Goal: Task Accomplishment & Management: Complete application form

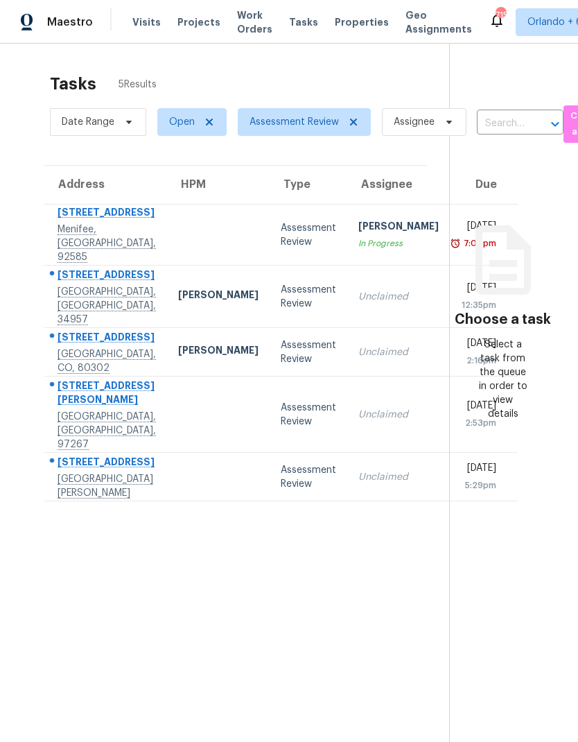
click at [167, 239] on td at bounding box center [218, 235] width 103 height 61
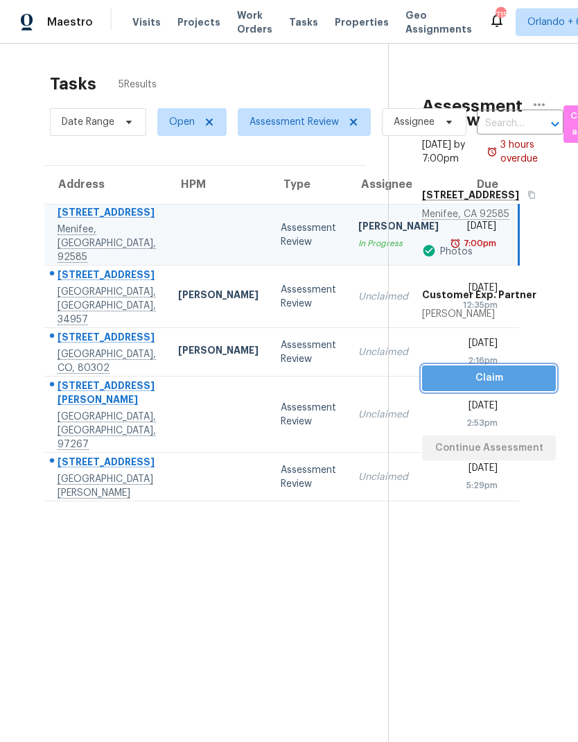
click at [534, 377] on span "Claim" at bounding box center [489, 378] width 112 height 17
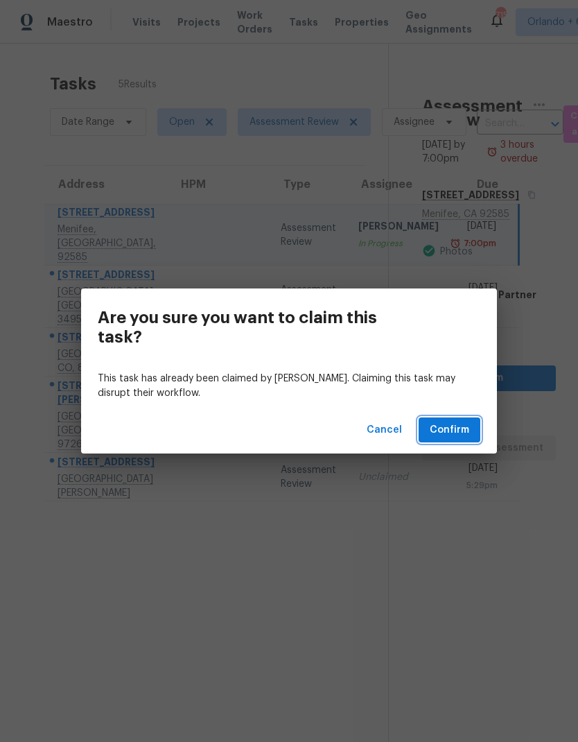
click at [449, 424] on span "Confirm" at bounding box center [450, 430] width 40 height 17
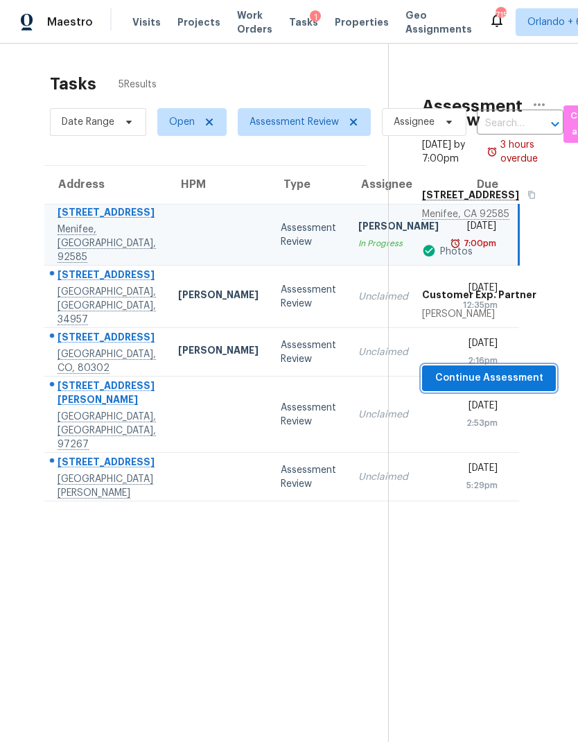
click at [522, 369] on button "Continue Assessment" at bounding box center [489, 378] width 134 height 26
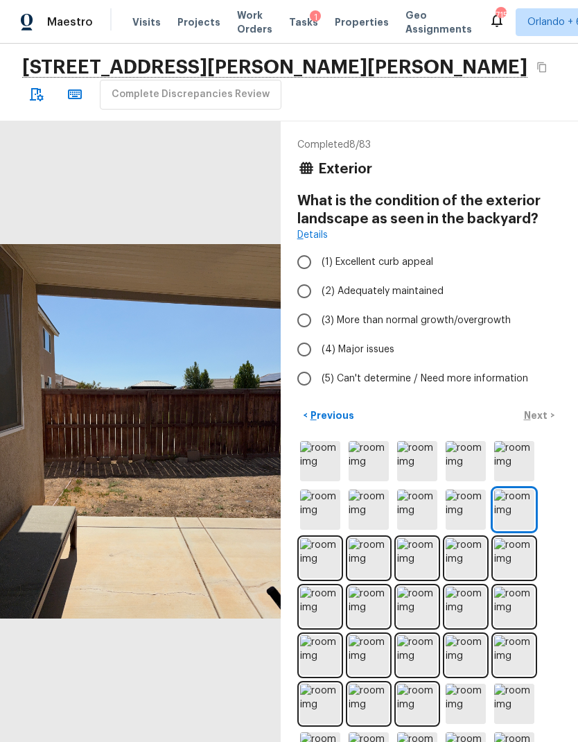
click at [337, 411] on p "Previous" at bounding box center [331, 415] width 46 height 14
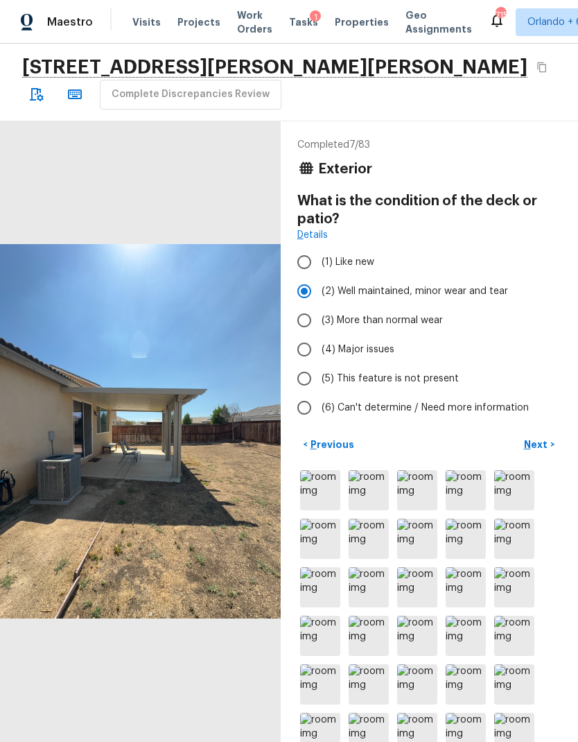
click at [340, 448] on p "Previous" at bounding box center [331, 445] width 46 height 14
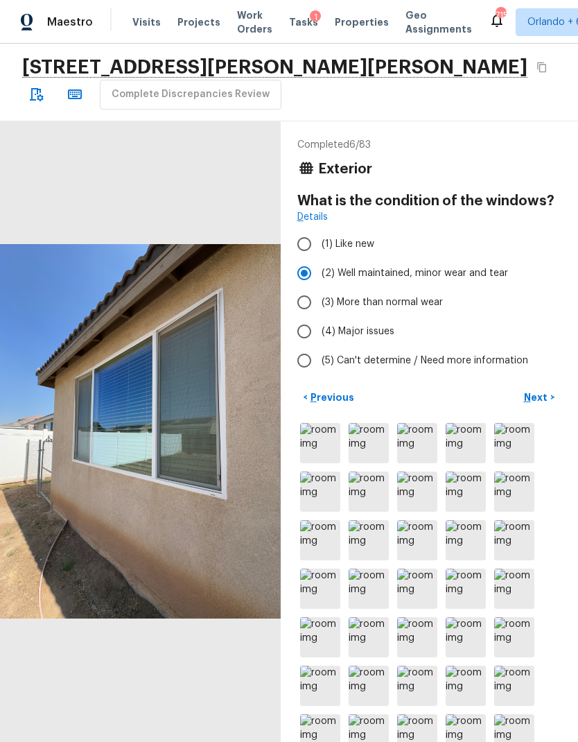
click at [342, 399] on p "Previous" at bounding box center [331, 397] width 46 height 14
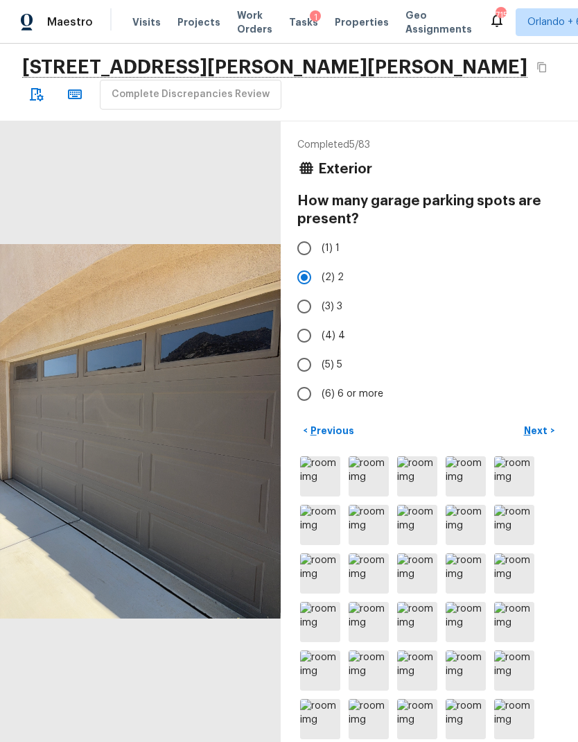
click at [352, 436] on button "< Previous" at bounding box center [329, 431] width 62 height 23
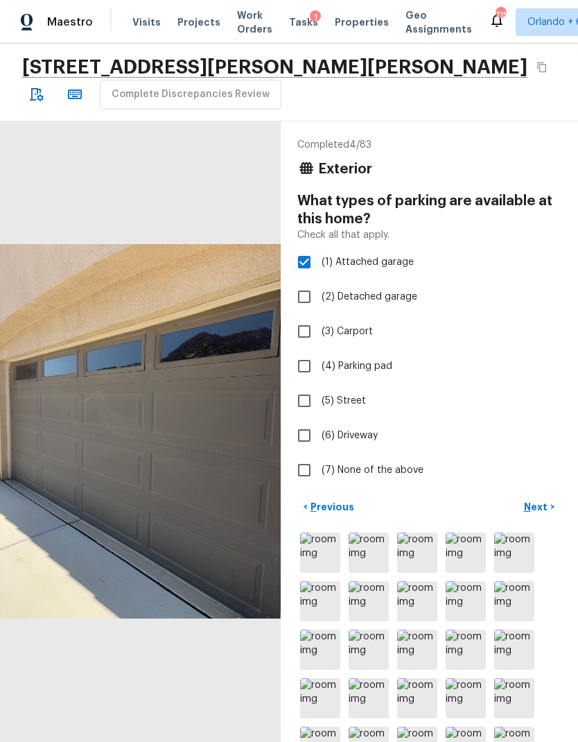
click at [312, 434] on input "(6) Driveway" at bounding box center [304, 435] width 29 height 29
checkbox input "true"
click at [325, 503] on p "Previous" at bounding box center [331, 507] width 46 height 14
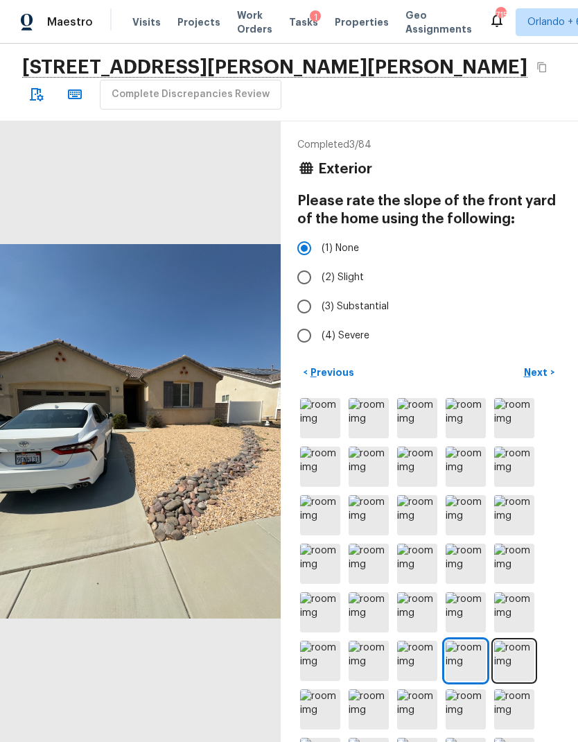
click at [342, 372] on p "Previous" at bounding box center [331, 372] width 46 height 14
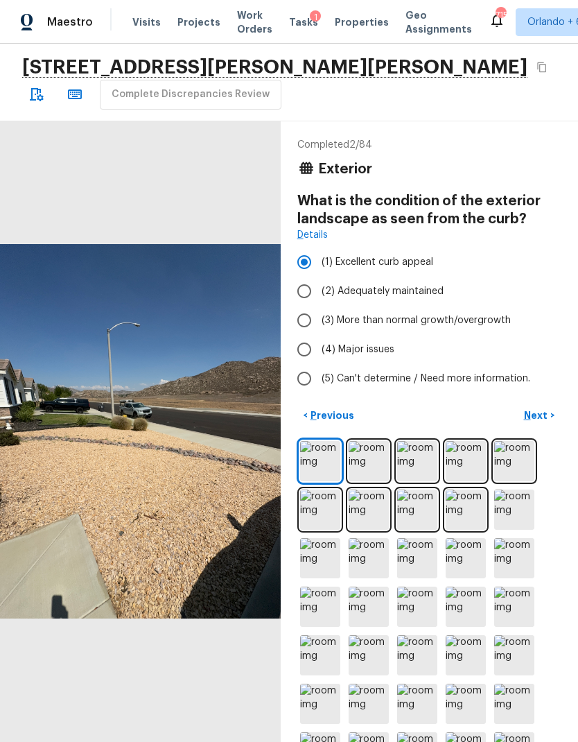
click at [345, 419] on p "Previous" at bounding box center [331, 415] width 46 height 14
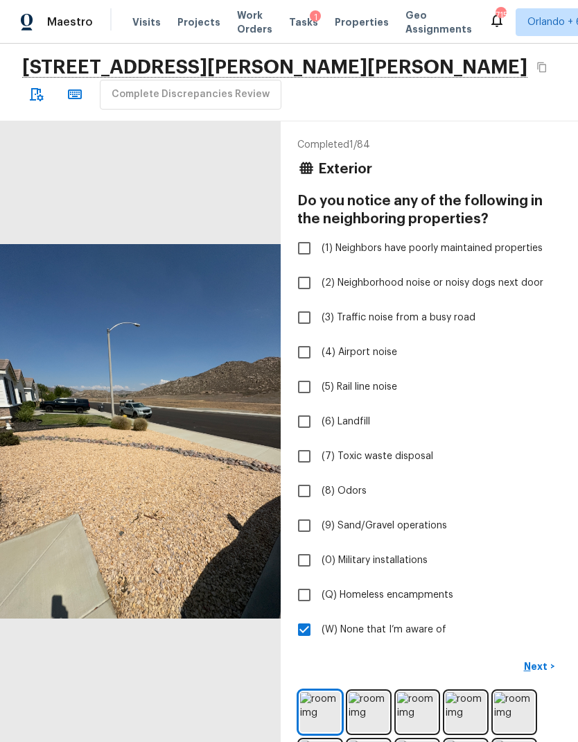
click at [546, 666] on p "Next" at bounding box center [537, 667] width 26 height 14
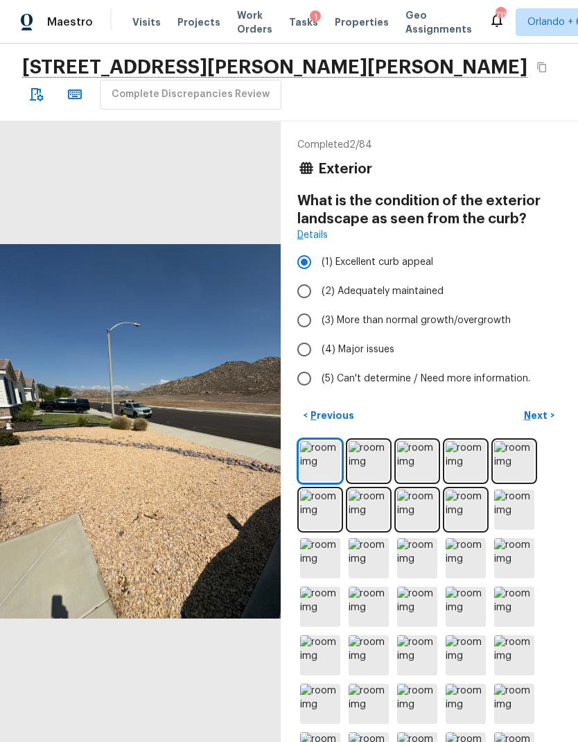
click at [535, 414] on p "Next" at bounding box center [537, 415] width 26 height 14
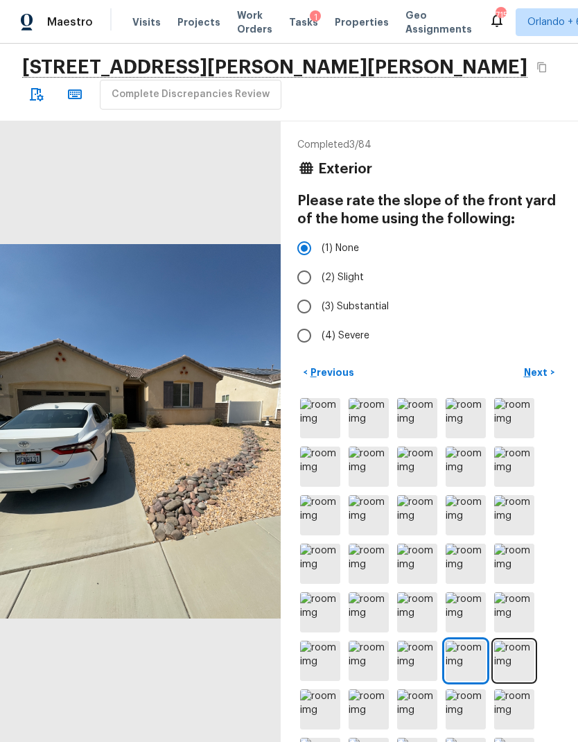
click at [544, 374] on p "Next" at bounding box center [537, 372] width 26 height 14
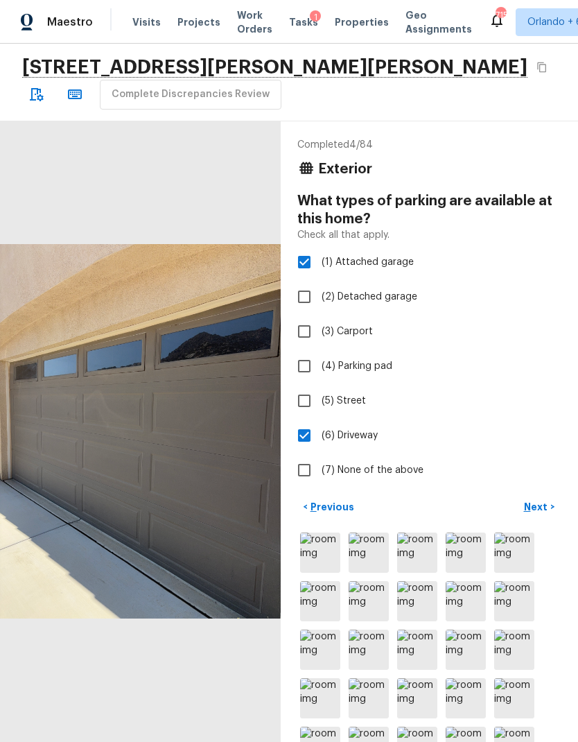
click at [544, 506] on p "Next" at bounding box center [537, 507] width 26 height 14
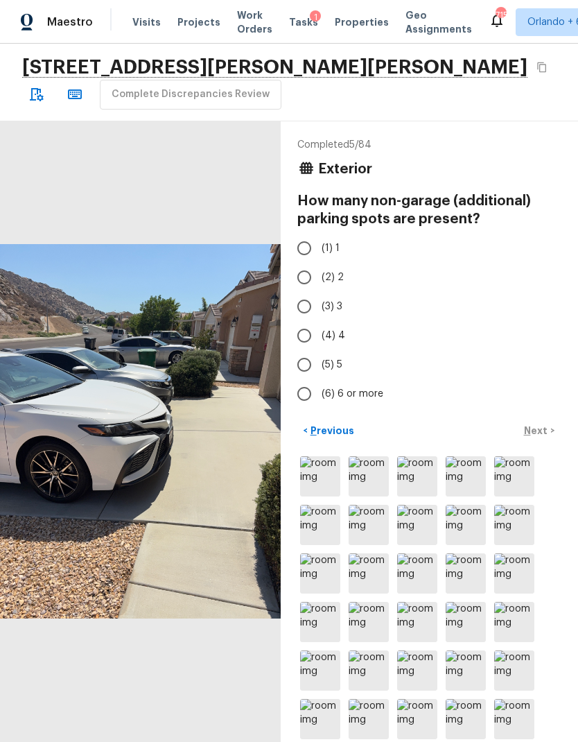
click at [336, 427] on p "Previous" at bounding box center [331, 431] width 46 height 14
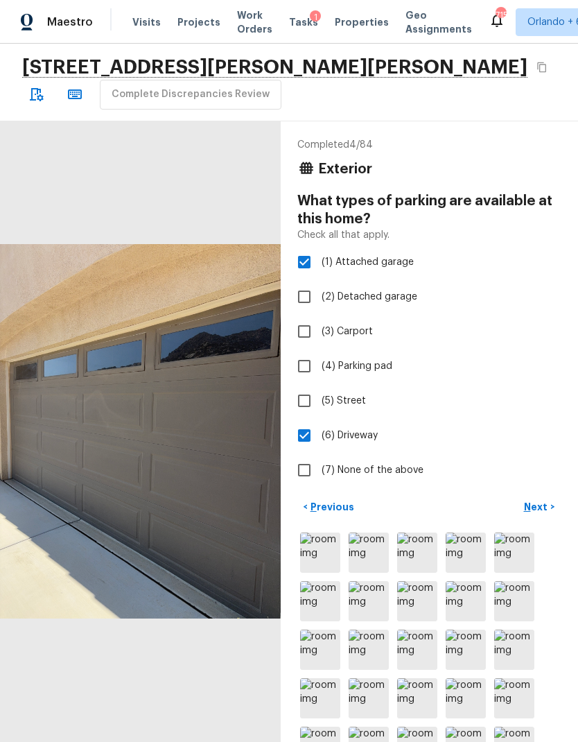
click at [543, 506] on p "Next" at bounding box center [537, 507] width 26 height 14
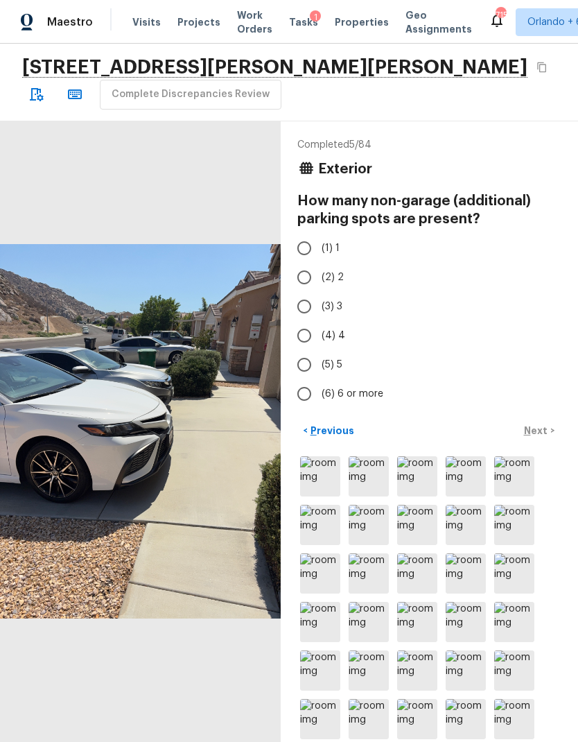
click at [304, 277] on input "(2) 2" at bounding box center [304, 277] width 29 height 29
radio input "true"
click at [546, 430] on p "Next" at bounding box center [537, 431] width 26 height 14
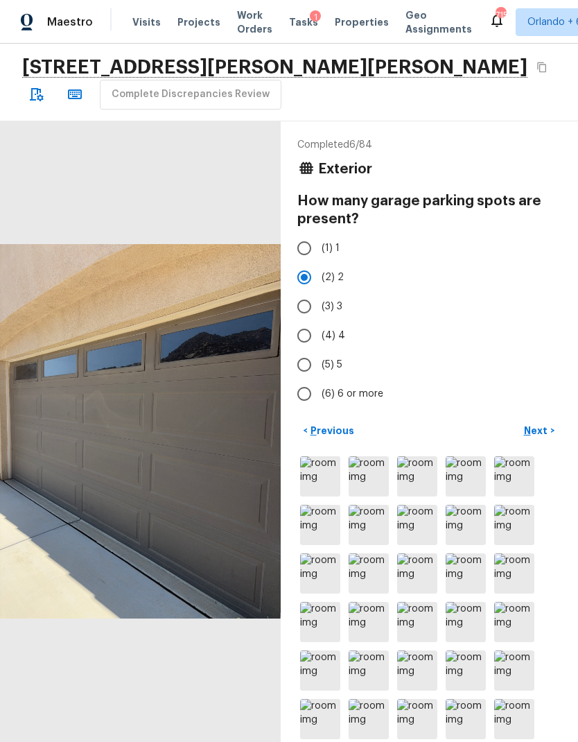
click at [545, 436] on p "Next" at bounding box center [537, 431] width 26 height 14
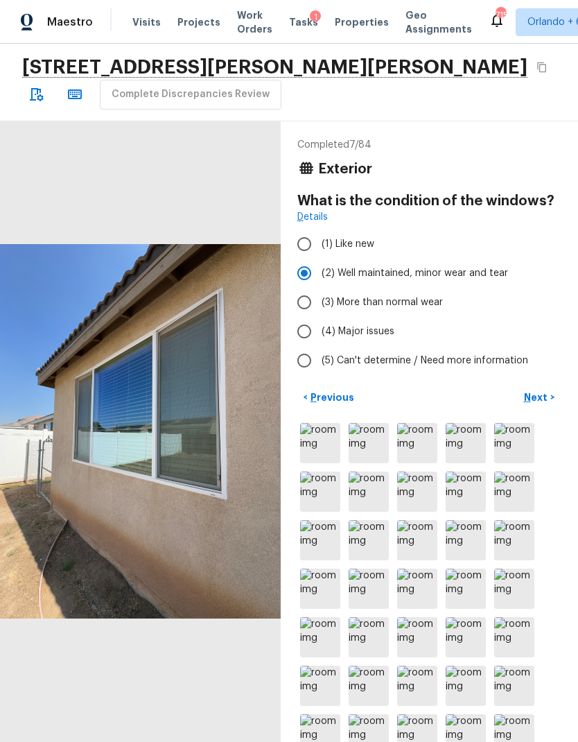
click at [539, 396] on p "Next" at bounding box center [537, 397] width 26 height 14
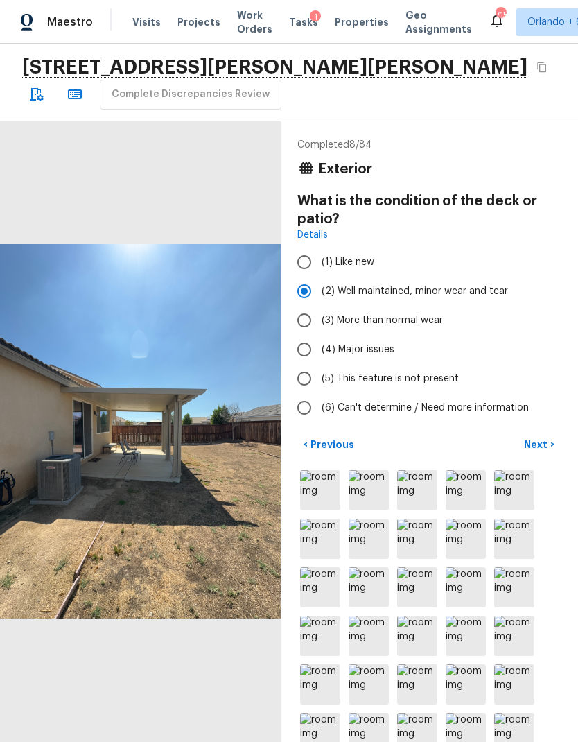
click at [540, 447] on p "Next" at bounding box center [537, 445] width 26 height 14
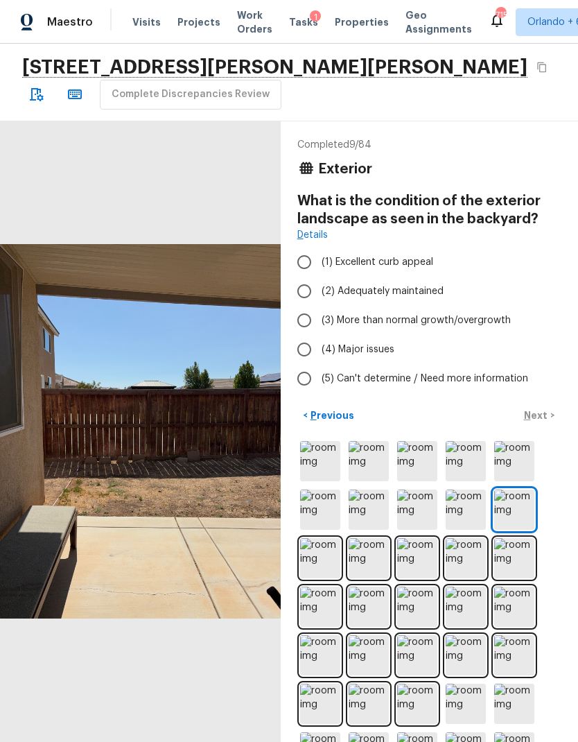
click at [331, 470] on img at bounding box center [320, 461] width 40 height 40
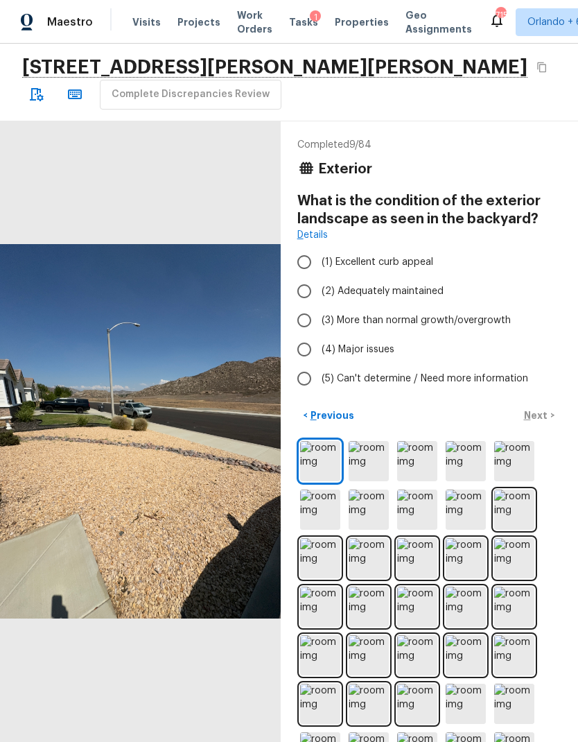
click at [416, 563] on img at bounding box center [417, 558] width 40 height 40
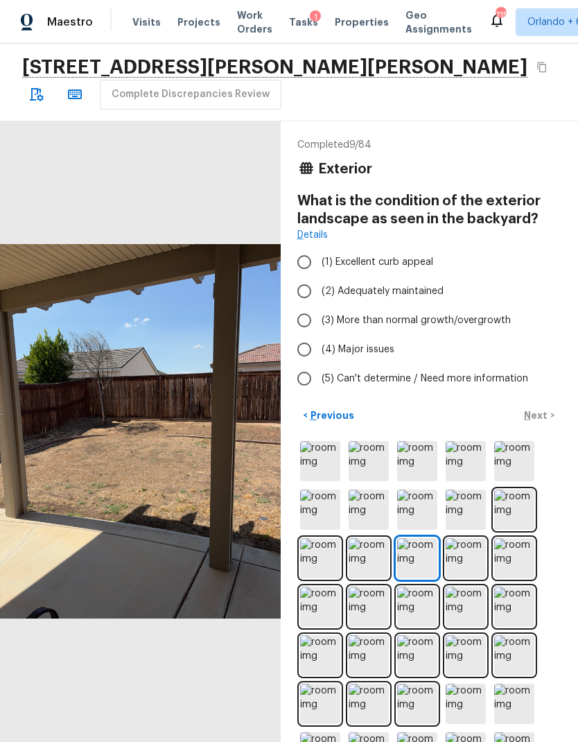
click at [474, 560] on img at bounding box center [466, 558] width 40 height 40
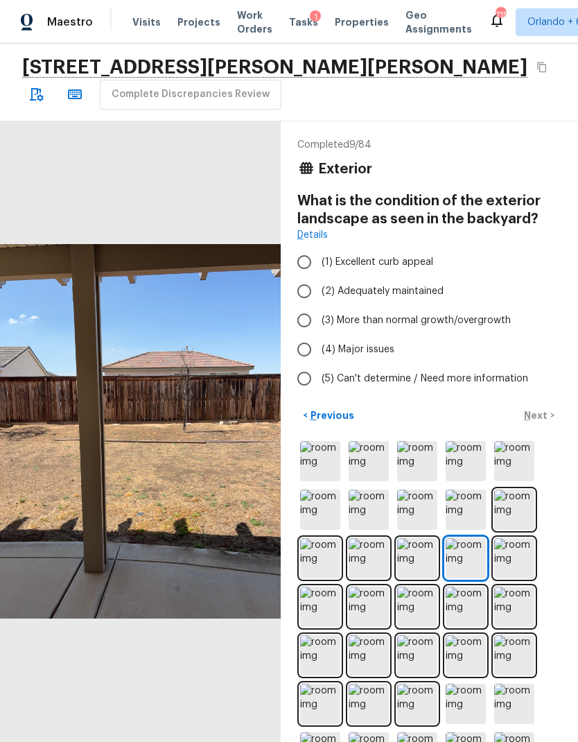
click at [424, 286] on span "(2) Adequately maintained" at bounding box center [383, 291] width 122 height 14
click at [319, 286] on input "(2) Adequately maintained" at bounding box center [304, 291] width 29 height 29
radio input "true"
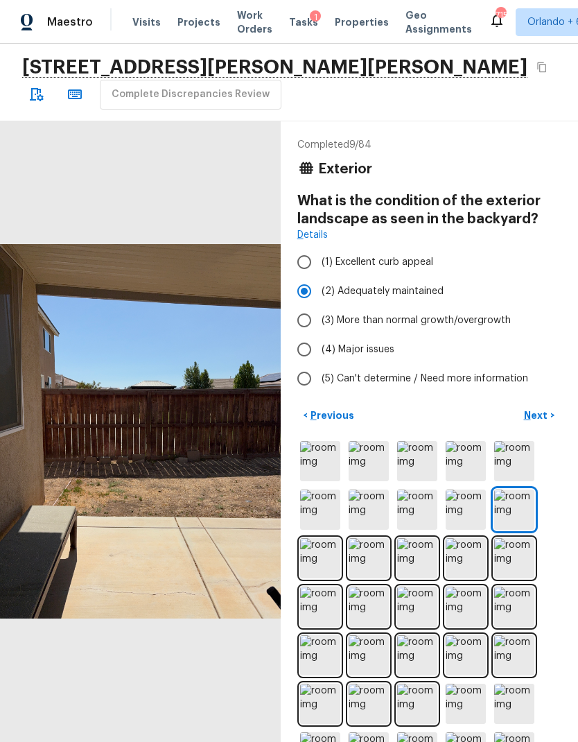
click at [537, 408] on p "Next" at bounding box center [537, 415] width 26 height 14
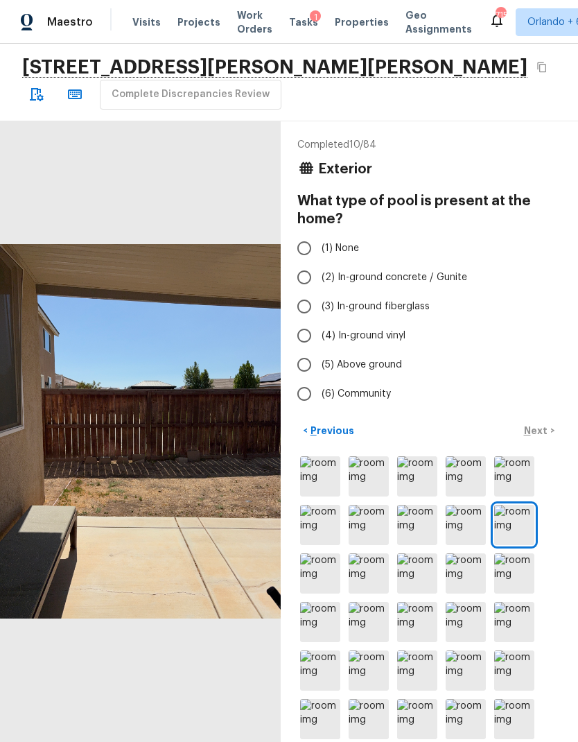
click at [334, 244] on span "(1) None" at bounding box center [340, 248] width 37 height 14
click at [319, 244] on input "(1) None" at bounding box center [304, 248] width 29 height 29
radio input "true"
click at [536, 428] on p "Next" at bounding box center [537, 431] width 26 height 14
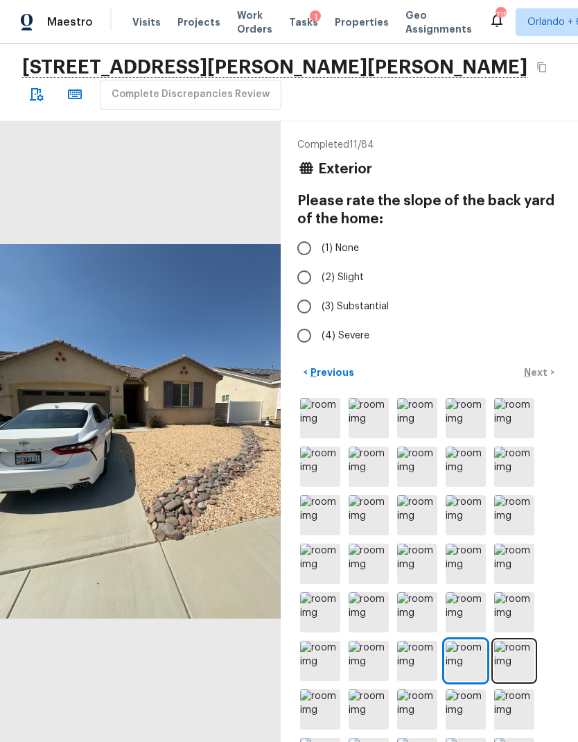
click at [310, 248] on input "(1) None" at bounding box center [304, 248] width 29 height 29
radio input "true"
click at [531, 374] on p "Next" at bounding box center [537, 372] width 26 height 14
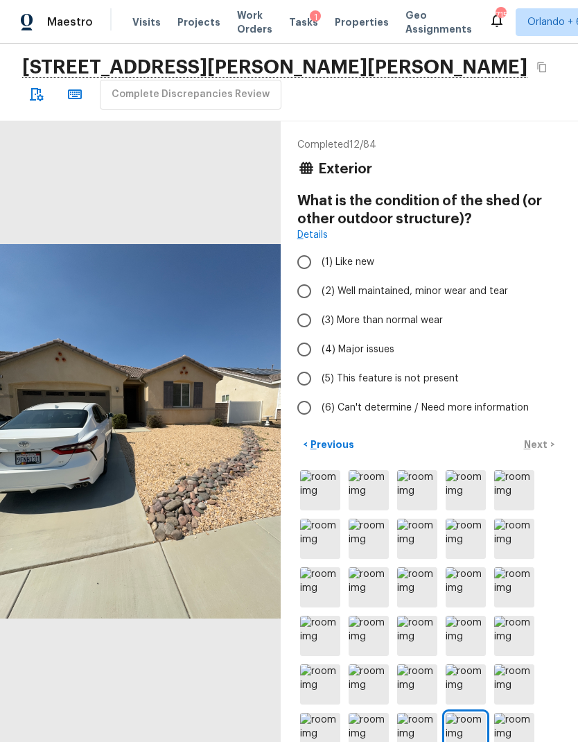
click at [424, 644] on img at bounding box center [417, 636] width 40 height 40
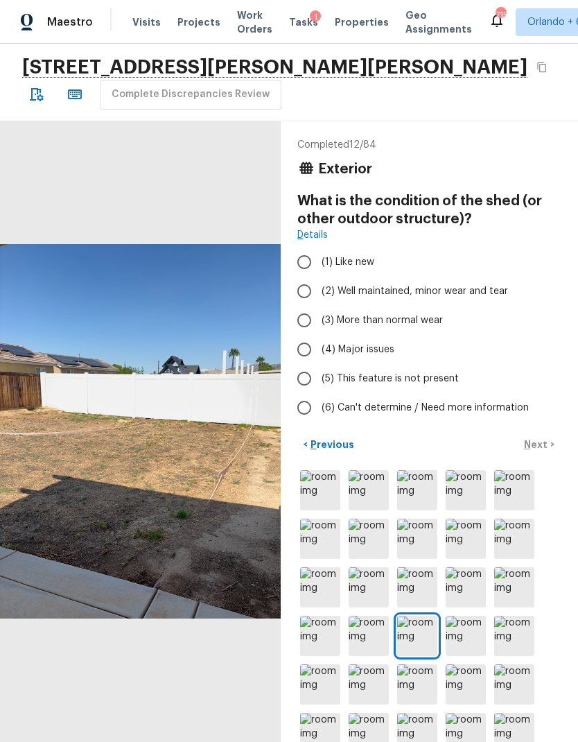
click at [366, 637] on img at bounding box center [369, 636] width 40 height 40
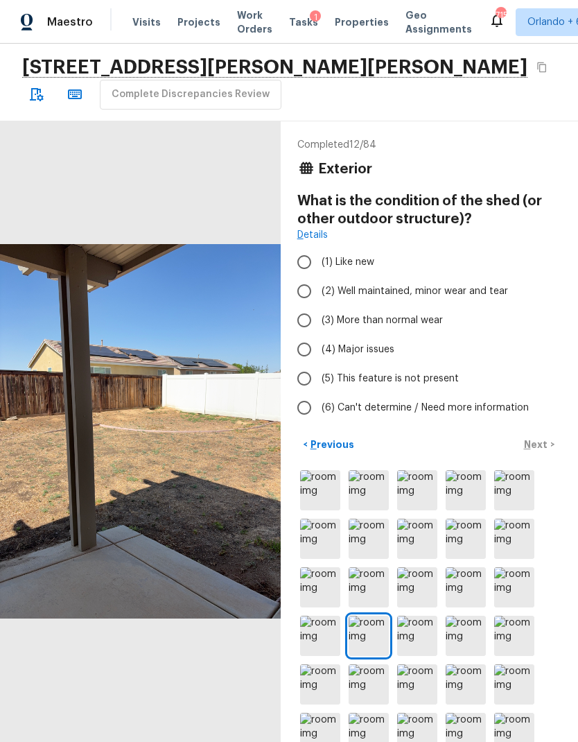
click at [505, 629] on img at bounding box center [514, 636] width 40 height 40
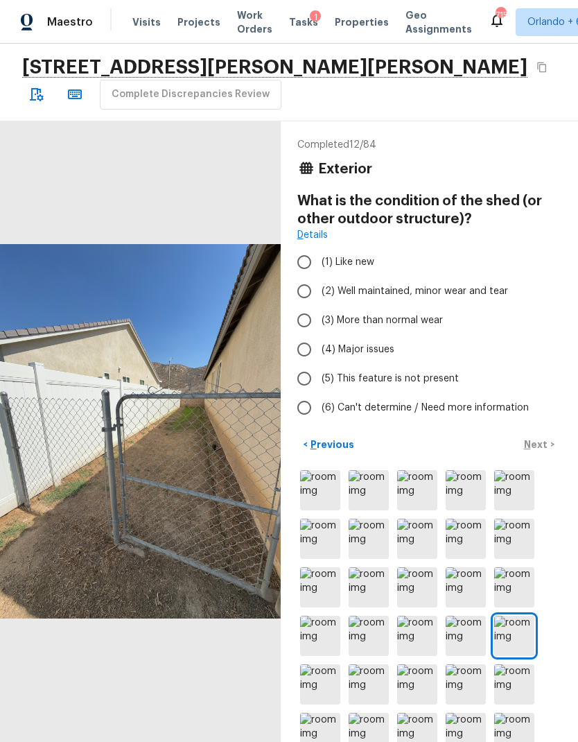
click at [438, 381] on span "(5) This feature is not present" at bounding box center [390, 379] width 137 height 14
click at [319, 381] on input "(5) This feature is not present" at bounding box center [304, 378] width 29 height 29
radio input "true"
click at [540, 449] on p "Next" at bounding box center [537, 445] width 26 height 14
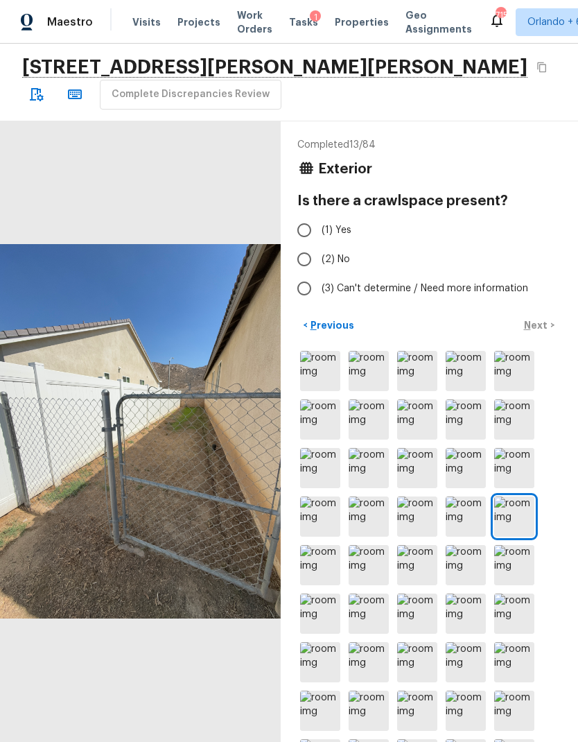
click at [302, 257] on input "(2) No" at bounding box center [304, 259] width 29 height 29
radio input "true"
click at [534, 320] on p "Next" at bounding box center [537, 325] width 26 height 14
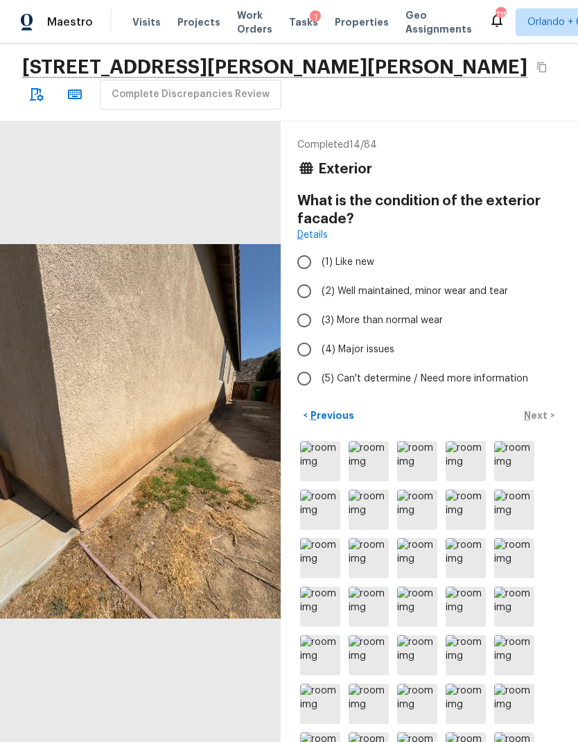
click at [490, 287] on span "(2) Well maintained, minor wear and tear" at bounding box center [415, 291] width 187 height 14
click at [319, 287] on input "(2) Well maintained, minor wear and tear" at bounding box center [304, 291] width 29 height 29
radio input "true"
click at [542, 418] on p "Next" at bounding box center [537, 415] width 26 height 14
click at [429, 320] on span "(3) More than normal wear" at bounding box center [382, 320] width 121 height 14
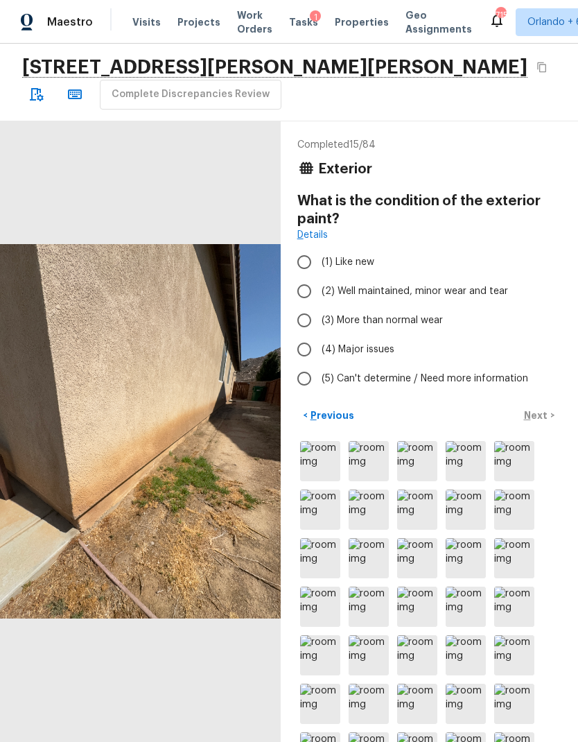
click at [319, 320] on input "(3) More than normal wear" at bounding box center [304, 320] width 29 height 29
radio input "true"
click at [533, 417] on p "Next" at bounding box center [537, 415] width 26 height 14
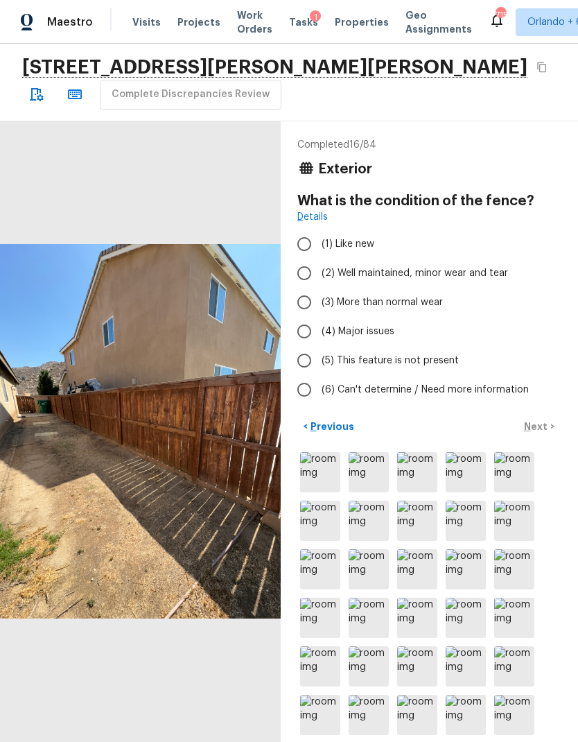
click at [468, 265] on label "(2) Well maintained, minor wear and tear" at bounding box center [420, 273] width 261 height 29
click at [319, 265] on input "(2) Well maintained, minor wear and tear" at bounding box center [304, 273] width 29 height 29
radio input "true"
click at [363, 571] on img at bounding box center [369, 569] width 40 height 40
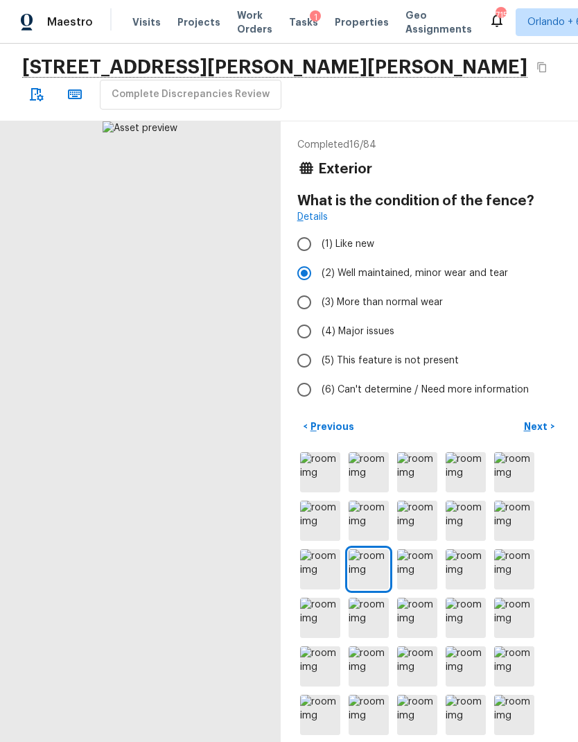
click at [541, 422] on p "Next" at bounding box center [537, 427] width 26 height 14
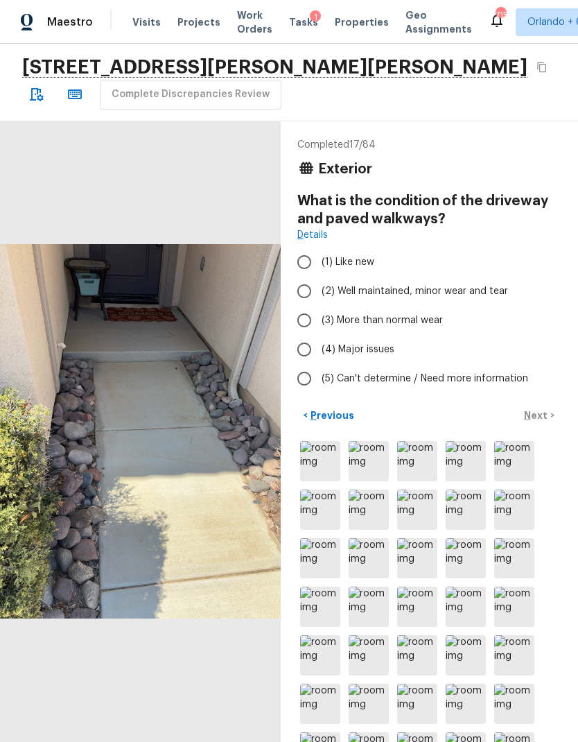
click at [468, 284] on span "(2) Well maintained, minor wear and tear" at bounding box center [415, 291] width 187 height 14
click at [319, 284] on input "(2) Well maintained, minor wear and tear" at bounding box center [304, 291] width 29 height 29
radio input "true"
click at [540, 413] on p "Next" at bounding box center [537, 415] width 26 height 14
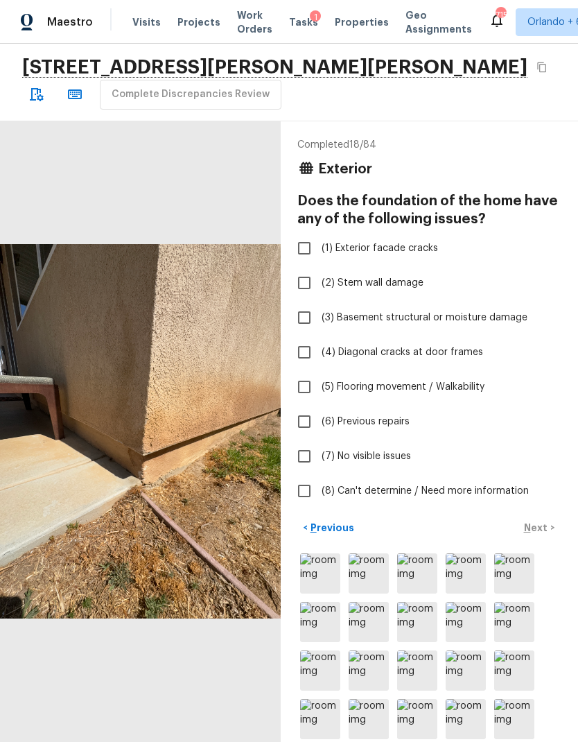
click at [365, 626] on img at bounding box center [369, 622] width 40 height 40
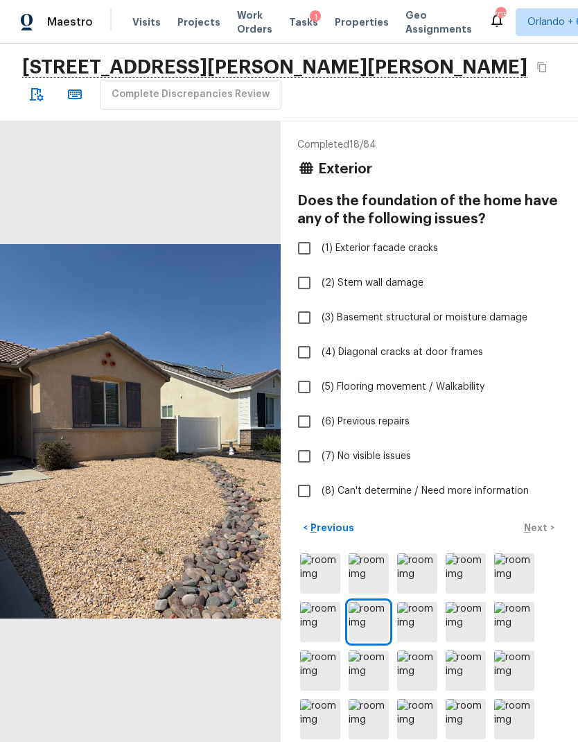
click at [394, 459] on span "(7) No visible issues" at bounding box center [366, 456] width 89 height 14
click at [319, 459] on input "(7) No visible issues" at bounding box center [304, 456] width 29 height 29
checkbox input "true"
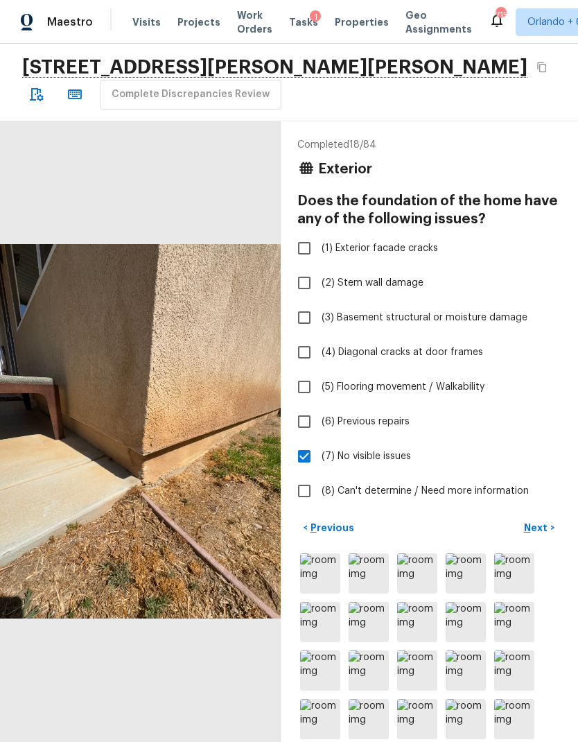
click at [539, 528] on p "Next" at bounding box center [537, 528] width 26 height 14
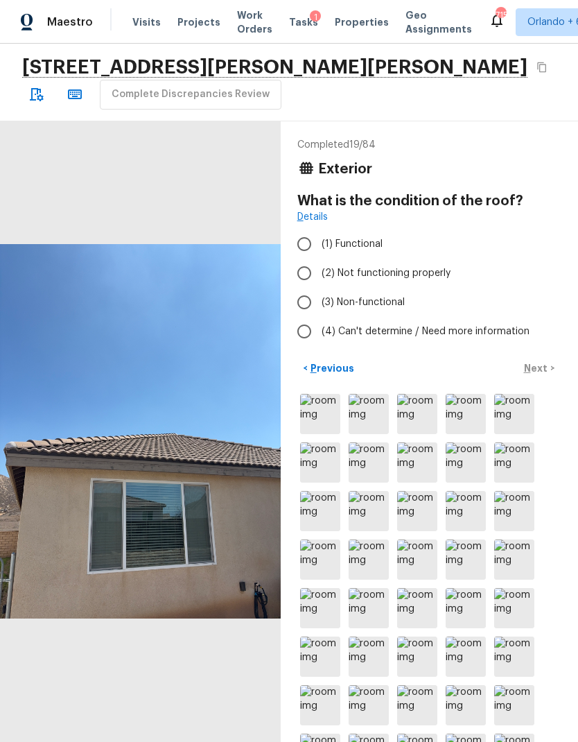
click at [355, 248] on span "(1) Functional" at bounding box center [352, 244] width 61 height 14
click at [319, 248] on input "(1) Functional" at bounding box center [304, 244] width 29 height 29
radio input "true"
click at [535, 358] on button "Next >" at bounding box center [539, 368] width 44 height 23
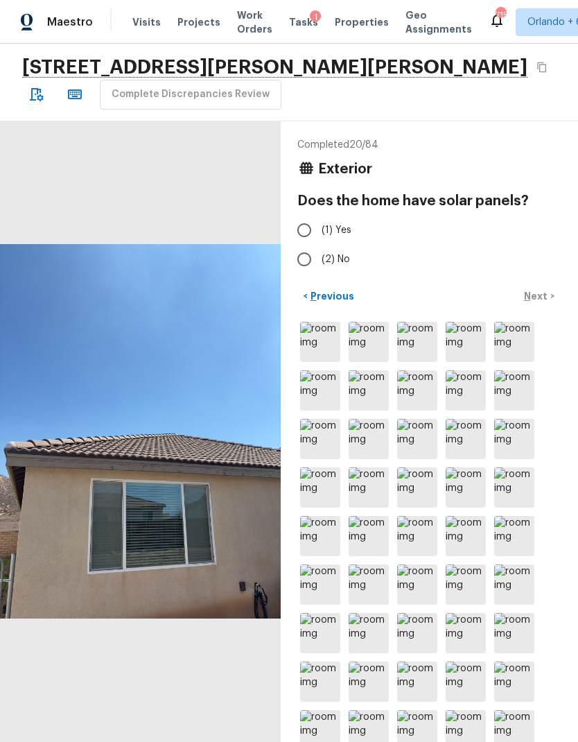
click at [318, 257] on input "(2) No" at bounding box center [304, 259] width 29 height 29
radio input "true"
click at [478, 583] on img at bounding box center [466, 584] width 40 height 40
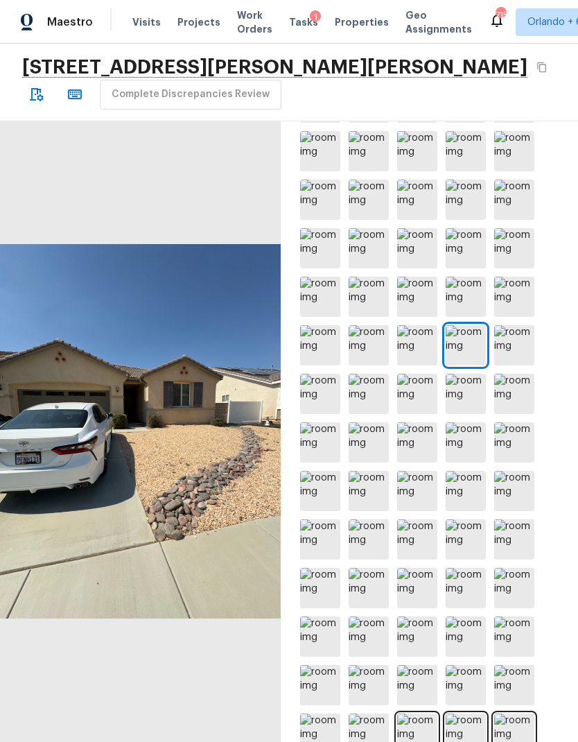
scroll to position [239, 0]
click at [474, 728] on img at bounding box center [466, 734] width 40 height 40
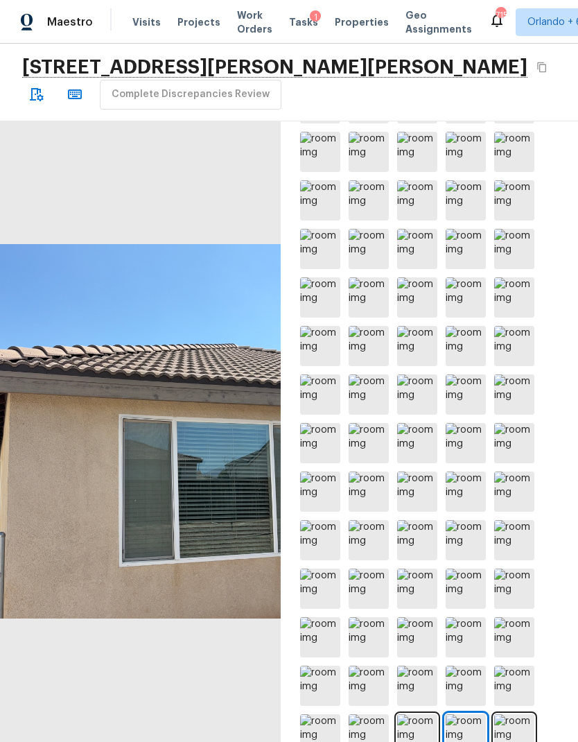
click at [520, 727] on img at bounding box center [514, 734] width 40 height 40
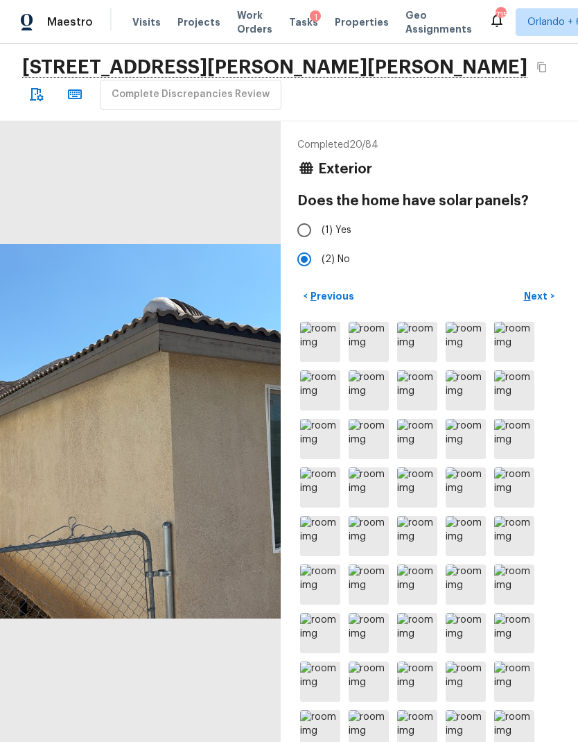
scroll to position [0, 0]
click at [535, 293] on p "Next" at bounding box center [537, 296] width 26 height 14
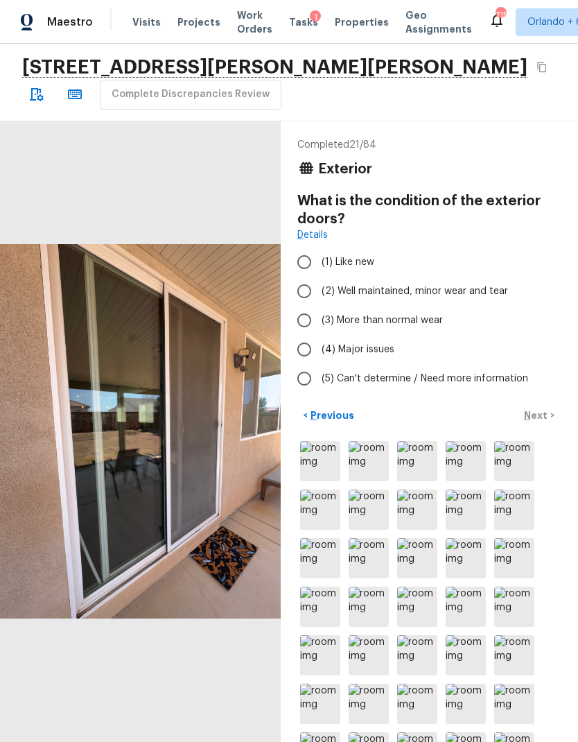
click at [469, 289] on span "(2) Well maintained, minor wear and tear" at bounding box center [415, 291] width 187 height 14
click at [319, 289] on input "(2) Well maintained, minor wear and tear" at bounding box center [304, 291] width 29 height 29
radio input "true"
click at [542, 416] on p "Next" at bounding box center [537, 415] width 26 height 14
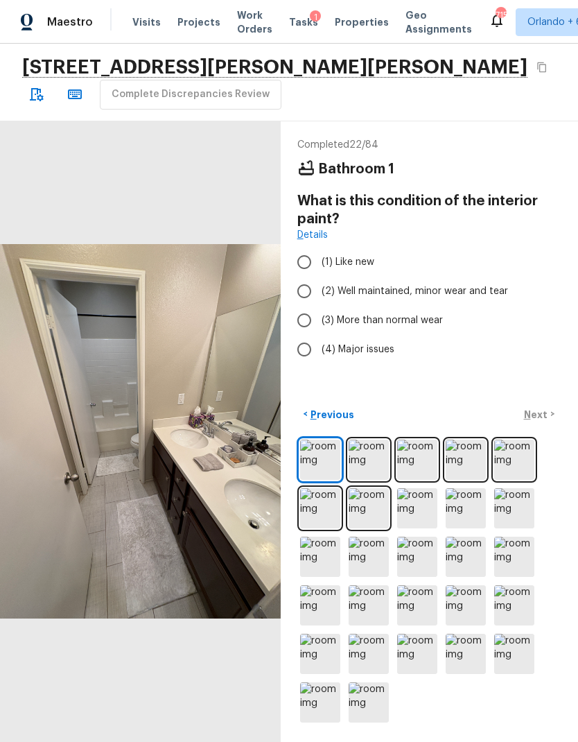
click at [430, 295] on span "(2) Well maintained, minor wear and tear" at bounding box center [415, 291] width 187 height 14
click at [319, 295] on input "(2) Well maintained, minor wear and tear" at bounding box center [304, 291] width 29 height 29
radio input "true"
click at [542, 422] on p "Next" at bounding box center [537, 415] width 26 height 14
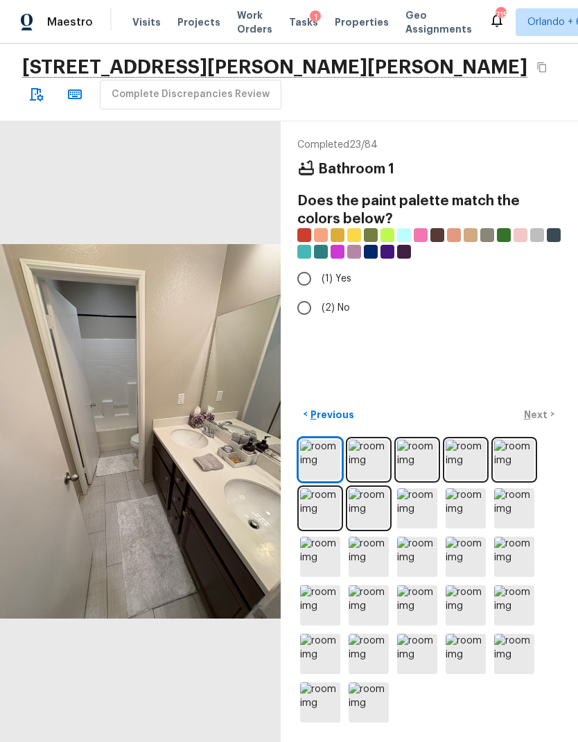
click at [316, 270] on input "(1) Yes" at bounding box center [304, 278] width 29 height 29
radio input "true"
click at [535, 422] on p "Next" at bounding box center [537, 415] width 26 height 14
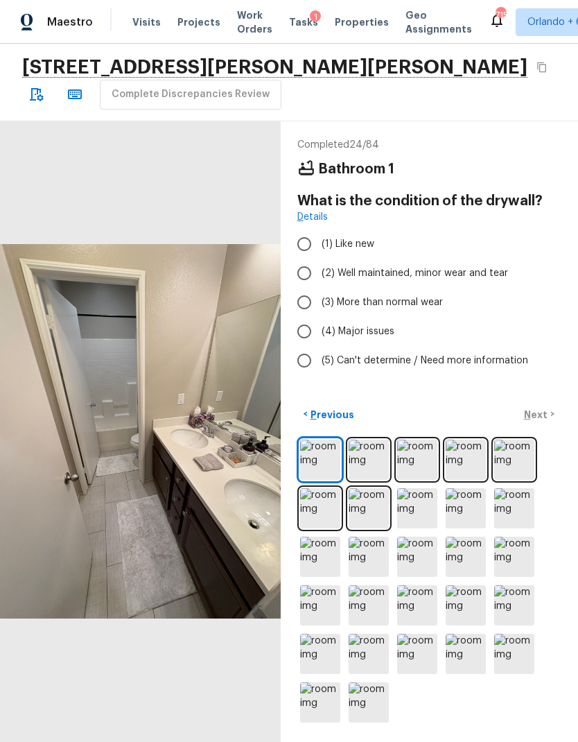
click at [472, 266] on span "(2) Well maintained, minor wear and tear" at bounding box center [415, 273] width 187 height 14
click at [319, 266] on input "(2) Well maintained, minor wear and tear" at bounding box center [304, 273] width 29 height 29
radio input "true"
click at [542, 422] on p "Next" at bounding box center [537, 415] width 26 height 14
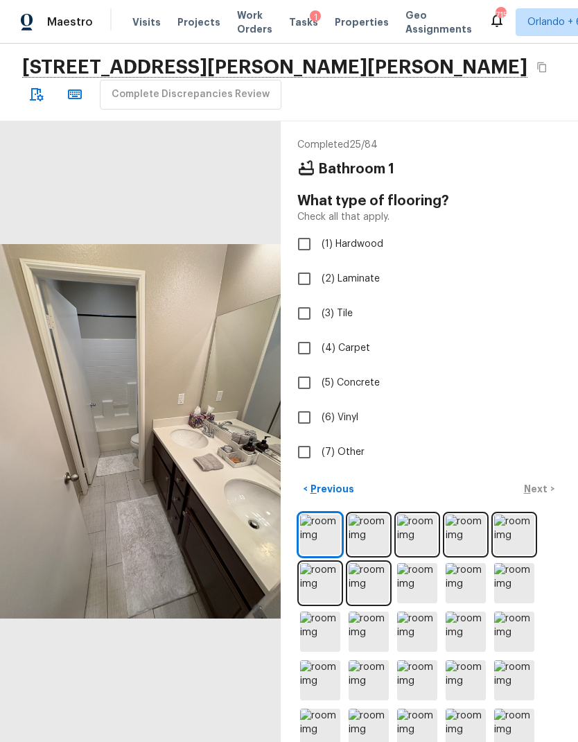
click at [310, 317] on input "(3) Tile" at bounding box center [304, 313] width 29 height 29
checkbox input "true"
click at [535, 496] on p "Next" at bounding box center [537, 489] width 26 height 14
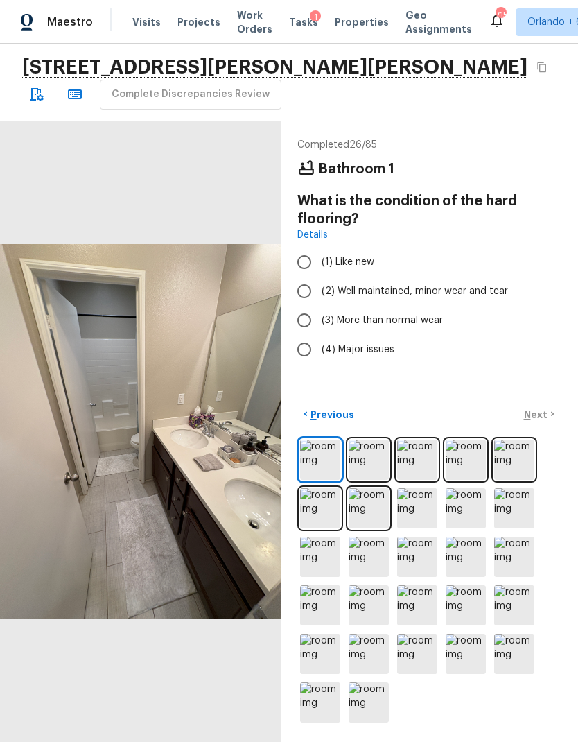
click at [304, 260] on input "(1) Like new" at bounding box center [304, 262] width 29 height 29
radio input "true"
click at [544, 422] on p "Next" at bounding box center [537, 415] width 26 height 14
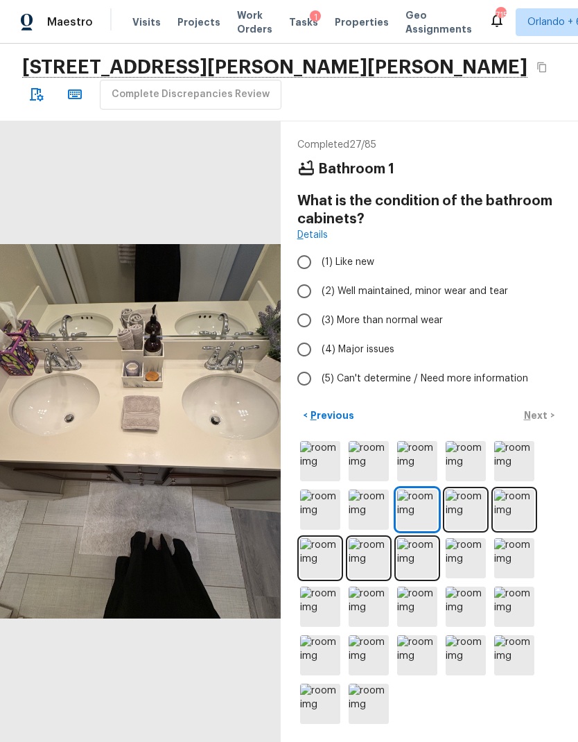
click at [460, 286] on span "(2) Well maintained, minor wear and tear" at bounding box center [415, 291] width 187 height 14
click at [319, 286] on input "(2) Well maintained, minor wear and tear" at bounding box center [304, 291] width 29 height 29
radio input "true"
click at [536, 427] on button "Next >" at bounding box center [539, 415] width 44 height 23
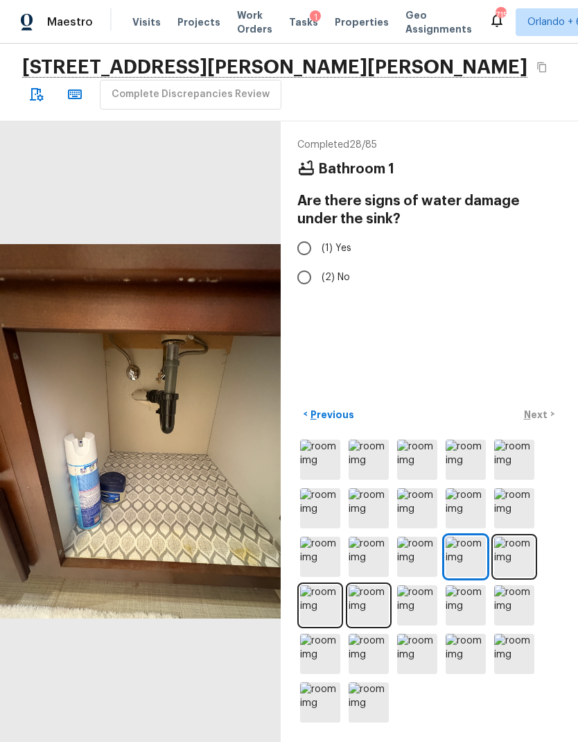
click at [307, 279] on input "(2) No" at bounding box center [304, 277] width 29 height 29
radio input "true"
click at [542, 422] on p "Next" at bounding box center [537, 415] width 26 height 14
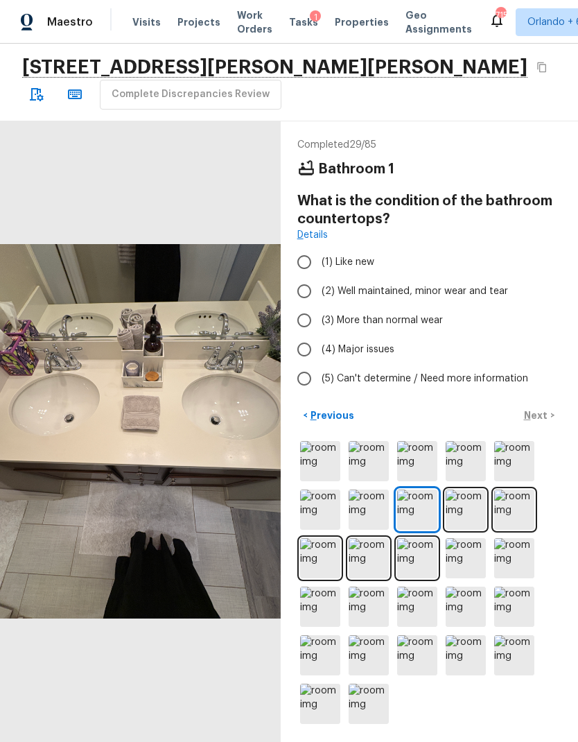
click at [463, 295] on span "(2) Well maintained, minor wear and tear" at bounding box center [415, 291] width 187 height 14
click at [319, 295] on input "(2) Well maintained, minor wear and tear" at bounding box center [304, 291] width 29 height 29
radio input "true"
click at [541, 422] on p "Next" at bounding box center [537, 415] width 26 height 14
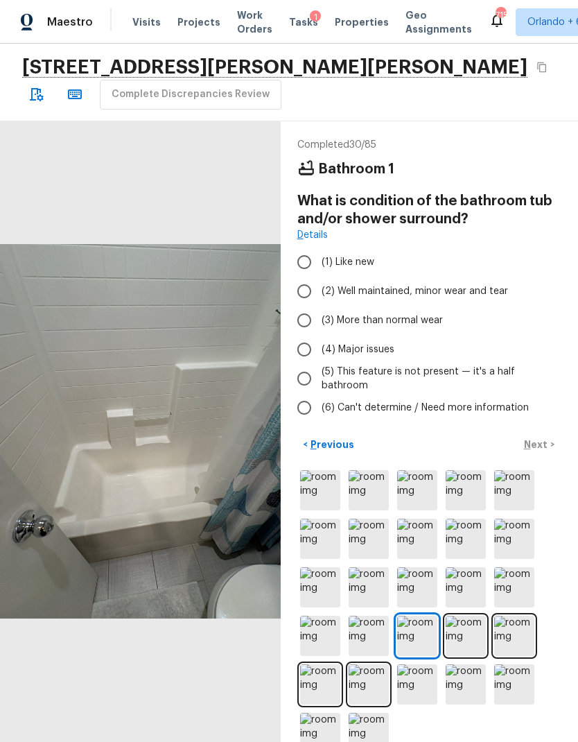
click at [488, 292] on span "(2) Well maintained, minor wear and tear" at bounding box center [415, 291] width 187 height 14
click at [319, 292] on input "(2) Well maintained, minor wear and tear" at bounding box center [304, 291] width 29 height 29
radio input "true"
click at [540, 451] on p "Next" at bounding box center [537, 445] width 26 height 14
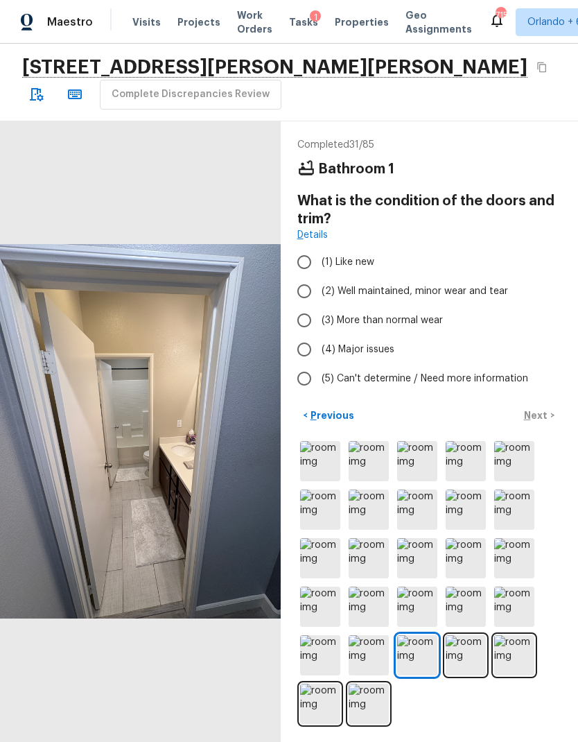
click at [485, 290] on span "(2) Well maintained, minor wear and tear" at bounding box center [415, 291] width 187 height 14
click at [319, 290] on input "(2) Well maintained, minor wear and tear" at bounding box center [304, 291] width 29 height 29
radio input "true"
click at [541, 422] on p "Next" at bounding box center [537, 415] width 26 height 14
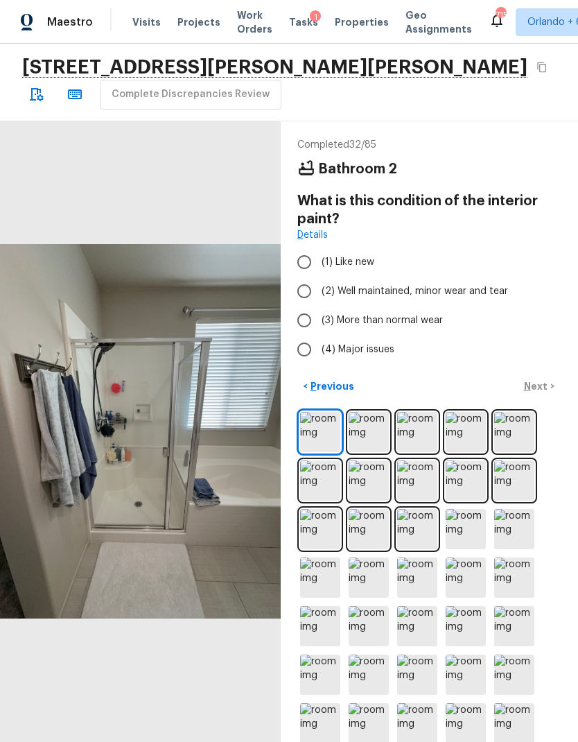
click at [490, 291] on span "(2) Well maintained, minor wear and tear" at bounding box center [415, 291] width 187 height 14
click at [319, 291] on input "(2) Well maintained, minor wear and tear" at bounding box center [304, 291] width 29 height 29
radio input "true"
click at [536, 393] on p "Next" at bounding box center [537, 386] width 26 height 14
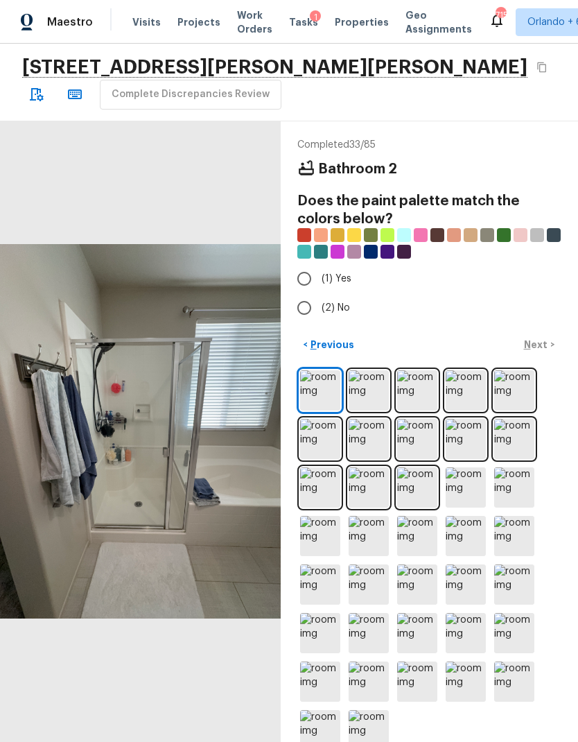
click at [340, 277] on span "(1) Yes" at bounding box center [337, 279] width 30 height 14
click at [319, 277] on input "(1) Yes" at bounding box center [304, 278] width 29 height 29
radio input "true"
click at [544, 352] on p "Next" at bounding box center [537, 345] width 26 height 14
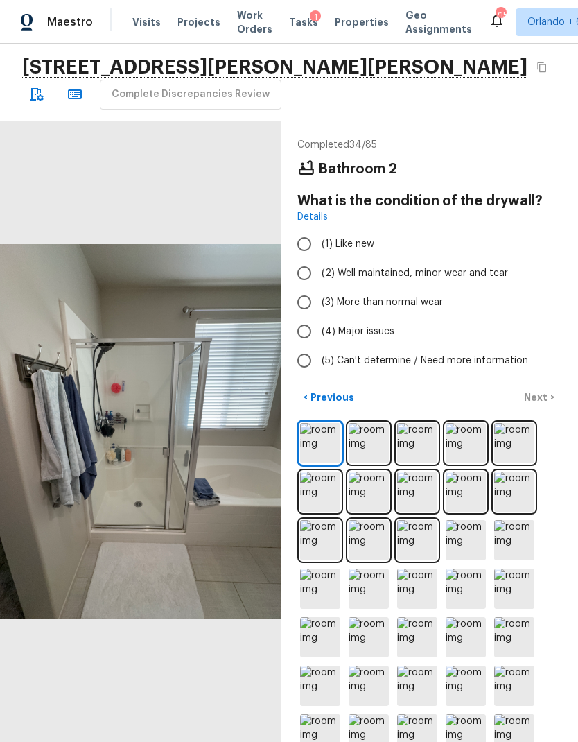
click at [474, 276] on span "(2) Well maintained, minor wear and tear" at bounding box center [415, 273] width 187 height 14
click at [319, 276] on input "(2) Well maintained, minor wear and tear" at bounding box center [304, 273] width 29 height 29
radio input "true"
click at [538, 401] on p "Next" at bounding box center [537, 397] width 26 height 14
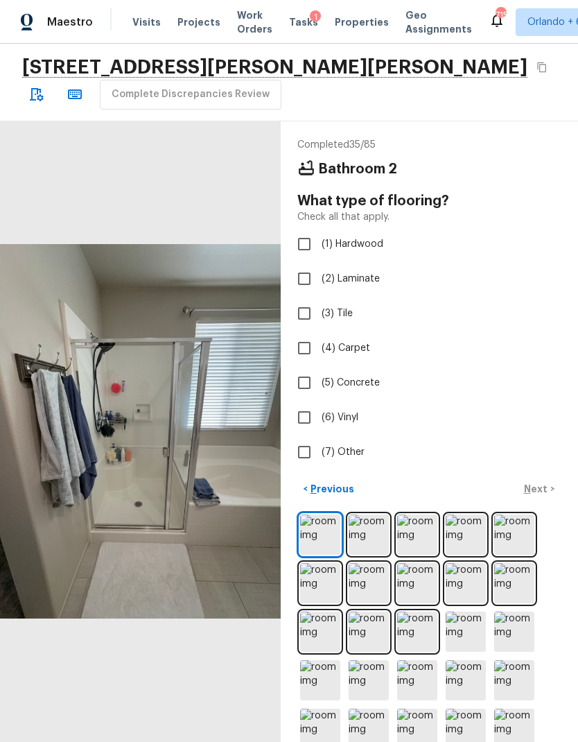
click at [330, 307] on span "(3) Tile" at bounding box center [337, 314] width 31 height 14
click at [319, 307] on input "(3) Tile" at bounding box center [304, 313] width 29 height 29
checkbox input "true"
click at [540, 485] on p "Next" at bounding box center [537, 489] width 26 height 14
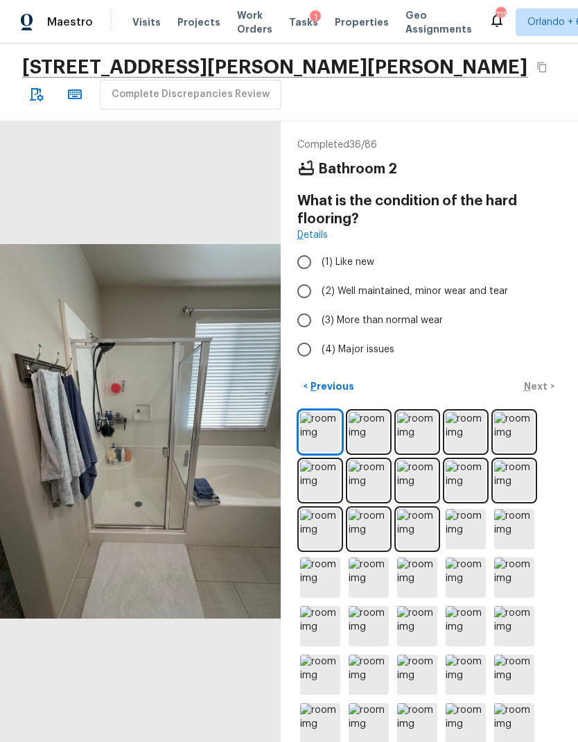
click at [309, 261] on input "(1) Like new" at bounding box center [304, 262] width 29 height 29
radio input "true"
click at [542, 393] on p "Next" at bounding box center [537, 386] width 26 height 14
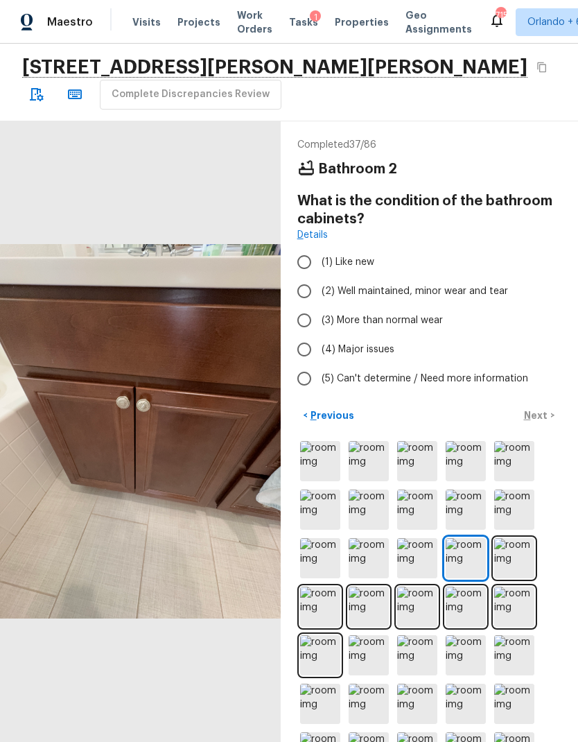
click at [479, 288] on span "(2) Well maintained, minor wear and tear" at bounding box center [415, 291] width 187 height 14
click at [319, 288] on input "(2) Well maintained, minor wear and tear" at bounding box center [304, 291] width 29 height 29
radio input "true"
click at [542, 411] on p "Next" at bounding box center [537, 415] width 26 height 14
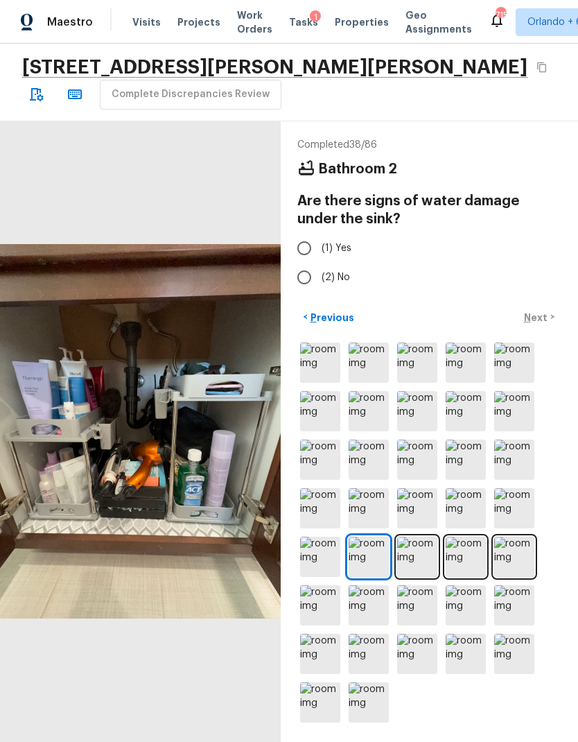
click at [308, 279] on input "(2) No" at bounding box center [304, 277] width 29 height 29
radio input "true"
click at [539, 325] on p "Next" at bounding box center [537, 318] width 26 height 14
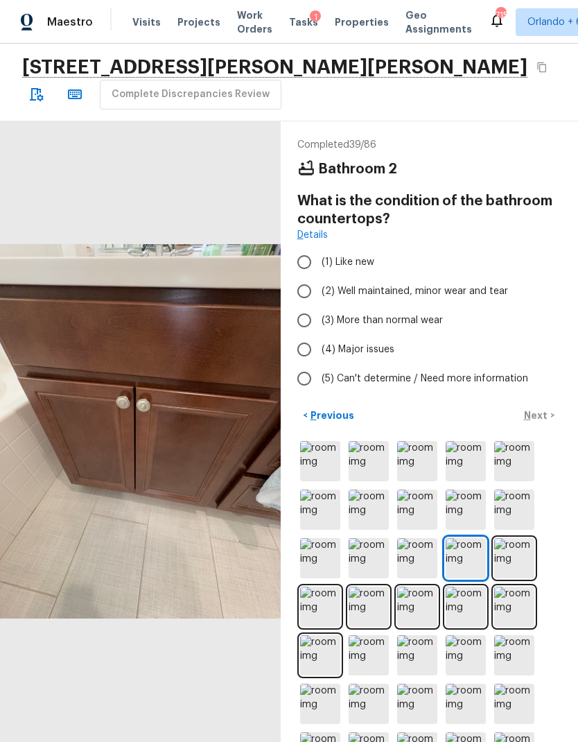
click at [404, 289] on span "(2) Well maintained, minor wear and tear" at bounding box center [415, 291] width 187 height 14
click at [319, 289] on input "(2) Well maintained, minor wear and tear" at bounding box center [304, 291] width 29 height 29
radio input "true"
click at [543, 413] on p "Next" at bounding box center [537, 415] width 26 height 14
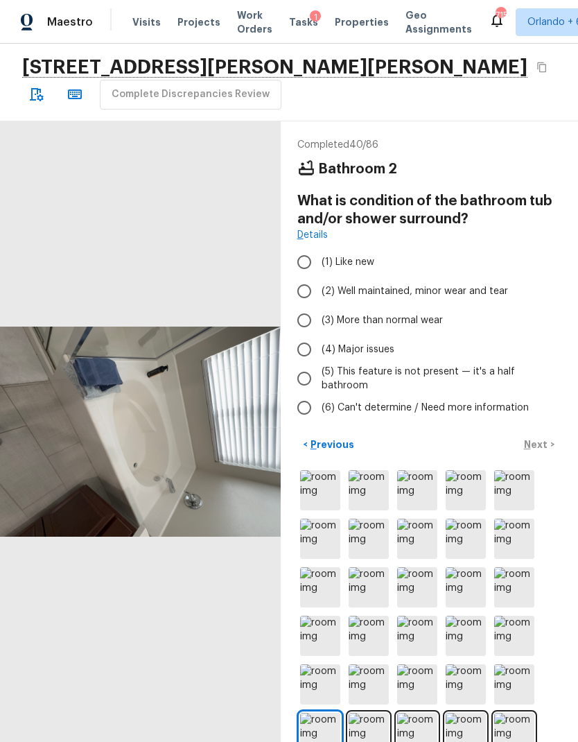
click at [483, 291] on span "(2) Well maintained, minor wear and tear" at bounding box center [415, 291] width 187 height 14
click at [319, 291] on input "(2) Well maintained, minor wear and tear" at bounding box center [304, 291] width 29 height 29
radio input "true"
click at [542, 445] on p "Next" at bounding box center [537, 445] width 26 height 14
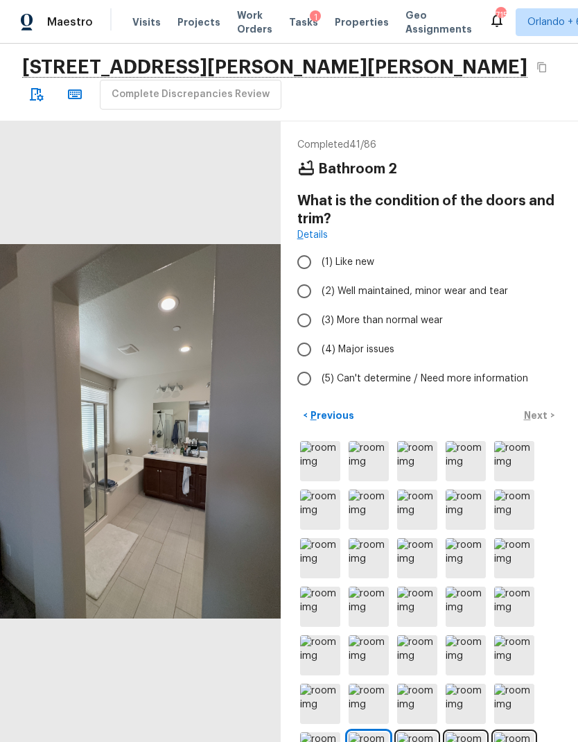
click at [483, 287] on span "(2) Well maintained, minor wear and tear" at bounding box center [415, 291] width 187 height 14
click at [319, 287] on input "(2) Well maintained, minor wear and tear" at bounding box center [304, 291] width 29 height 29
radio input "true"
click at [536, 415] on p "Next" at bounding box center [537, 415] width 26 height 14
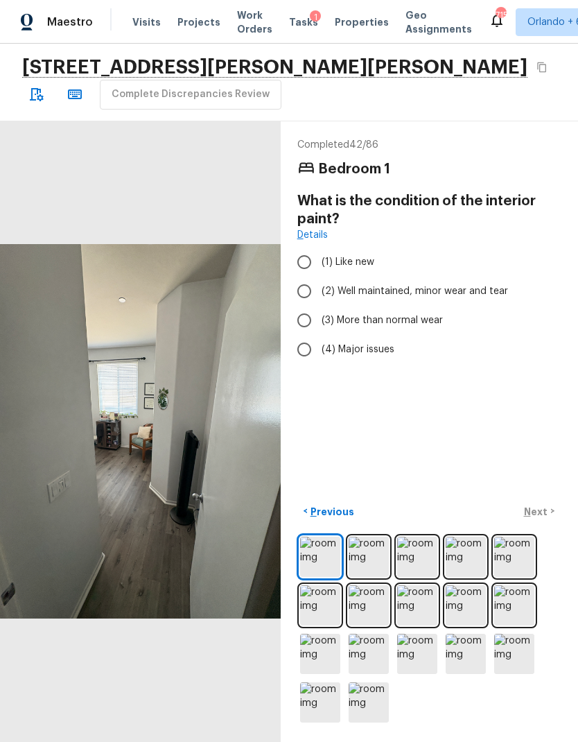
click at [490, 287] on span "(2) Well maintained, minor wear and tear" at bounding box center [415, 291] width 187 height 14
click at [319, 287] on input "(2) Well maintained, minor wear and tear" at bounding box center [304, 291] width 29 height 29
radio input "true"
click at [549, 519] on p "Next" at bounding box center [537, 512] width 26 height 14
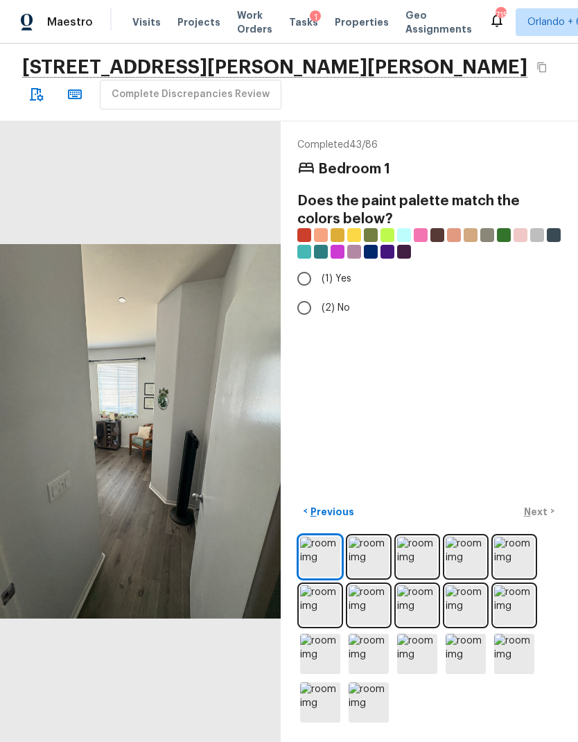
click at [318, 276] on input "(1) Yes" at bounding box center [304, 278] width 29 height 29
radio input "true"
click at [533, 519] on p "Next" at bounding box center [537, 512] width 26 height 14
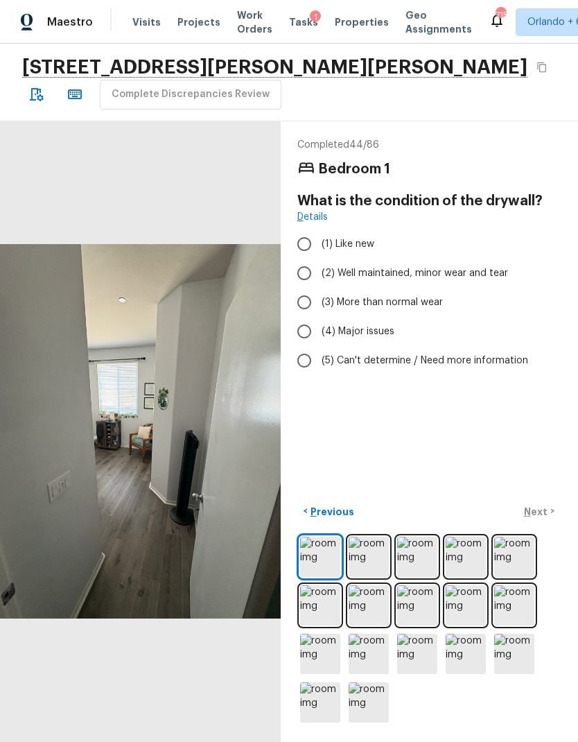
click at [479, 279] on label "(2) Well maintained, minor wear and tear" at bounding box center [420, 273] width 261 height 29
click at [319, 279] on input "(2) Well maintained, minor wear and tear" at bounding box center [304, 273] width 29 height 29
radio input "true"
click at [535, 519] on p "Next" at bounding box center [537, 512] width 26 height 14
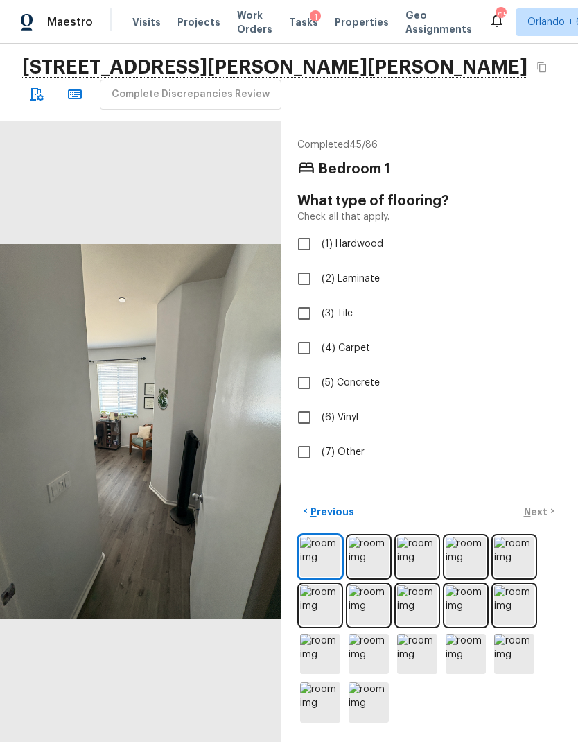
click at [339, 277] on span "(2) Laminate" at bounding box center [351, 279] width 58 height 14
click at [319, 277] on input "(2) Laminate" at bounding box center [304, 278] width 29 height 29
checkbox input "true"
click at [542, 519] on p "Next" at bounding box center [537, 512] width 26 height 14
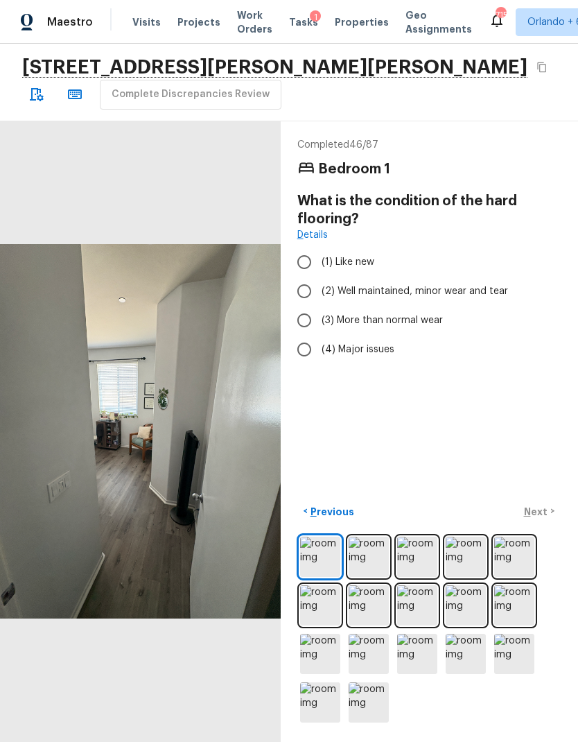
click at [355, 263] on span "(1) Like new" at bounding box center [348, 262] width 53 height 14
click at [319, 263] on input "(1) Like new" at bounding box center [304, 262] width 29 height 29
radio input "true"
click at [540, 519] on p "Next" at bounding box center [537, 512] width 26 height 14
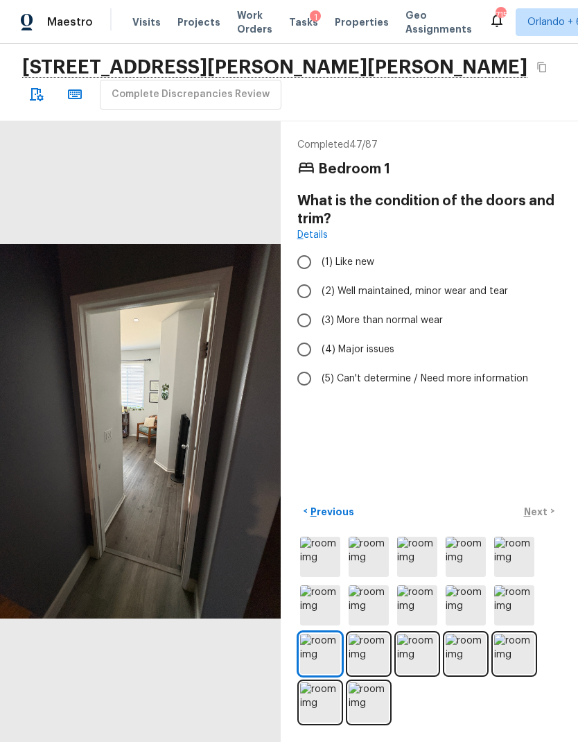
click at [481, 293] on span "(2) Well maintained, minor wear and tear" at bounding box center [415, 291] width 187 height 14
click at [319, 293] on input "(2) Well maintained, minor wear and tear" at bounding box center [304, 291] width 29 height 29
radio input "true"
click at [537, 519] on p "Next" at bounding box center [537, 512] width 26 height 14
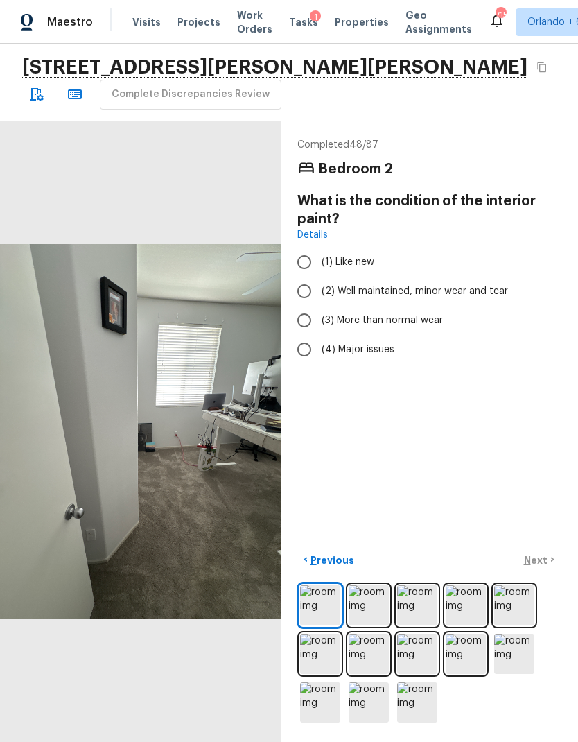
click at [481, 286] on span "(2) Well maintained, minor wear and tear" at bounding box center [415, 291] width 187 height 14
click at [319, 286] on input "(2) Well maintained, minor wear and tear" at bounding box center [304, 291] width 29 height 29
radio input "true"
click at [541, 567] on p "Next" at bounding box center [537, 560] width 26 height 14
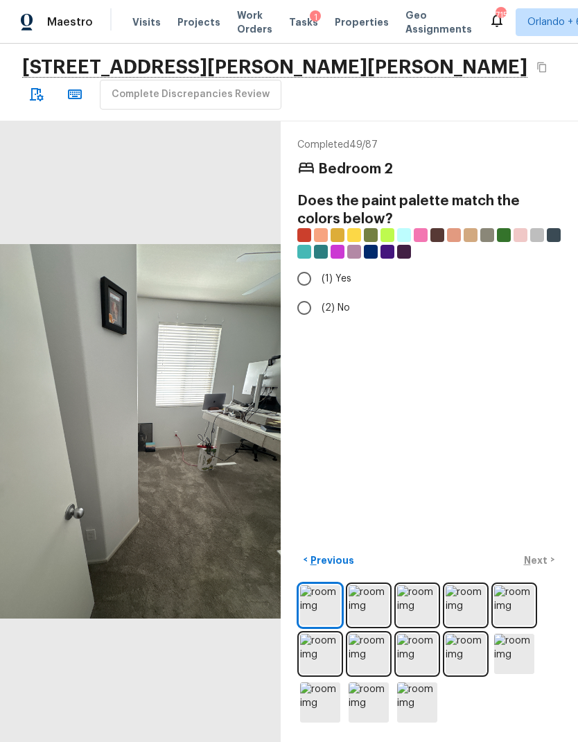
click at [309, 282] on input "(1) Yes" at bounding box center [304, 278] width 29 height 29
radio input "true"
click at [540, 567] on p "Next" at bounding box center [537, 560] width 26 height 14
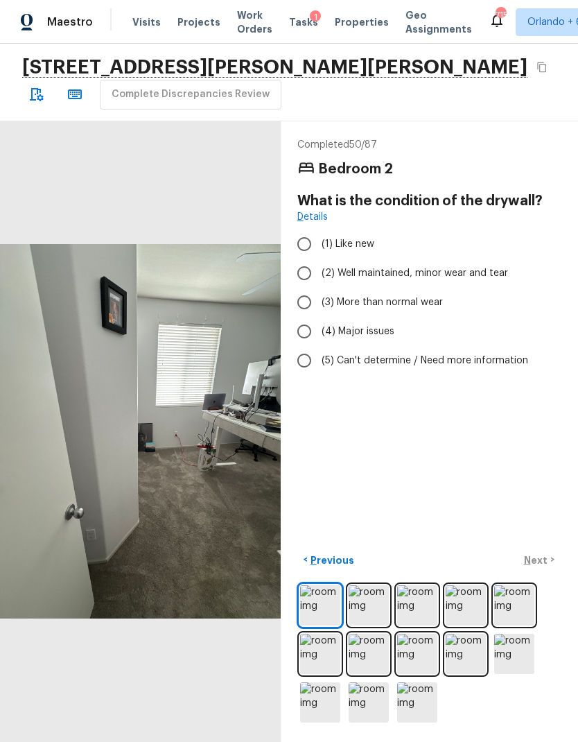
click at [449, 268] on span "(2) Well maintained, minor wear and tear" at bounding box center [415, 273] width 187 height 14
click at [319, 268] on input "(2) Well maintained, minor wear and tear" at bounding box center [304, 273] width 29 height 29
radio input "true"
click at [543, 567] on p "Next" at bounding box center [537, 560] width 26 height 14
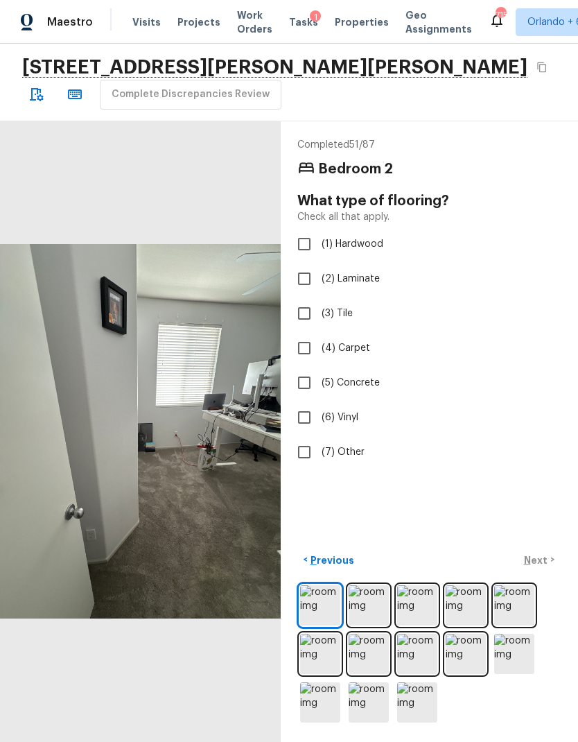
click at [312, 355] on input "(4) Carpet" at bounding box center [304, 348] width 29 height 29
checkbox input "true"
click at [537, 567] on p "Next" at bounding box center [537, 560] width 26 height 14
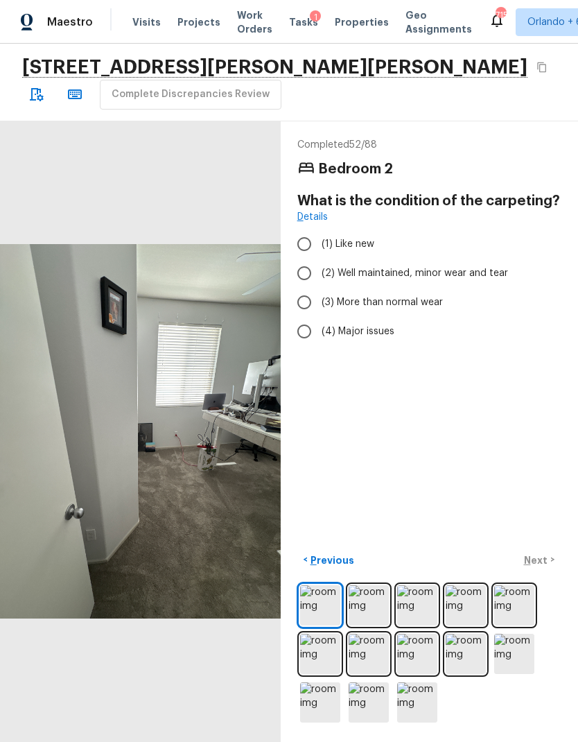
click at [463, 273] on span "(2) Well maintained, minor wear and tear" at bounding box center [415, 273] width 187 height 14
click at [319, 273] on input "(2) Well maintained, minor wear and tear" at bounding box center [304, 273] width 29 height 29
radio input "true"
click at [538, 567] on p "Next" at bounding box center [537, 560] width 26 height 14
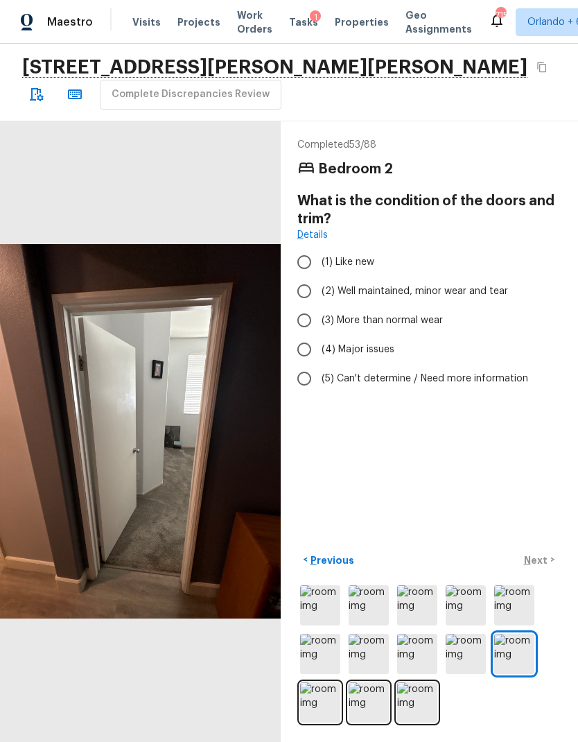
click at [450, 283] on label "(2) Well maintained, minor wear and tear" at bounding box center [420, 291] width 261 height 29
click at [319, 283] on input "(2) Well maintained, minor wear and tear" at bounding box center [304, 291] width 29 height 29
radio input "true"
click at [540, 567] on p "Next" at bounding box center [537, 560] width 26 height 14
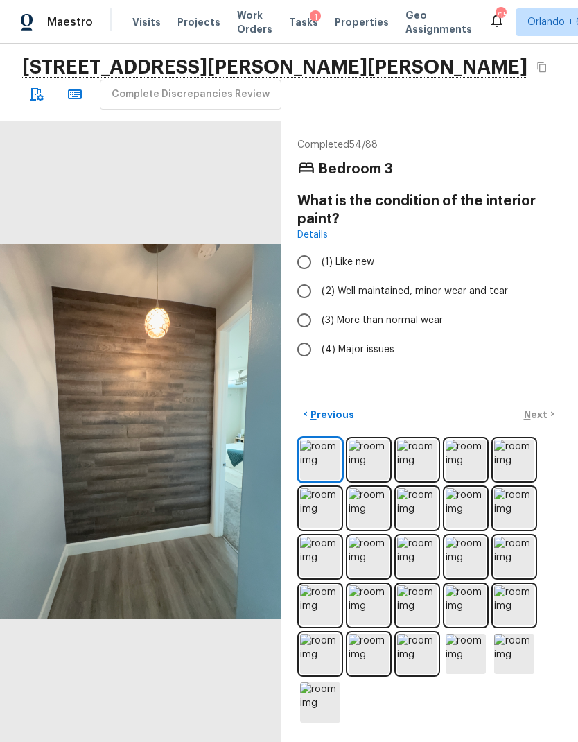
click at [486, 284] on span "(2) Well maintained, minor wear and tear" at bounding box center [415, 291] width 187 height 14
click at [319, 284] on input "(2) Well maintained, minor wear and tear" at bounding box center [304, 291] width 29 height 29
radio input "true"
click at [540, 426] on button "Next >" at bounding box center [539, 414] width 44 height 23
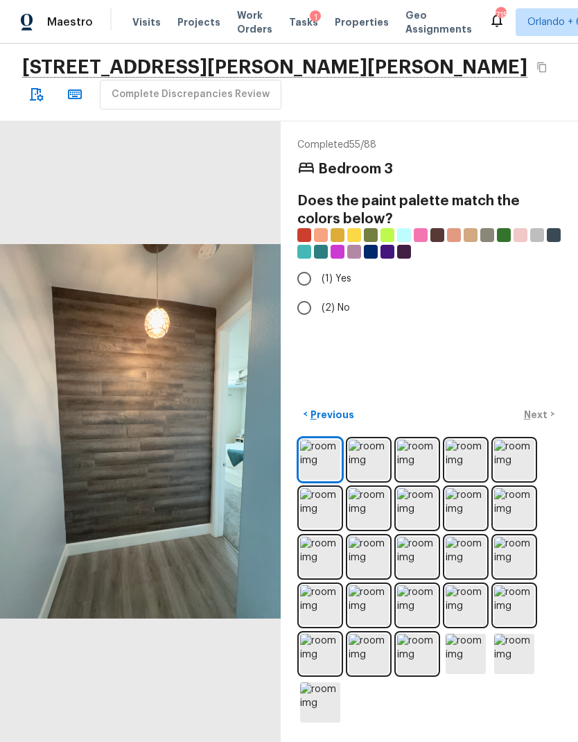
click at [340, 275] on span "(1) Yes" at bounding box center [337, 279] width 30 height 14
click at [319, 275] on input "(1) Yes" at bounding box center [304, 278] width 29 height 29
radio input "true"
click at [545, 422] on p "Next" at bounding box center [537, 415] width 26 height 14
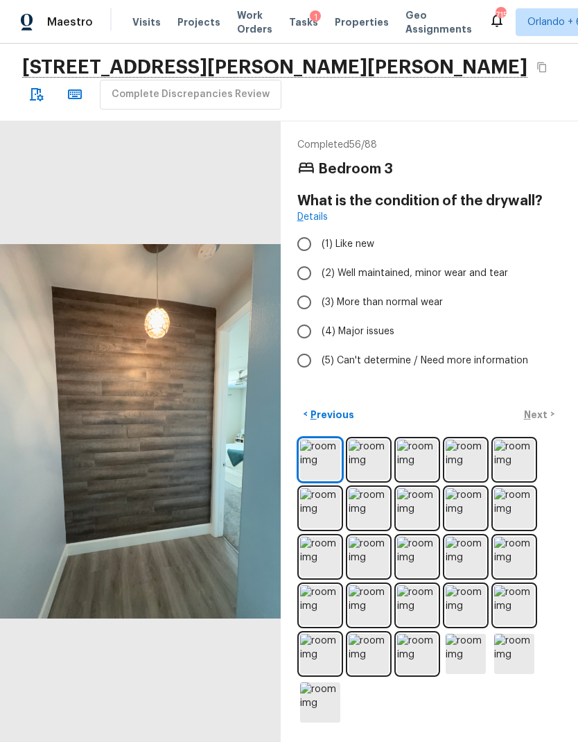
click at [445, 271] on span "(2) Well maintained, minor wear and tear" at bounding box center [415, 273] width 187 height 14
click at [319, 271] on input "(2) Well maintained, minor wear and tear" at bounding box center [304, 273] width 29 height 29
radio input "true"
click at [542, 422] on p "Next" at bounding box center [537, 415] width 26 height 14
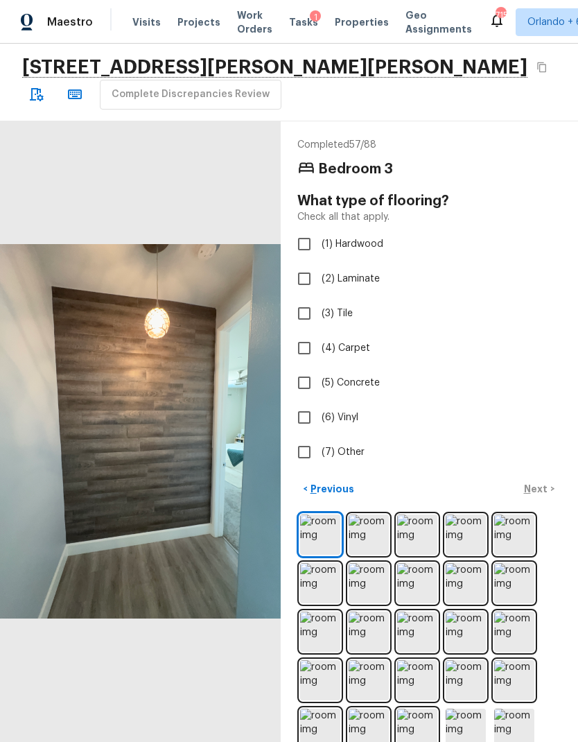
click at [377, 682] on img at bounding box center [369, 680] width 40 height 40
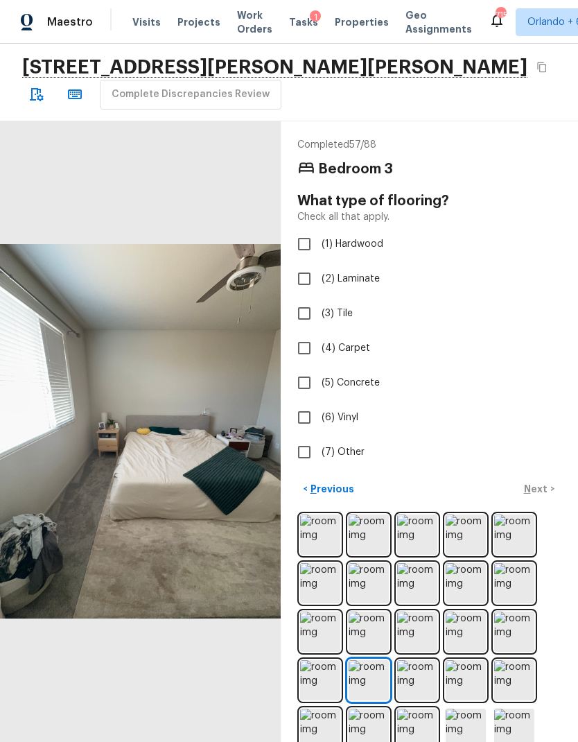
click at [310, 350] on input "(4) Carpet" at bounding box center [304, 348] width 29 height 29
checkbox input "true"
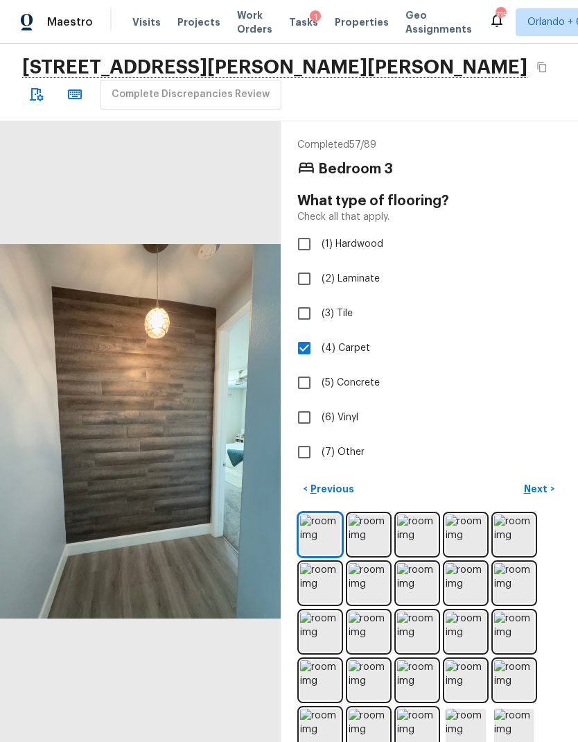
click at [540, 489] on p "Next" at bounding box center [537, 489] width 26 height 14
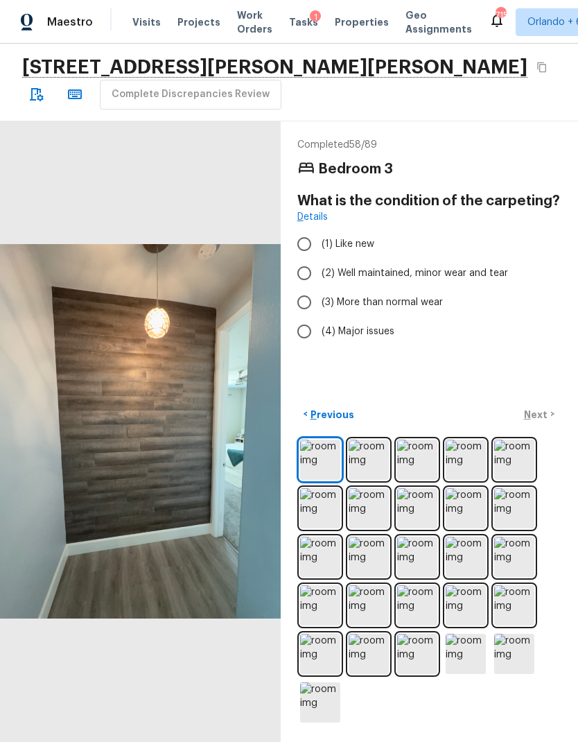
click at [455, 273] on span "(2) Well maintained, minor wear and tear" at bounding box center [415, 273] width 187 height 14
click at [319, 273] on input "(2) Well maintained, minor wear and tear" at bounding box center [304, 273] width 29 height 29
radio input "true"
click at [544, 422] on p "Next" at bounding box center [537, 415] width 26 height 14
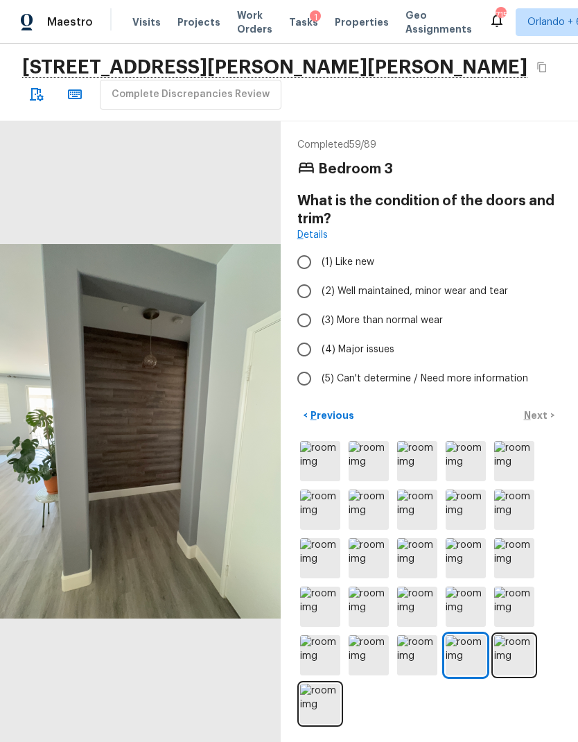
click at [456, 289] on span "(2) Well maintained, minor wear and tear" at bounding box center [415, 291] width 187 height 14
click at [319, 289] on input "(2) Well maintained, minor wear and tear" at bounding box center [304, 291] width 29 height 29
radio input "true"
click at [537, 422] on p "Next" at bounding box center [537, 415] width 26 height 14
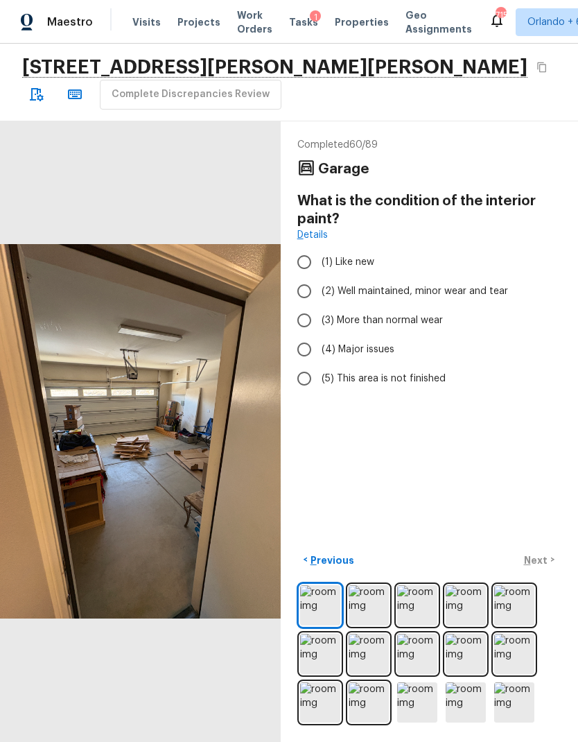
click at [483, 280] on label "(2) Well maintained, minor wear and tear" at bounding box center [420, 291] width 261 height 29
click at [319, 280] on input "(2) Well maintained, minor wear and tear" at bounding box center [304, 291] width 29 height 29
radio input "true"
click at [533, 567] on p "Next" at bounding box center [537, 560] width 26 height 14
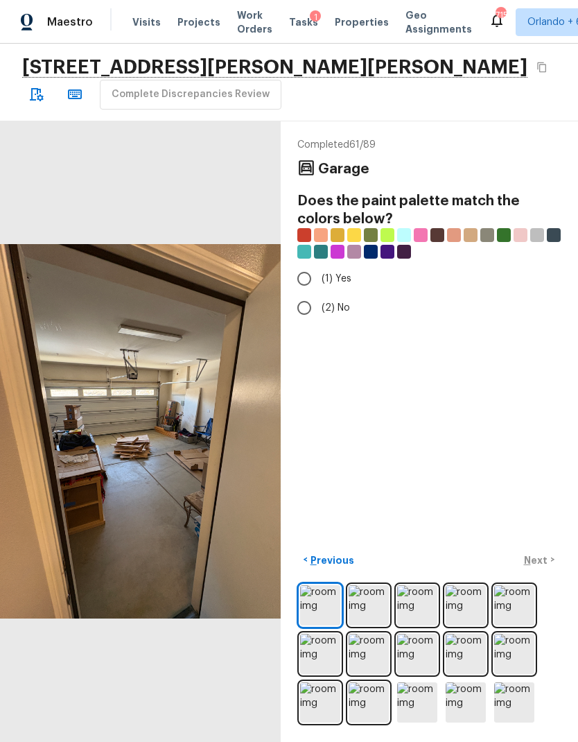
click at [312, 277] on input "(1) Yes" at bounding box center [304, 278] width 29 height 29
radio input "true"
click at [541, 567] on p "Next" at bounding box center [537, 560] width 26 height 14
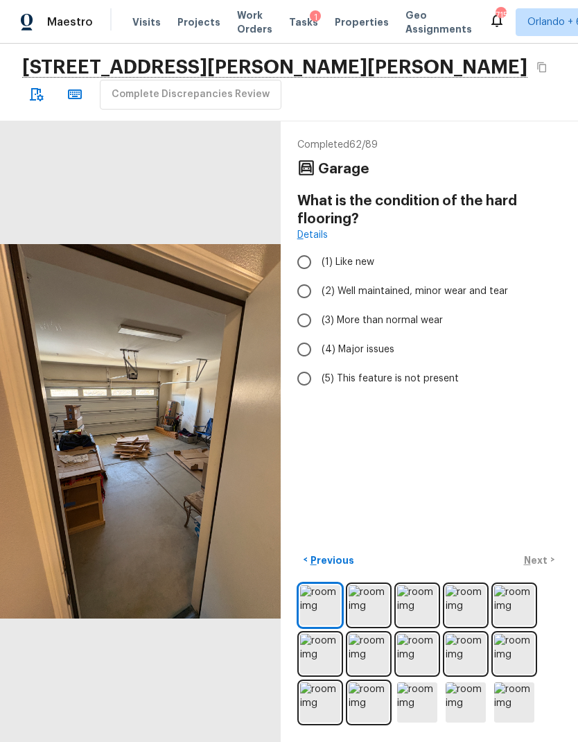
click at [444, 291] on span "(2) Well maintained, minor wear and tear" at bounding box center [415, 291] width 187 height 14
click at [319, 291] on input "(2) Well maintained, minor wear and tear" at bounding box center [304, 291] width 29 height 29
radio input "true"
click at [543, 571] on button "Next >" at bounding box center [539, 560] width 44 height 23
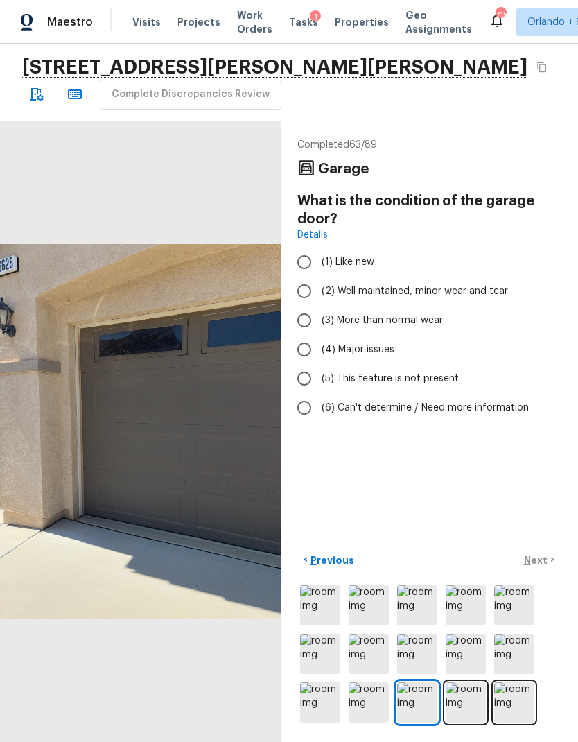
click at [490, 286] on span "(2) Well maintained, minor wear and tear" at bounding box center [415, 291] width 187 height 14
click at [319, 286] on input "(2) Well maintained, minor wear and tear" at bounding box center [304, 291] width 29 height 29
radio input "true"
click at [472, 674] on img at bounding box center [466, 654] width 40 height 40
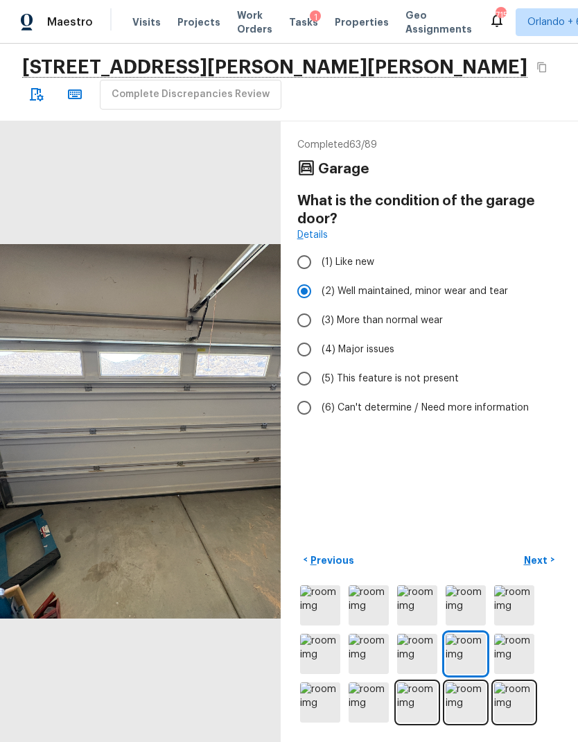
click at [474, 626] on img at bounding box center [466, 605] width 40 height 40
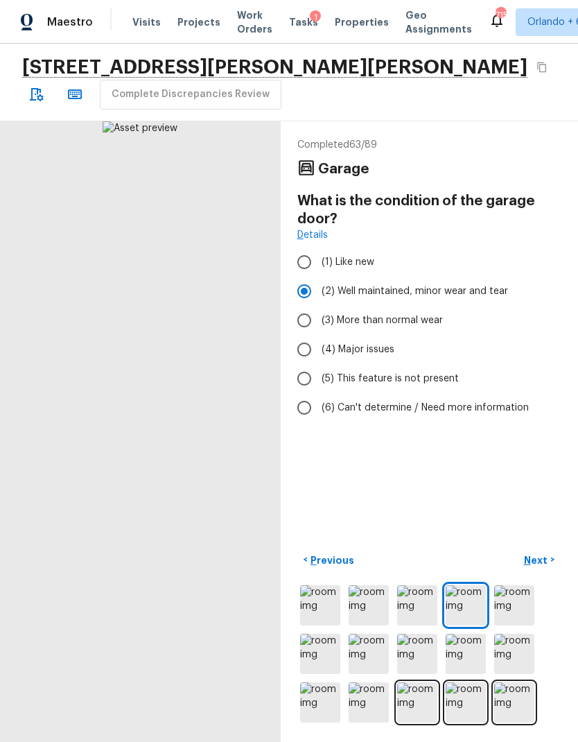
click at [510, 626] on img at bounding box center [514, 605] width 40 height 40
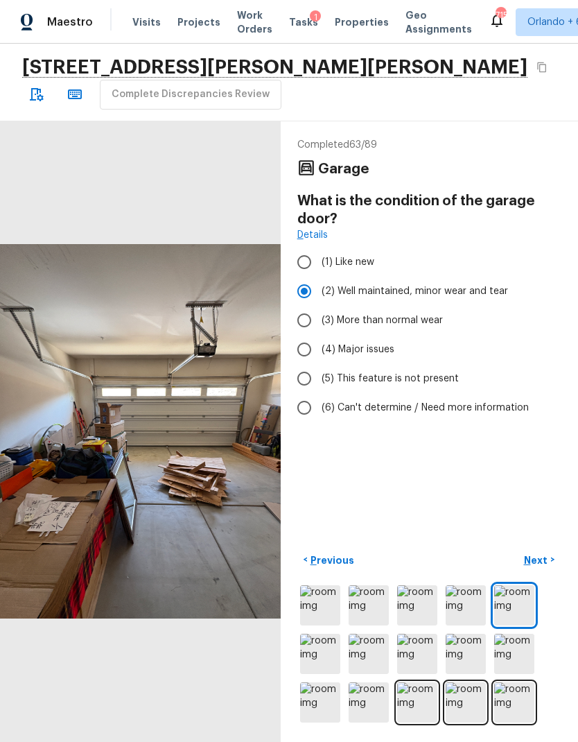
click at [328, 626] on img at bounding box center [320, 605] width 40 height 40
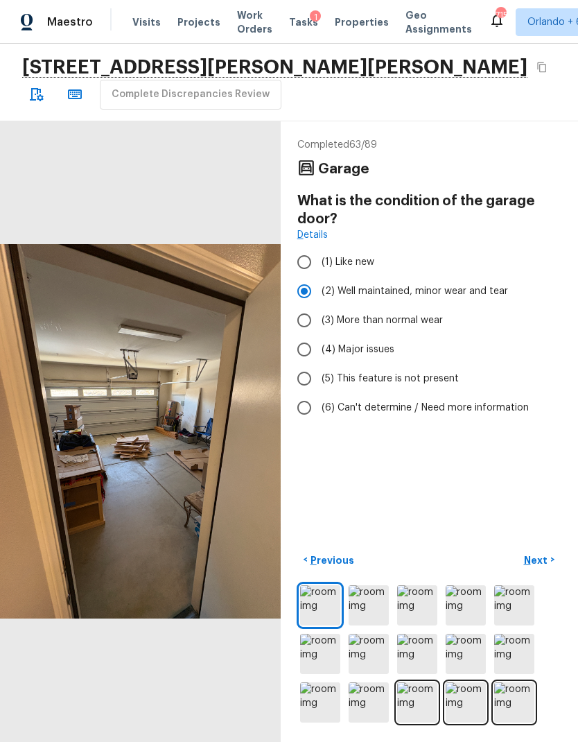
scroll to position [55, 0]
click at [422, 704] on img at bounding box center [417, 702] width 40 height 40
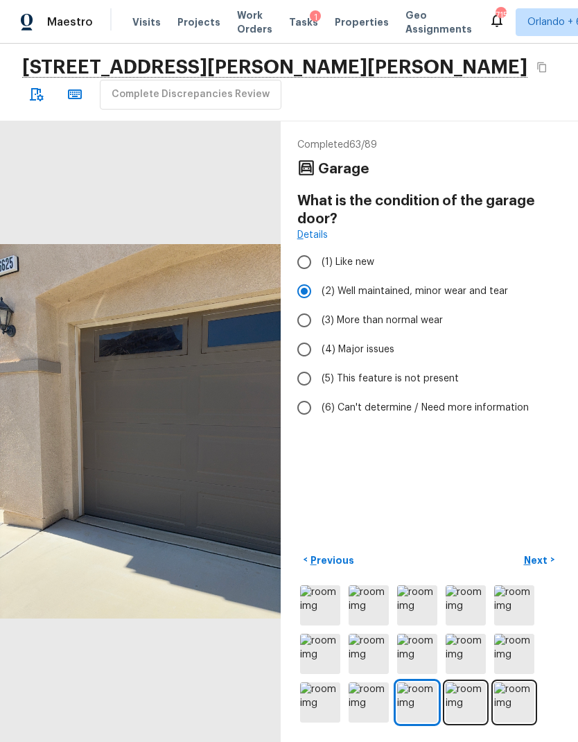
click at [459, 704] on img at bounding box center [466, 702] width 40 height 40
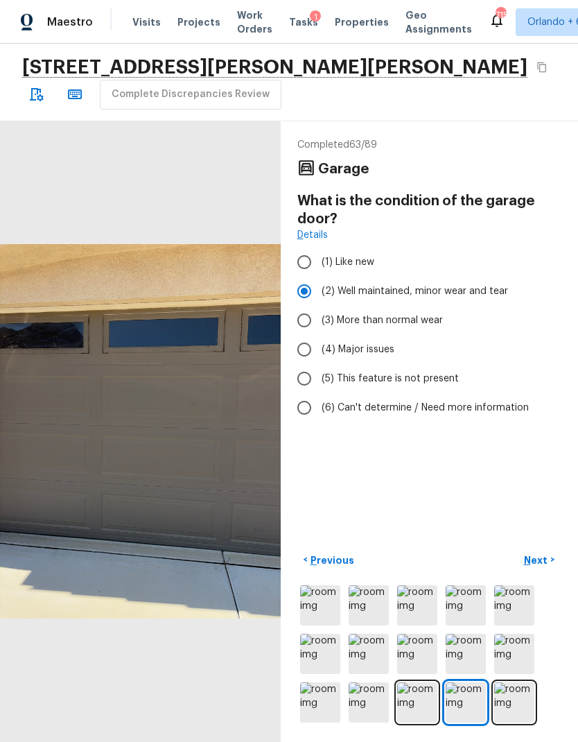
click at [515, 700] on img at bounding box center [514, 702] width 40 height 40
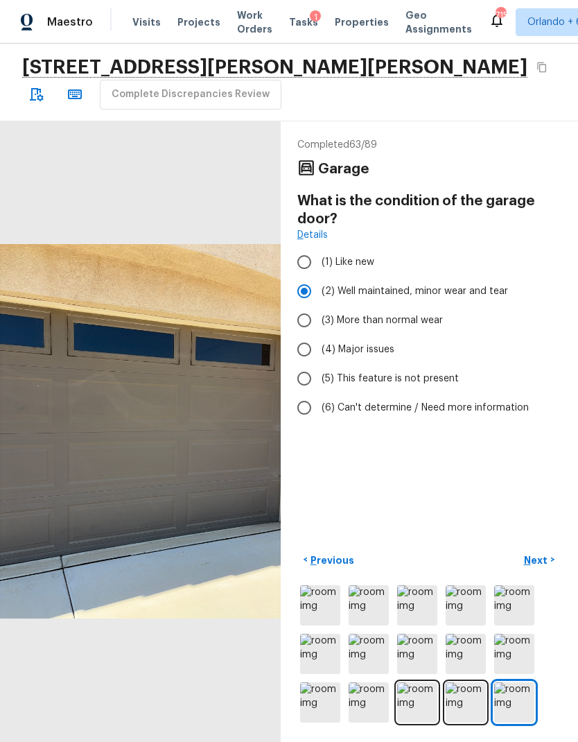
click at [534, 559] on p "Next" at bounding box center [537, 560] width 26 height 14
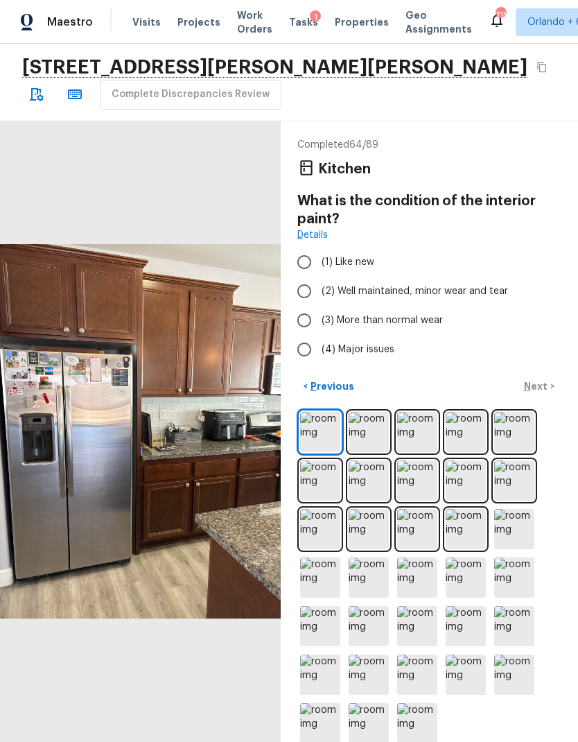
click at [472, 284] on span "(2) Well maintained, minor wear and tear" at bounding box center [415, 291] width 187 height 14
click at [319, 277] on input "(2) Well maintained, minor wear and tear" at bounding box center [304, 291] width 29 height 29
radio input "true"
click at [546, 379] on p "Next" at bounding box center [537, 386] width 26 height 14
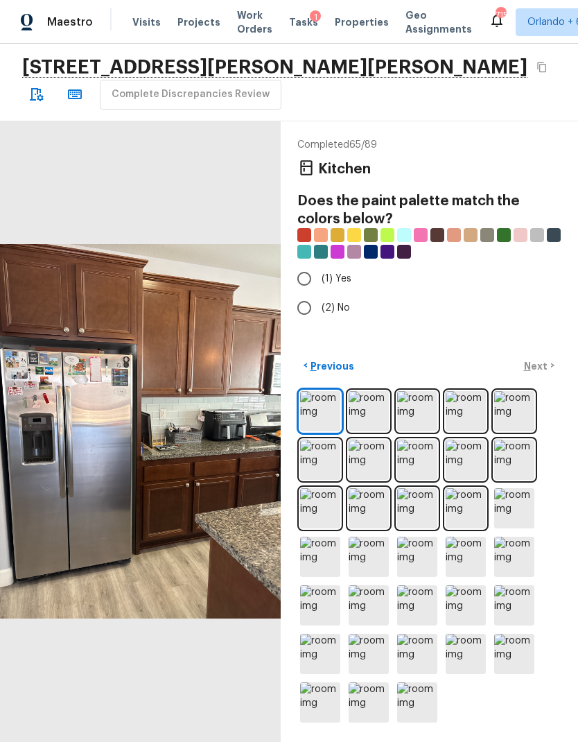
click at [327, 272] on span "(1) Yes" at bounding box center [337, 279] width 30 height 14
click at [319, 264] on input "(1) Yes" at bounding box center [304, 278] width 29 height 29
radio input "true"
click at [545, 368] on p "Next" at bounding box center [537, 366] width 26 height 14
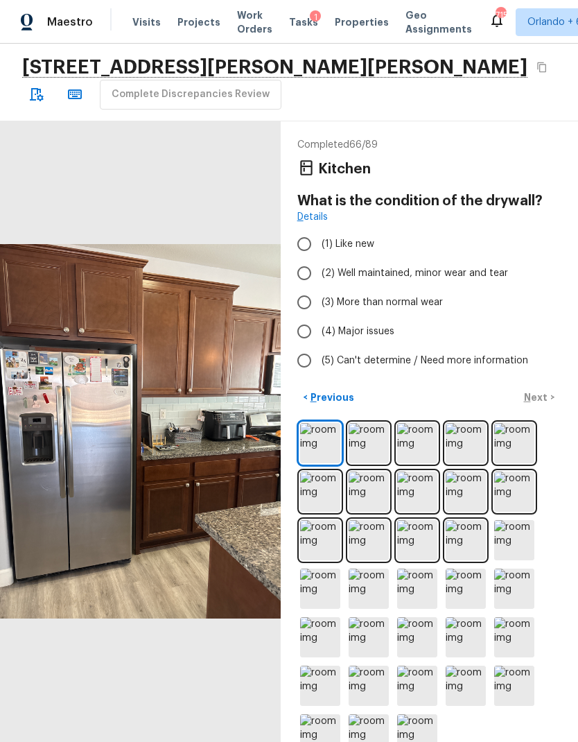
click at [479, 259] on label "(2) Well maintained, minor wear and tear" at bounding box center [420, 273] width 261 height 29
click at [319, 259] on input "(2) Well maintained, minor wear and tear" at bounding box center [304, 273] width 29 height 29
radio input "true"
click at [540, 390] on p "Next" at bounding box center [537, 397] width 26 height 14
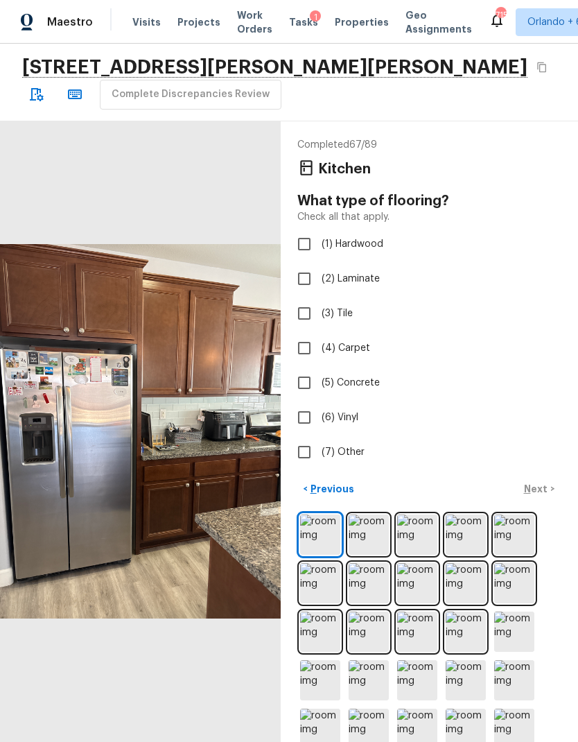
click at [354, 272] on span "(2) Laminate" at bounding box center [351, 279] width 58 height 14
click at [319, 264] on input "(2) Laminate" at bounding box center [304, 278] width 29 height 29
checkbox input "true"
click at [537, 482] on p "Next" at bounding box center [537, 489] width 26 height 14
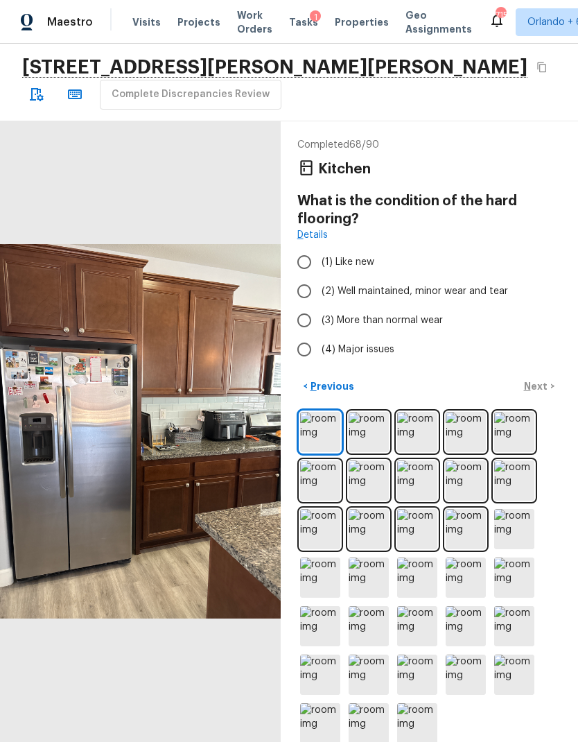
click at [356, 255] on span "(1) Like new" at bounding box center [348, 262] width 53 height 14
click at [319, 248] on input "(1) Like new" at bounding box center [304, 262] width 29 height 29
radio input "true"
click at [546, 379] on p "Next" at bounding box center [537, 386] width 26 height 14
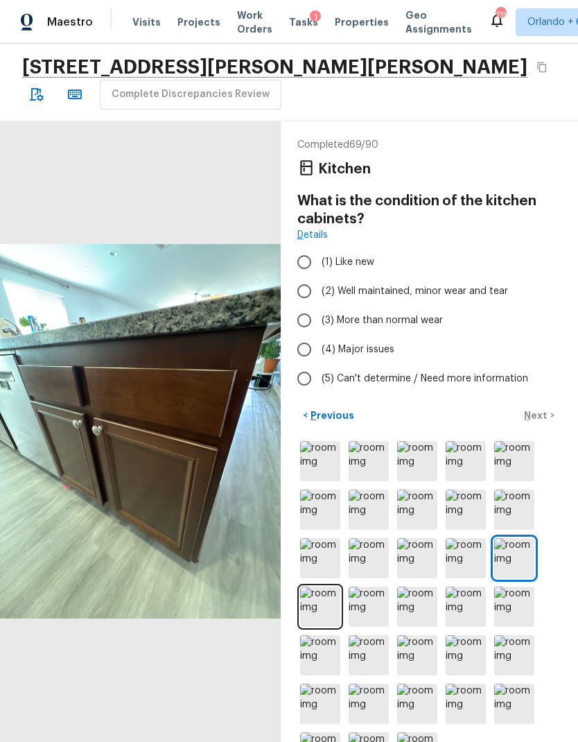
click at [476, 277] on label "(2) Well maintained, minor wear and tear" at bounding box center [420, 291] width 261 height 29
click at [319, 277] on input "(2) Well maintained, minor wear and tear" at bounding box center [304, 291] width 29 height 29
radio input "true"
click at [540, 408] on p "Next" at bounding box center [537, 415] width 26 height 14
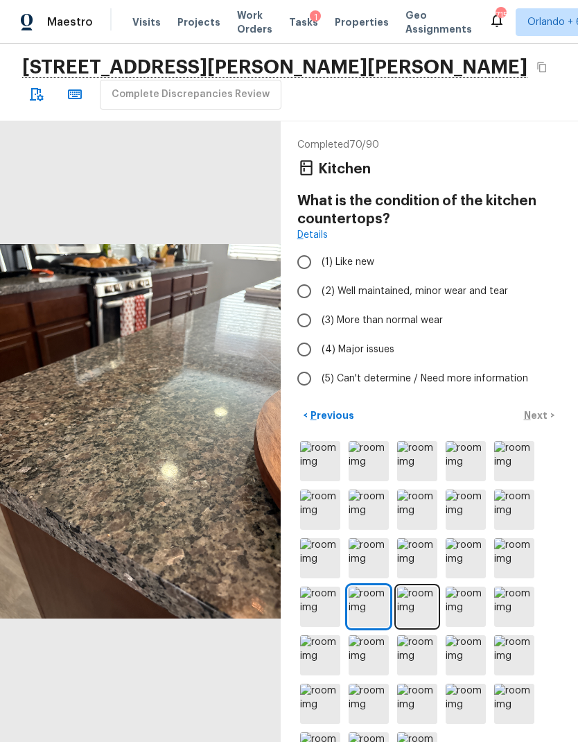
click at [489, 284] on span "(2) Well maintained, minor wear and tear" at bounding box center [415, 291] width 187 height 14
click at [319, 277] on input "(2) Well maintained, minor wear and tear" at bounding box center [304, 291] width 29 height 29
radio input "true"
click at [547, 408] on p "Next" at bounding box center [537, 415] width 26 height 14
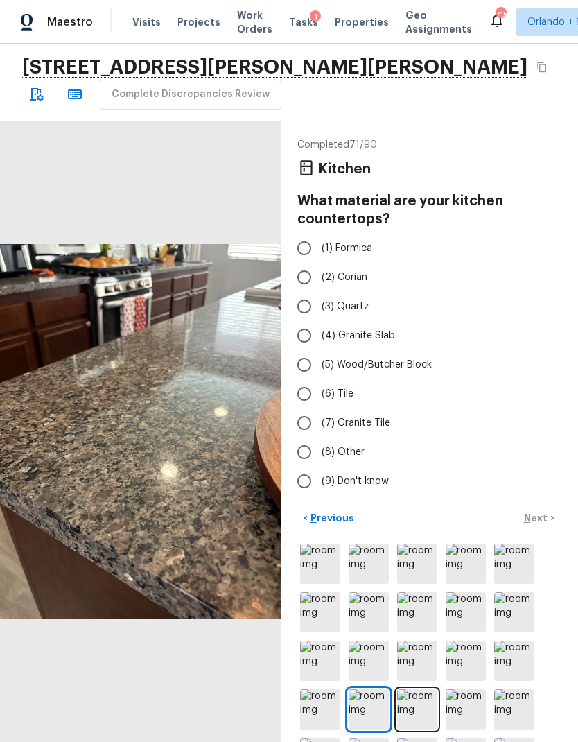
click at [374, 329] on span "(4) Granite Slab" at bounding box center [359, 336] width 74 height 14
click at [319, 321] on input "(4) Granite Slab" at bounding box center [304, 335] width 29 height 29
radio input "true"
click at [543, 511] on p "Next" at bounding box center [537, 518] width 26 height 14
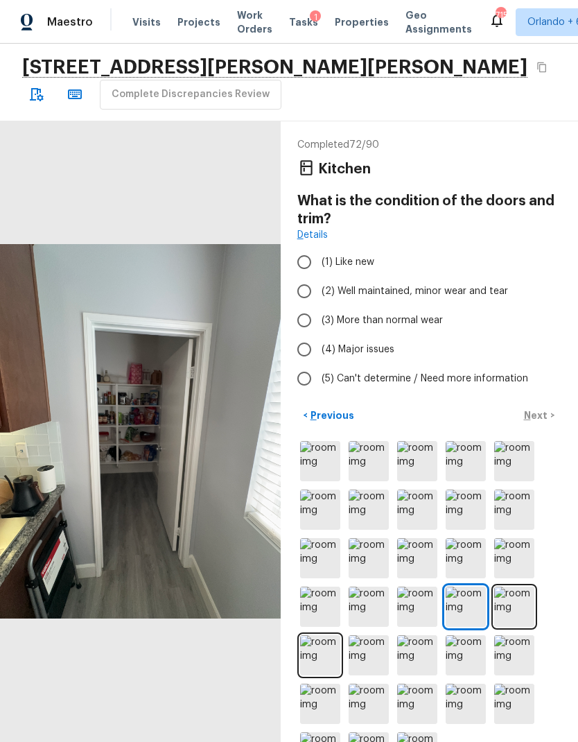
click at [481, 284] on span "(2) Well maintained, minor wear and tear" at bounding box center [415, 291] width 187 height 14
click at [319, 277] on input "(2) Well maintained, minor wear and tear" at bounding box center [304, 291] width 29 height 29
radio input "true"
click at [546, 408] on p "Next" at bounding box center [537, 415] width 26 height 14
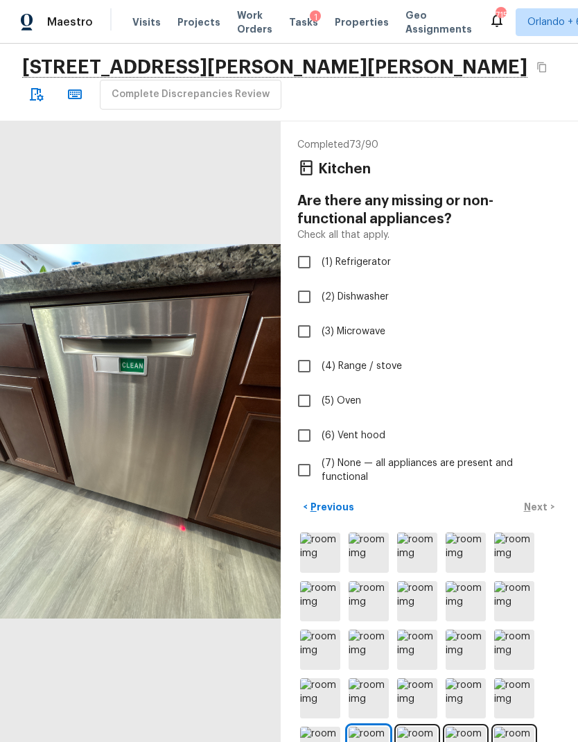
click at [356, 456] on span "(7) None — all appliances are present and functional" at bounding box center [436, 470] width 229 height 28
click at [319, 456] on input "(7) None — all appliances are present and functional" at bounding box center [304, 470] width 29 height 29
checkbox input "true"
click at [420, 533] on img at bounding box center [417, 553] width 40 height 40
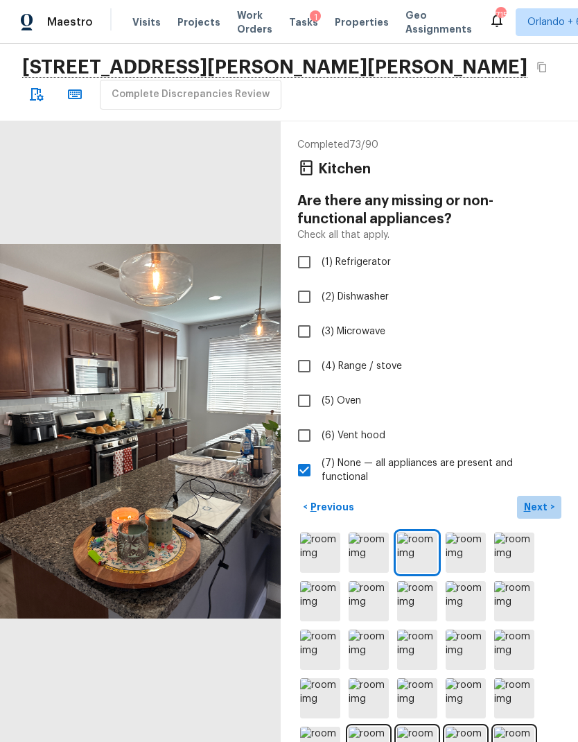
click at [543, 500] on p "Next" at bounding box center [537, 507] width 26 height 14
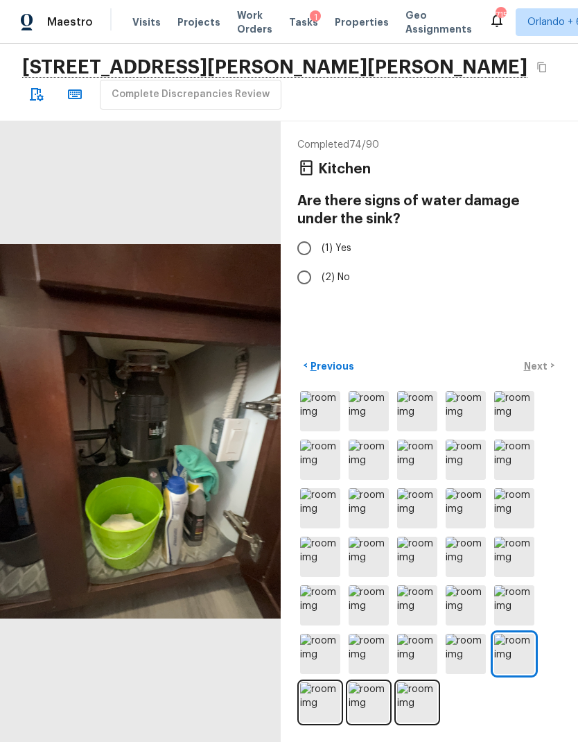
click at [338, 263] on label "(2) No" at bounding box center [420, 277] width 261 height 29
click at [319, 263] on input "(2) No" at bounding box center [304, 277] width 29 height 29
radio input "true"
click at [539, 359] on p "Next" at bounding box center [537, 366] width 26 height 14
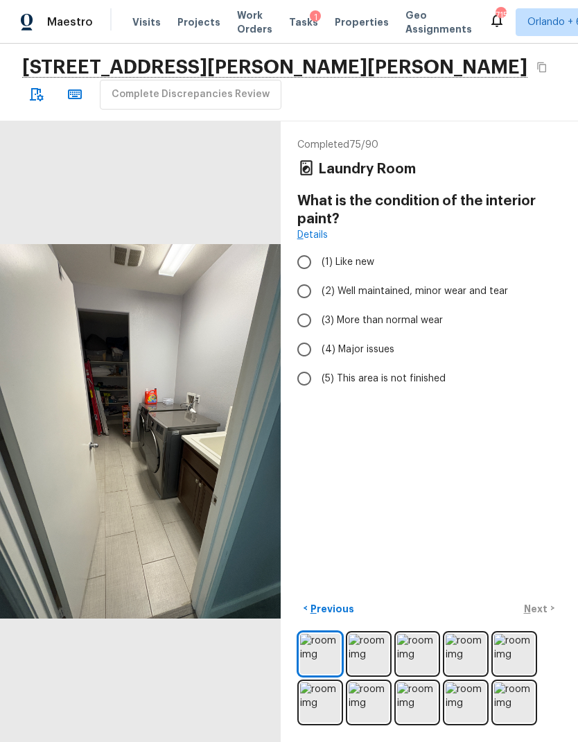
scroll to position [0, 0]
click at [468, 284] on span "(2) Well maintained, minor wear and tear" at bounding box center [415, 291] width 187 height 14
click at [319, 277] on input "(2) Well maintained, minor wear and tear" at bounding box center [304, 291] width 29 height 29
radio input "true"
click at [540, 616] on p "Next" at bounding box center [537, 609] width 26 height 14
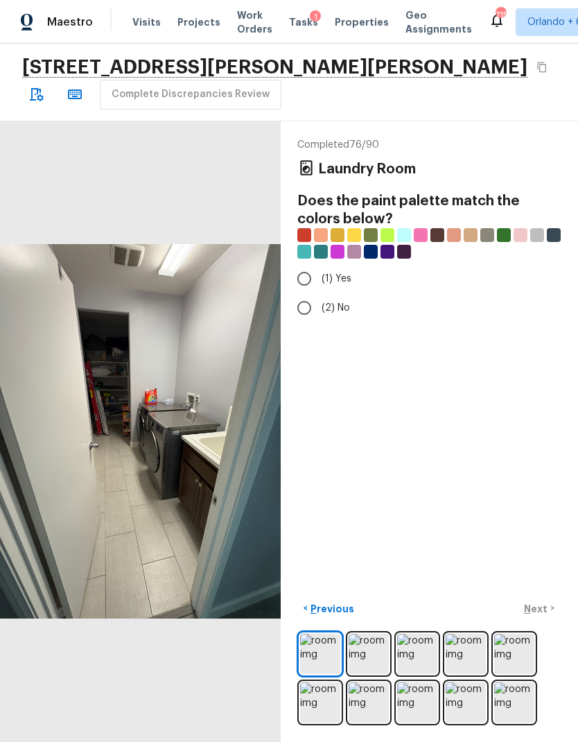
click at [303, 264] on input "(1) Yes" at bounding box center [304, 278] width 29 height 29
radio input "true"
click at [537, 616] on p "Next" at bounding box center [537, 609] width 26 height 14
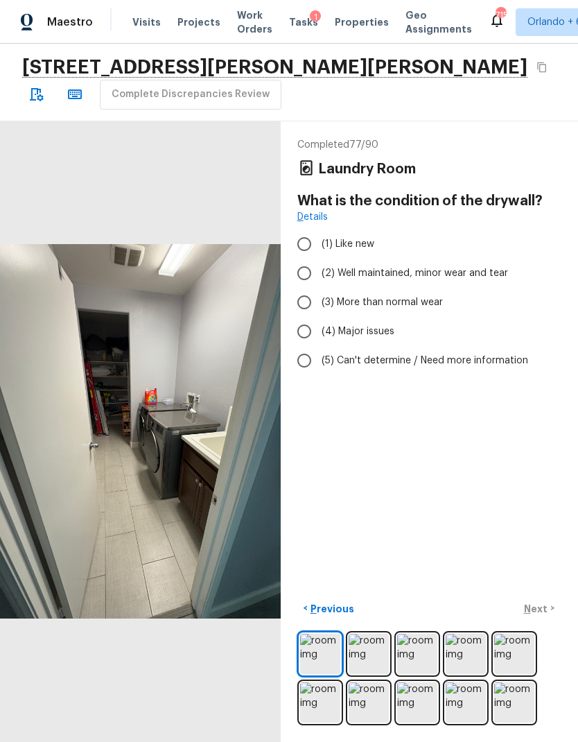
click at [463, 266] on span "(2) Well maintained, minor wear and tear" at bounding box center [415, 273] width 187 height 14
click at [319, 259] on input "(2) Well maintained, minor wear and tear" at bounding box center [304, 273] width 29 height 29
radio input "true"
click at [538, 616] on p "Next" at bounding box center [537, 609] width 26 height 14
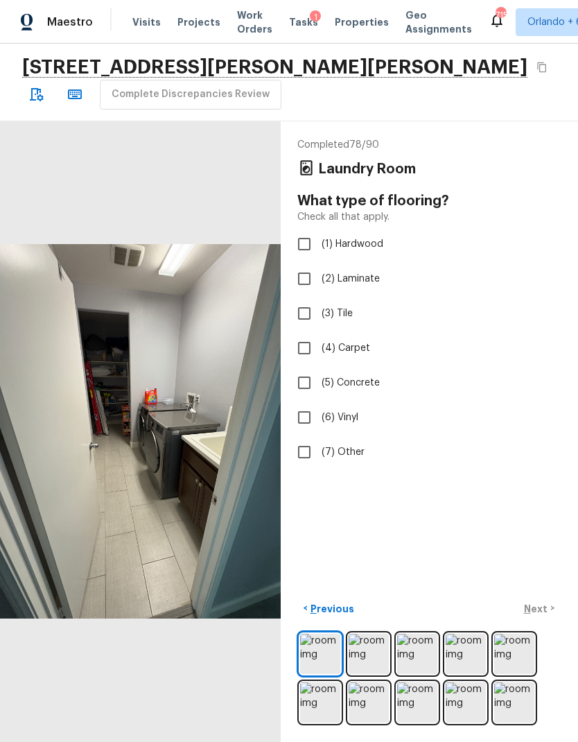
click at [307, 299] on input "(3) Tile" at bounding box center [304, 313] width 29 height 29
checkbox input "true"
click at [537, 616] on p "Next" at bounding box center [537, 609] width 26 height 14
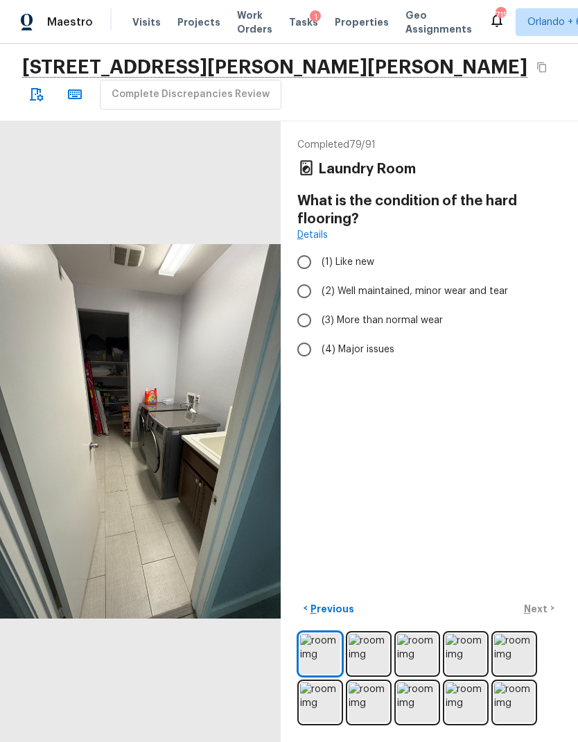
click at [476, 284] on span "(2) Well maintained, minor wear and tear" at bounding box center [415, 291] width 187 height 14
click at [319, 277] on input "(2) Well maintained, minor wear and tear" at bounding box center [304, 291] width 29 height 29
radio input "true"
click at [353, 255] on span "(1) Like new" at bounding box center [348, 262] width 53 height 14
click at [319, 248] on input "(1) Like new" at bounding box center [304, 262] width 29 height 29
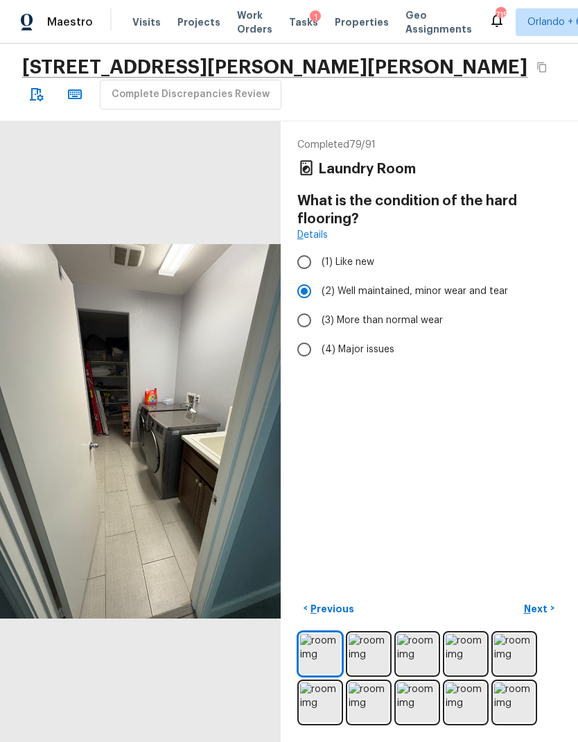
radio input "true"
click at [546, 616] on p "Next" at bounding box center [537, 609] width 26 height 14
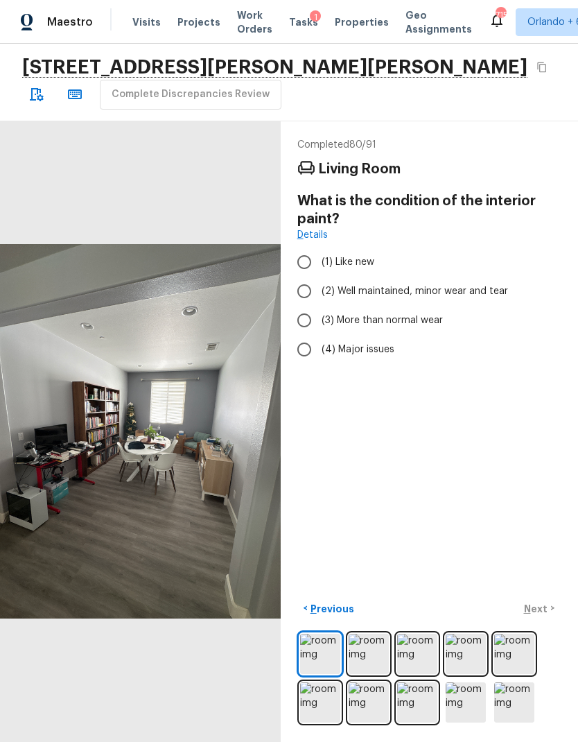
click at [445, 284] on span "(2) Well maintained, minor wear and tear" at bounding box center [415, 291] width 187 height 14
click at [319, 277] on input "(2) Well maintained, minor wear and tear" at bounding box center [304, 291] width 29 height 29
radio input "true"
click at [534, 616] on p "Next" at bounding box center [537, 609] width 26 height 14
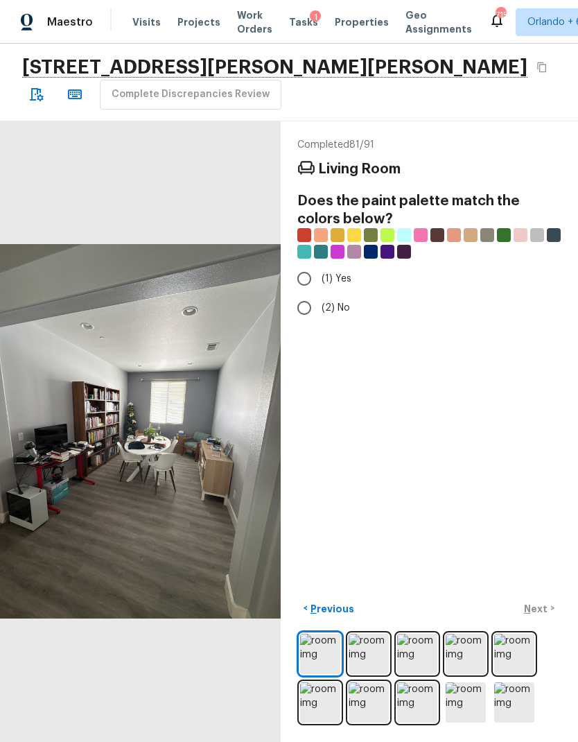
click at [309, 264] on input "(1) Yes" at bounding box center [304, 278] width 29 height 29
radio input "true"
click at [543, 616] on p "Next" at bounding box center [537, 609] width 26 height 14
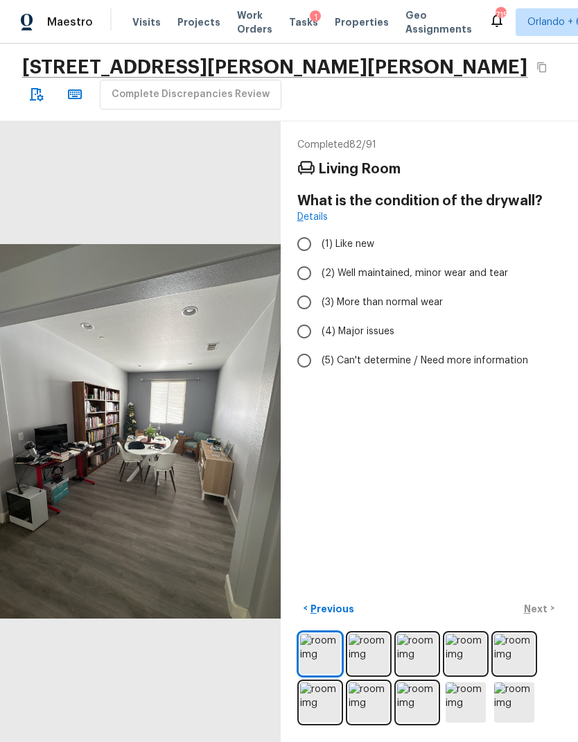
click at [462, 266] on span "(2) Well maintained, minor wear and tear" at bounding box center [415, 273] width 187 height 14
click at [319, 259] on input "(2) Well maintained, minor wear and tear" at bounding box center [304, 273] width 29 height 29
radio input "true"
click at [540, 616] on p "Next" at bounding box center [537, 609] width 26 height 14
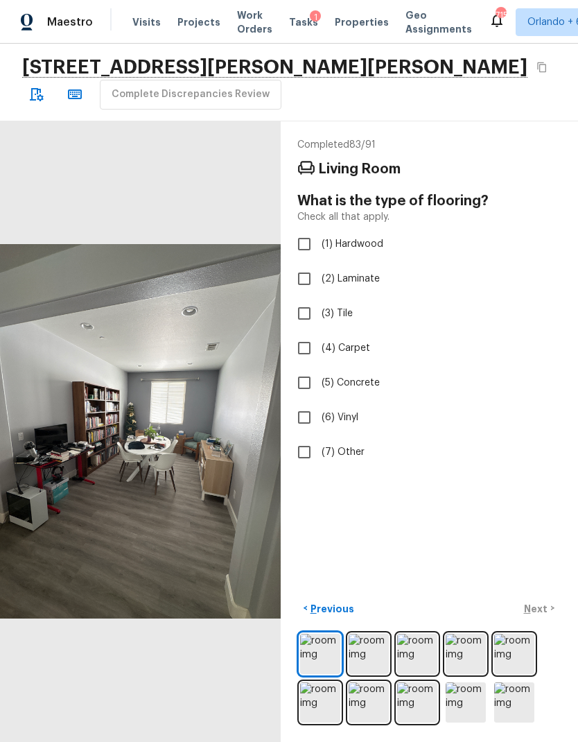
click at [303, 264] on input "(2) Laminate" at bounding box center [304, 278] width 29 height 29
checkbox input "true"
click at [536, 620] on button "Next >" at bounding box center [539, 608] width 44 height 23
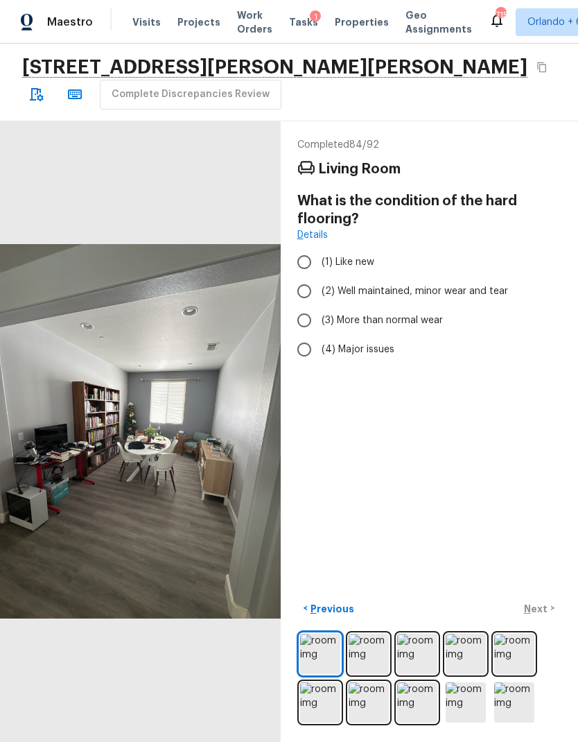
click at [345, 255] on span "(1) Like new" at bounding box center [348, 262] width 53 height 14
click at [319, 248] on input "(1) Like new" at bounding box center [304, 262] width 29 height 29
radio input "true"
click at [540, 616] on p "Next" at bounding box center [537, 609] width 26 height 14
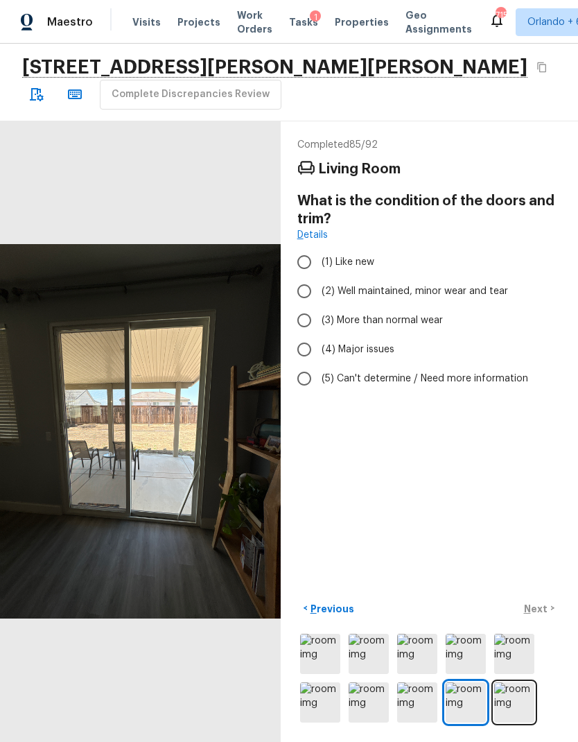
click at [461, 277] on label "(2) Well maintained, minor wear and tear" at bounding box center [420, 291] width 261 height 29
click at [319, 277] on input "(2) Well maintained, minor wear and tear" at bounding box center [304, 291] width 29 height 29
radio input "true"
click at [544, 616] on p "Next" at bounding box center [537, 609] width 26 height 14
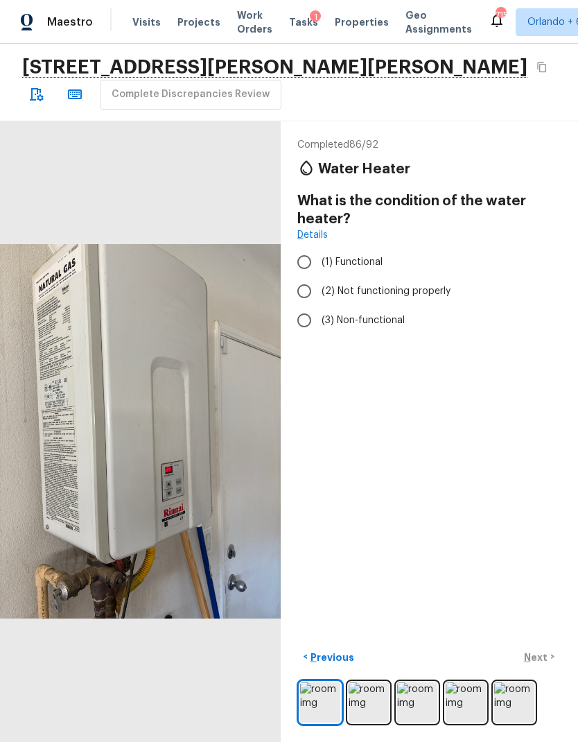
click at [363, 255] on span "(1) Functional" at bounding box center [352, 262] width 61 height 14
click at [319, 248] on input "(1) Functional" at bounding box center [304, 262] width 29 height 29
radio input "true"
click at [549, 664] on p "Next" at bounding box center [537, 657] width 26 height 14
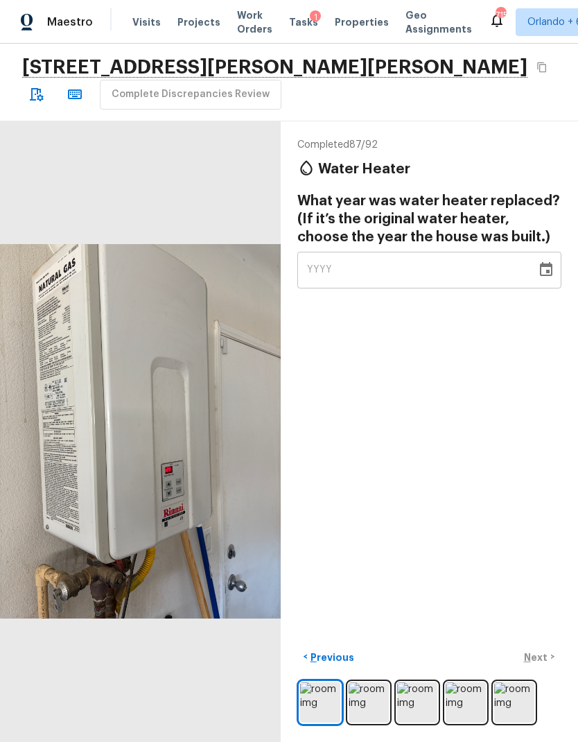
scroll to position [24, 0]
click at [376, 692] on img at bounding box center [369, 702] width 40 height 40
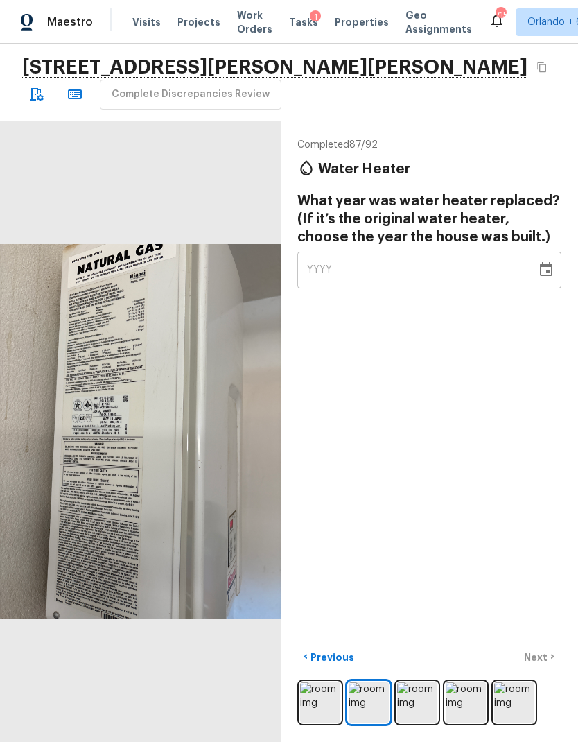
click at [537, 62] on icon "Copy Address" at bounding box center [542, 67] width 11 height 11
click at [537, 62] on icon "Copy Address" at bounding box center [541, 67] width 9 height 10
click at [487, 252] on div "YYYY" at bounding box center [417, 270] width 220 height 37
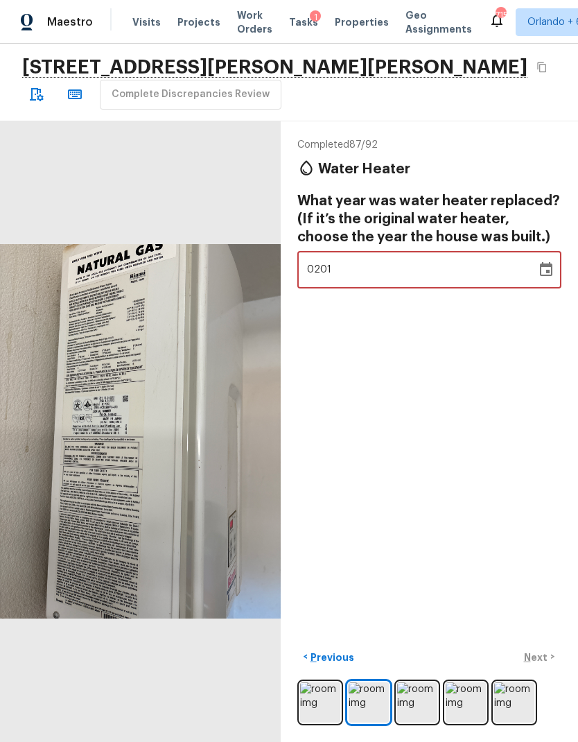
type input "2014"
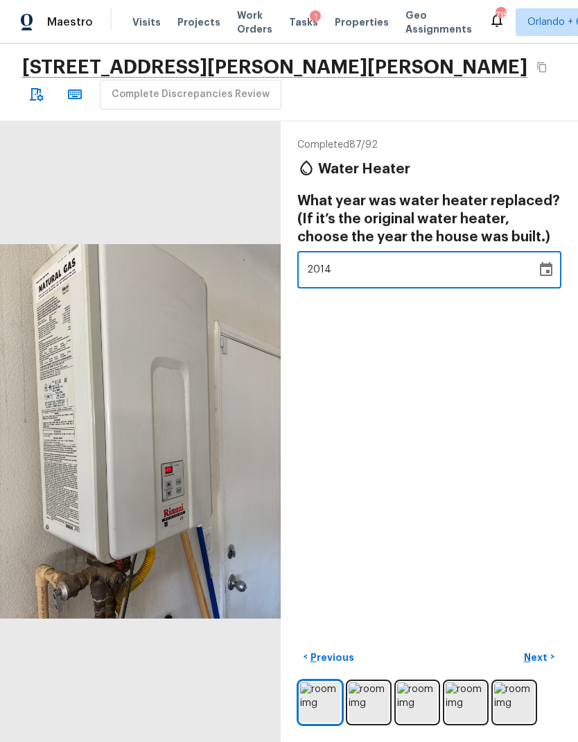
click at [451, 313] on div "Completed 87 / 92 Water Heater What year was water heater replaced? (If it’s th…" at bounding box center [430, 431] width 298 height 621
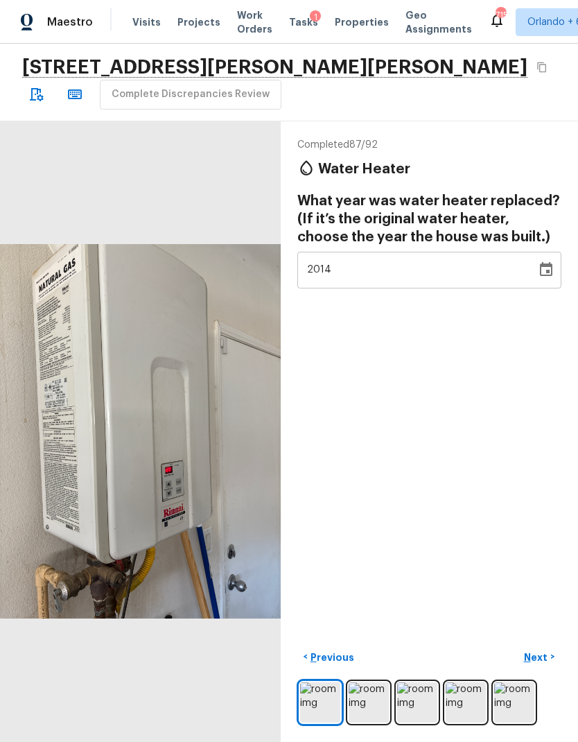
click at [546, 653] on p "Next" at bounding box center [537, 657] width 26 height 14
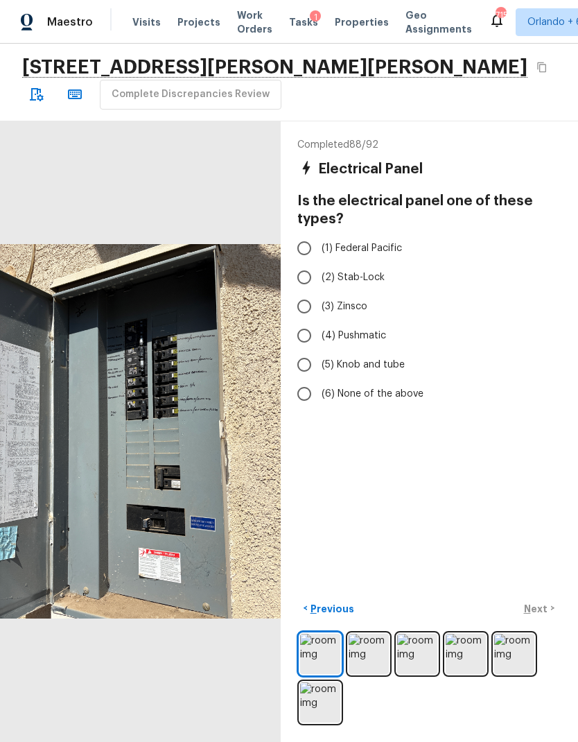
click at [385, 387] on span "(6) None of the above" at bounding box center [373, 394] width 102 height 14
click at [319, 379] on input "(6) None of the above" at bounding box center [304, 393] width 29 height 29
radio input "true"
click at [542, 612] on p "Next" at bounding box center [537, 609] width 26 height 14
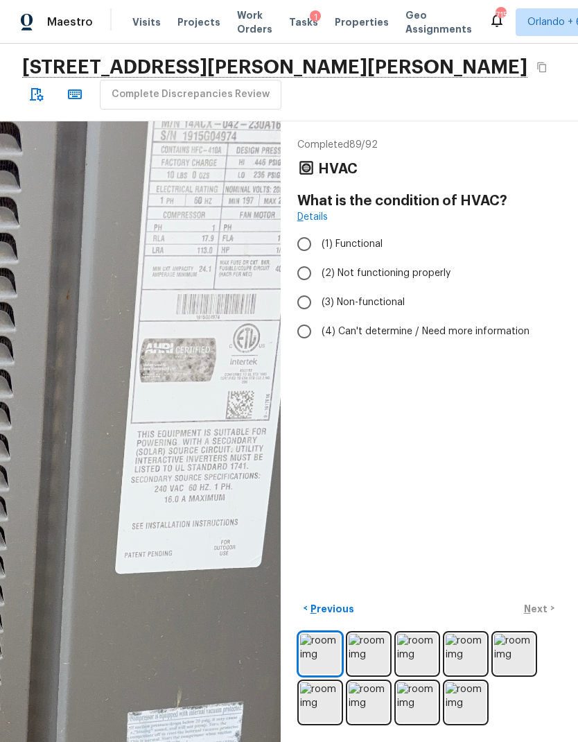
click at [338, 237] on span "(1) Functional" at bounding box center [352, 244] width 61 height 14
click at [319, 230] on input "(1) Functional" at bounding box center [304, 244] width 29 height 29
radio input "true"
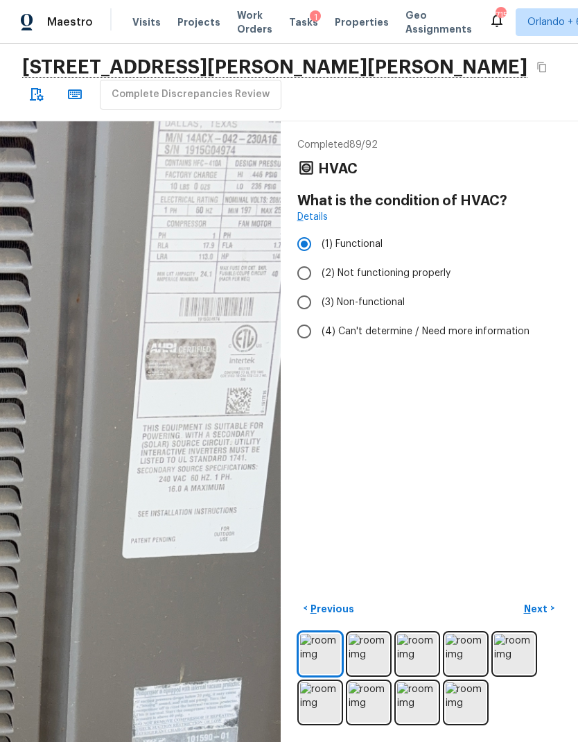
click at [538, 605] on p "Next" at bounding box center [537, 609] width 26 height 14
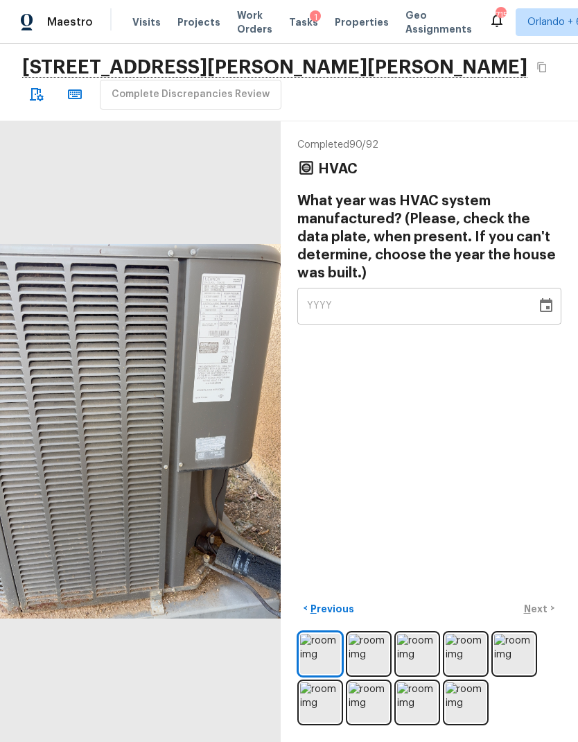
click at [448, 288] on div "YYYY" at bounding box center [417, 306] width 220 height 37
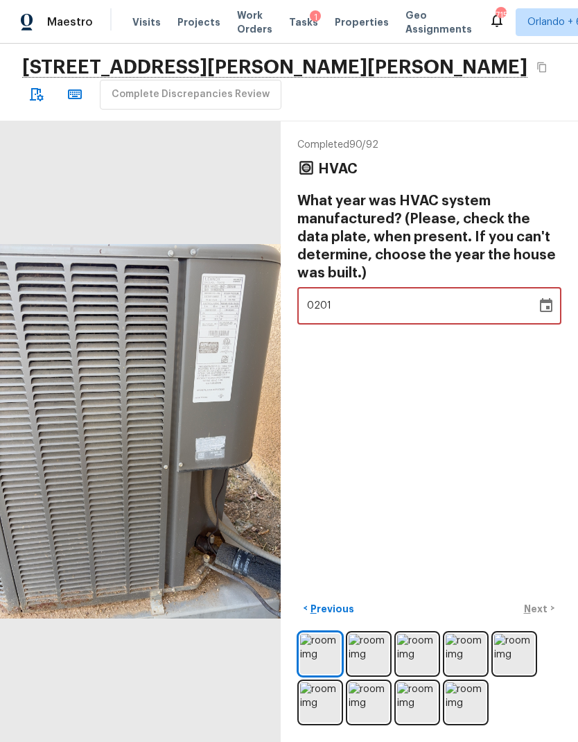
type input "2015"
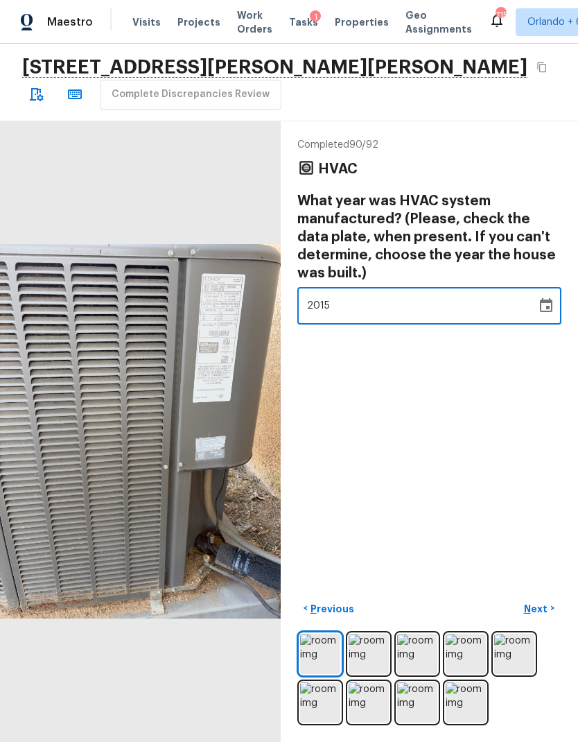
click at [453, 358] on div "Completed 90 / 92 HVAC What year was HVAC system manufactured? (Please, check t…" at bounding box center [430, 431] width 298 height 621
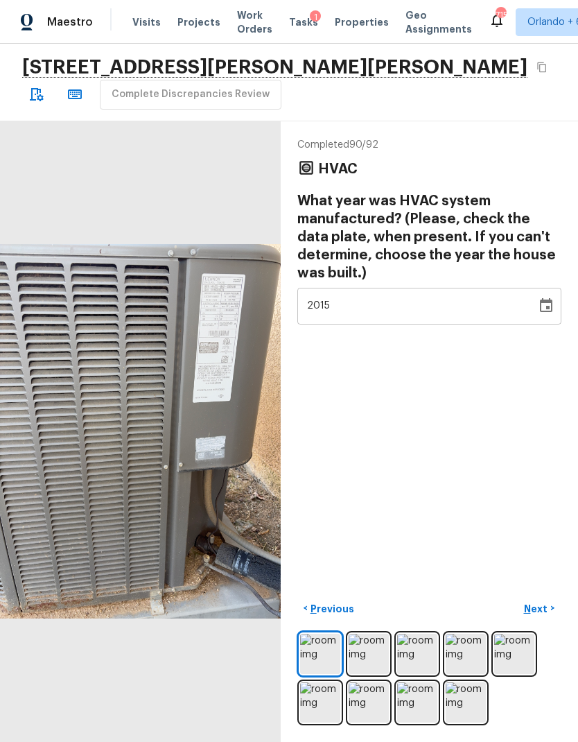
click at [537, 607] on p "Next" at bounding box center [537, 609] width 26 height 14
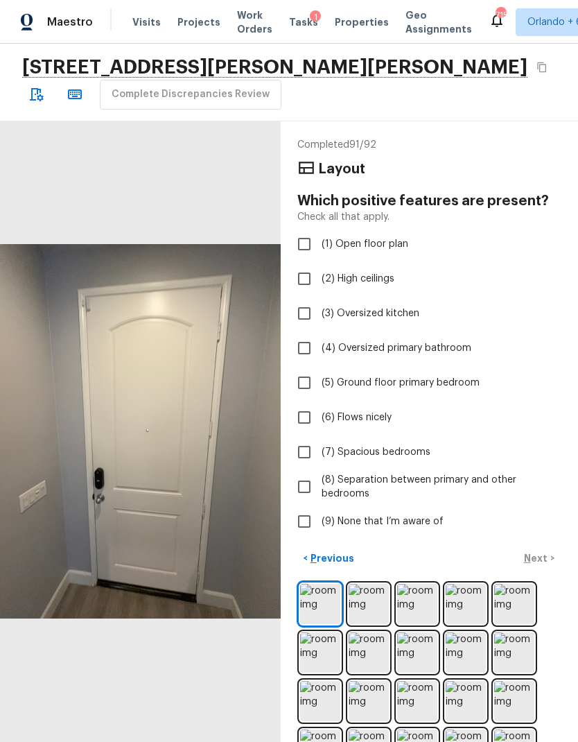
click at [359, 632] on img at bounding box center [369, 652] width 40 height 40
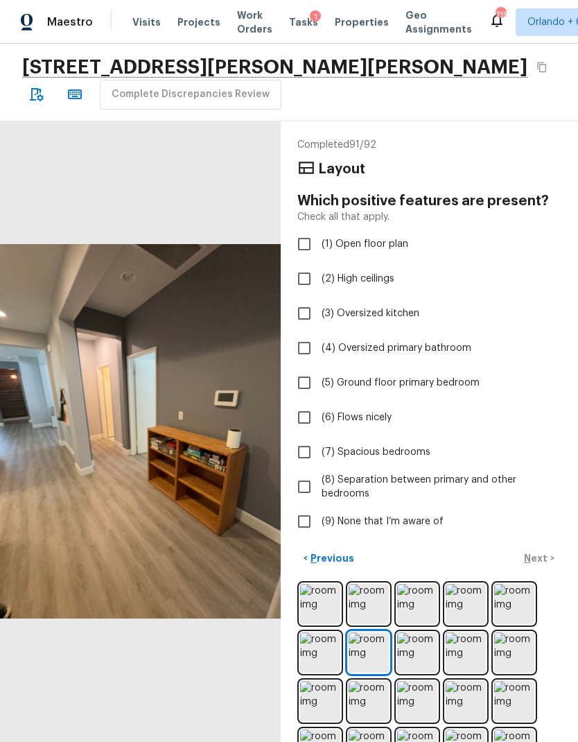
click at [363, 237] on span "(1) Open floor plan" at bounding box center [365, 244] width 87 height 14
click at [319, 230] on input "(1) Open floor plan" at bounding box center [304, 244] width 29 height 29
checkbox input "true"
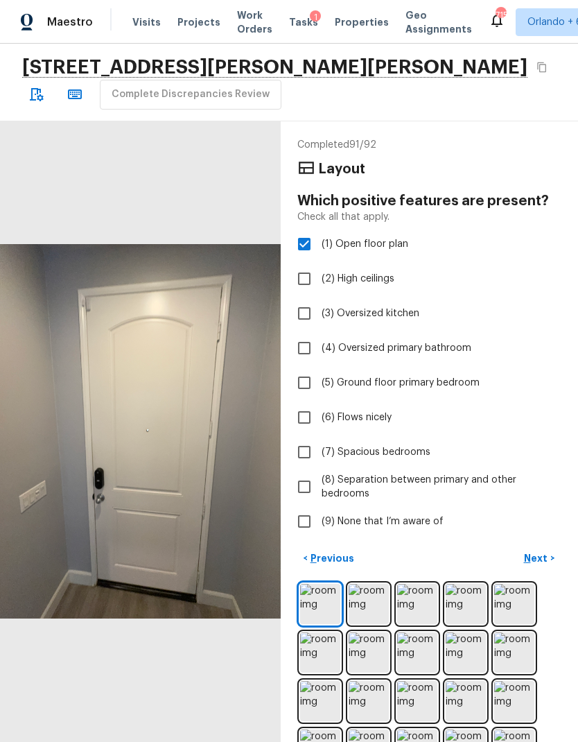
click at [395, 307] on span "(3) Oversized kitchen" at bounding box center [371, 314] width 98 height 14
click at [319, 299] on input "(3) Oversized kitchen" at bounding box center [304, 313] width 29 height 29
checkbox input "true"
click at [538, 547] on button "Next >" at bounding box center [539, 558] width 44 height 23
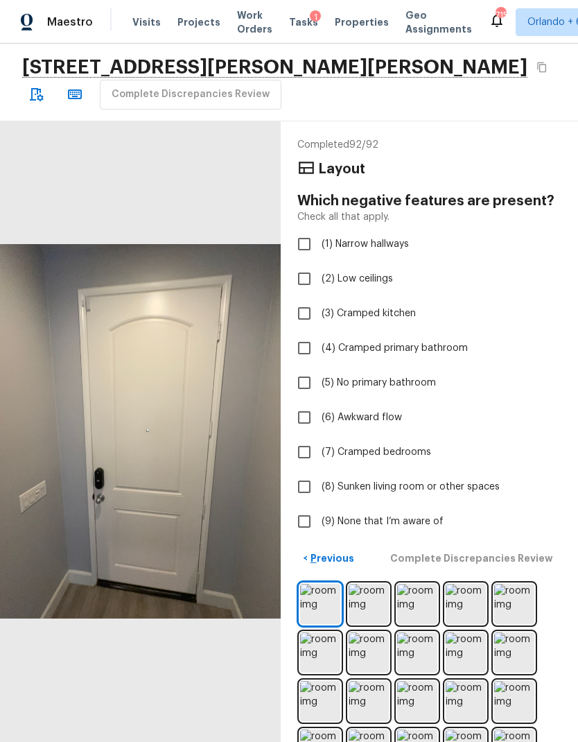
click at [430, 515] on span "(9) None that I’m aware of" at bounding box center [383, 522] width 122 height 14
click at [319, 507] on input "(9) None that I’m aware of" at bounding box center [304, 521] width 29 height 29
checkbox input "true"
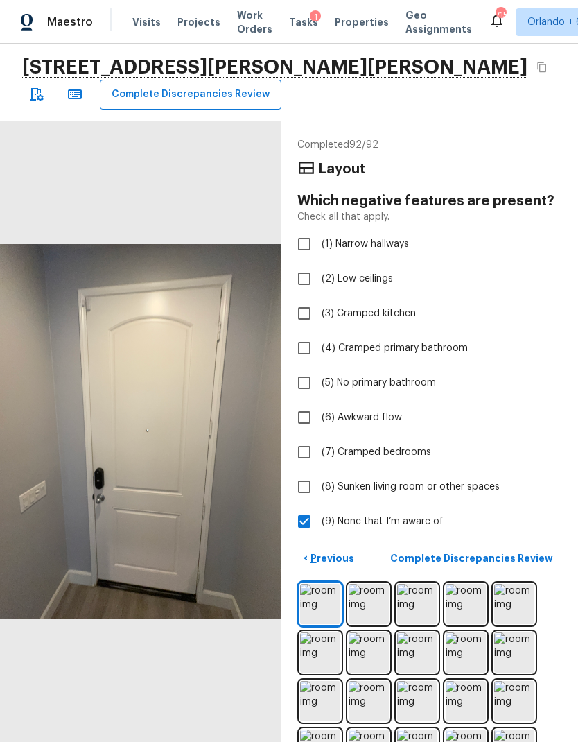
click at [510, 551] on p "Complete Discrepancies Review" at bounding box center [473, 558] width 166 height 14
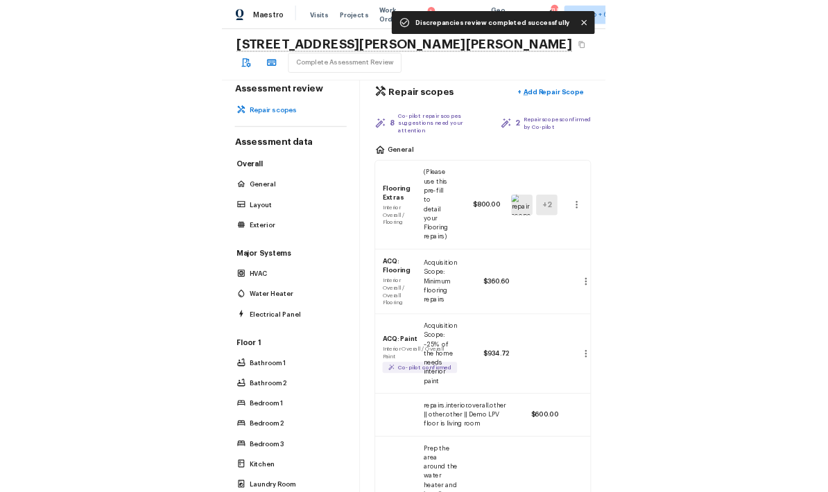
scroll to position [0, 0]
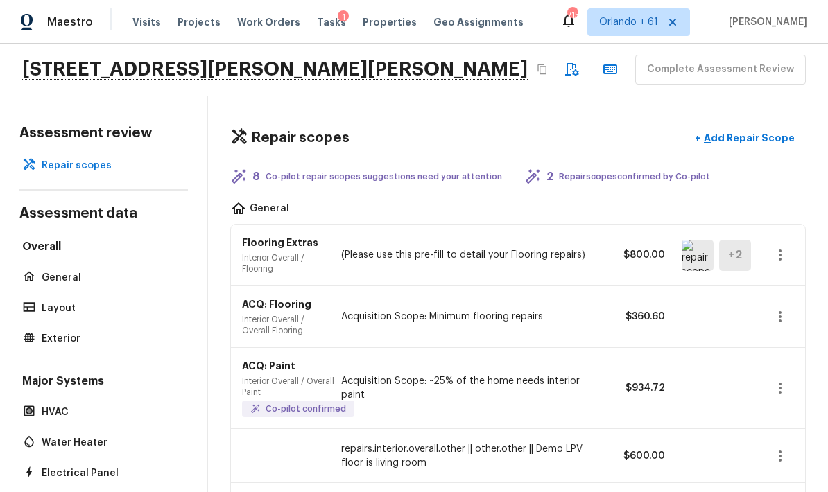
click at [578, 240] on img at bounding box center [698, 255] width 32 height 31
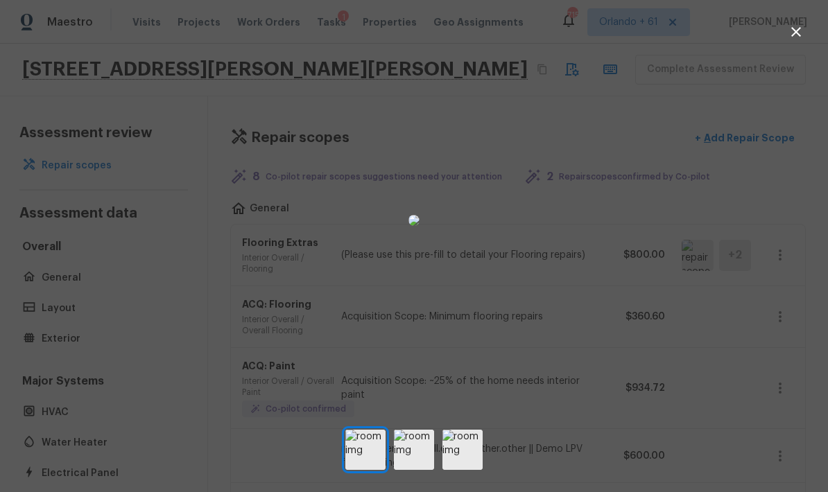
click at [578, 291] on div at bounding box center [414, 220] width 828 height 397
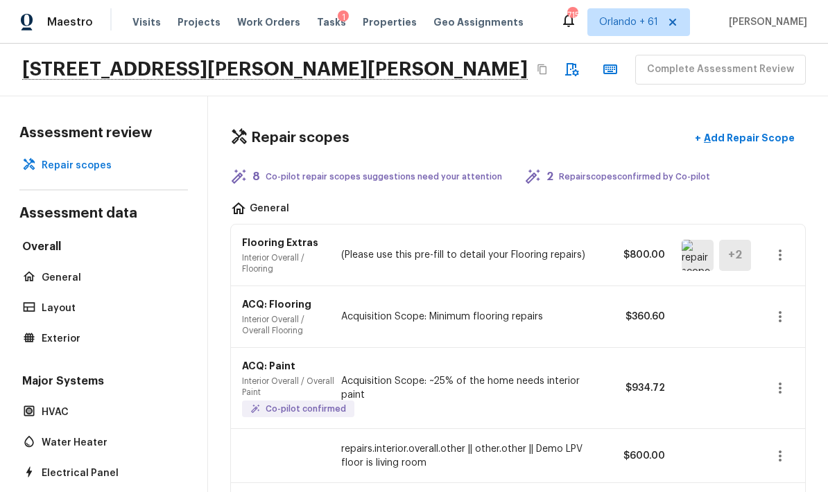
click at [578, 247] on icon "button" at bounding box center [780, 255] width 17 height 17
click at [578, 284] on li "Remove" at bounding box center [784, 282] width 64 height 42
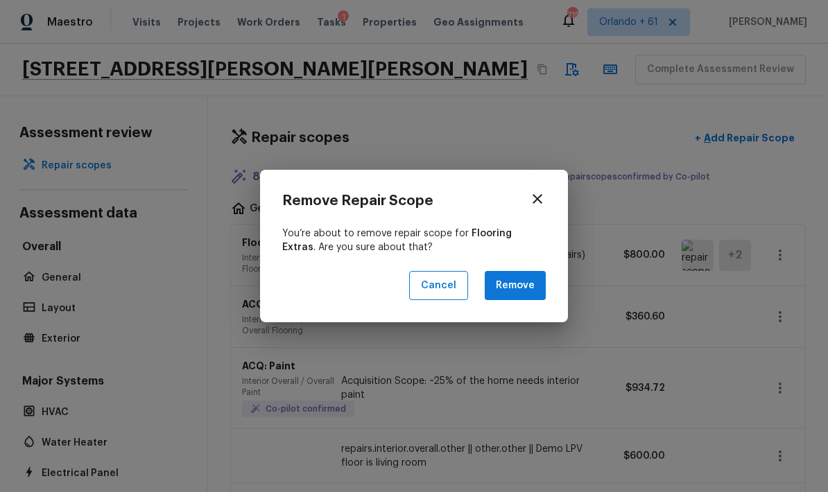
click at [535, 283] on button "Remove" at bounding box center [515, 286] width 61 height 30
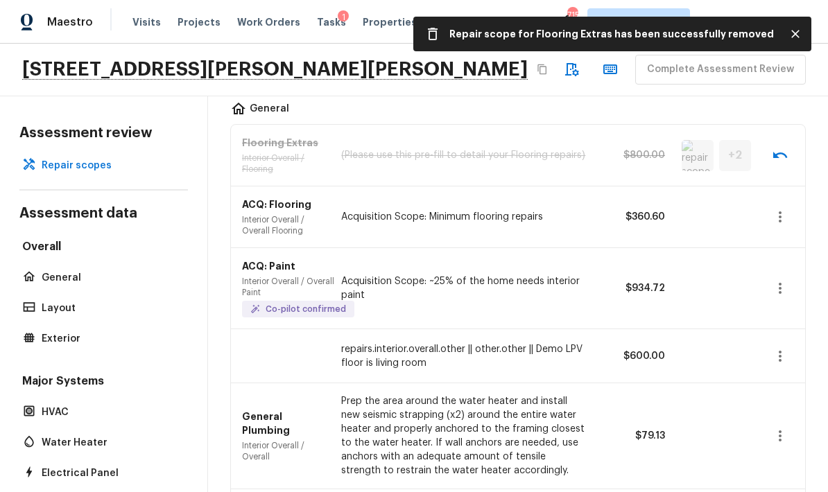
scroll to position [118, 0]
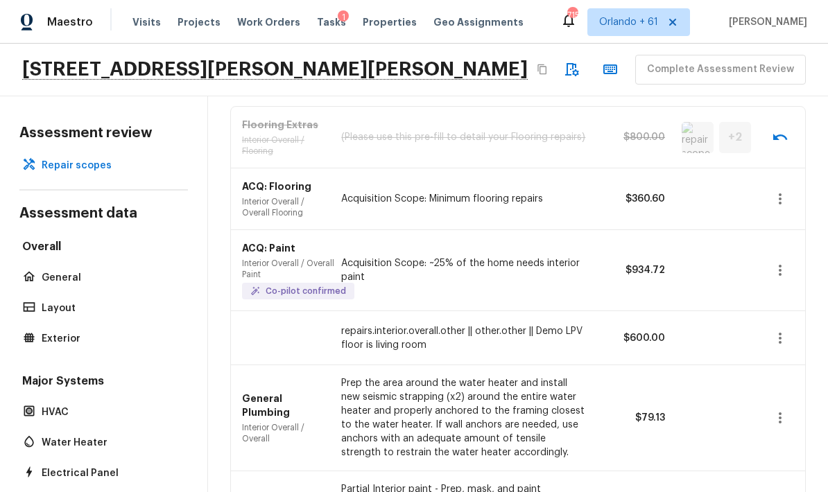
click at [578, 330] on icon "button" at bounding box center [780, 338] width 17 height 17
click at [578, 362] on li "Remove" at bounding box center [784, 365] width 64 height 42
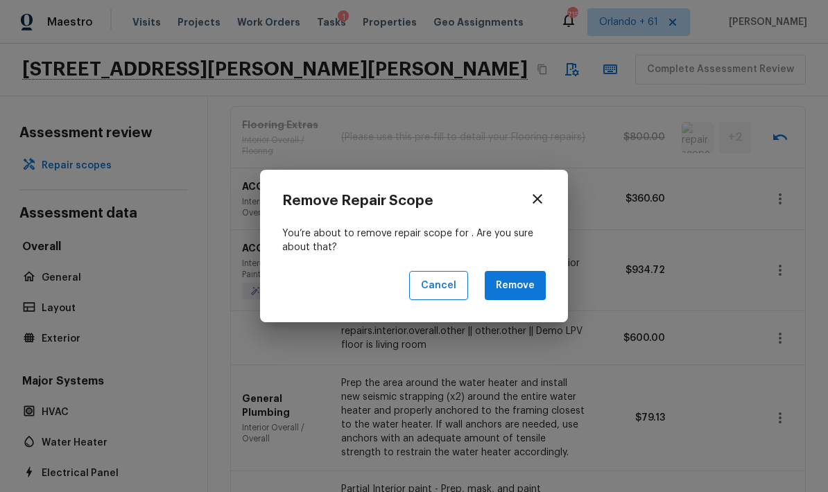
click at [533, 288] on button "Remove" at bounding box center [515, 286] width 61 height 30
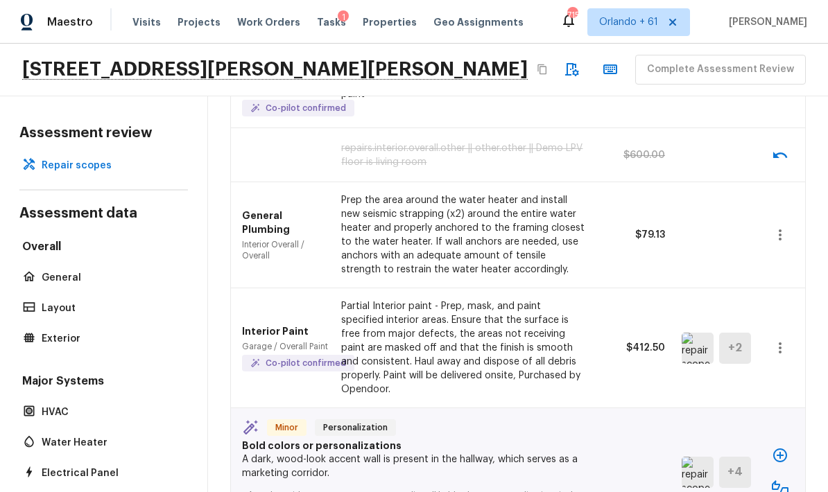
scroll to position [303, 0]
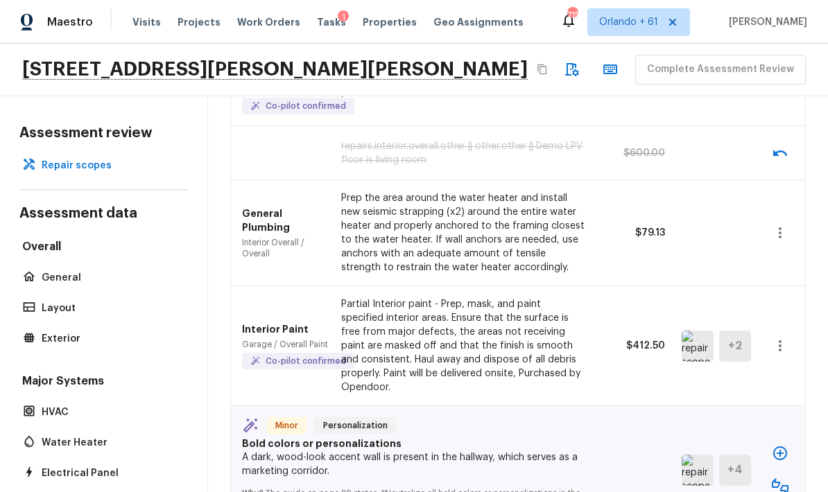
click at [578, 331] on img at bounding box center [698, 346] width 32 height 31
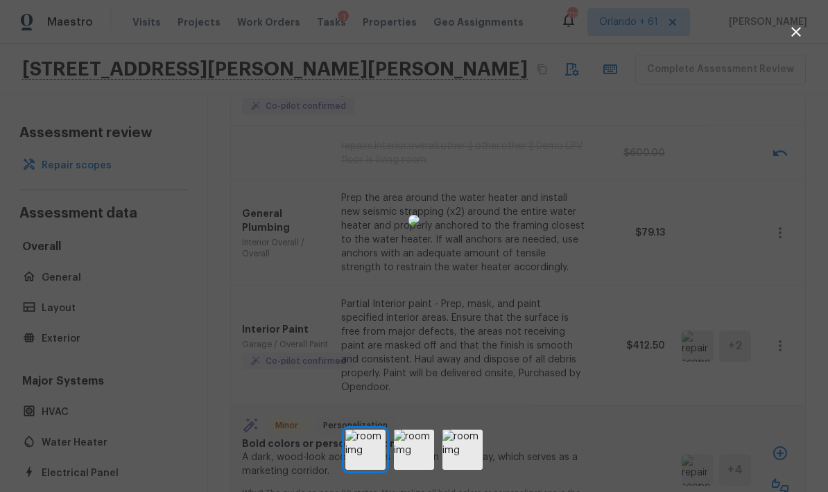
click at [578, 353] on div at bounding box center [414, 220] width 828 height 397
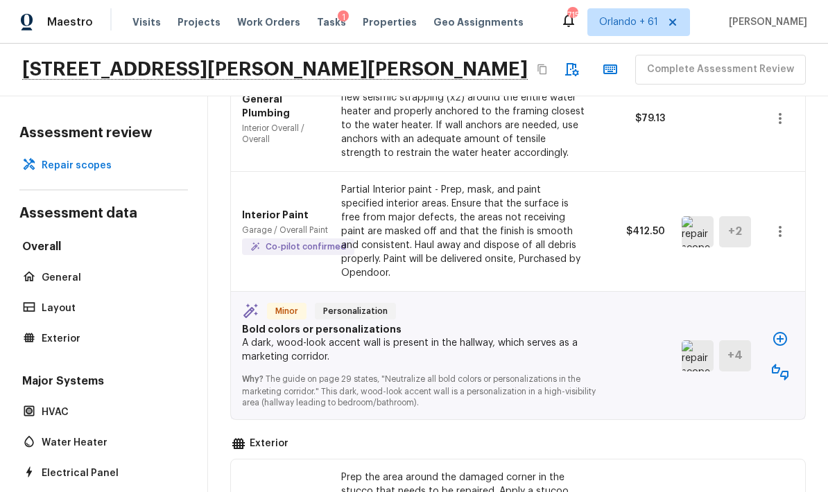
scroll to position [445, 0]
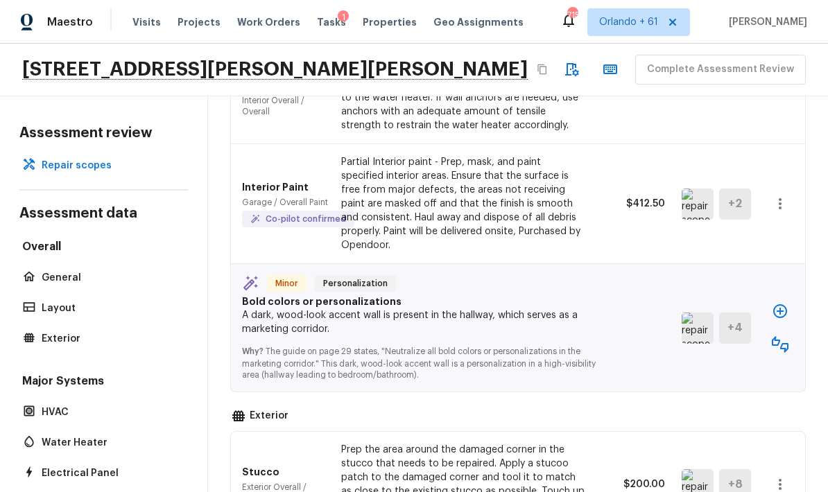
click at [578, 313] on img at bounding box center [698, 328] width 32 height 31
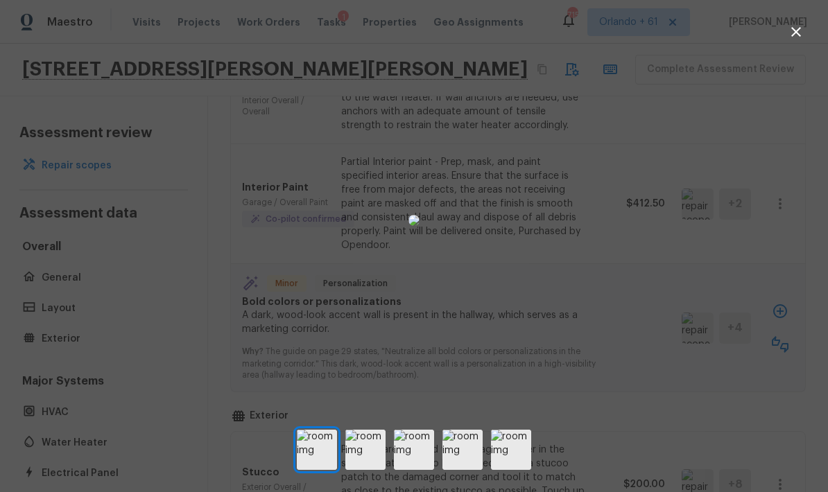
click at [578, 343] on div at bounding box center [414, 220] width 828 height 397
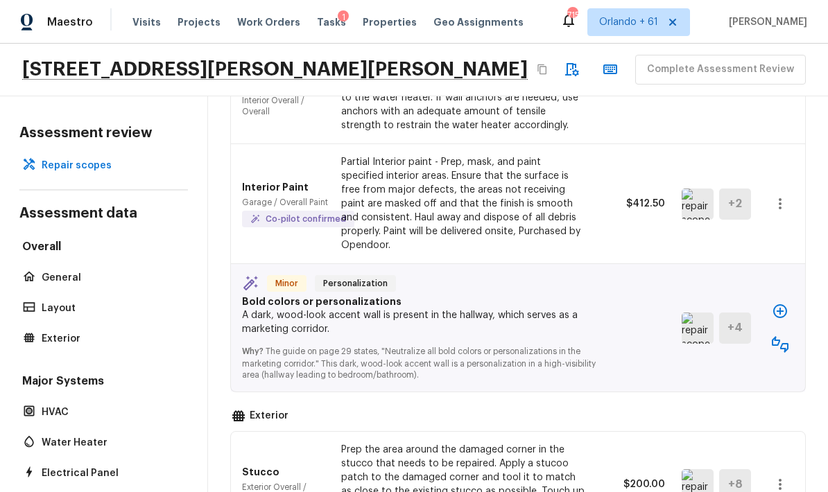
click at [578, 304] on icon "button" at bounding box center [780, 311] width 14 height 14
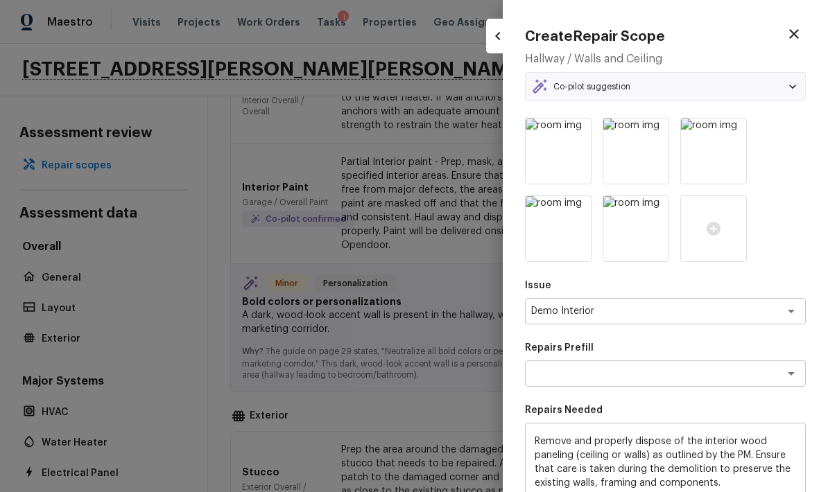
type textarea "Remove Wood Paneling"
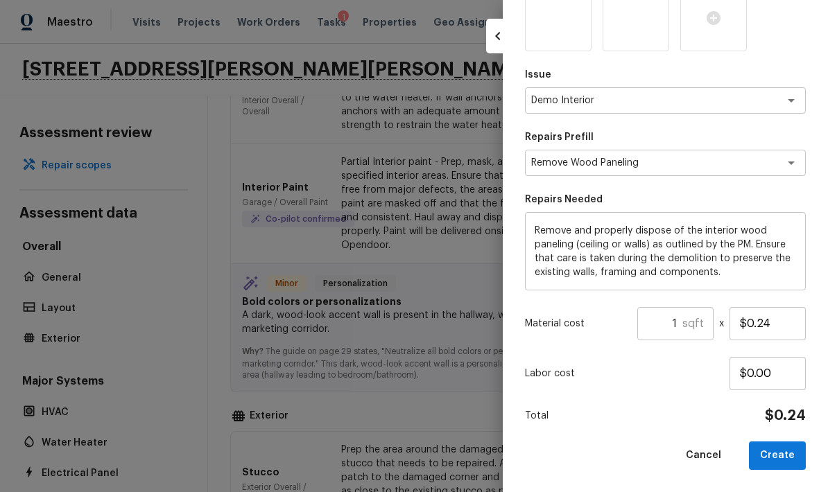
scroll to position [210, 0]
click at [578, 329] on input "$0.24" at bounding box center [768, 324] width 76 height 33
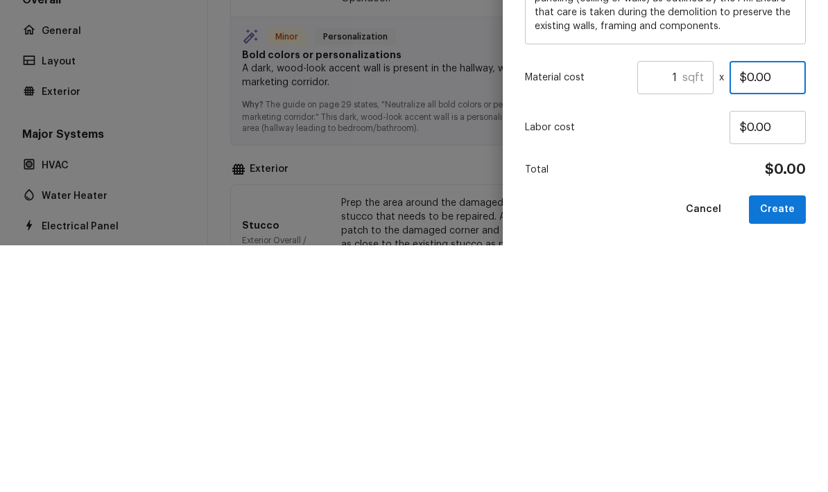
click at [578, 308] on input "$0.00" at bounding box center [768, 324] width 76 height 33
type input "$100.00"
click at [578, 368] on p "Labor cost" at bounding box center [627, 375] width 205 height 14
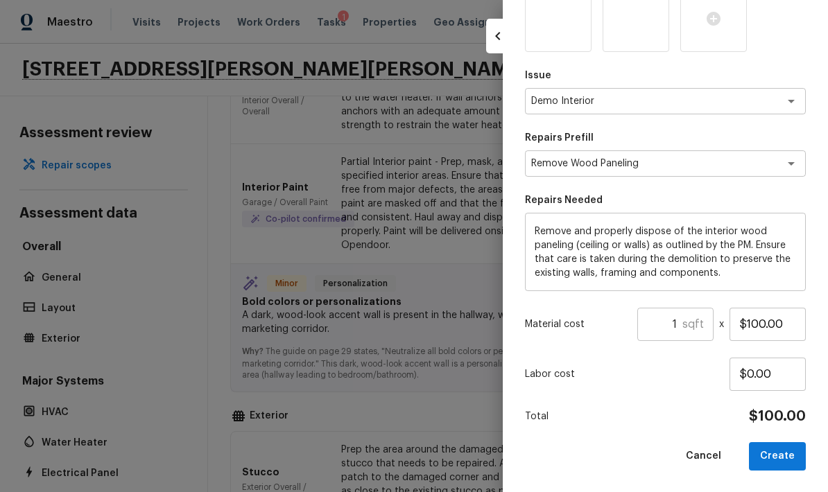
click at [578, 450] on button "Create" at bounding box center [777, 456] width 57 height 28
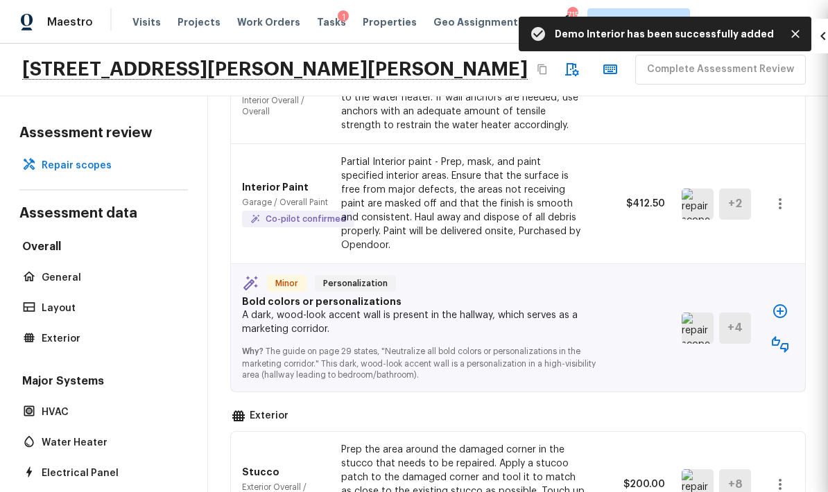
type input "$0.00"
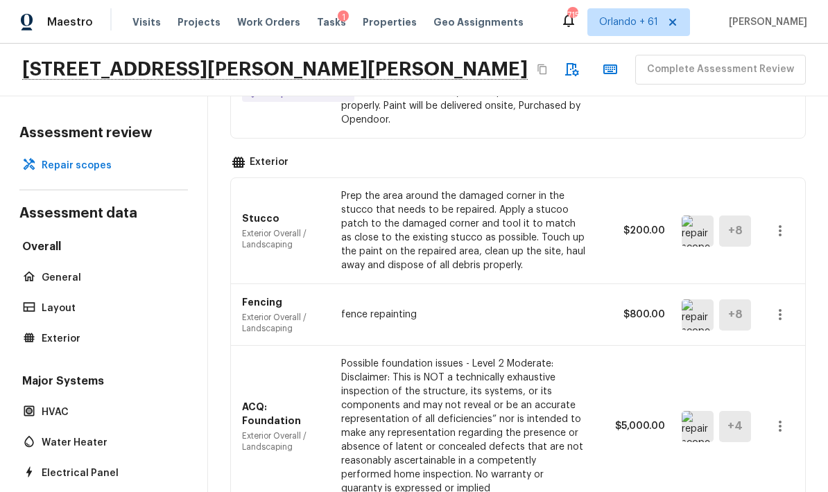
scroll to position [670, 0]
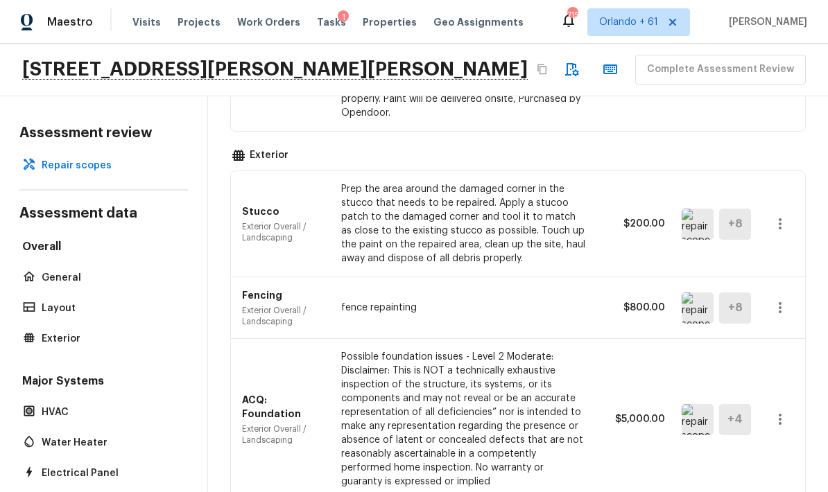
click at [578, 209] on img at bounding box center [698, 224] width 32 height 31
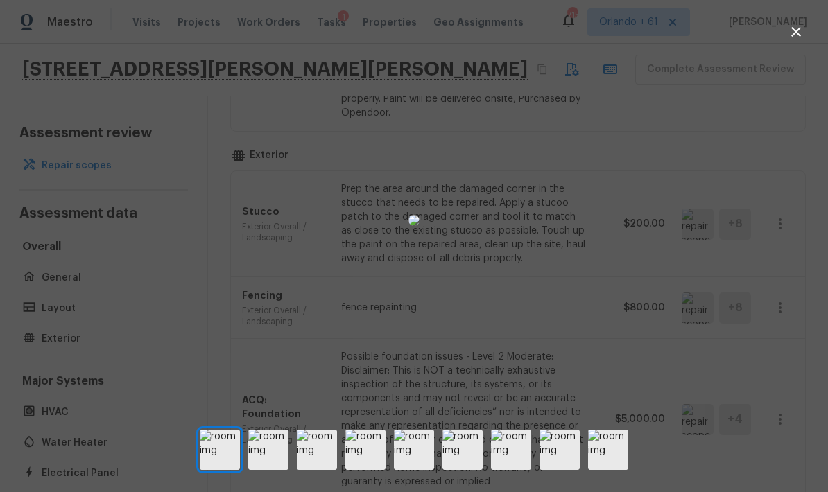
click at [578, 290] on div at bounding box center [414, 220] width 828 height 397
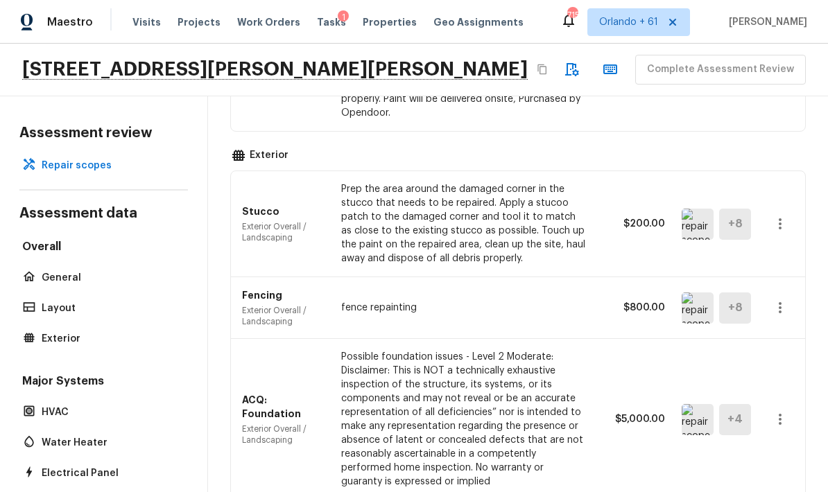
click at [578, 302] on icon "button" at bounding box center [780, 307] width 3 height 11
click at [578, 321] on li "Remove" at bounding box center [775, 323] width 90 height 42
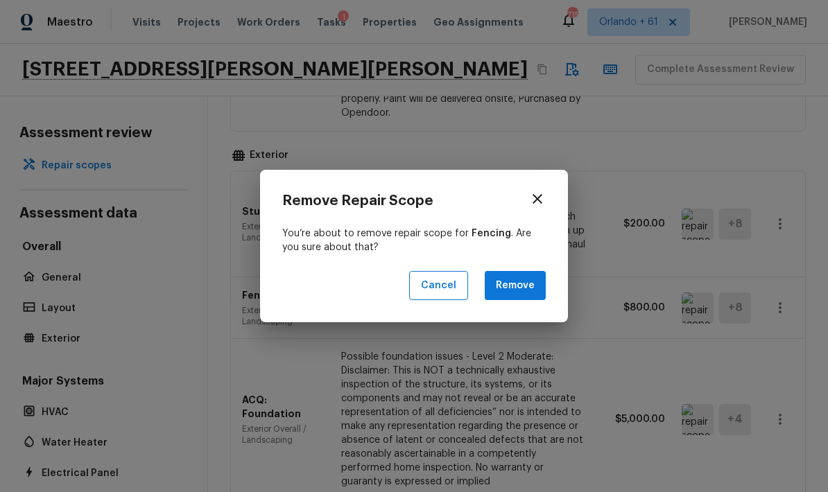
click at [541, 284] on button "Remove" at bounding box center [515, 286] width 61 height 30
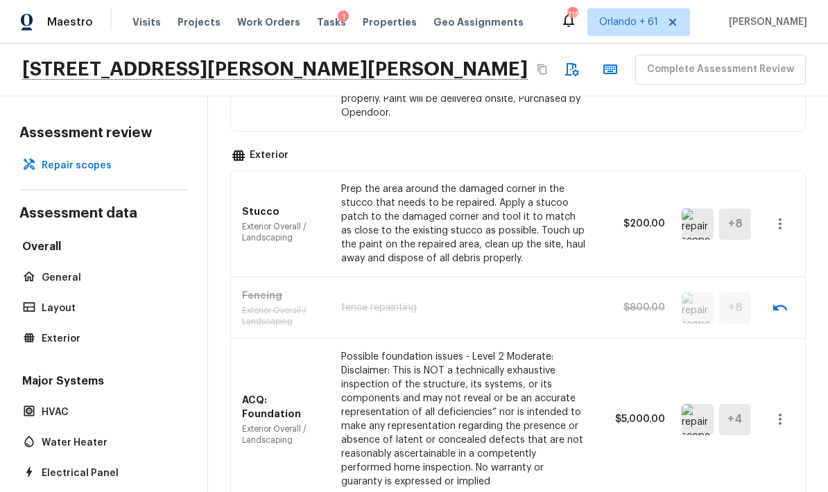
click at [578, 404] on img at bounding box center [698, 419] width 32 height 31
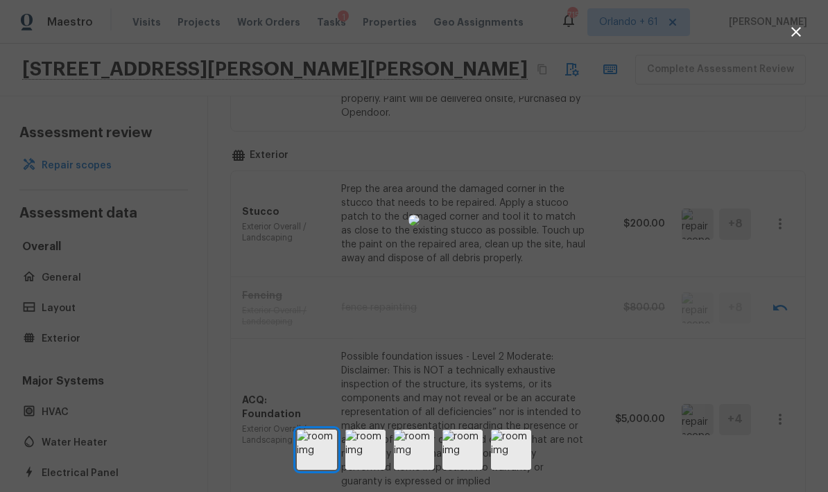
click at [361, 470] on img at bounding box center [365, 450] width 40 height 40
click at [413, 469] on img at bounding box center [414, 450] width 40 height 40
click at [461, 467] on img at bounding box center [462, 450] width 40 height 40
click at [511, 470] on img at bounding box center [511, 450] width 40 height 40
click at [463, 469] on img at bounding box center [462, 450] width 40 height 40
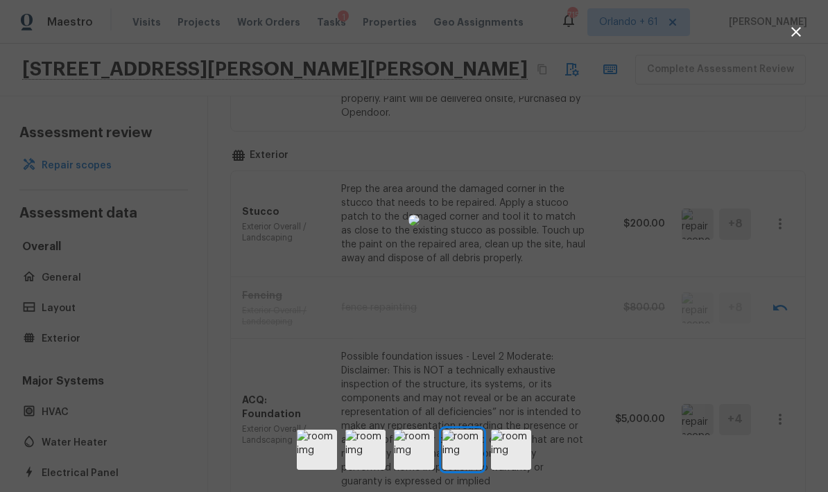
click at [578, 402] on div at bounding box center [414, 220] width 828 height 397
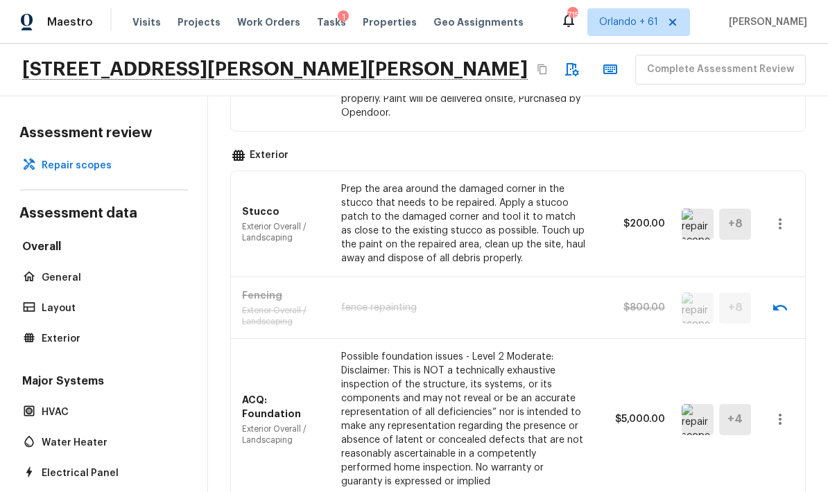
click at [578, 414] on icon "button" at bounding box center [780, 419] width 3 height 11
click at [578, 411] on li "Remove" at bounding box center [775, 414] width 90 height 42
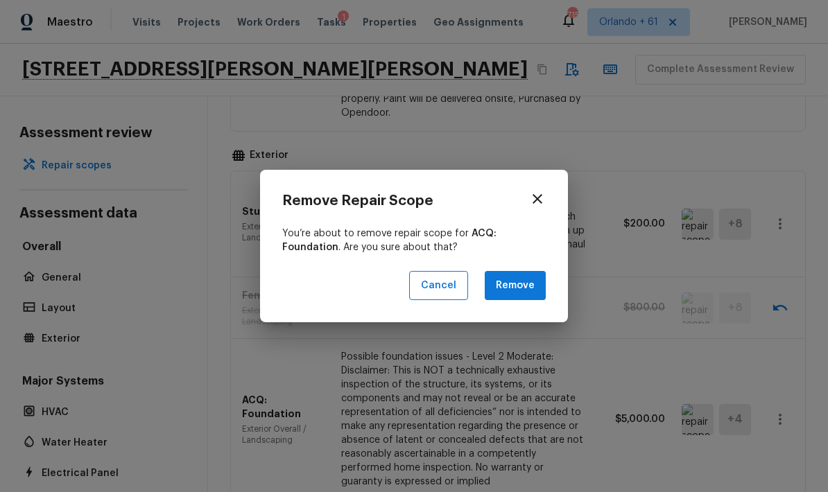
click at [565, 396] on div "Remove Repair Scope You’re about to remove repair scope for ACQ: Foundation . A…" at bounding box center [414, 246] width 828 height 492
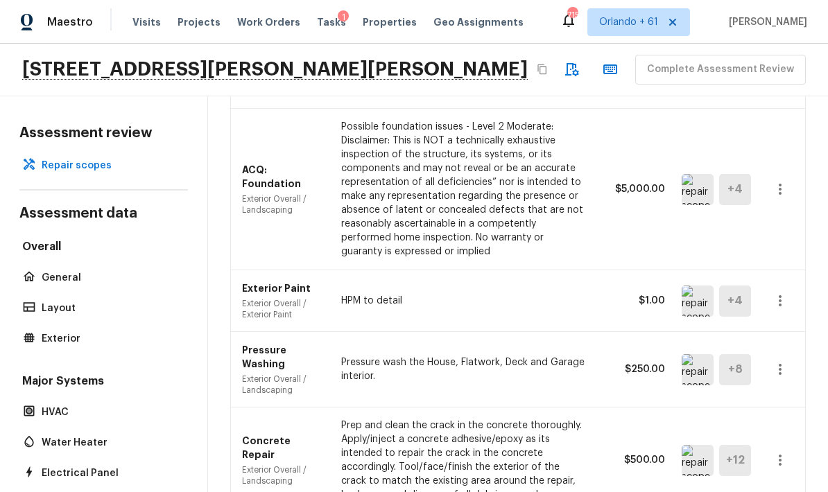
scroll to position [922, 0]
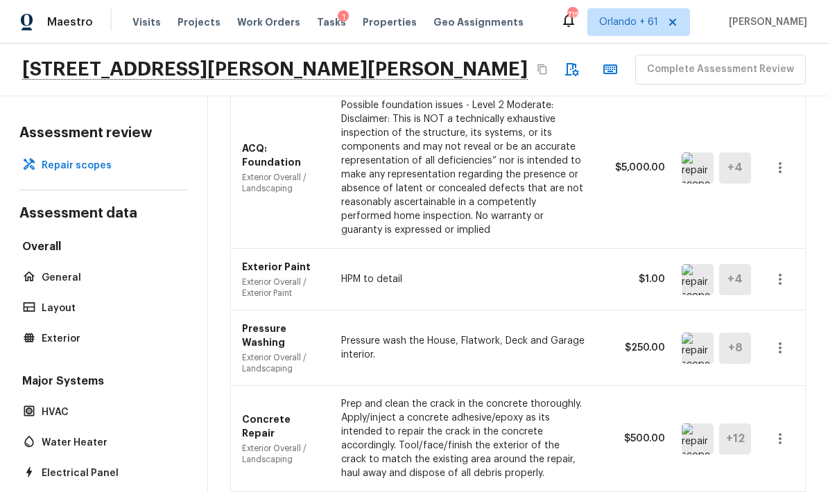
click at [578, 271] on icon "button" at bounding box center [780, 279] width 17 height 17
click at [578, 290] on li "Remove" at bounding box center [775, 295] width 90 height 42
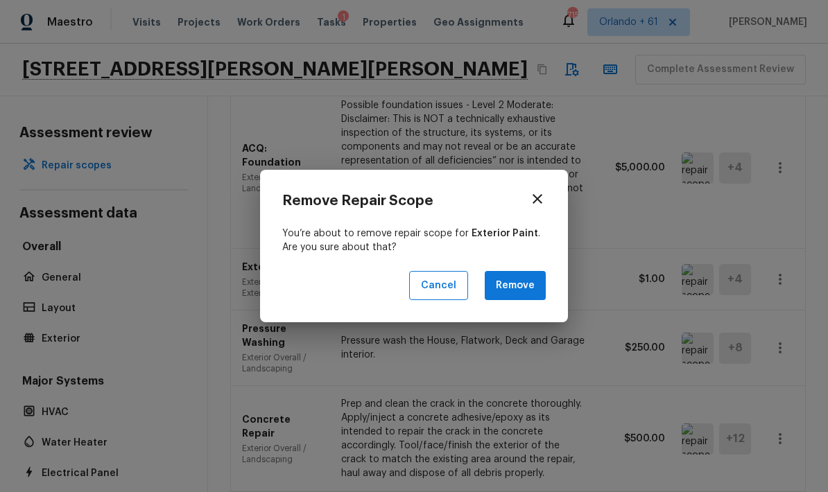
click at [527, 290] on button "Remove" at bounding box center [515, 286] width 61 height 30
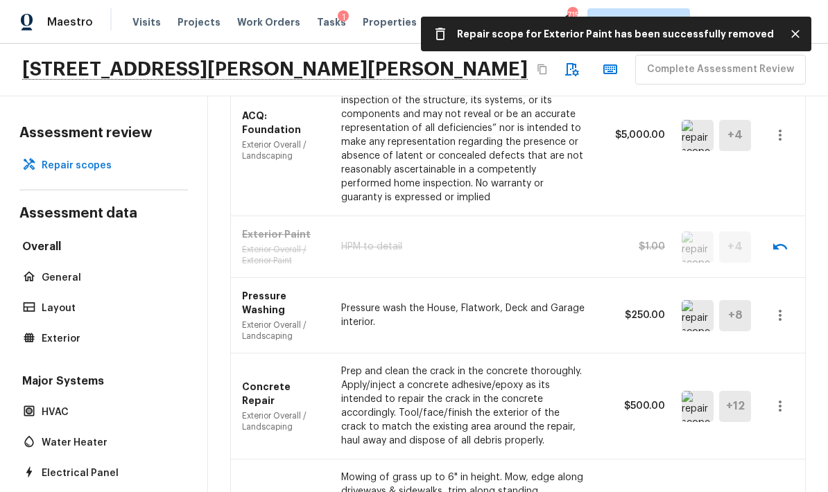
scroll to position [966, 0]
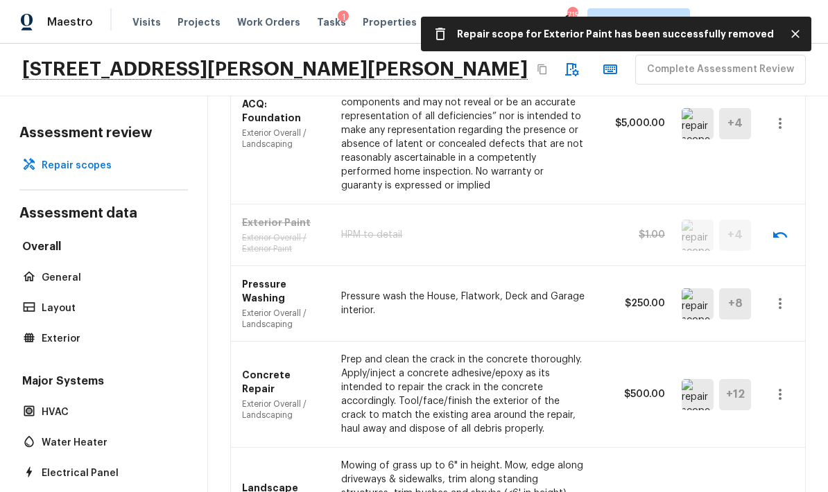
click at [578, 379] on img at bounding box center [698, 394] width 32 height 31
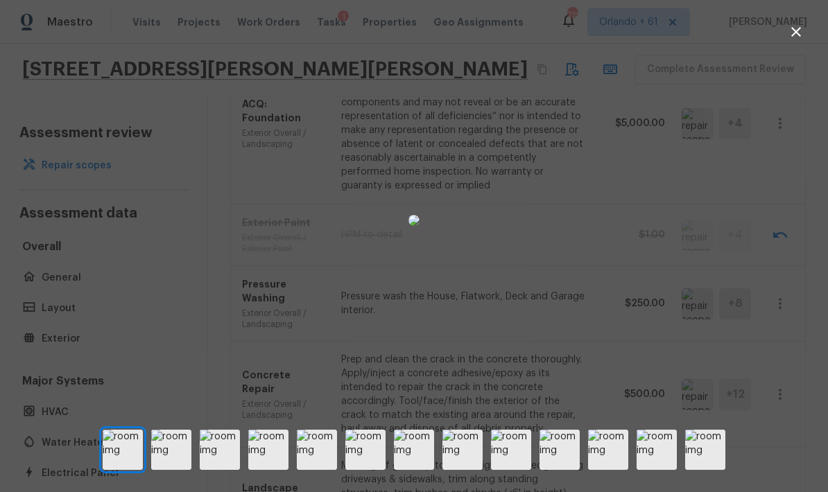
click at [560, 470] on img at bounding box center [560, 450] width 40 height 40
click at [578, 469] on img at bounding box center [657, 450] width 40 height 40
click at [175, 470] on img at bounding box center [171, 450] width 40 height 40
click at [578, 307] on div at bounding box center [414, 220] width 828 height 397
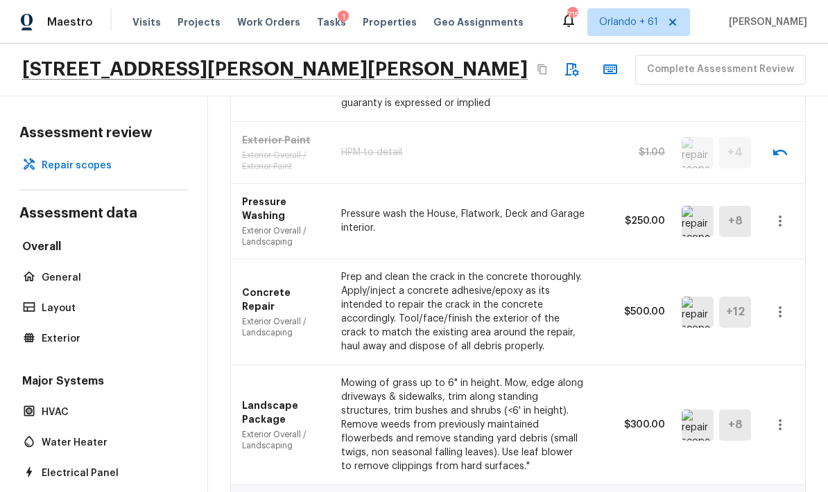
scroll to position [1049, 0]
click at [578, 417] on icon "button" at bounding box center [780, 425] width 17 height 17
click at [578, 411] on li "Remove" at bounding box center [775, 414] width 90 height 42
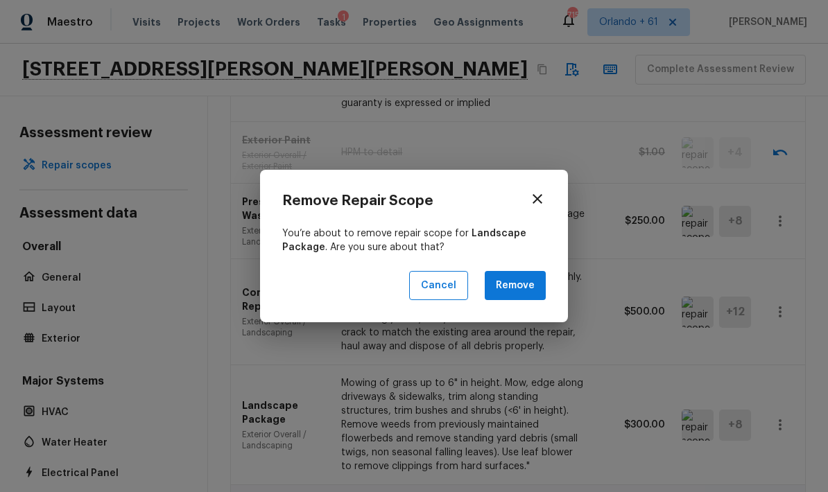
click at [531, 291] on button "Remove" at bounding box center [515, 286] width 61 height 30
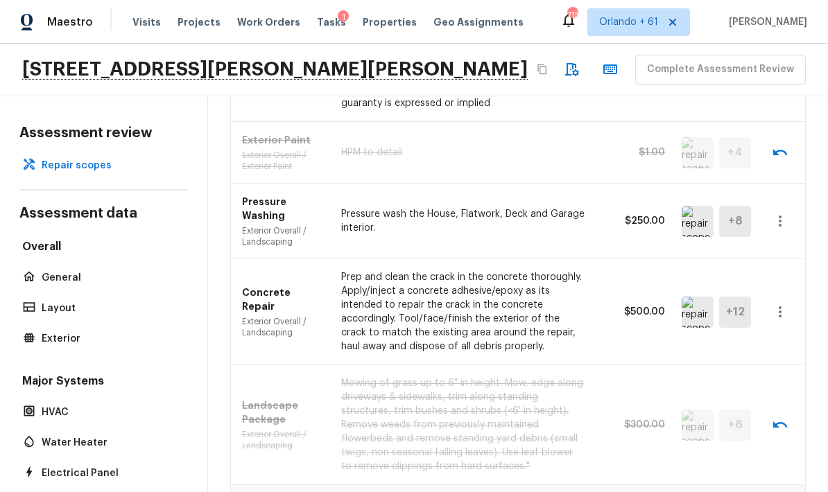
click at [578, 297] on img at bounding box center [698, 312] width 32 height 31
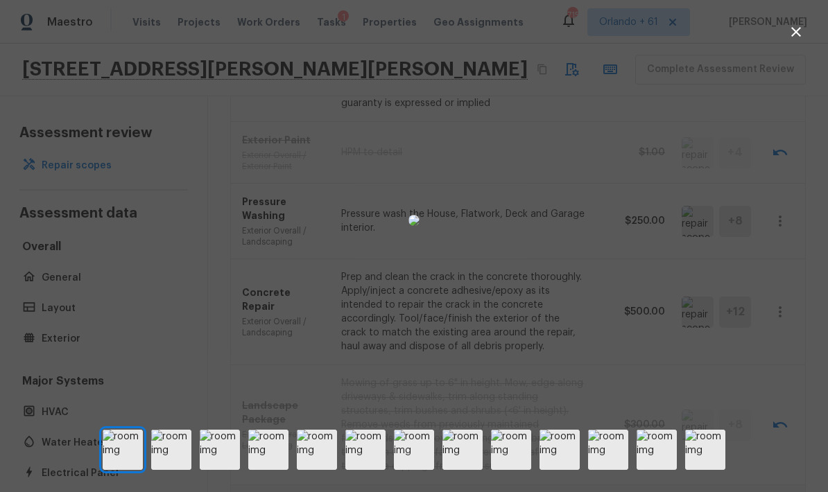
click at [578, 306] on div at bounding box center [414, 220] width 828 height 397
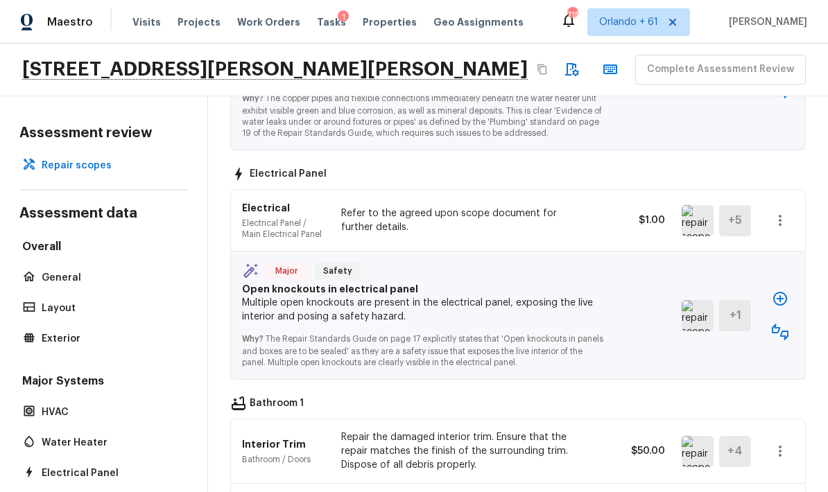
scroll to position [1879, 0]
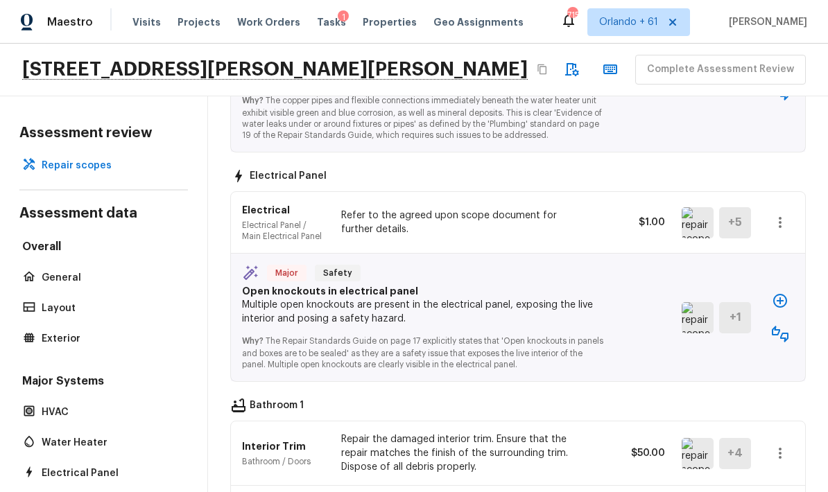
click at [578, 207] on img at bounding box center [698, 222] width 32 height 31
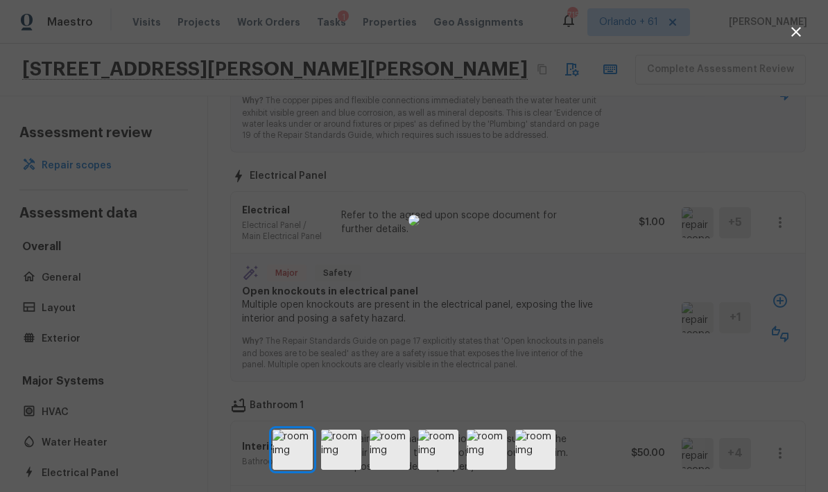
click at [578, 334] on div at bounding box center [414, 220] width 828 height 397
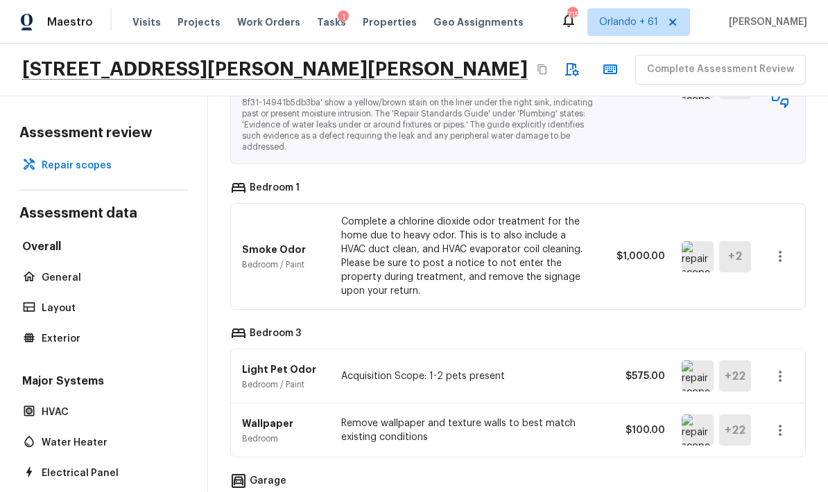
scroll to position [2681, 0]
click at [578, 241] on img at bounding box center [698, 256] width 32 height 31
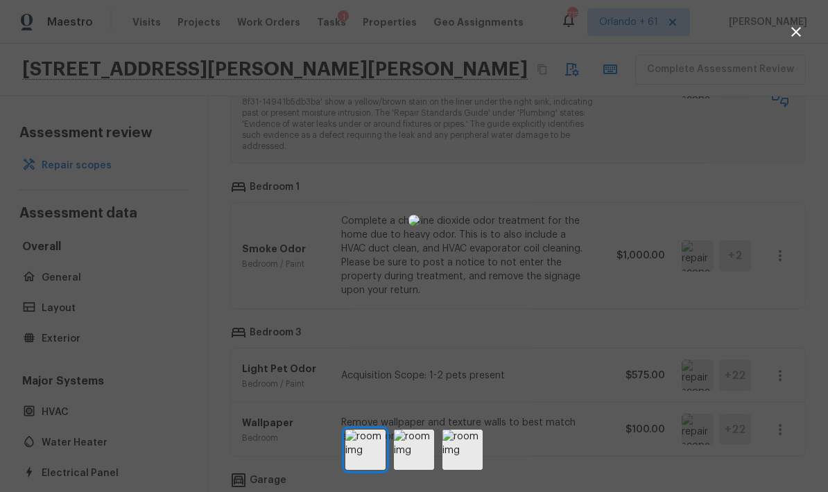
click at [578, 302] on div at bounding box center [414, 220] width 828 height 397
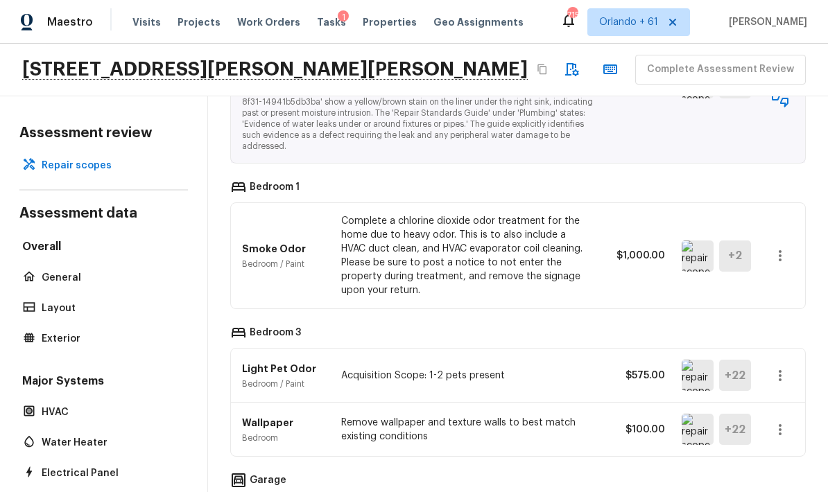
click at [578, 248] on icon "button" at bounding box center [780, 256] width 17 height 17
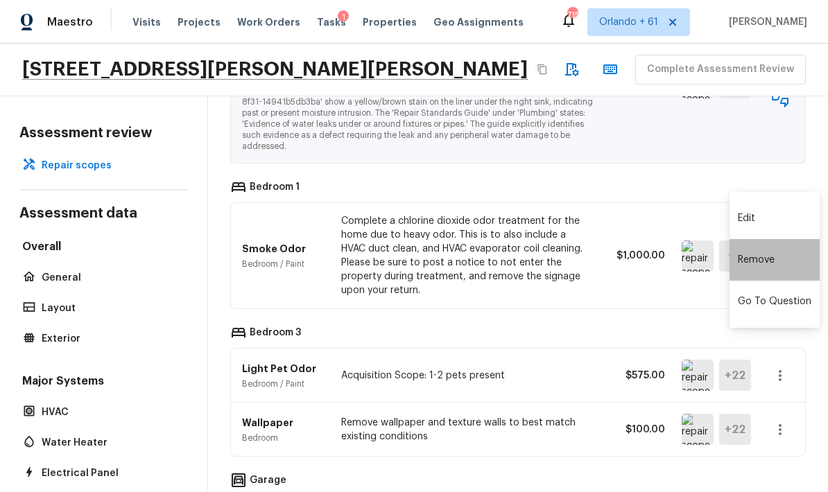
click at [578, 259] on li "Remove" at bounding box center [775, 260] width 90 height 42
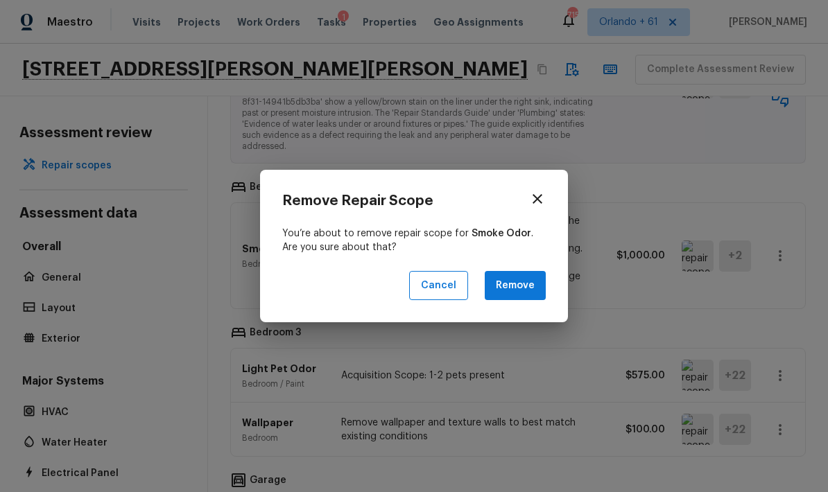
click at [555, 278] on div "Remove Repair Scope You’re about to remove repair scope for Smoke Odor . Are yo…" at bounding box center [414, 246] width 308 height 153
click at [528, 288] on button "Remove" at bounding box center [515, 286] width 61 height 30
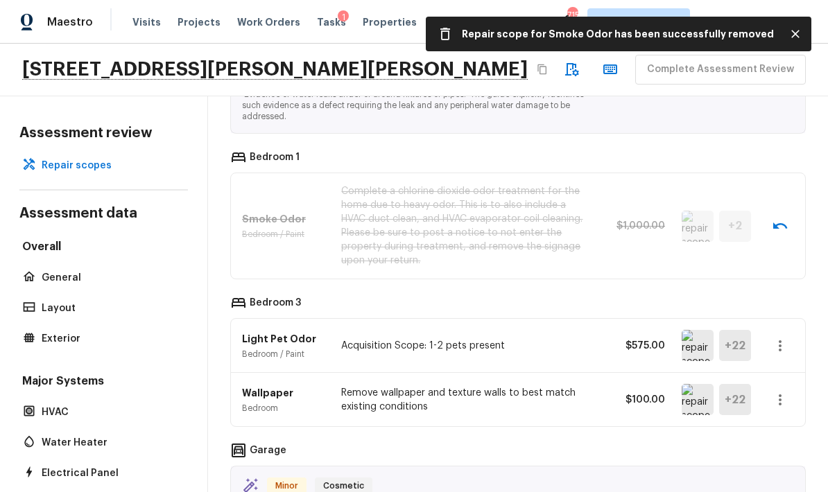
scroll to position [2712, 0]
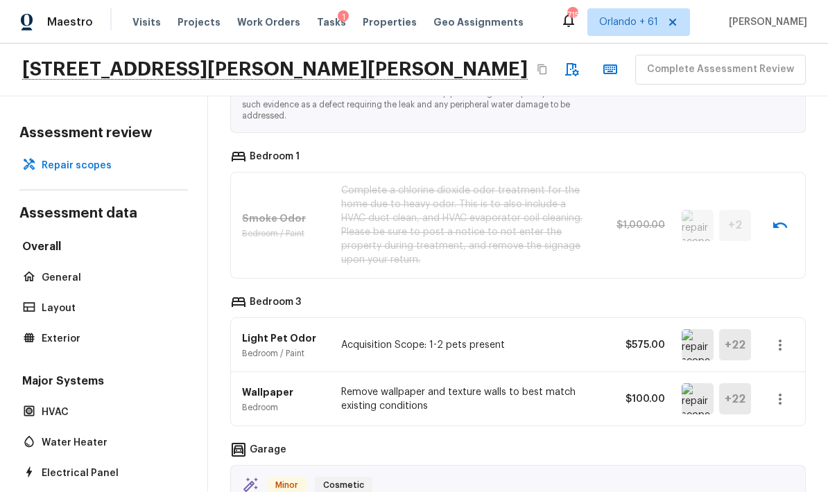
click at [578, 329] on img at bounding box center [698, 344] width 32 height 31
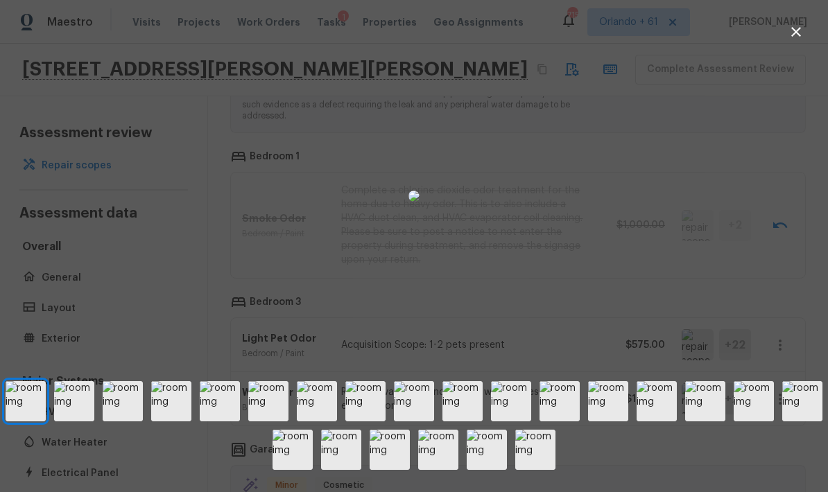
click at [578, 320] on div at bounding box center [414, 196] width 828 height 348
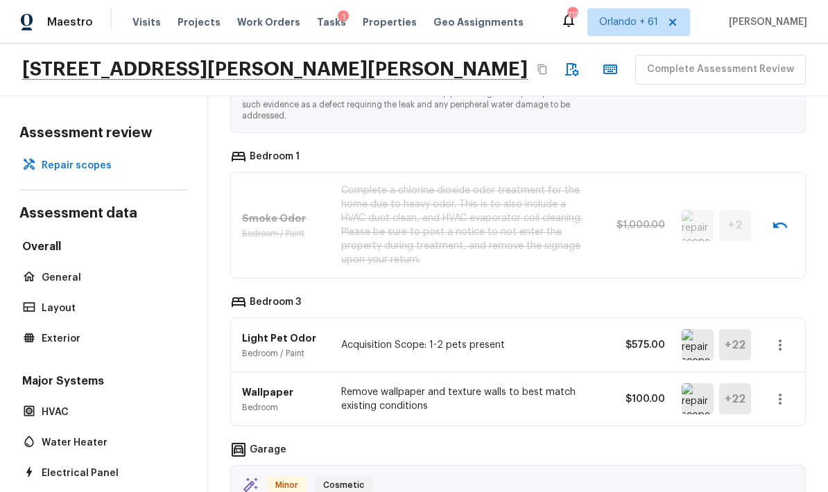
click at [578, 383] on img at bounding box center [698, 398] width 32 height 31
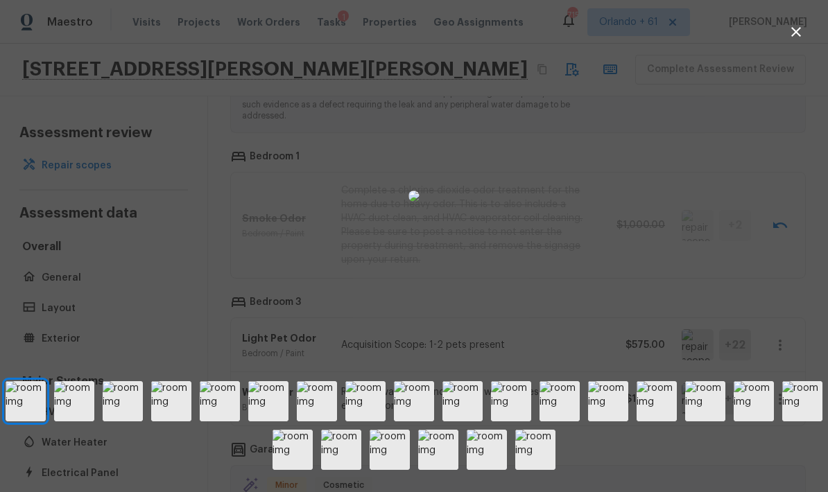
click at [578, 359] on div at bounding box center [414, 196] width 828 height 348
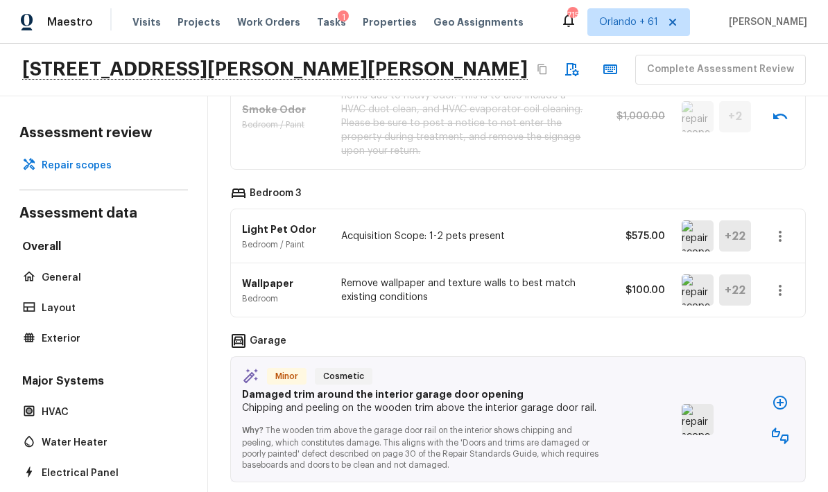
scroll to position [2819, 0]
click at [578, 406] on img at bounding box center [698, 421] width 32 height 31
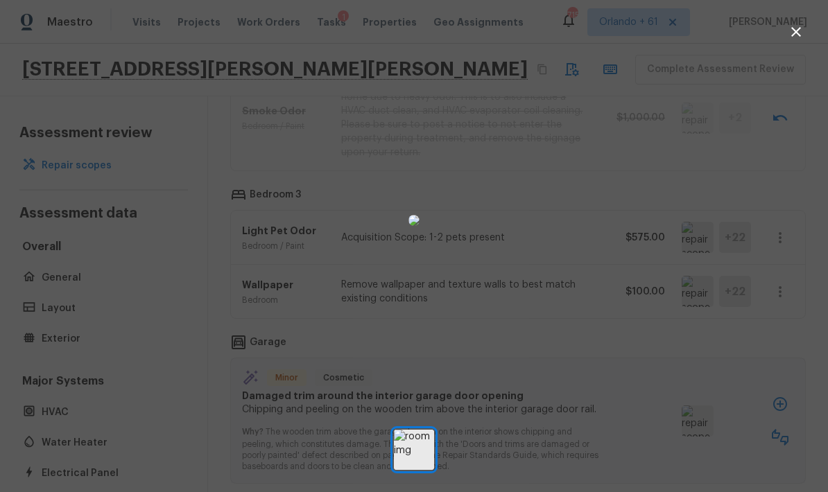
click at [578, 388] on div at bounding box center [414, 220] width 828 height 397
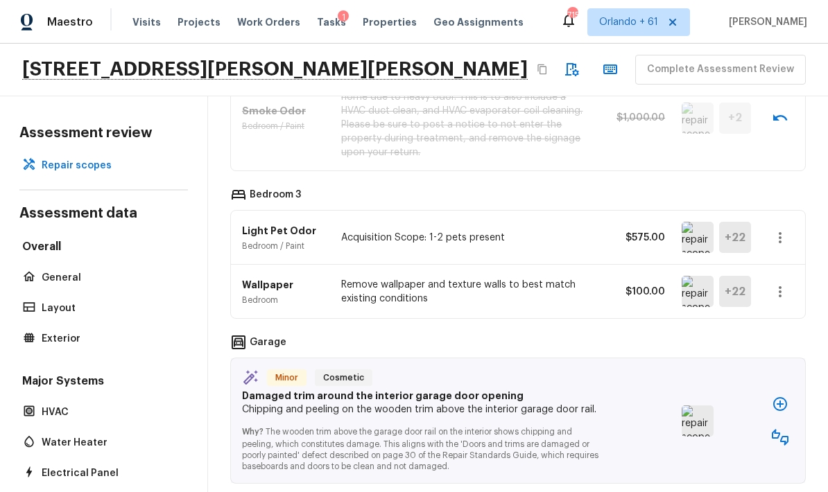
click at [578, 406] on img at bounding box center [698, 421] width 32 height 31
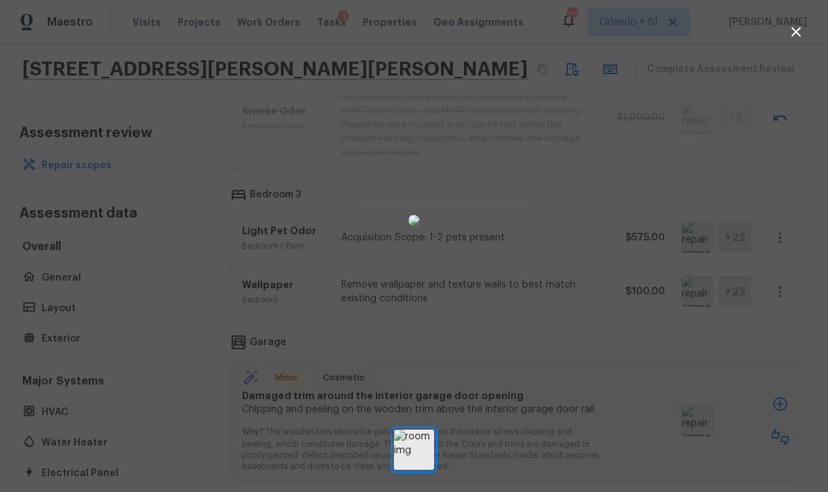
click at [578, 381] on div at bounding box center [414, 220] width 828 height 397
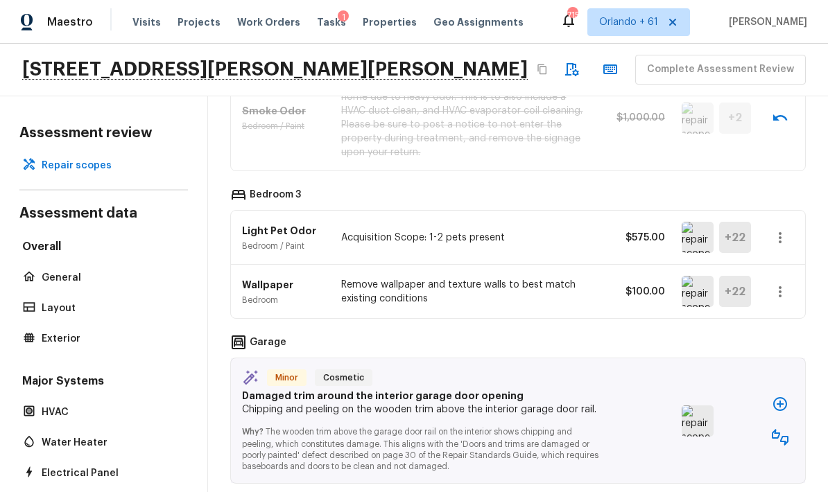
click at [578, 429] on icon "button" at bounding box center [780, 437] width 17 height 17
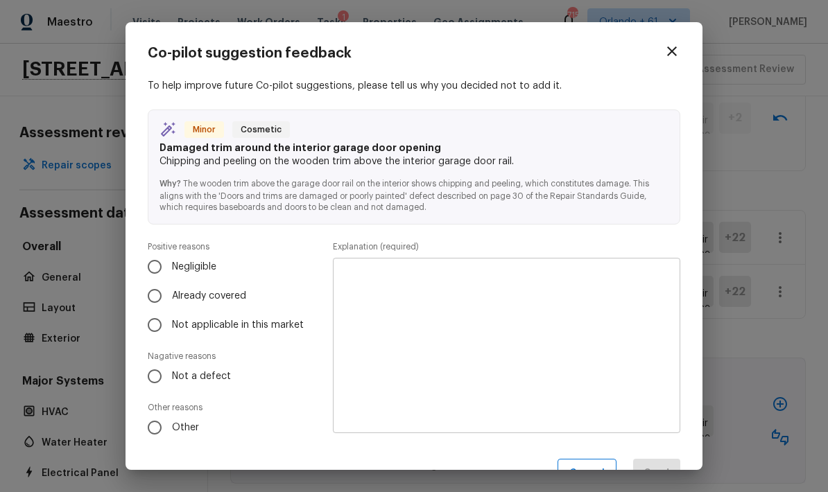
click at [202, 379] on span "Not a defect" at bounding box center [201, 377] width 59 height 14
click at [169, 379] on input "Not a defect" at bounding box center [154, 376] width 29 height 29
radio input "true"
click at [214, 267] on span "Negligible" at bounding box center [194, 267] width 44 height 14
click at [169, 267] on input "Negligible" at bounding box center [154, 266] width 29 height 29
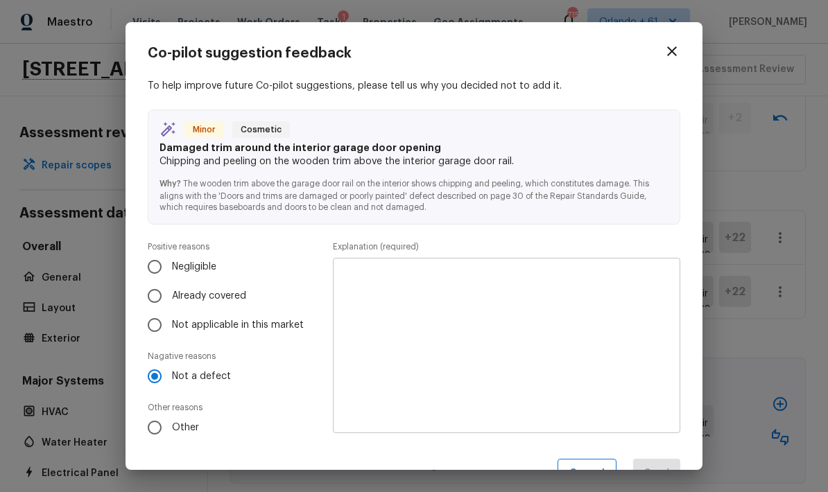
radio input "true"
radio input "false"
click at [490, 306] on textarea at bounding box center [507, 346] width 328 height 153
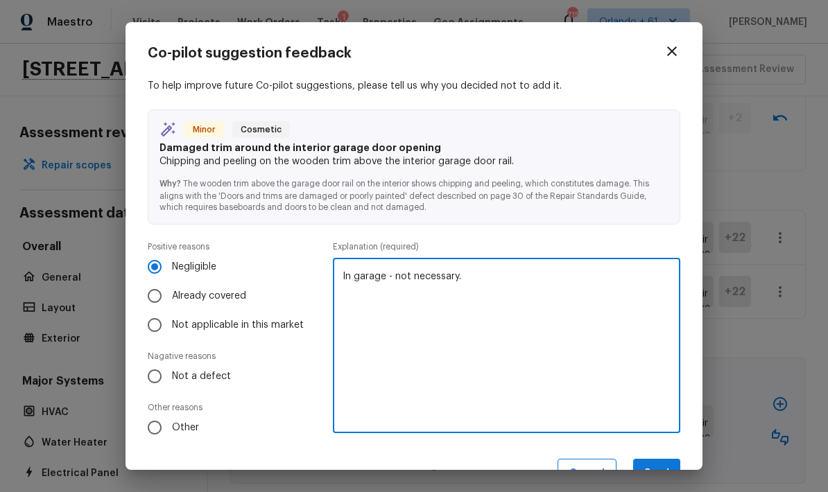
type textarea "In garage - not necessary."
click at [578, 462] on button "Send" at bounding box center [656, 474] width 47 height 30
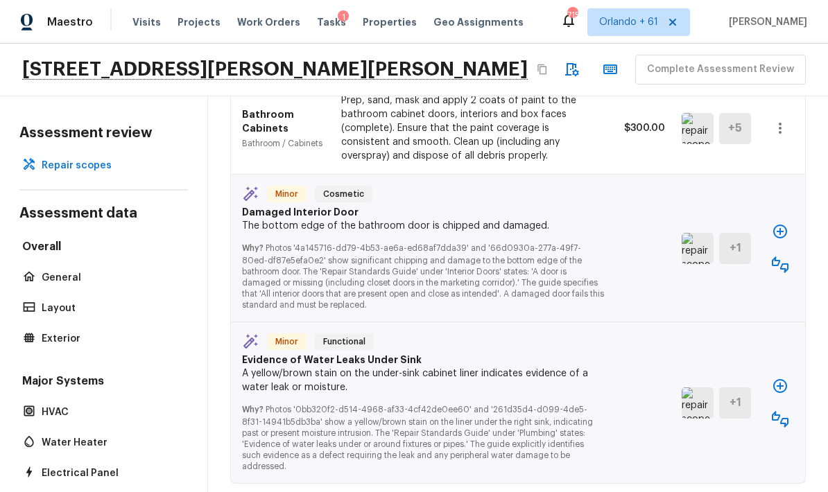
scroll to position [2347, 0]
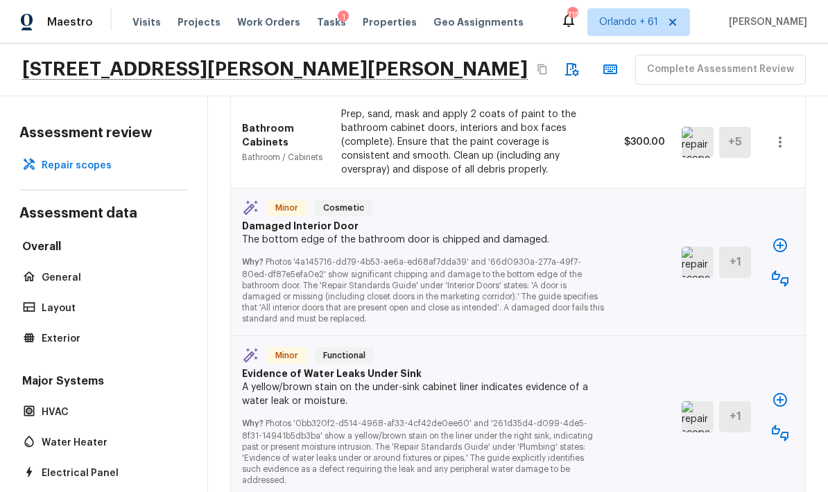
click at [578, 402] on img at bounding box center [698, 417] width 32 height 31
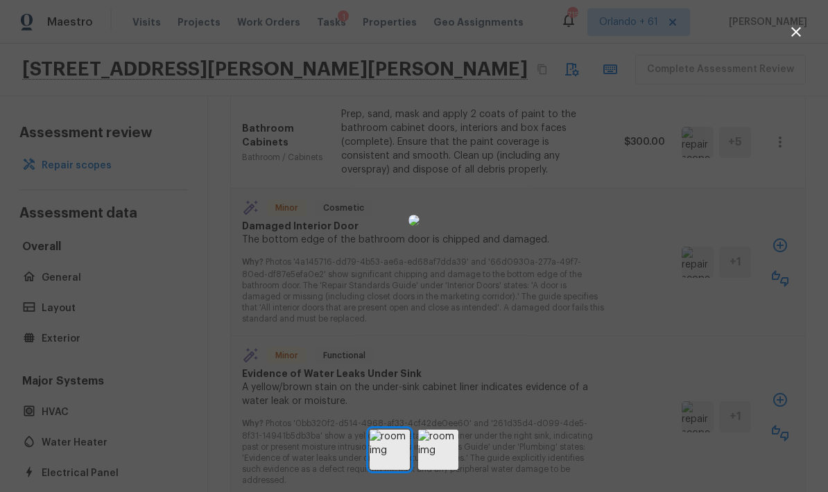
click at [578, 313] on div at bounding box center [414, 220] width 828 height 397
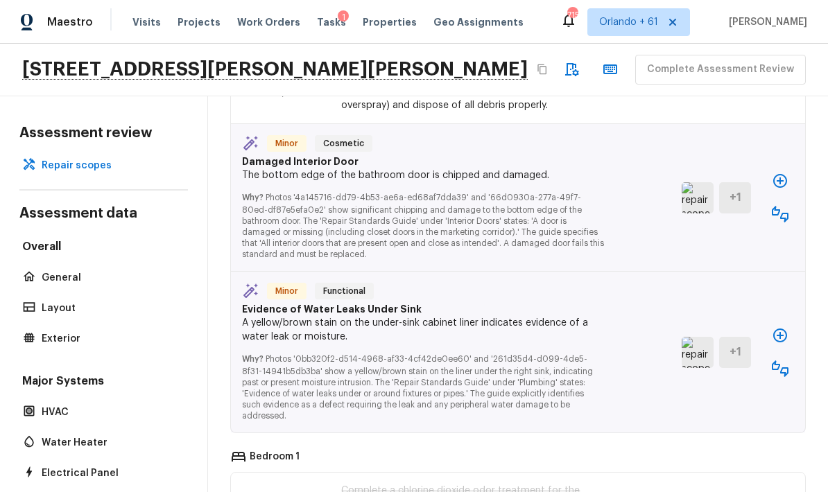
scroll to position [2443, 0]
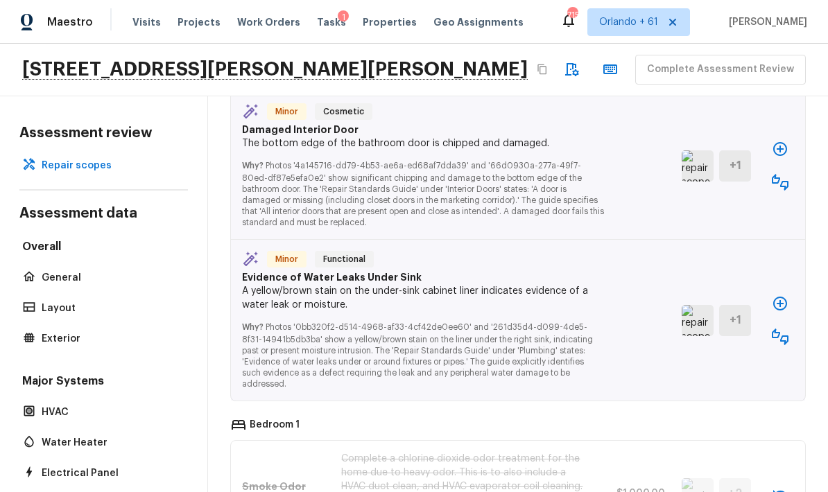
click at [578, 329] on icon "button" at bounding box center [780, 337] width 17 height 17
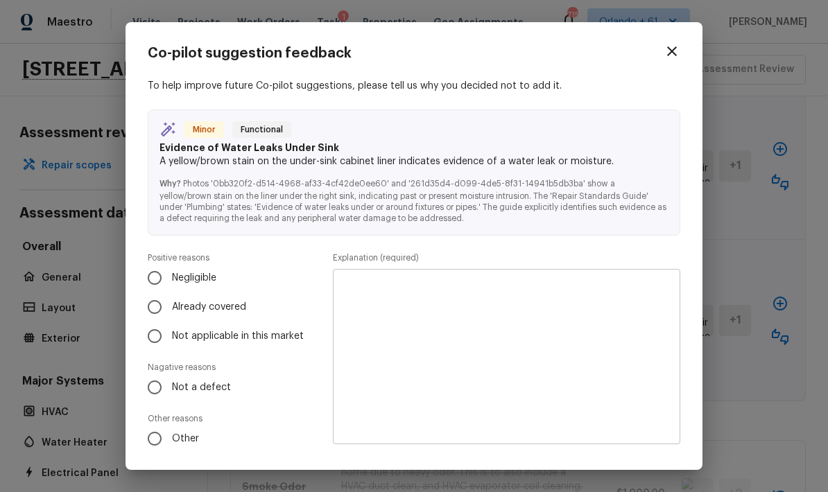
click at [149, 275] on input "Negligible" at bounding box center [154, 278] width 29 height 29
radio input "true"
click at [431, 327] on textarea at bounding box center [507, 357] width 328 height 153
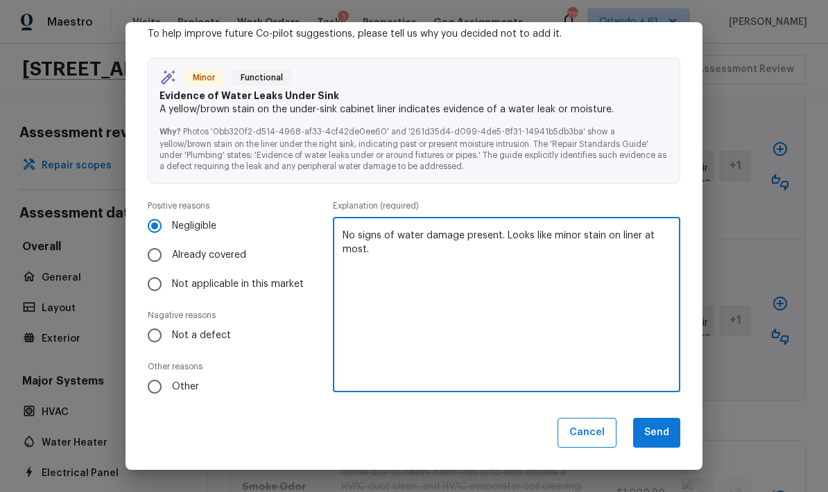
scroll to position [51, 0]
type textarea "No signs of water damage present. Looks like minor stain on liner at most."
click at [578, 438] on button "Send" at bounding box center [656, 434] width 47 height 30
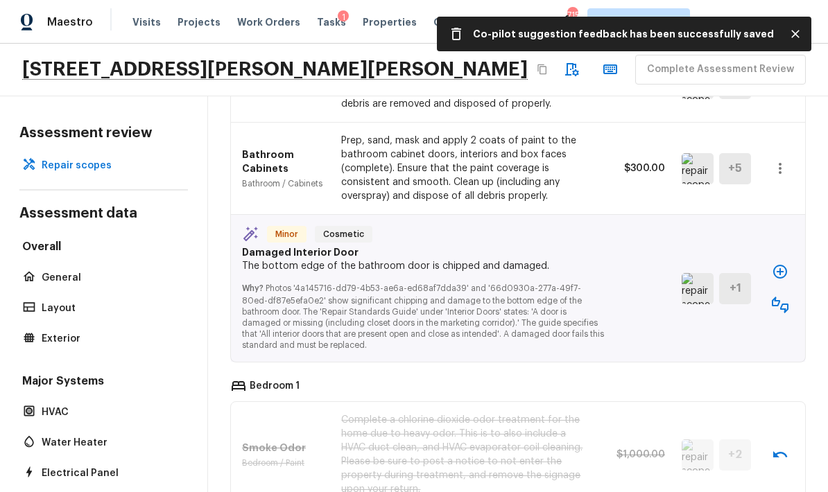
scroll to position [2316, 0]
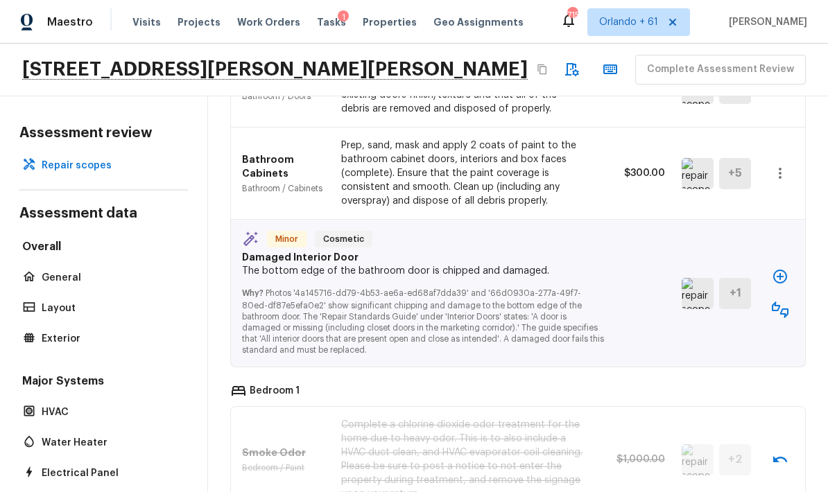
click at [578, 278] on img at bounding box center [698, 293] width 32 height 31
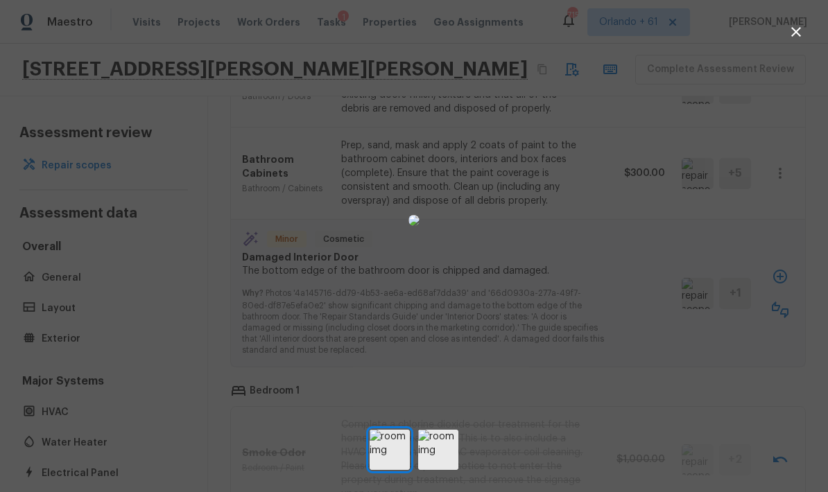
click at [578, 340] on div at bounding box center [414, 220] width 828 height 397
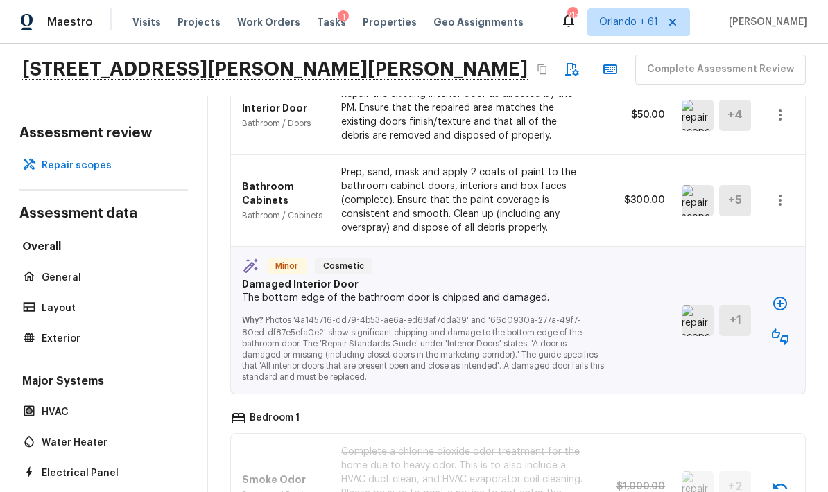
scroll to position [2288, 0]
click at [578, 296] on icon "button" at bounding box center [780, 304] width 17 height 17
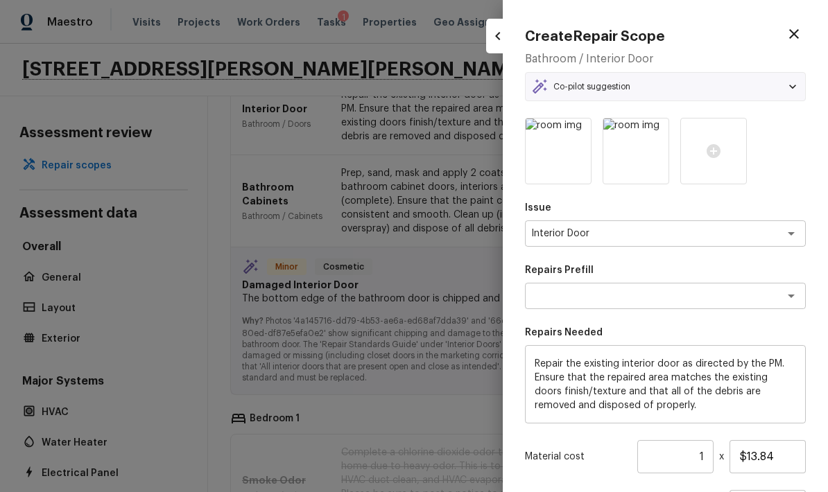
type textarea "Interior Door Repair"
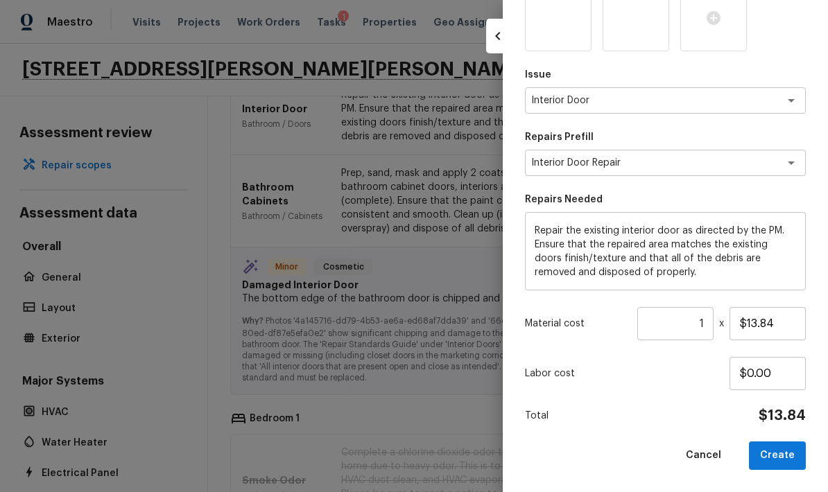
scroll to position [132, 0]
click at [578, 321] on input "$13.84" at bounding box center [768, 324] width 76 height 33
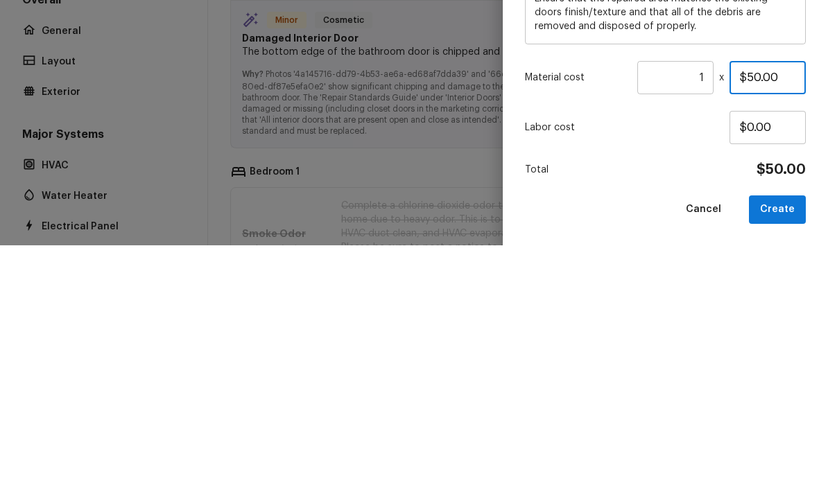
type input "$50.00"
click at [578, 368] on p "Labor cost" at bounding box center [627, 375] width 205 height 14
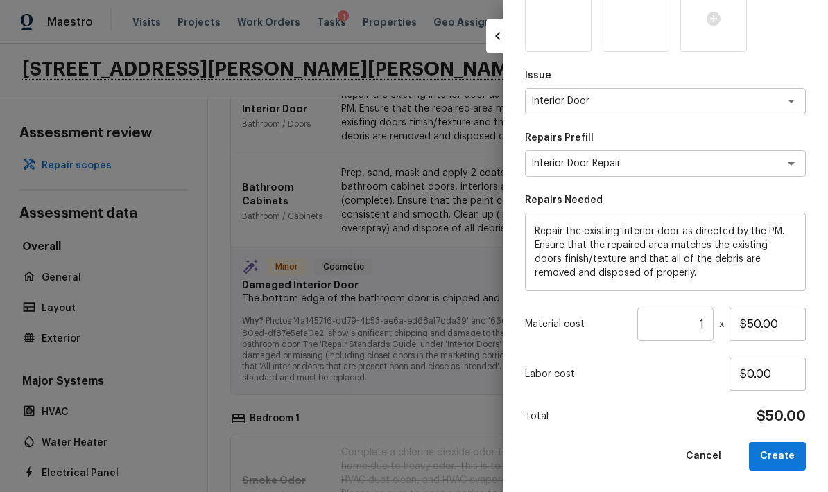
click at [578, 454] on button "Create" at bounding box center [777, 456] width 57 height 28
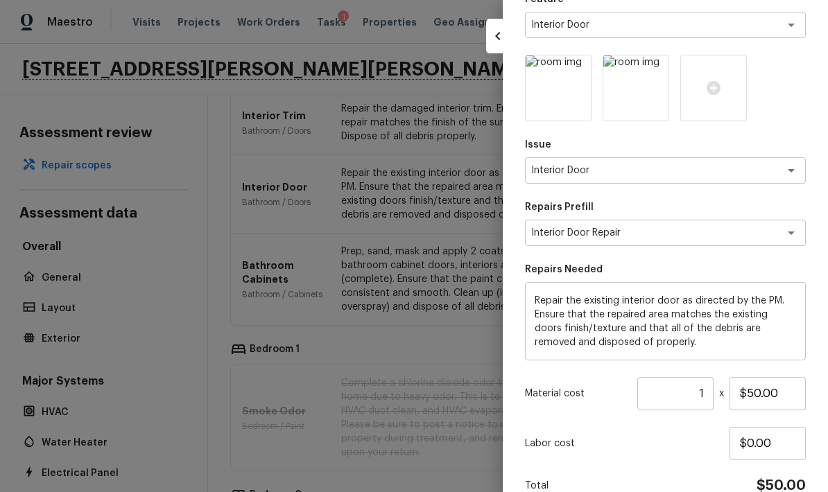
type input "$0.00"
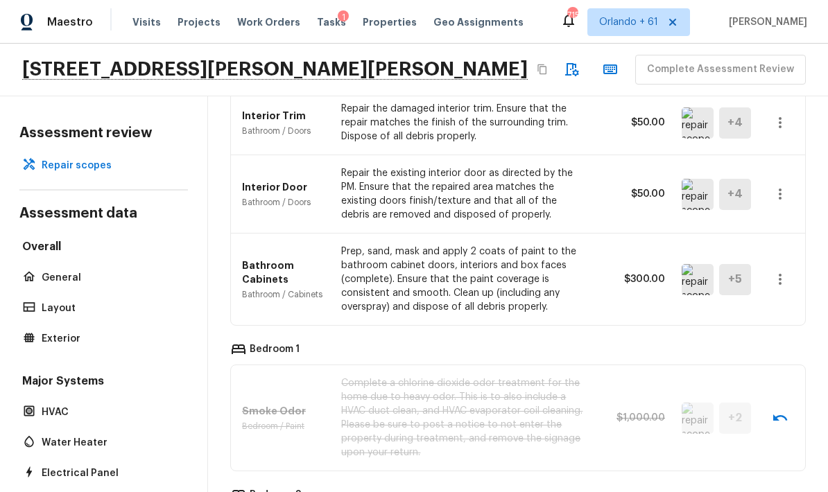
click at [578, 264] on img at bounding box center [698, 279] width 32 height 31
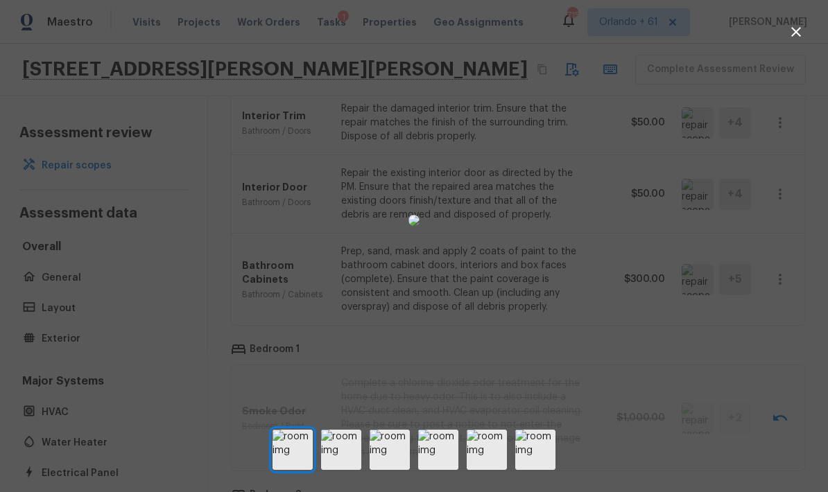
click at [578, 304] on div at bounding box center [414, 220] width 828 height 397
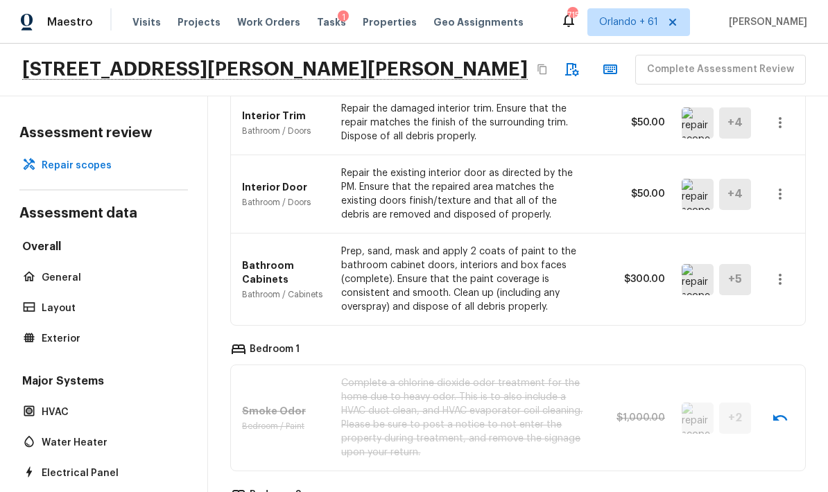
click at [578, 271] on icon "button" at bounding box center [780, 279] width 17 height 17
click at [578, 296] on li "Remove" at bounding box center [775, 298] width 90 height 42
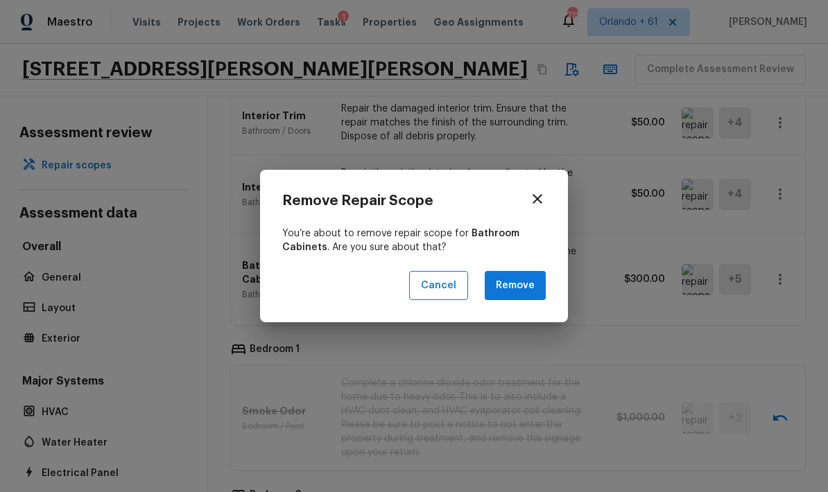
click at [532, 281] on button "Remove" at bounding box center [515, 286] width 61 height 30
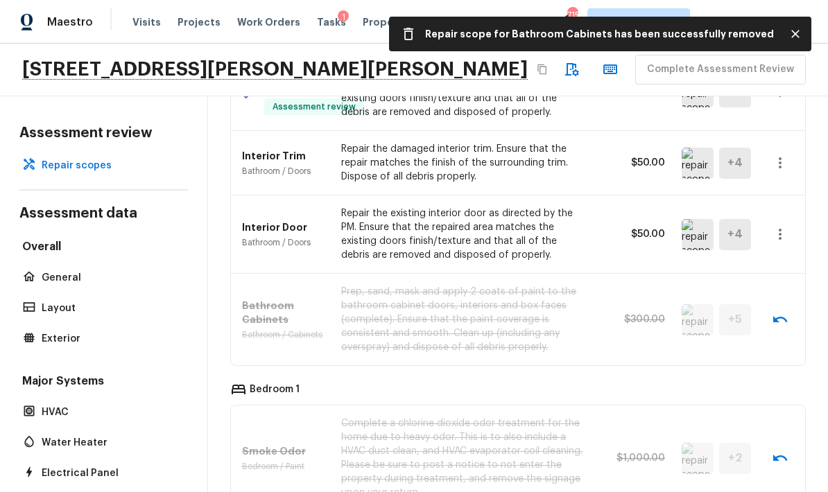
scroll to position [2218, 0]
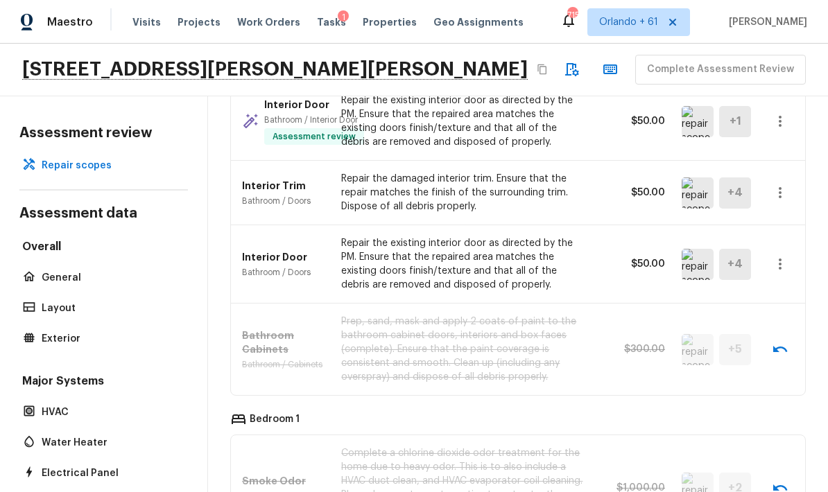
click at [578, 178] on img at bounding box center [698, 193] width 32 height 31
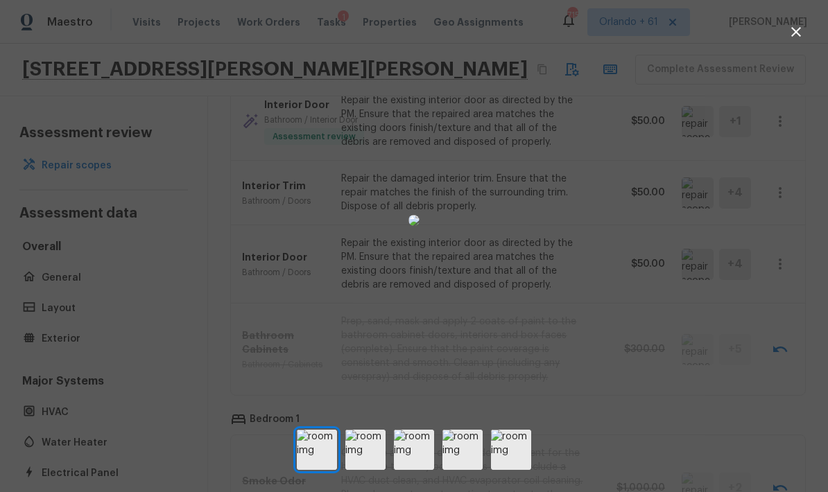
click at [578, 351] on div at bounding box center [414, 220] width 828 height 397
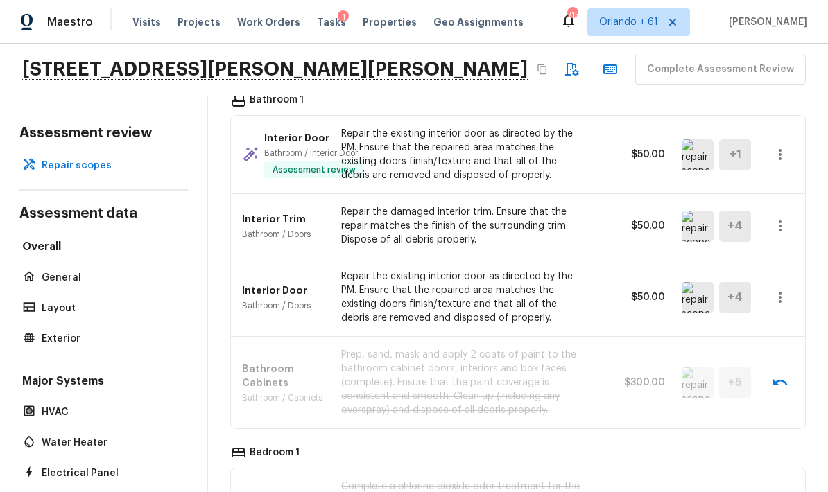
scroll to position [2181, 0]
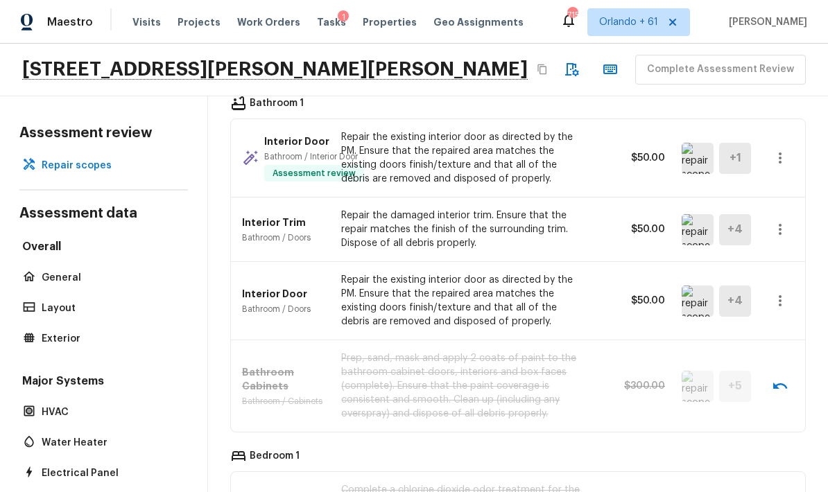
click at [578, 221] on icon "button" at bounding box center [780, 229] width 17 height 17
click at [578, 248] on li "Remove" at bounding box center [775, 248] width 90 height 42
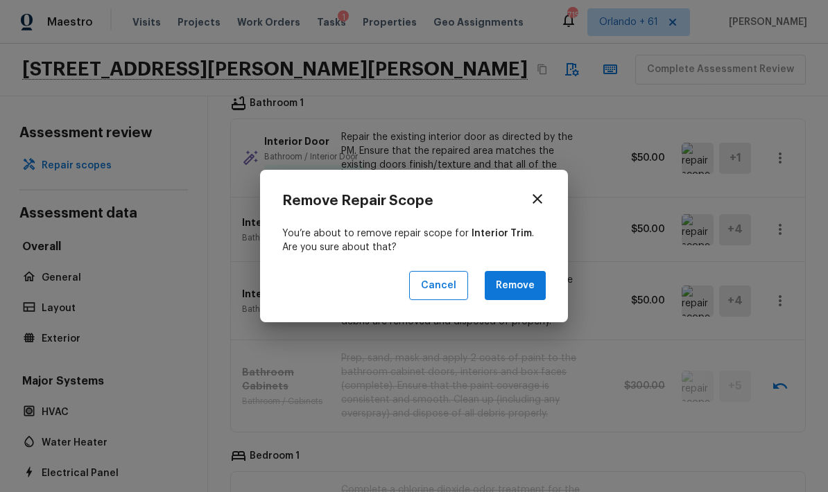
click at [518, 279] on button "Remove" at bounding box center [515, 286] width 61 height 30
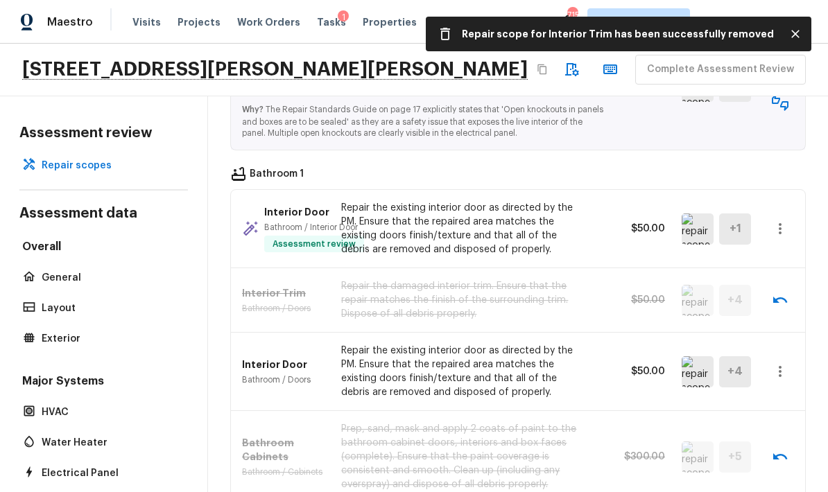
scroll to position [2107, 0]
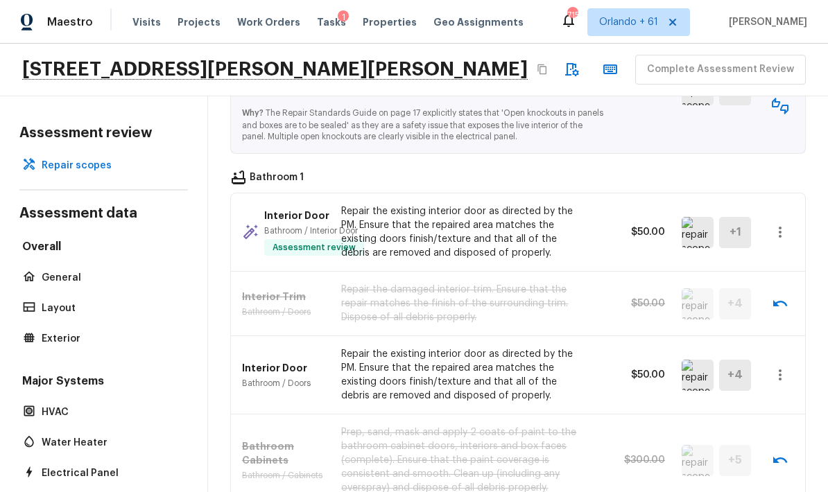
click at [578, 217] on img at bounding box center [698, 232] width 32 height 31
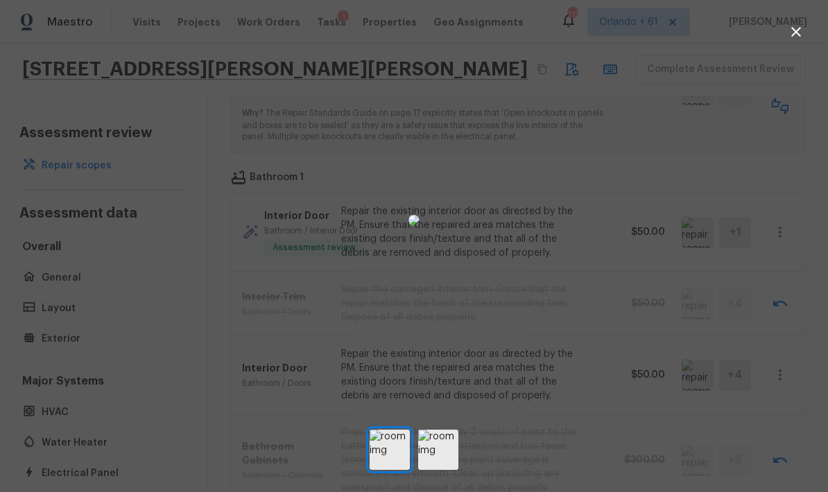
click at [578, 330] on div at bounding box center [414, 220] width 828 height 397
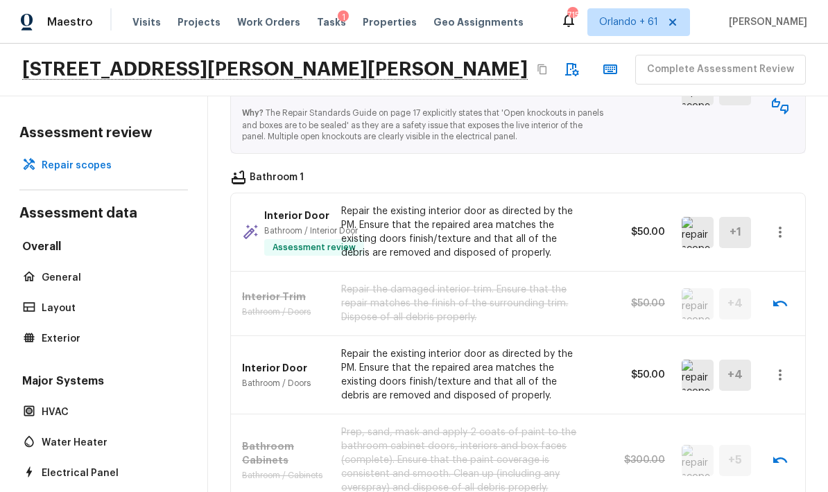
click at [578, 360] on img at bounding box center [698, 375] width 32 height 31
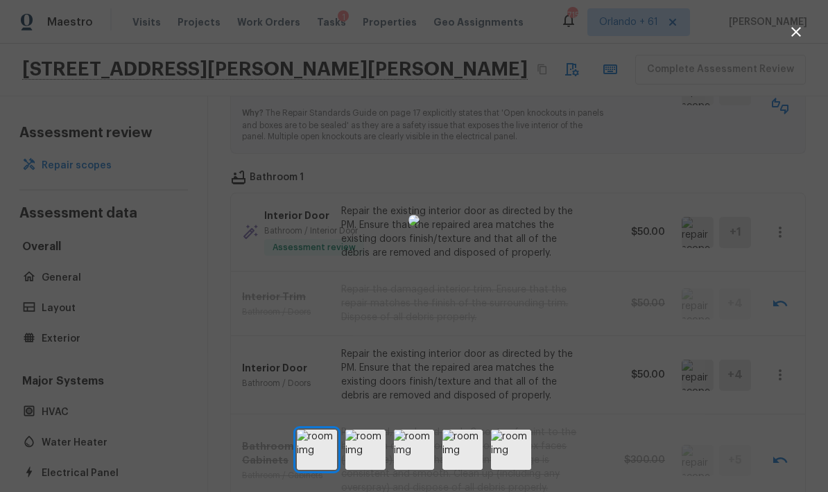
click at [368, 466] on img at bounding box center [365, 450] width 40 height 40
click at [413, 465] on img at bounding box center [414, 450] width 40 height 40
click at [459, 463] on img at bounding box center [462, 450] width 40 height 40
click at [517, 465] on img at bounding box center [511, 450] width 40 height 40
click at [578, 406] on div at bounding box center [414, 220] width 828 height 397
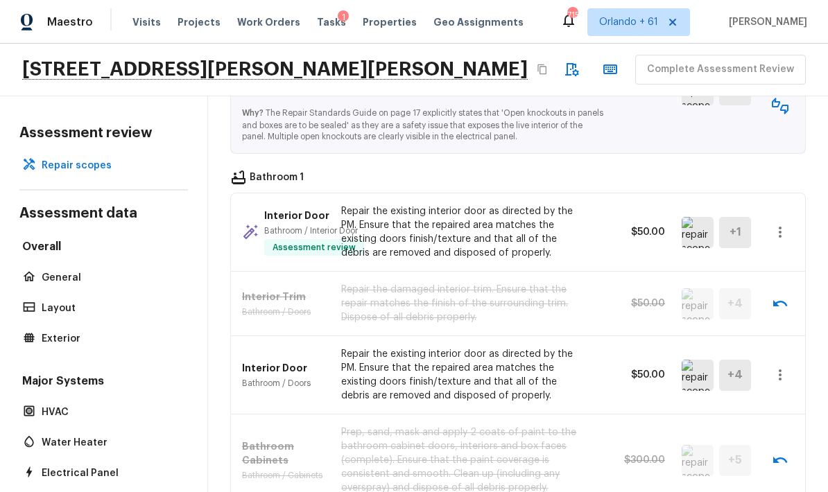
click at [578, 224] on icon "button" at bounding box center [780, 232] width 17 height 17
click at [578, 246] on li "Remove" at bounding box center [784, 249] width 64 height 42
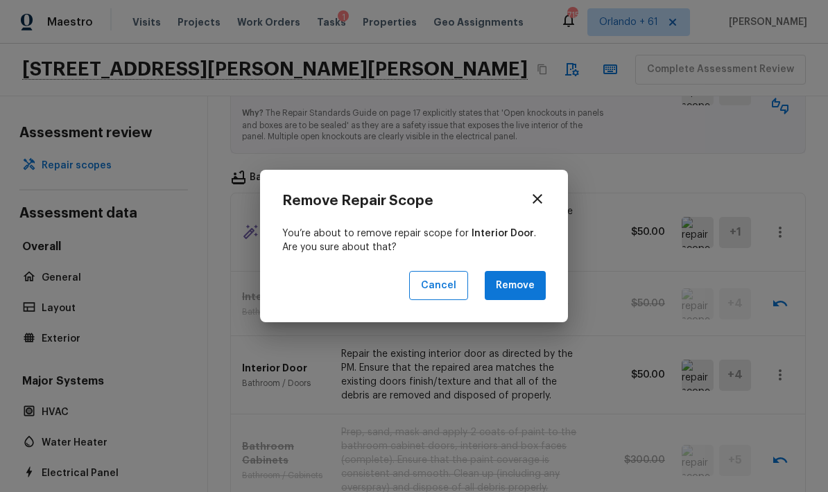
click at [512, 284] on button "Remove" at bounding box center [515, 286] width 61 height 30
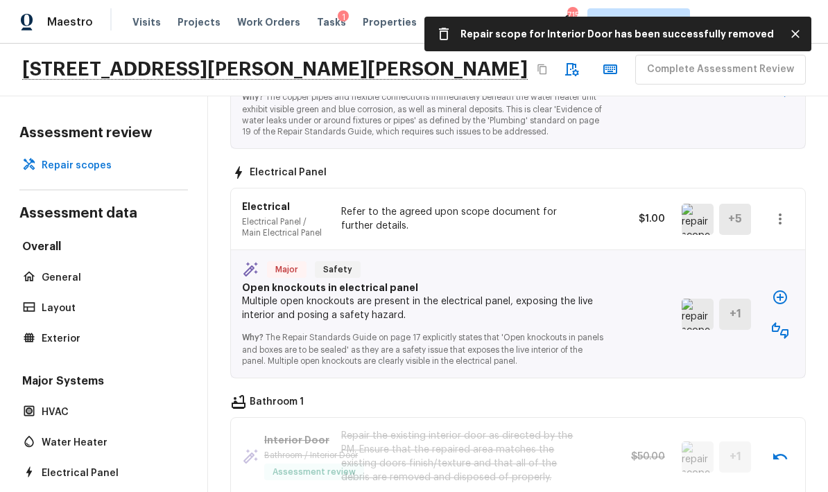
scroll to position [1872, 0]
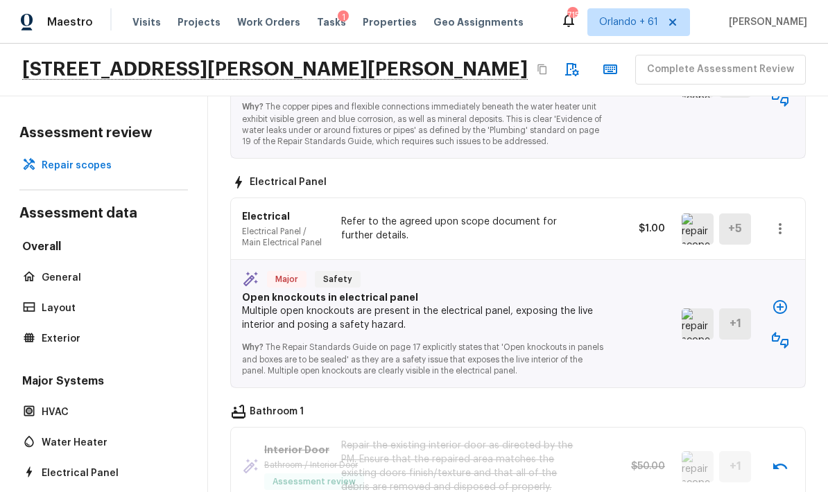
click at [578, 309] on img at bounding box center [698, 324] width 32 height 31
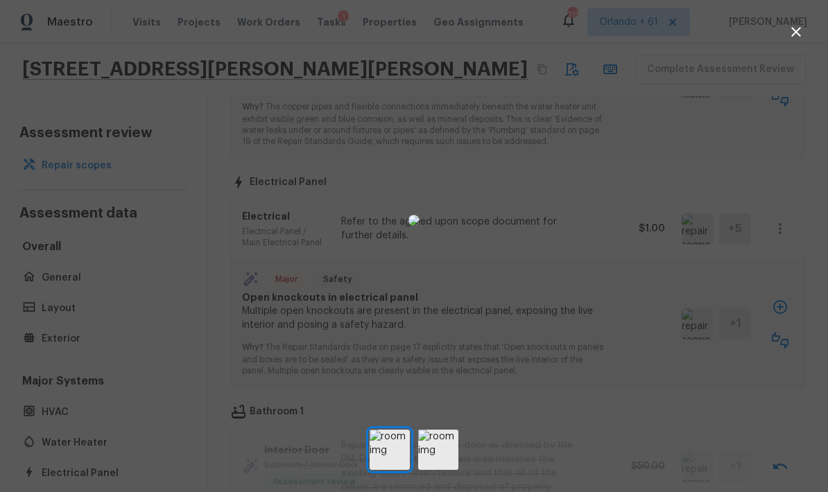
click at [578, 318] on div at bounding box center [414, 220] width 828 height 397
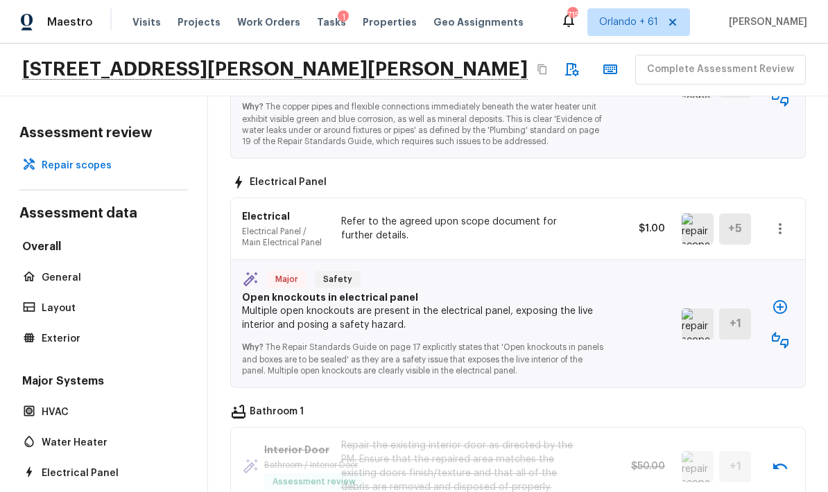
click at [578, 214] on img at bounding box center [698, 229] width 32 height 31
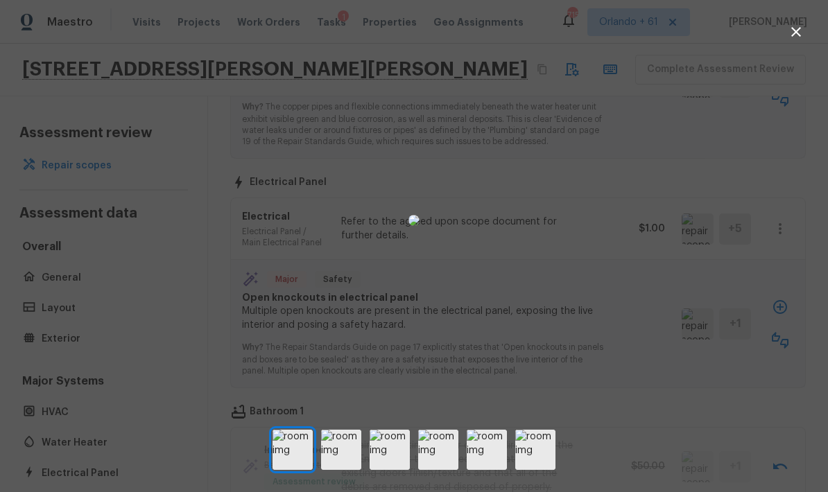
click at [347, 464] on img at bounding box center [341, 450] width 40 height 40
click at [393, 464] on img at bounding box center [390, 450] width 40 height 40
click at [442, 466] on img at bounding box center [438, 450] width 40 height 40
click at [481, 468] on img at bounding box center [487, 450] width 40 height 40
click at [538, 469] on img at bounding box center [535, 450] width 40 height 40
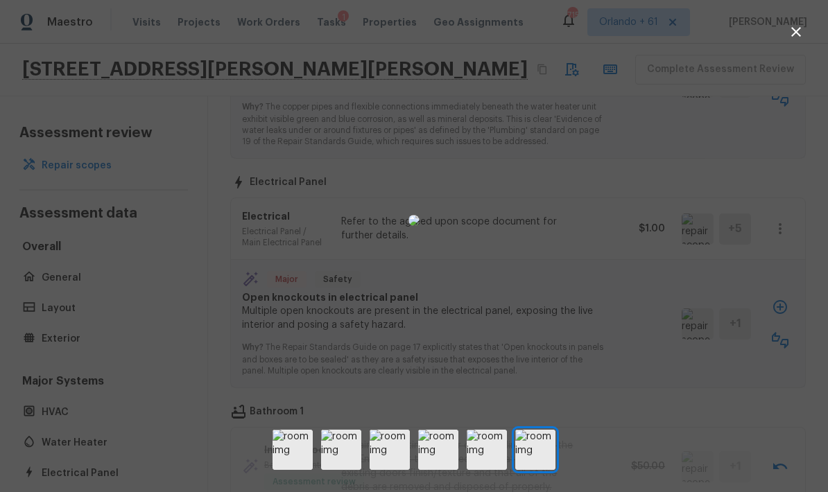
click at [578, 320] on div at bounding box center [414, 220] width 828 height 397
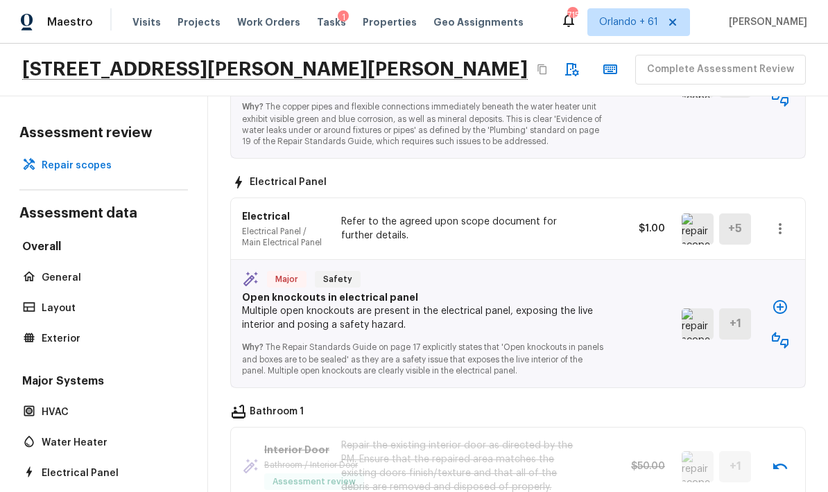
click at [578, 327] on button "button" at bounding box center [780, 341] width 28 height 28
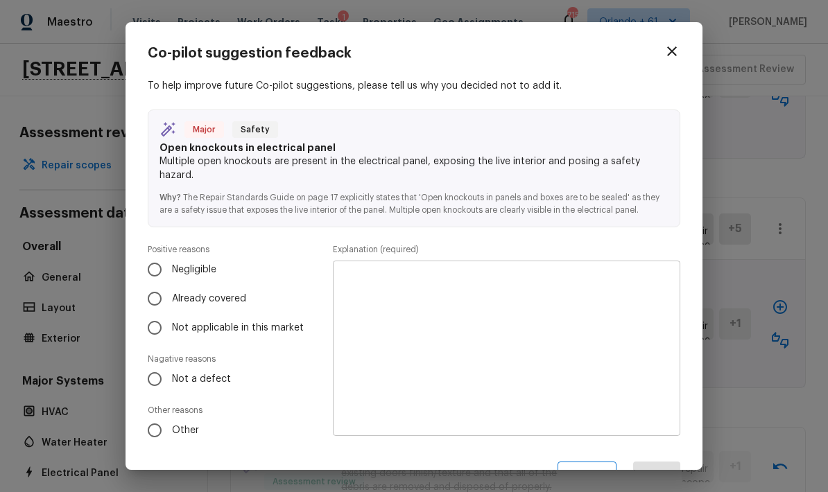
click at [160, 374] on input "Not a defect" at bounding box center [154, 379] width 29 height 29
radio input "true"
click at [502, 300] on textarea at bounding box center [507, 349] width 328 height 153
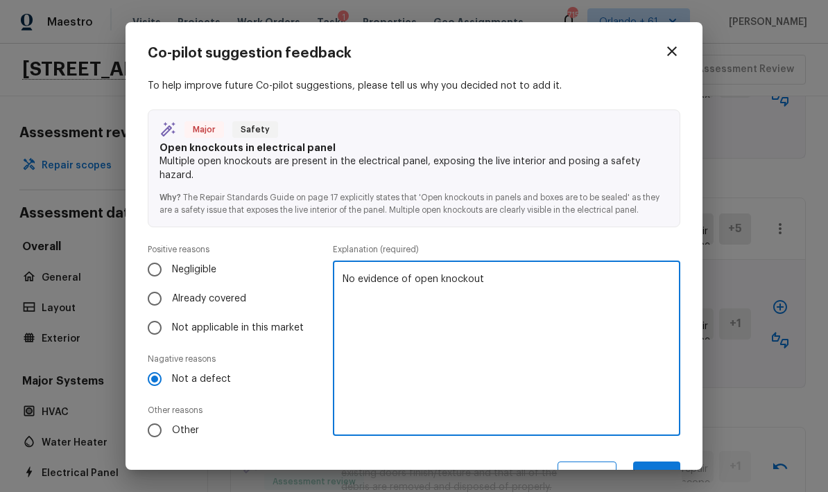
type textarea "No evidence of open knockout"
click at [578, 463] on button "Send" at bounding box center [656, 477] width 47 height 30
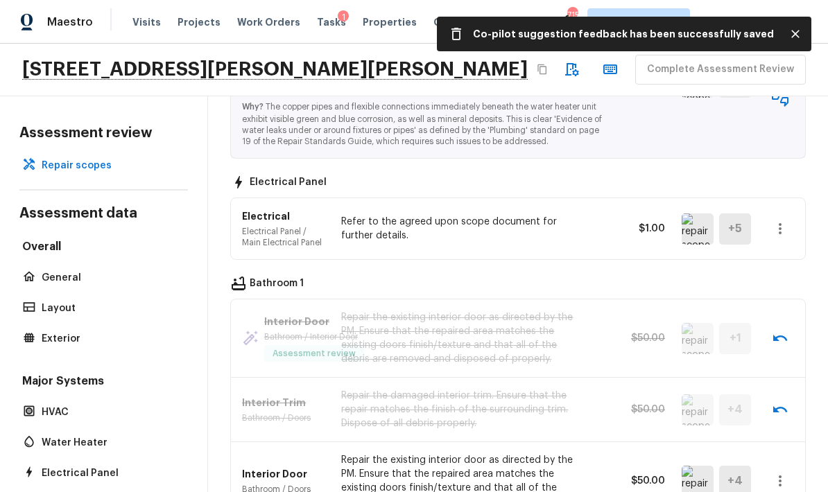
click at [578, 215] on button "button" at bounding box center [780, 229] width 28 height 28
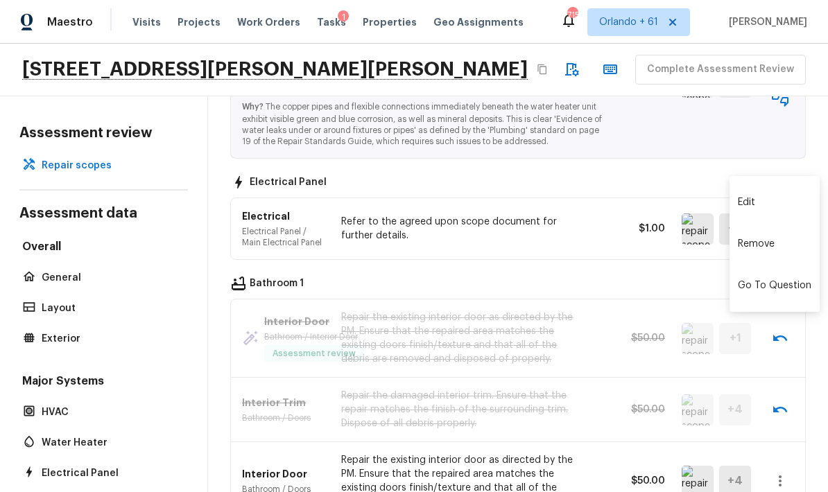
click at [578, 248] on li "Remove" at bounding box center [775, 244] width 90 height 42
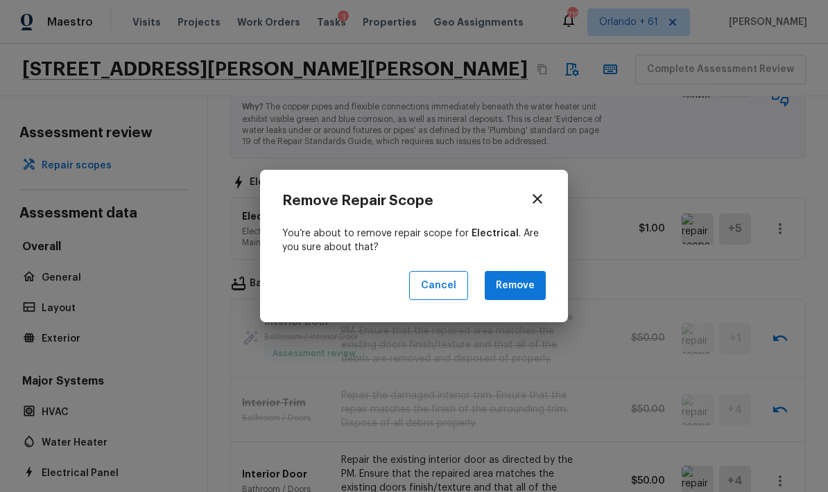
click at [522, 296] on button "Remove" at bounding box center [515, 286] width 61 height 30
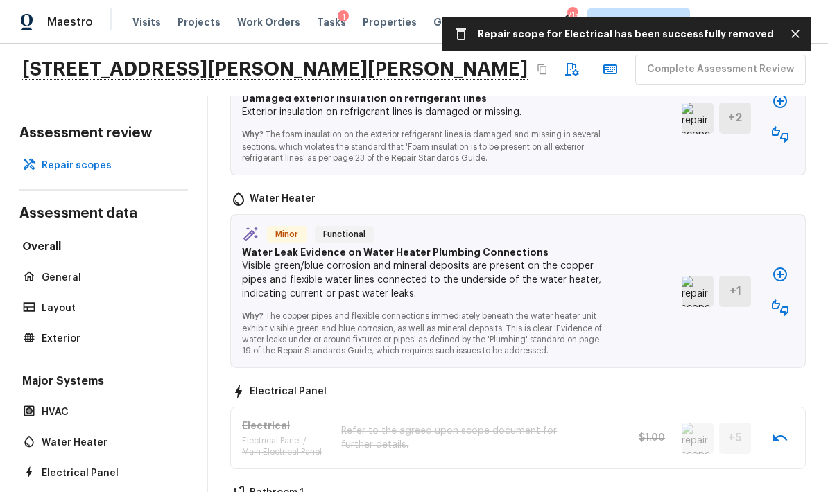
scroll to position [1610, 0]
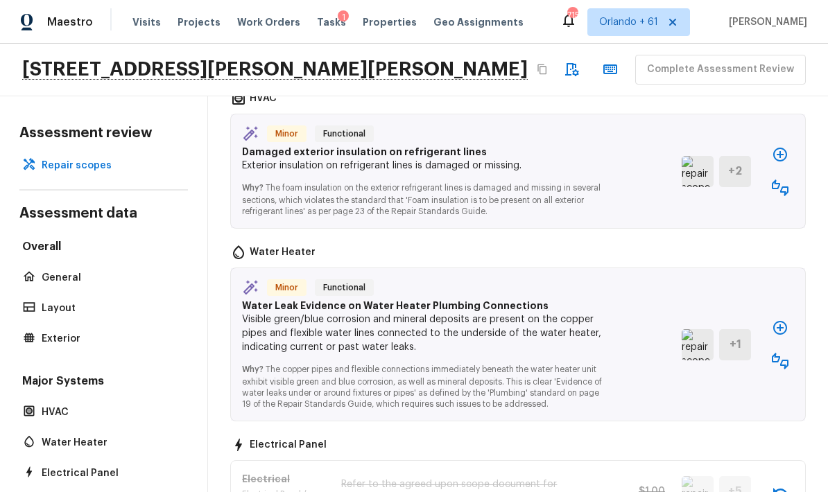
click at [578, 329] on img at bounding box center [698, 344] width 32 height 31
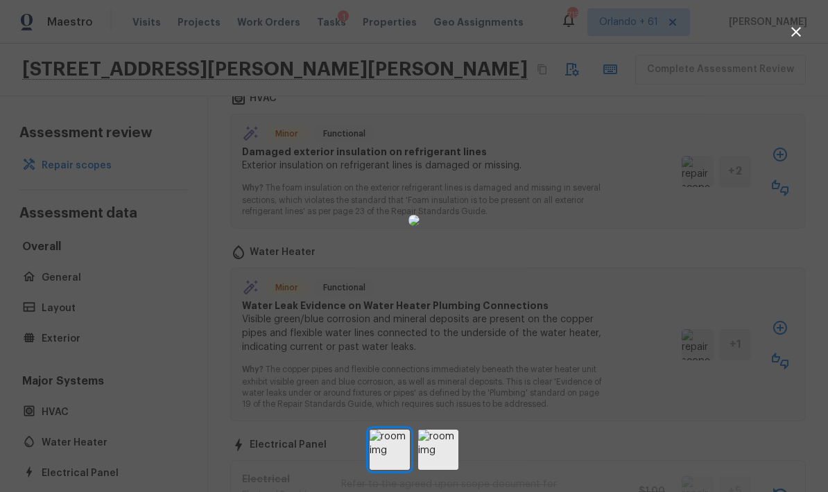
click at [442, 465] on img at bounding box center [438, 450] width 40 height 40
click at [578, 309] on div at bounding box center [414, 220] width 828 height 397
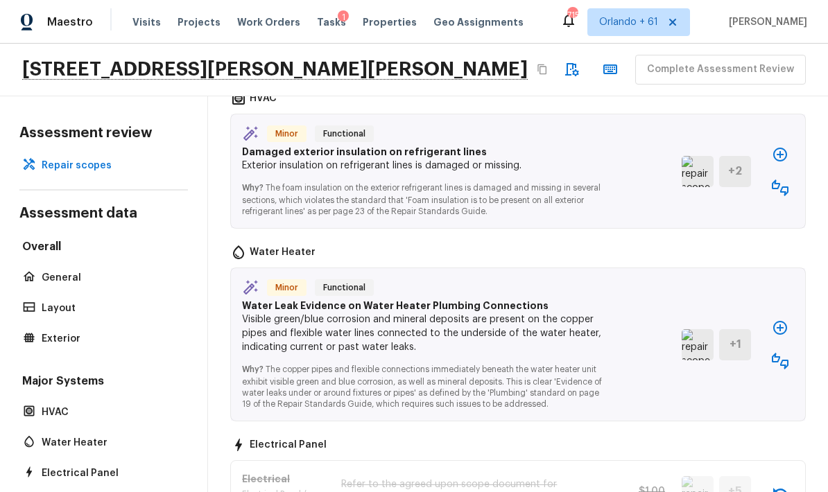
click at [578, 329] on img at bounding box center [698, 344] width 32 height 31
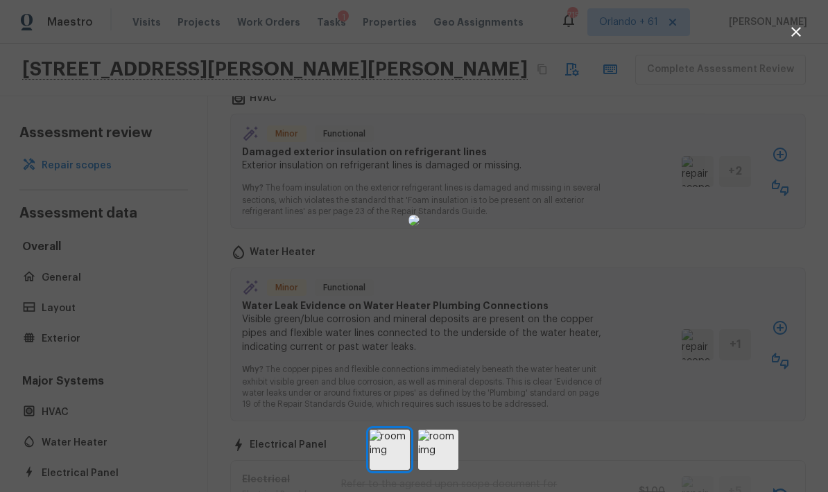
click at [440, 466] on img at bounding box center [438, 450] width 40 height 40
click at [578, 359] on div at bounding box center [414, 220] width 828 height 397
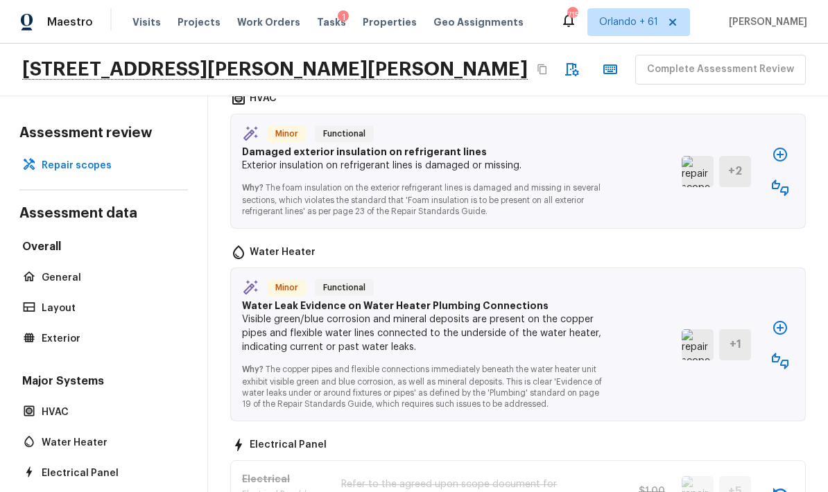
click at [578, 353] on icon "button" at bounding box center [780, 361] width 17 height 17
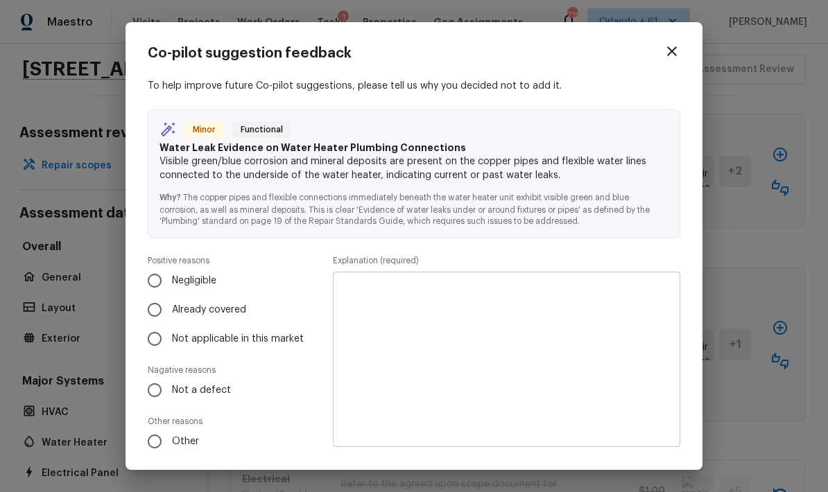
click at [205, 286] on span "Negligible" at bounding box center [194, 281] width 44 height 14
click at [169, 286] on input "Negligible" at bounding box center [154, 280] width 29 height 29
radio input "true"
click at [563, 356] on textarea at bounding box center [507, 360] width 328 height 153
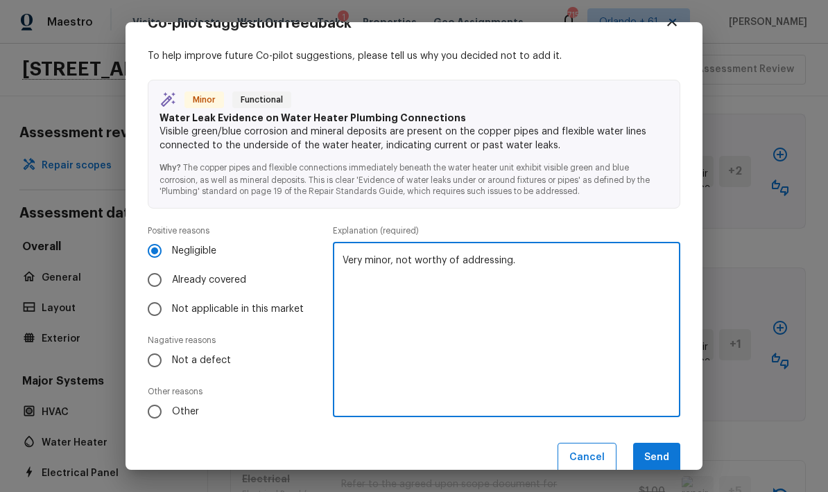
scroll to position [43, 0]
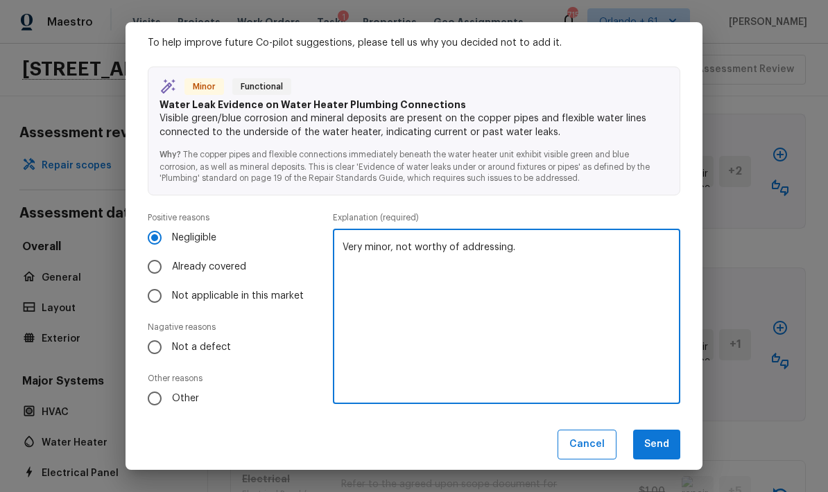
type textarea "Very minor, not worthy of addressing."
click at [578, 443] on button "Send" at bounding box center [656, 445] width 47 height 30
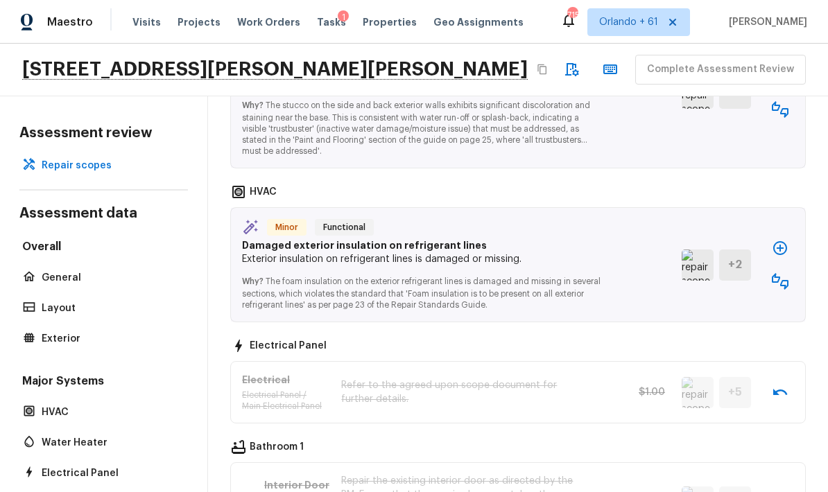
scroll to position [1504, 0]
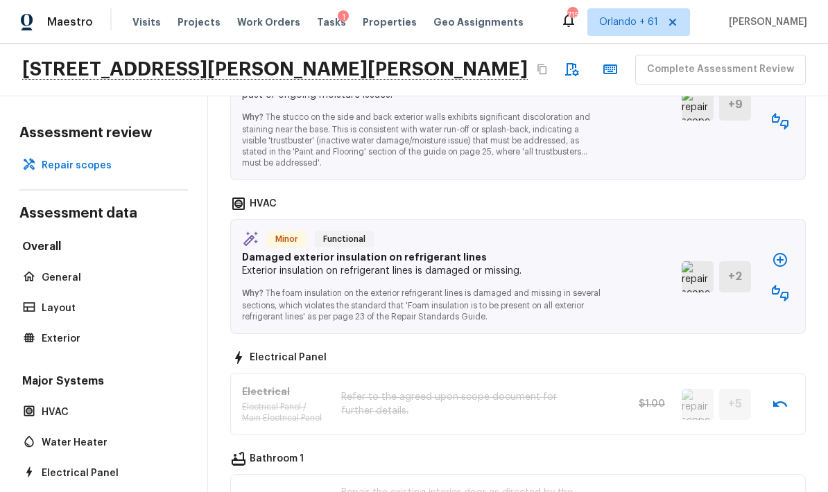
click at [578, 261] on img at bounding box center [698, 276] width 32 height 31
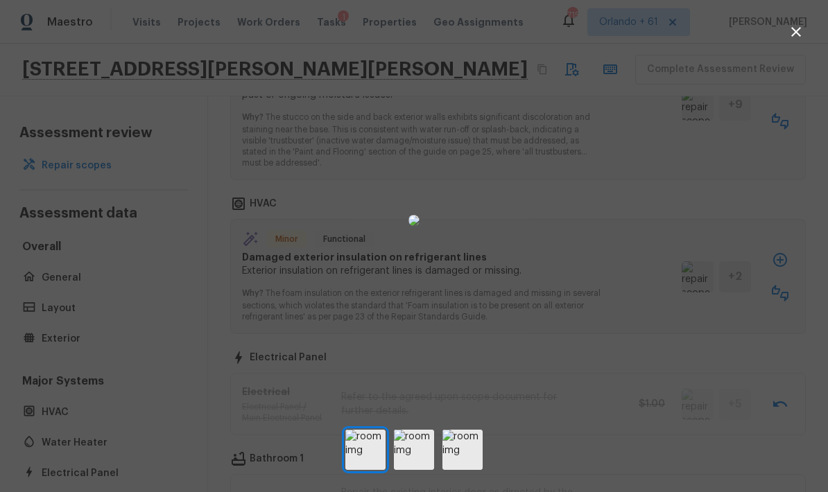
click at [578, 345] on div at bounding box center [414, 220] width 828 height 397
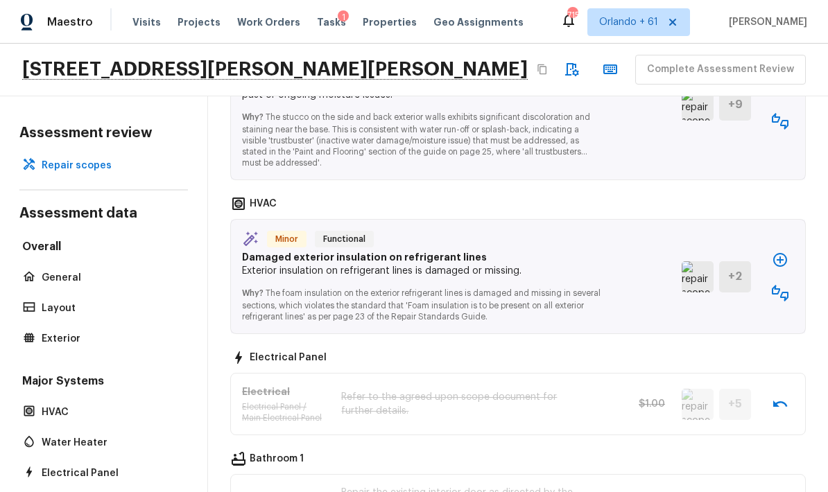
click at [578, 252] on icon "button" at bounding box center [780, 260] width 17 height 17
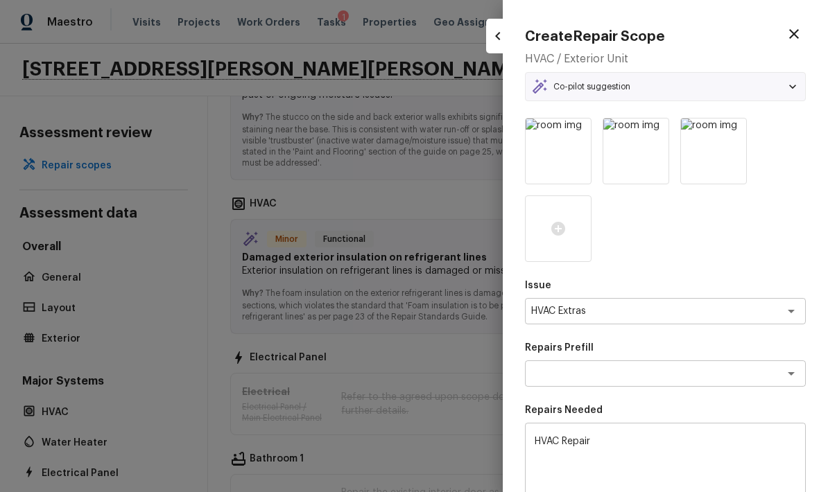
type textarea "HVAC Repair"
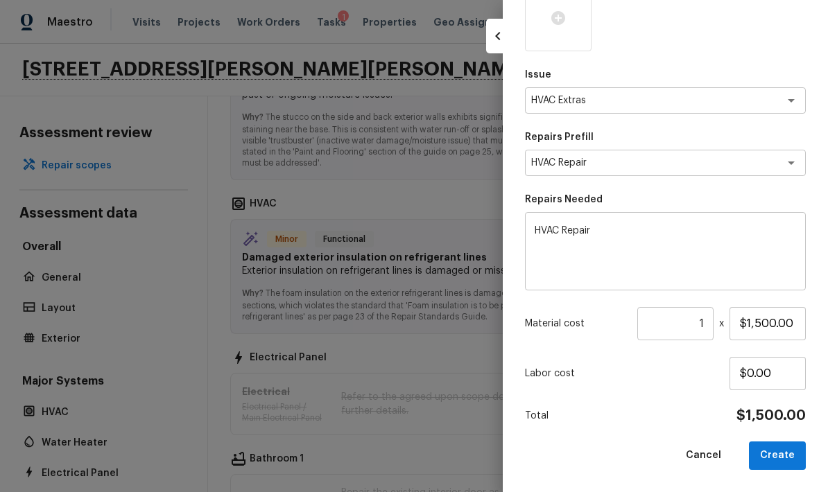
scroll to position [210, 0]
click at [578, 232] on textarea "HVAC Repair" at bounding box center [665, 252] width 261 height 55
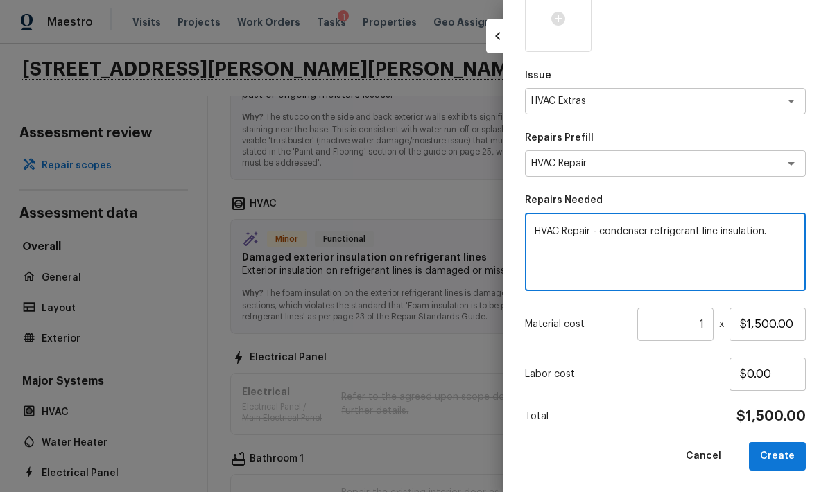
type textarea "HVAC Repair - condenser refrigerant line insulation."
click at [578, 321] on input "$1,500.00" at bounding box center [768, 324] width 76 height 33
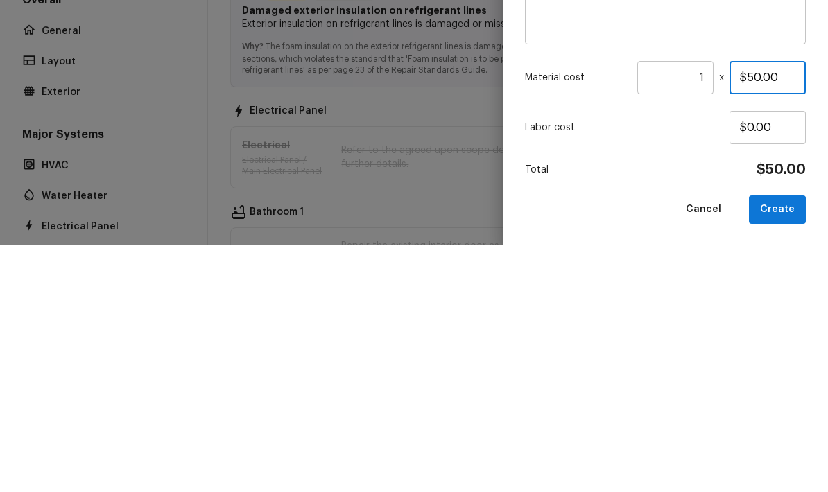
type input "$50.00"
click at [578, 368] on p "Labor cost" at bounding box center [627, 375] width 205 height 14
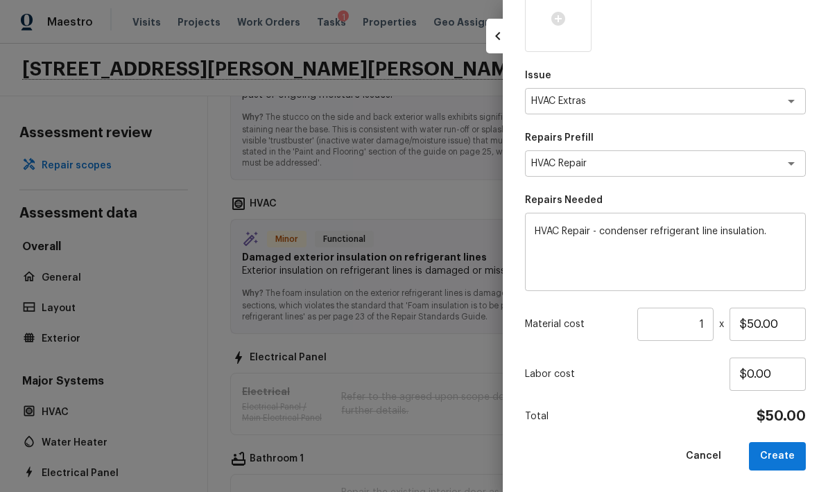
click at [578, 454] on button "Create" at bounding box center [777, 456] width 57 height 28
type input "$0.00"
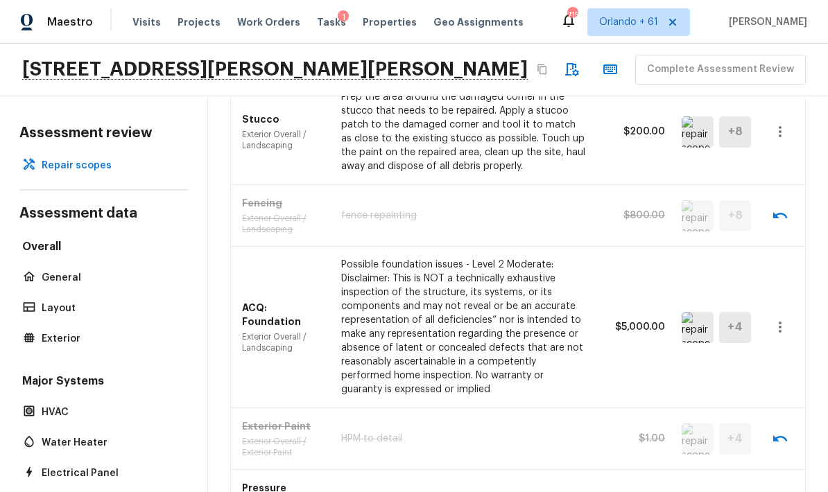
scroll to position [764, 0]
click at [578, 318] on icon "button" at bounding box center [780, 326] width 17 height 17
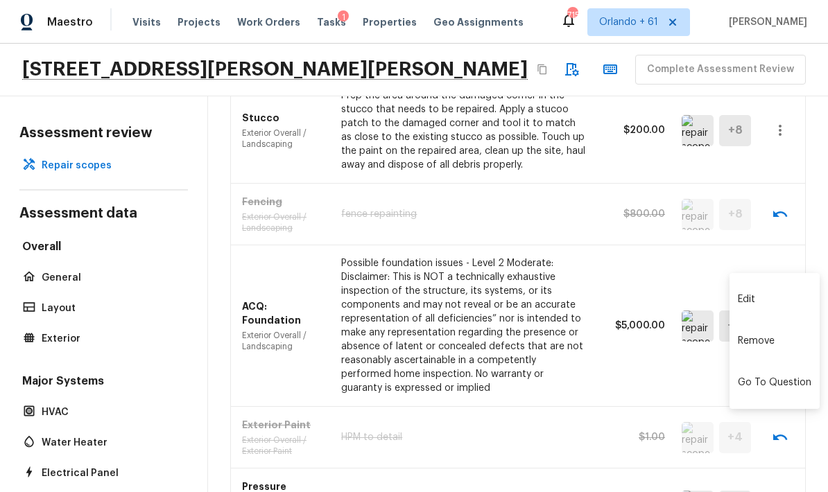
click at [578, 336] on li "Remove" at bounding box center [775, 341] width 90 height 42
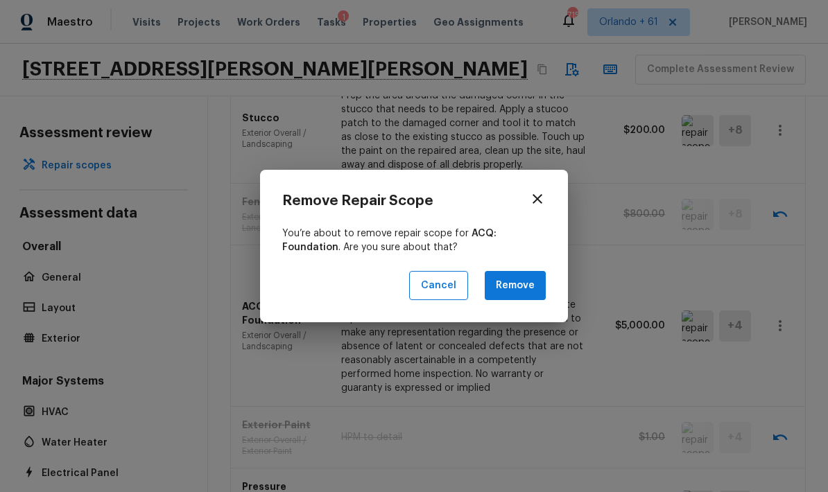
click at [514, 286] on button "Remove" at bounding box center [515, 286] width 61 height 30
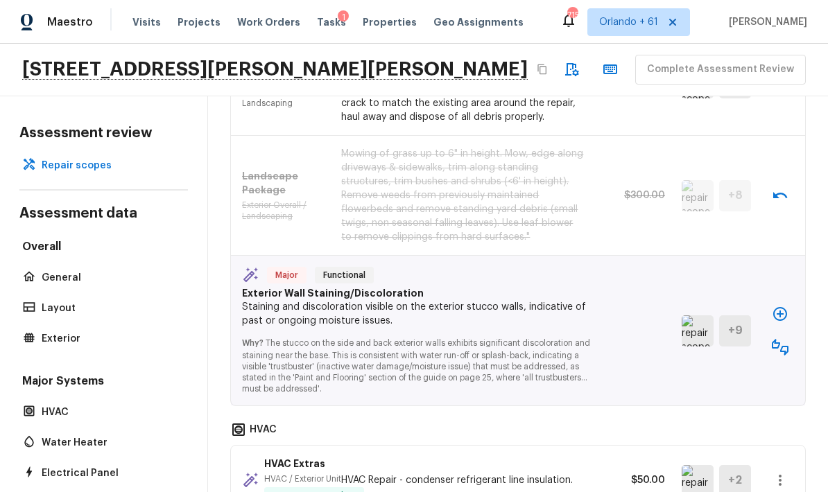
scroll to position [1309, 0]
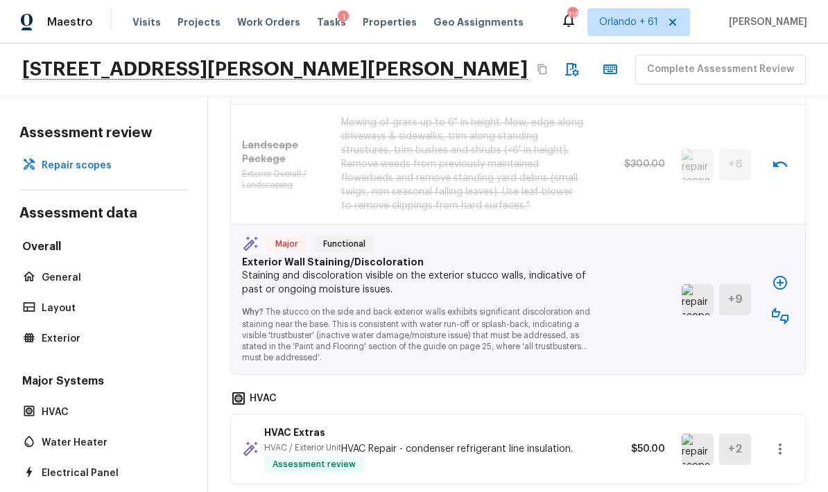
click at [578, 275] on icon "button" at bounding box center [780, 283] width 17 height 17
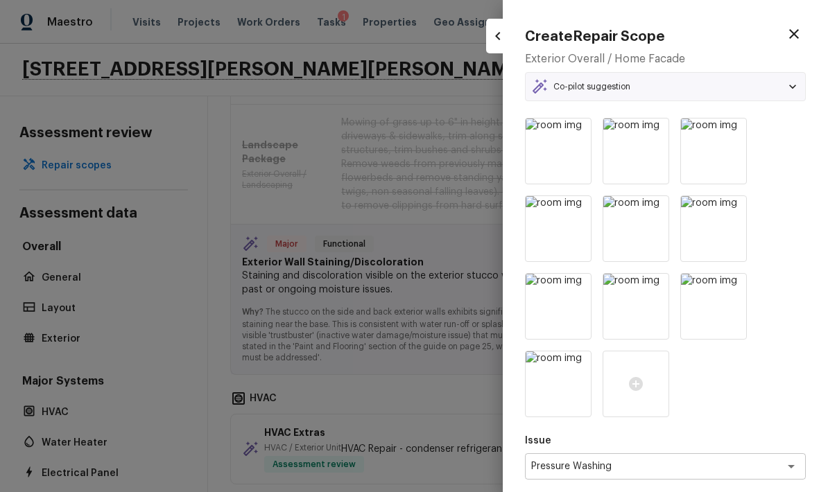
type textarea "Pressure Wash Siding"
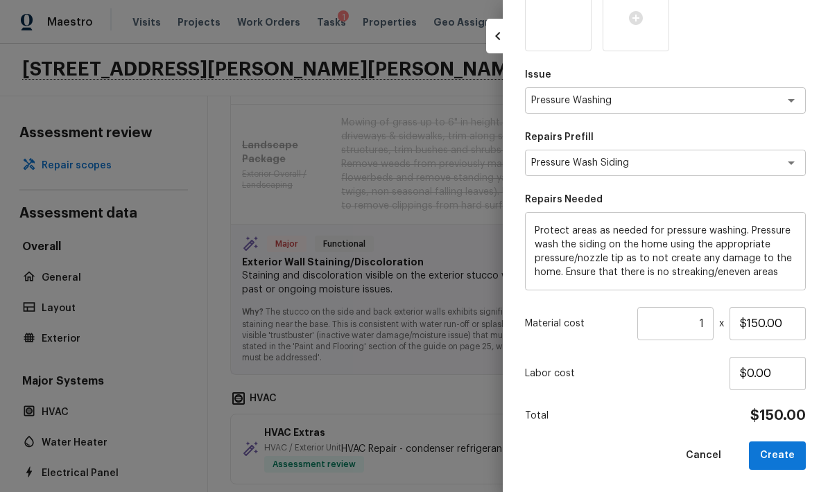
scroll to position [335, 0]
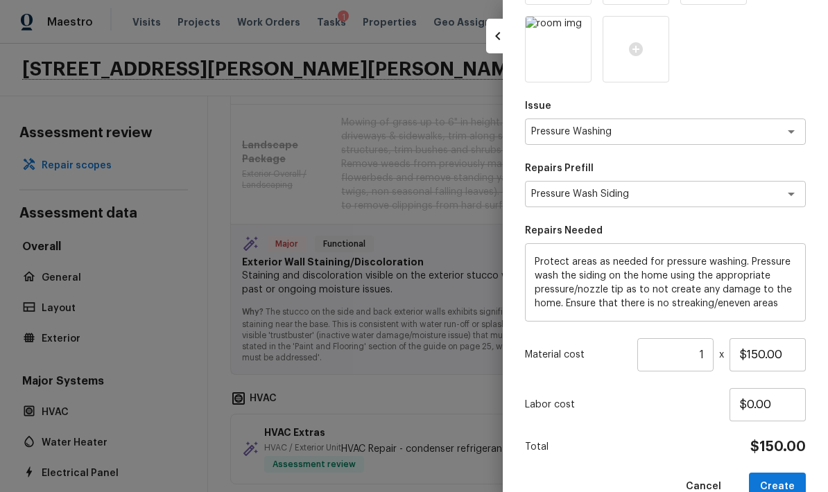
click at [578, 130] on textarea "Pressure Washing" at bounding box center [646, 132] width 230 height 14
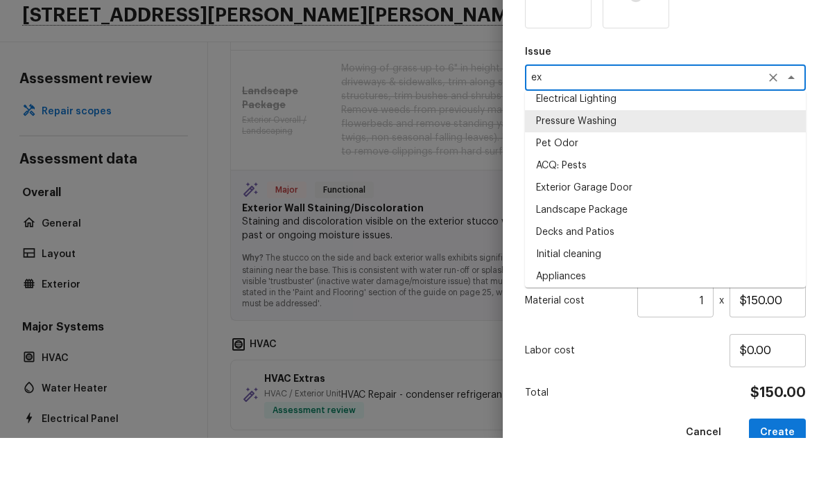
scroll to position [0, 0]
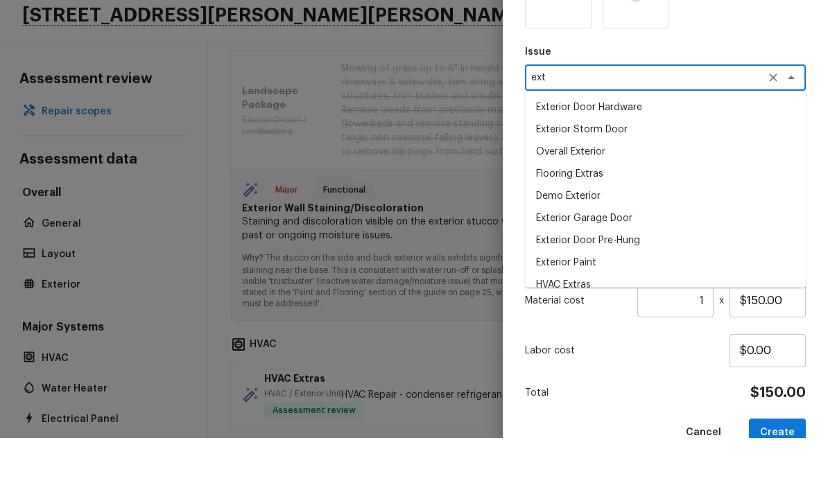
click at [578, 195] on li "Overall Exterior" at bounding box center [665, 206] width 281 height 22
type textarea "Overall Exterior"
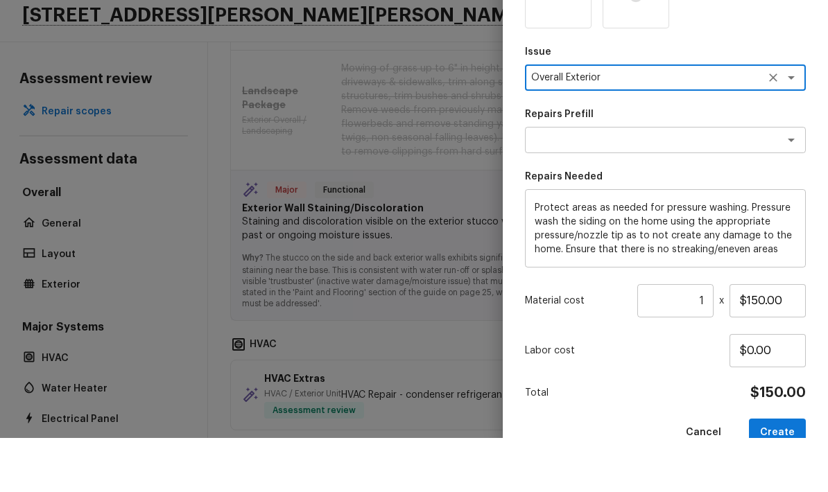
click at [578, 181] on div "x ​" at bounding box center [665, 194] width 281 height 26
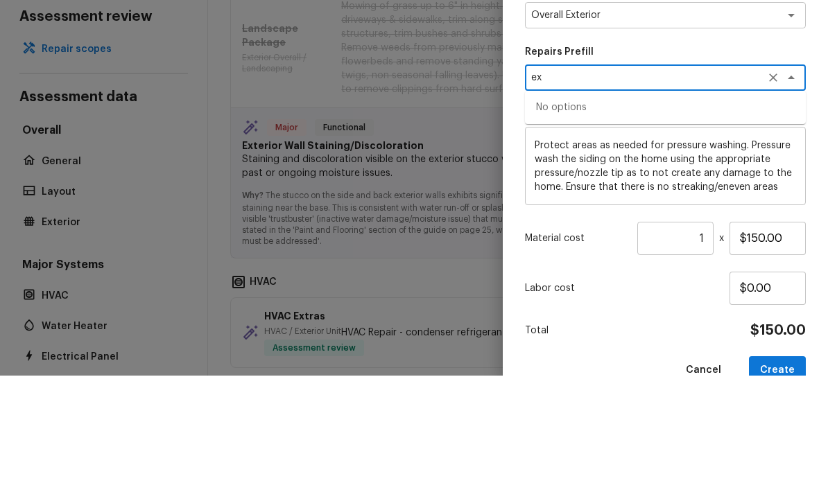
type textarea "e"
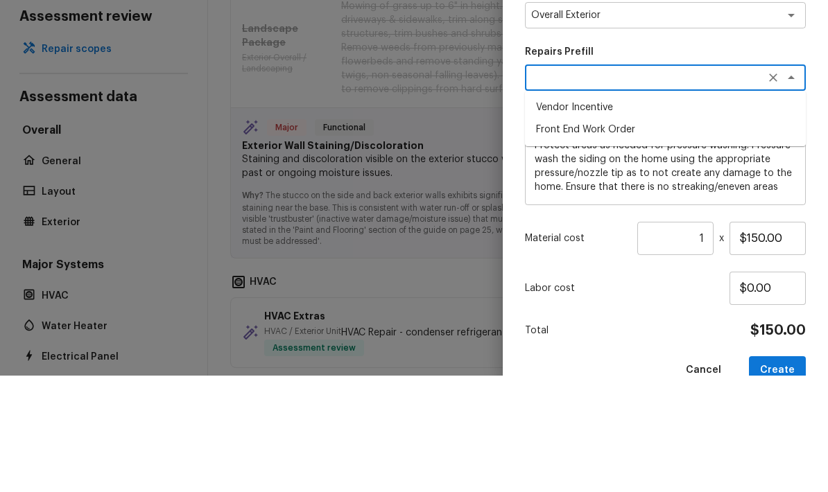
click at [578, 235] on li "Front End Work Order" at bounding box center [665, 246] width 281 height 22
type textarea "Front End Work Order"
type textarea "Placeholder line item for the creation of front end work orders."
type input "$1.00"
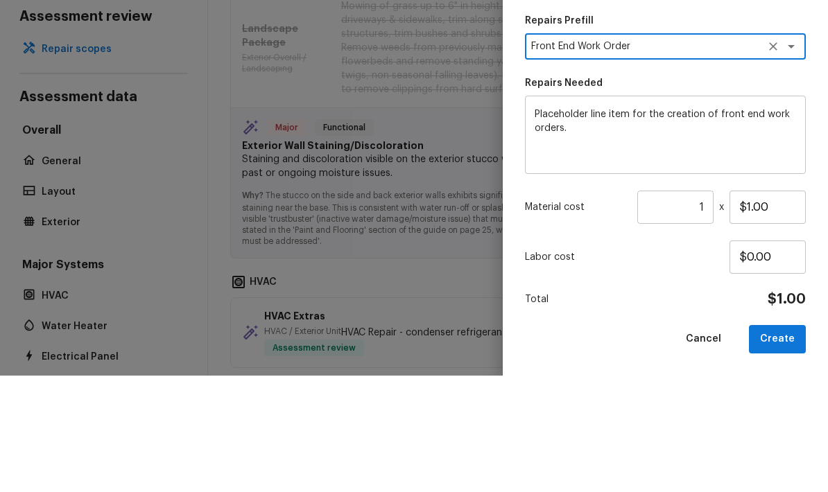
scroll to position [365, 0]
click at [578, 76] on div "Issue Overall Exterior x ​ Repairs Prefill Front End Work Order x ​ Repairs Nee…" at bounding box center [665, 111] width 281 height 718
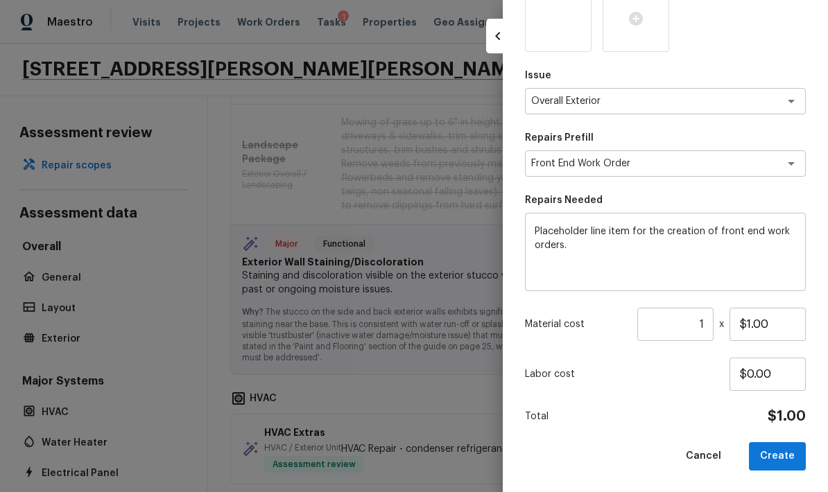
click at [578, 101] on textarea "Overall Exterior" at bounding box center [646, 101] width 230 height 14
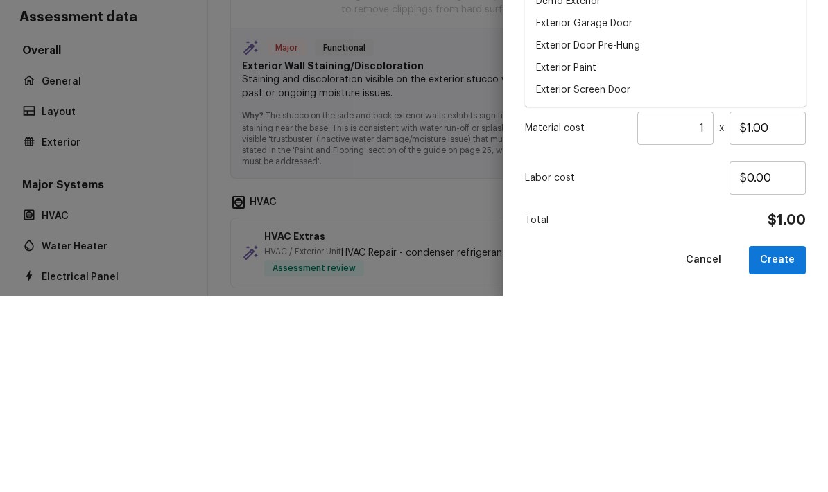
click at [578, 253] on li "Exterior Paint" at bounding box center [665, 264] width 281 height 22
type textarea "Exterior Paint"
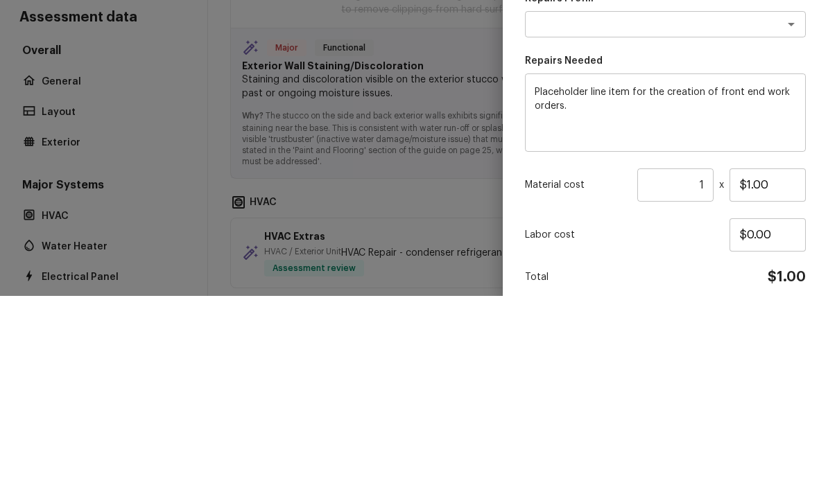
scroll to position [305, 0]
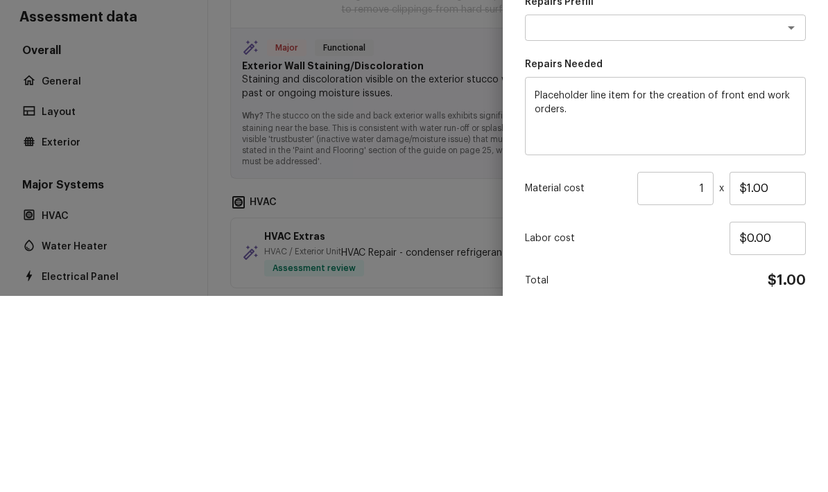
click at [578, 217] on textarea at bounding box center [646, 224] width 230 height 14
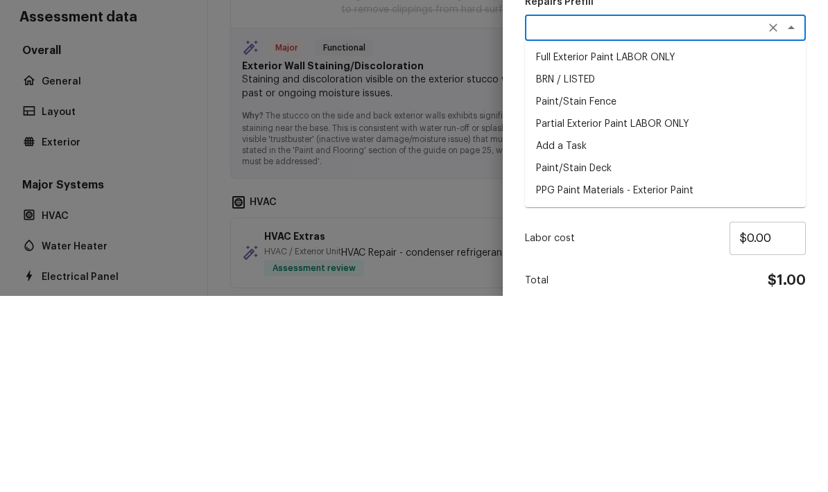
click at [578, 243] on li "Full Exterior Paint LABOR ONLY" at bounding box center [665, 254] width 281 height 22
type textarea "Full Exterior Paint LABOR ONLY"
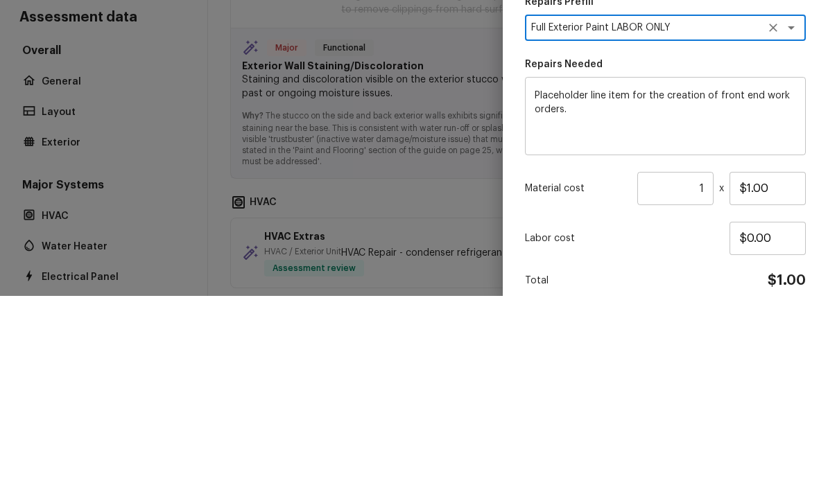
type textarea "Full Exterior Paint - Prep, mask and paint the exterior of the home. Ensure tha…"
type input "$1.54"
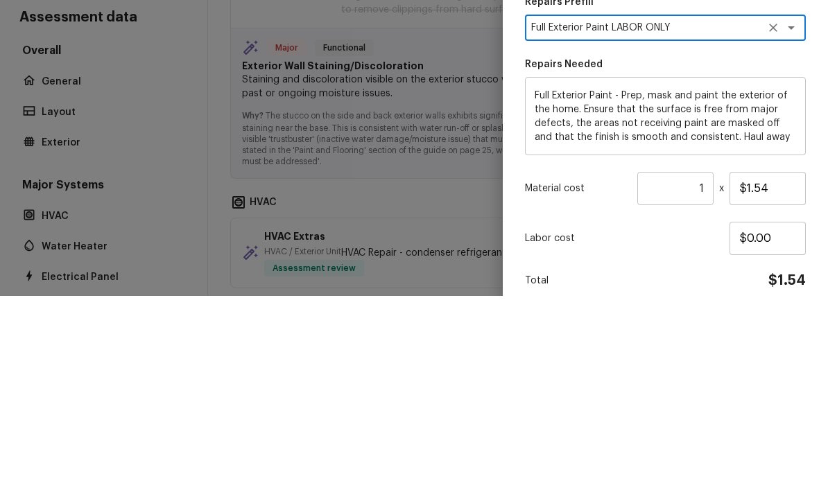
click at [578, 53] on div "Issue Exterior Paint x ​ Repairs Prefill Full Exterior Paint LABOR ONLY x ​ Rep…" at bounding box center [665, 172] width 281 height 718
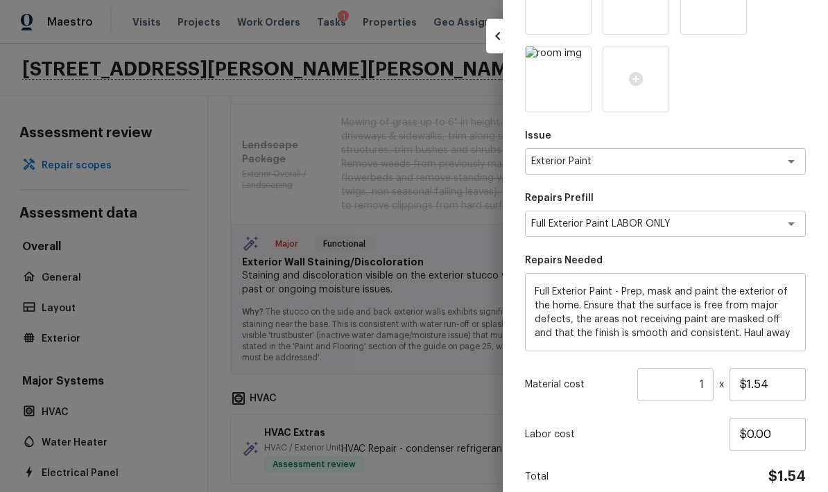
click at [578, 379] on input "1" at bounding box center [675, 384] width 76 height 33
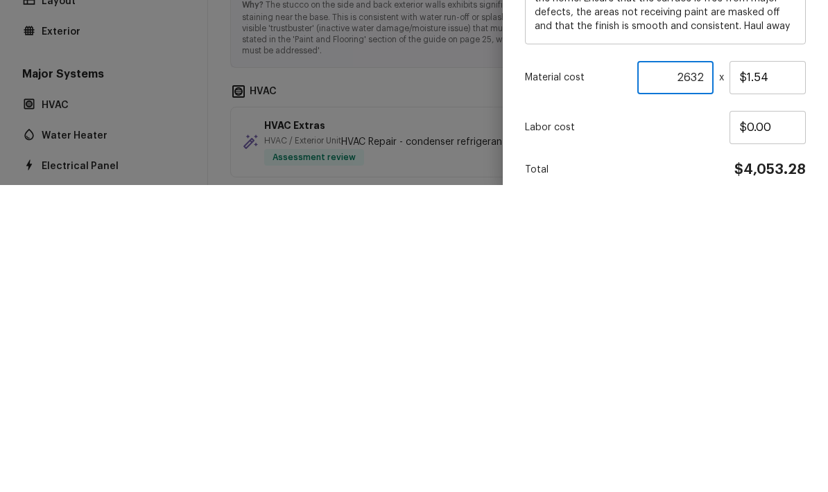
type input "2632"
click at [578, 428] on p "Labor cost" at bounding box center [627, 435] width 205 height 14
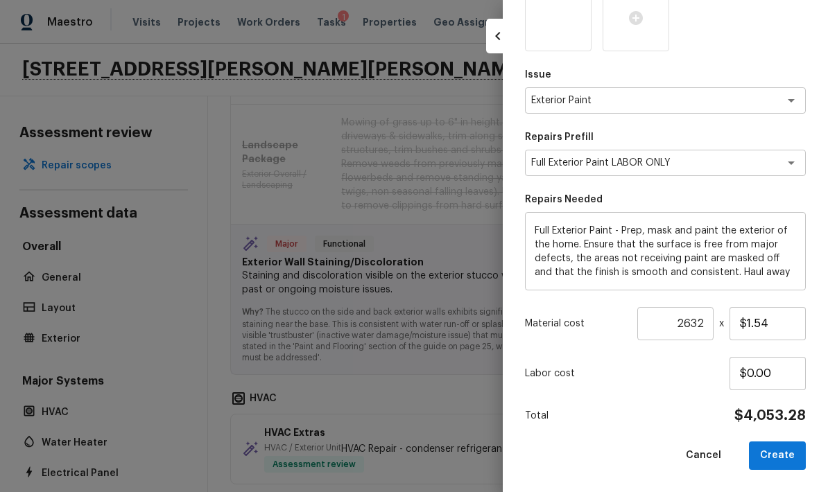
scroll to position [365, 0]
click at [578, 456] on button "Create" at bounding box center [777, 456] width 57 height 28
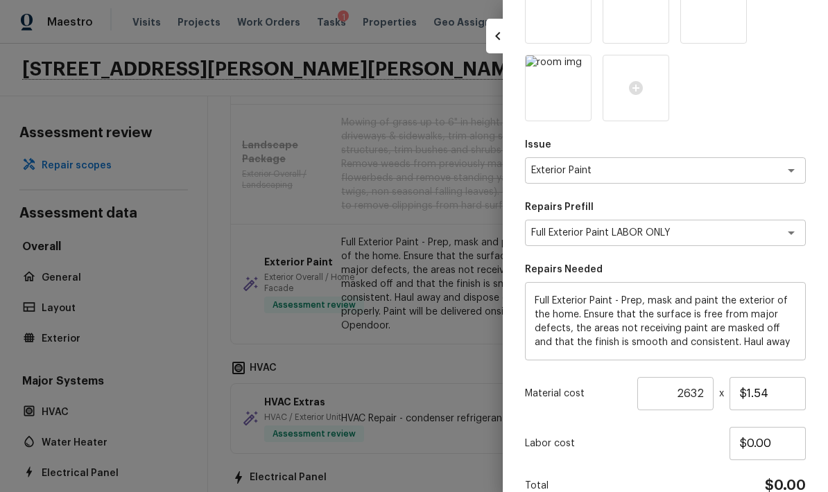
type input "1"
type input "$0.00"
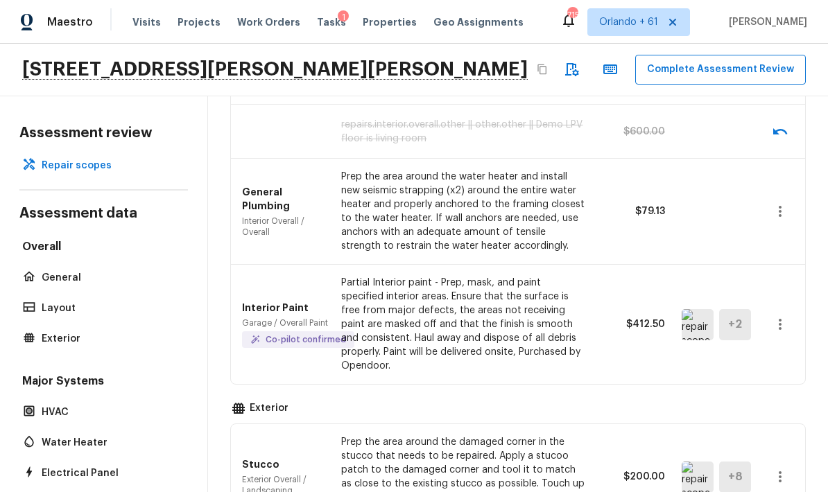
scroll to position [416, 0]
click at [578, 310] on img at bounding box center [698, 325] width 32 height 31
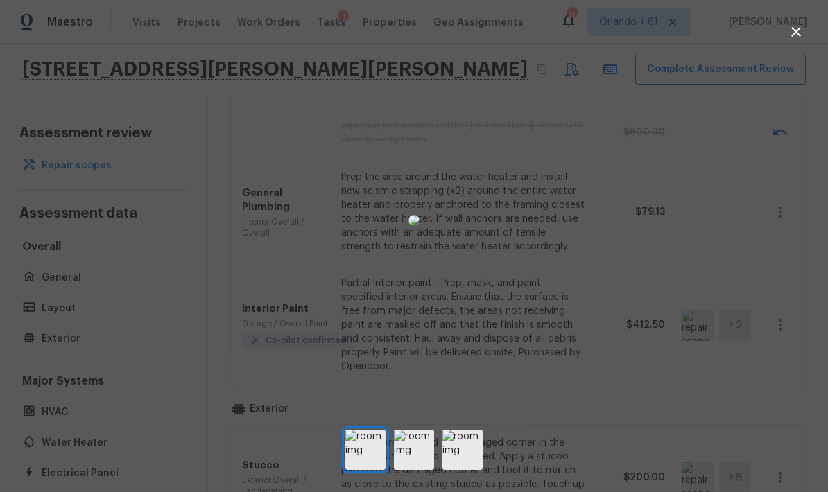
click at [421, 460] on img at bounding box center [414, 450] width 40 height 40
click at [465, 469] on img at bounding box center [462, 450] width 40 height 40
click at [578, 309] on div at bounding box center [414, 220] width 828 height 397
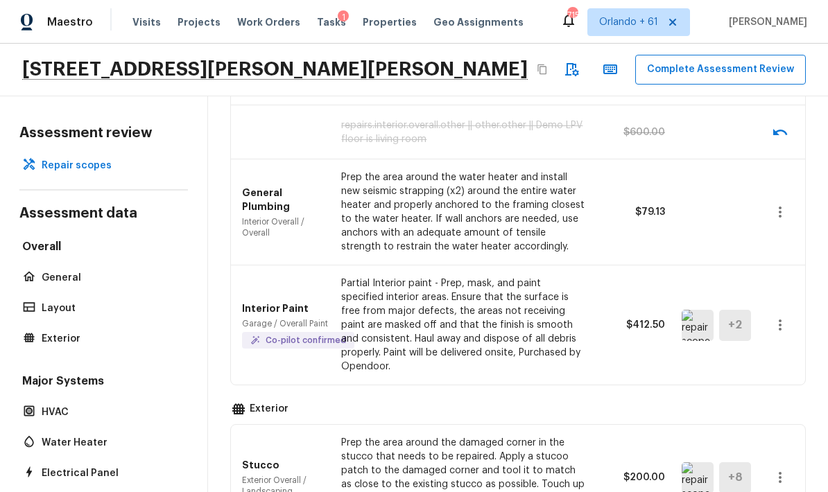
click at [578, 317] on icon "button" at bounding box center [780, 325] width 17 height 17
click at [578, 339] on li "Remove" at bounding box center [784, 341] width 64 height 42
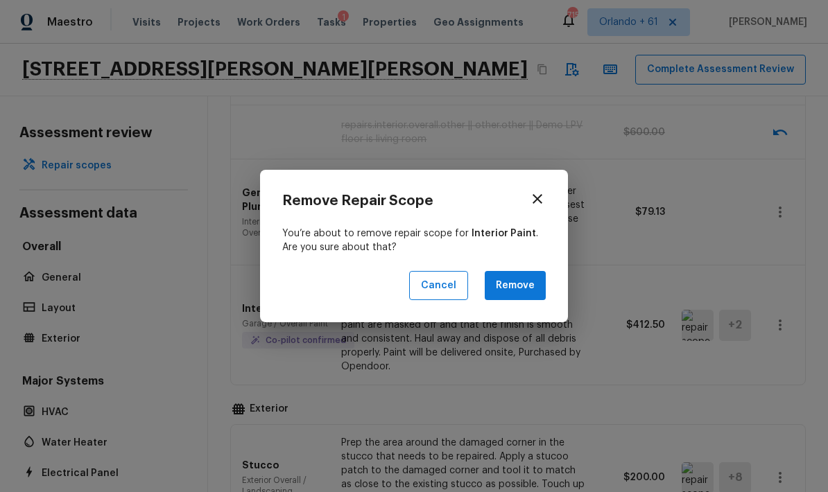
click at [517, 285] on button "Remove" at bounding box center [515, 286] width 61 height 30
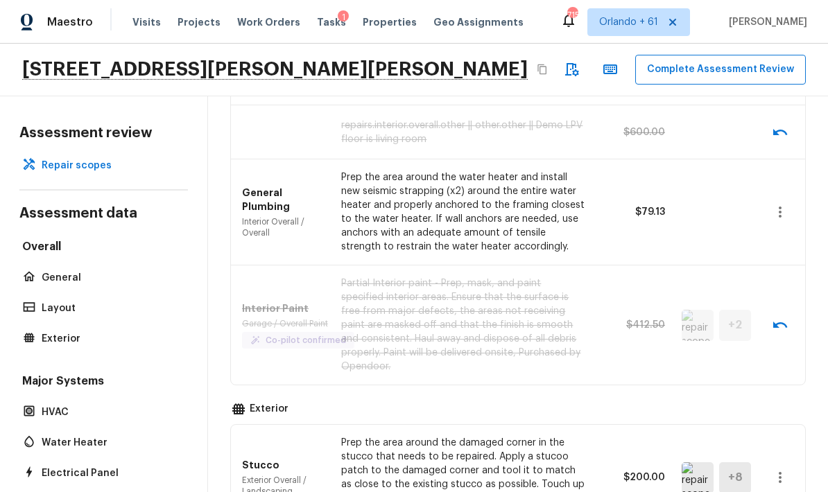
click at [578, 198] on button "button" at bounding box center [780, 212] width 28 height 28
click at [578, 224] on li "Remove" at bounding box center [784, 228] width 64 height 42
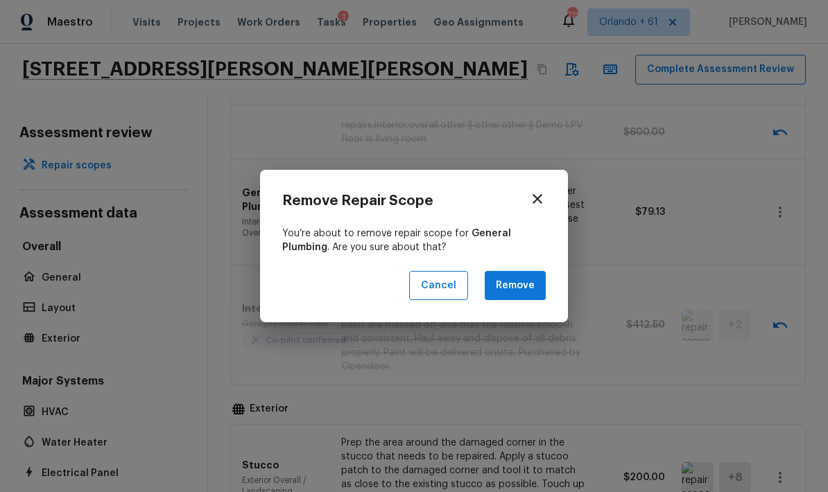
click at [524, 281] on button "Remove" at bounding box center [515, 286] width 61 height 30
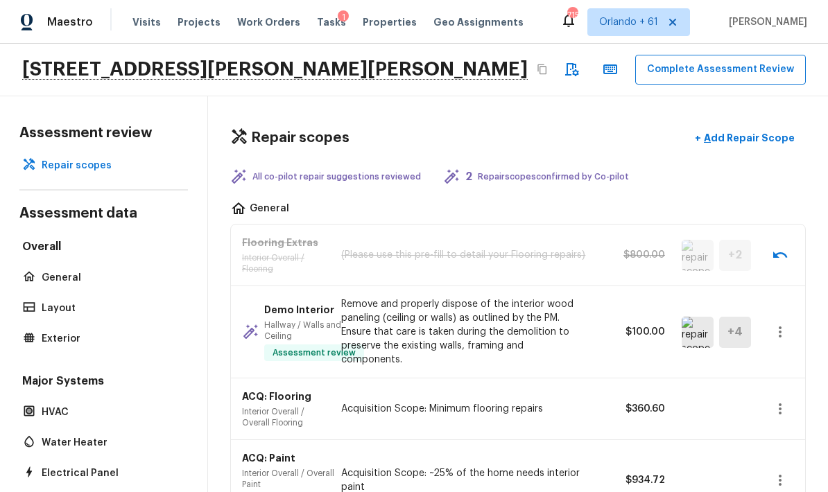
scroll to position [0, 0]
click at [578, 55] on button "Complete Assessment Review" at bounding box center [720, 70] width 171 height 30
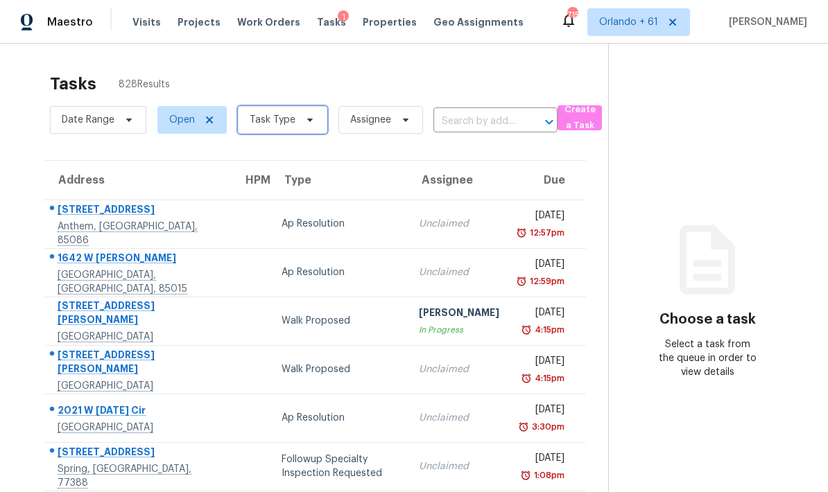
click at [304, 114] on icon at bounding box center [309, 119] width 11 height 11
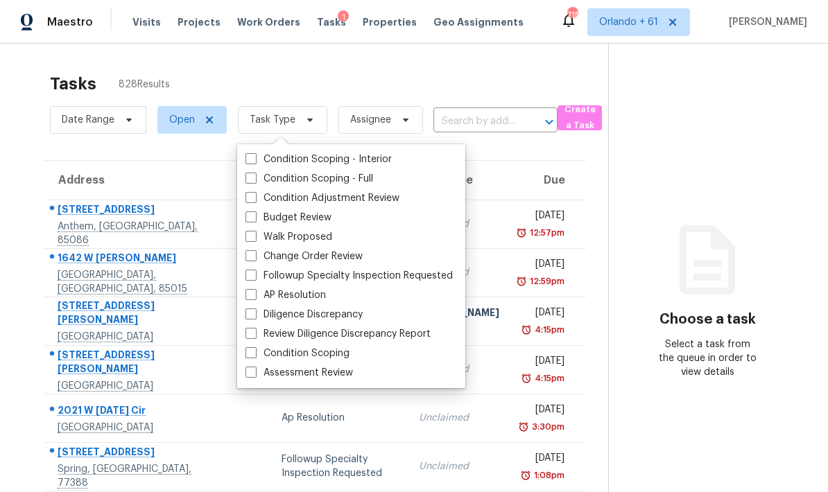
click at [325, 366] on label "Assessment Review" at bounding box center [298, 373] width 107 height 14
click at [255, 366] on input "Assessment Review" at bounding box center [249, 370] width 9 height 9
checkbox input "true"
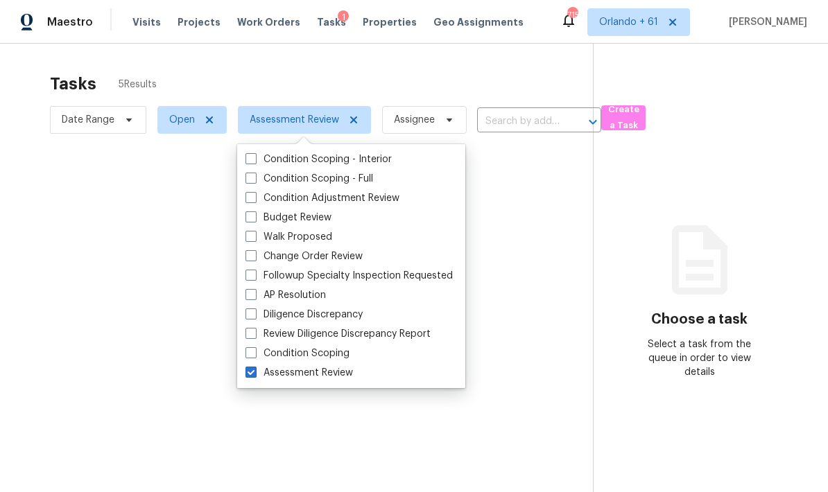
click at [544, 19] on div at bounding box center [414, 246] width 828 height 492
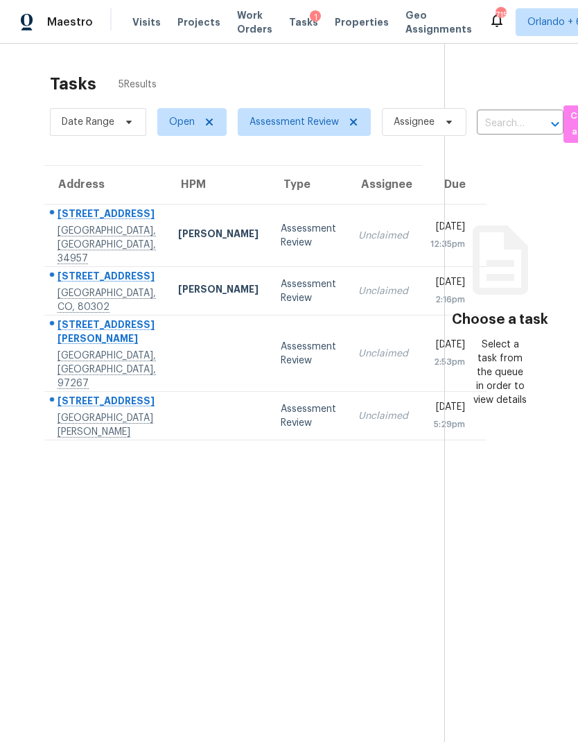
click at [281, 237] on div "Assessment Review" at bounding box center [308, 236] width 55 height 28
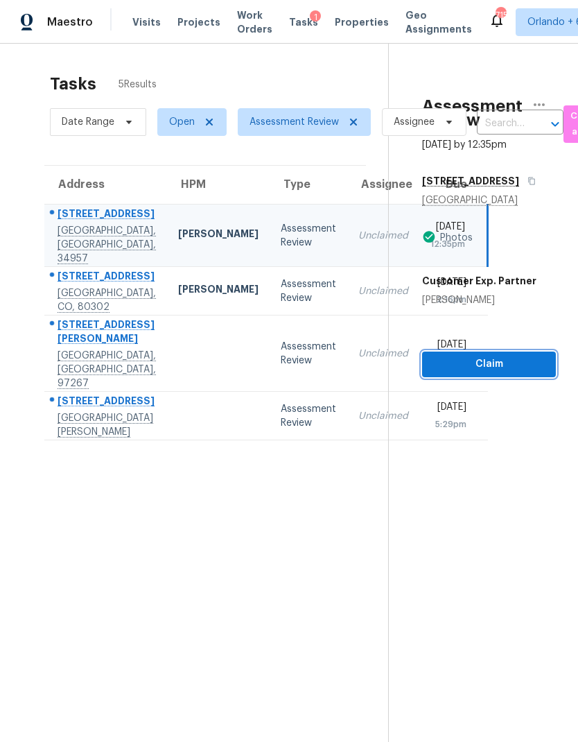
click at [540, 361] on span "Claim" at bounding box center [489, 364] width 112 height 17
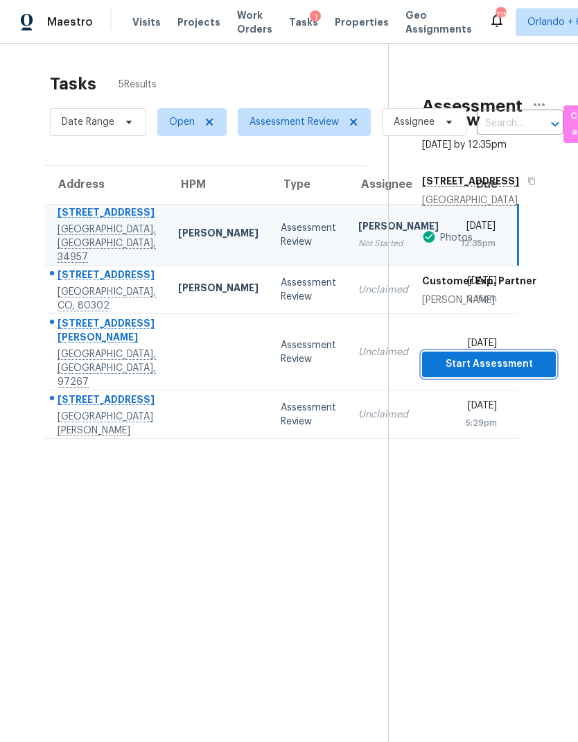
click at [531, 364] on span "Start Assessment" at bounding box center [489, 364] width 112 height 17
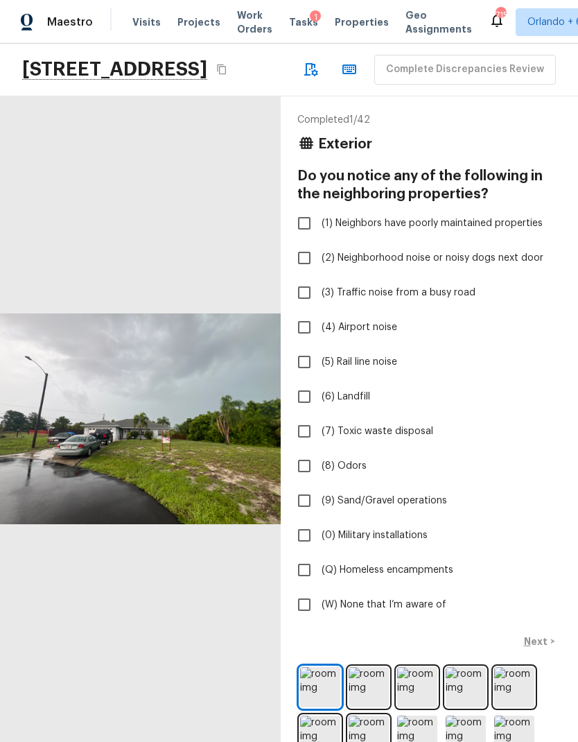
click at [379, 707] on img at bounding box center [369, 687] width 40 height 40
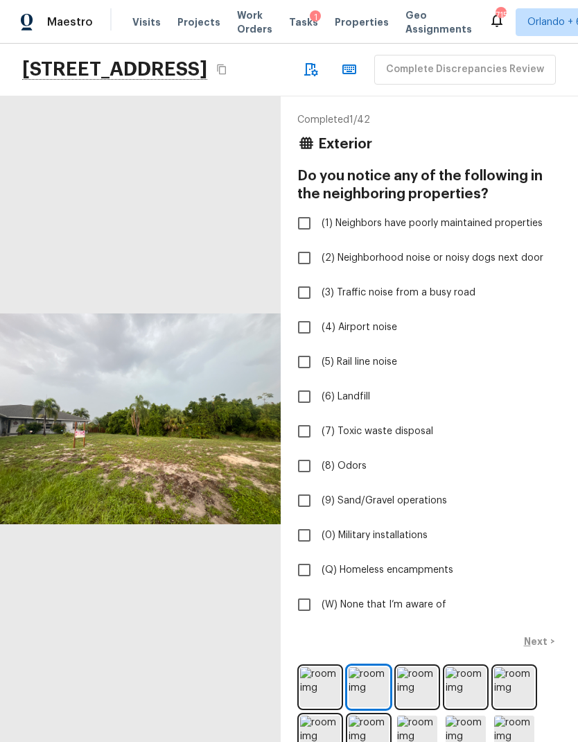
click at [424, 707] on img at bounding box center [417, 687] width 40 height 40
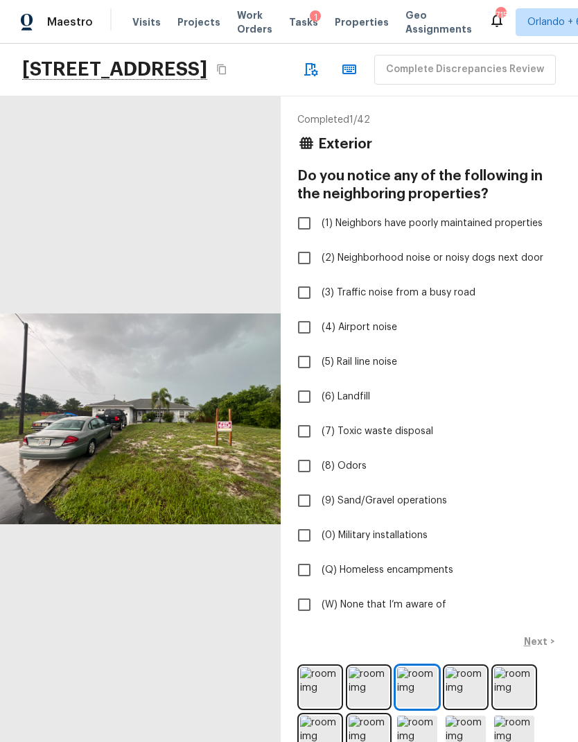
click at [468, 707] on img at bounding box center [466, 687] width 40 height 40
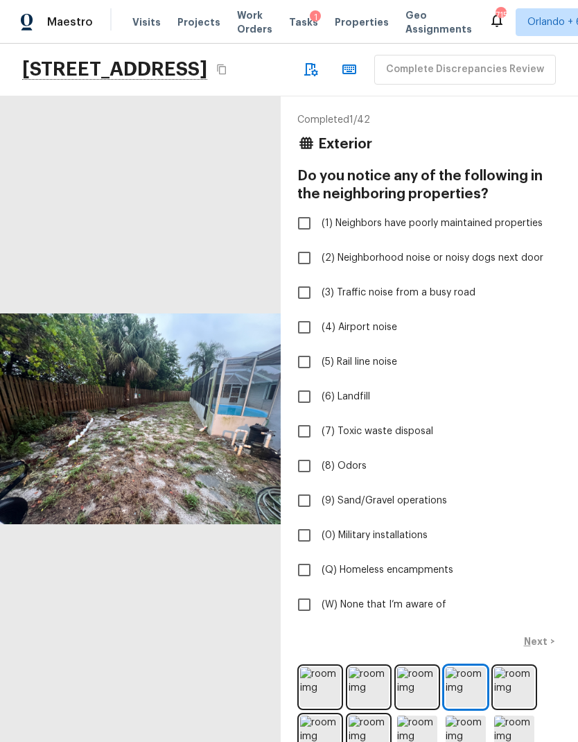
click at [519, 707] on img at bounding box center [514, 687] width 40 height 40
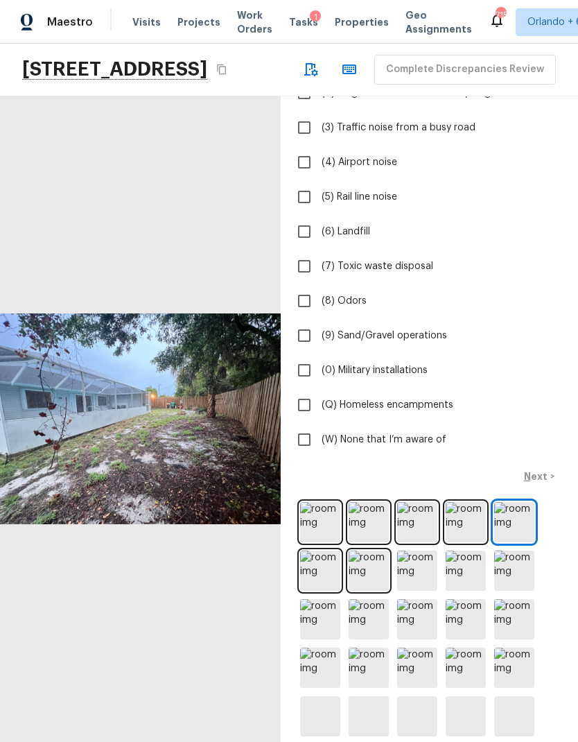
scroll to position [164, 0]
click at [317, 592] on img at bounding box center [320, 571] width 40 height 40
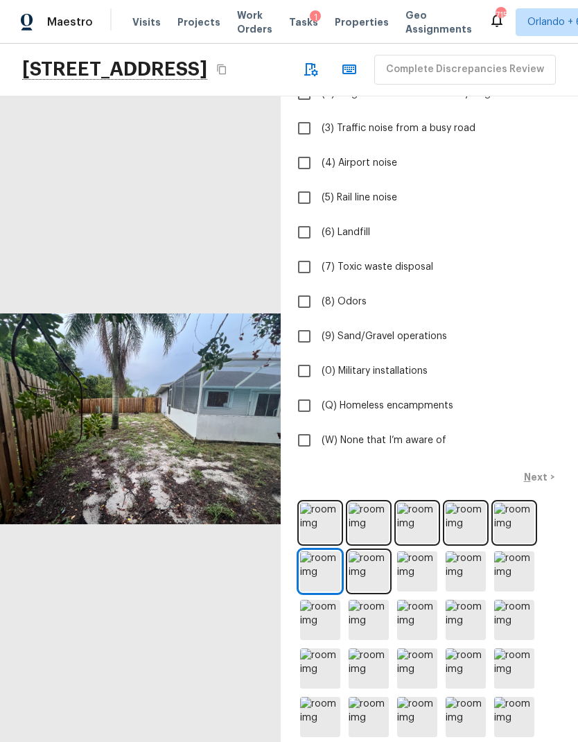
click at [375, 592] on img at bounding box center [369, 571] width 40 height 40
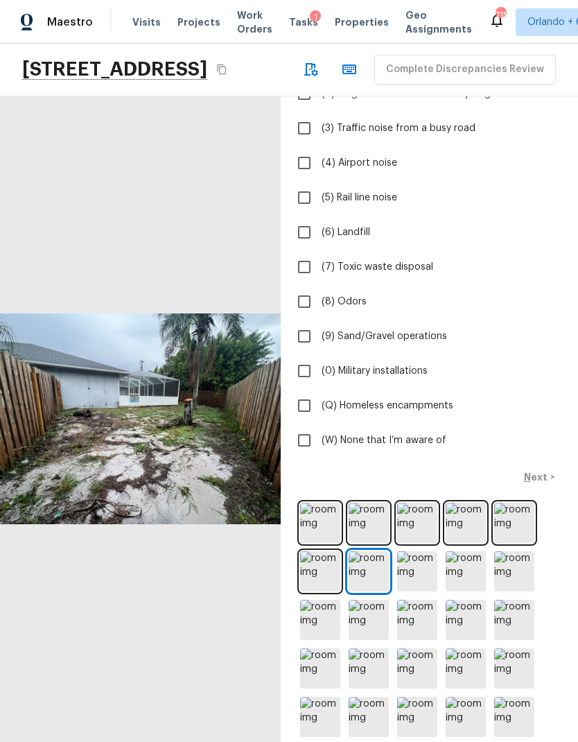
click at [426, 447] on span "(W) None that I’m aware of" at bounding box center [384, 440] width 125 height 14
click at [319, 455] on input "(W) None that I’m aware of" at bounding box center [304, 440] width 29 height 29
checkbox input "true"
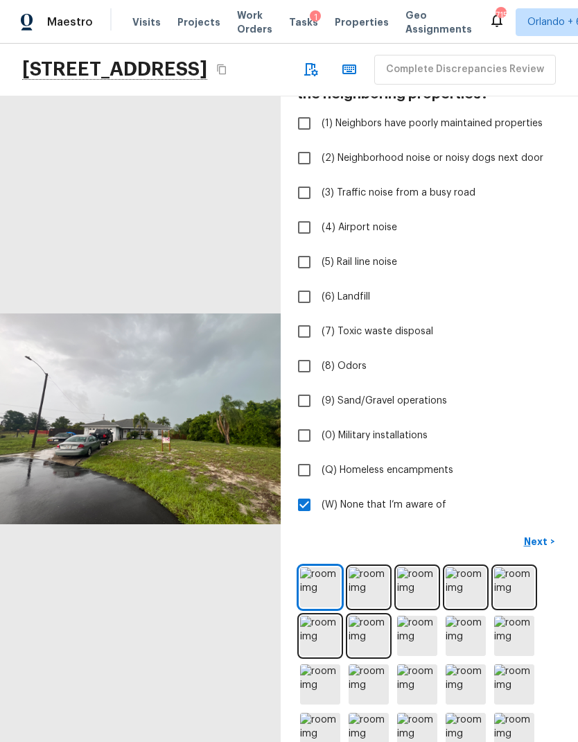
scroll to position [101, 0]
click at [545, 548] on p "Next" at bounding box center [537, 541] width 26 height 14
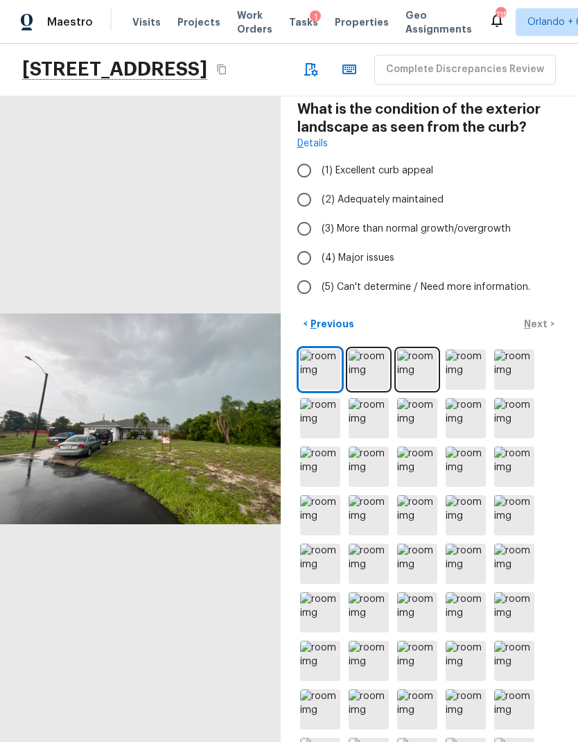
click at [490, 236] on span "(3) More than normal growth/overgrowth" at bounding box center [416, 229] width 189 height 14
click at [319, 243] on input "(3) More than normal growth/overgrowth" at bounding box center [304, 228] width 29 height 29
radio input "true"
click at [546, 331] on p "Next" at bounding box center [537, 324] width 26 height 14
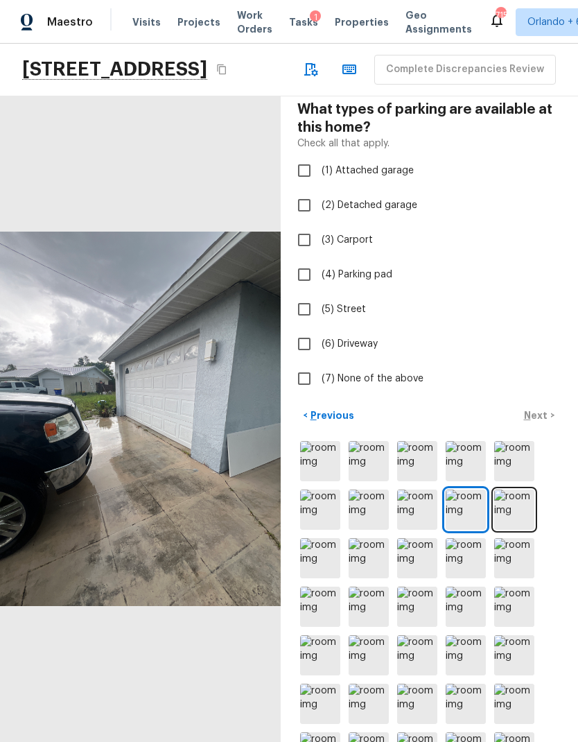
click at [381, 178] on span "(1) Attached garage" at bounding box center [368, 171] width 92 height 14
click at [319, 185] on input "(1) Attached garage" at bounding box center [304, 170] width 29 height 29
checkbox input "true"
click at [360, 351] on span "(6) Driveway" at bounding box center [350, 344] width 56 height 14
click at [319, 359] on input "(6) Driveway" at bounding box center [304, 343] width 29 height 29
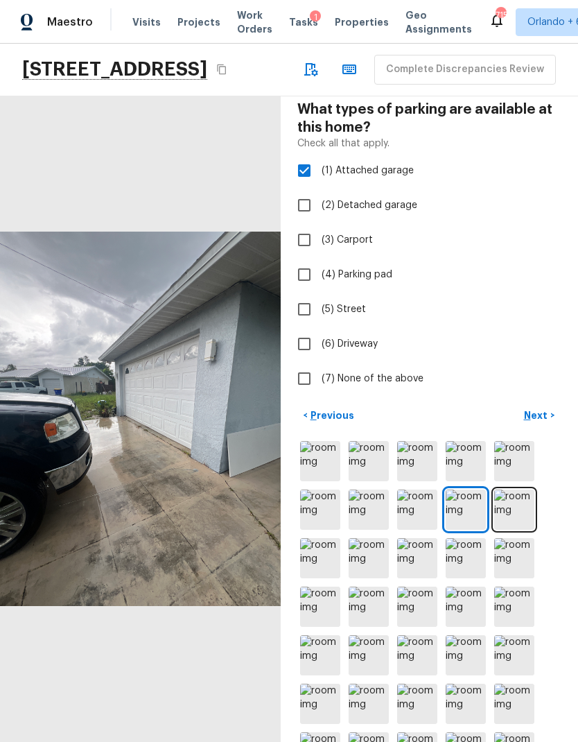
checkbox input "true"
click at [541, 422] on p "Next" at bounding box center [537, 415] width 26 height 14
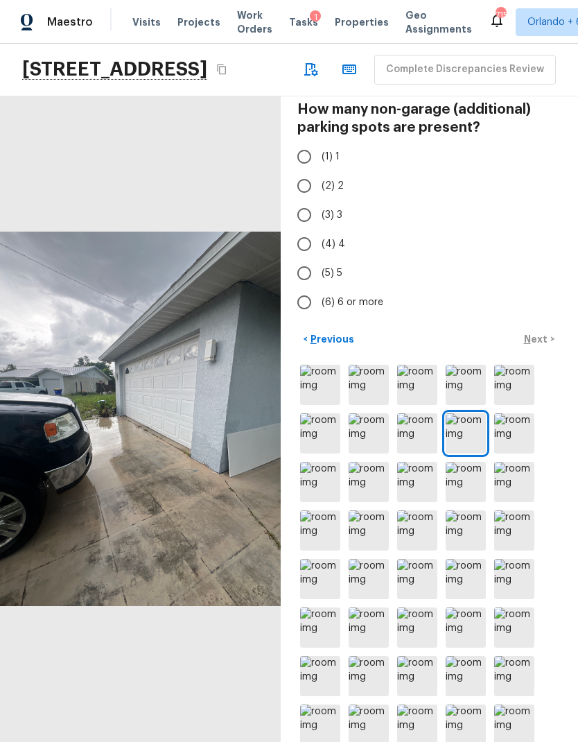
click at [309, 200] on input "(2) 2" at bounding box center [304, 185] width 29 height 29
radio input "true"
click at [546, 351] on button "Next >" at bounding box center [539, 339] width 44 height 23
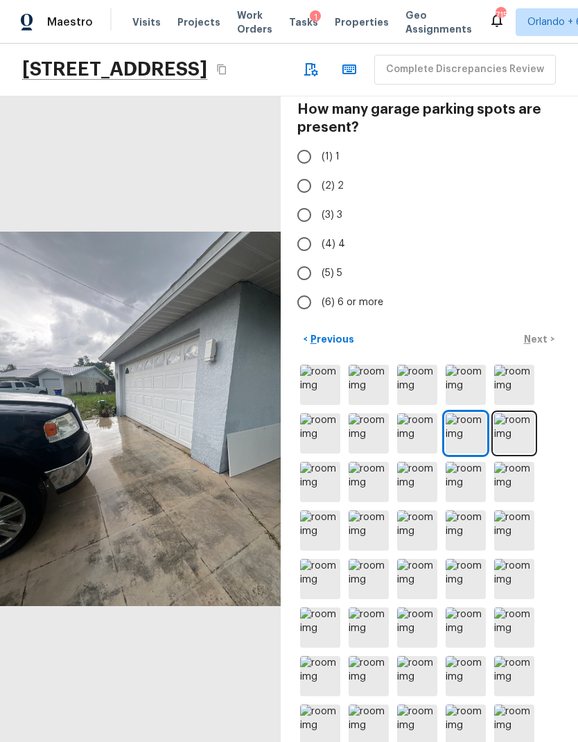
click at [309, 200] on input "(2) 2" at bounding box center [304, 185] width 29 height 29
radio input "true"
click at [542, 346] on p "Next" at bounding box center [537, 339] width 26 height 14
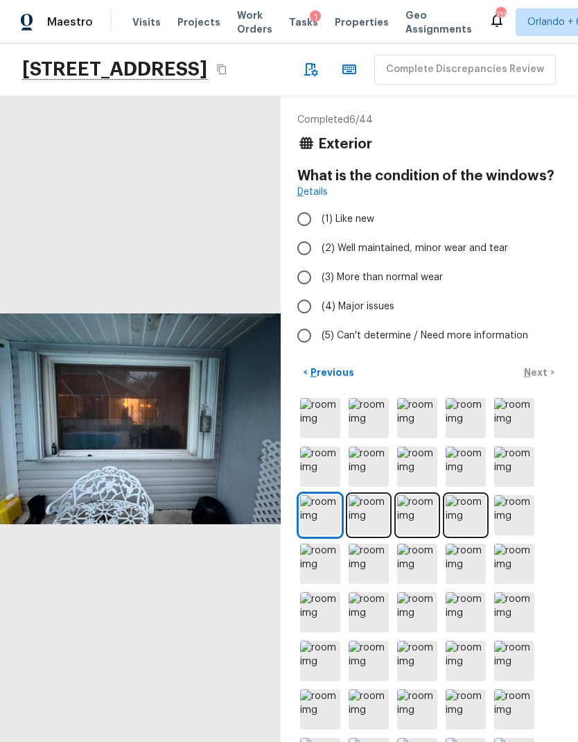
scroll to position [0, 0]
click at [365, 535] on img at bounding box center [369, 515] width 40 height 40
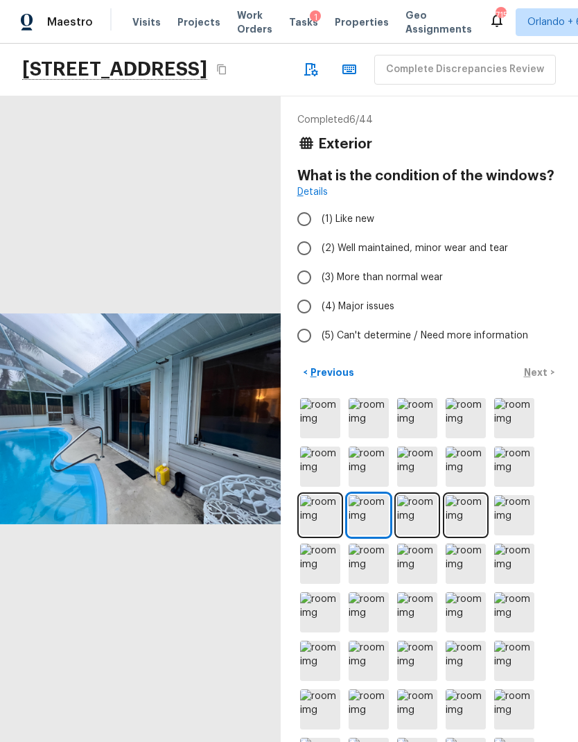
click at [428, 535] on img at bounding box center [417, 515] width 40 height 40
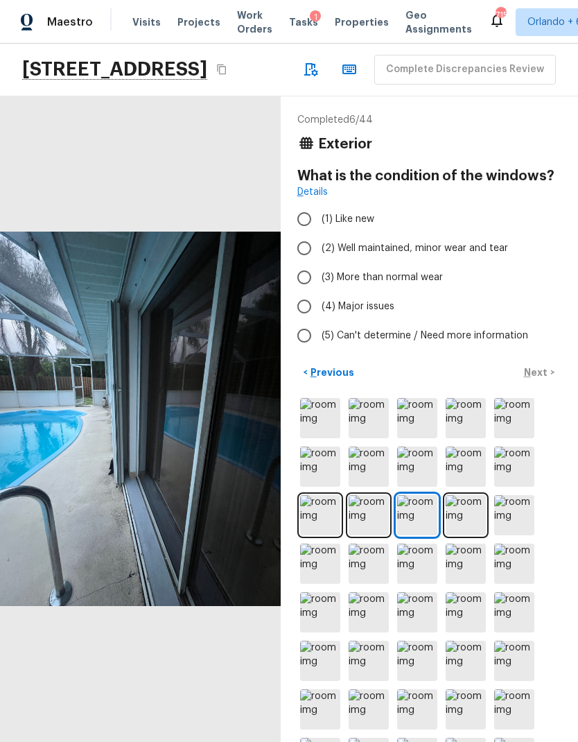
click at [465, 535] on img at bounding box center [466, 515] width 40 height 40
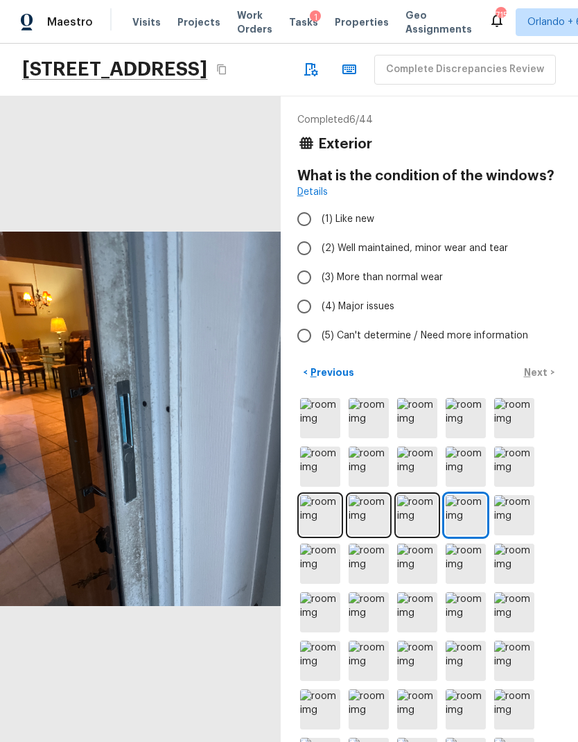
click at [469, 255] on span "(2) Well maintained, minor wear and tear" at bounding box center [415, 248] width 187 height 14
click at [319, 263] on input "(2) Well maintained, minor wear and tear" at bounding box center [304, 248] width 29 height 29
radio input "true"
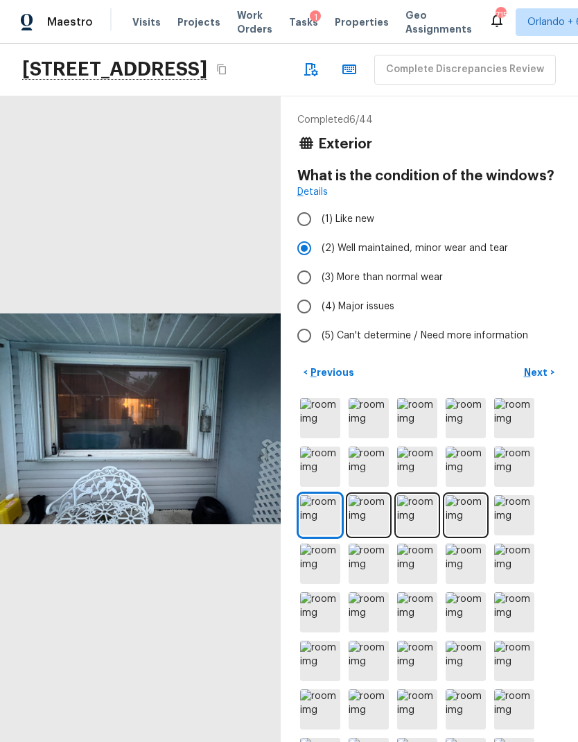
click at [546, 379] on p "Next" at bounding box center [537, 372] width 26 height 14
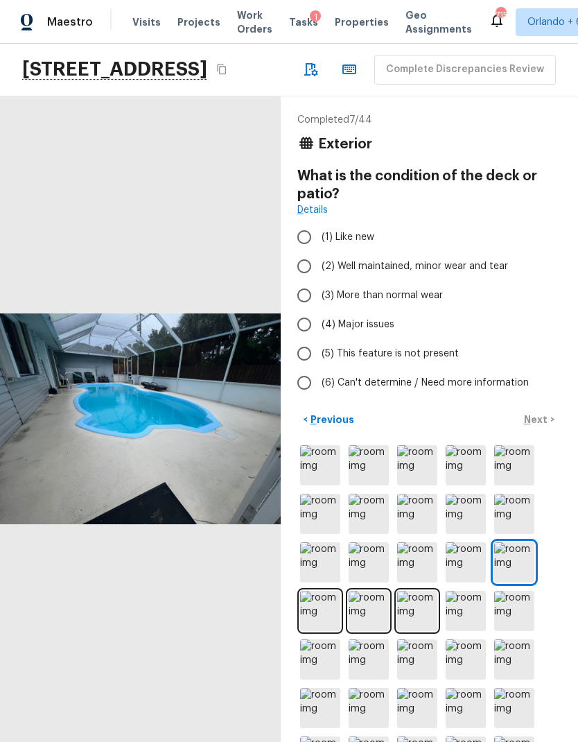
click at [488, 281] on label "(2) Well maintained, minor wear and tear" at bounding box center [420, 266] width 261 height 29
click at [319, 281] on input "(2) Well maintained, minor wear and tear" at bounding box center [304, 266] width 29 height 29
radio input "true"
click at [318, 628] on img at bounding box center [320, 611] width 40 height 40
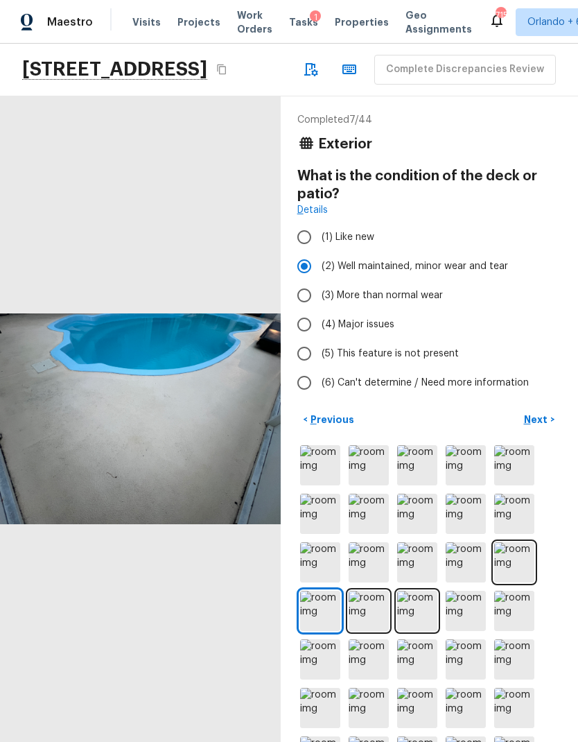
click at [370, 631] on img at bounding box center [369, 611] width 40 height 40
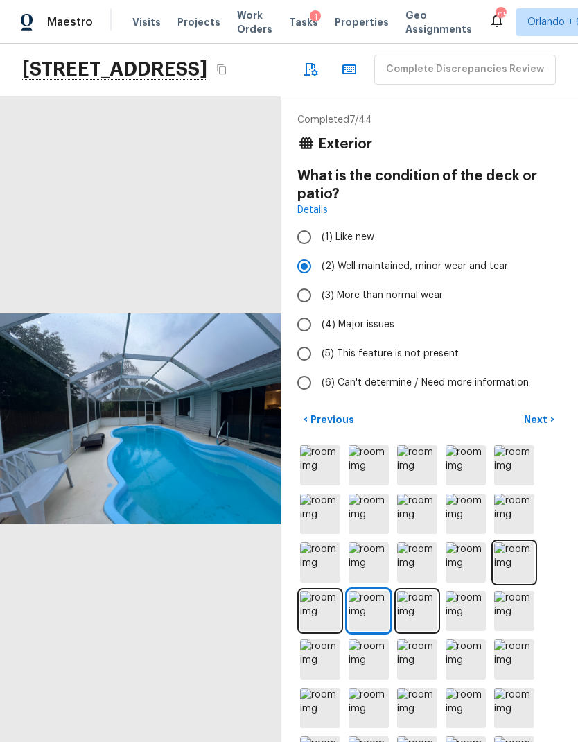
click at [419, 631] on img at bounding box center [417, 611] width 40 height 40
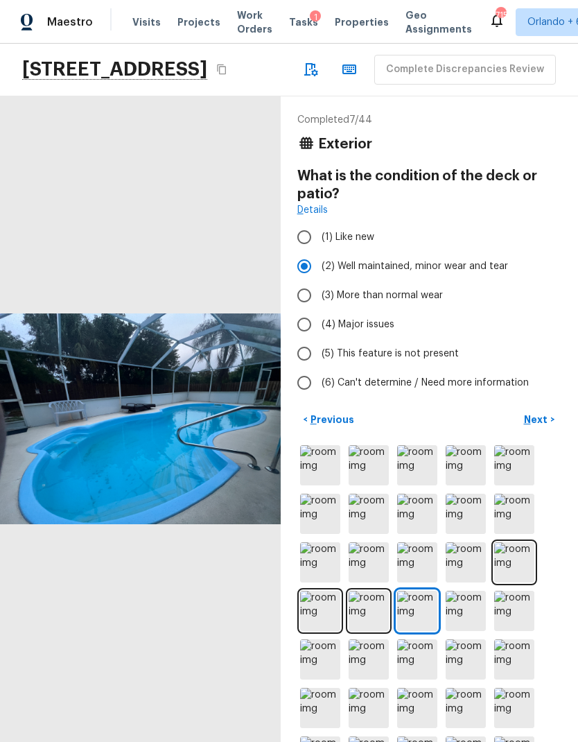
click at [539, 426] on p "Next" at bounding box center [537, 420] width 26 height 14
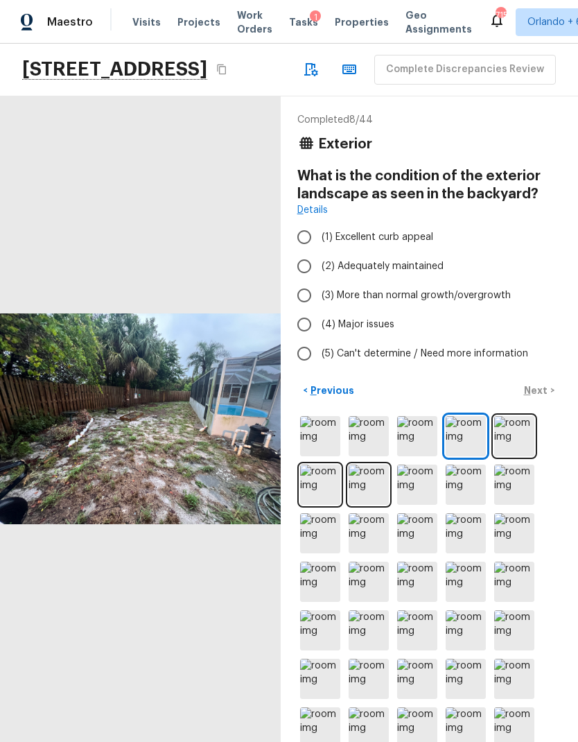
click at [490, 302] on span "(3) More than normal growth/overgrowth" at bounding box center [416, 295] width 189 height 14
click at [319, 310] on input "(3) More than normal growth/overgrowth" at bounding box center [304, 295] width 29 height 29
radio input "true"
click at [545, 397] on p "Next" at bounding box center [537, 390] width 26 height 14
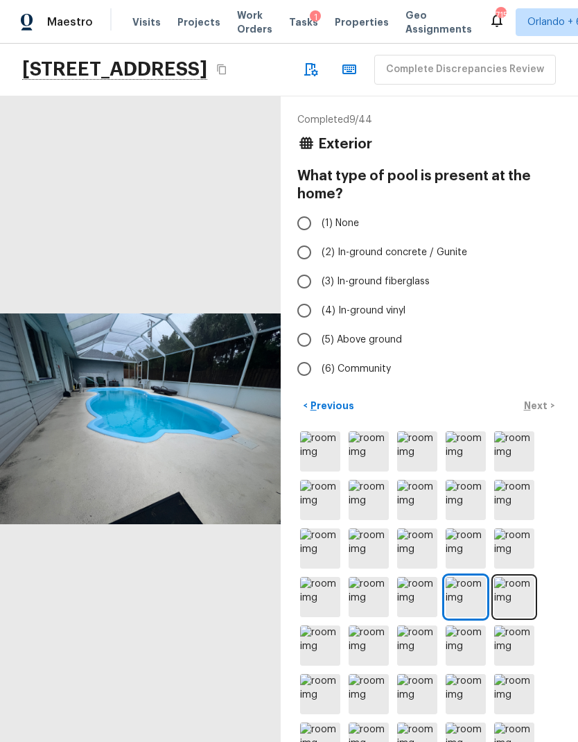
click at [409, 296] on label "(3) In-ground fiberglass" at bounding box center [420, 281] width 261 height 29
click at [319, 296] on input "(3) In-ground fiberglass" at bounding box center [304, 281] width 29 height 29
radio input "true"
click at [517, 617] on img at bounding box center [514, 597] width 40 height 40
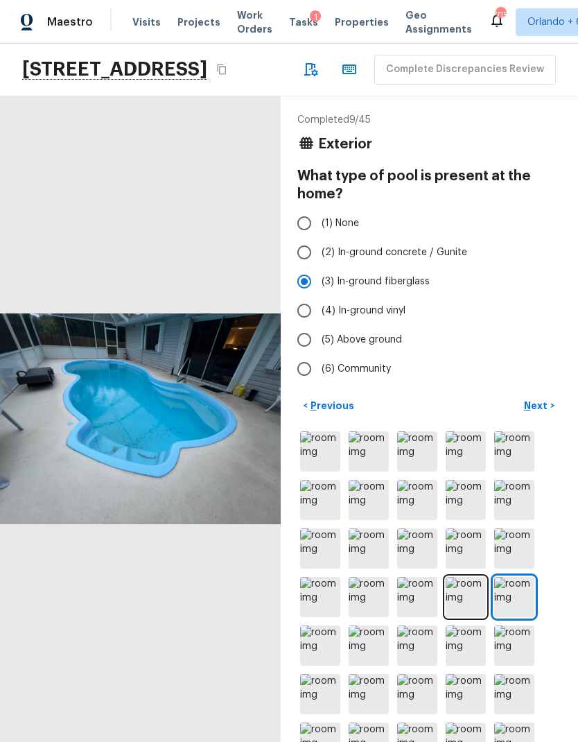
click at [540, 413] on p "Next" at bounding box center [537, 406] width 26 height 14
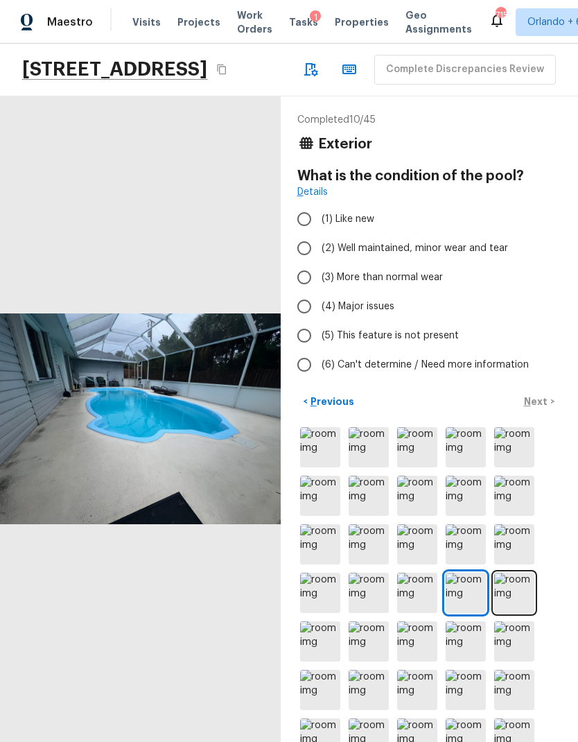
click at [497, 255] on span "(2) Well maintained, minor wear and tear" at bounding box center [415, 248] width 187 height 14
click at [319, 263] on input "(2) Well maintained, minor wear and tear" at bounding box center [304, 248] width 29 height 29
radio input "true"
click at [542, 408] on p "Next" at bounding box center [537, 402] width 26 height 14
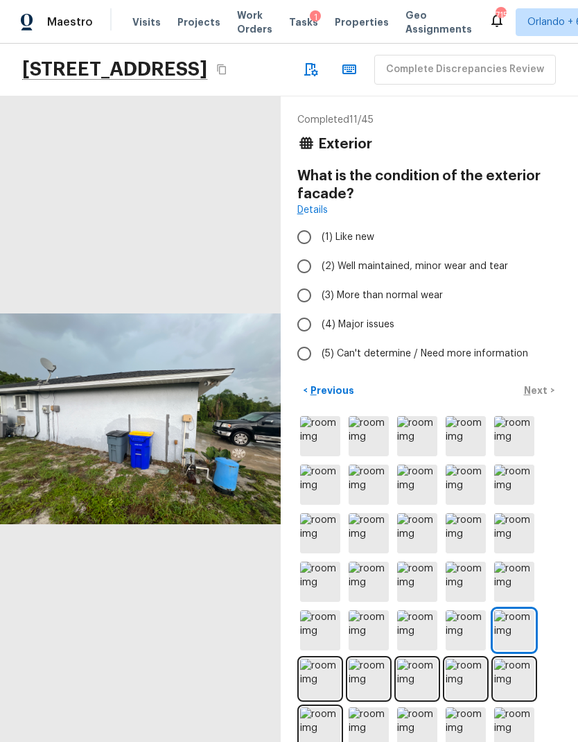
click at [495, 273] on span "(2) Well maintained, minor wear and tear" at bounding box center [415, 266] width 187 height 14
click at [319, 281] on input "(2) Well maintained, minor wear and tear" at bounding box center [304, 266] width 29 height 29
radio input "true"
click at [546, 397] on p "Next" at bounding box center [537, 390] width 26 height 14
click at [419, 302] on span "(3) More than normal wear" at bounding box center [382, 295] width 121 height 14
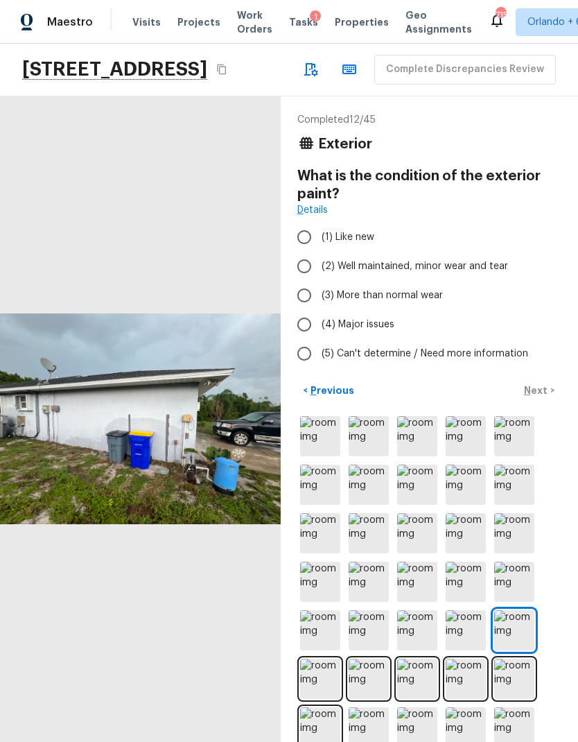
click at [319, 310] on input "(3) More than normal wear" at bounding box center [304, 295] width 29 height 29
radio input "true"
click at [540, 397] on p "Next" at bounding box center [537, 390] width 26 height 14
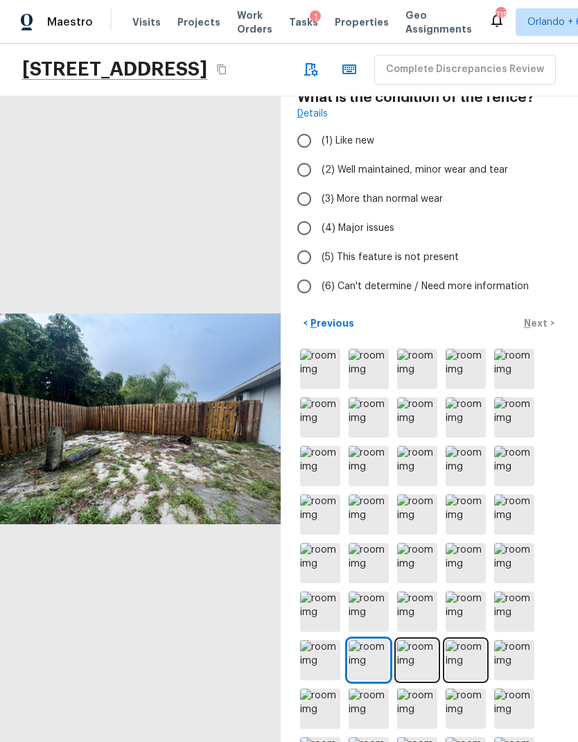
scroll to position [78, 0]
click at [422, 674] on img at bounding box center [417, 661] width 40 height 40
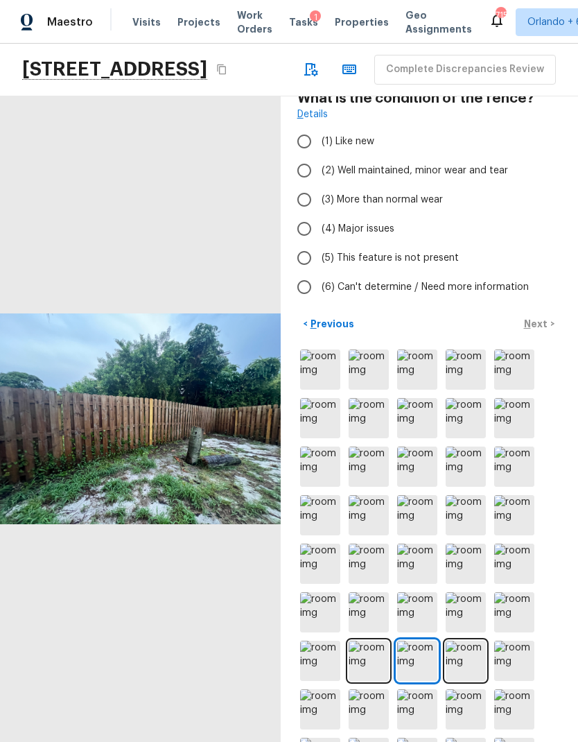
click at [468, 677] on img at bounding box center [466, 661] width 40 height 40
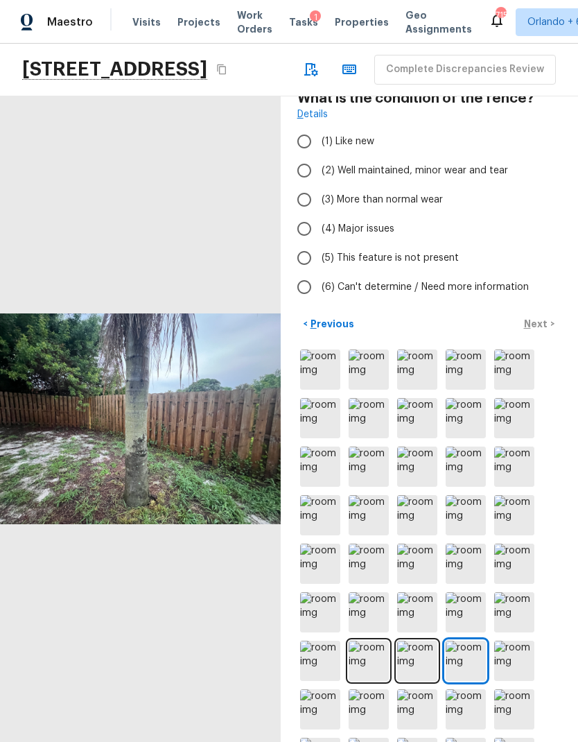
click at [485, 178] on span "(2) Well maintained, minor wear and tear" at bounding box center [415, 171] width 187 height 14
click at [319, 185] on input "(2) Well maintained, minor wear and tear" at bounding box center [304, 170] width 29 height 29
radio input "true"
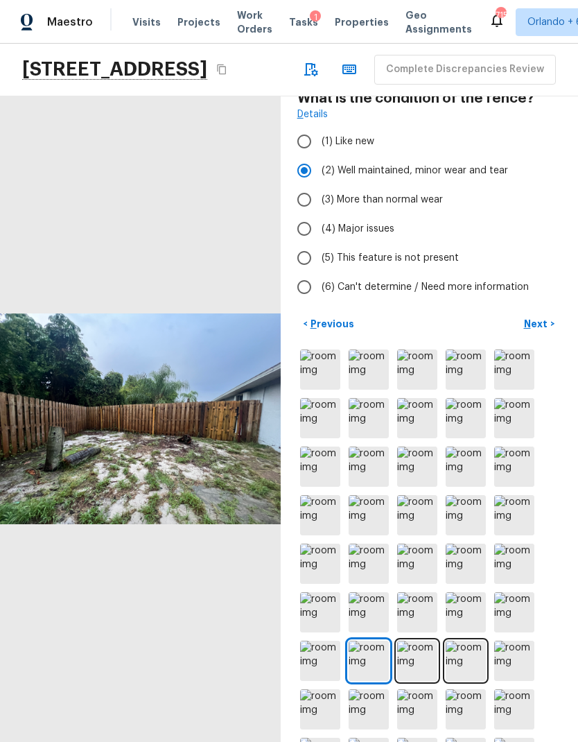
click at [543, 331] on p "Next" at bounding box center [537, 324] width 26 height 14
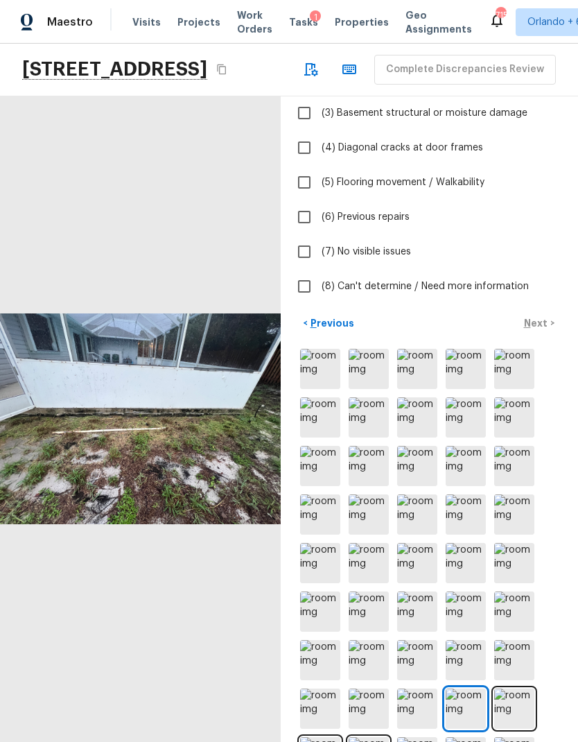
scroll to position [179, 0]
click at [523, 726] on img at bounding box center [514, 709] width 40 height 40
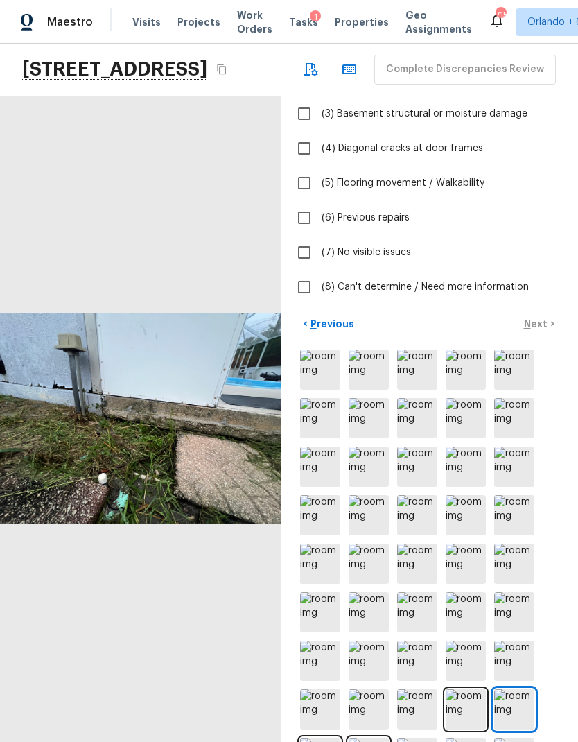
click at [475, 721] on img at bounding box center [466, 709] width 40 height 40
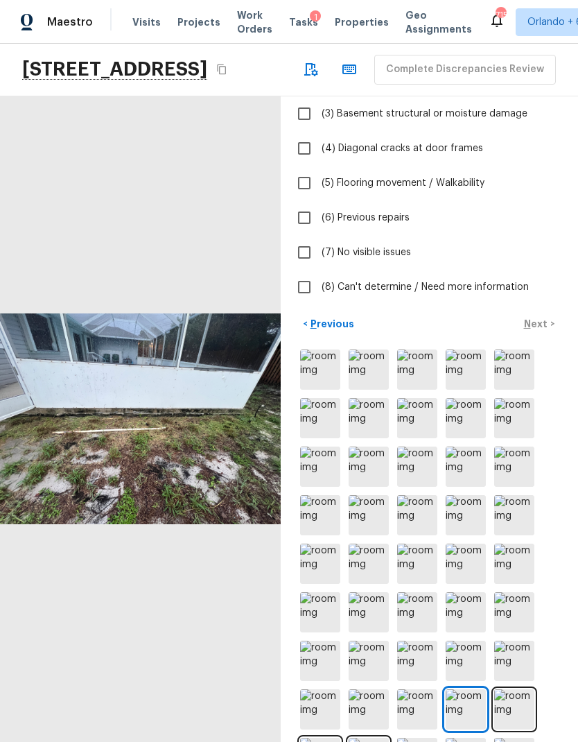
click at [393, 259] on span "(7) No visible issues" at bounding box center [366, 252] width 89 height 14
click at [319, 267] on input "(7) No visible issues" at bounding box center [304, 252] width 29 height 29
checkbox input "true"
click at [540, 331] on p "Next" at bounding box center [537, 324] width 26 height 14
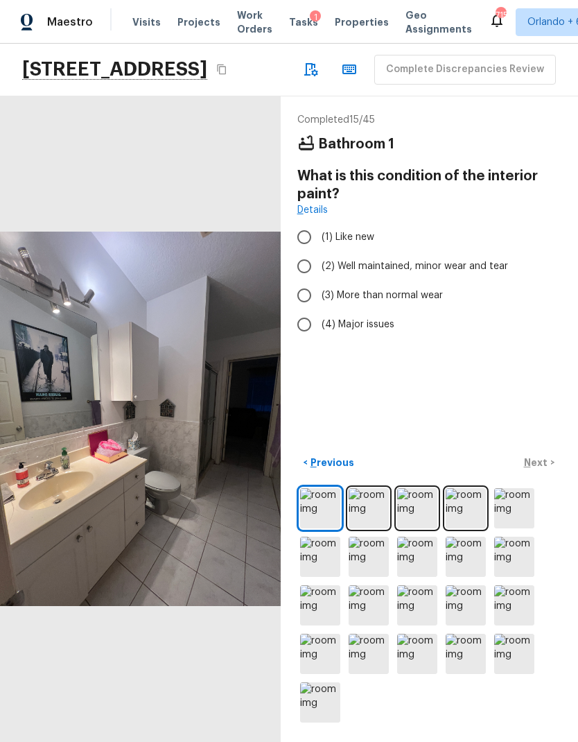
click at [379, 528] on img at bounding box center [369, 508] width 40 height 40
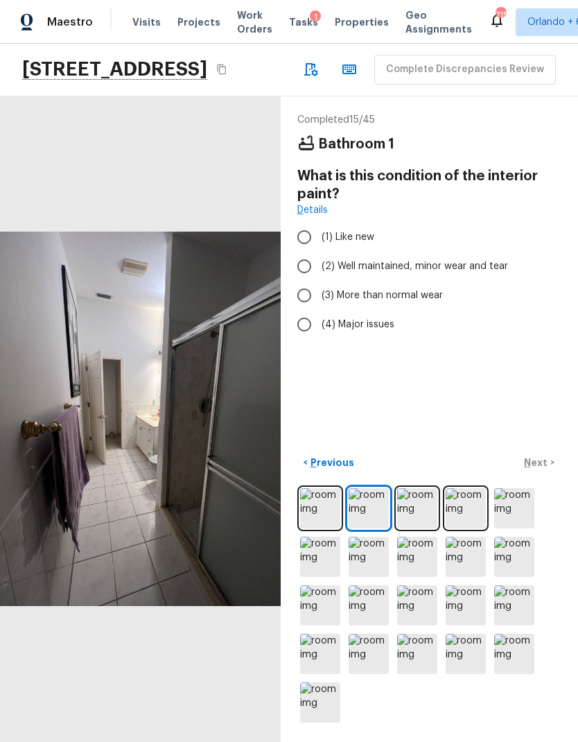
click at [415, 528] on img at bounding box center [417, 508] width 40 height 40
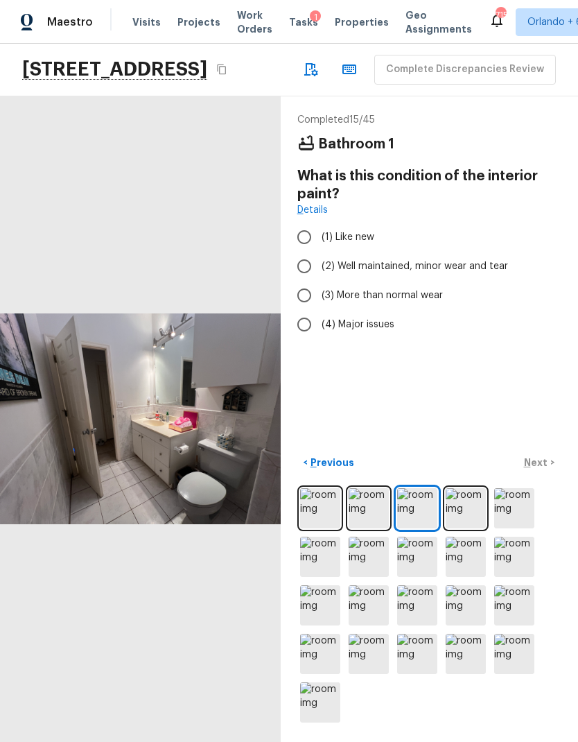
click at [470, 528] on img at bounding box center [466, 508] width 40 height 40
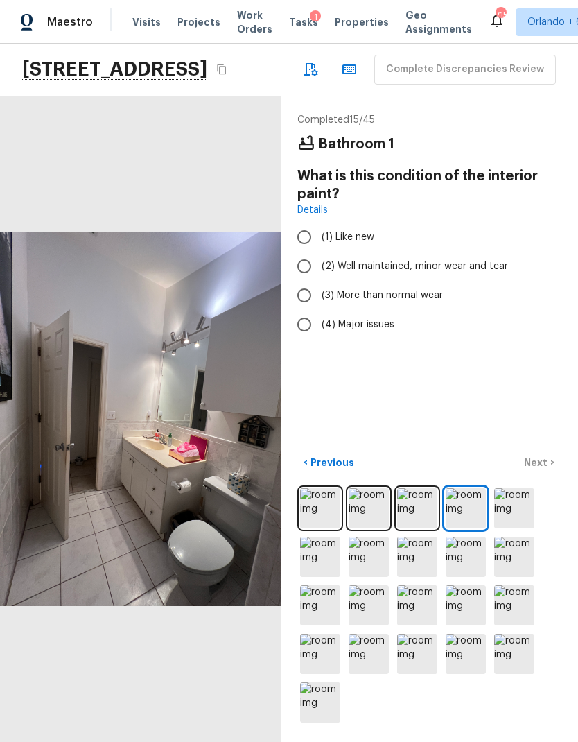
click at [499, 273] on span "(2) Well maintained, minor wear and tear" at bounding box center [415, 266] width 187 height 14
click at [319, 281] on input "(2) Well maintained, minor wear and tear" at bounding box center [304, 266] width 29 height 29
radio input "true"
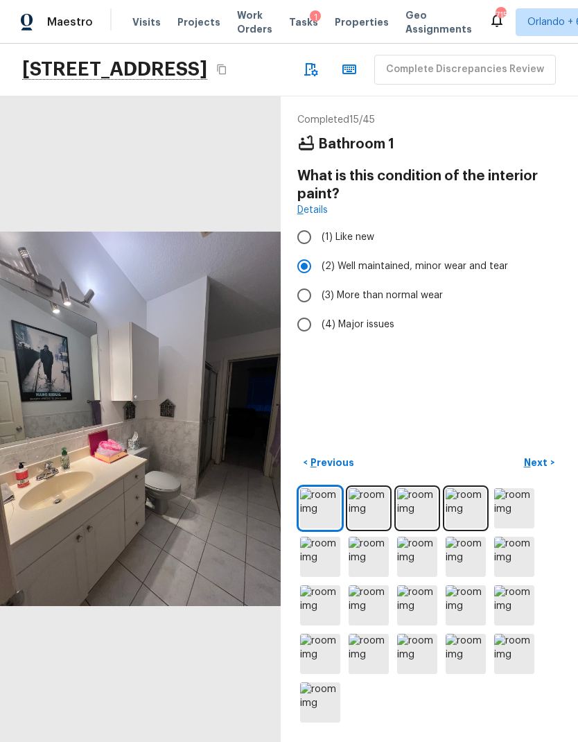
click at [547, 469] on p "Next" at bounding box center [537, 463] width 26 height 14
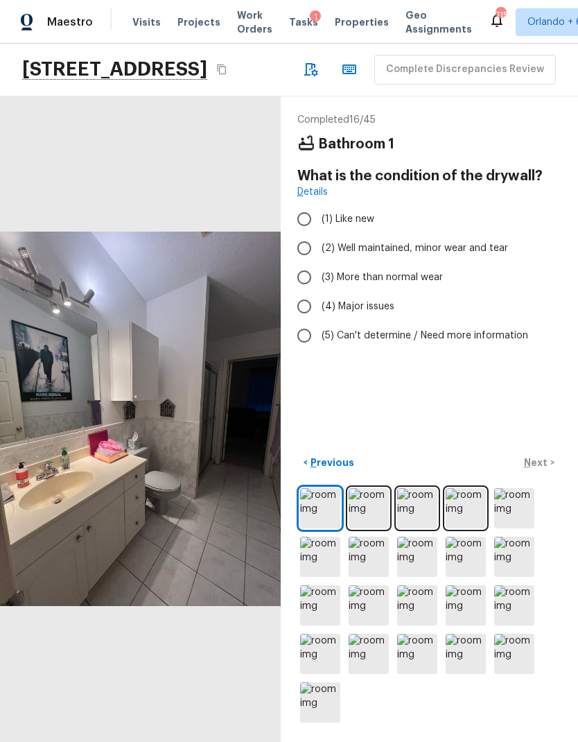
click at [487, 255] on span "(2) Well maintained, minor wear and tear" at bounding box center [415, 248] width 187 height 14
click at [319, 263] on input "(2) Well maintained, minor wear and tear" at bounding box center [304, 248] width 29 height 29
radio input "true"
click at [539, 469] on p "Next" at bounding box center [537, 463] width 26 height 14
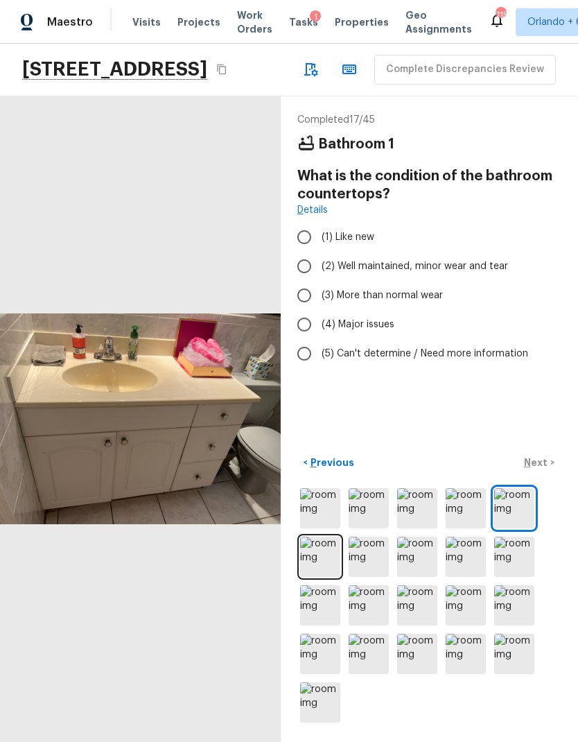
click at [363, 331] on span "(4) Major issues" at bounding box center [358, 325] width 73 height 14
click at [319, 339] on input "(4) Major issues" at bounding box center [304, 324] width 29 height 29
radio input "true"
click at [546, 469] on p "Next" at bounding box center [537, 463] width 26 height 14
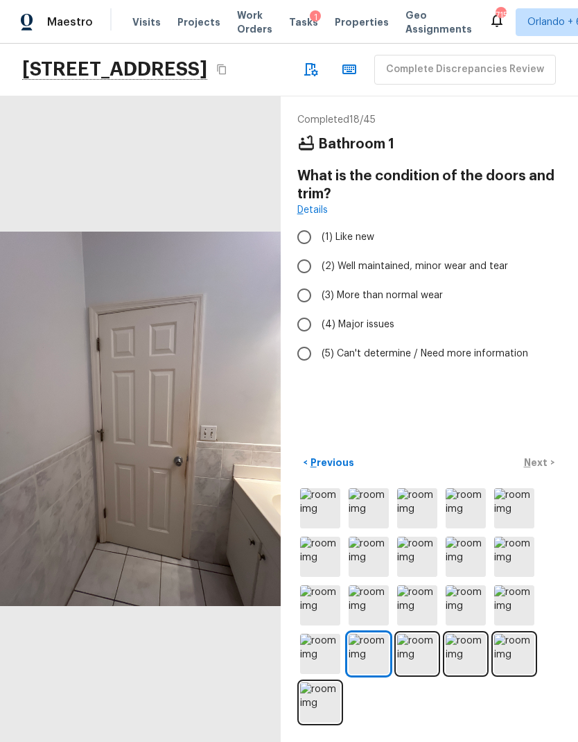
click at [424, 302] on span "(3) More than normal wear" at bounding box center [382, 295] width 121 height 14
click at [319, 310] on input "(3) More than normal wear" at bounding box center [304, 295] width 29 height 29
radio input "true"
click at [480, 273] on span "(2) Well maintained, minor wear and tear" at bounding box center [415, 266] width 187 height 14
click at [319, 281] on input "(2) Well maintained, minor wear and tear" at bounding box center [304, 266] width 29 height 29
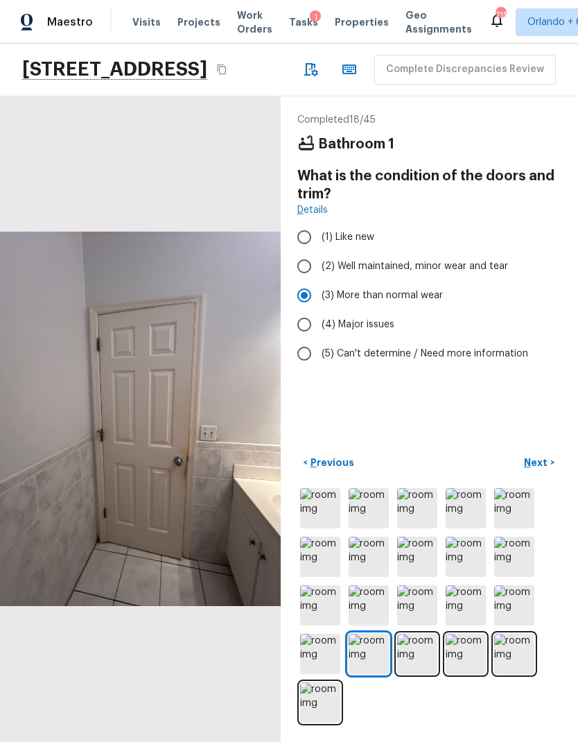
radio input "true"
click at [417, 674] on img at bounding box center [417, 654] width 40 height 40
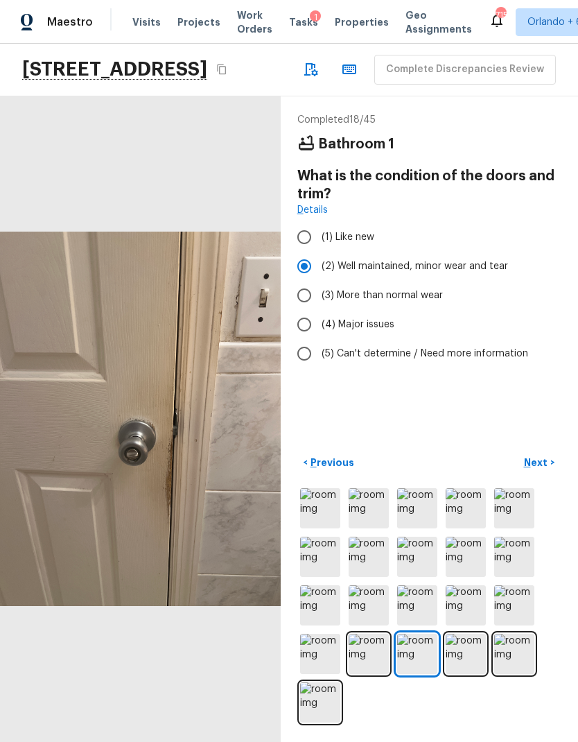
click at [458, 674] on img at bounding box center [466, 654] width 40 height 40
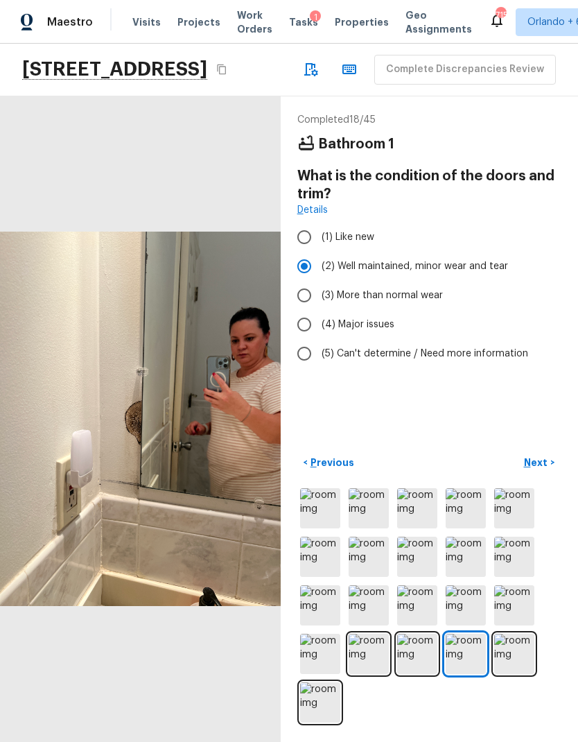
click at [519, 674] on img at bounding box center [514, 654] width 40 height 40
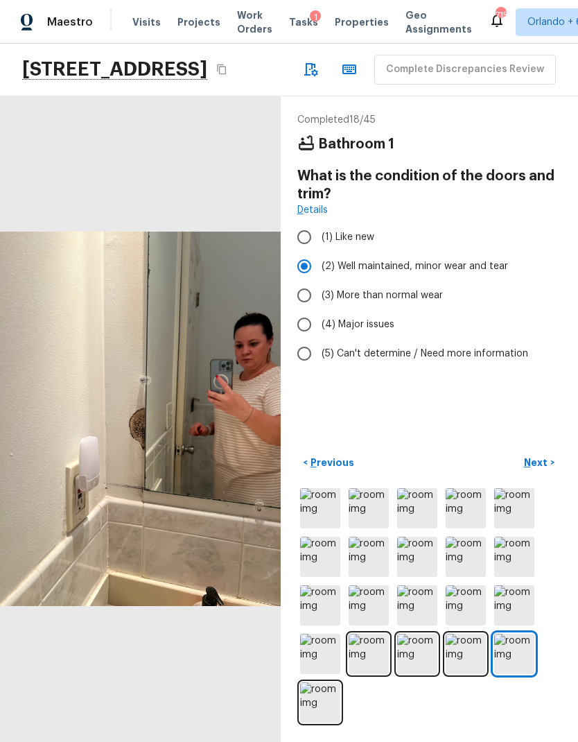
scroll to position [24, 0]
click at [415, 674] on img at bounding box center [417, 654] width 40 height 40
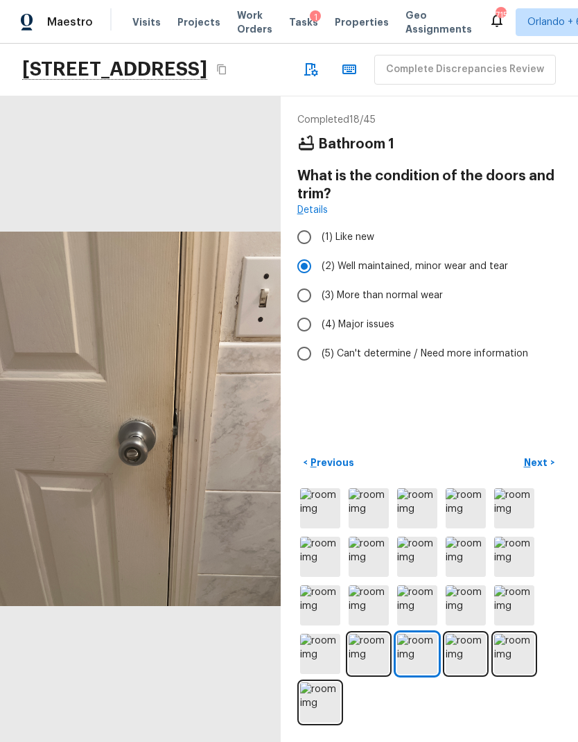
click at [424, 297] on span "(3) More than normal wear" at bounding box center [382, 295] width 121 height 14
click at [319, 297] on input "(3) More than normal wear" at bounding box center [304, 295] width 29 height 29
radio input "true"
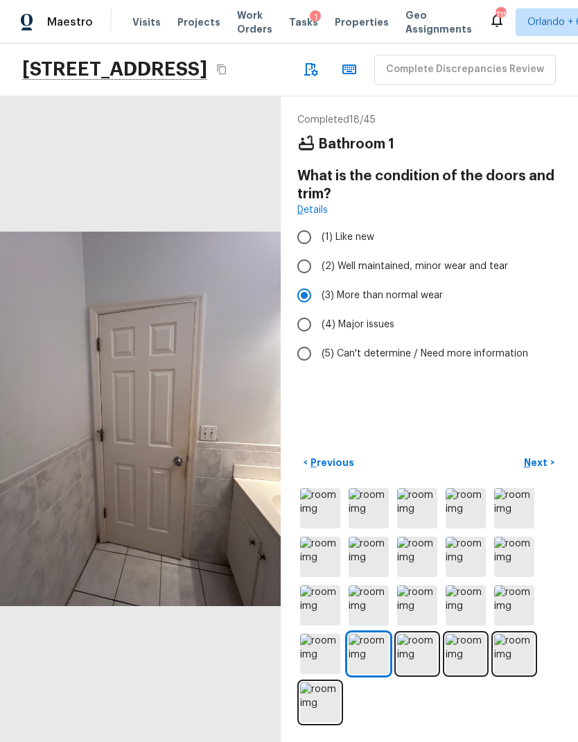
click at [540, 469] on p "Next" at bounding box center [537, 463] width 26 height 14
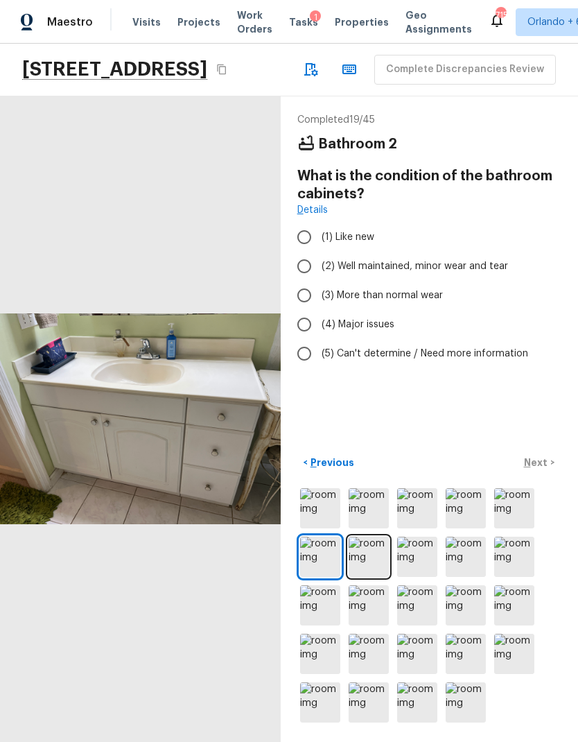
click at [468, 272] on span "(2) Well maintained, minor wear and tear" at bounding box center [415, 266] width 187 height 14
click at [319, 272] on input "(2) Well maintained, minor wear and tear" at bounding box center [304, 266] width 29 height 29
radio input "true"
click at [540, 503] on div "Completed 19 / 45 Bathroom 2 What is the condition of the bathroom cabinets? De…" at bounding box center [430, 419] width 298 height 646
click at [541, 469] on p "Next" at bounding box center [537, 463] width 26 height 14
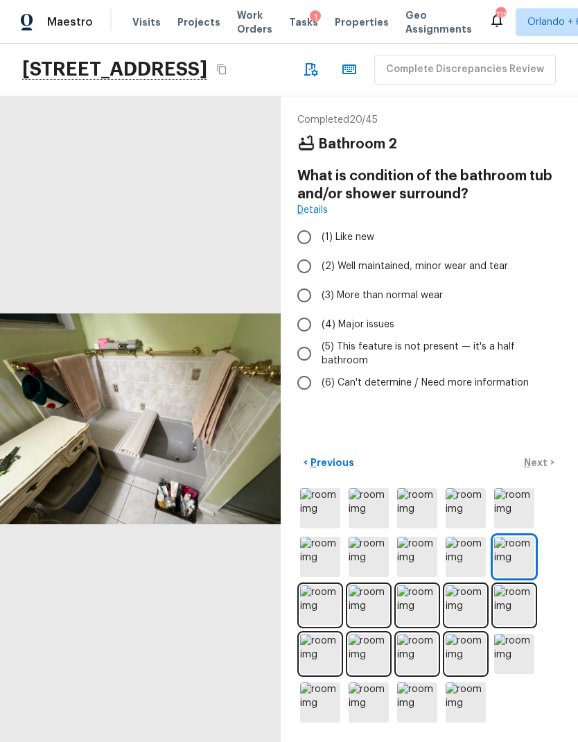
click at [482, 262] on span "(2) Well maintained, minor wear and tear" at bounding box center [415, 266] width 187 height 14
click at [319, 262] on input "(2) Well maintained, minor wear and tear" at bounding box center [304, 266] width 29 height 29
radio input "true"
click at [540, 469] on p "Next" at bounding box center [537, 463] width 26 height 14
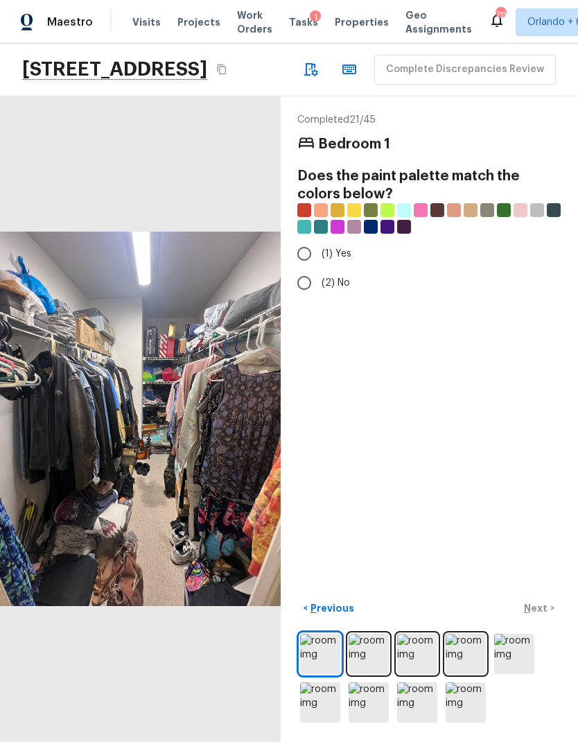
click at [316, 261] on input "(1) Yes" at bounding box center [304, 253] width 29 height 29
radio input "true"
click at [547, 615] on p "Next" at bounding box center [537, 608] width 26 height 14
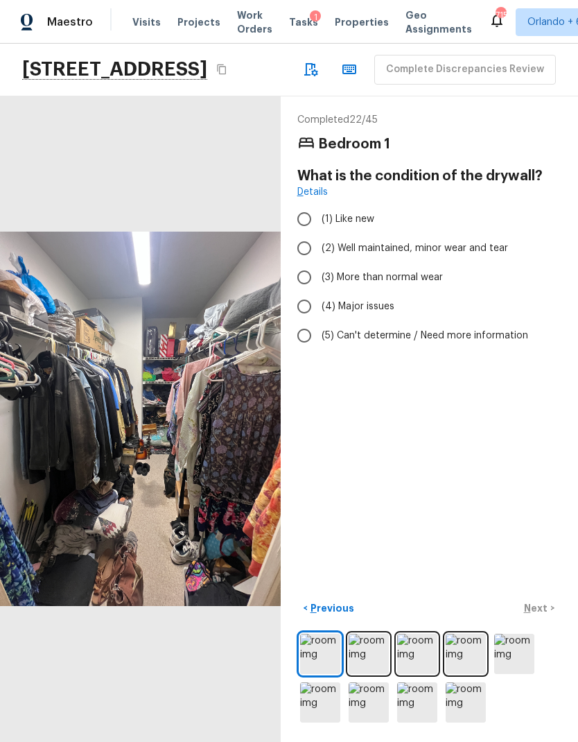
click at [452, 245] on span "(2) Well maintained, minor wear and tear" at bounding box center [415, 248] width 187 height 14
click at [319, 245] on input "(2) Well maintained, minor wear and tear" at bounding box center [304, 248] width 29 height 29
radio input "true"
click at [533, 615] on p "Next" at bounding box center [537, 608] width 26 height 14
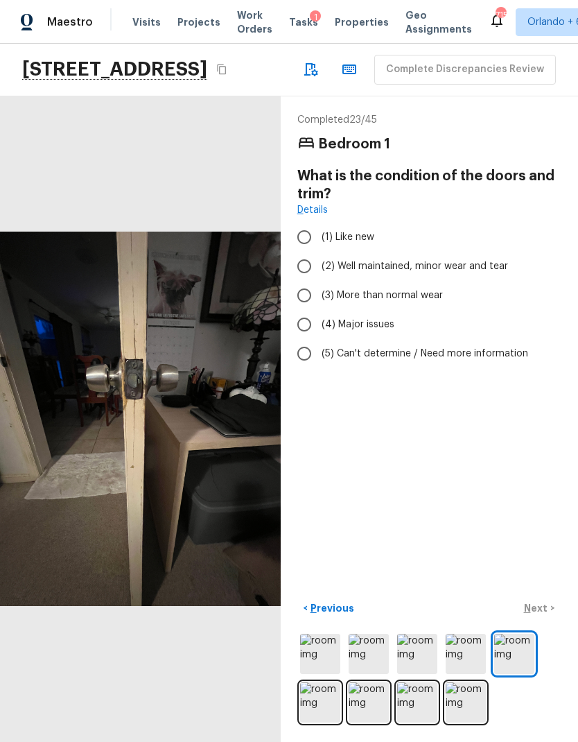
click at [417, 295] on span "(3) More than normal wear" at bounding box center [382, 295] width 121 height 14
click at [319, 295] on input "(3) More than normal wear" at bounding box center [304, 295] width 29 height 29
radio input "true"
click at [545, 615] on p "Next" at bounding box center [537, 608] width 26 height 14
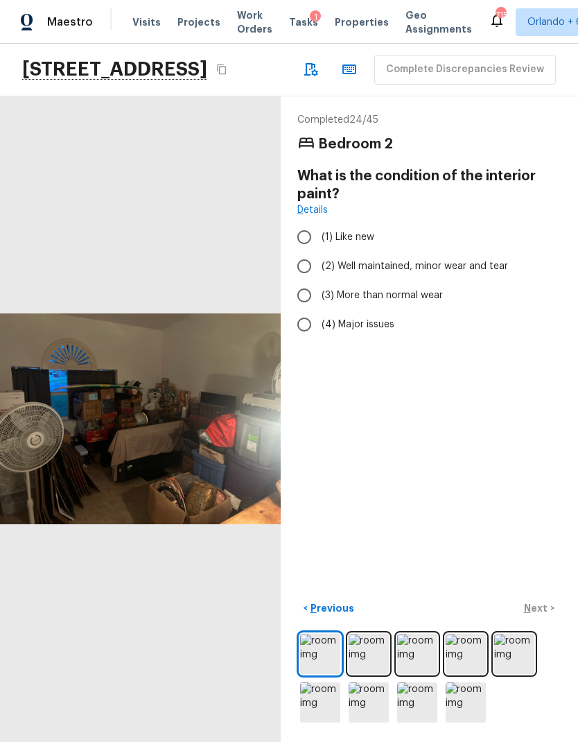
click at [442, 261] on span "(2) Well maintained, minor wear and tear" at bounding box center [415, 266] width 187 height 14
click at [319, 261] on input "(2) Well maintained, minor wear and tear" at bounding box center [304, 266] width 29 height 29
radio input "true"
click at [541, 615] on p "Next" at bounding box center [537, 608] width 26 height 14
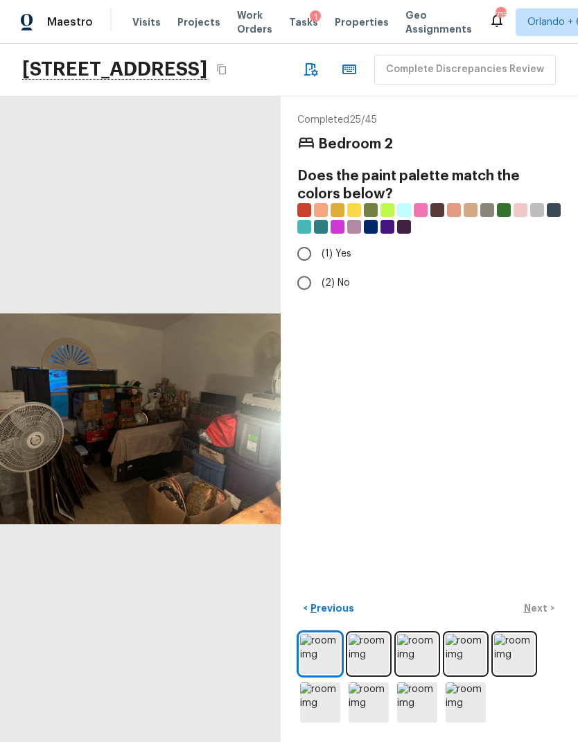
click at [327, 259] on span "(1) Yes" at bounding box center [337, 254] width 30 height 14
click at [319, 259] on input "(1) Yes" at bounding box center [304, 253] width 29 height 29
radio input "true"
click at [541, 615] on p "Next" at bounding box center [537, 608] width 26 height 14
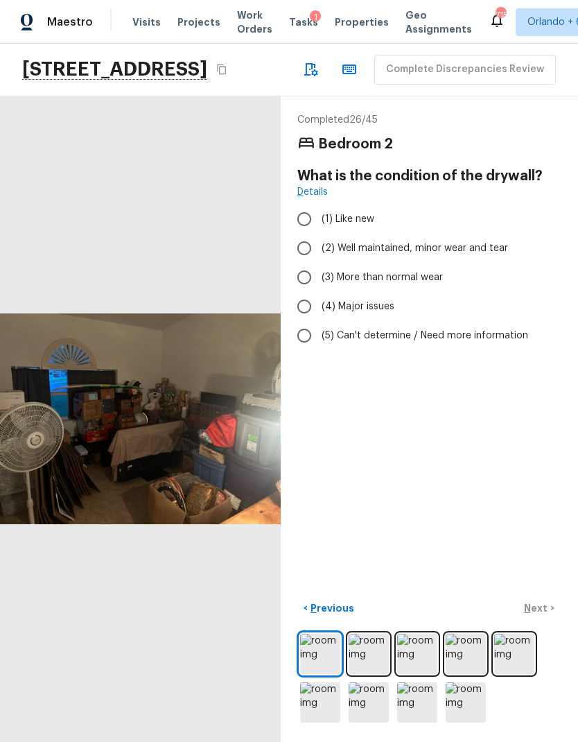
click at [472, 244] on span "(2) Well maintained, minor wear and tear" at bounding box center [415, 248] width 187 height 14
click at [319, 244] on input "(2) Well maintained, minor wear and tear" at bounding box center [304, 248] width 29 height 29
radio input "true"
click at [544, 615] on p "Next" at bounding box center [537, 608] width 26 height 14
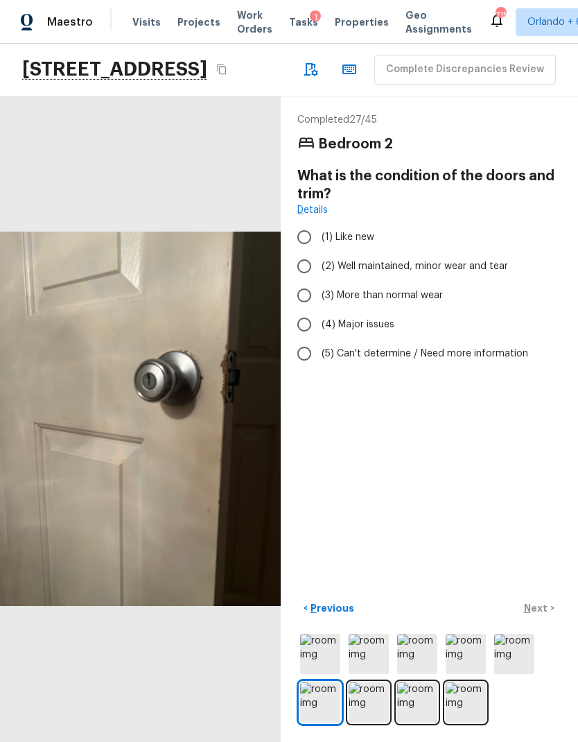
click at [418, 303] on label "(3) More than normal wear" at bounding box center [420, 295] width 261 height 29
click at [319, 303] on input "(3) More than normal wear" at bounding box center [304, 295] width 29 height 29
radio input "true"
click at [540, 615] on p "Next" at bounding box center [537, 608] width 26 height 14
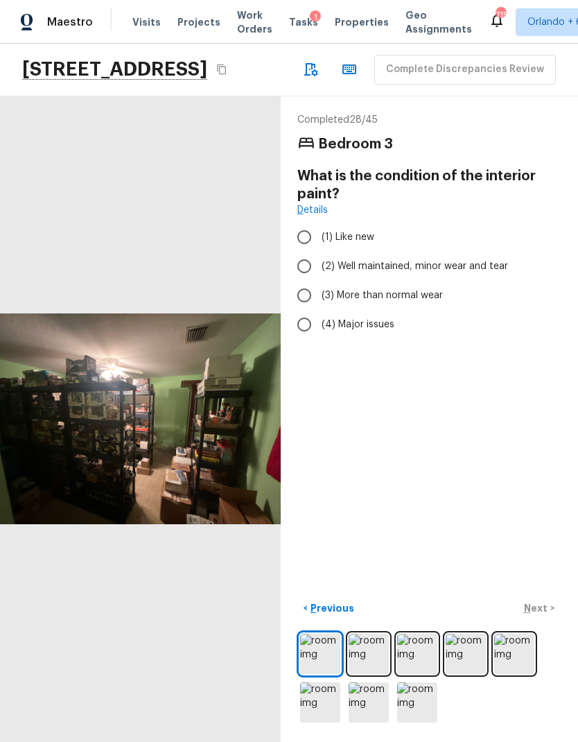
click at [417, 289] on span "(3) More than normal wear" at bounding box center [382, 295] width 121 height 14
click at [319, 289] on input "(3) More than normal wear" at bounding box center [304, 295] width 29 height 29
radio input "true"
click at [546, 615] on p "Next" at bounding box center [537, 608] width 26 height 14
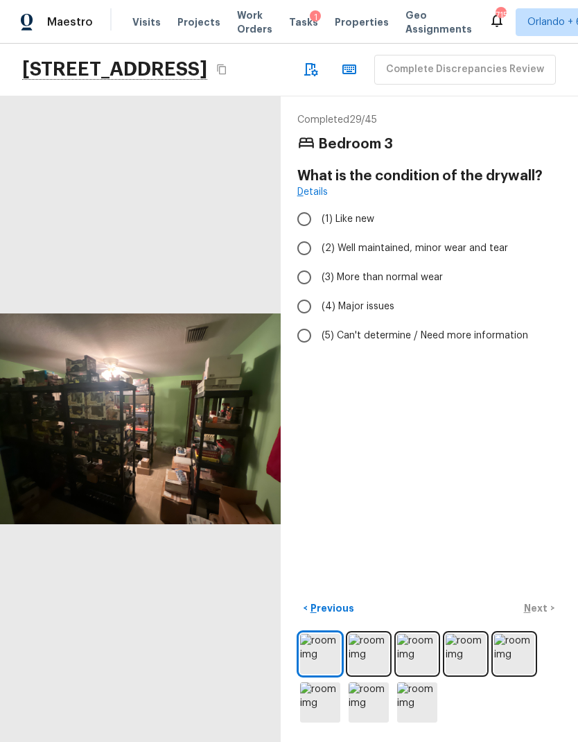
click at [489, 240] on label "(2) Well maintained, minor wear and tear" at bounding box center [420, 248] width 261 height 29
click at [319, 240] on input "(2) Well maintained, minor wear and tear" at bounding box center [304, 248] width 29 height 29
radio input "true"
click at [537, 615] on p "Next" at bounding box center [537, 608] width 26 height 14
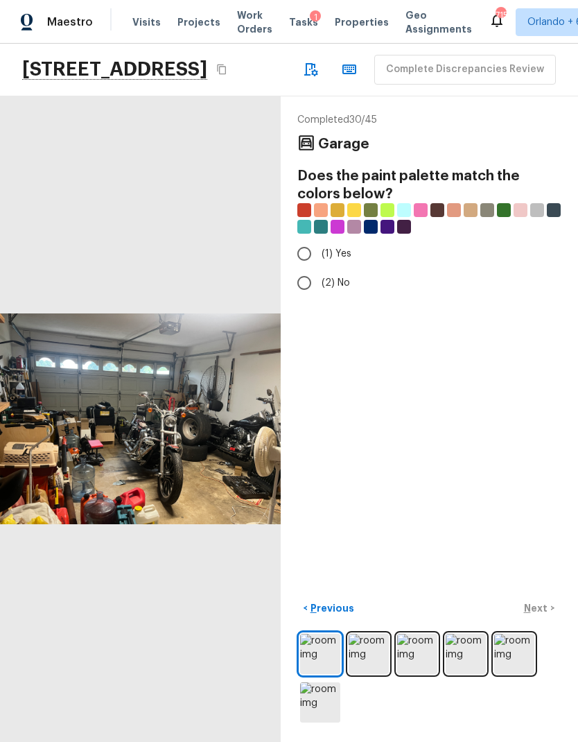
click at [307, 256] on input "(1) Yes" at bounding box center [304, 253] width 29 height 29
radio input "true"
click at [542, 648] on div "Completed 30 / 45 Garage Does the paint palette match the colors below? (1) Yes…" at bounding box center [430, 419] width 298 height 646
click at [533, 615] on p "Next" at bounding box center [537, 608] width 26 height 14
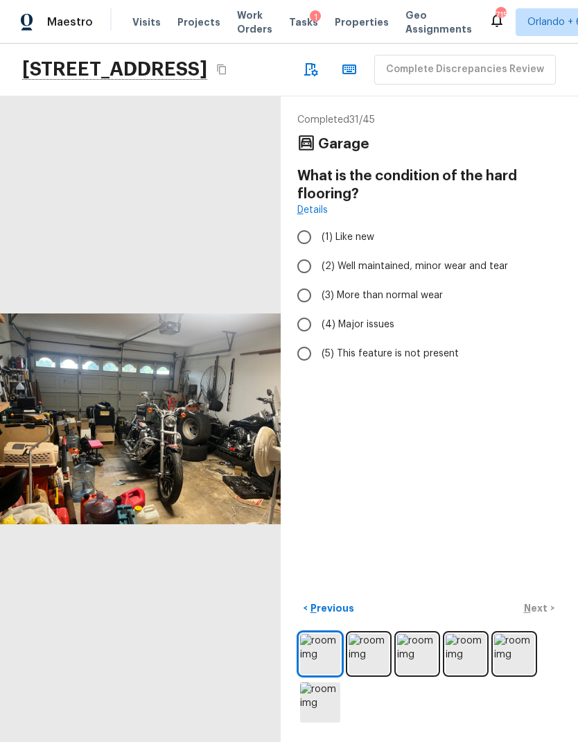
click at [422, 290] on span "(3) More than normal wear" at bounding box center [382, 295] width 121 height 14
click at [319, 290] on input "(3) More than normal wear" at bounding box center [304, 295] width 29 height 29
radio input "true"
click at [540, 615] on p "Next" at bounding box center [537, 608] width 26 height 14
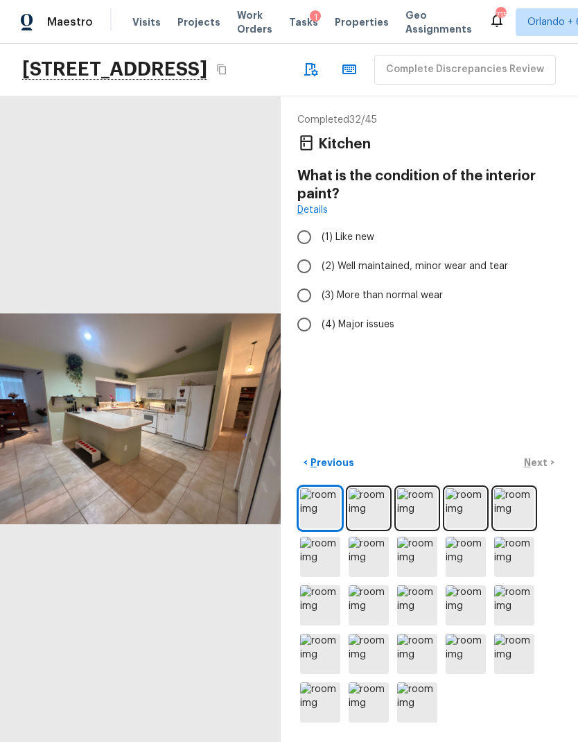
click at [449, 261] on span "(2) Well maintained, minor wear and tear" at bounding box center [415, 266] width 187 height 14
click at [319, 261] on input "(2) Well maintained, minor wear and tear" at bounding box center [304, 266] width 29 height 29
radio input "true"
click at [415, 528] on img at bounding box center [417, 508] width 40 height 40
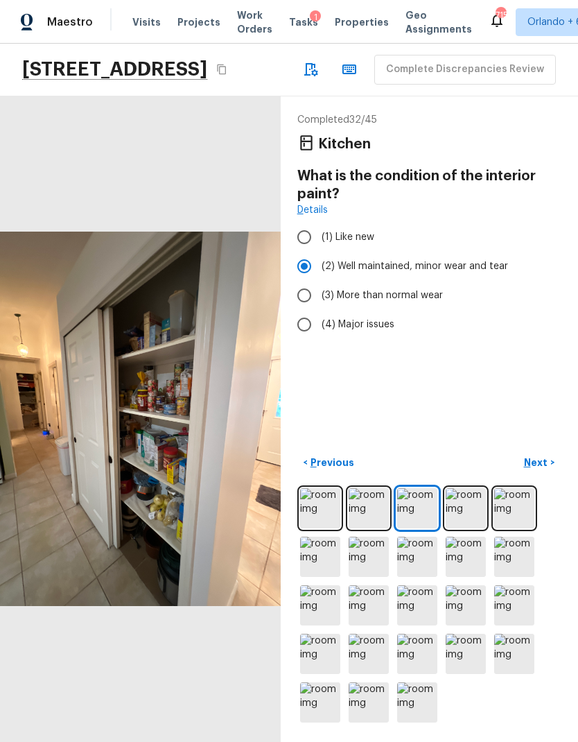
click at [470, 528] on img at bounding box center [466, 508] width 40 height 40
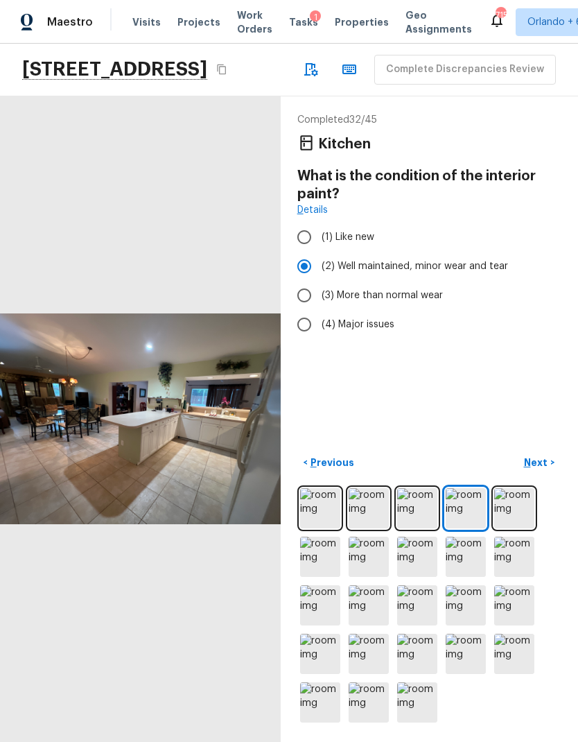
click at [540, 474] on button "Next >" at bounding box center [539, 462] width 44 height 23
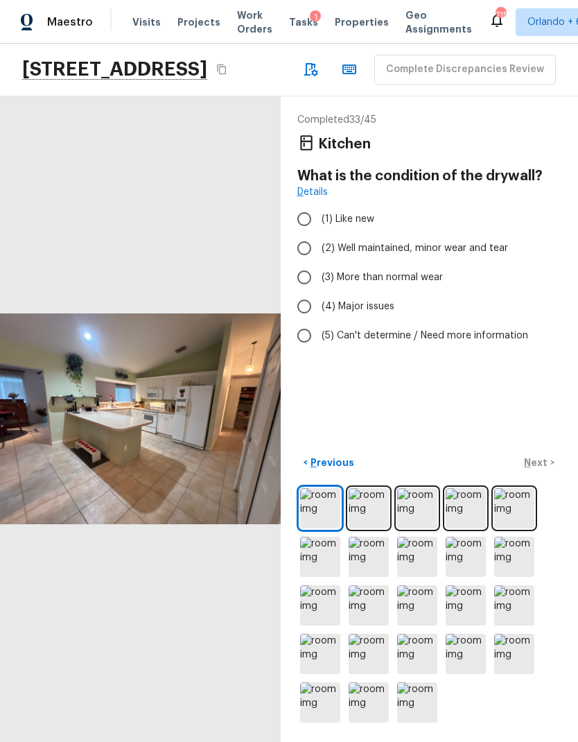
click at [482, 246] on span "(2) Well maintained, minor wear and tear" at bounding box center [415, 248] width 187 height 14
click at [319, 246] on input "(2) Well maintained, minor wear and tear" at bounding box center [304, 248] width 29 height 29
radio input "true"
click at [544, 469] on p "Next" at bounding box center [537, 463] width 26 height 14
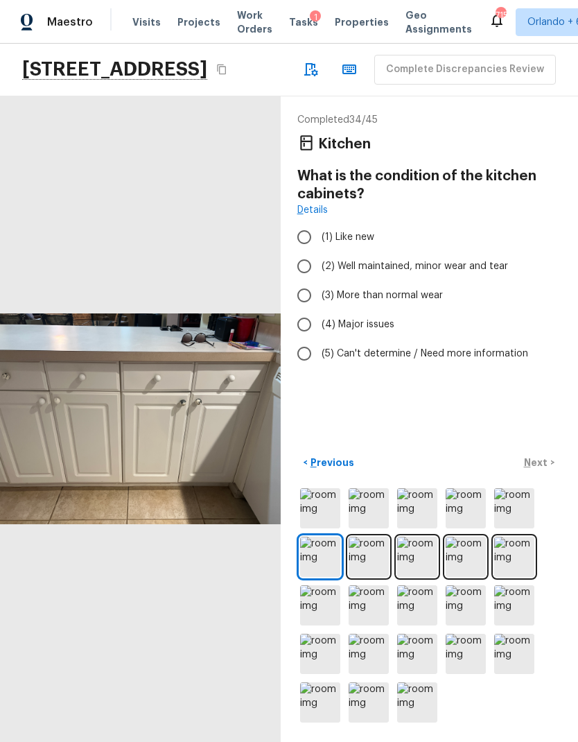
click at [373, 577] on img at bounding box center [369, 557] width 40 height 40
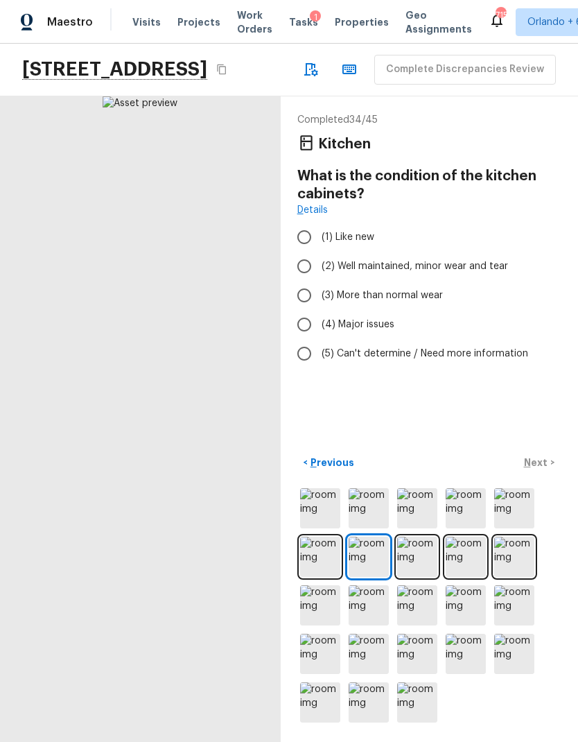
click at [412, 577] on img at bounding box center [417, 557] width 40 height 40
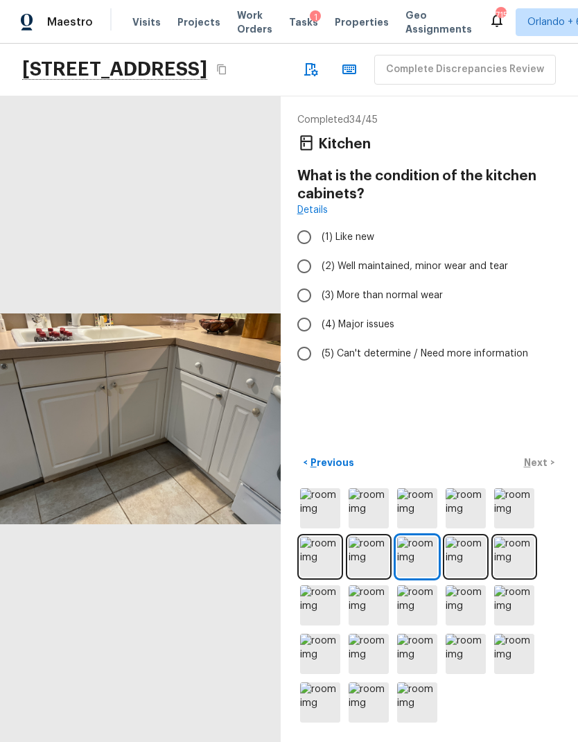
click at [465, 577] on img at bounding box center [466, 557] width 40 height 40
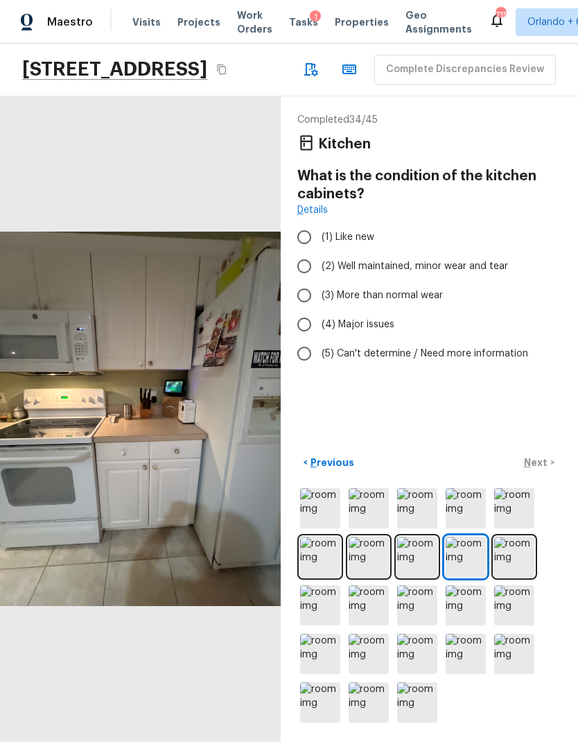
click at [500, 577] on img at bounding box center [514, 557] width 40 height 40
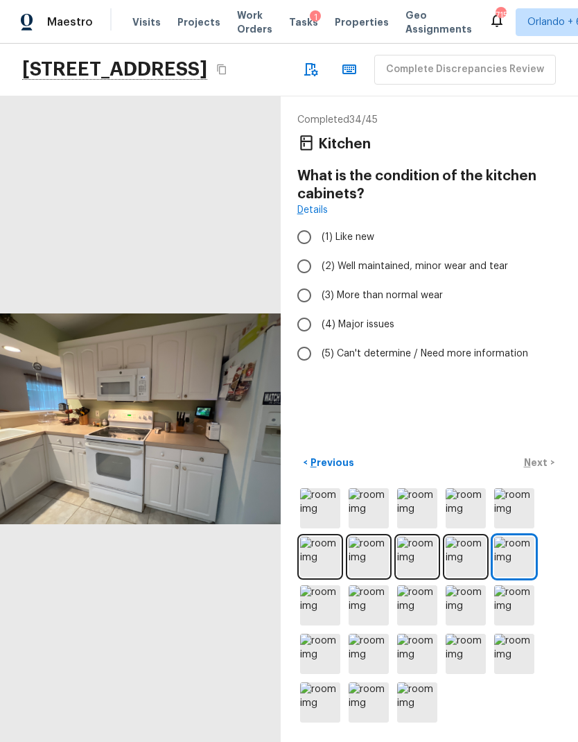
click at [481, 262] on span "(2) Well maintained, minor wear and tear" at bounding box center [415, 266] width 187 height 14
click at [319, 262] on input "(2) Well maintained, minor wear and tear" at bounding box center [304, 266] width 29 height 29
radio input "true"
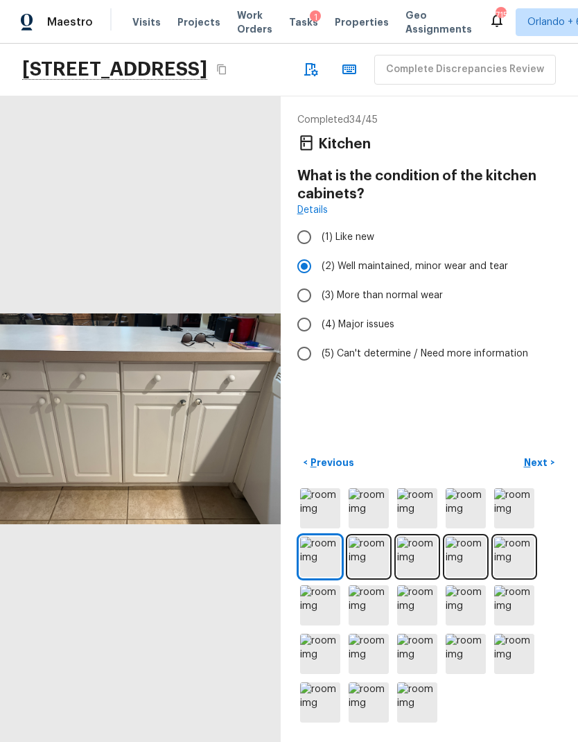
click at [547, 469] on p "Next" at bounding box center [537, 463] width 26 height 14
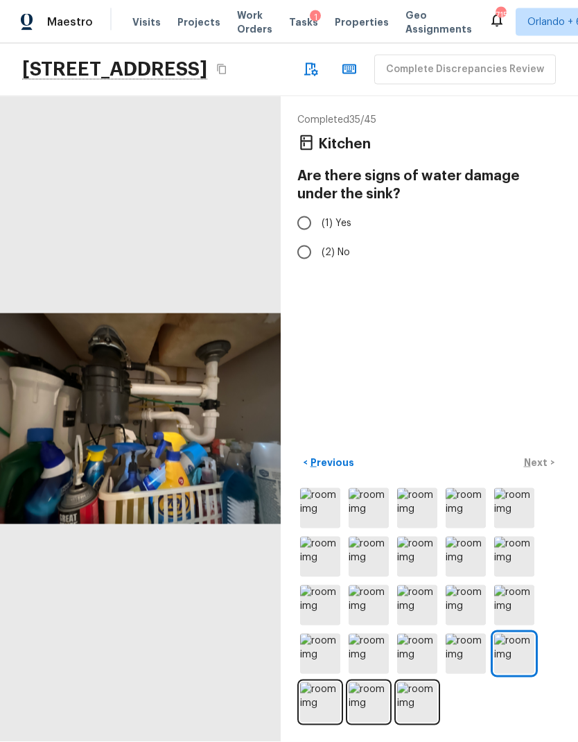
scroll to position [55, 0]
click at [325, 693] on img at bounding box center [320, 702] width 40 height 40
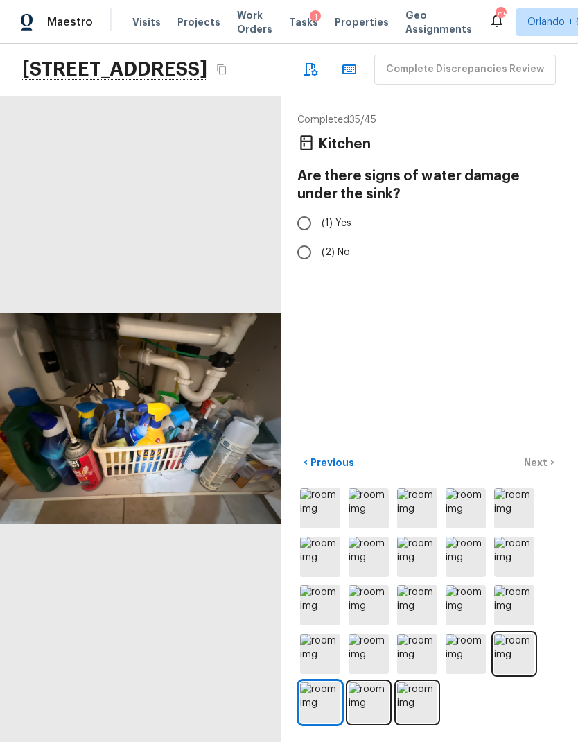
click at [311, 209] on input "(1) Yes" at bounding box center [304, 223] width 29 height 29
radio input "true"
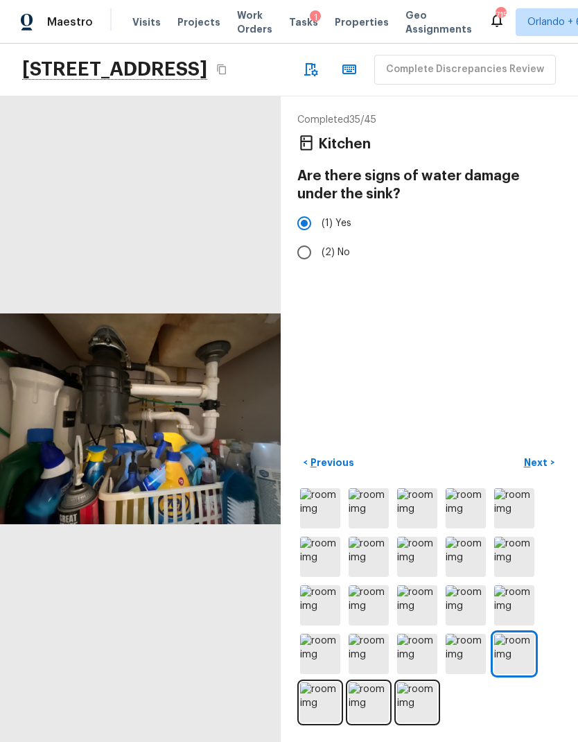
click at [533, 460] on p "Next" at bounding box center [537, 463] width 26 height 14
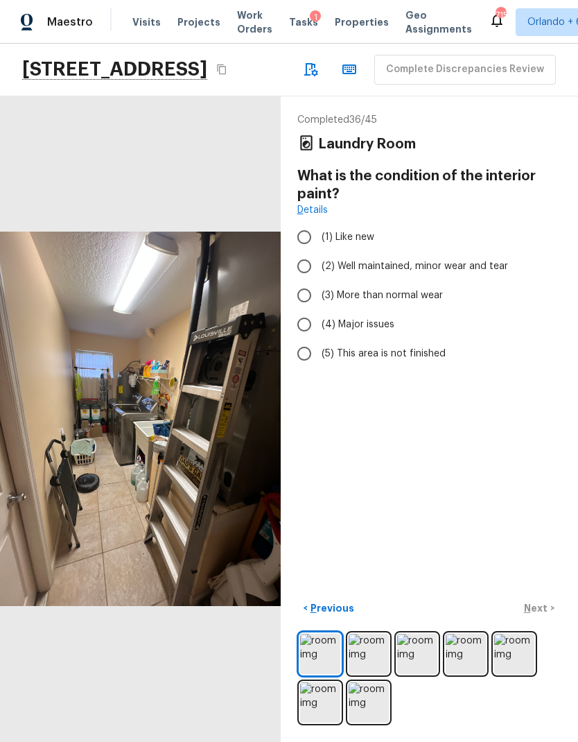
click at [467, 259] on span "(2) Well maintained, minor wear and tear" at bounding box center [415, 266] width 187 height 14
click at [319, 252] on input "(2) Well maintained, minor wear and tear" at bounding box center [304, 266] width 29 height 29
radio input "true"
click at [543, 607] on p "Next" at bounding box center [537, 608] width 26 height 14
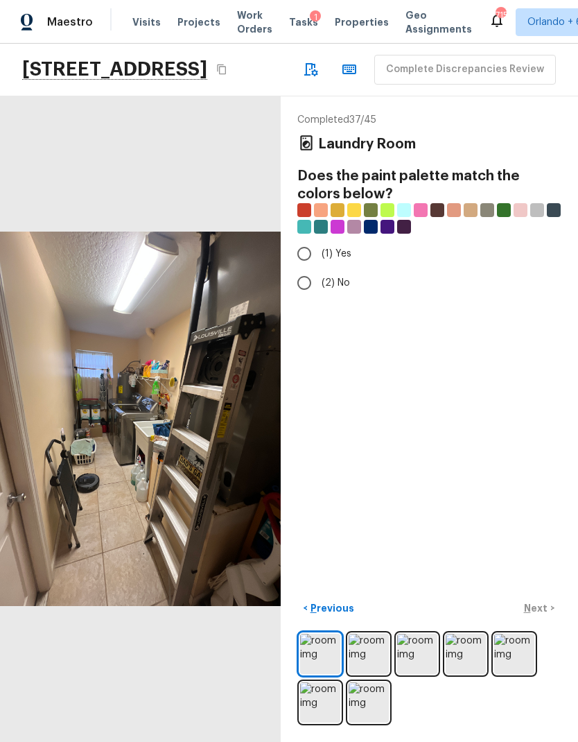
click at [314, 239] on input "(1) Yes" at bounding box center [304, 253] width 29 height 29
radio input "true"
click at [542, 602] on p "Next" at bounding box center [537, 608] width 26 height 14
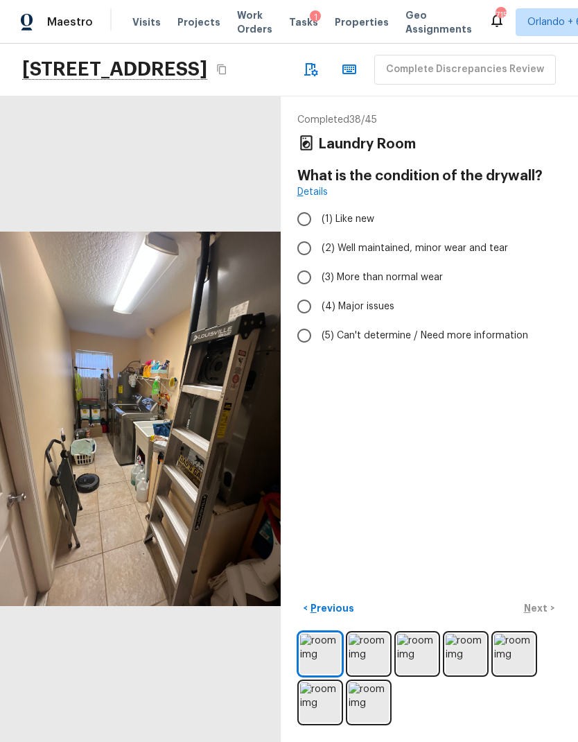
click at [449, 241] on span "(2) Well maintained, minor wear and tear" at bounding box center [415, 248] width 187 height 14
click at [319, 234] on input "(2) Well maintained, minor wear and tear" at bounding box center [304, 248] width 29 height 29
radio input "true"
click at [544, 611] on p "Next" at bounding box center [537, 608] width 26 height 14
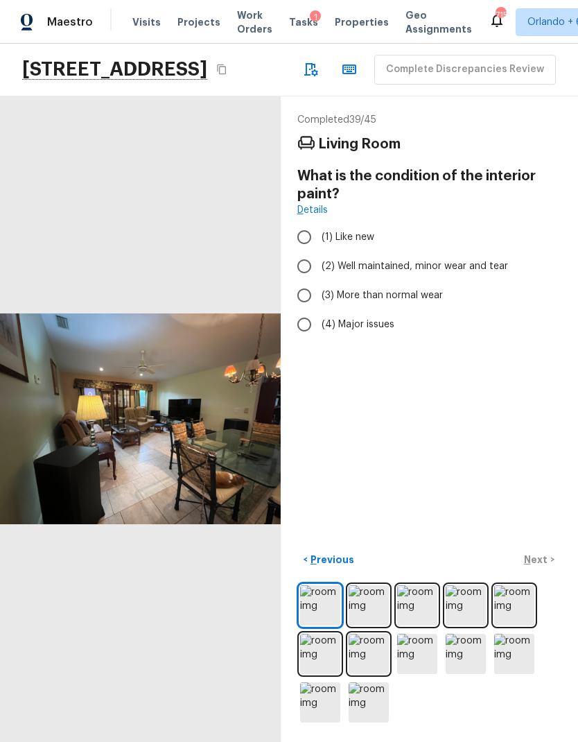
click at [463, 259] on span "(2) Well maintained, minor wear and tear" at bounding box center [415, 266] width 187 height 14
click at [319, 252] on input "(2) Well maintained, minor wear and tear" at bounding box center [304, 266] width 29 height 29
radio input "true"
click at [541, 562] on p "Next" at bounding box center [537, 560] width 26 height 14
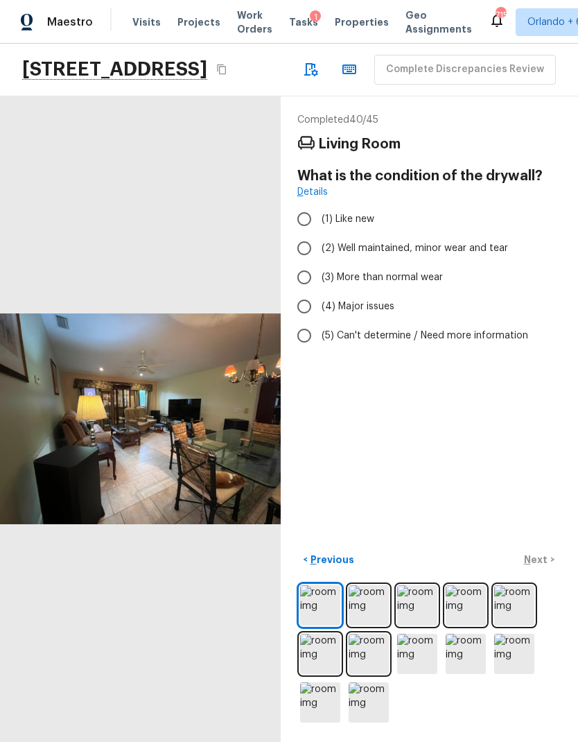
click at [468, 241] on span "(2) Well maintained, minor wear and tear" at bounding box center [415, 248] width 187 height 14
click at [319, 234] on input "(2) Well maintained, minor wear and tear" at bounding box center [304, 248] width 29 height 29
radio input "true"
click at [539, 557] on p "Next" at bounding box center [537, 560] width 26 height 14
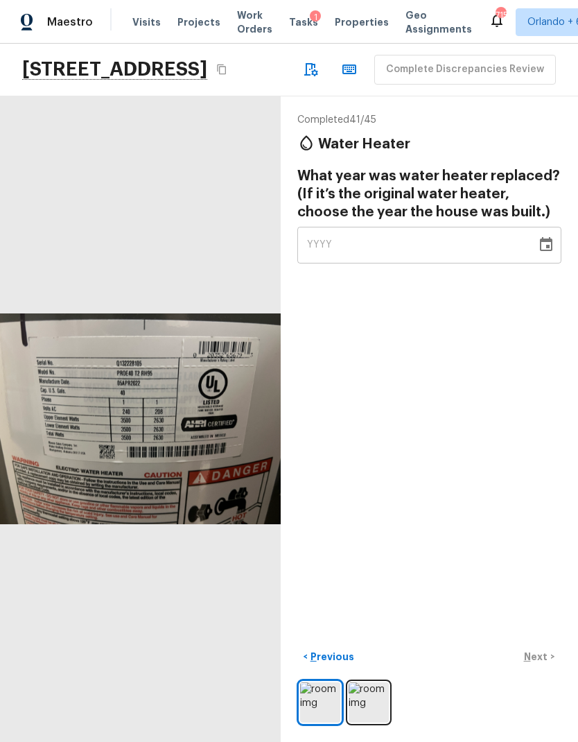
click at [390, 227] on div "YYYY" at bounding box center [417, 245] width 220 height 37
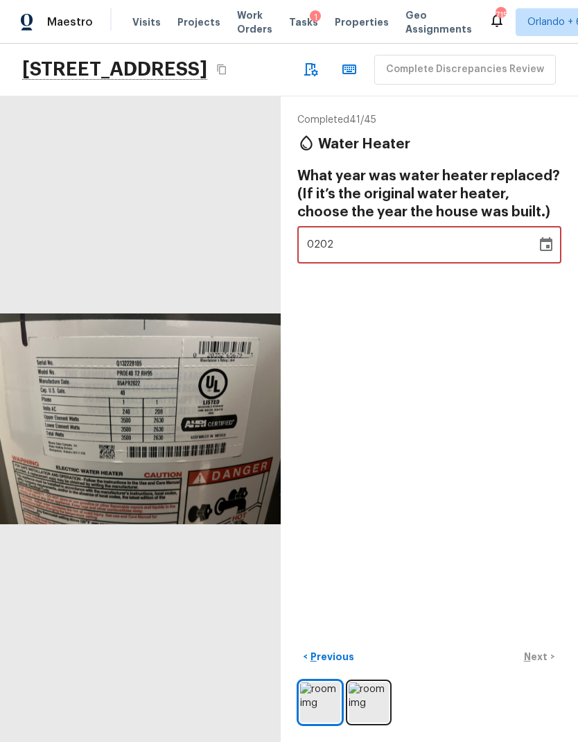
type input "2022"
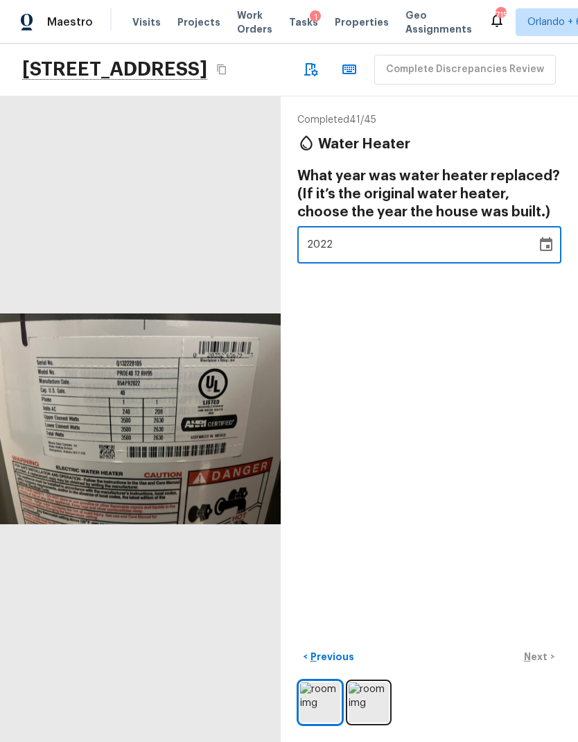
click at [429, 361] on div "Completed 41 / 45 Water Heater What year was water heater replaced? (If it’s th…" at bounding box center [430, 419] width 298 height 646
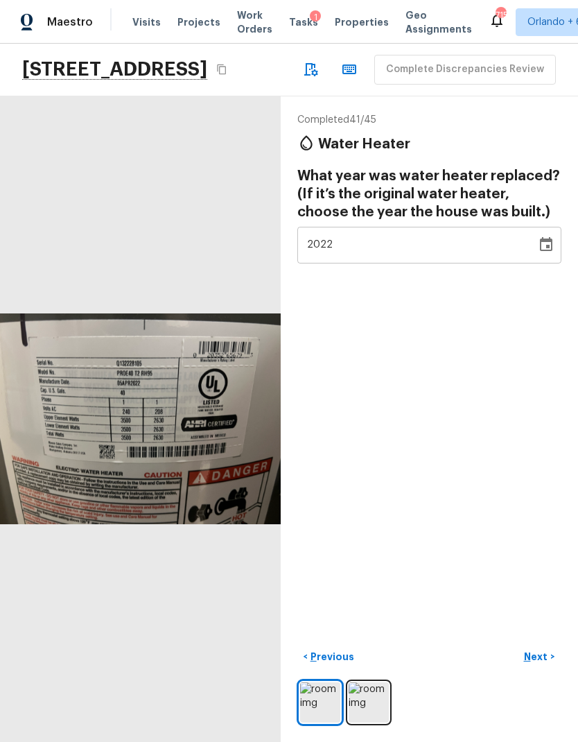
click at [543, 658] on p "Next" at bounding box center [537, 657] width 26 height 14
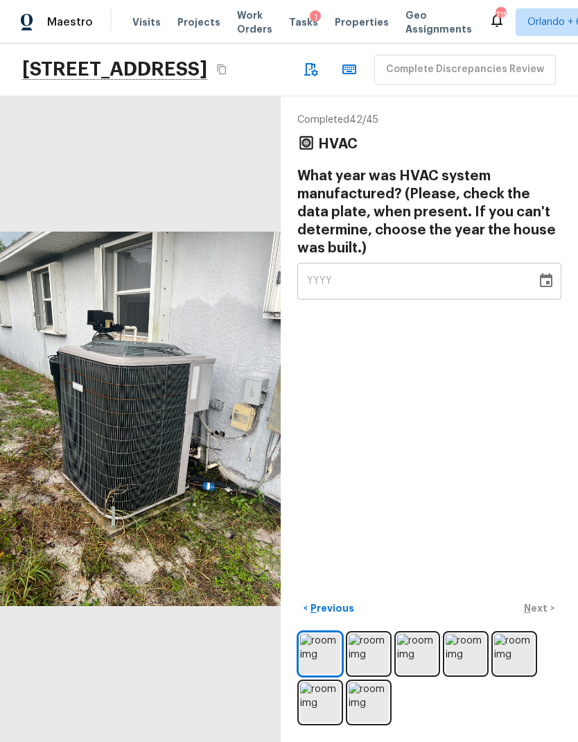
click at [374, 653] on img at bounding box center [369, 654] width 40 height 40
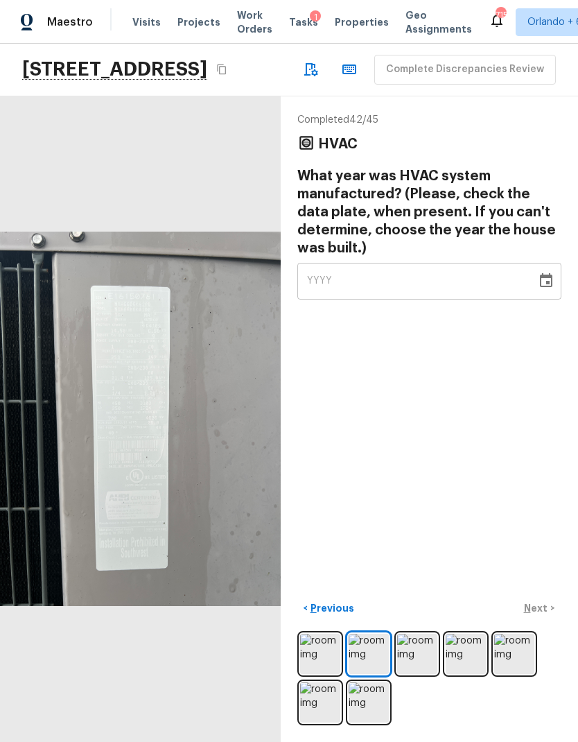
click at [315, 645] on img at bounding box center [320, 654] width 40 height 40
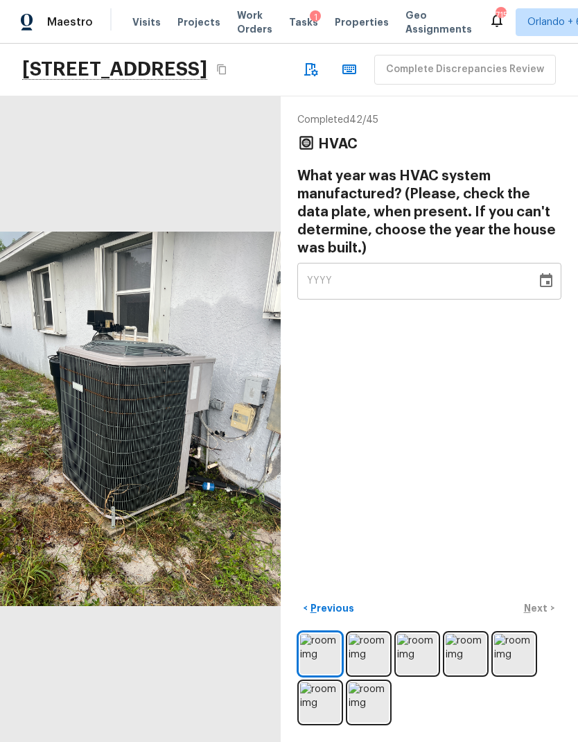
click at [422, 663] on img at bounding box center [417, 654] width 40 height 40
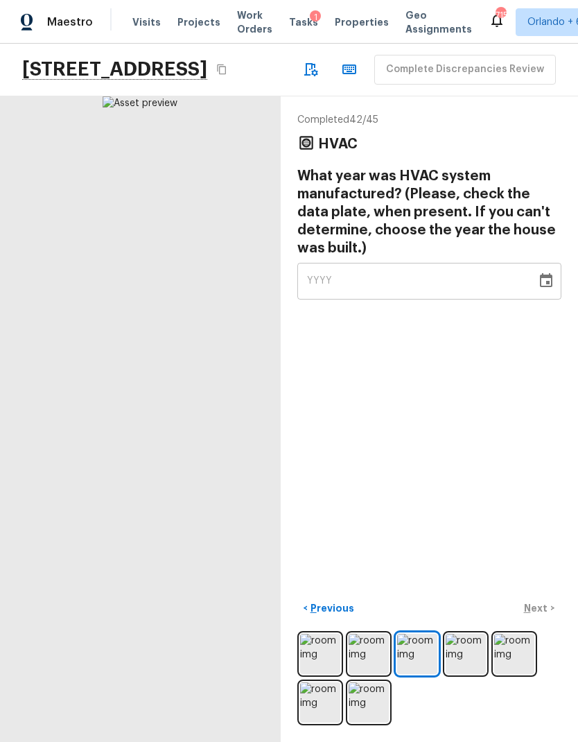
click at [467, 665] on img at bounding box center [466, 654] width 40 height 40
click at [514, 659] on img at bounding box center [514, 654] width 40 height 40
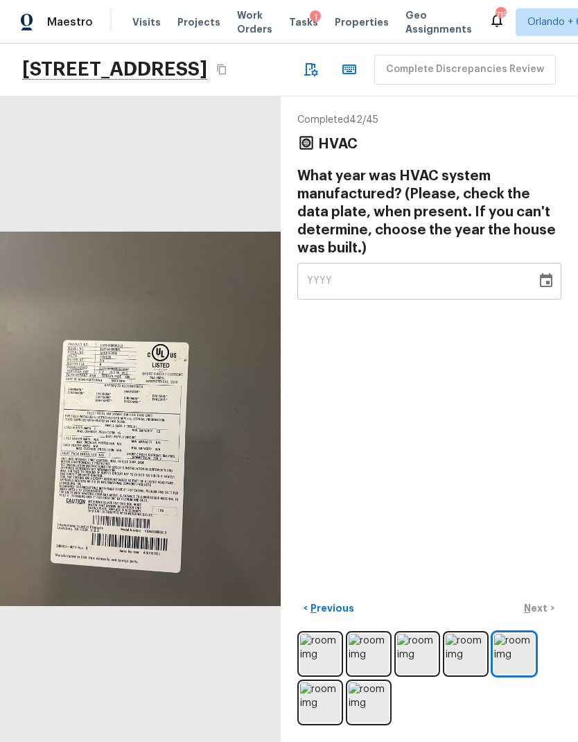
click at [395, 263] on div "YYYY" at bounding box center [417, 281] width 220 height 37
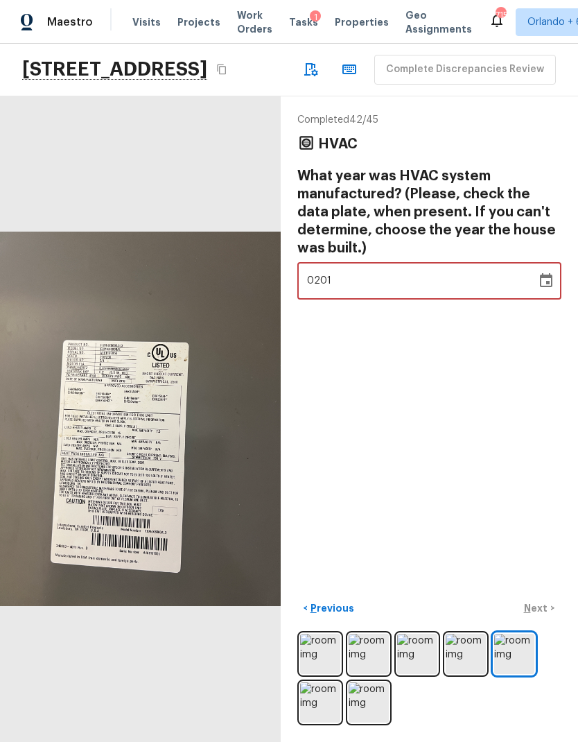
type input "2016"
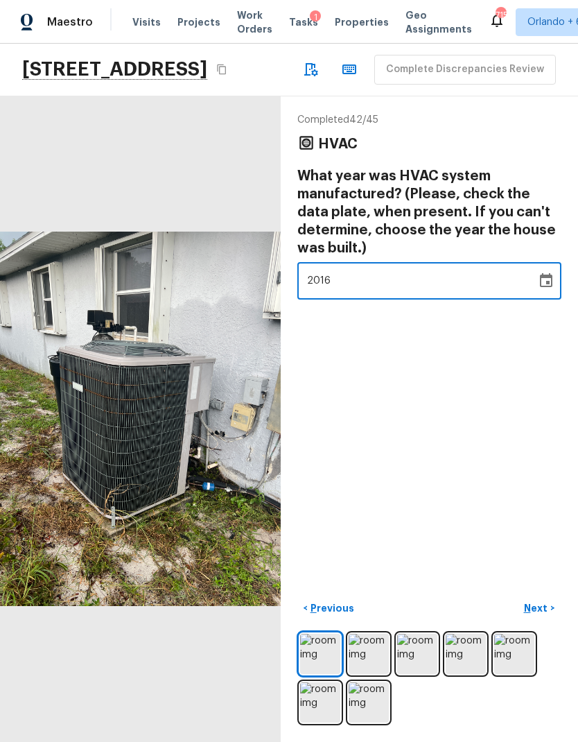
click at [431, 379] on div "Completed 42 / 45 HVAC What year was HVAC system manufactured? (Please, check t…" at bounding box center [430, 419] width 298 height 646
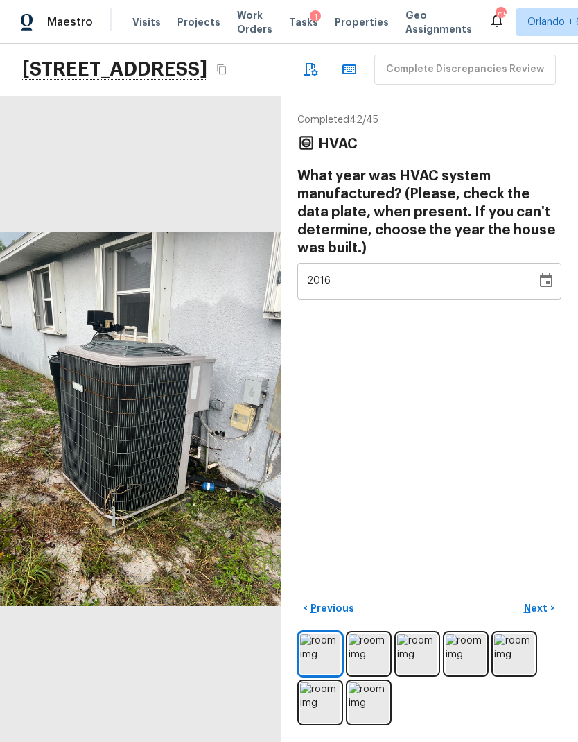
click at [540, 603] on p "Next" at bounding box center [537, 608] width 26 height 14
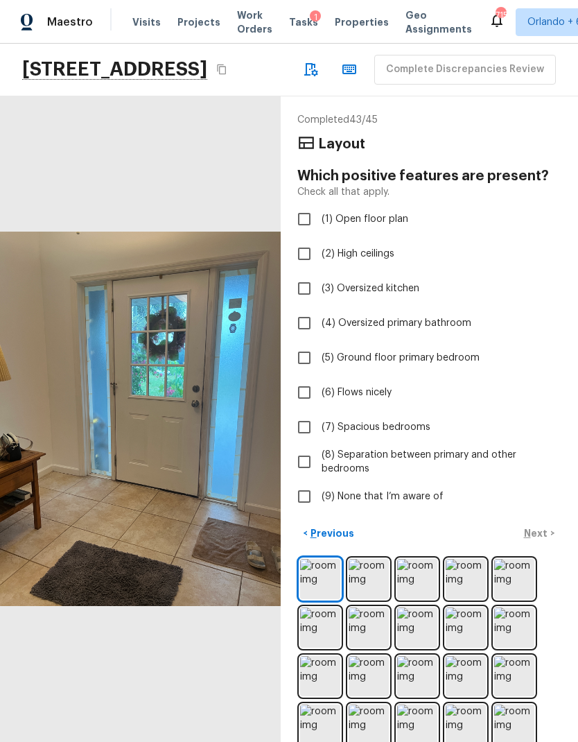
scroll to position [8, 0]
click at [410, 490] on span "(9) None that I’m aware of" at bounding box center [383, 497] width 122 height 14
click at [319, 482] on input "(9) None that I’m aware of" at bounding box center [304, 496] width 29 height 29
checkbox input "true"
click at [542, 526] on p "Next" at bounding box center [537, 533] width 26 height 14
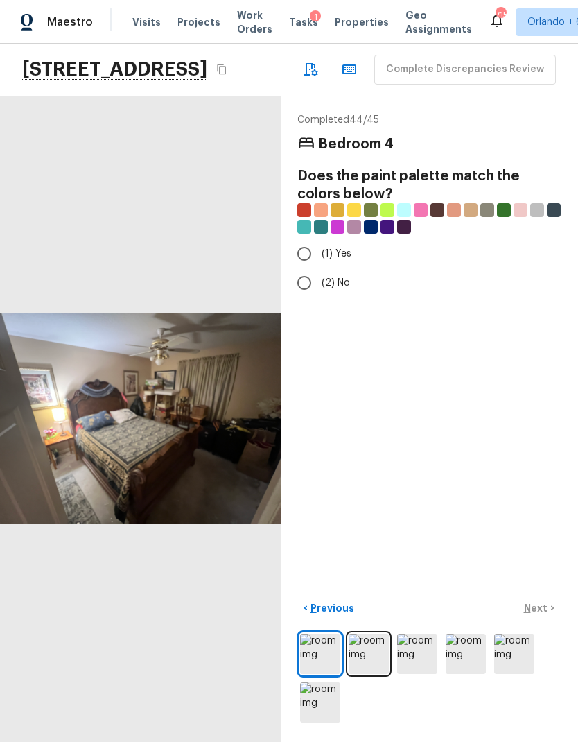
click at [304, 239] on input "(1) Yes" at bounding box center [304, 253] width 29 height 29
radio input "true"
click at [541, 615] on p "Next" at bounding box center [537, 608] width 26 height 14
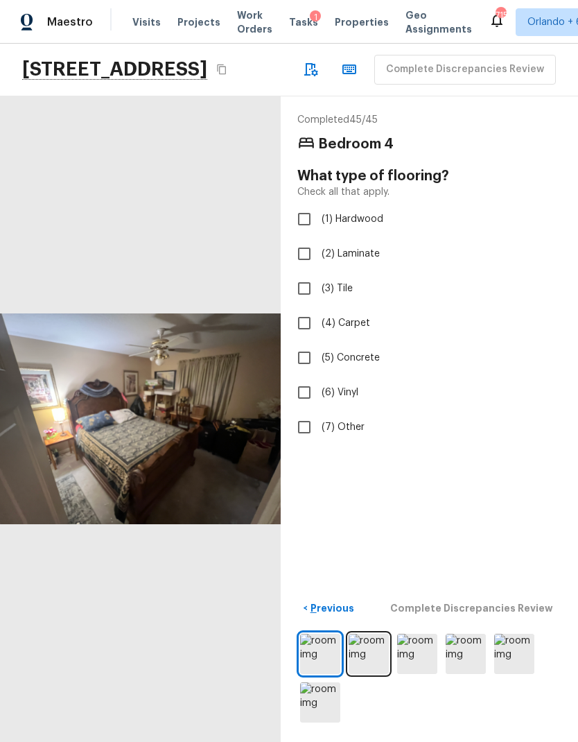
click at [305, 309] on input "(4) Carpet" at bounding box center [304, 323] width 29 height 29
checkbox input "true"
click at [542, 615] on p "Next" at bounding box center [537, 608] width 26 height 14
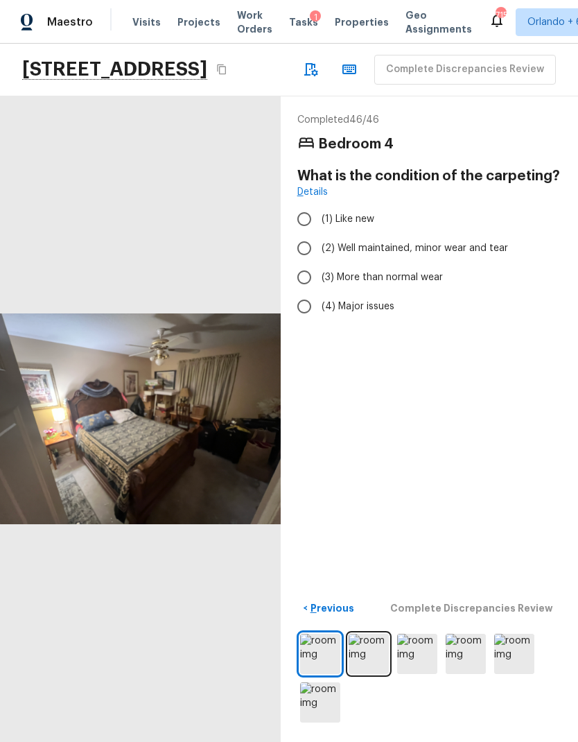
click at [412, 270] on span "(3) More than normal wear" at bounding box center [382, 277] width 121 height 14
click at [319, 263] on input "(3) More than normal wear" at bounding box center [304, 277] width 29 height 29
radio input "true"
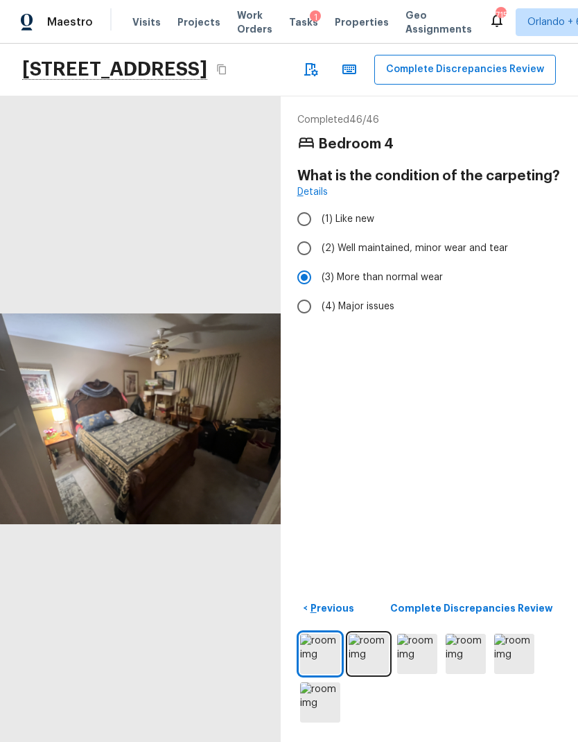
click at [515, 615] on p "Complete Discrepancies Review" at bounding box center [473, 608] width 166 height 14
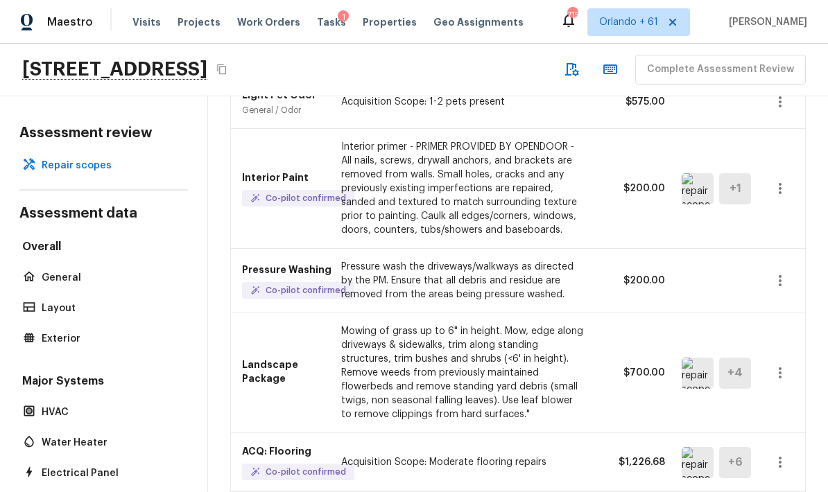
scroll to position [174, 0]
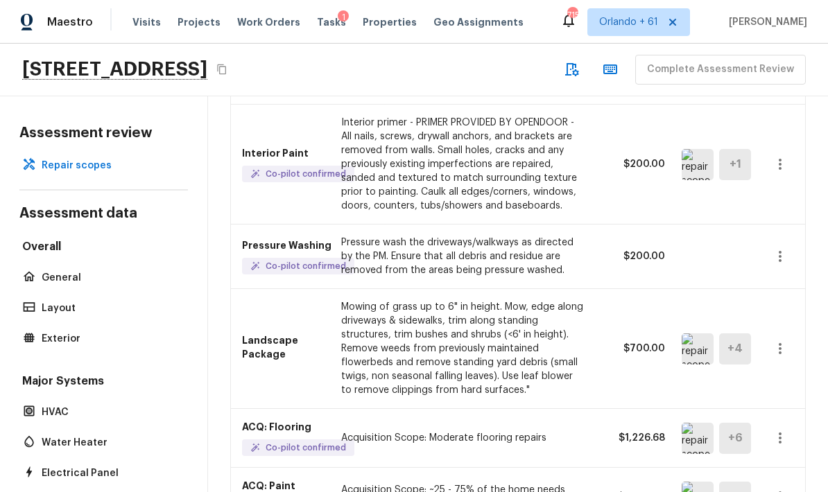
click at [578, 334] on img at bounding box center [698, 349] width 32 height 31
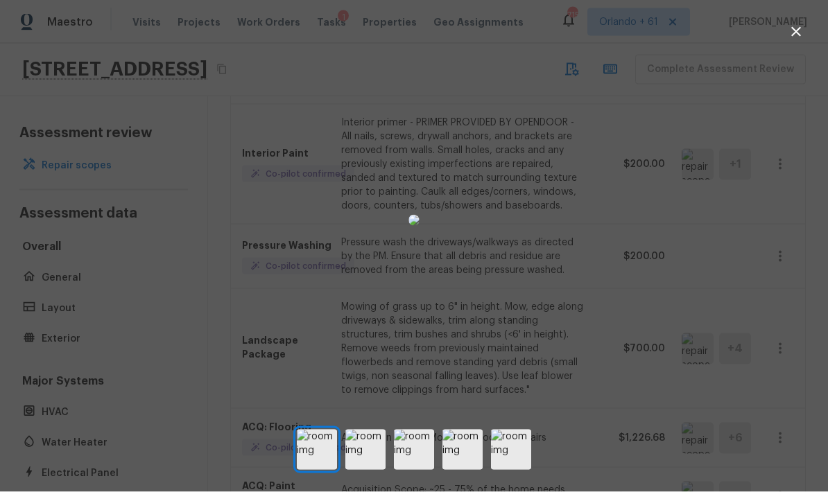
scroll to position [0, 0]
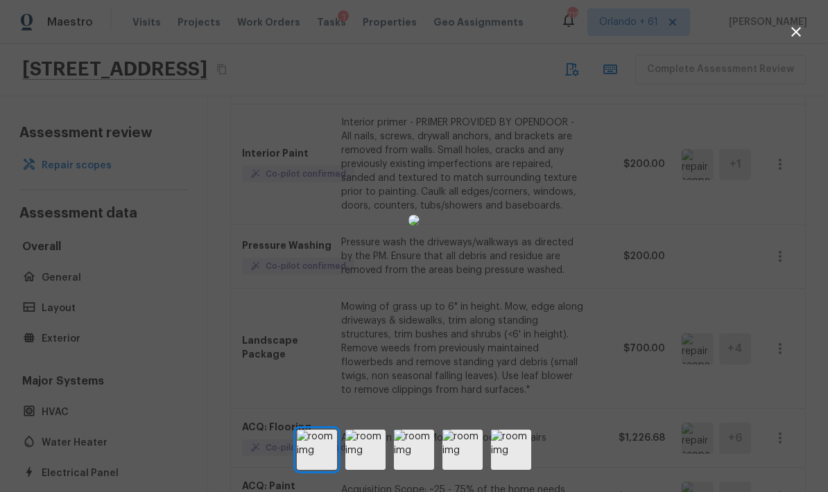
click at [373, 464] on img at bounding box center [365, 450] width 40 height 40
click at [421, 461] on img at bounding box center [414, 450] width 40 height 40
click at [464, 465] on img at bounding box center [462, 450] width 40 height 40
click at [502, 469] on img at bounding box center [511, 450] width 40 height 40
click at [578, 226] on div at bounding box center [414, 220] width 828 height 397
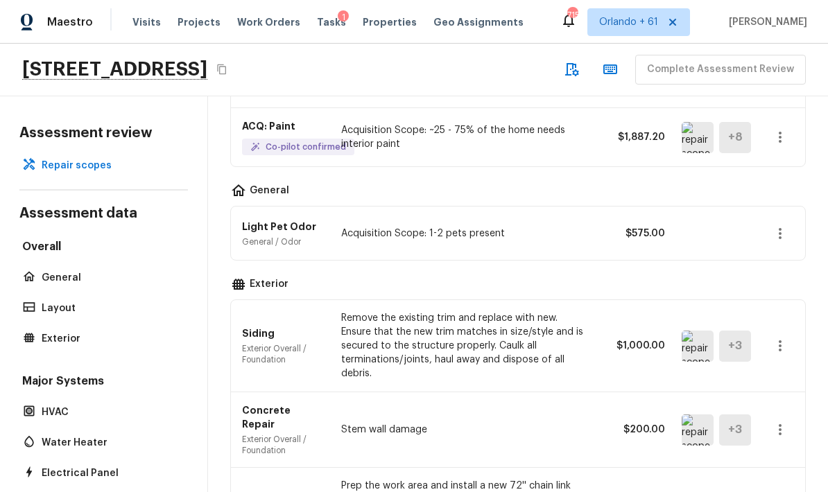
scroll to position [519, 0]
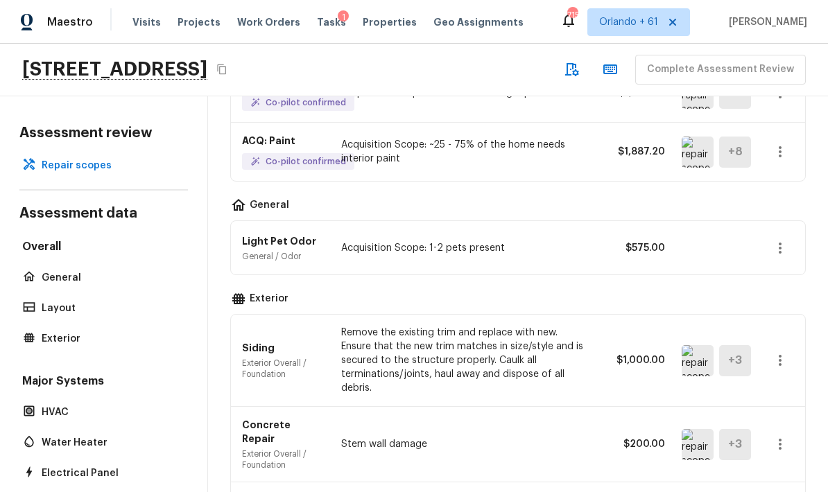
click at [578, 248] on icon "button" at bounding box center [780, 248] width 17 height 17
click at [578, 327] on li "Remove" at bounding box center [775, 330] width 90 height 42
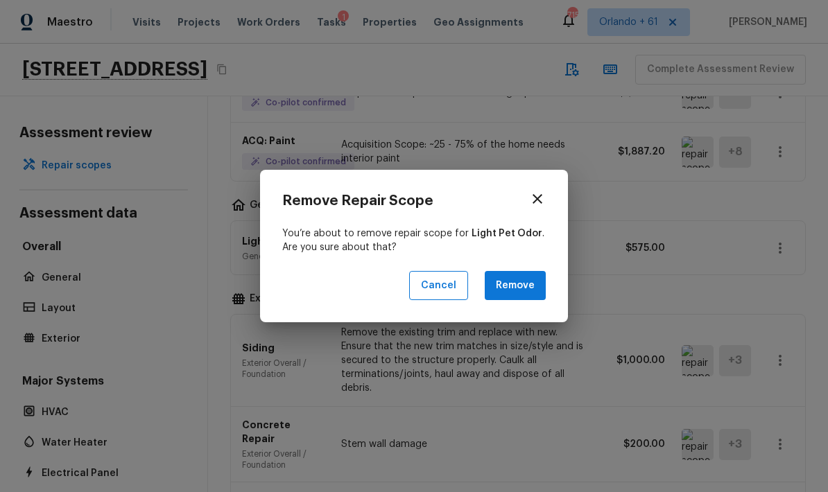
click at [528, 284] on button "Remove" at bounding box center [515, 286] width 61 height 30
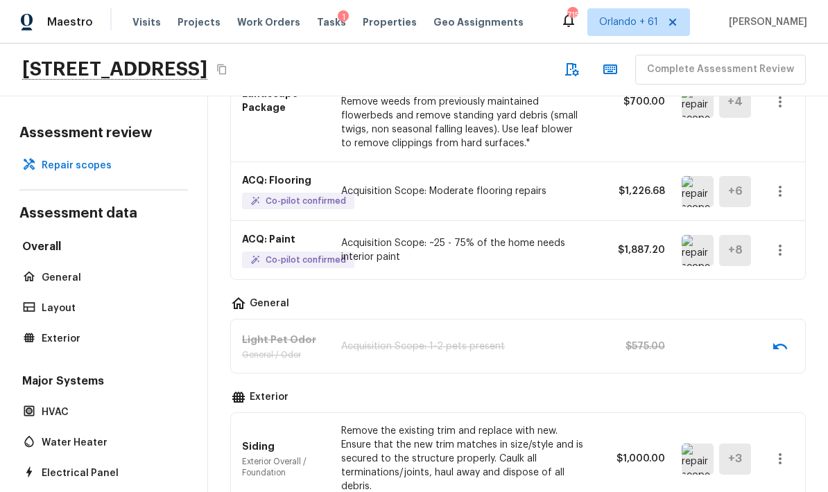
scroll to position [422, 0]
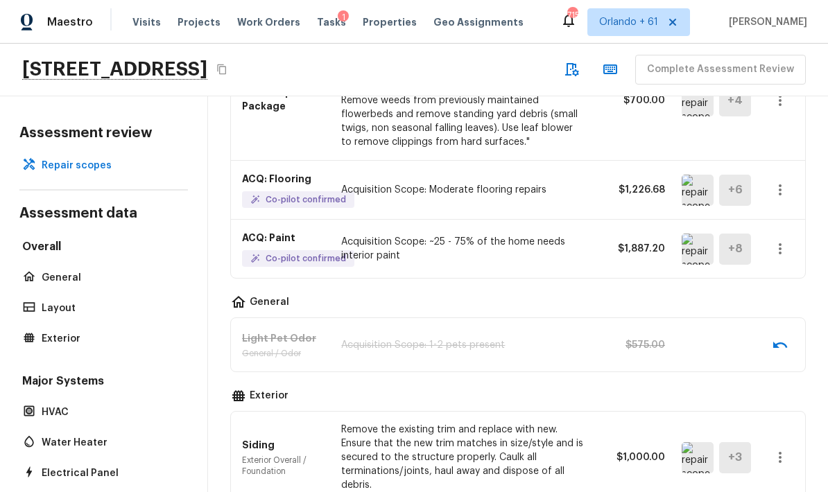
click at [578, 342] on icon "button" at bounding box center [780, 345] width 17 height 17
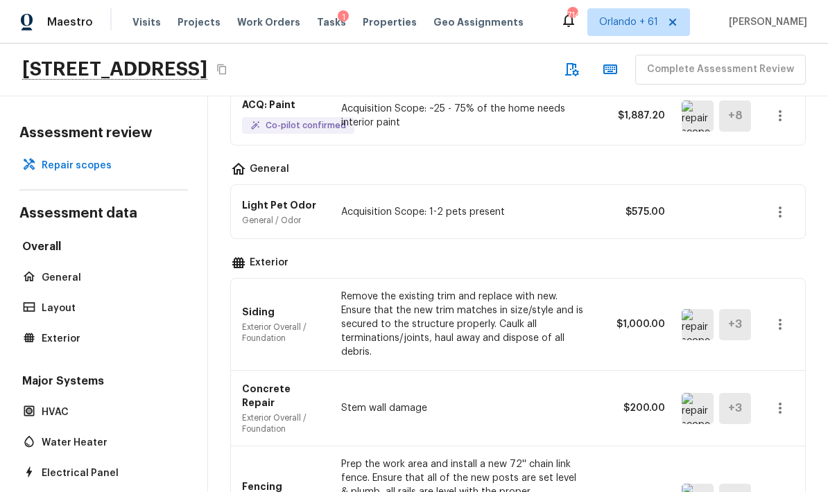
scroll to position [556, 0]
click at [578, 334] on div "Siding Exterior Overall / Foundation Remove the existing trim and replace with …" at bounding box center [518, 324] width 574 height 92
click at [578, 328] on img at bounding box center [698, 324] width 32 height 31
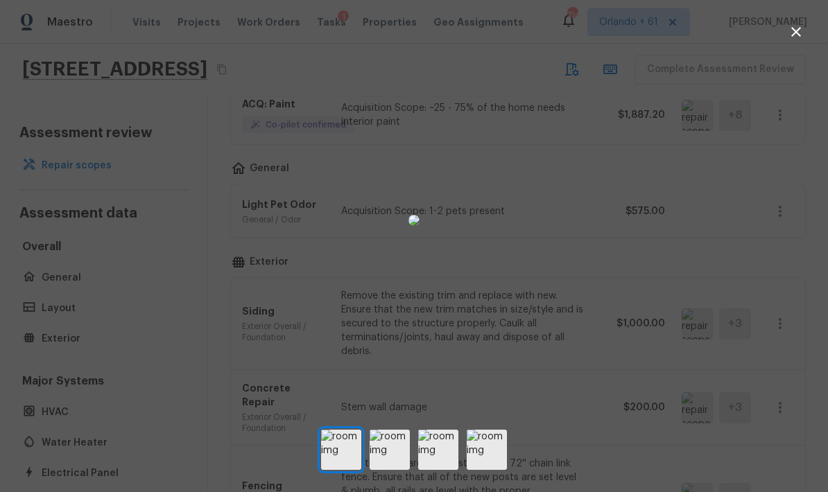
click at [389, 468] on img at bounding box center [390, 450] width 40 height 40
click at [445, 464] on img at bounding box center [438, 450] width 40 height 40
click at [496, 470] on img at bounding box center [487, 450] width 40 height 40
click at [578, 179] on div at bounding box center [414, 220] width 828 height 397
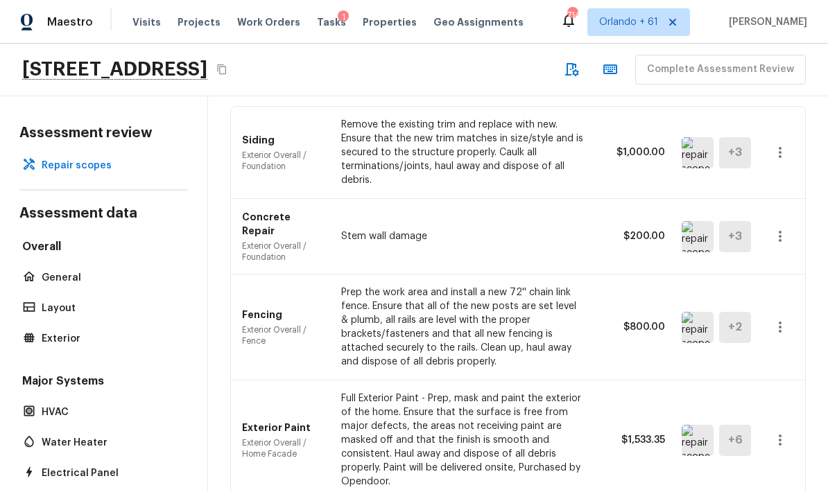
scroll to position [732, 0]
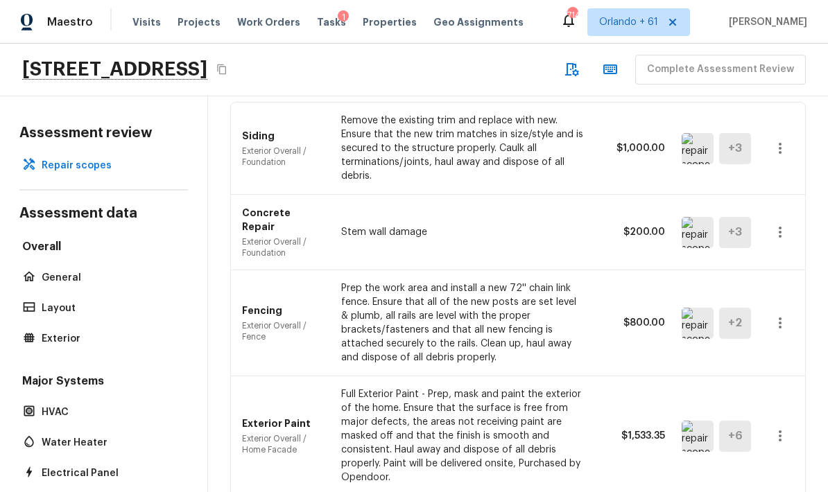
click at [578, 314] on img at bounding box center [698, 323] width 32 height 31
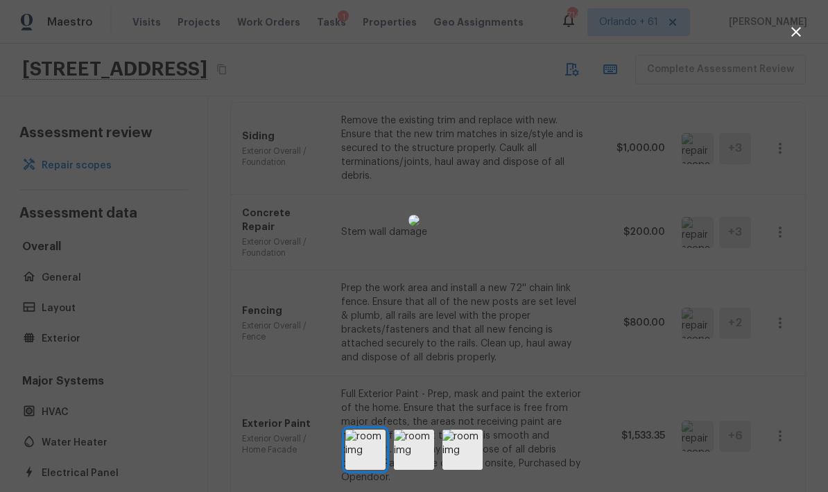
click at [578, 291] on div at bounding box center [414, 220] width 828 height 397
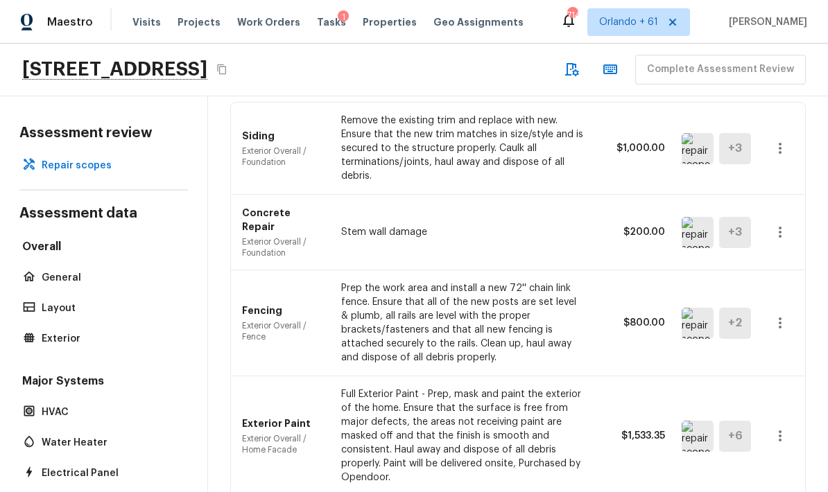
click at [578, 315] on icon "button" at bounding box center [780, 323] width 17 height 17
click at [578, 386] on li "Remove" at bounding box center [775, 391] width 90 height 42
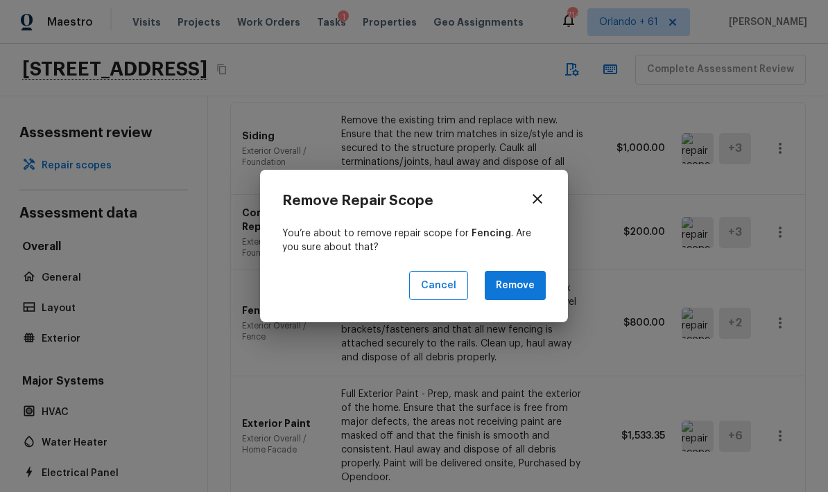
click at [529, 288] on button "Remove" at bounding box center [515, 286] width 61 height 30
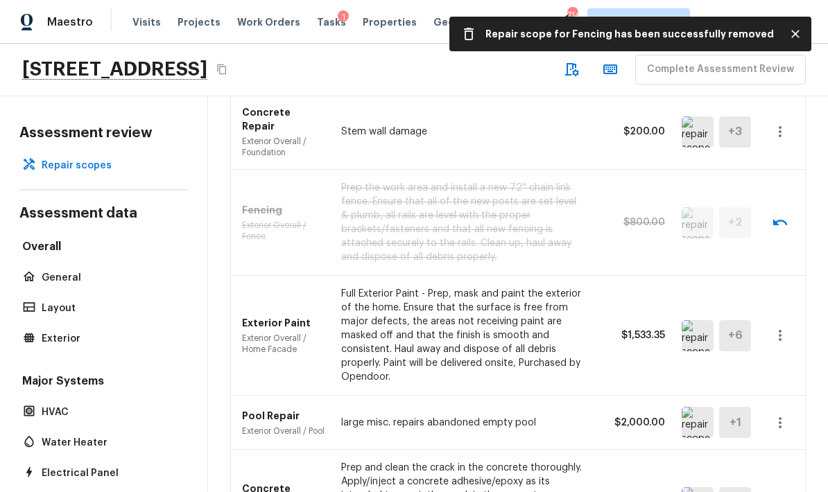
scroll to position [843, 0]
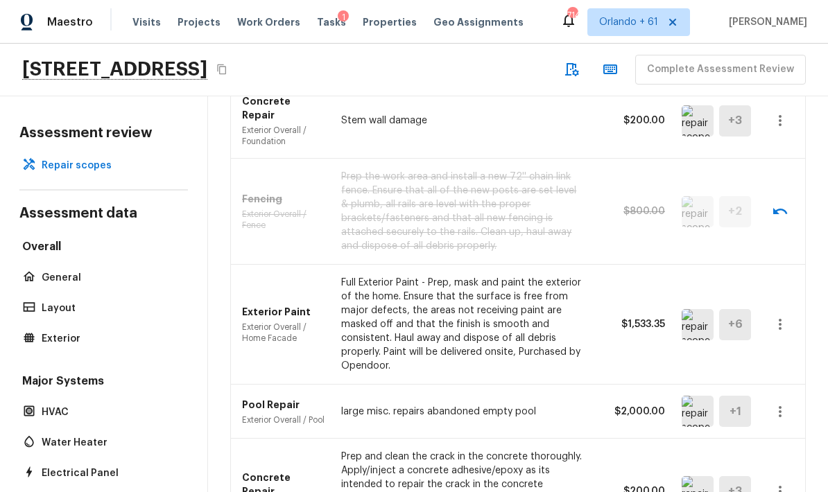
click at [578, 316] on icon "button" at bounding box center [780, 324] width 17 height 17
click at [578, 347] on li "Edit" at bounding box center [775, 350] width 90 height 42
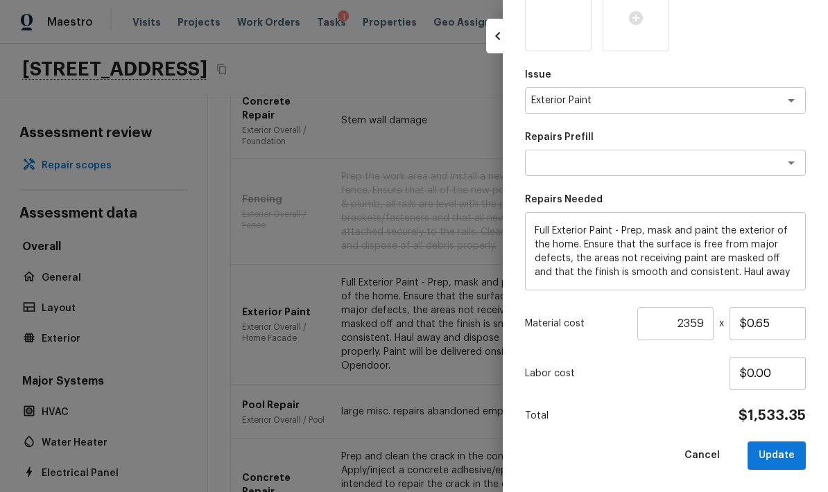
scroll to position [357, 0]
click at [578, 326] on input "$0.65" at bounding box center [768, 324] width 76 height 33
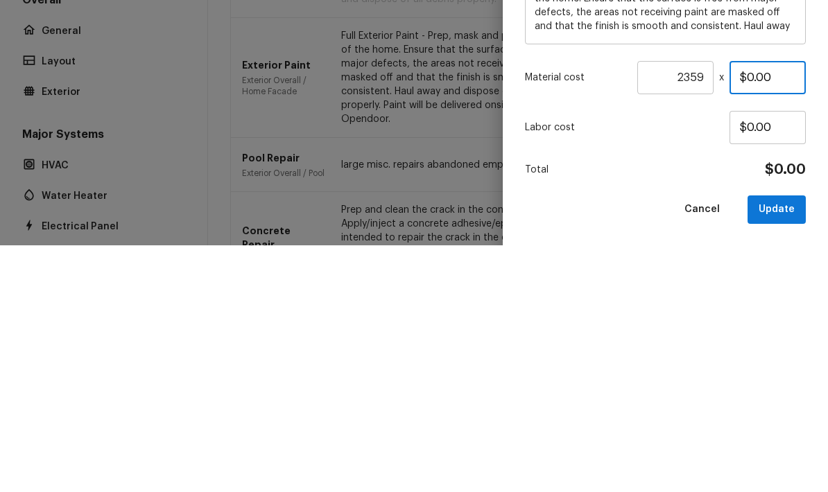
click at [578, 308] on input "$0.00" at bounding box center [768, 324] width 76 height 33
click at [578, 308] on input "$1,250.00" at bounding box center [768, 324] width 76 height 33
click at [578, 308] on input "$0.00" at bounding box center [768, 324] width 76 height 33
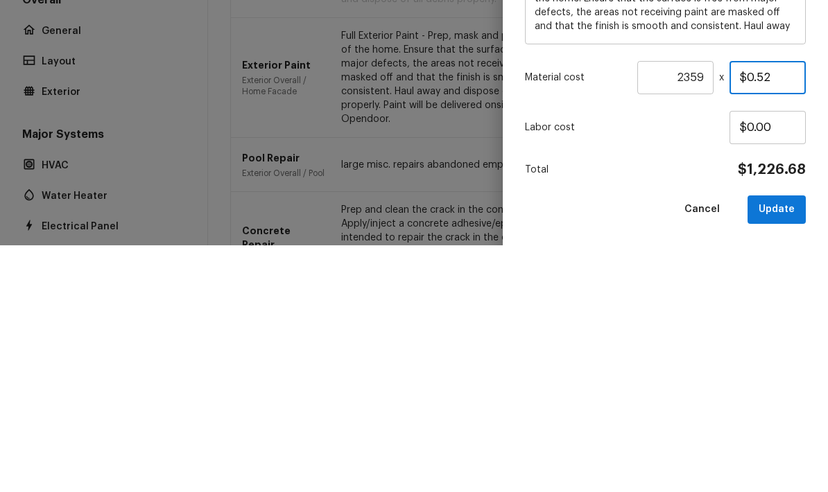
click at [578, 308] on input "$0.52" at bounding box center [768, 324] width 76 height 33
click at [578, 308] on input "$0.00" at bounding box center [768, 324] width 76 height 33
click at [578, 308] on input "$0.25" at bounding box center [768, 324] width 76 height 33
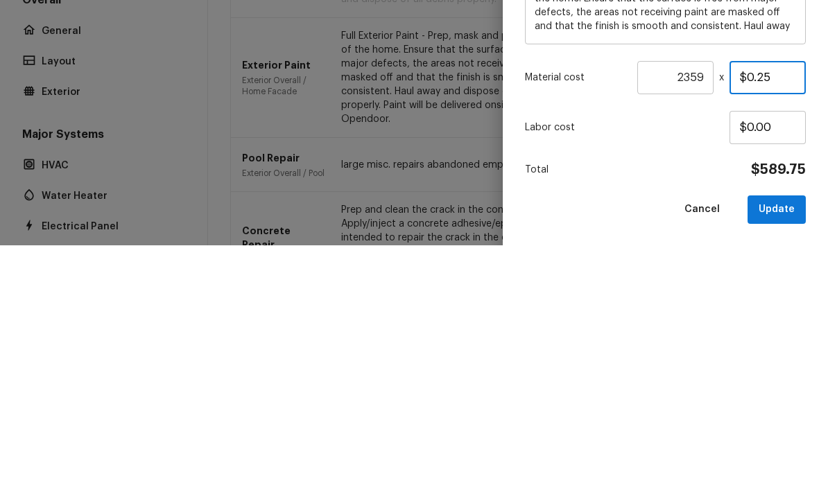
type input "$1.25"
click at [578, 358] on div "Labor cost $0.00" at bounding box center [665, 374] width 281 height 33
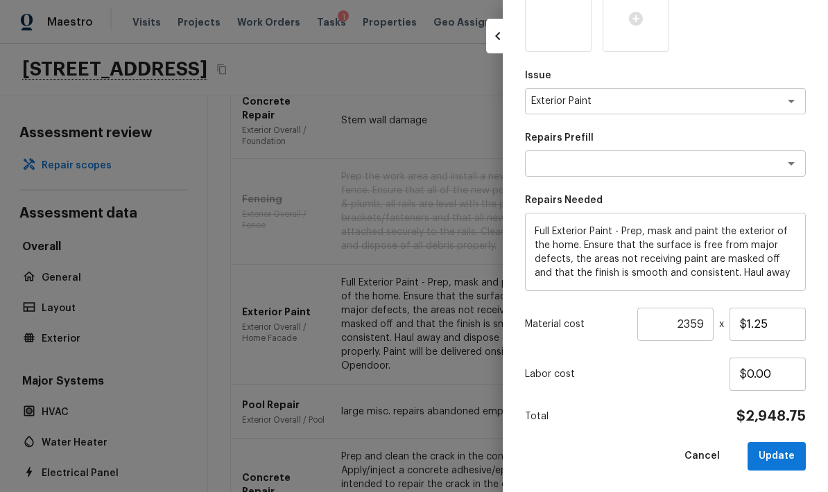
click at [578, 457] on button "Update" at bounding box center [777, 456] width 58 height 28
type input "1"
type input "$0.00"
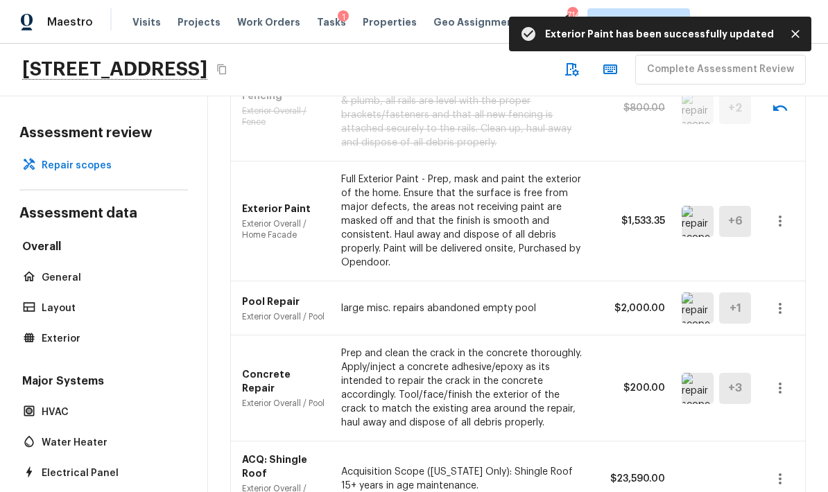
scroll to position [946, 0]
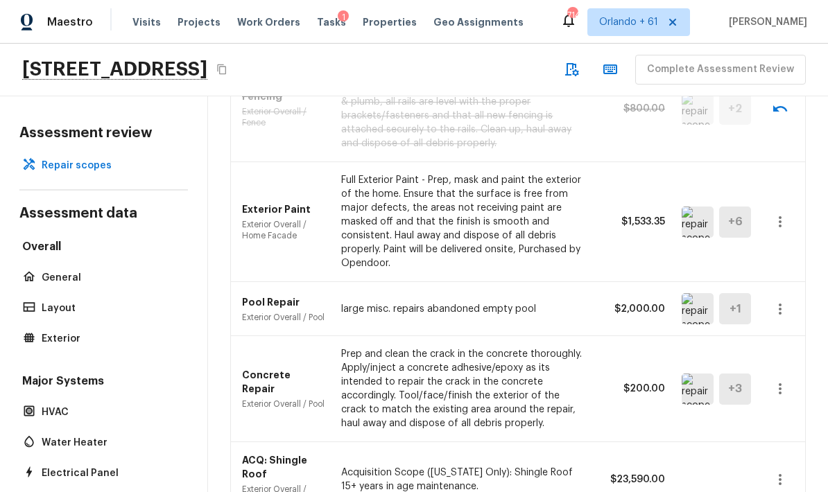
click at [578, 293] on img at bounding box center [698, 308] width 32 height 31
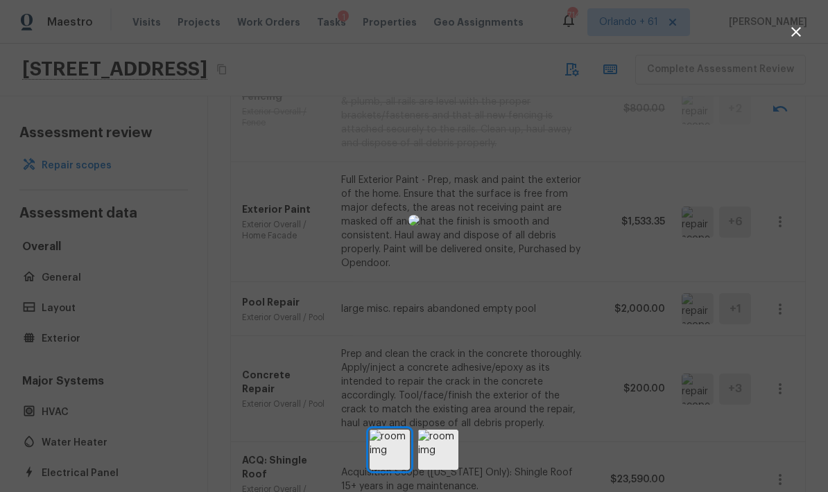
click at [578, 286] on div at bounding box center [414, 220] width 828 height 397
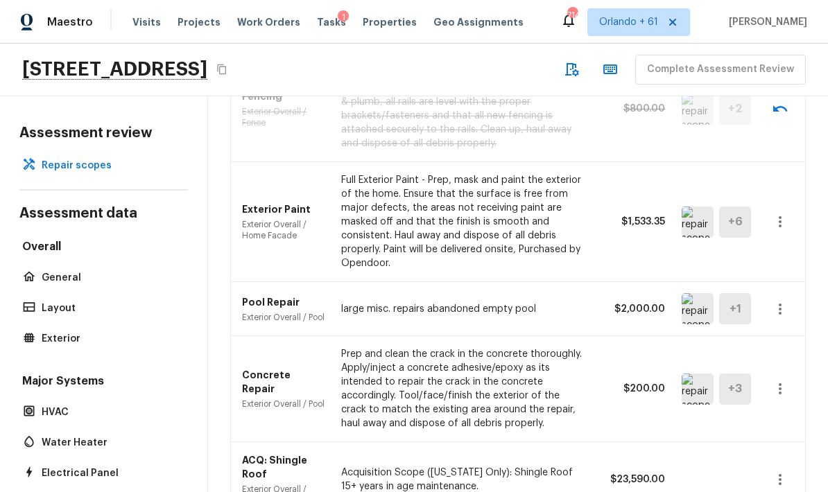
click at [578, 293] on img at bounding box center [698, 308] width 32 height 31
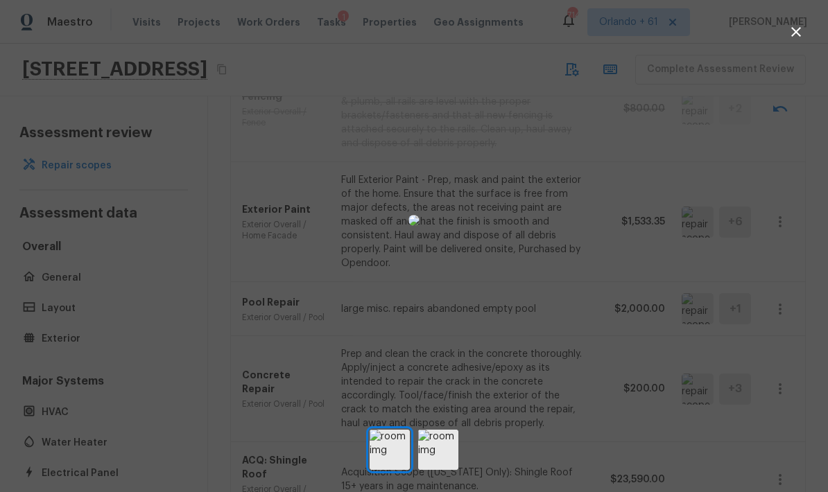
click at [438, 468] on img at bounding box center [438, 450] width 40 height 40
click at [420, 226] on img at bounding box center [413, 220] width 11 height 11
click at [578, 232] on div at bounding box center [414, 220] width 828 height 397
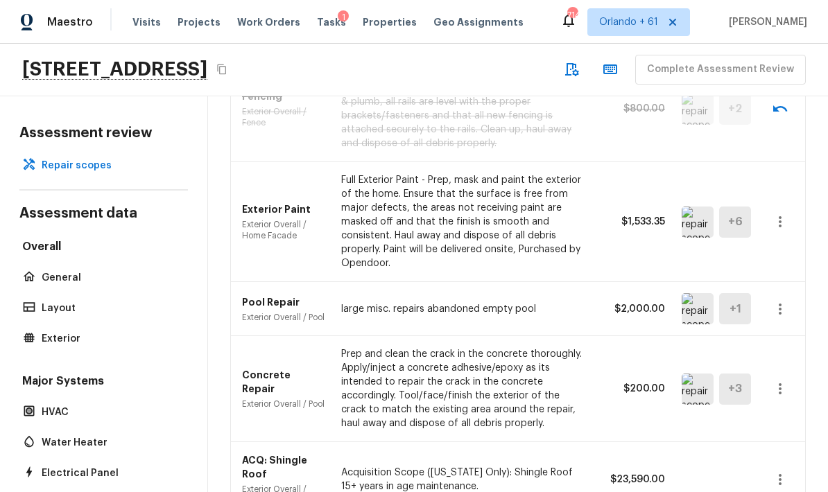
click at [578, 301] on icon "button" at bounding box center [780, 309] width 17 height 17
click at [578, 279] on li "Edit" at bounding box center [775, 284] width 90 height 42
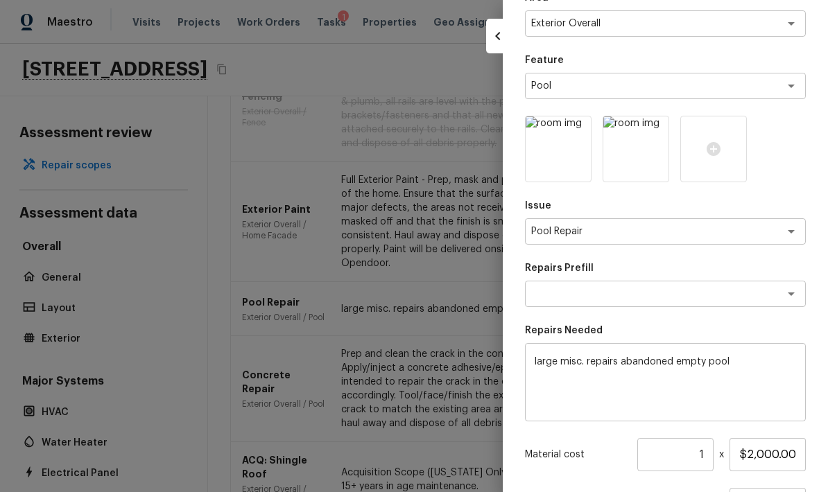
scroll to position [78, 0]
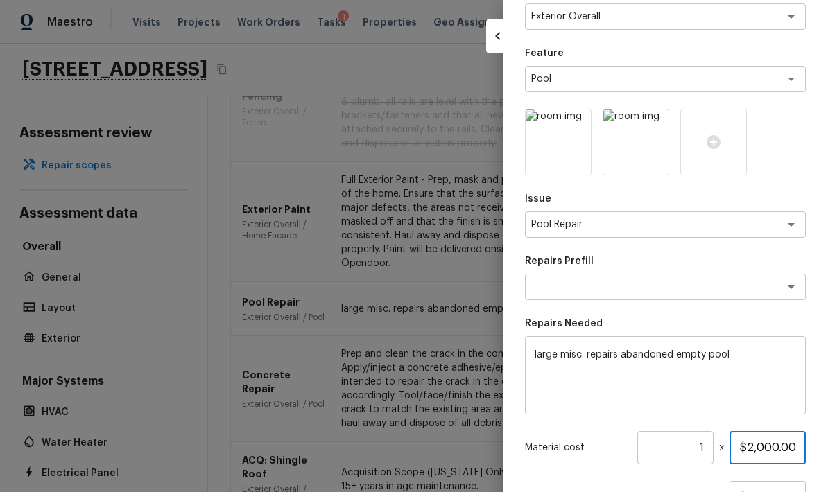
click at [578, 446] on input "$2,000.00" at bounding box center [768, 447] width 76 height 33
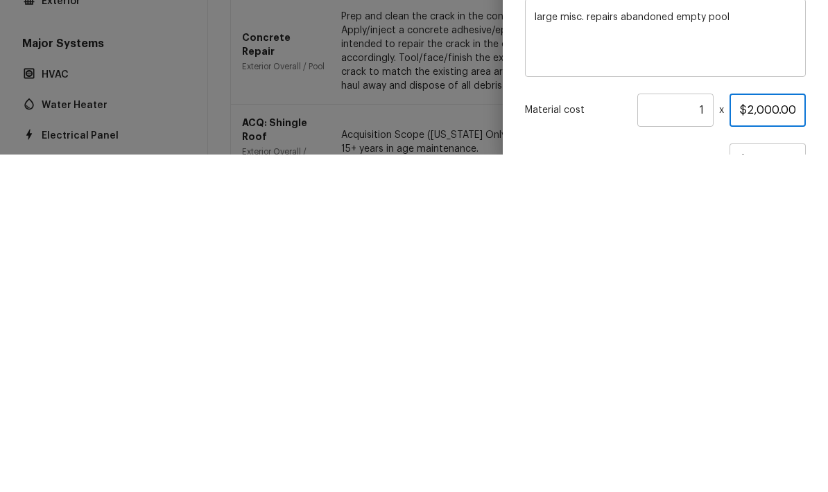
click at [578, 431] on input "$2,000.00" at bounding box center [768, 447] width 76 height 33
click at [578, 431] on div "Material cost 1 ​ x $500.00" at bounding box center [665, 447] width 281 height 33
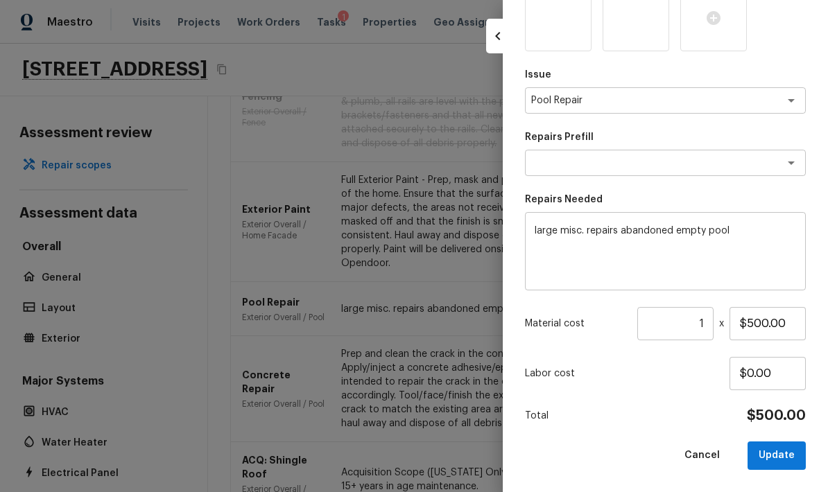
scroll to position [202, 0]
click at [578, 461] on button "Update" at bounding box center [777, 456] width 58 height 28
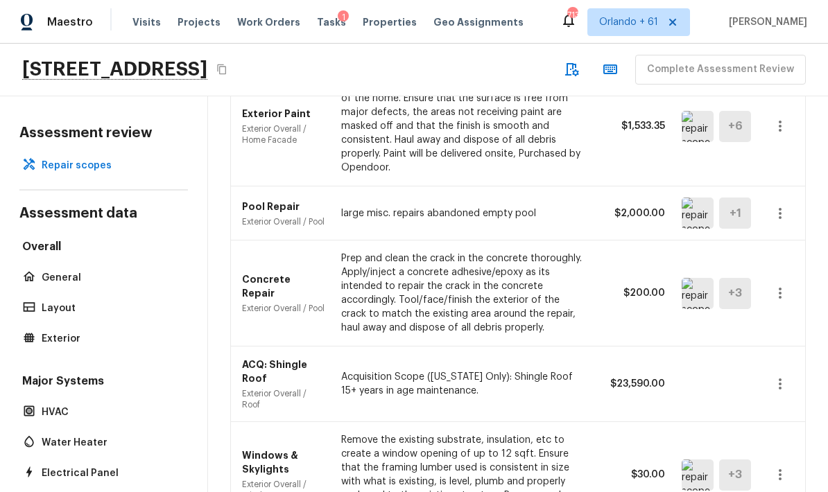
scroll to position [1041, 0]
click at [578, 279] on img at bounding box center [698, 294] width 32 height 31
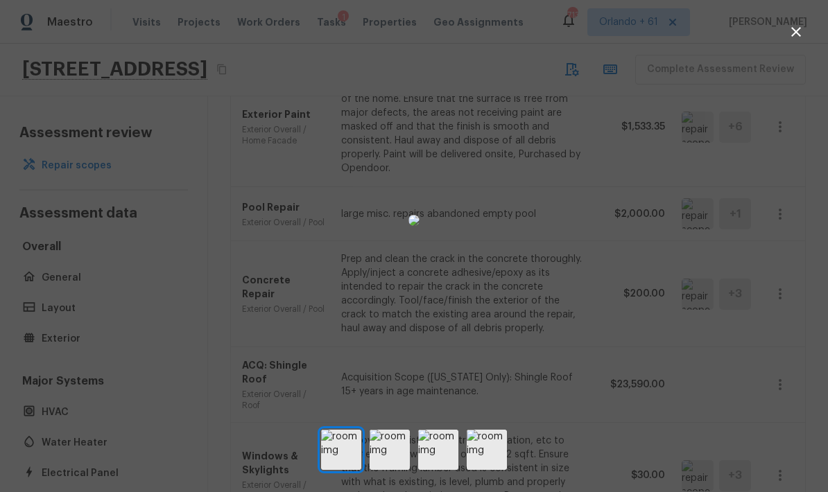
scroll to position [0, 0]
click at [578, 311] on div at bounding box center [414, 220] width 828 height 397
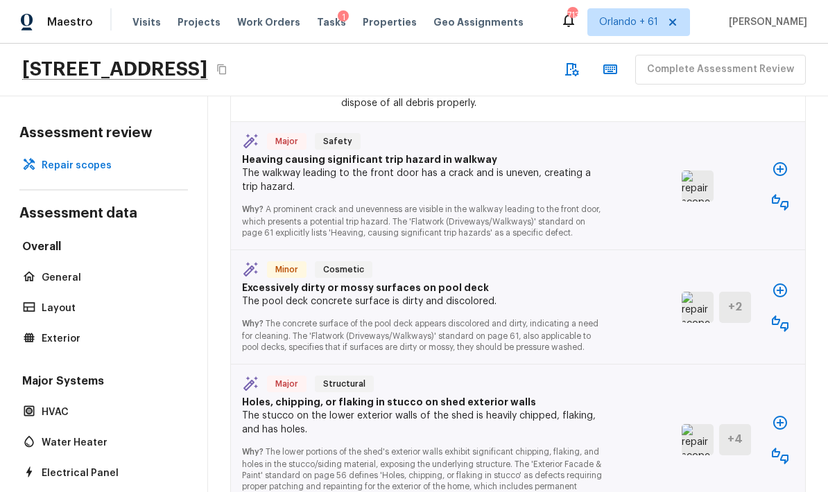
scroll to position [1408, 0]
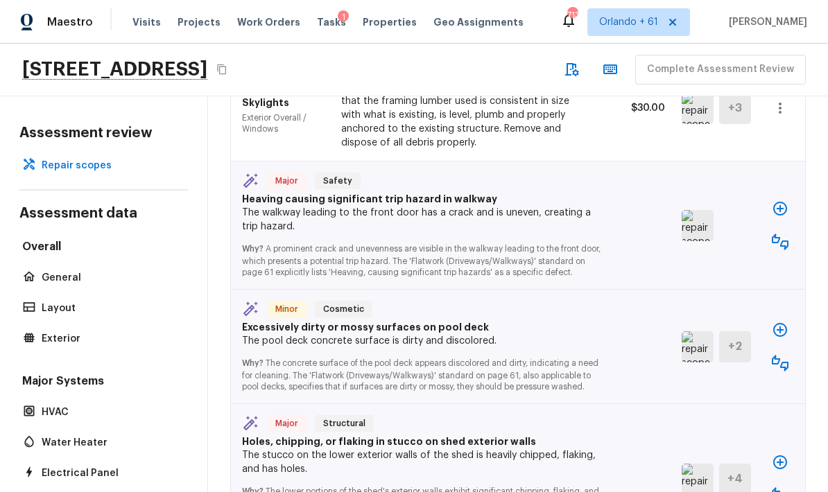
click at [578, 225] on img at bounding box center [698, 225] width 32 height 31
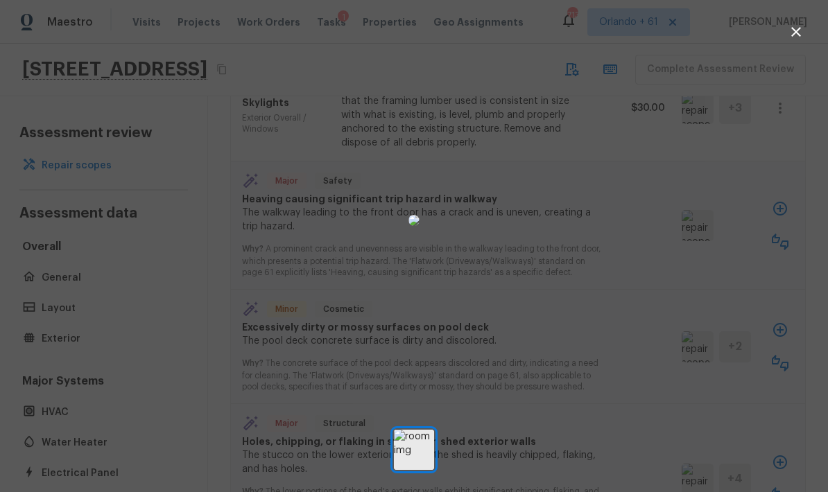
click at [578, 322] on div at bounding box center [414, 220] width 828 height 397
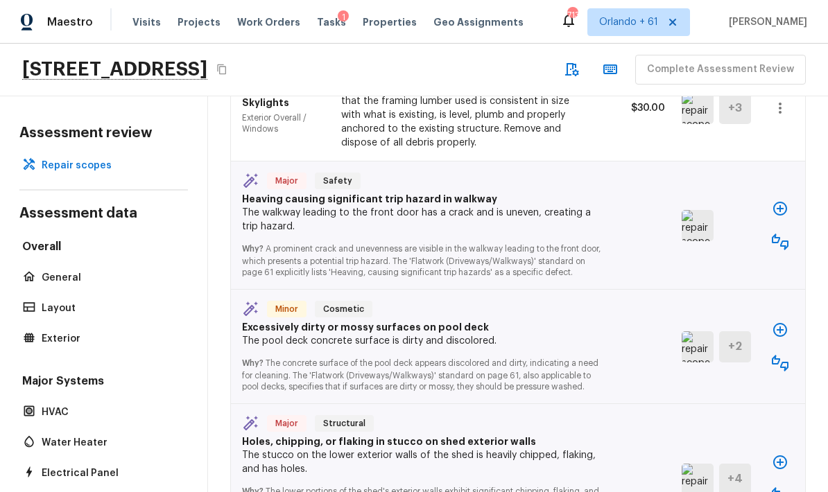
click at [578, 200] on icon "button" at bounding box center [780, 208] width 17 height 17
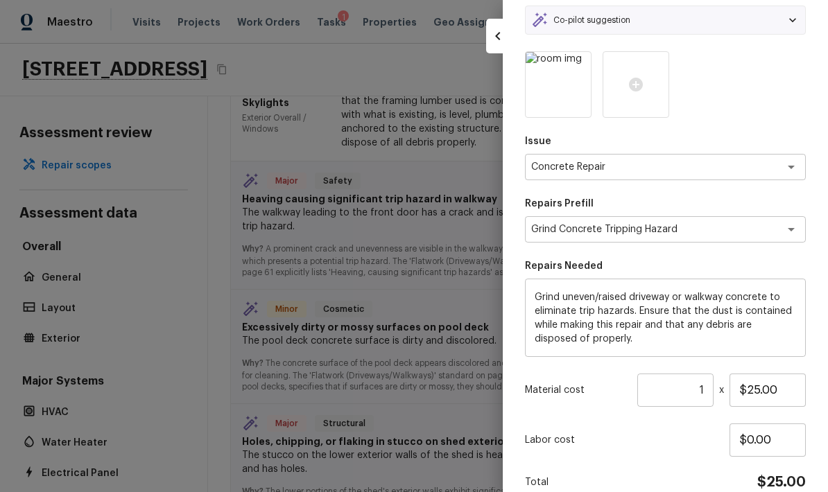
scroll to position [86, 0]
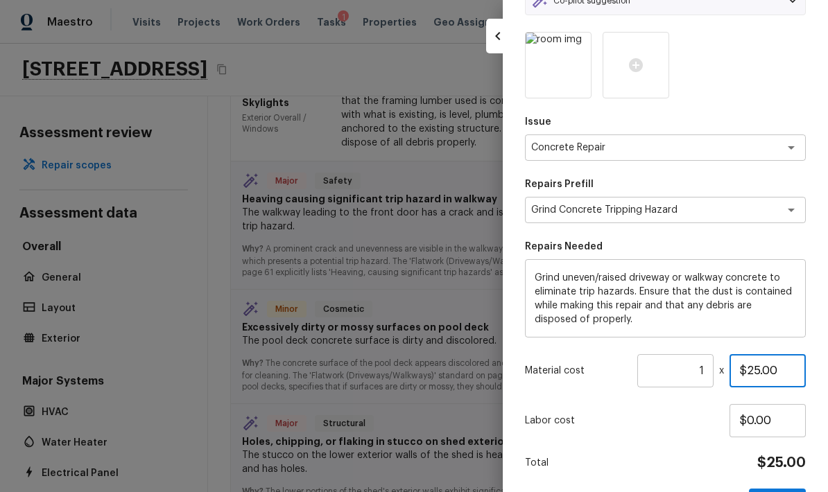
click at [578, 375] on input "$25.00" at bounding box center [768, 370] width 76 height 33
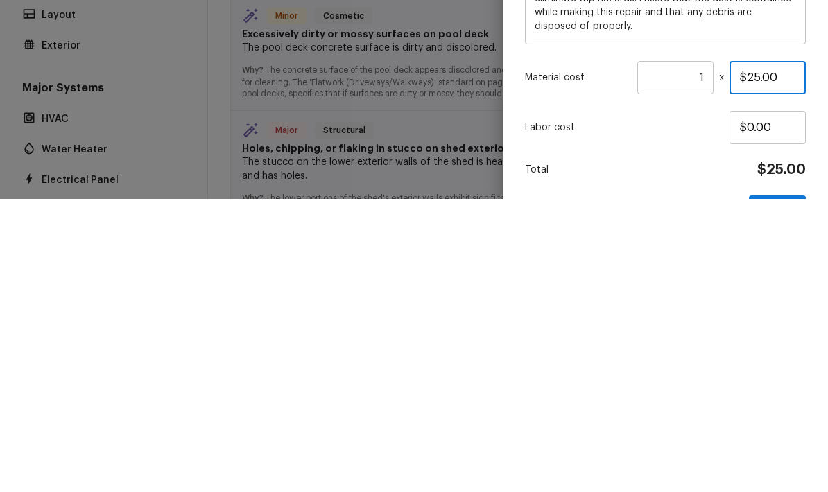
click at [578, 354] on input "$25.00" at bounding box center [768, 370] width 76 height 33
click at [578, 354] on input "$200.00" at bounding box center [768, 370] width 76 height 33
click at [578, 404] on div "Labor cost $0.00" at bounding box center [665, 420] width 281 height 33
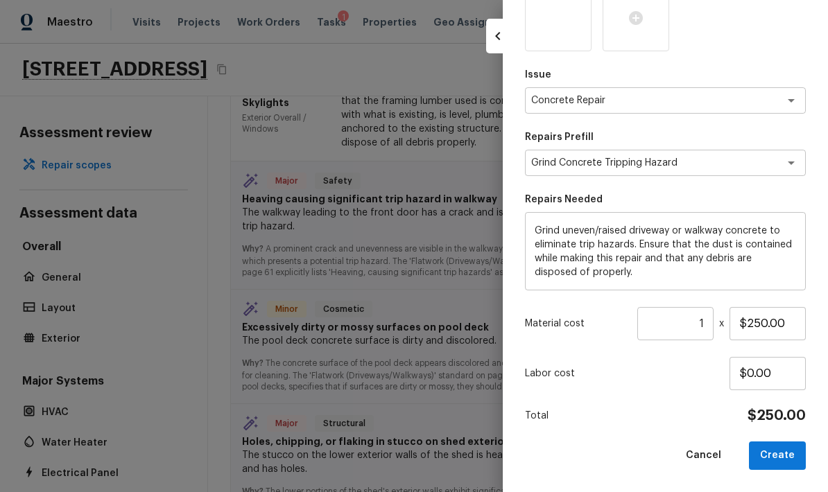
scroll to position [132, 0]
click at [578, 453] on button "Create" at bounding box center [777, 456] width 57 height 28
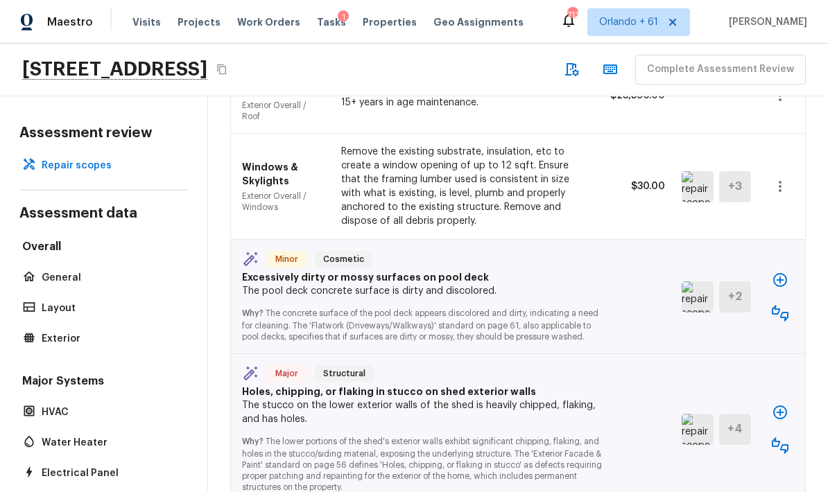
click at [578, 282] on img at bounding box center [698, 297] width 32 height 31
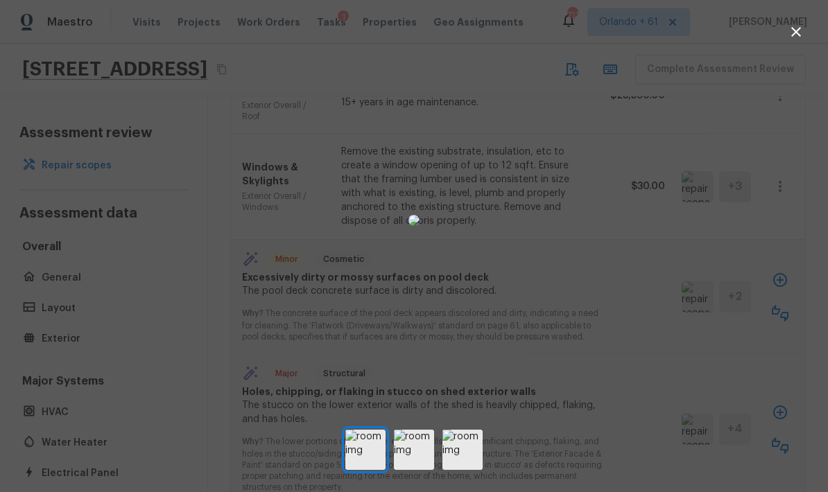
click at [578, 309] on div at bounding box center [414, 220] width 828 height 397
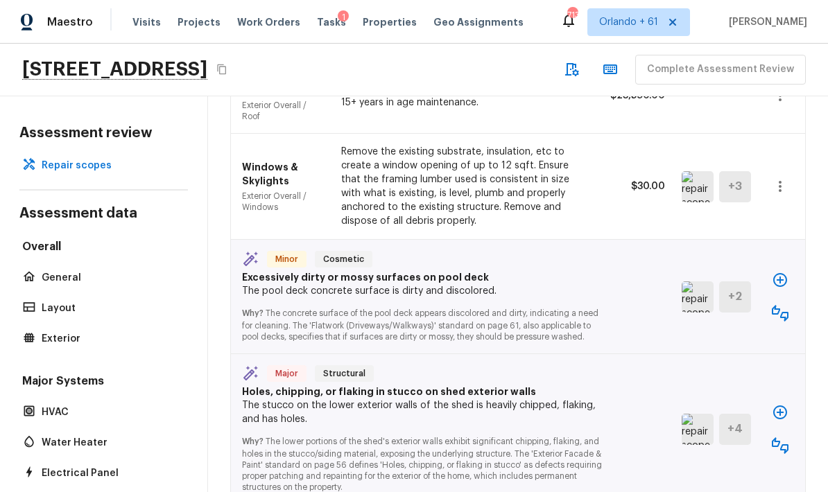
click at [578, 414] on img at bounding box center [698, 429] width 32 height 31
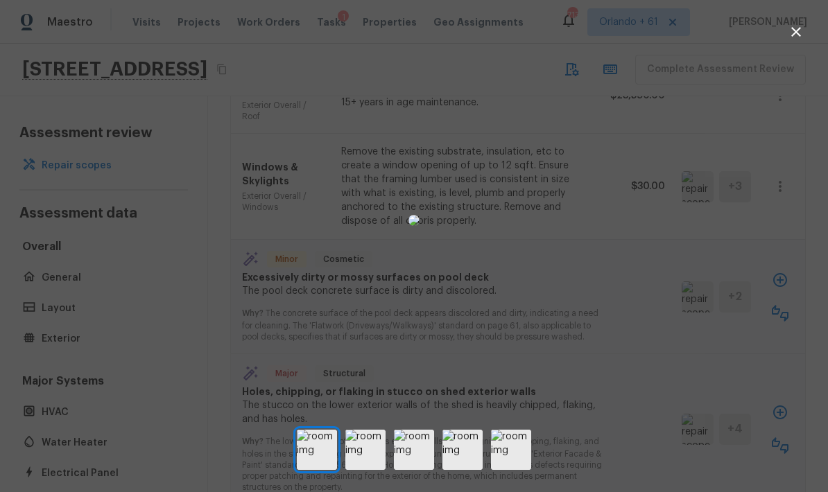
click at [578, 367] on div at bounding box center [414, 220] width 828 height 397
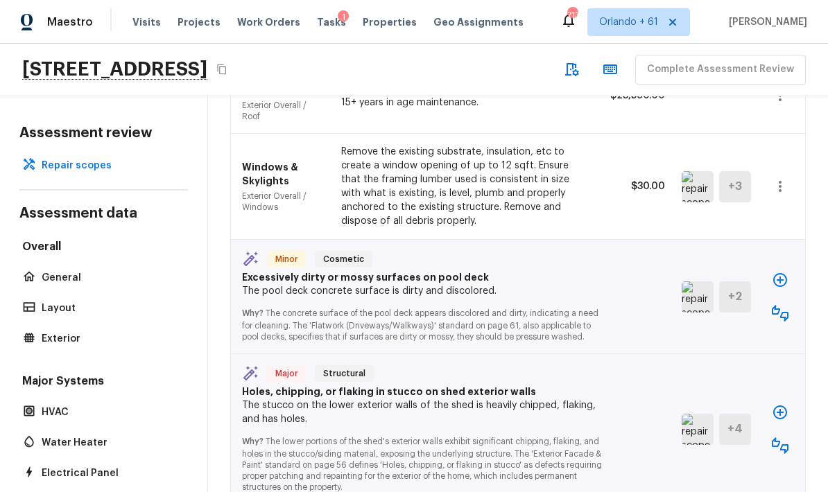
click at [578, 404] on icon "button" at bounding box center [780, 412] width 17 height 17
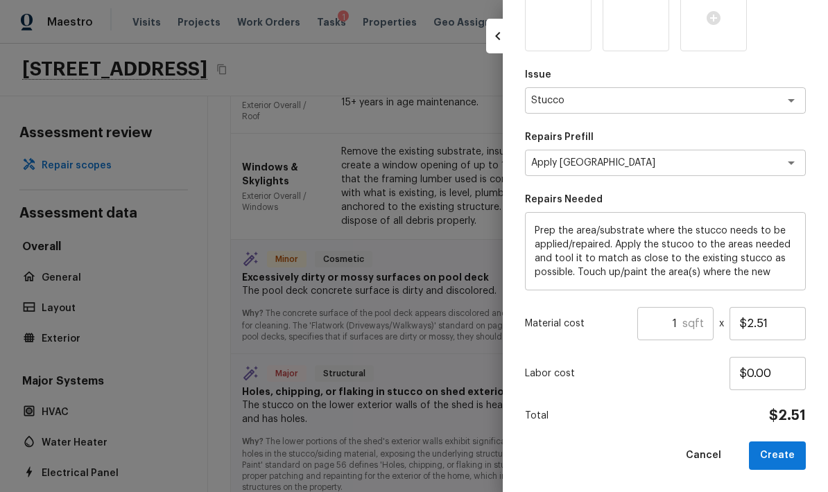
scroll to position [210, 0]
click at [578, 228] on textarea "Prep the area/substrate where the stucco needs to be applied/repaired. Apply th…" at bounding box center [665, 252] width 261 height 55
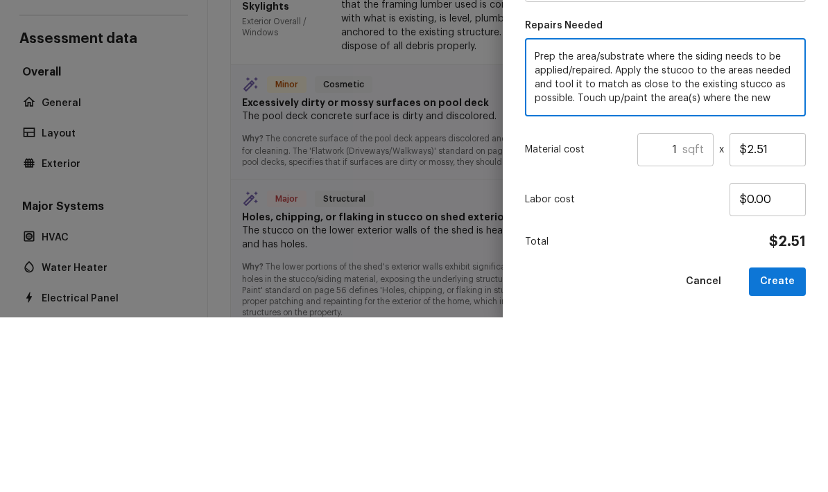
click at [578, 127] on div "Issue Stucco x ​ Repairs Prefill Apply New Stucco x ​ Repairs Needed Prep the a…" at bounding box center [665, 189] width 281 height 563
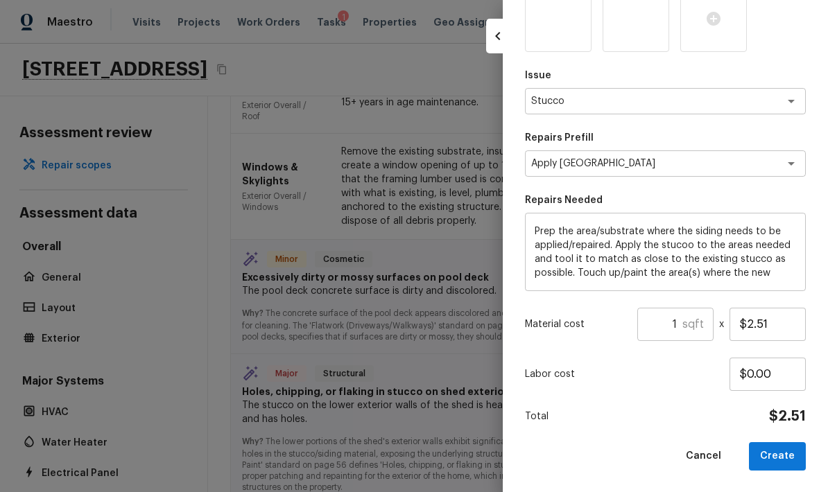
click at [578, 323] on input "1" at bounding box center [659, 324] width 45 height 33
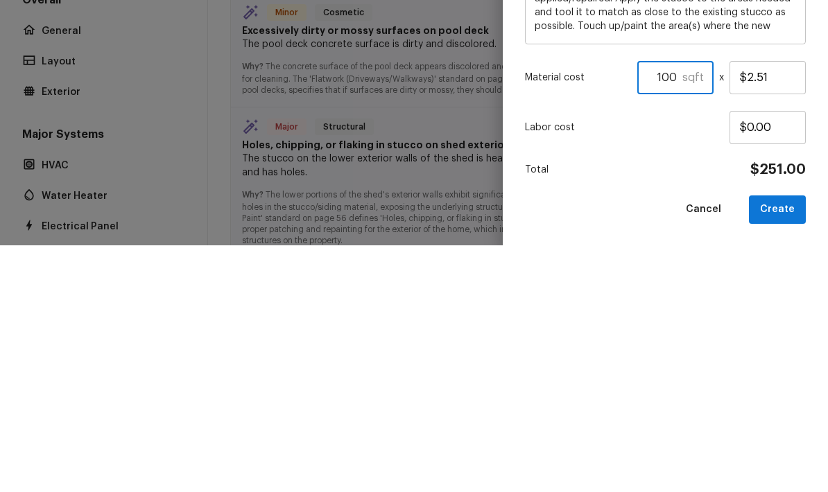
click at [578, 368] on p "Labor cost" at bounding box center [627, 375] width 205 height 14
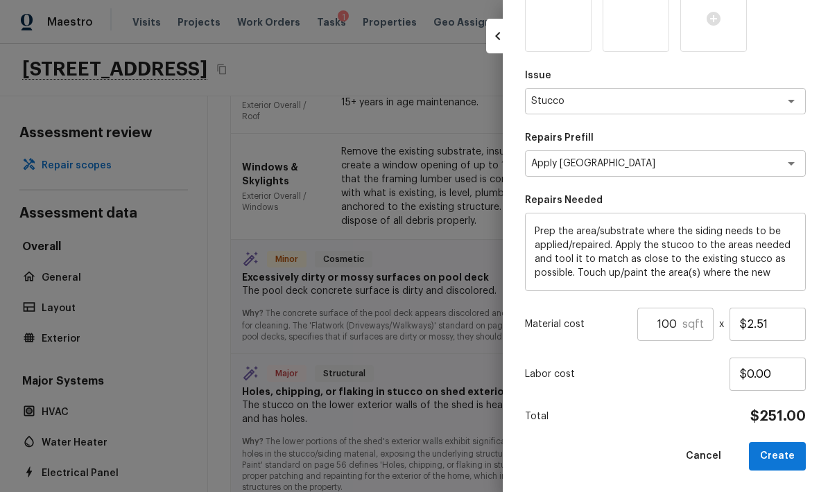
click at [578, 320] on input "100" at bounding box center [659, 324] width 45 height 33
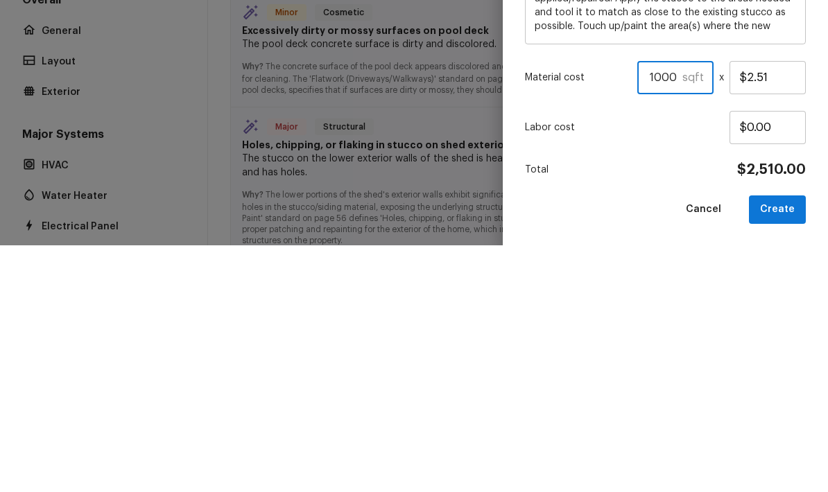
click at [578, 368] on p "Labor cost" at bounding box center [627, 375] width 205 height 14
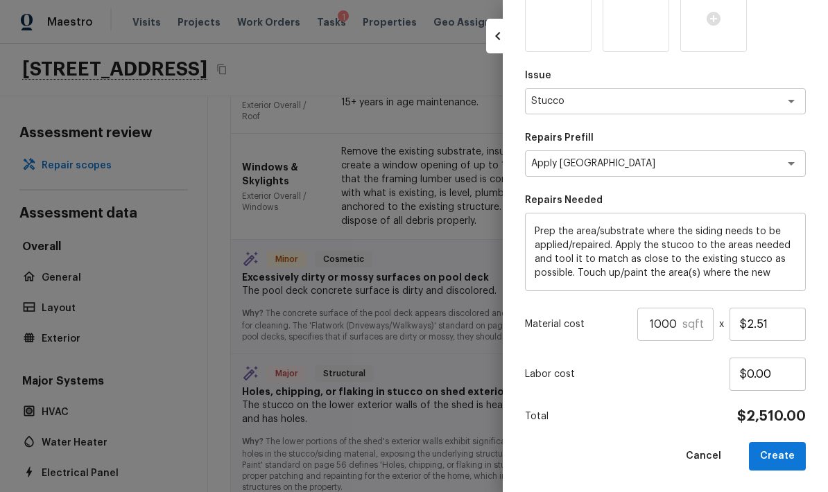
click at [578, 321] on input "1000" at bounding box center [659, 324] width 45 height 33
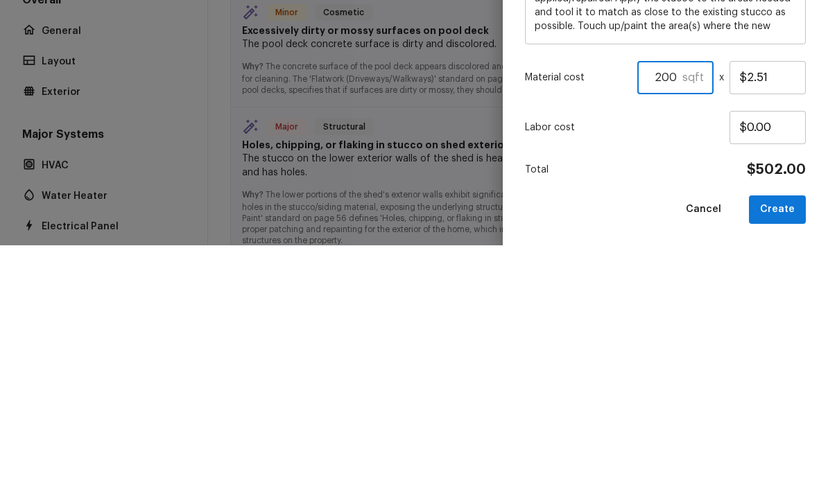
click at [578, 368] on p "Labor cost" at bounding box center [627, 375] width 205 height 14
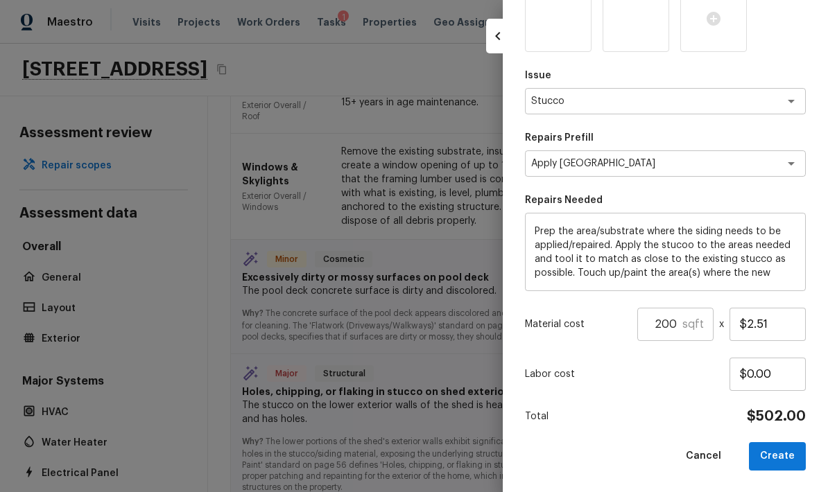
click at [578, 455] on button "Create" at bounding box center [777, 456] width 57 height 28
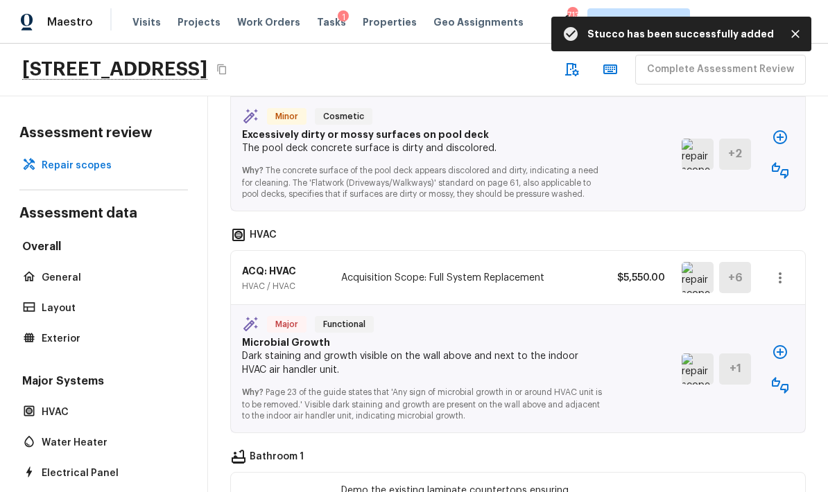
scroll to position [1658, 0]
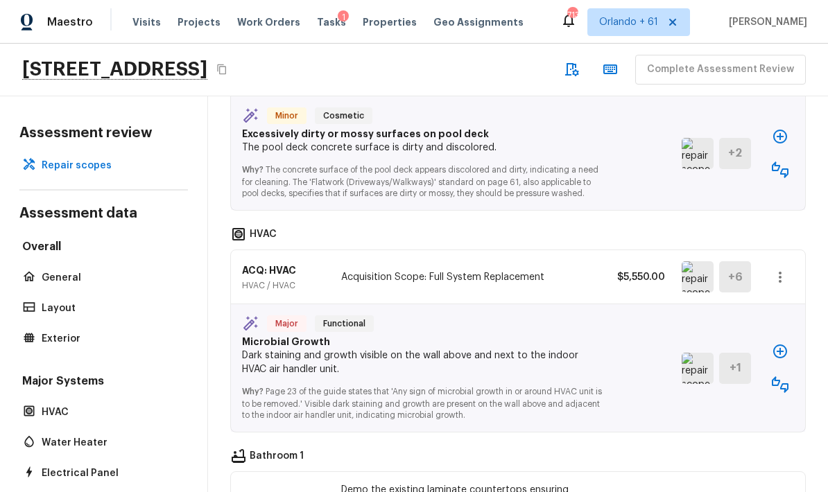
click at [578, 353] on img at bounding box center [698, 368] width 32 height 31
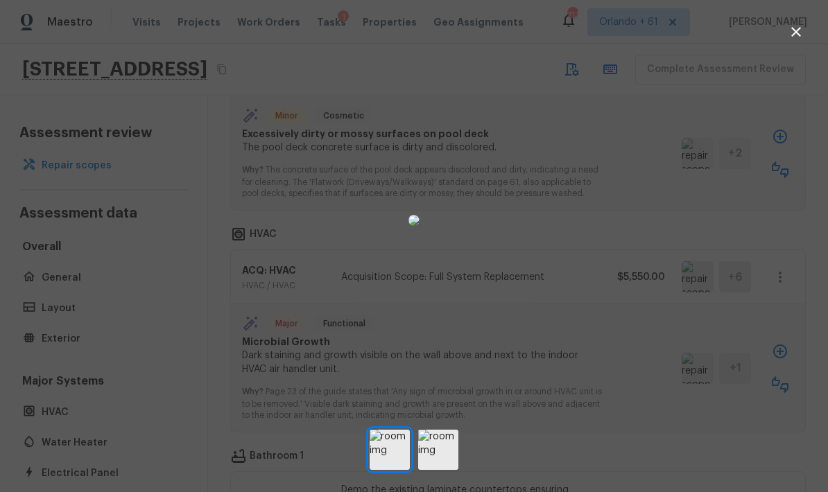
click at [578, 393] on div at bounding box center [414, 220] width 828 height 397
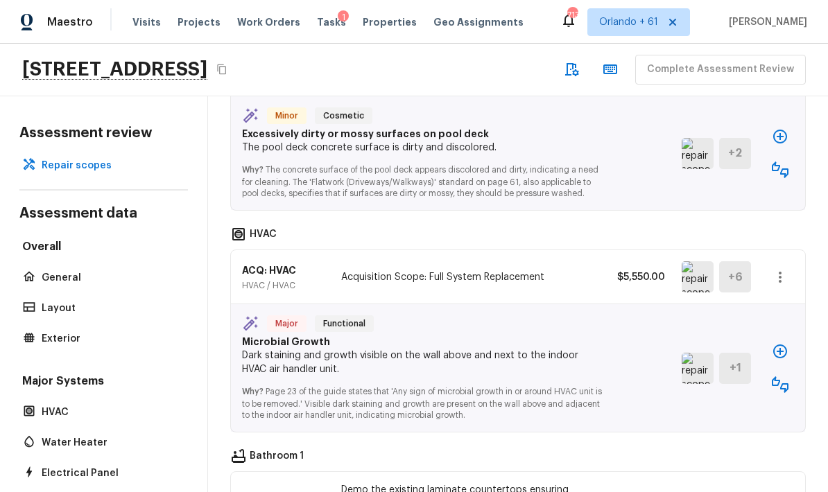
click at [578, 353] on img at bounding box center [698, 368] width 32 height 31
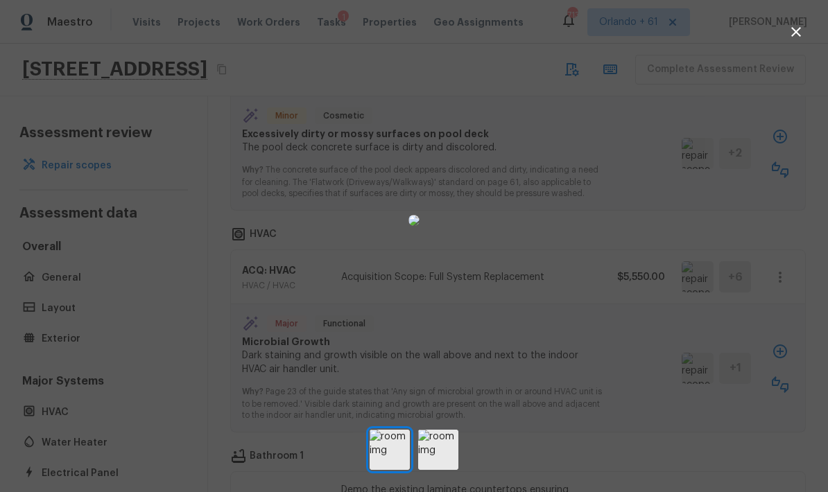
click at [578, 388] on div at bounding box center [414, 220] width 828 height 397
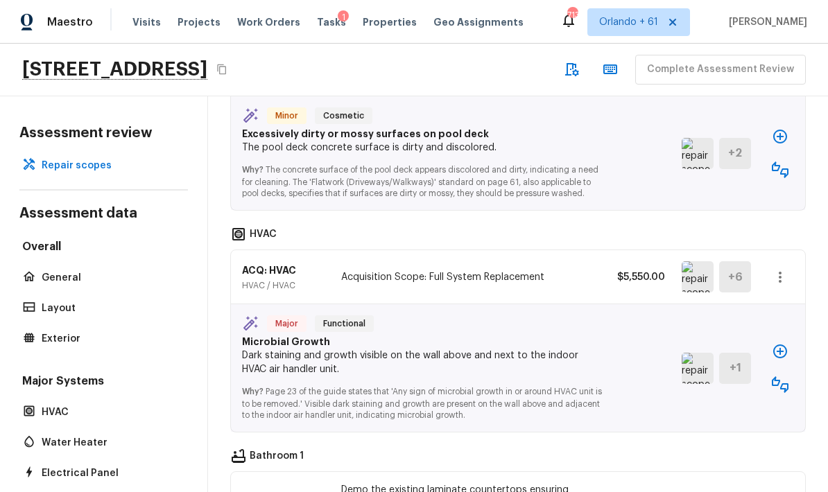
click at [578, 345] on icon "button" at bounding box center [780, 352] width 14 height 14
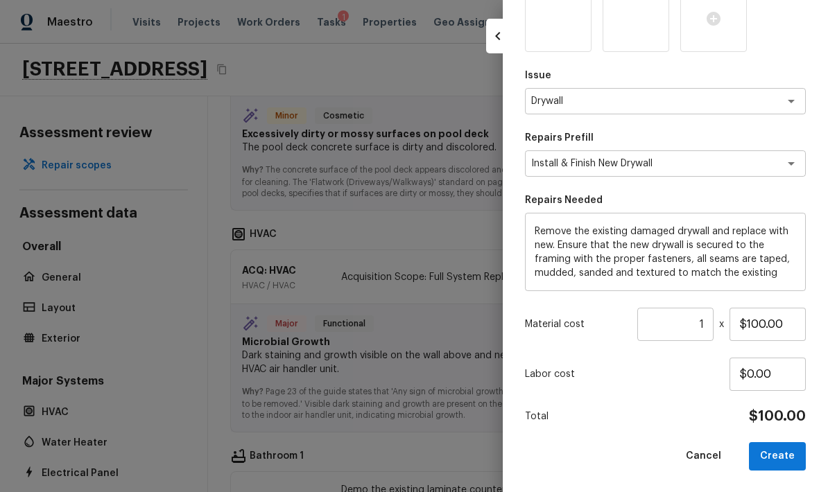
scroll to position [132, 0]
click at [578, 456] on button "Create" at bounding box center [777, 456] width 57 height 28
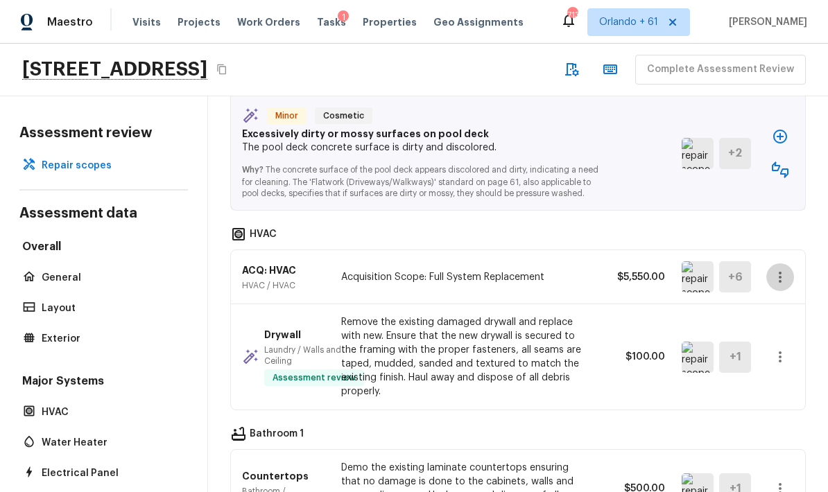
click at [578, 269] on icon "button" at bounding box center [780, 277] width 17 height 17
click at [578, 300] on li "Remove" at bounding box center [775, 300] width 90 height 42
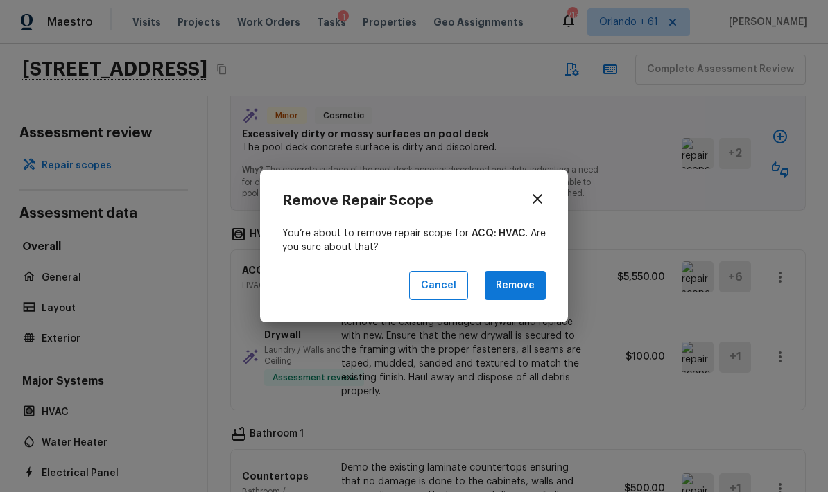
click at [524, 282] on button "Remove" at bounding box center [515, 286] width 61 height 30
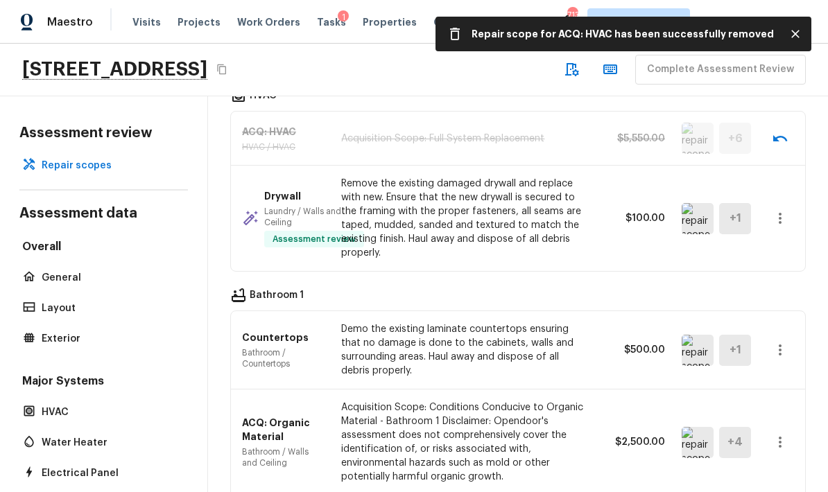
scroll to position [1812, 0]
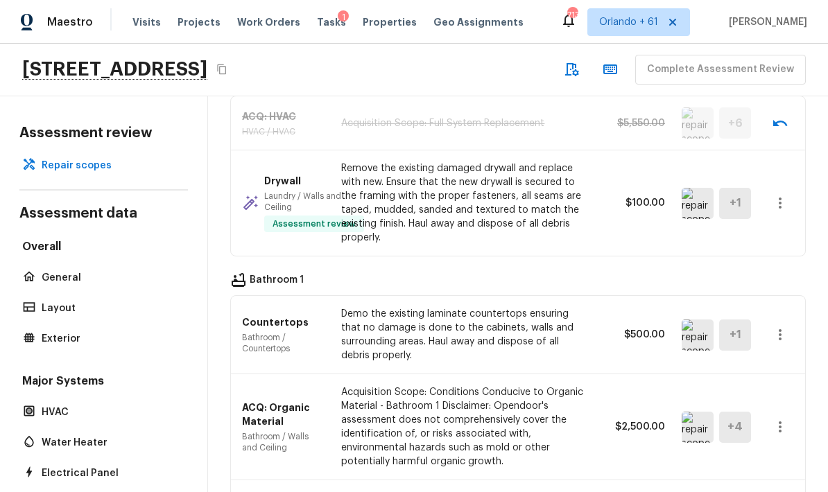
click at [578, 320] on img at bounding box center [698, 335] width 32 height 31
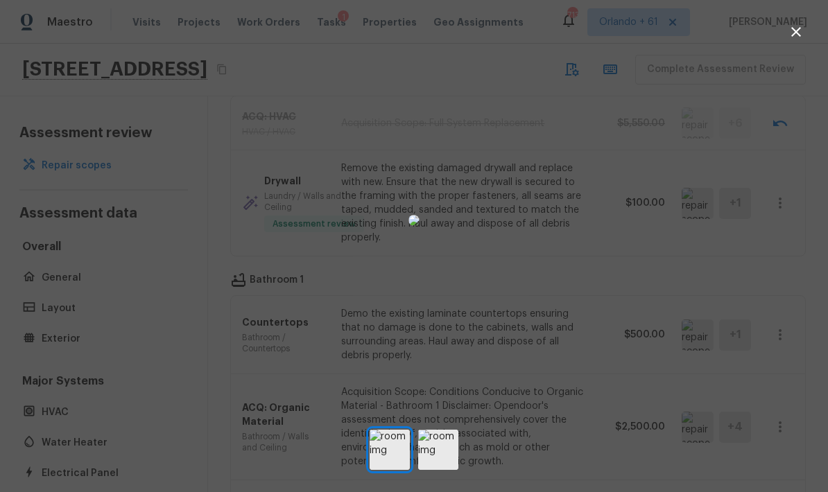
click at [420, 226] on img at bounding box center [413, 220] width 11 height 11
click at [578, 204] on div at bounding box center [414, 220] width 828 height 397
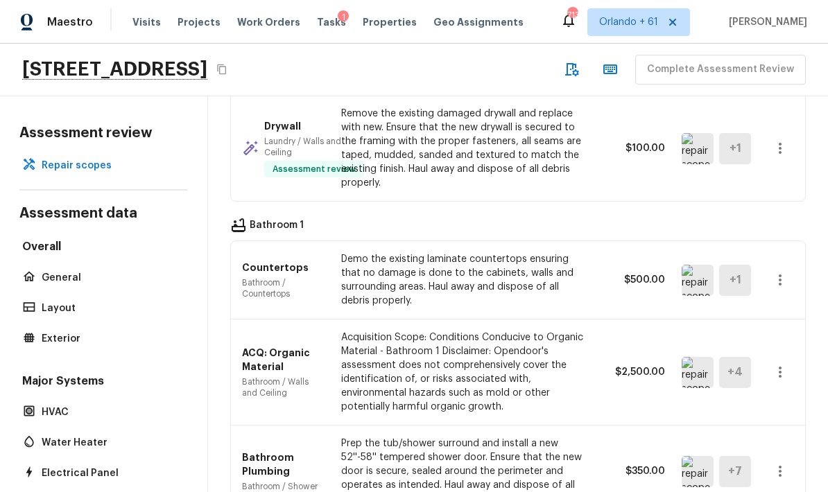
scroll to position [1877, 0]
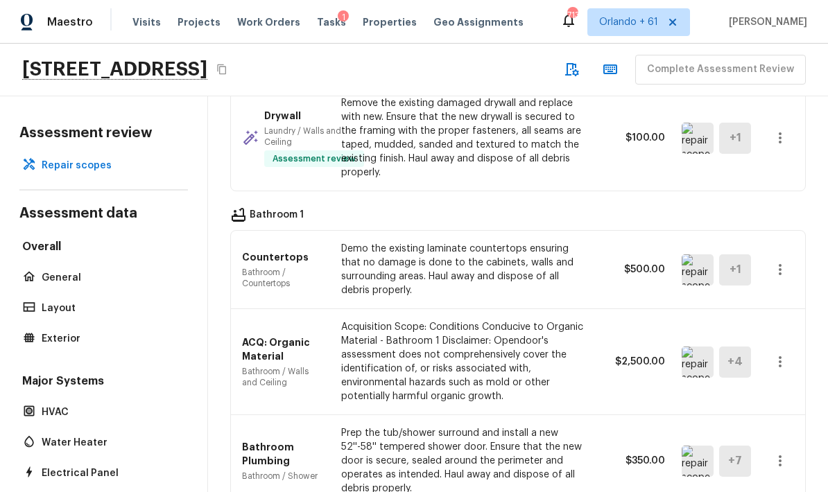
click at [578, 347] on img at bounding box center [698, 362] width 32 height 31
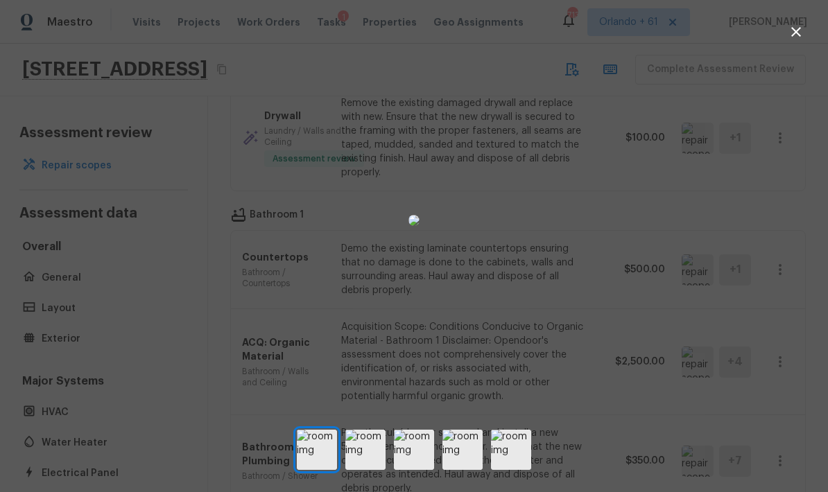
click at [372, 463] on img at bounding box center [365, 450] width 40 height 40
click at [417, 467] on img at bounding box center [414, 450] width 40 height 40
click at [469, 465] on img at bounding box center [462, 450] width 40 height 40
click at [517, 463] on img at bounding box center [511, 450] width 40 height 40
click at [578, 350] on div at bounding box center [414, 220] width 828 height 397
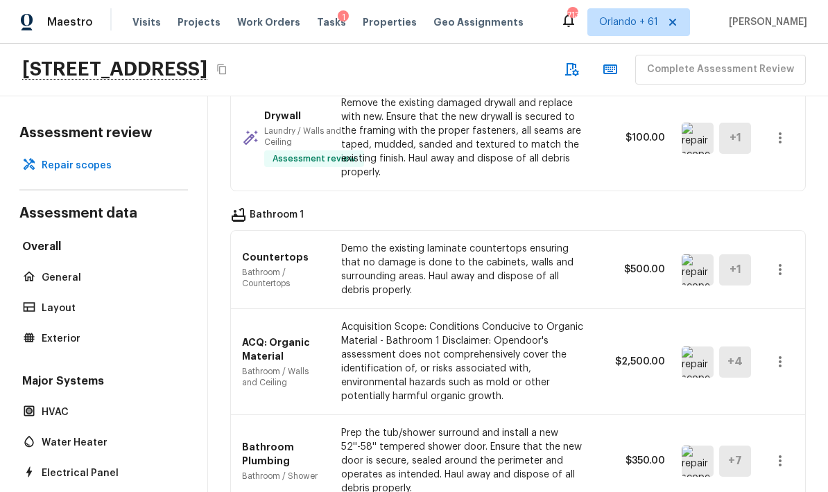
click at [578, 354] on icon "button" at bounding box center [780, 362] width 17 height 17
click at [578, 383] on li "Remove" at bounding box center [775, 385] width 90 height 42
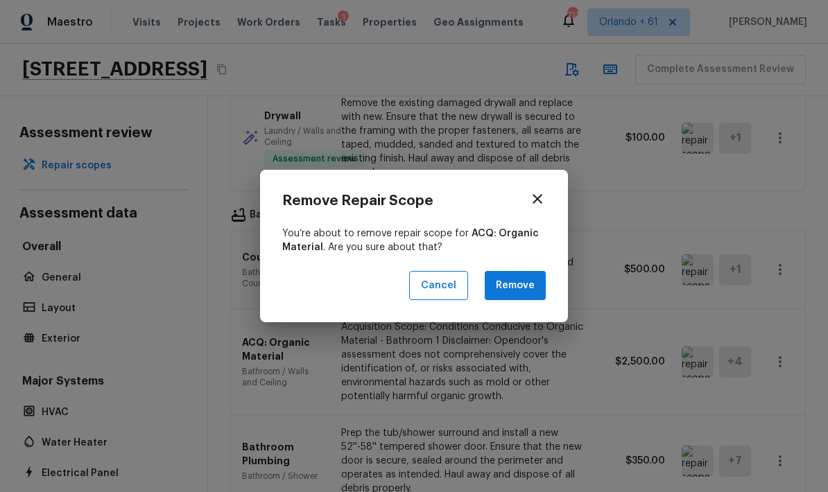
click at [516, 289] on button "Remove" at bounding box center [515, 286] width 61 height 30
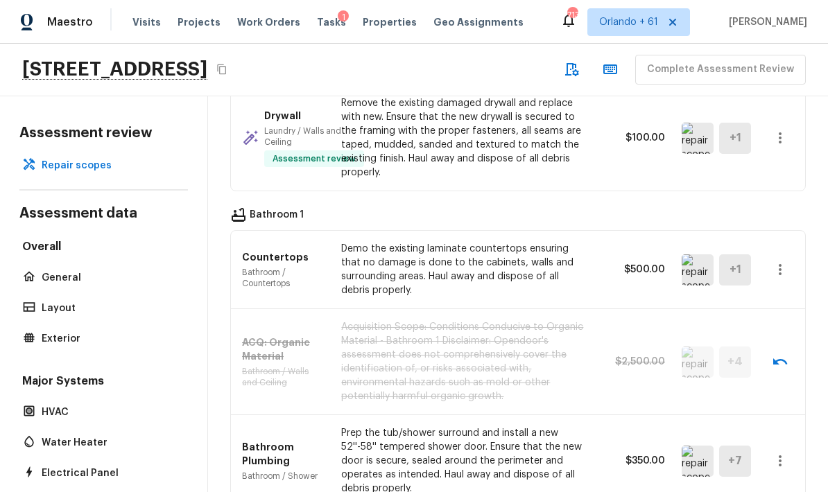
click at [578, 446] on img at bounding box center [698, 461] width 32 height 31
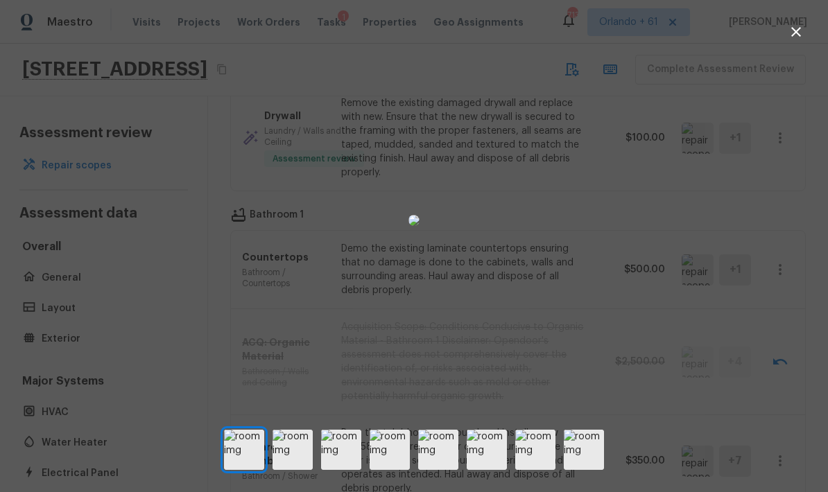
click at [353, 464] on img at bounding box center [341, 450] width 40 height 40
click at [389, 467] on img at bounding box center [390, 450] width 40 height 40
click at [452, 463] on img at bounding box center [438, 450] width 40 height 40
click at [483, 469] on img at bounding box center [487, 450] width 40 height 40
click at [305, 470] on img at bounding box center [293, 450] width 40 height 40
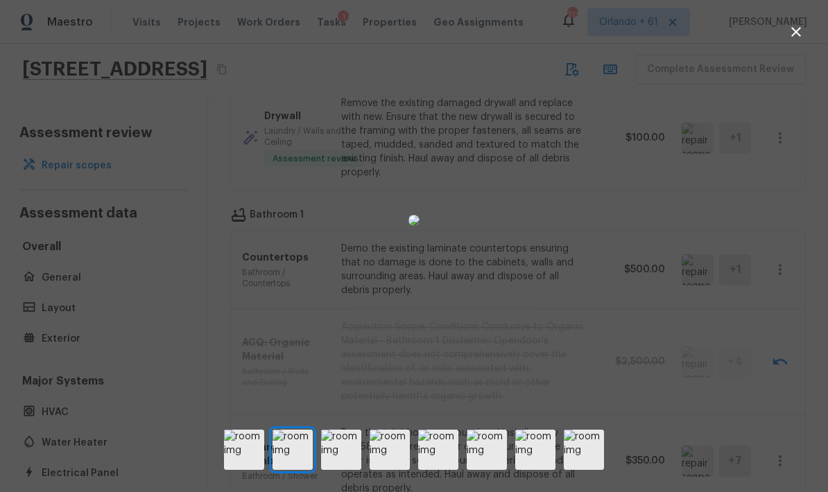
click at [578, 469] on img at bounding box center [584, 450] width 40 height 40
click at [578, 340] on div at bounding box center [414, 220] width 828 height 397
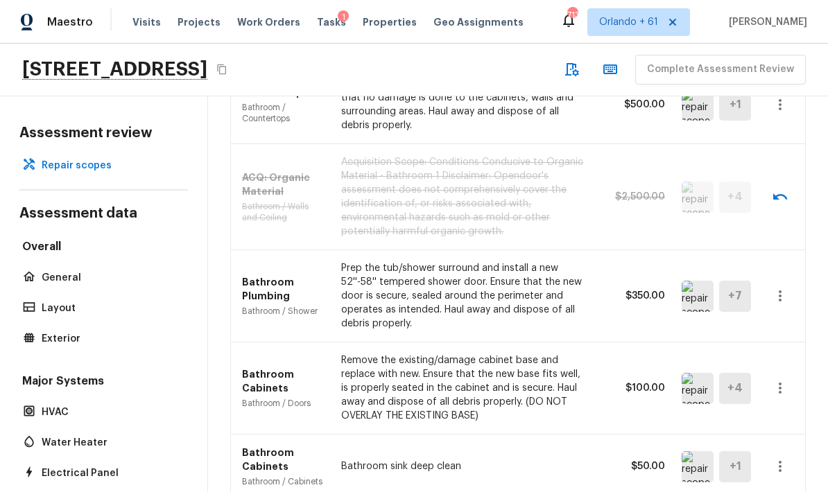
scroll to position [2045, 0]
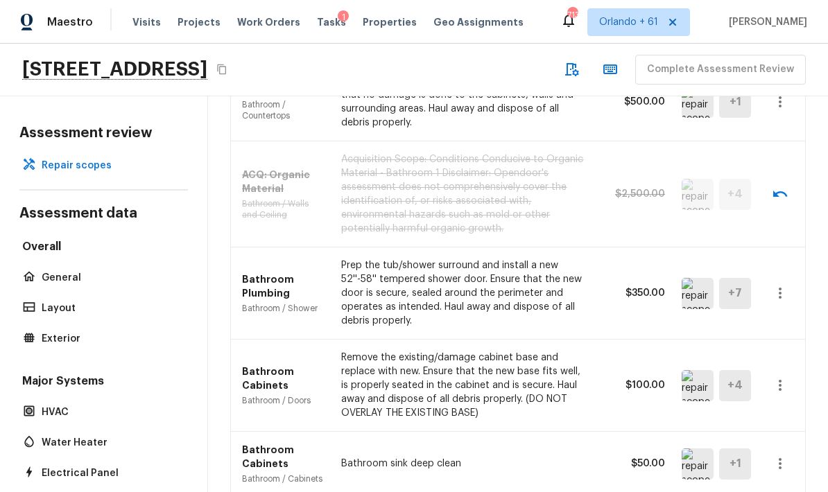
click at [578, 288] on icon "button" at bounding box center [780, 293] width 3 height 11
click at [578, 313] on li "Remove" at bounding box center [775, 316] width 90 height 42
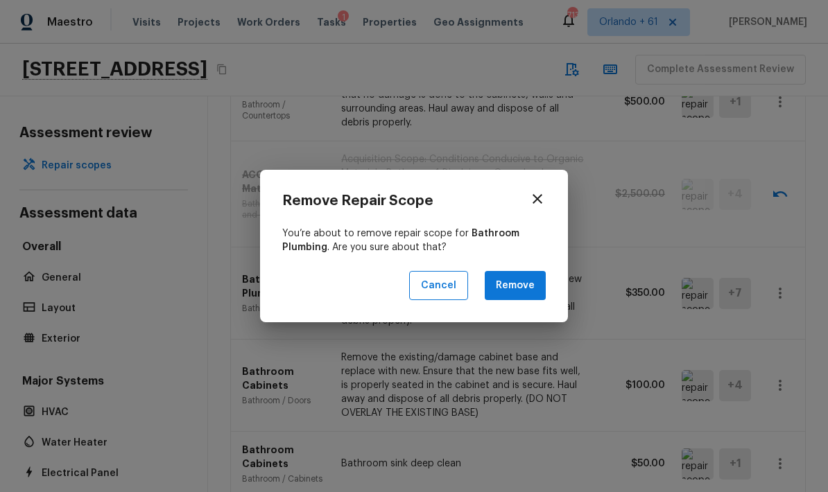
click at [524, 283] on button "Remove" at bounding box center [515, 286] width 61 height 30
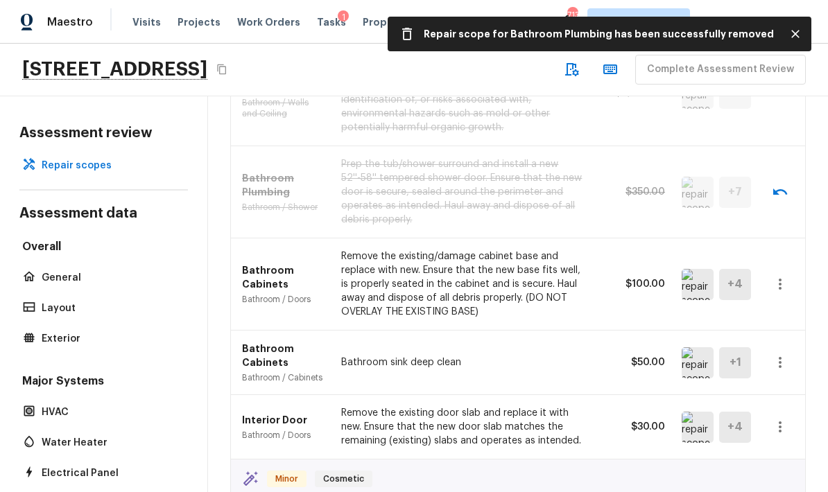
scroll to position [2147, 0]
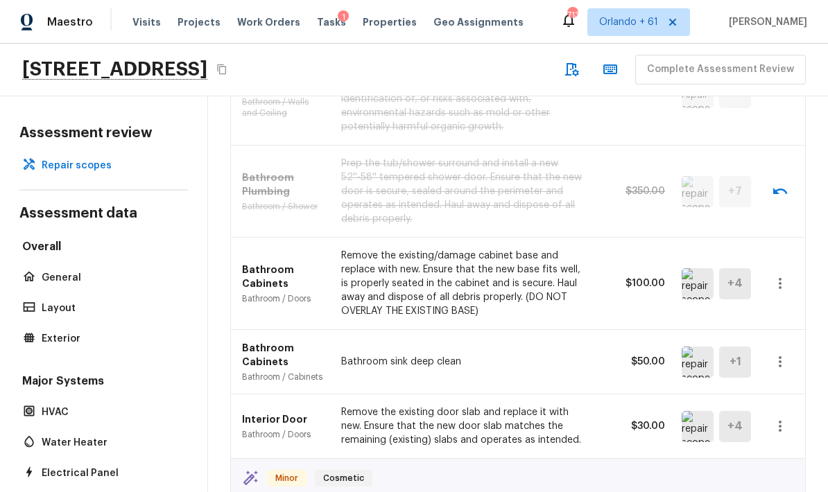
click at [578, 347] on img at bounding box center [698, 362] width 32 height 31
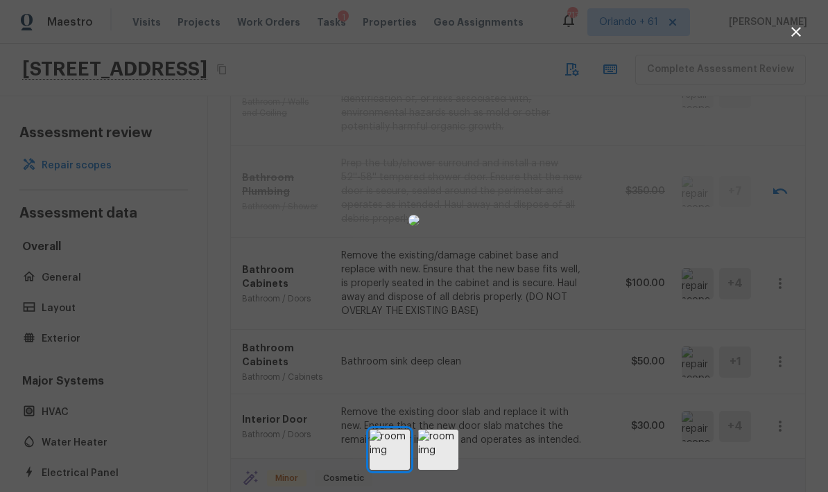
click at [420, 226] on img at bounding box center [413, 220] width 11 height 11
click at [578, 21] on button "button" at bounding box center [796, 32] width 28 height 28
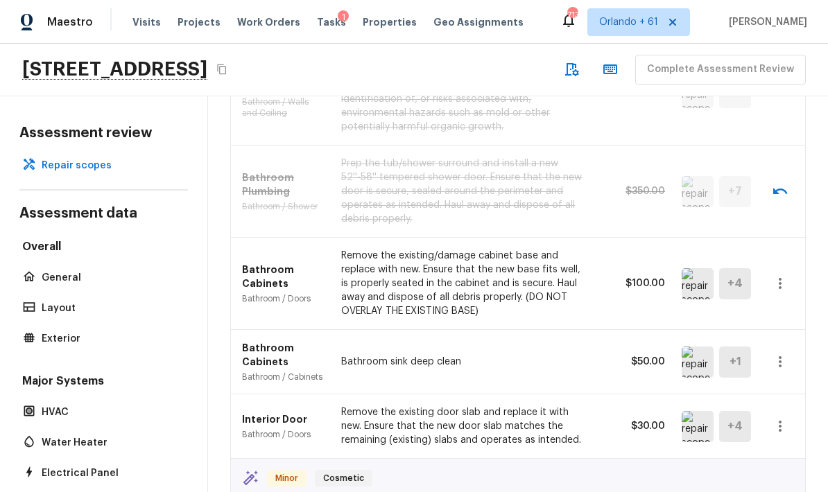
click at [578, 354] on icon "button" at bounding box center [780, 362] width 17 height 17
click at [578, 384] on li "Remove" at bounding box center [775, 385] width 90 height 42
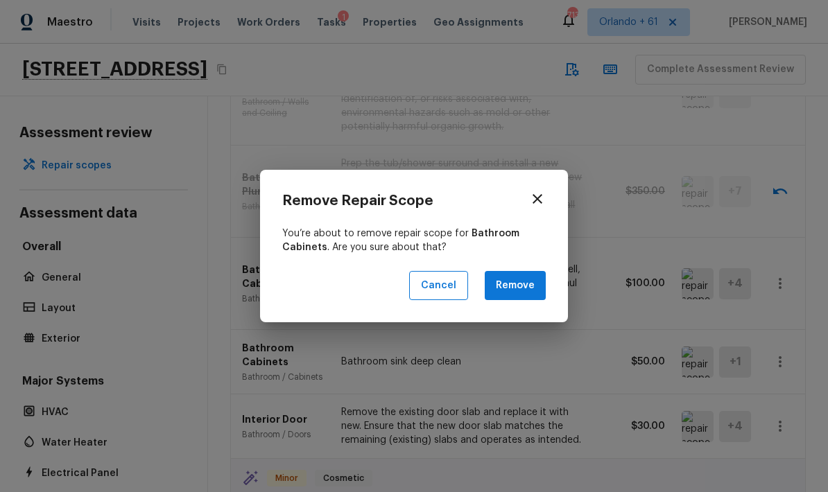
click at [526, 279] on button "Remove" at bounding box center [515, 286] width 61 height 30
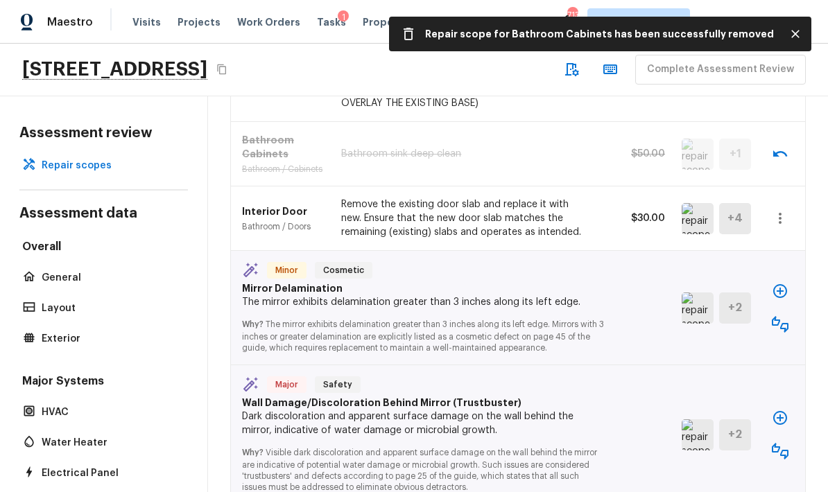
scroll to position [2356, 0]
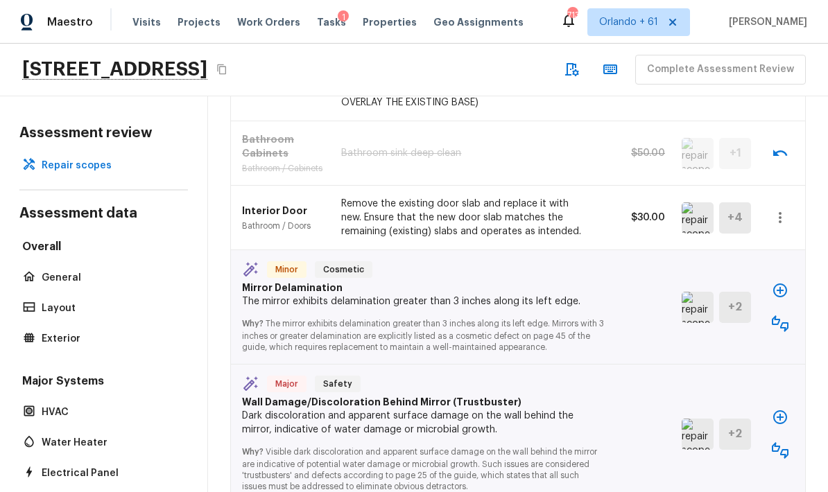
click at [578, 202] on img at bounding box center [698, 217] width 32 height 31
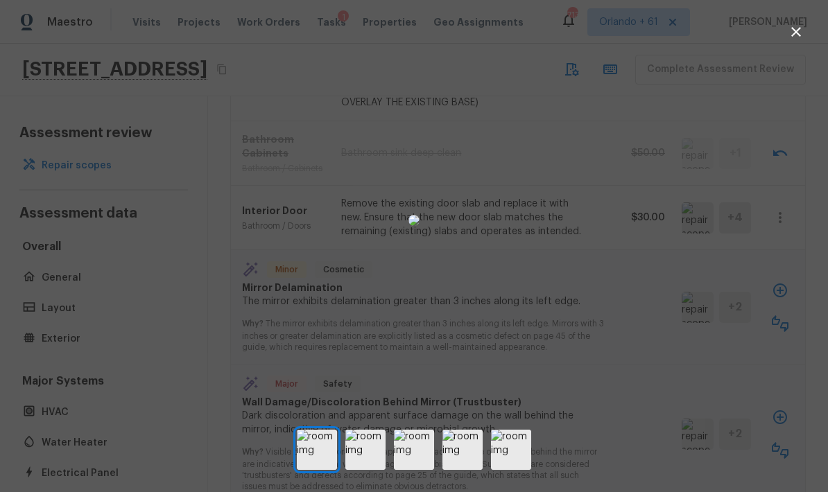
click at [478, 461] on img at bounding box center [462, 450] width 40 height 40
click at [515, 468] on img at bounding box center [511, 450] width 40 height 40
click at [578, 386] on div at bounding box center [414, 220] width 828 height 397
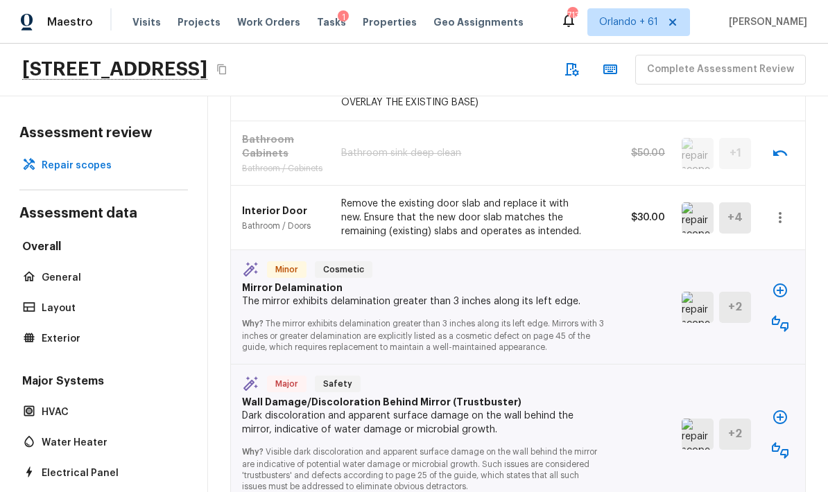
click at [578, 209] on icon "button" at bounding box center [780, 217] width 17 height 17
click at [578, 191] on li "Edit" at bounding box center [775, 199] width 90 height 42
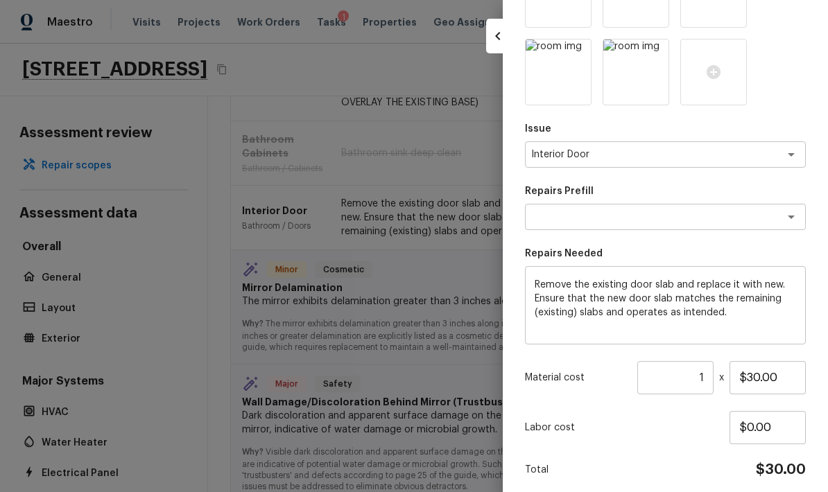
scroll to position [237, 0]
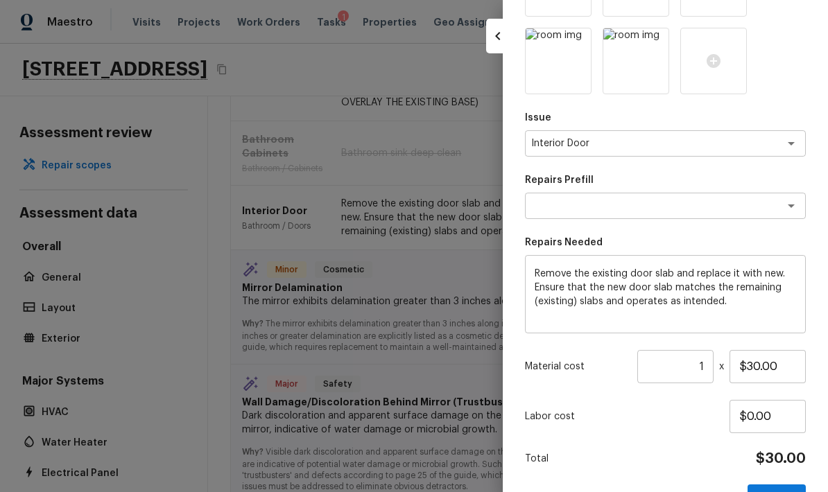
click at [569, 273] on textarea "Remove the existing door slab and replace it with new. Ensure that the new door…" at bounding box center [665, 294] width 261 height 55
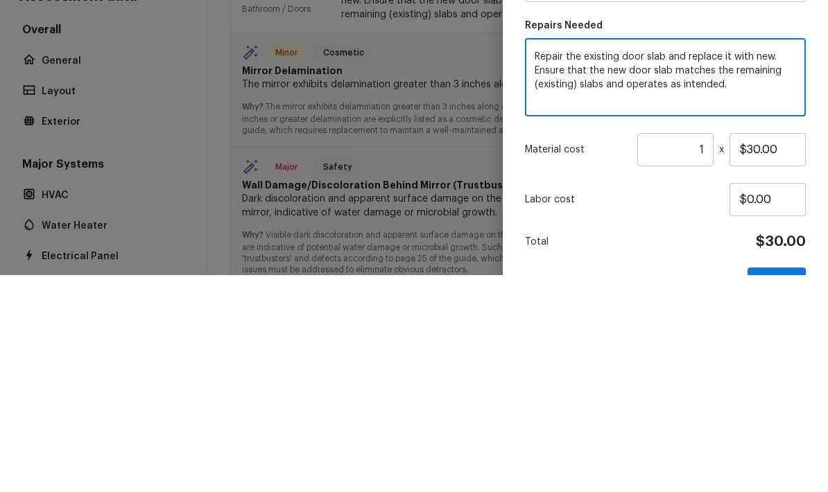
click at [578, 128] on div "Area Bathroom x ​ Feature Doors x ​ Issue Interior Door x ​ Repairs Prefill x ​…" at bounding box center [665, 169] width 281 height 688
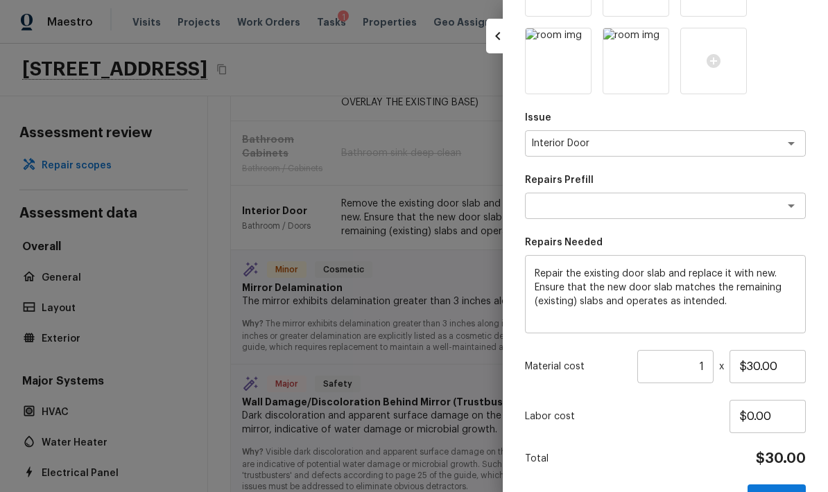
click at [578, 268] on textarea "Repair the existing door slab and replace it with new. Ensure that the new door…" at bounding box center [665, 294] width 261 height 55
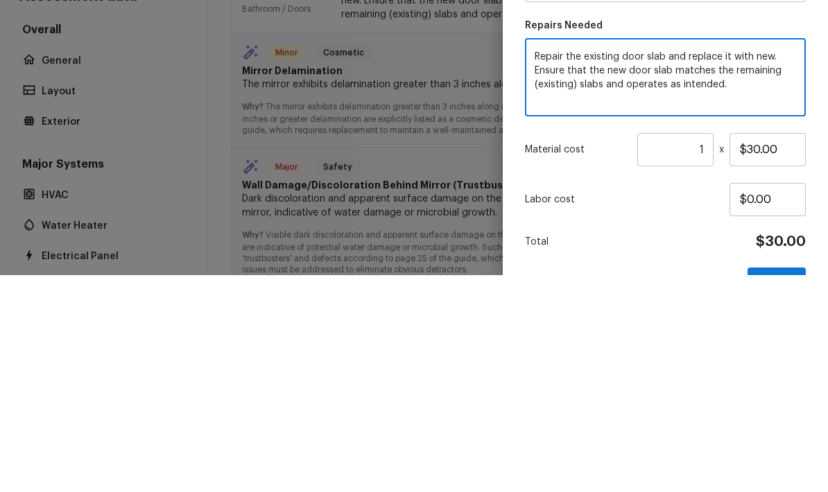
click at [578, 267] on textarea "Repair the existing door slab and replace it with new. Ensure that the new door…" at bounding box center [665, 294] width 261 height 55
click at [578, 255] on div "Repair the existing door slab. Ensure that the new door slab matches the remain…" at bounding box center [665, 294] width 281 height 78
click at [578, 267] on textarea "Repair the existing door slab. Ensure that the new door slab matches the remain…" at bounding box center [665, 294] width 261 height 55
click at [578, 101] on div "Update Repair Scope Area Bathroom x ​ Feature Doors x ​ Issue Interior Door x ​…" at bounding box center [665, 246] width 325 height 492
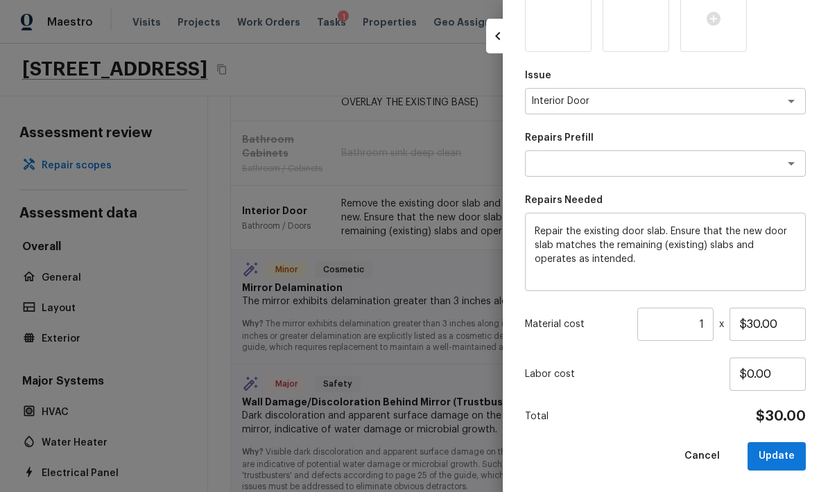
click at [578, 451] on button "Update" at bounding box center [777, 456] width 58 height 28
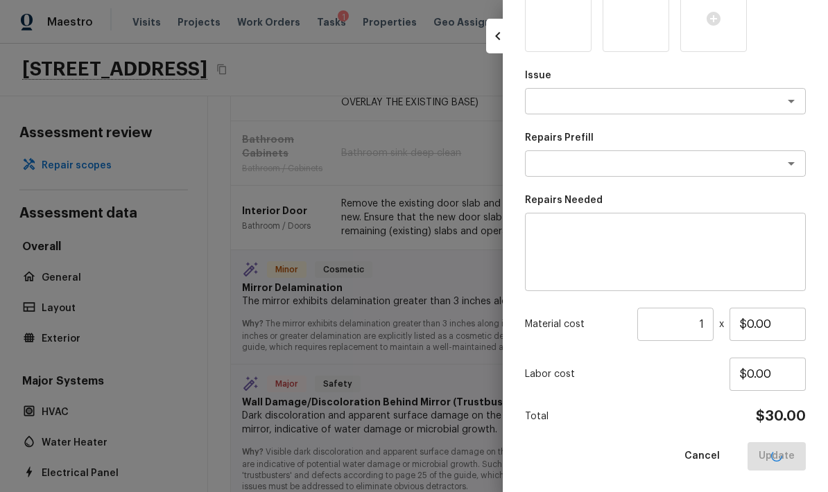
scroll to position [202, 0]
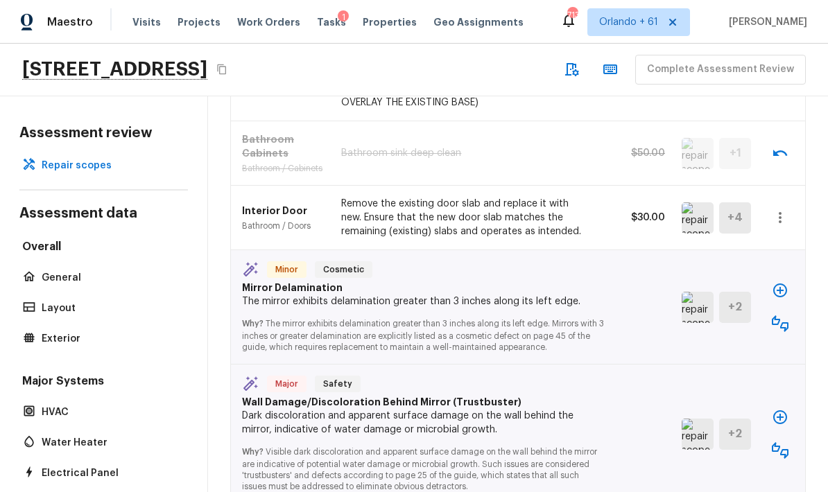
click at [578, 292] on img at bounding box center [698, 307] width 32 height 31
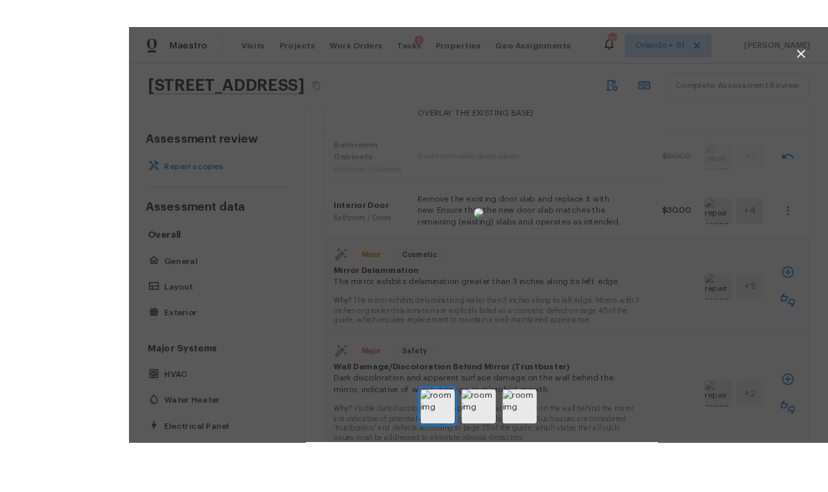
scroll to position [55, 0]
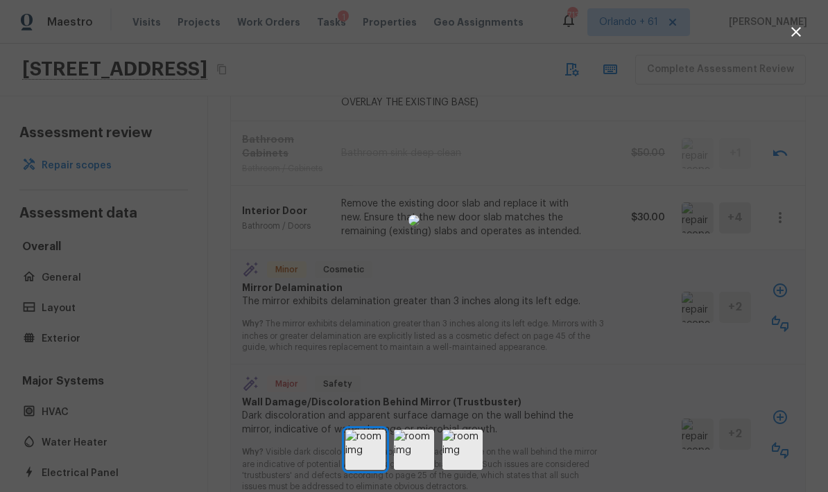
click at [578, 294] on div at bounding box center [414, 220] width 828 height 397
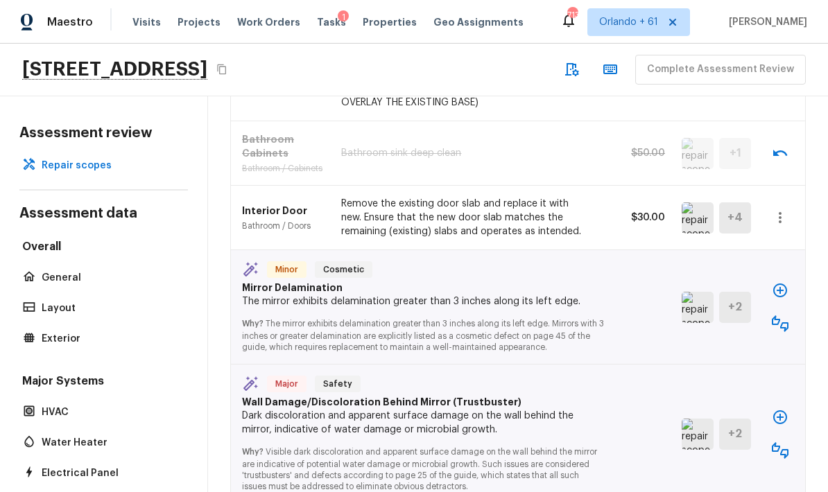
click at [578, 316] on icon "button" at bounding box center [780, 324] width 17 height 17
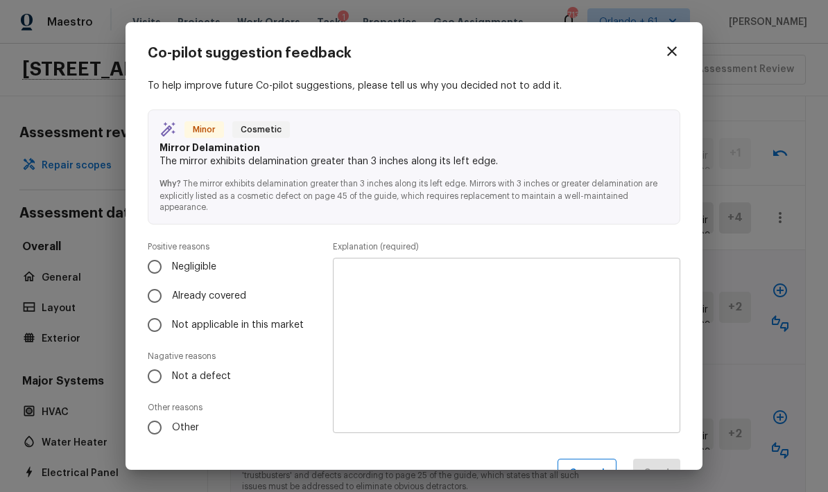
click at [213, 370] on span "Not a defect" at bounding box center [201, 377] width 59 height 14
click at [169, 370] on input "Not a defect" at bounding box center [154, 376] width 29 height 29
click at [476, 296] on textarea at bounding box center [507, 346] width 328 height 153
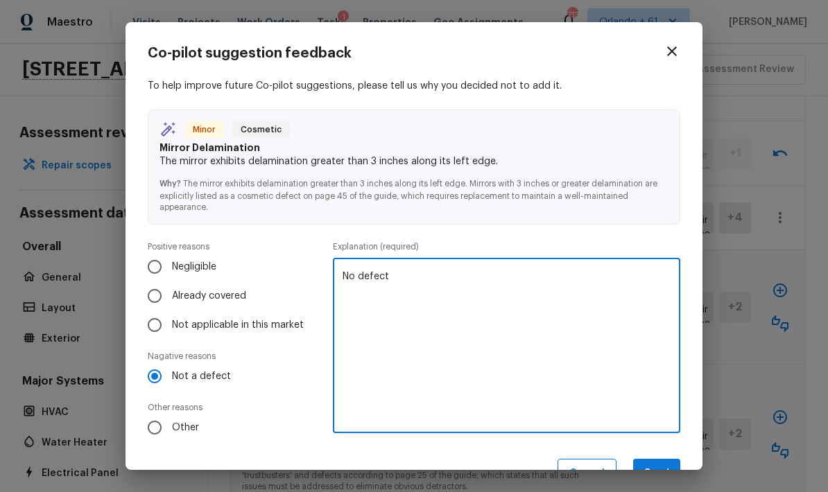
click at [578, 461] on button "Send" at bounding box center [656, 474] width 47 height 30
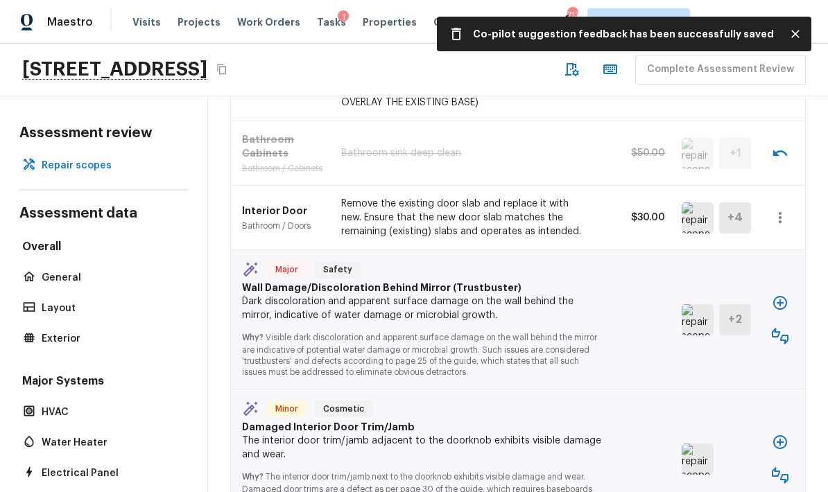
click at [578, 296] on icon "button" at bounding box center [780, 303] width 14 height 14
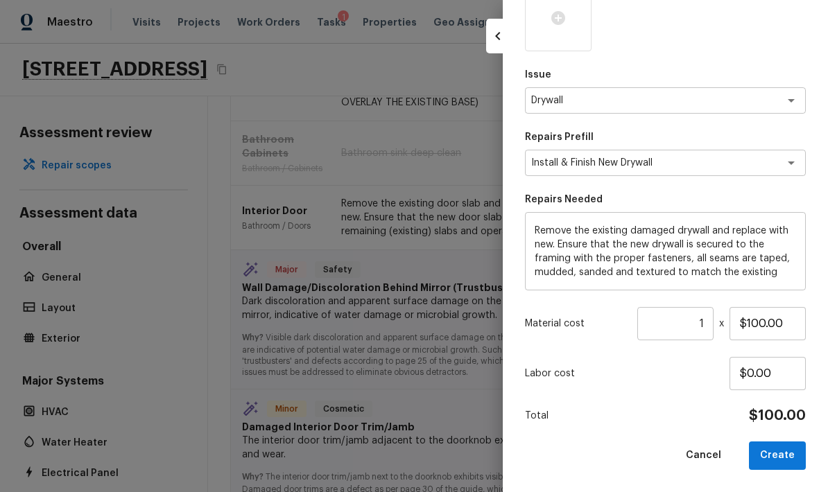
scroll to position [210, 0]
click at [578, 460] on button "Create" at bounding box center [777, 456] width 57 height 28
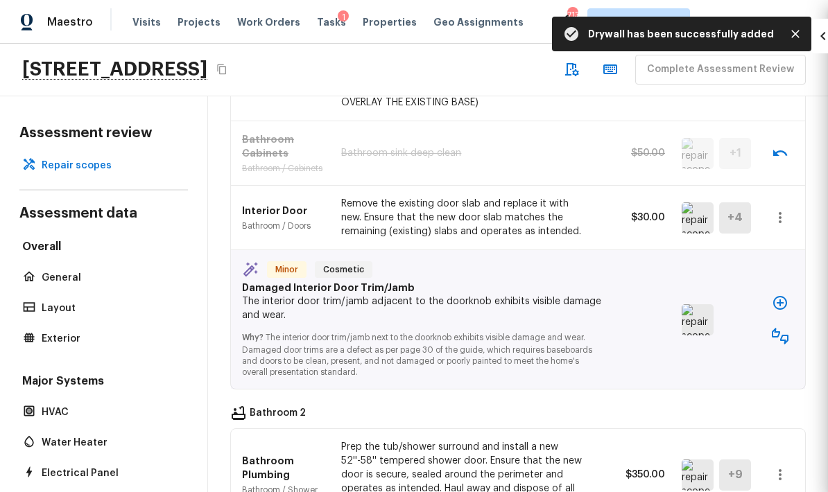
scroll to position [202, 0]
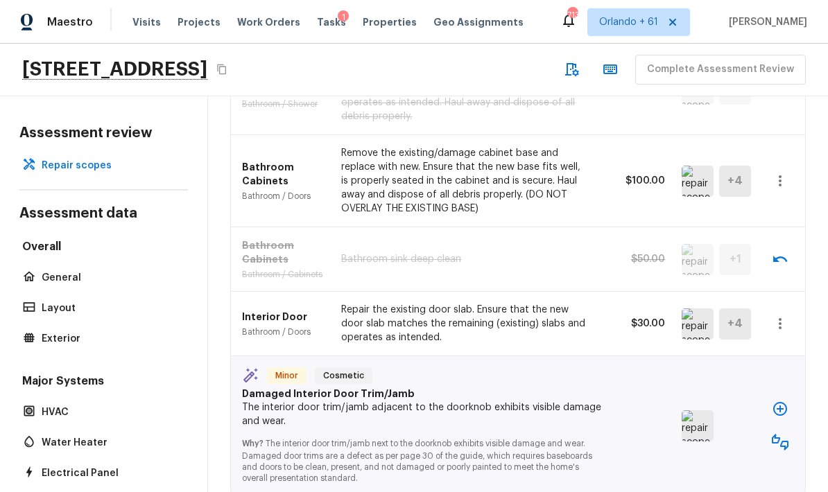
click at [578, 411] on img at bounding box center [698, 426] width 32 height 31
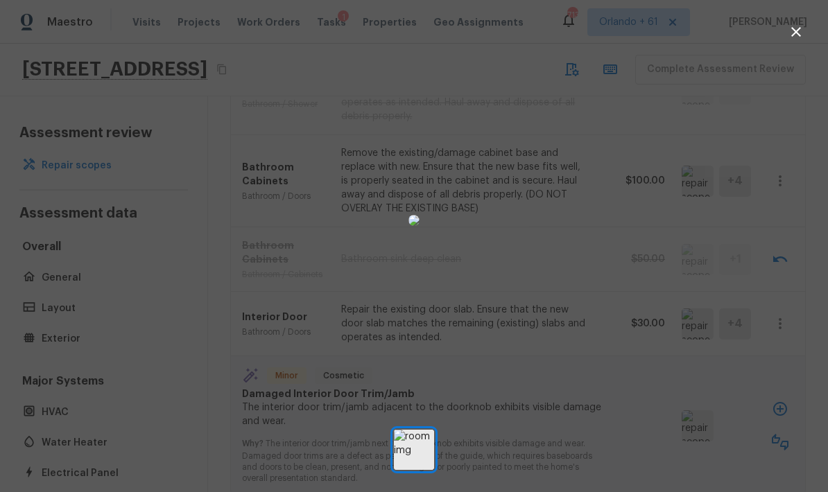
click at [578, 419] on div at bounding box center [414, 220] width 828 height 397
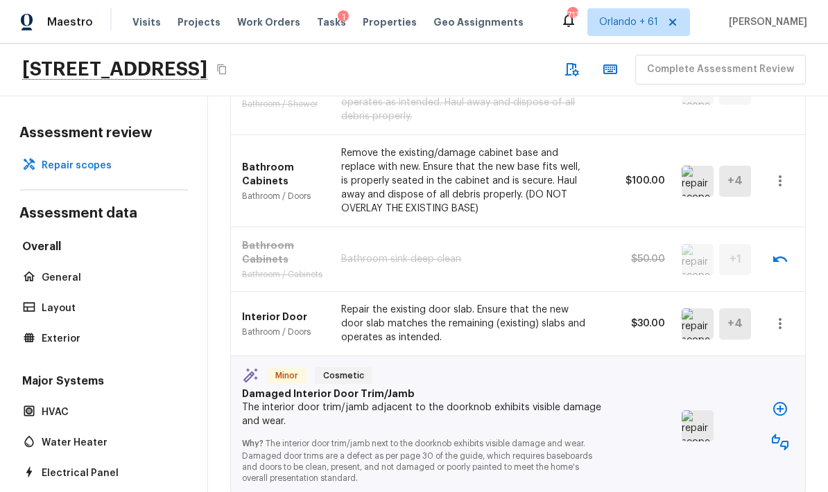
click at [578, 434] on icon "button" at bounding box center [780, 442] width 17 height 17
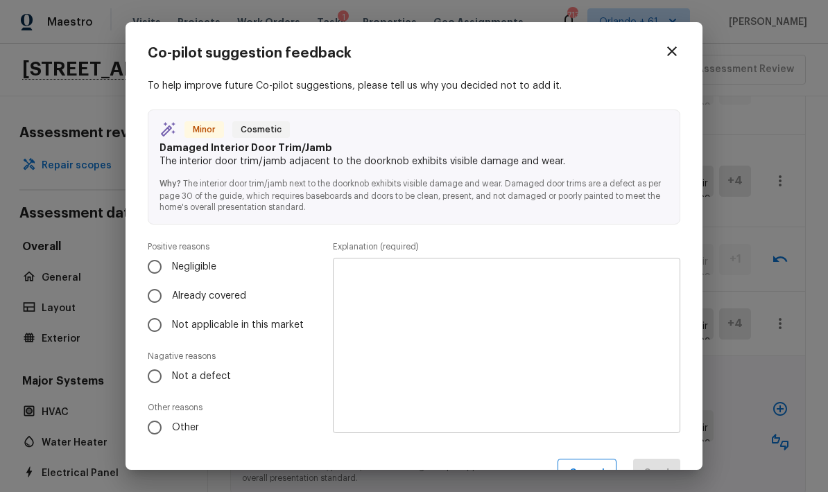
click at [232, 291] on span "Already covered" at bounding box center [209, 296] width 74 height 14
click at [169, 291] on input "Already covered" at bounding box center [154, 296] width 29 height 29
click at [531, 295] on textarea at bounding box center [507, 346] width 328 height 153
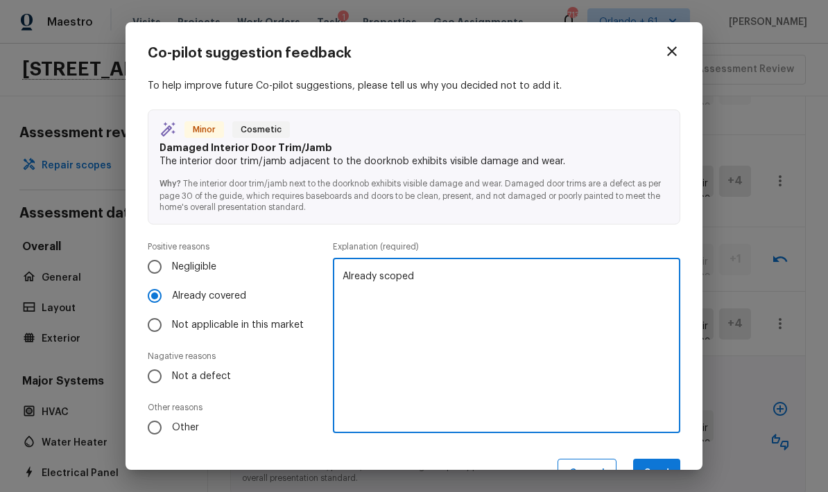
click at [578, 463] on button "Send" at bounding box center [656, 474] width 47 height 30
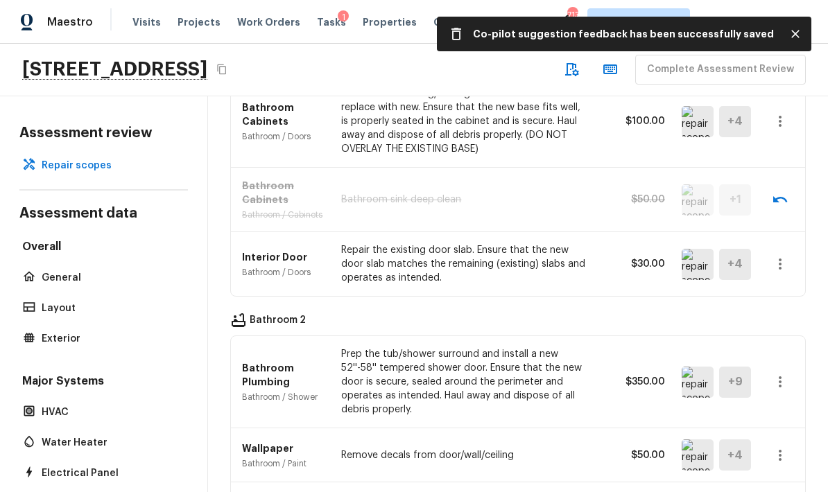
scroll to position [2437, 0]
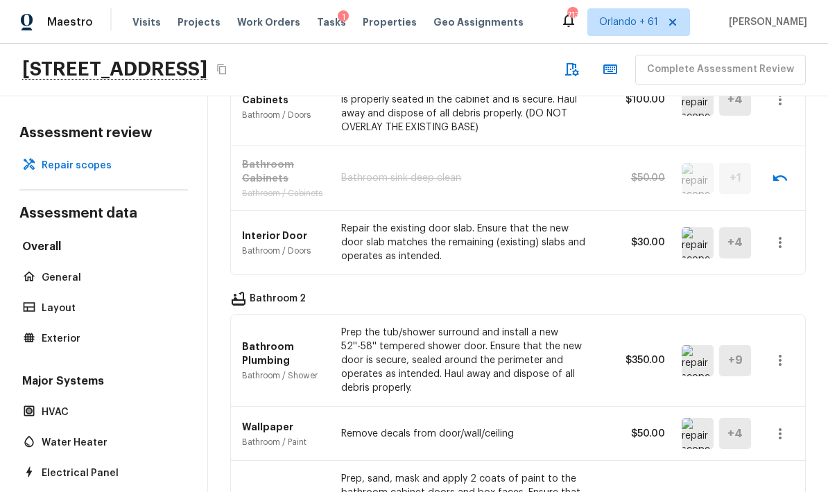
click at [578, 345] on img at bounding box center [698, 360] width 32 height 31
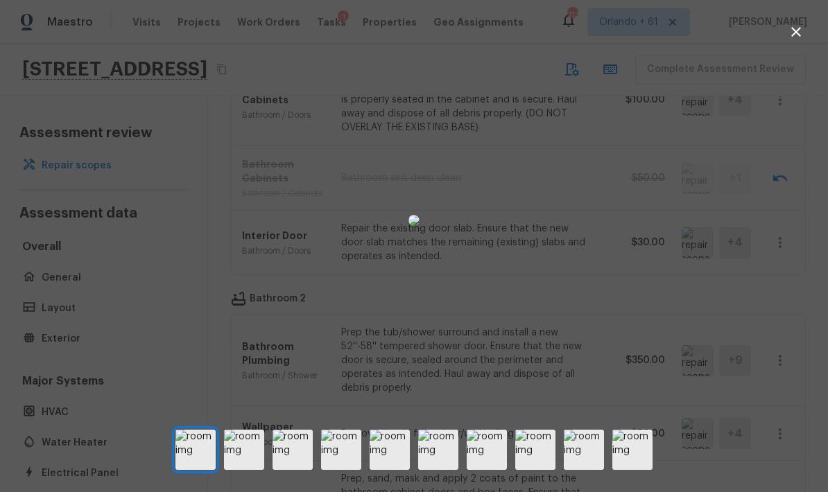
click at [578, 297] on div at bounding box center [414, 220] width 828 height 397
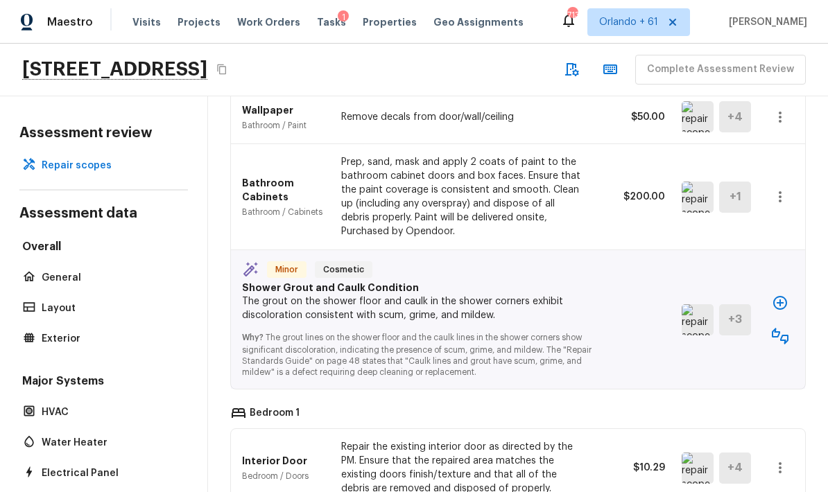
scroll to position [2755, 0]
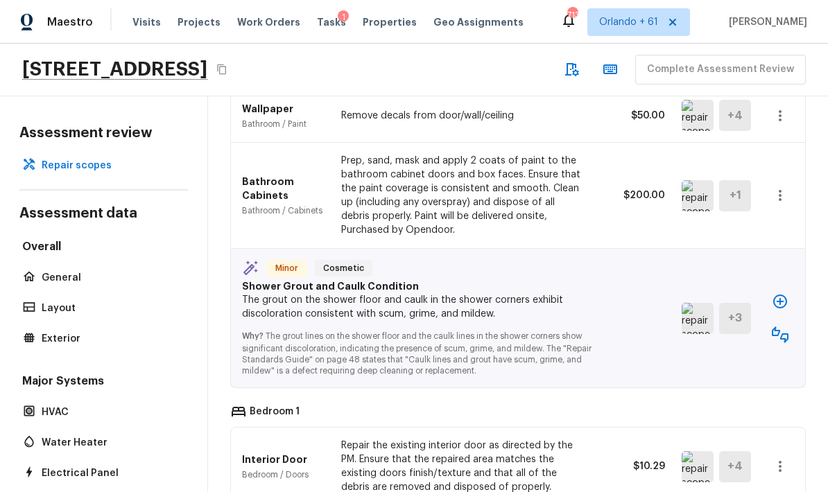
click at [578, 293] on icon "button" at bounding box center [780, 301] width 17 height 17
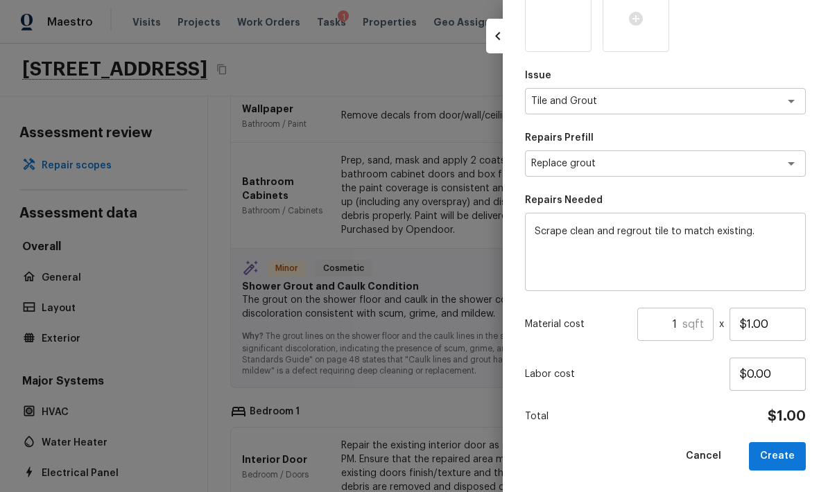
scroll to position [210, 0]
click at [540, 228] on textarea "Scrape clean and regrout tile to match existing." at bounding box center [665, 252] width 261 height 55
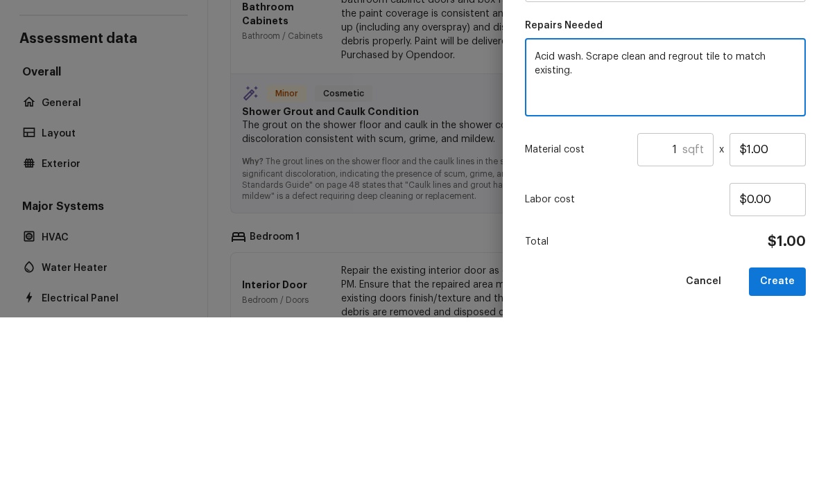
click at [578, 130] on div "Issue Tile and Grout x ​ Repairs Prefill Replace grout x ​ Repairs Needed Acid …" at bounding box center [665, 189] width 281 height 563
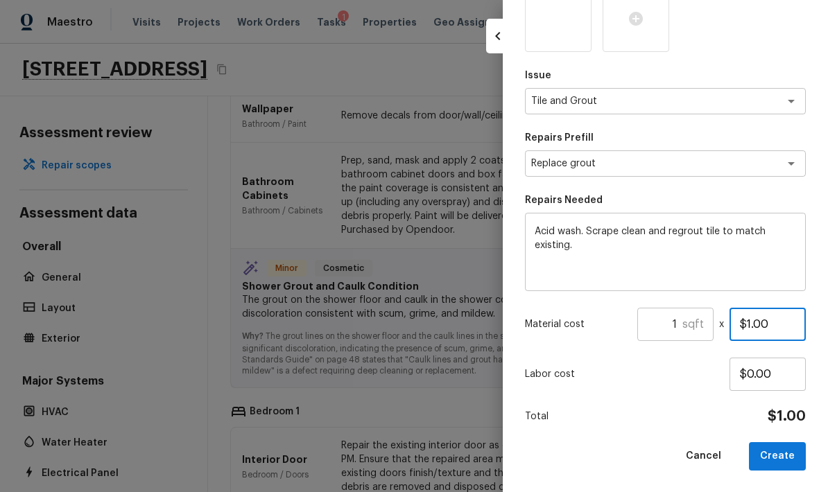
click at [578, 328] on input "$1.00" at bounding box center [768, 324] width 76 height 33
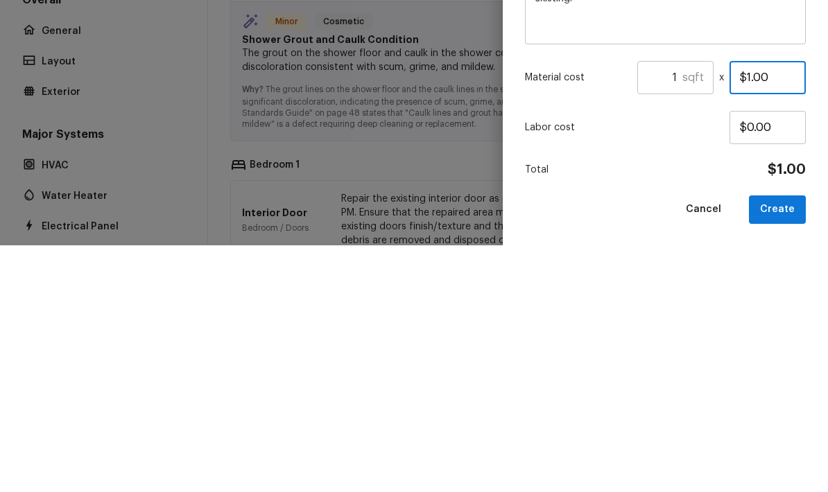
click at [578, 308] on input "$1.00" at bounding box center [768, 324] width 76 height 33
click at [578, 358] on div "Labor cost $0.00" at bounding box center [665, 374] width 281 height 33
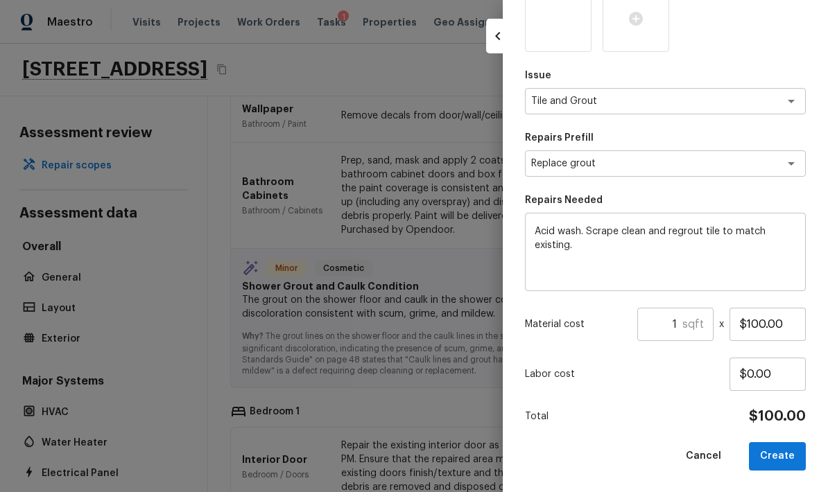
click at [578, 459] on button "Create" at bounding box center [777, 456] width 57 height 28
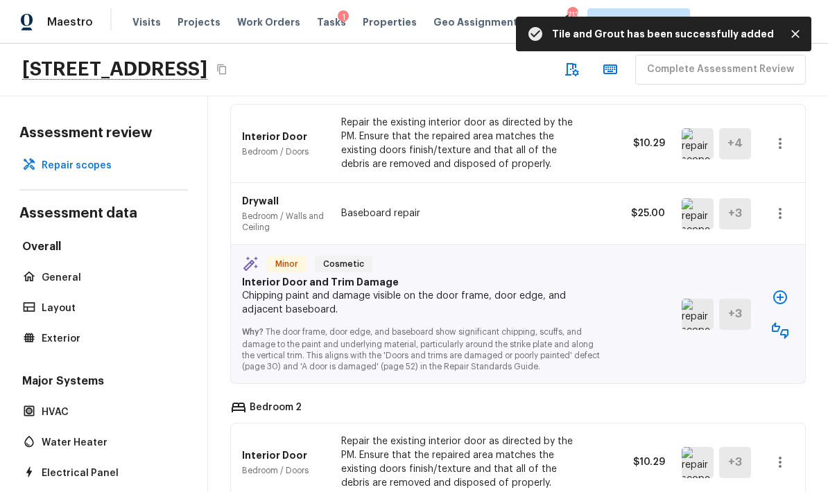
scroll to position [3010, 0]
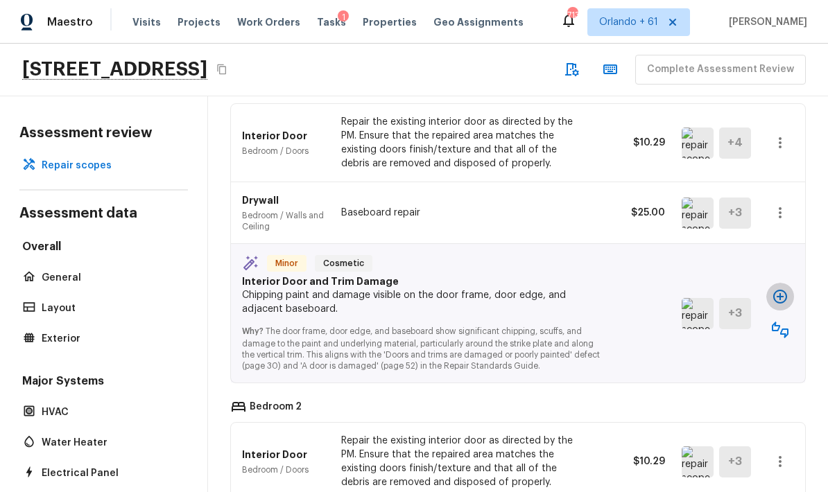
click at [578, 290] on icon "button" at bounding box center [780, 297] width 14 height 14
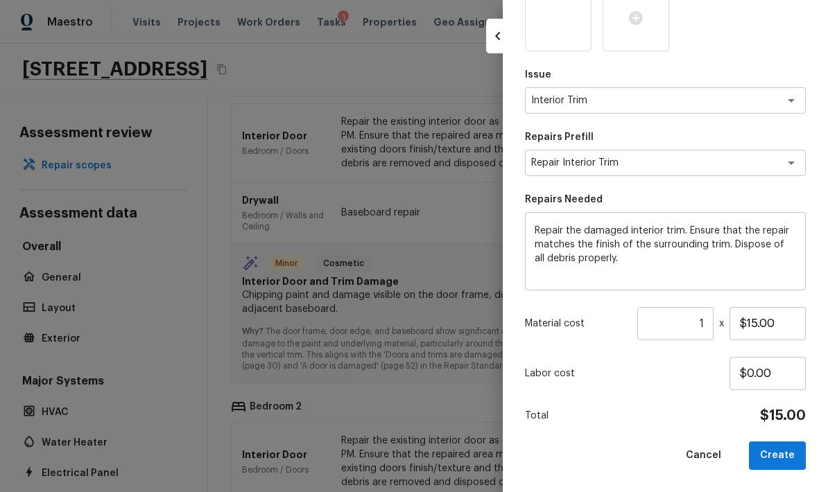
scroll to position [210, 0]
click at [578, 323] on input "$15.00" at bounding box center [768, 324] width 76 height 33
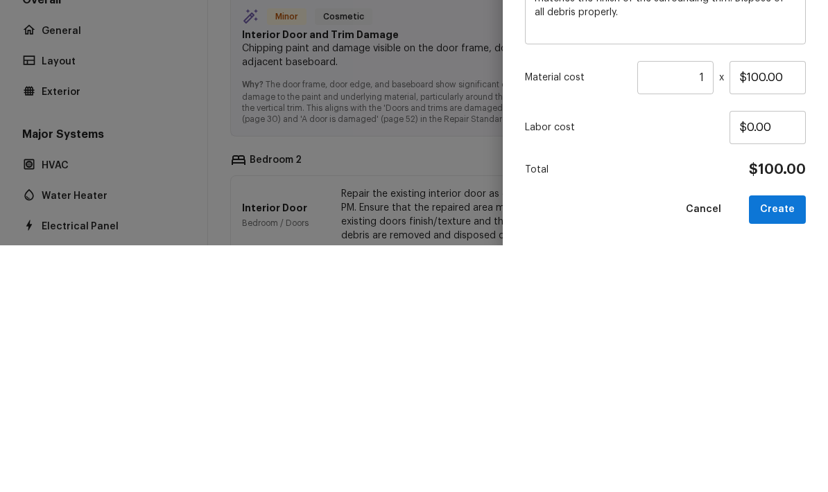
click at [578, 358] on div "Labor cost $0.00" at bounding box center [665, 374] width 281 height 33
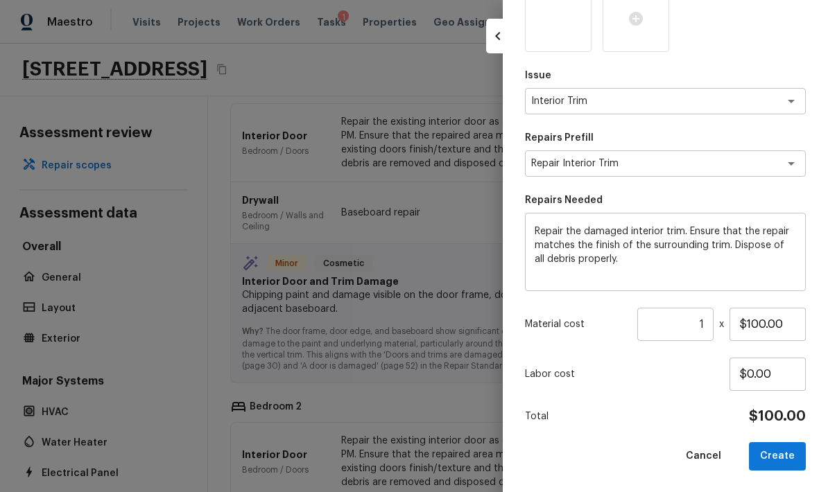
click at [578, 454] on button "Create" at bounding box center [777, 456] width 57 height 28
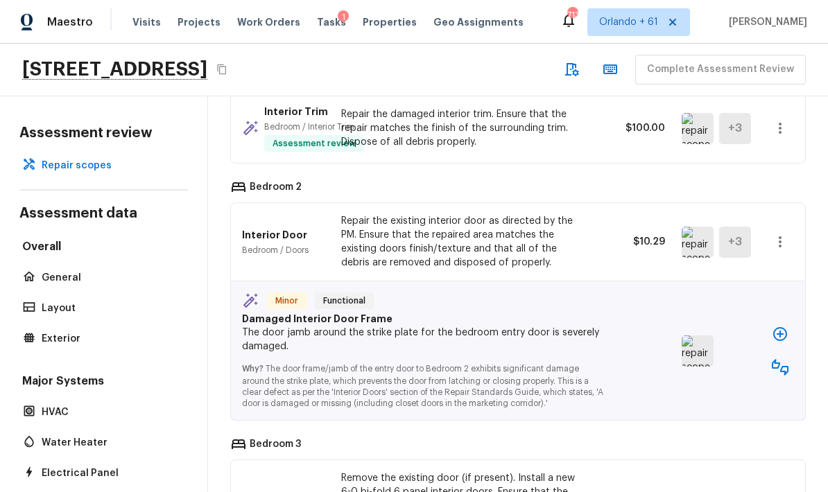
scroll to position [3121, 0]
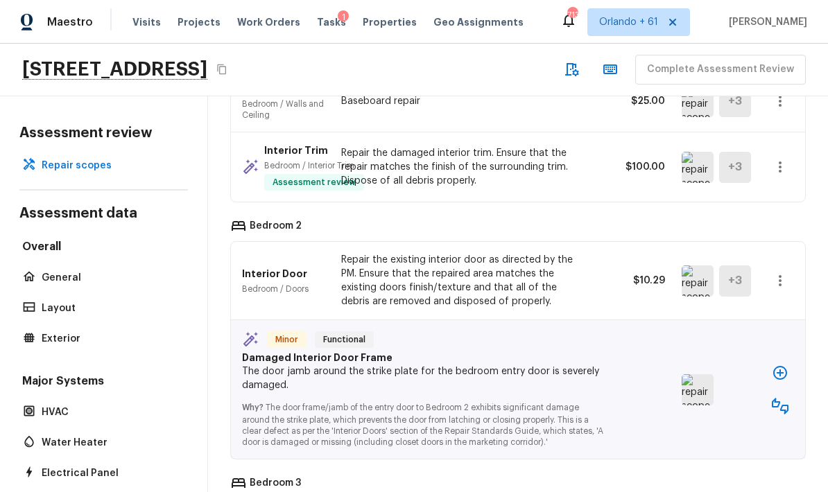
click at [578, 266] on img at bounding box center [698, 281] width 32 height 31
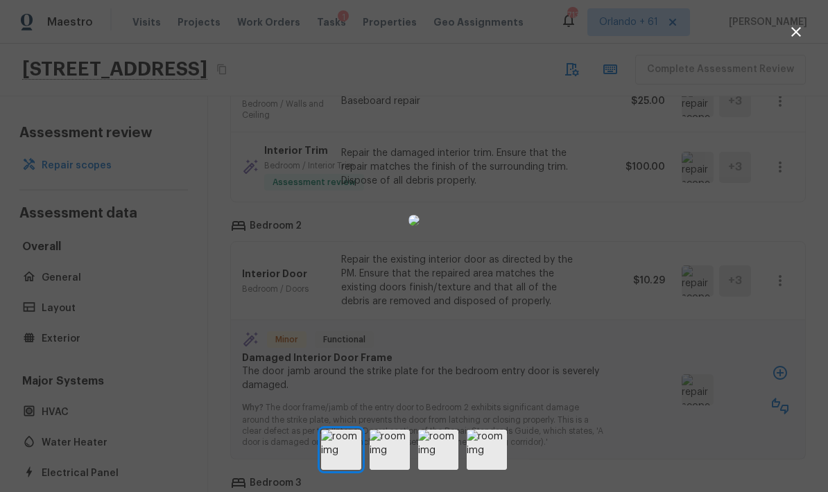
click at [578, 381] on div at bounding box center [414, 220] width 828 height 397
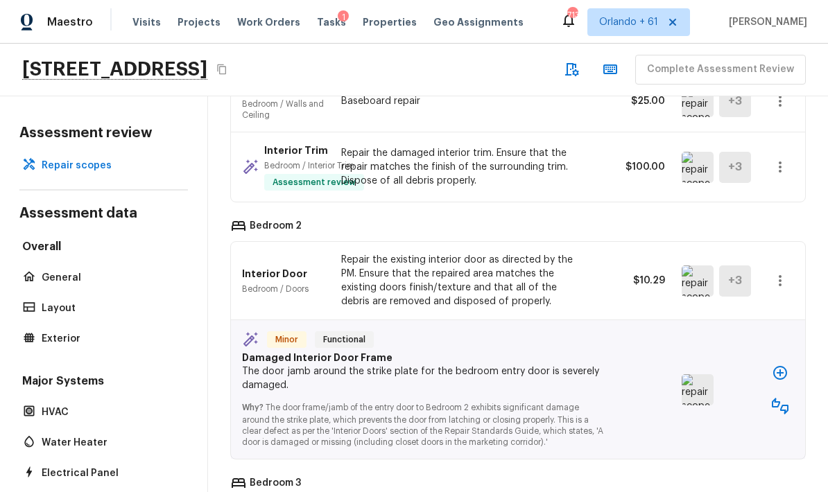
click at [578, 374] on img at bounding box center [698, 389] width 32 height 31
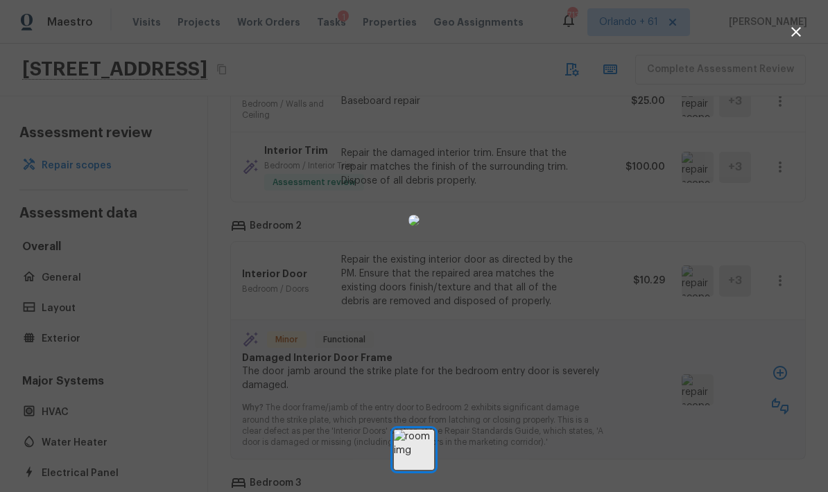
click at [578, 386] on div at bounding box center [414, 220] width 828 height 397
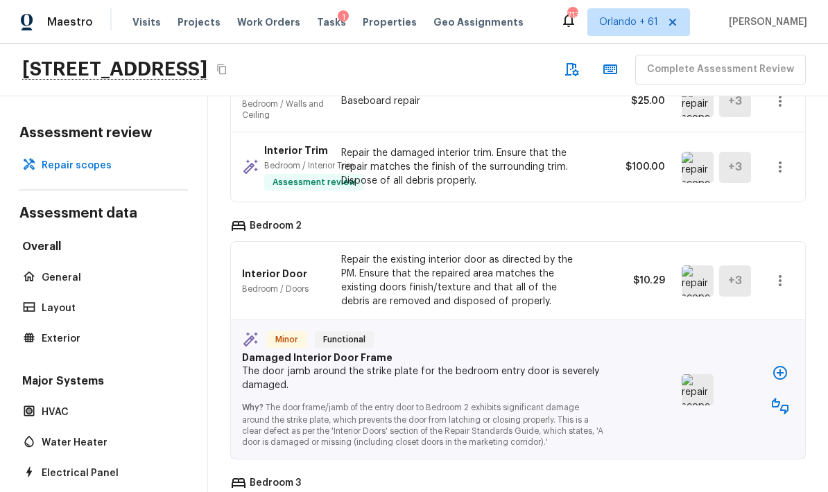
click at [578, 365] on icon "button" at bounding box center [780, 373] width 17 height 17
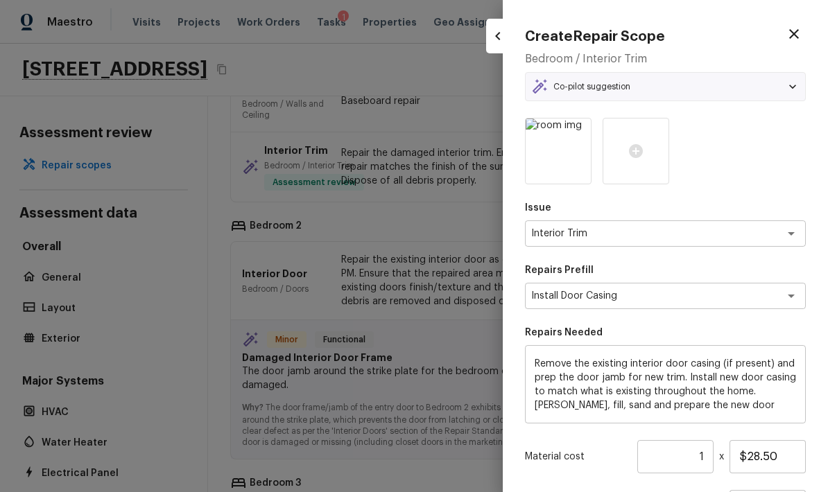
click at [447, 370] on div at bounding box center [414, 246] width 828 height 492
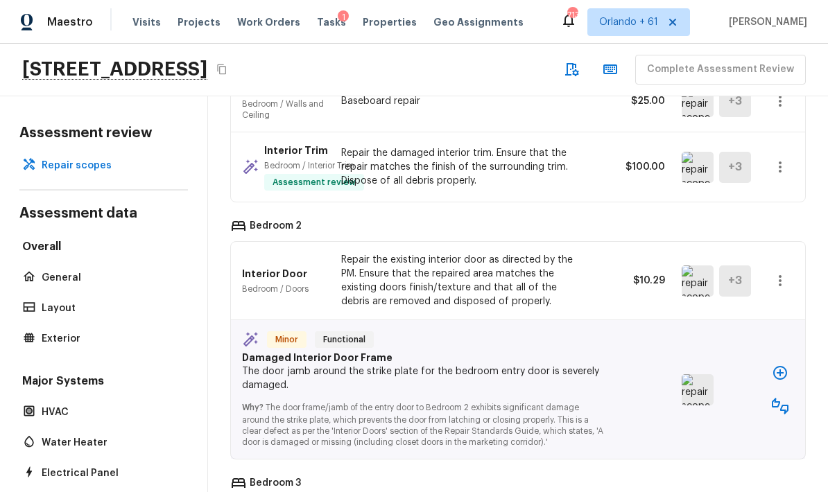
click at [578, 398] on icon "button" at bounding box center [780, 406] width 17 height 17
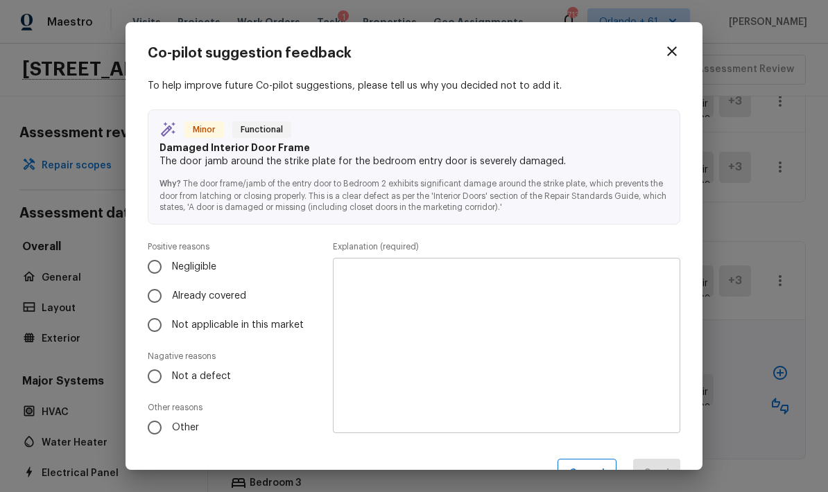
click at [243, 296] on span "Already covered" at bounding box center [209, 296] width 74 height 14
click at [169, 296] on input "Already covered" at bounding box center [154, 296] width 29 height 29
click at [415, 309] on textarea at bounding box center [507, 346] width 328 height 153
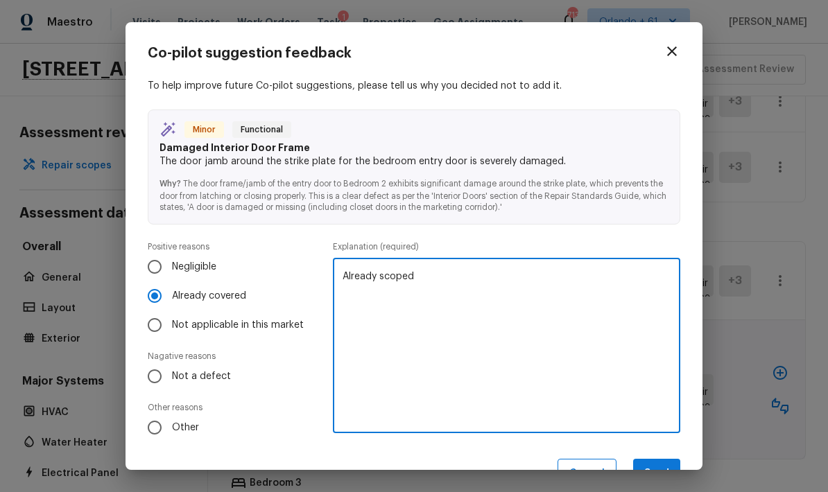
click at [578, 461] on button "Send" at bounding box center [656, 474] width 47 height 30
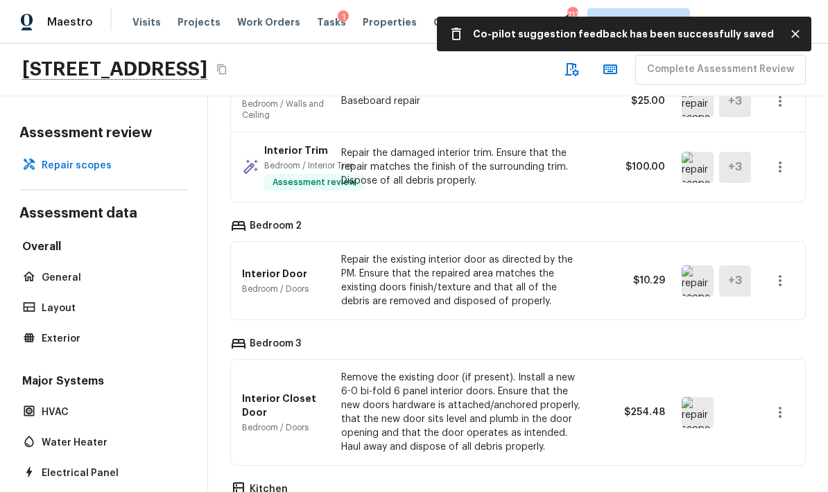
click at [578, 273] on icon "button" at bounding box center [780, 281] width 17 height 17
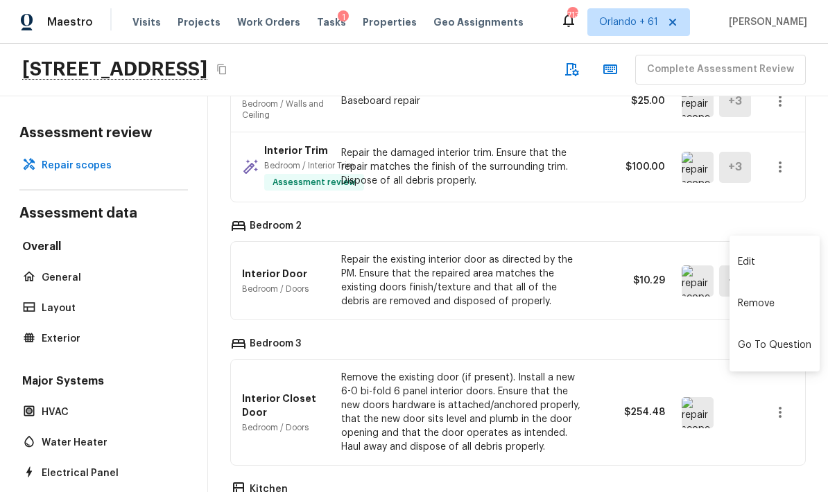
click at [578, 252] on li "Edit" at bounding box center [775, 262] width 90 height 42
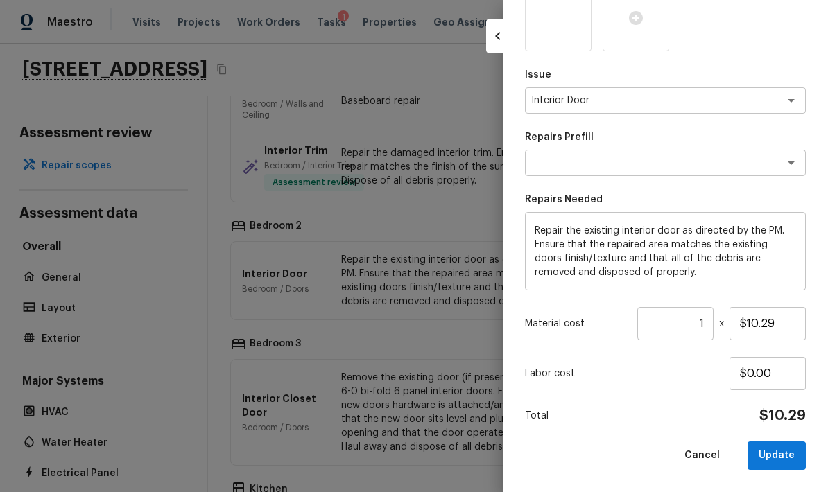
scroll to position [279, 0]
click at [578, 325] on input "$10.29" at bounding box center [768, 324] width 76 height 33
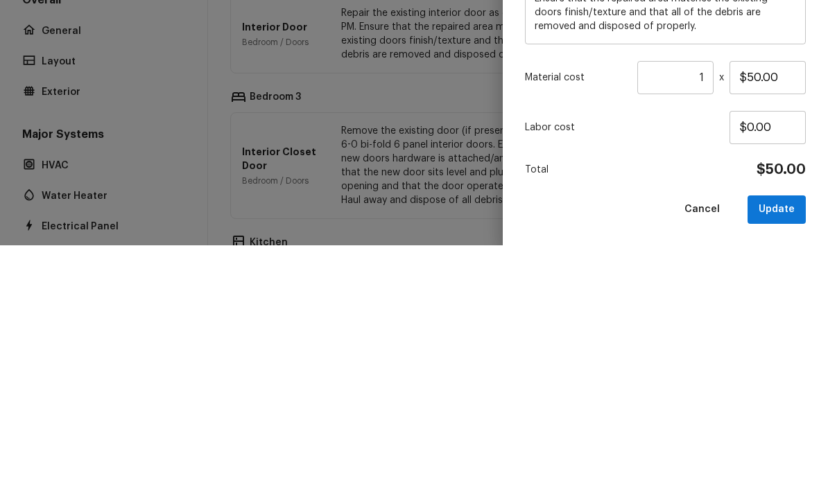
click at [578, 368] on p "Labor cost" at bounding box center [627, 375] width 205 height 14
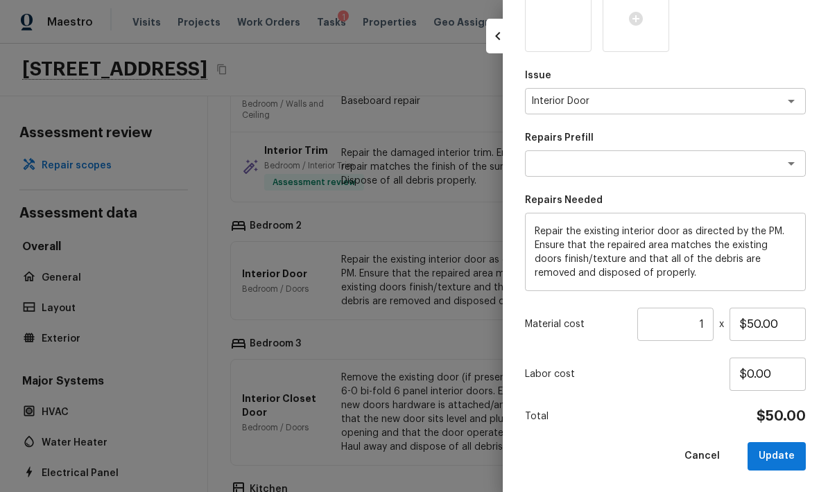
click at [578, 456] on button "Update" at bounding box center [777, 456] width 58 height 28
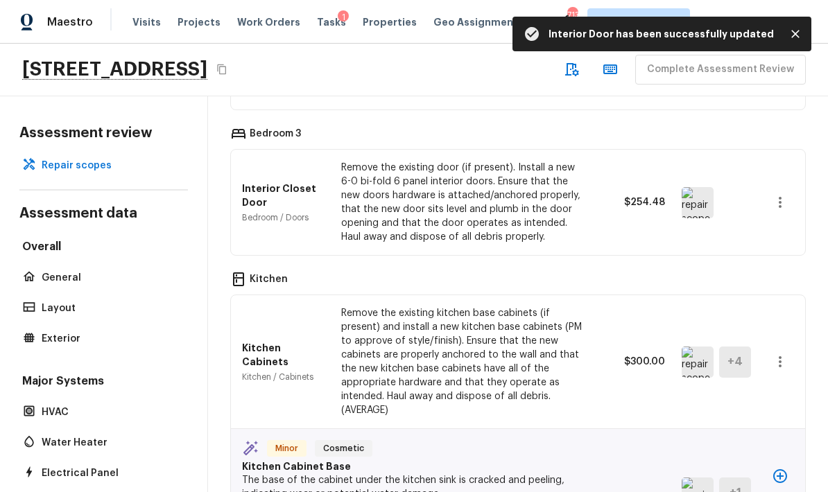
scroll to position [3333, 0]
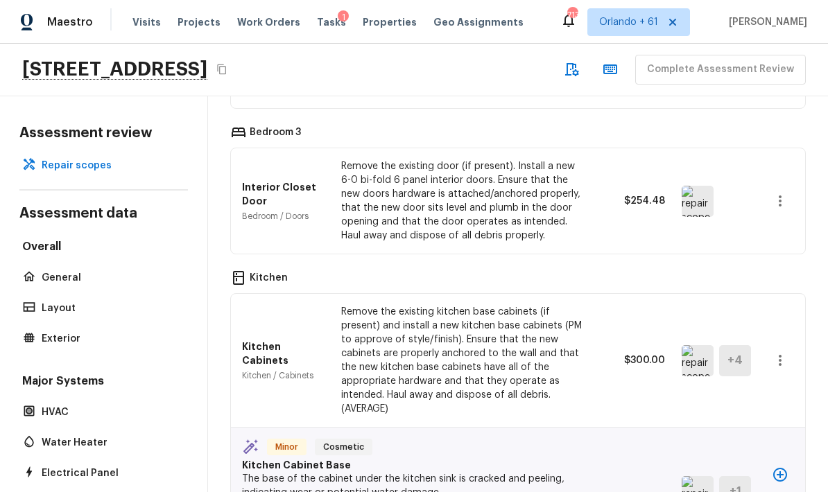
click at [578, 345] on img at bounding box center [698, 360] width 32 height 31
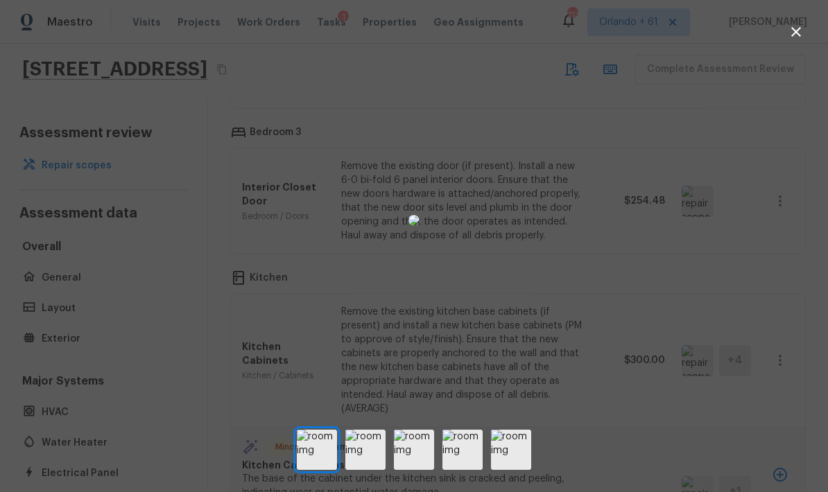
click at [578, 266] on div at bounding box center [414, 220] width 828 height 397
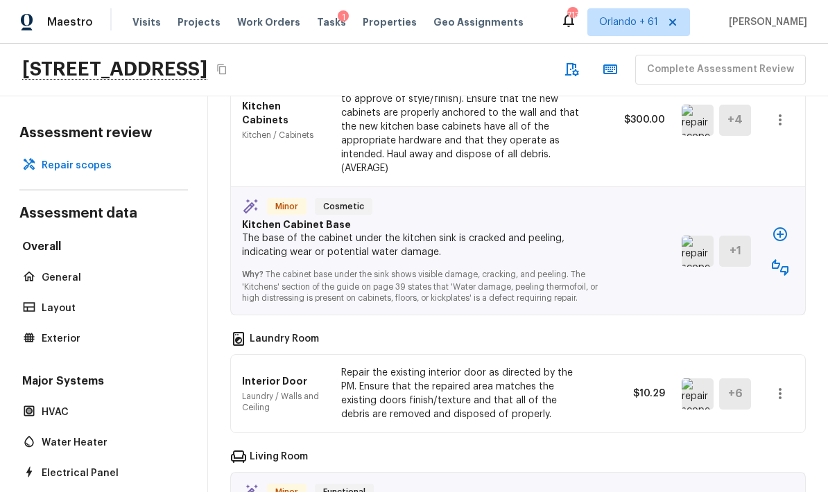
scroll to position [3568, 0]
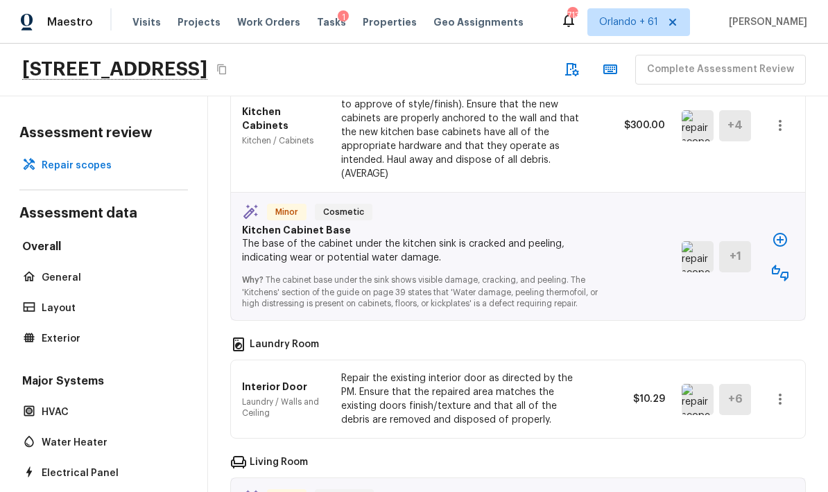
click at [578, 233] on icon "button" at bounding box center [780, 240] width 14 height 14
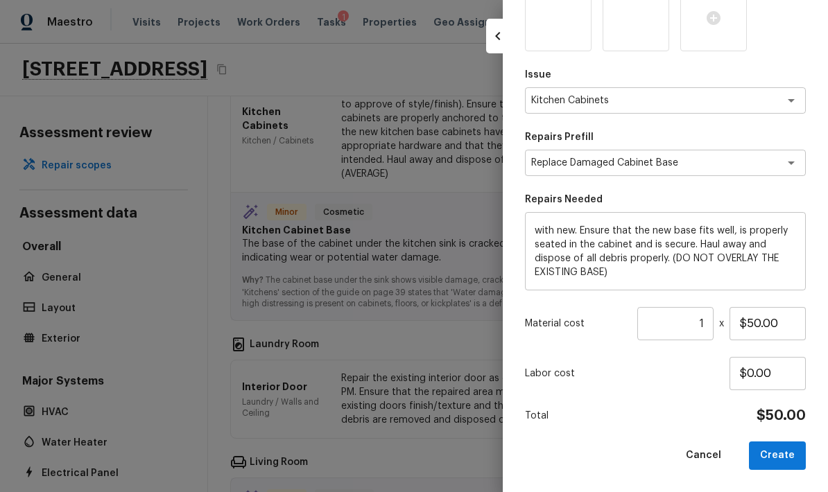
scroll to position [132, 0]
click at [578, 455] on button "Create" at bounding box center [777, 456] width 57 height 28
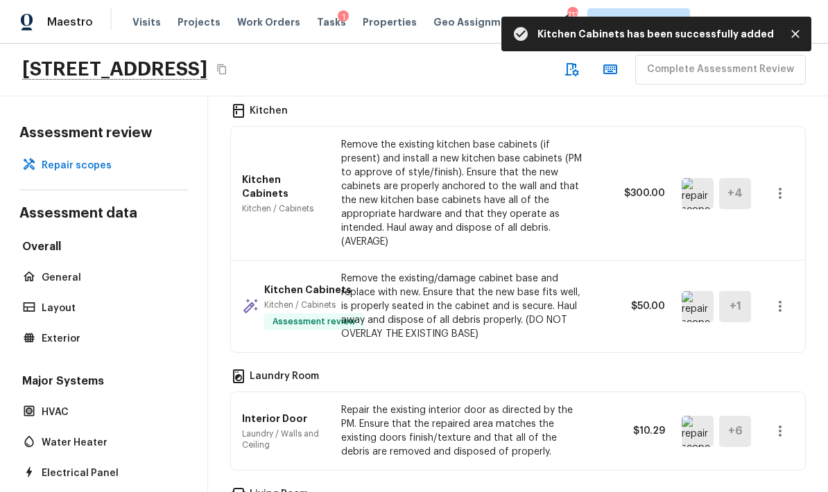
scroll to position [3499, 0]
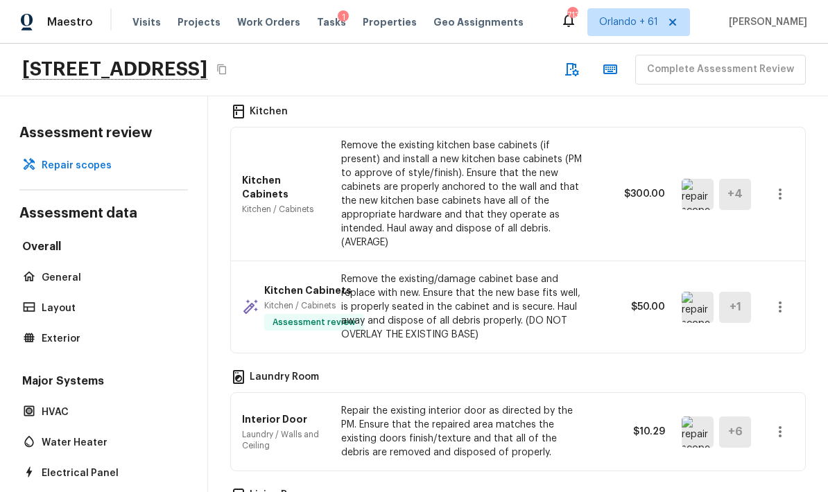
click at [578, 186] on icon "button" at bounding box center [780, 194] width 17 height 17
click at [578, 218] on li "Remove" at bounding box center [775, 217] width 90 height 42
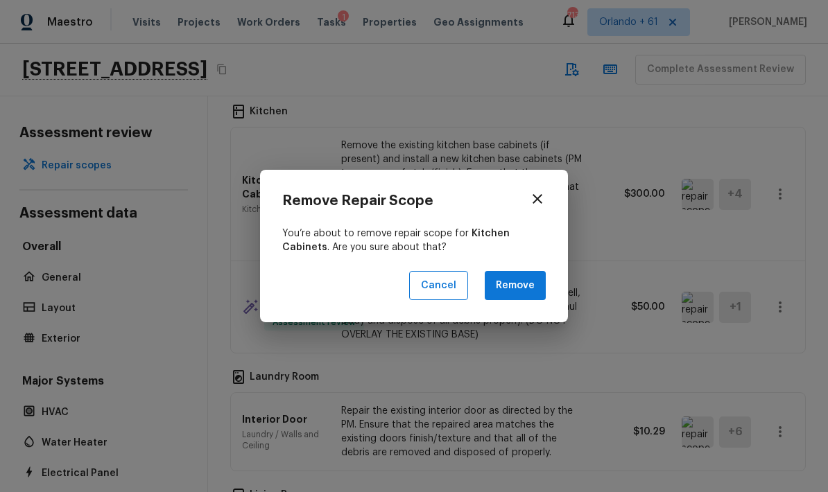
click at [536, 284] on button "Remove" at bounding box center [515, 286] width 61 height 30
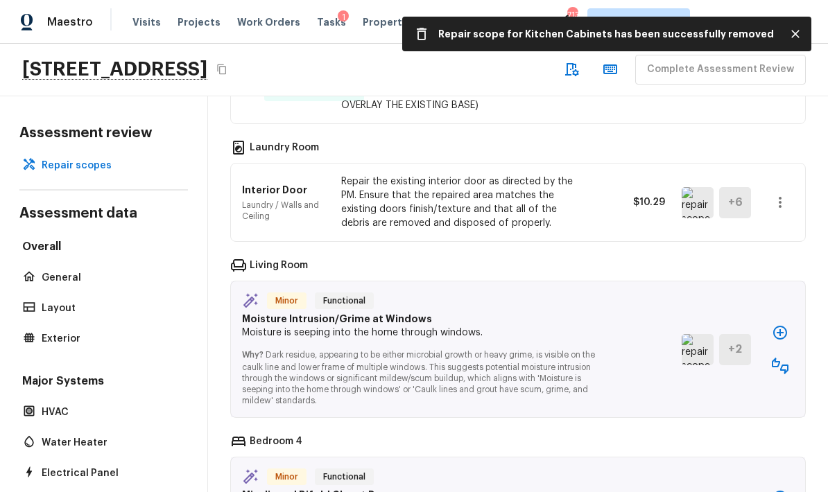
scroll to position [3695, 0]
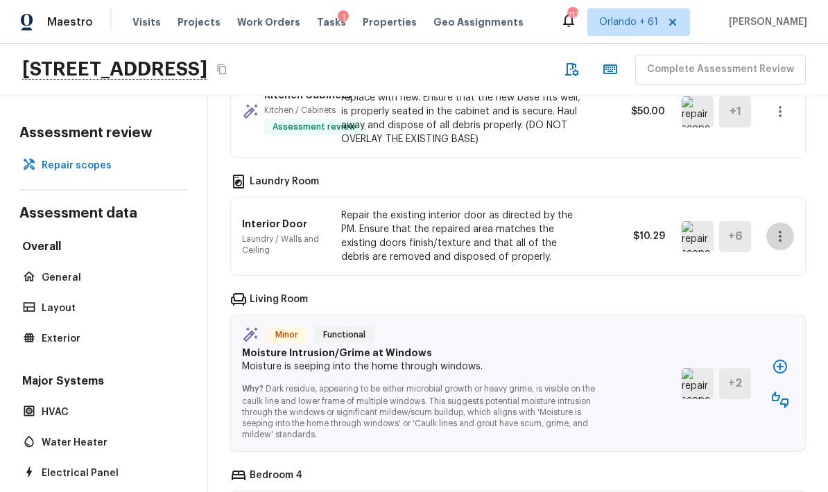
click at [578, 231] on icon "button" at bounding box center [780, 236] width 3 height 11
click at [578, 208] on li "Edit" at bounding box center [775, 218] width 90 height 42
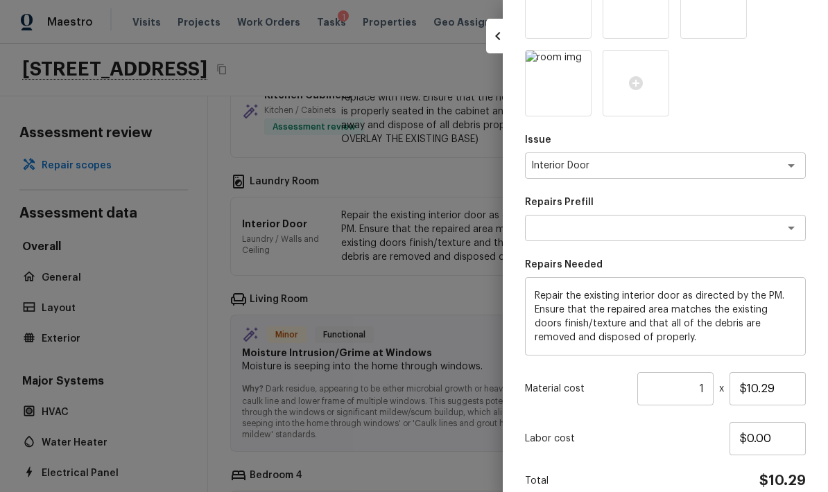
scroll to position [323, 0]
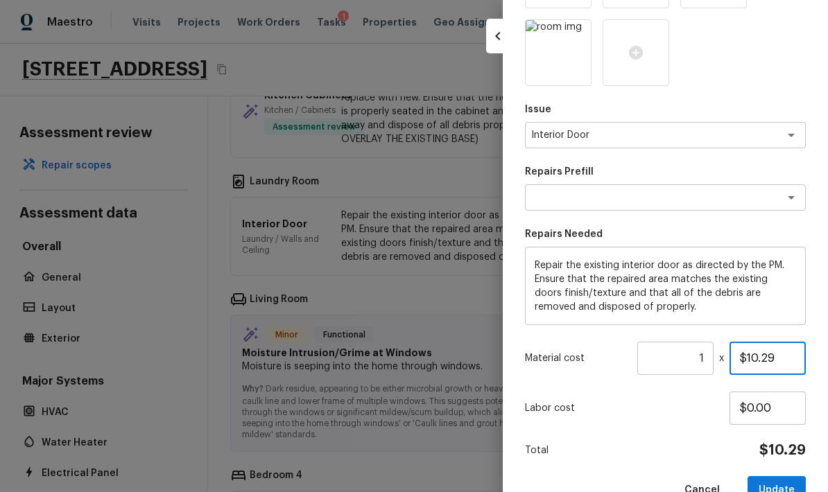
click at [578, 363] on input "$10.29" at bounding box center [768, 358] width 76 height 33
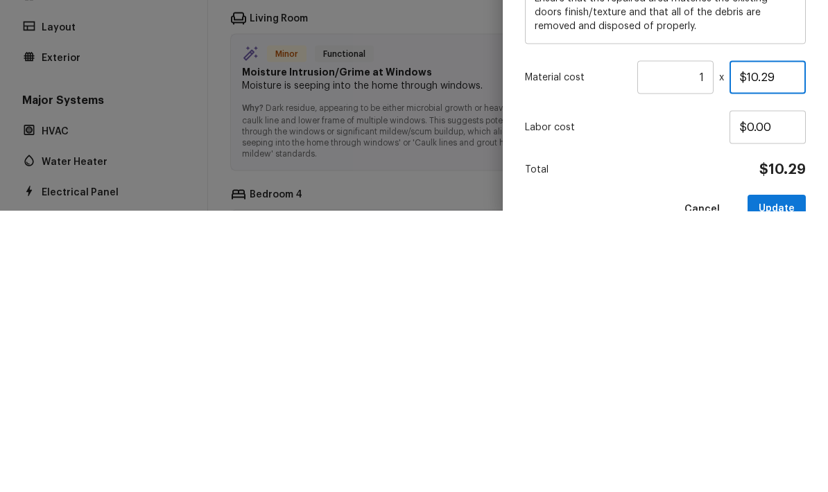
click at [578, 342] on input "$10.29" at bounding box center [768, 358] width 76 height 33
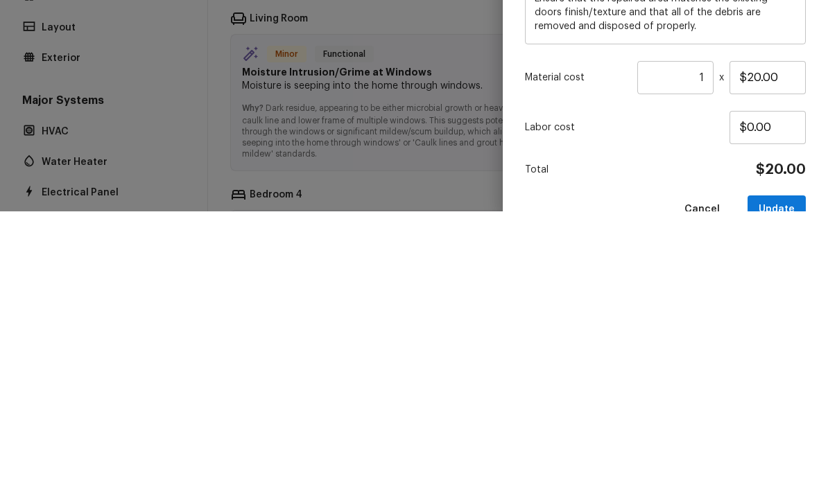
click at [578, 392] on div "Labor cost $0.00" at bounding box center [665, 408] width 281 height 33
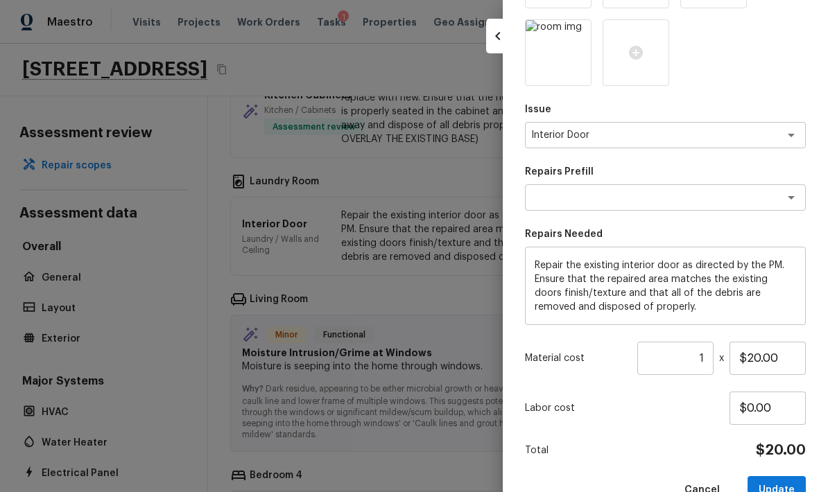
scroll to position [350, 0]
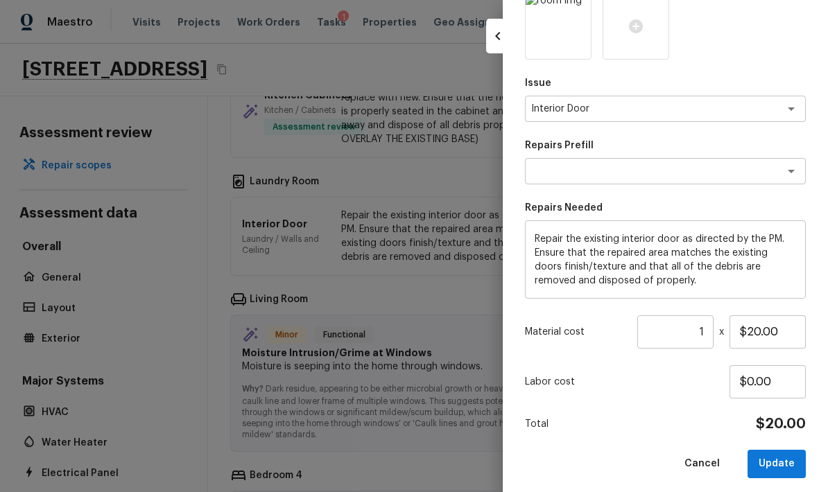
click at [578, 463] on button "Update" at bounding box center [777, 464] width 58 height 28
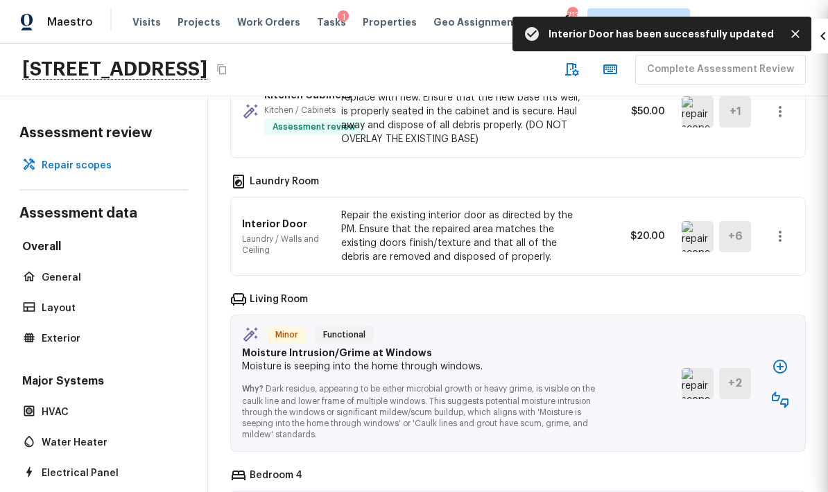
scroll to position [202, 0]
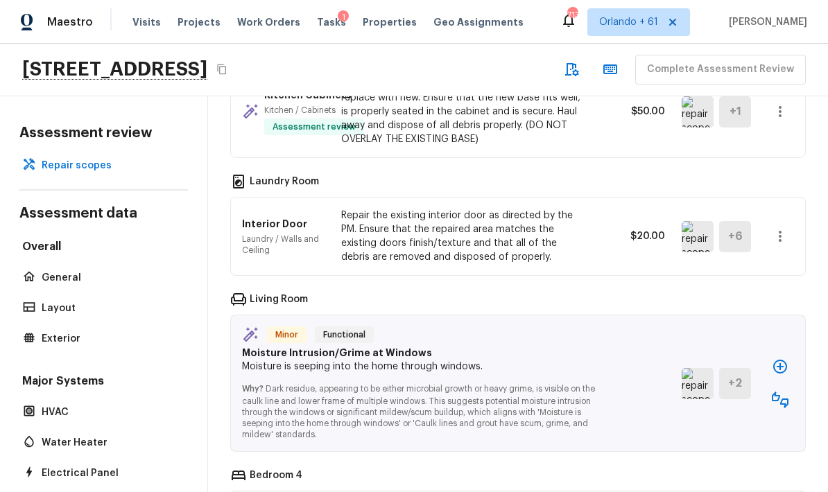
click at [578, 368] on img at bounding box center [698, 383] width 32 height 31
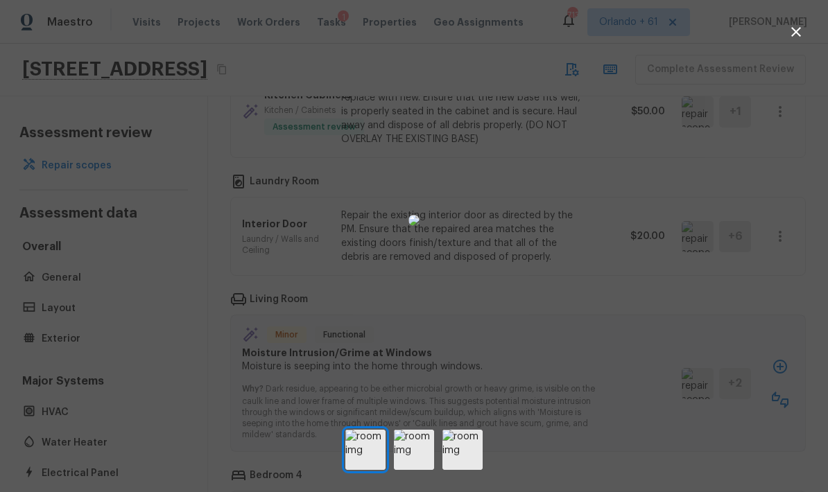
click at [578, 396] on div at bounding box center [414, 220] width 828 height 397
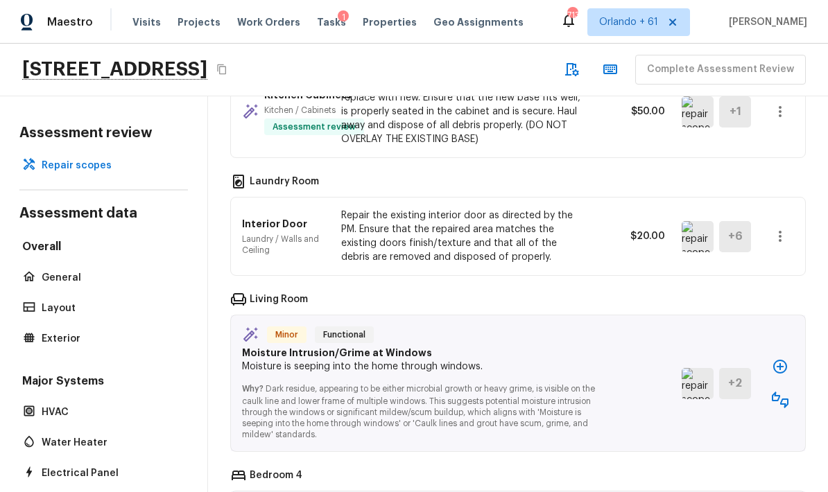
click at [578, 392] on icon "button" at bounding box center [780, 400] width 17 height 17
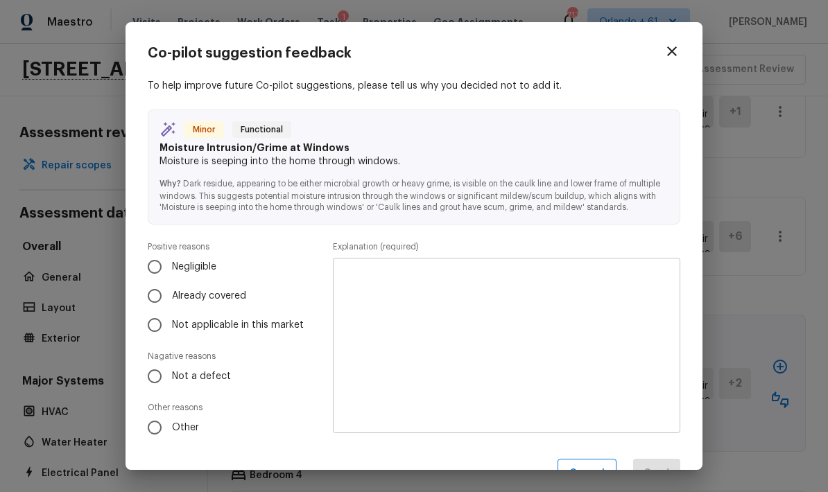
click at [202, 268] on span "Negligible" at bounding box center [194, 267] width 44 height 14
click at [169, 268] on input "Negligible" at bounding box center [154, 266] width 29 height 29
click at [206, 286] on label "Already covered" at bounding box center [225, 296] width 171 height 29
click at [169, 286] on input "Already covered" at bounding box center [154, 296] width 29 height 29
click at [533, 306] on textarea at bounding box center [507, 346] width 328 height 153
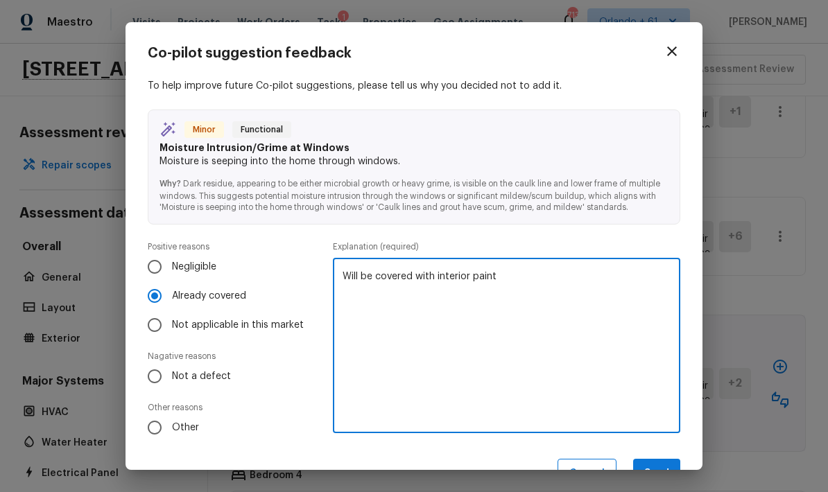
click at [578, 463] on button "Send" at bounding box center [656, 474] width 47 height 30
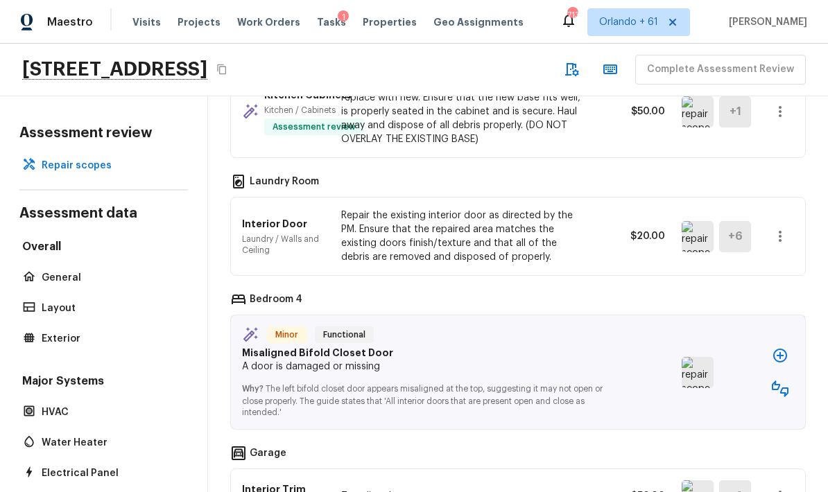
click at [578, 357] on img at bounding box center [698, 372] width 32 height 31
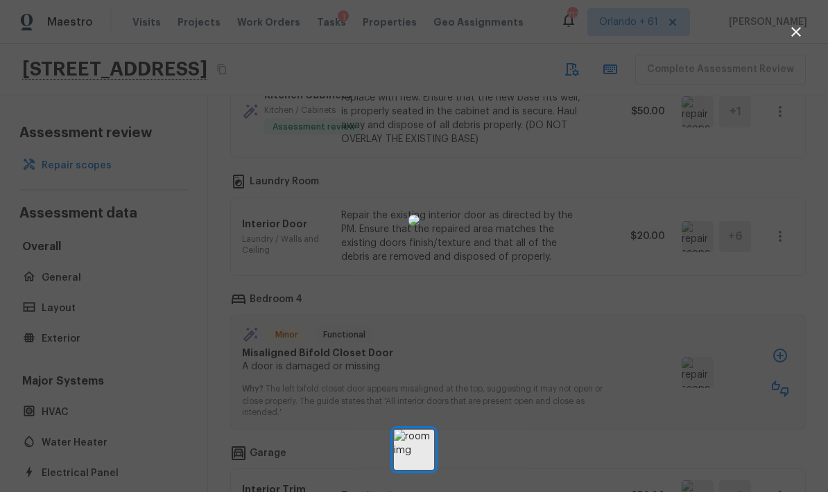
click at [578, 373] on div at bounding box center [414, 220] width 828 height 397
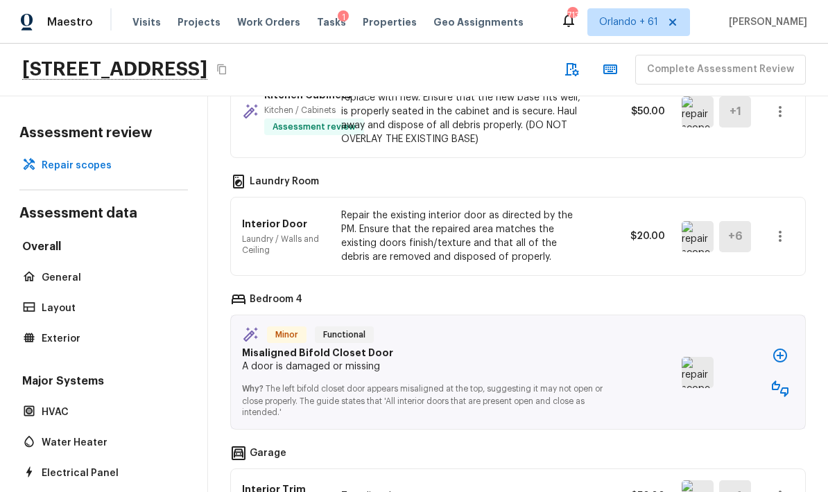
click at [578, 381] on icon "button" at bounding box center [780, 389] width 17 height 17
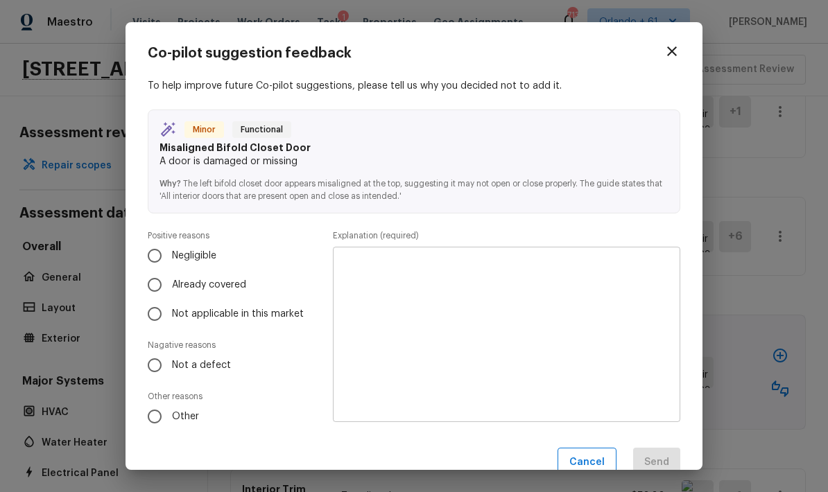
click at [155, 256] on input "Negligible" at bounding box center [154, 255] width 29 height 29
click at [180, 365] on span "Not a defect" at bounding box center [201, 366] width 59 height 14
click at [169, 365] on input "Not a defect" at bounding box center [154, 365] width 29 height 29
click at [471, 341] on textarea at bounding box center [507, 335] width 328 height 153
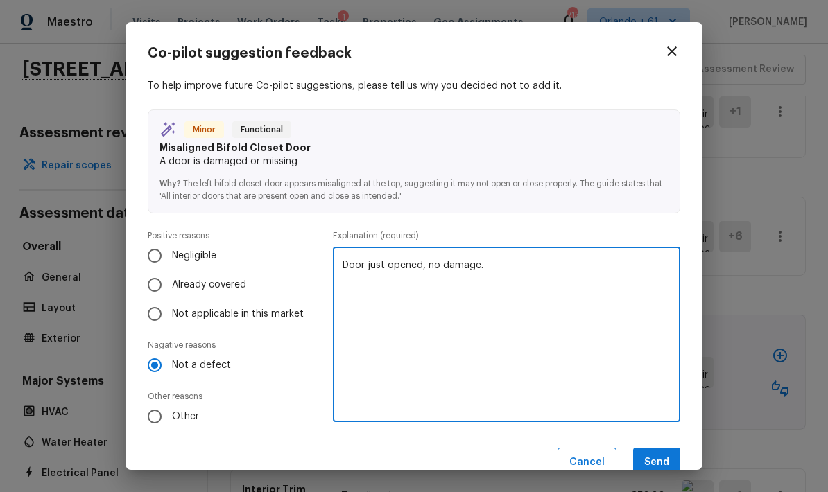
click at [578, 464] on button "Send" at bounding box center [656, 463] width 47 height 30
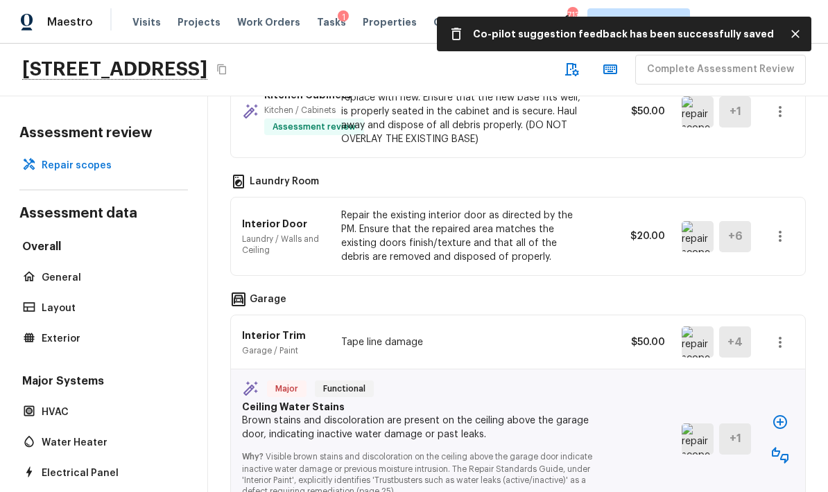
click at [578, 424] on img at bounding box center [698, 439] width 32 height 31
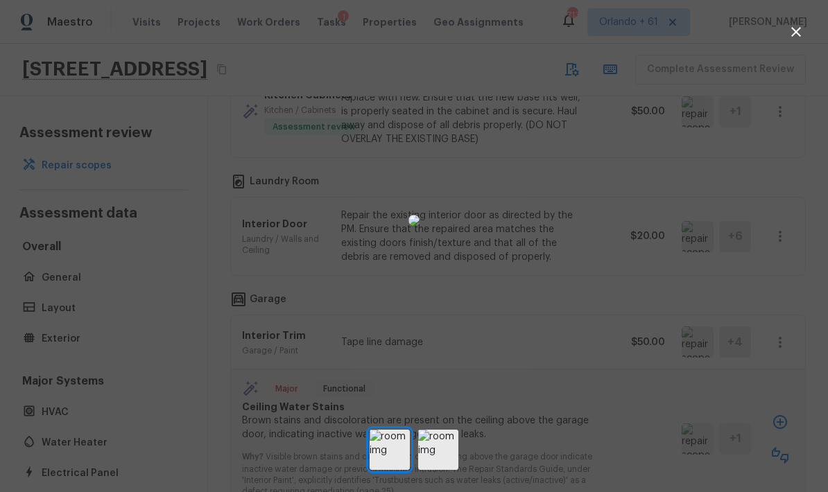
click at [439, 465] on img at bounding box center [438, 450] width 40 height 40
click at [420, 226] on img at bounding box center [413, 220] width 11 height 11
click at [578, 193] on div at bounding box center [414, 220] width 828 height 397
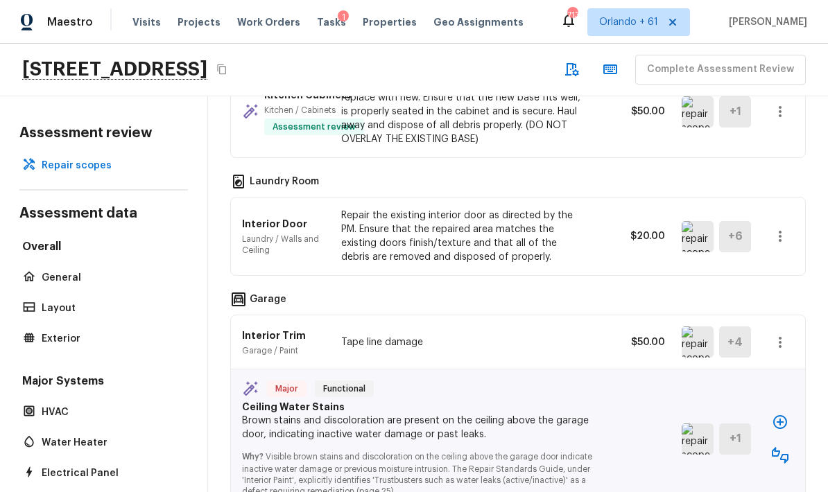
click at [578, 414] on icon "button" at bounding box center [780, 422] width 17 height 17
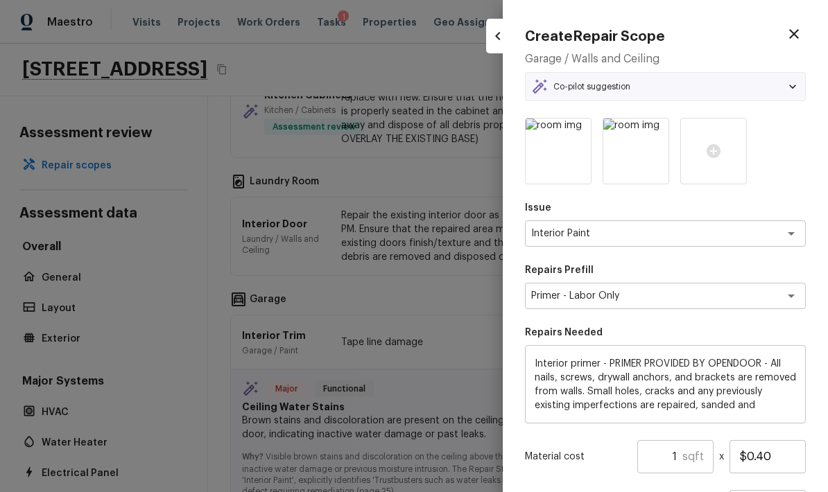
click at [578, 33] on icon "button" at bounding box center [794, 34] width 10 height 10
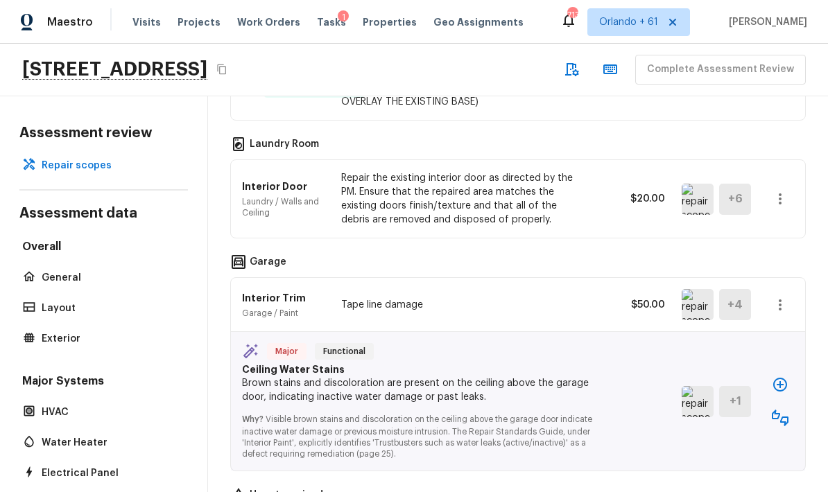
scroll to position [3763, 0]
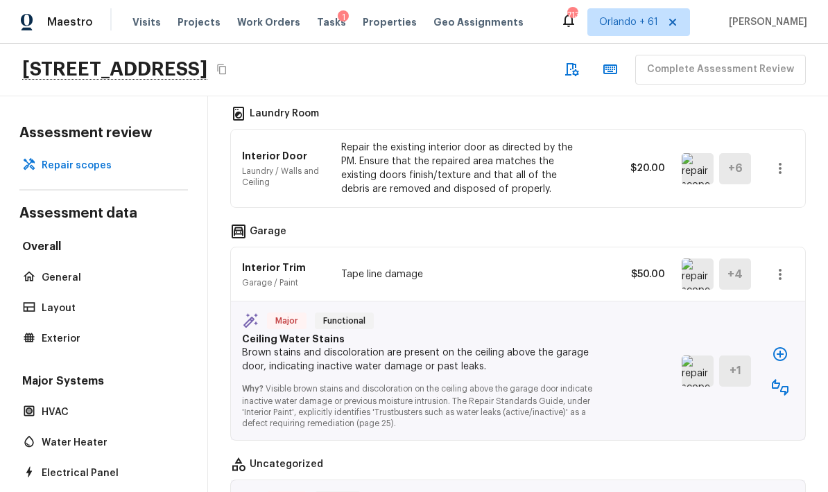
click at [578, 259] on img at bounding box center [698, 274] width 32 height 31
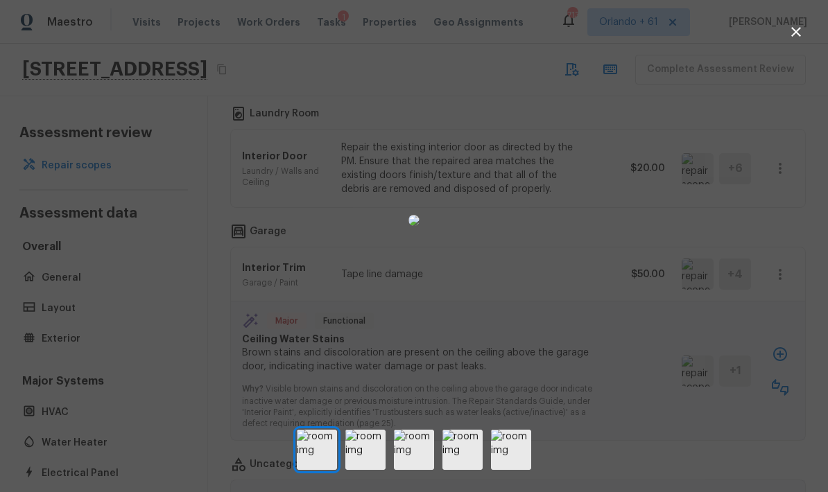
click at [578, 384] on div at bounding box center [414, 220] width 828 height 397
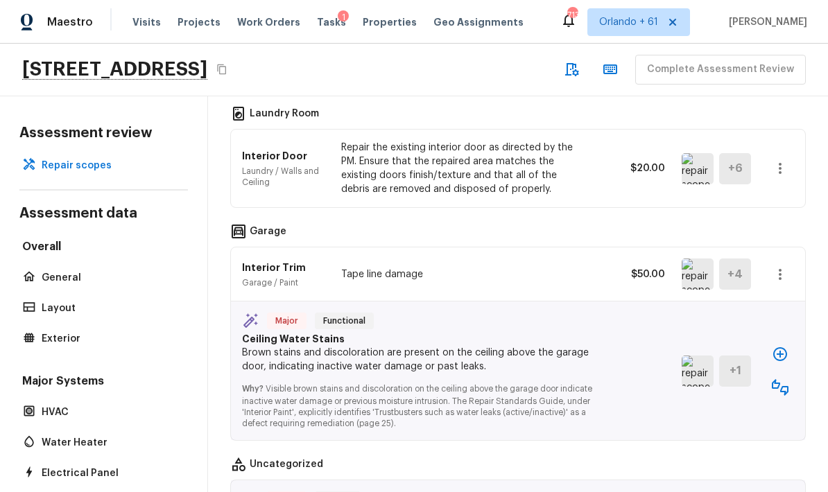
click at [578, 379] on icon "button" at bounding box center [780, 387] width 17 height 17
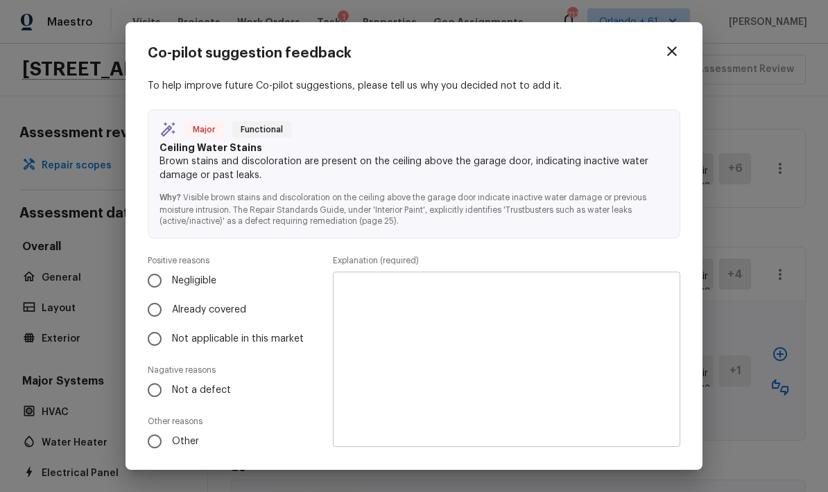
click at [216, 399] on label "Not a defect" at bounding box center [225, 390] width 171 height 29
click at [169, 399] on input "Not a defect" at bounding box center [154, 390] width 29 height 29
click at [554, 331] on textarea at bounding box center [507, 360] width 328 height 153
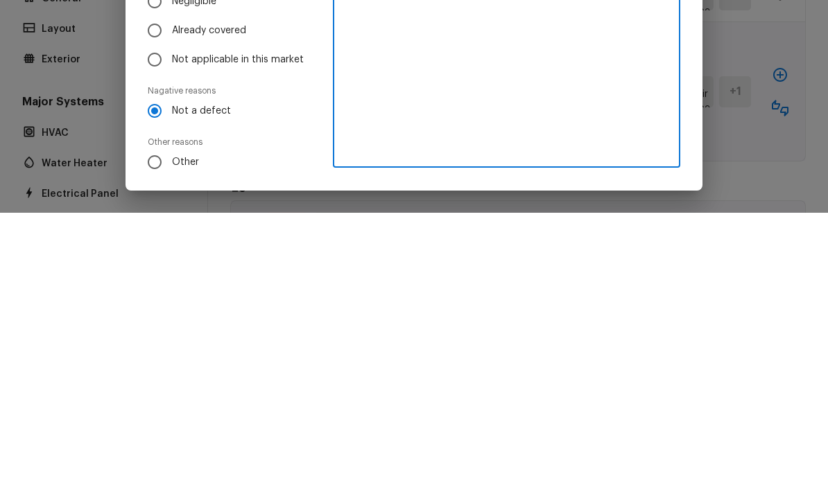
click at [227, 303] on span "Already covered" at bounding box center [209, 310] width 74 height 14
click at [169, 295] on input "Already covered" at bounding box center [154, 309] width 29 height 29
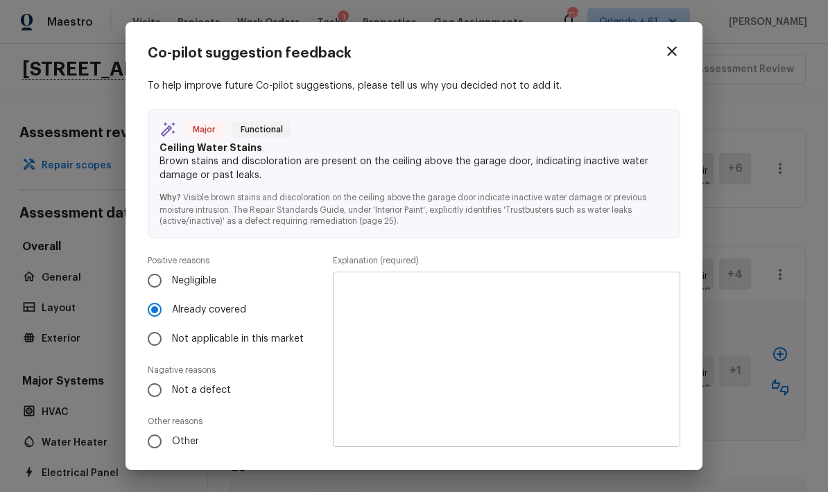
click at [454, 310] on textarea at bounding box center [507, 360] width 328 height 153
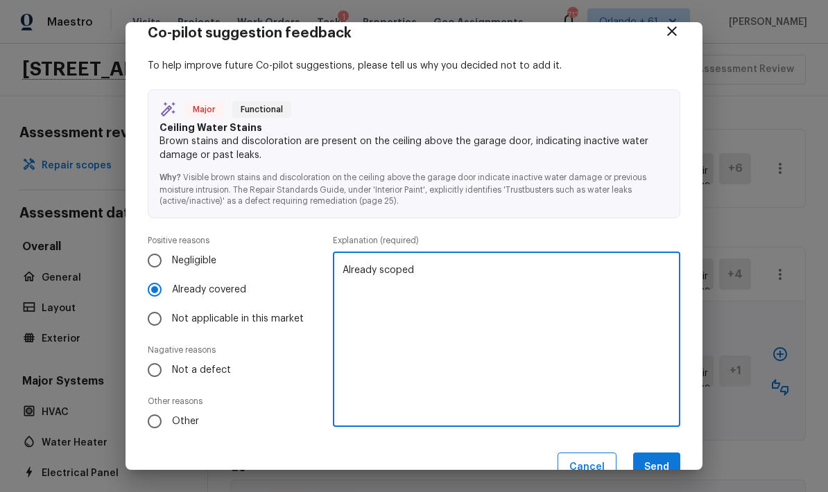
scroll to position [35, 0]
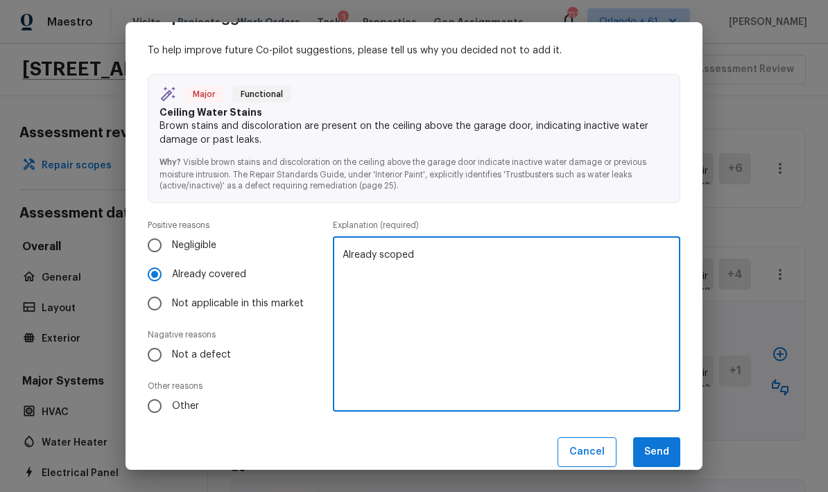
click at [578, 446] on button "Send" at bounding box center [656, 453] width 47 height 30
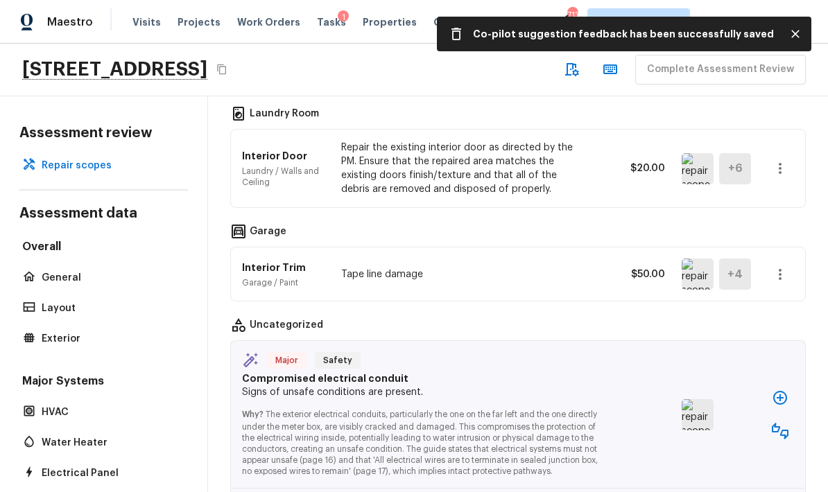
click at [578, 399] on img at bounding box center [698, 414] width 32 height 31
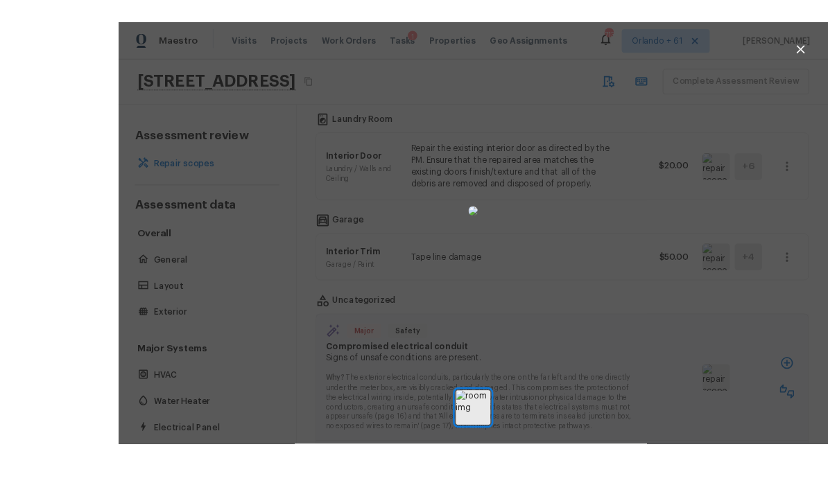
scroll to position [35, 0]
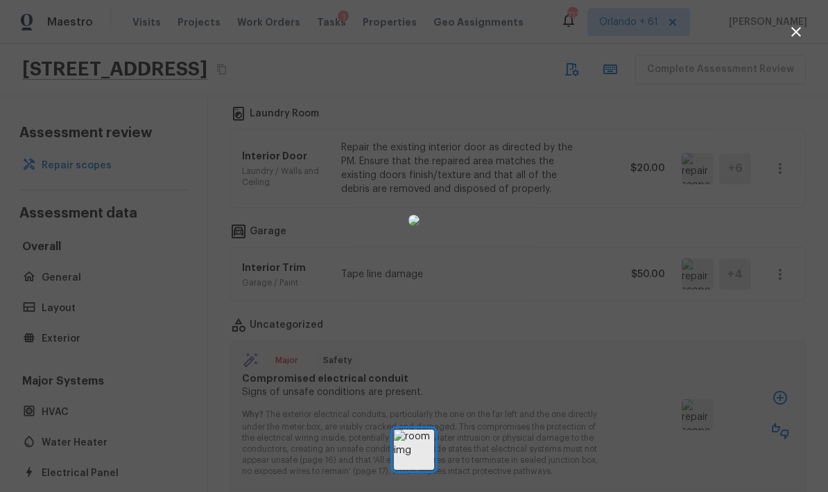
click at [578, 336] on div at bounding box center [414, 220] width 828 height 397
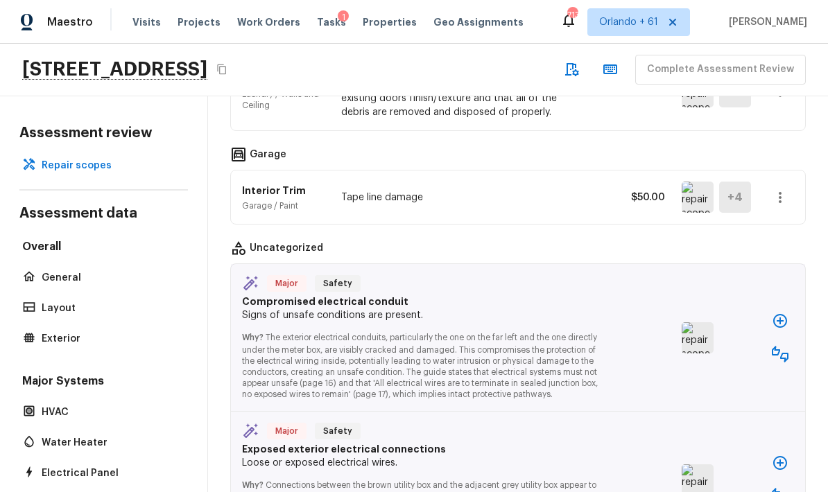
scroll to position [3842, 0]
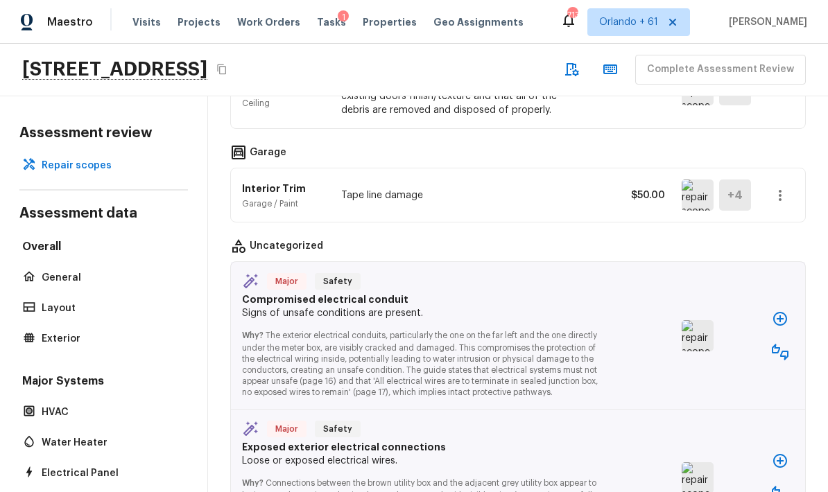
click at [578, 312] on icon "button" at bounding box center [780, 319] width 14 height 14
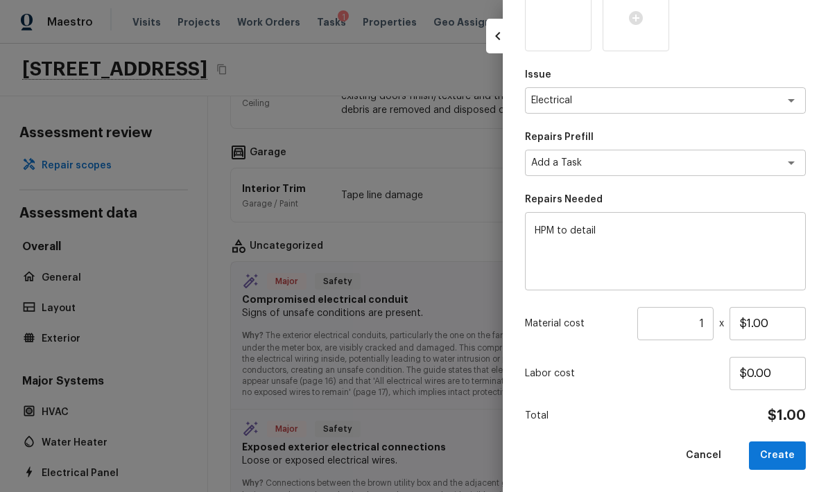
scroll to position [132, 0]
click at [578, 455] on button "Cancel" at bounding box center [704, 456] width 58 height 28
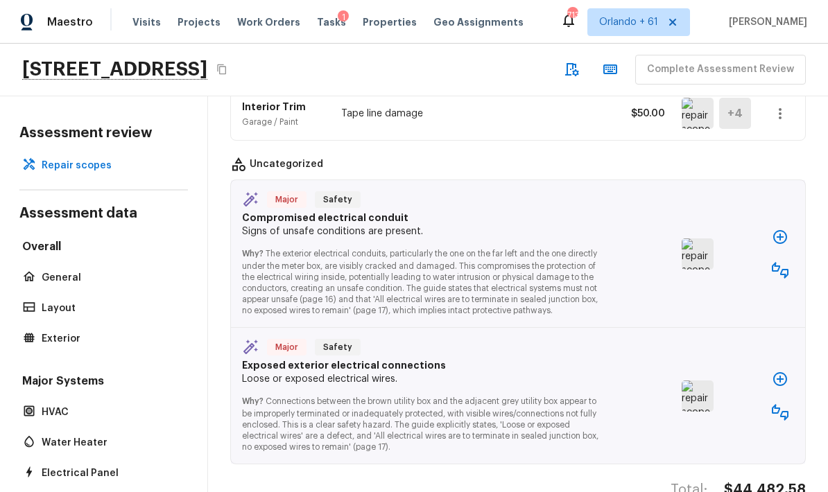
scroll to position [3923, 0]
click at [578, 381] on img at bounding box center [698, 396] width 32 height 31
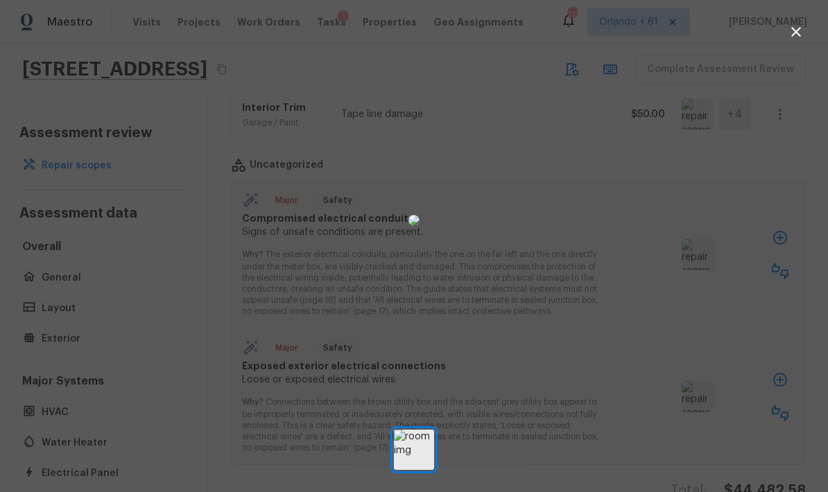
click at [578, 395] on div at bounding box center [414, 220] width 828 height 397
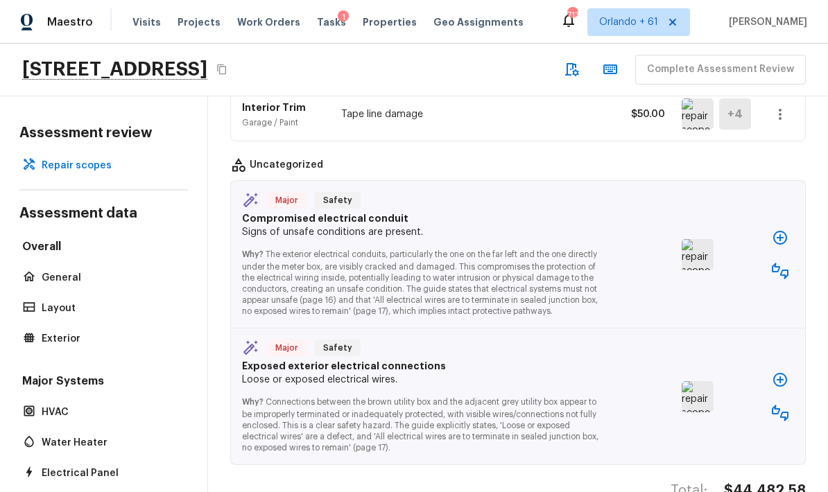
click at [578, 381] on img at bounding box center [698, 396] width 32 height 31
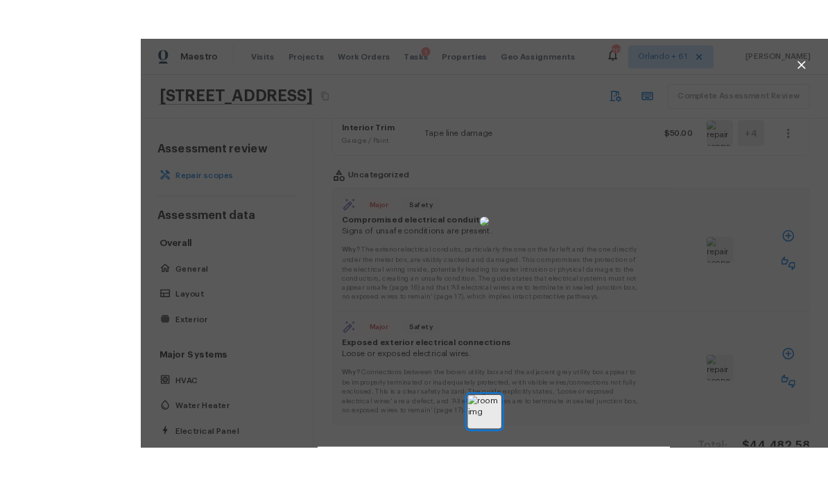
scroll to position [14, 0]
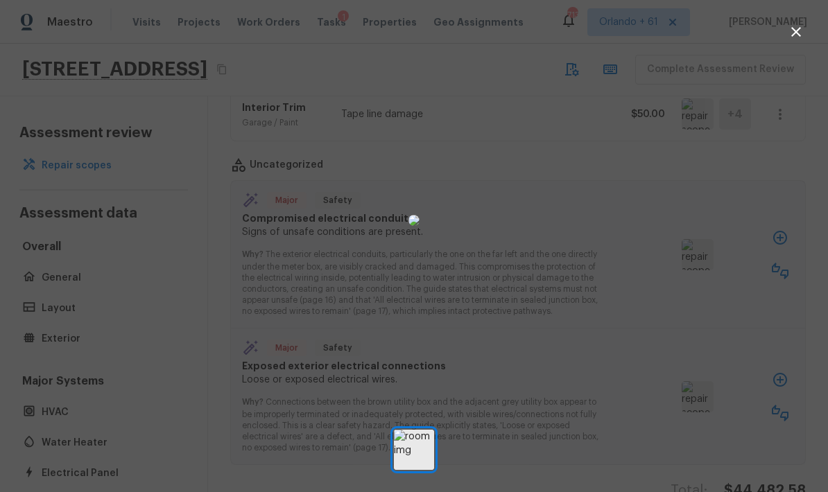
click at [578, 234] on div at bounding box center [414, 220] width 828 height 397
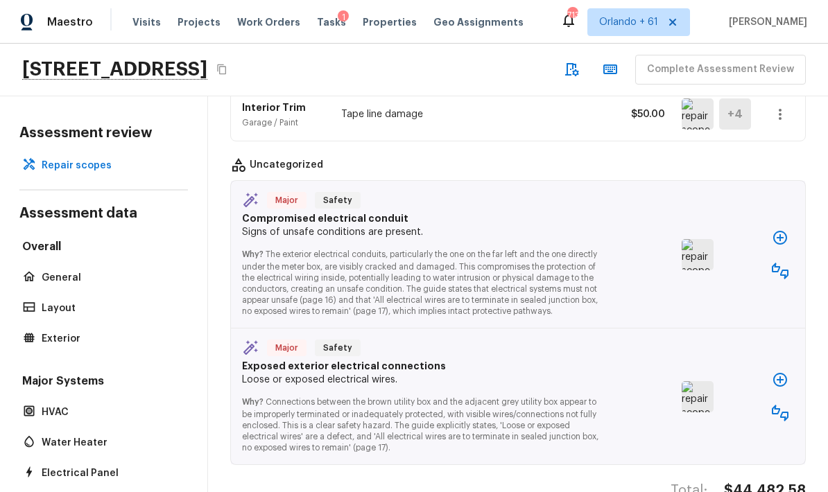
click at [578, 263] on icon "button" at bounding box center [780, 271] width 17 height 17
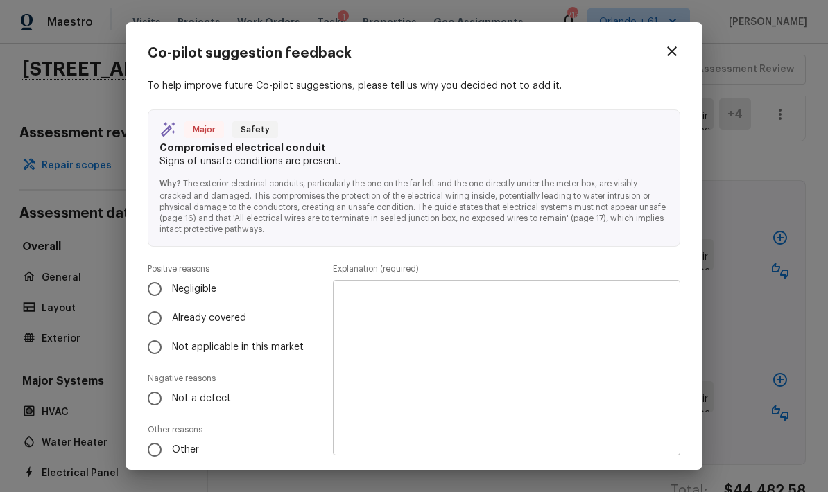
click at [162, 393] on input "Not a defect" at bounding box center [154, 398] width 29 height 29
click at [534, 321] on textarea at bounding box center [507, 368] width 328 height 153
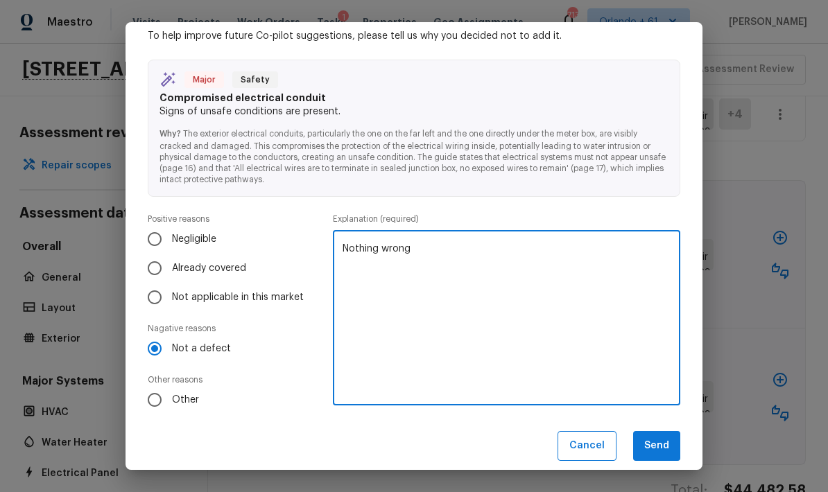
scroll to position [58, 0]
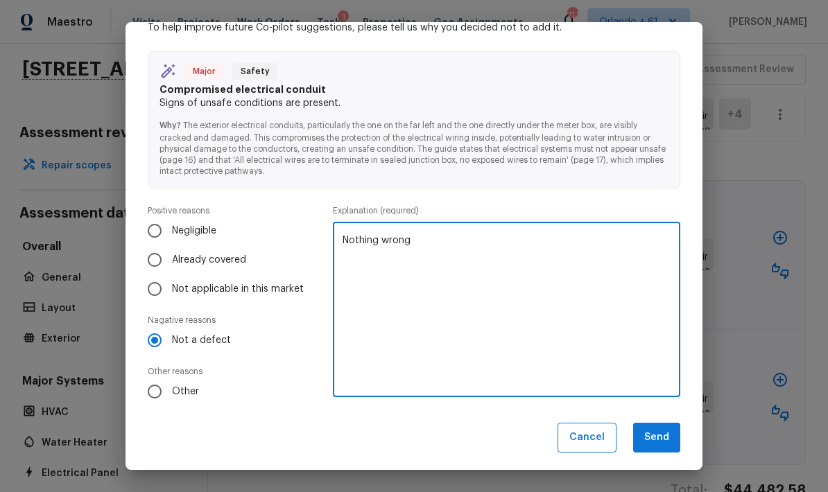
click at [578, 433] on button "Send" at bounding box center [656, 438] width 47 height 30
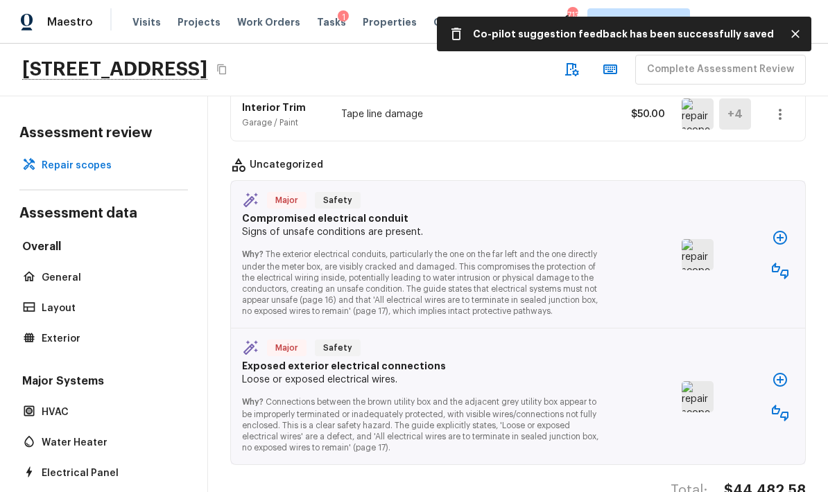
scroll to position [3775, 0]
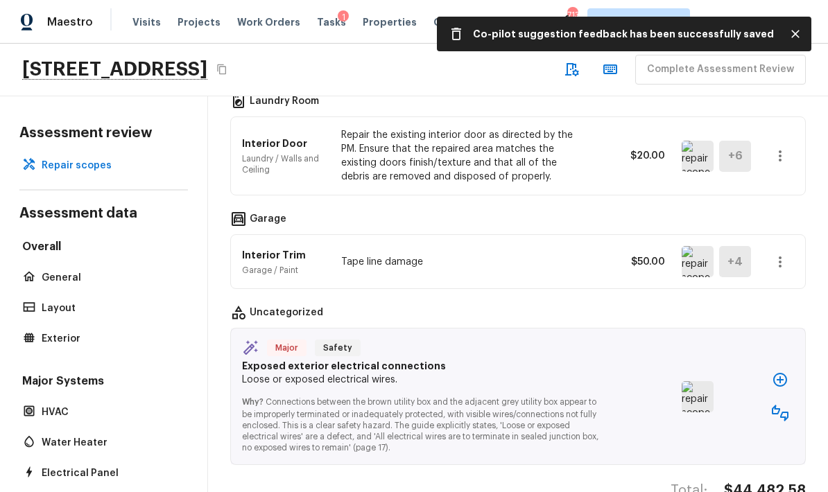
click at [578, 405] on icon "button" at bounding box center [780, 413] width 17 height 17
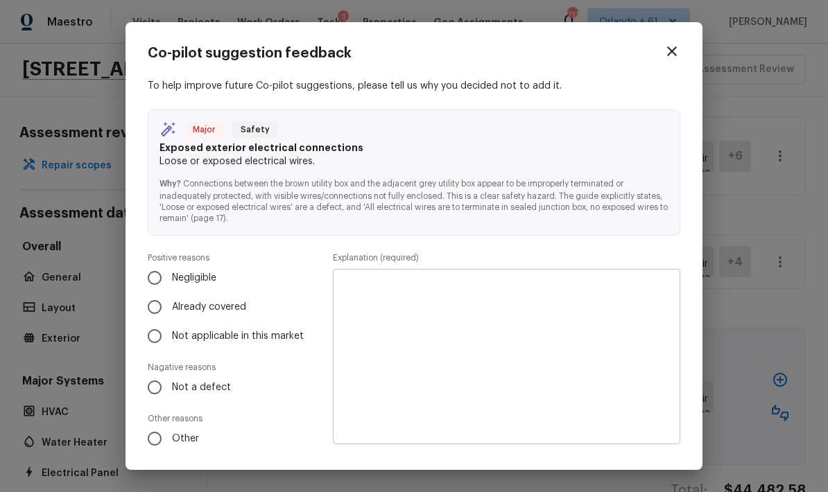
click at [212, 381] on span "Not a defect" at bounding box center [201, 388] width 59 height 14
click at [169, 381] on input "Not a defect" at bounding box center [154, 387] width 29 height 29
click at [416, 346] on textarea at bounding box center [507, 357] width 328 height 153
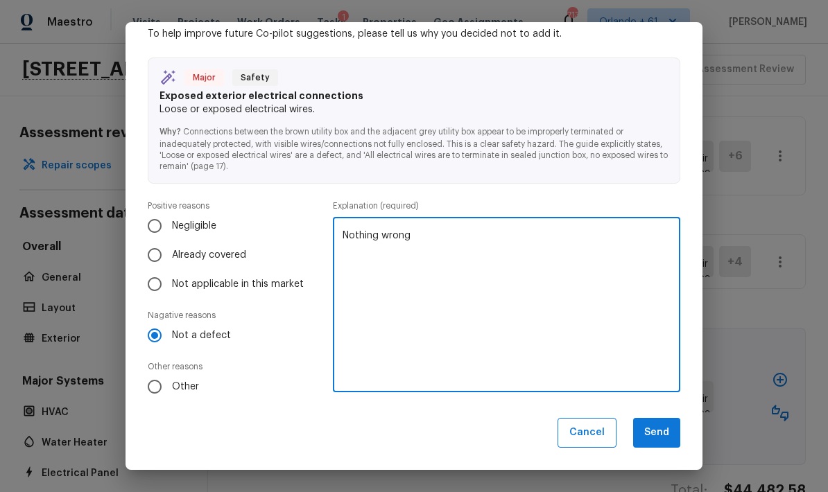
scroll to position [51, 0]
click at [578, 427] on button "Send" at bounding box center [656, 434] width 47 height 30
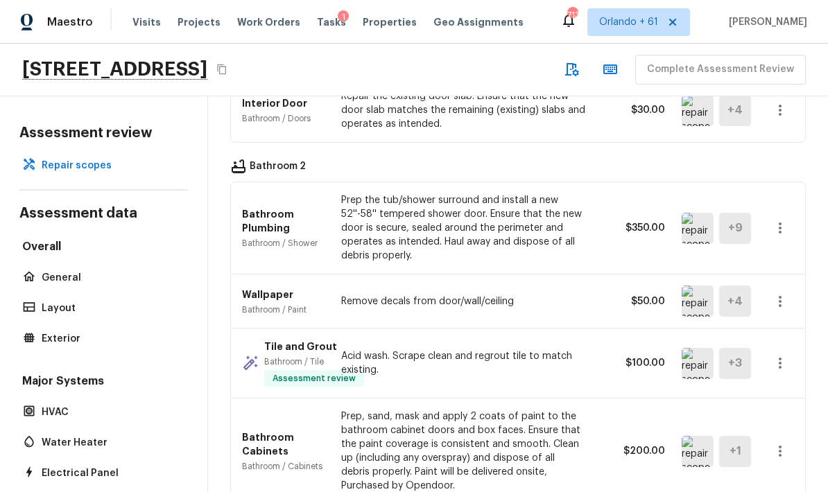
scroll to position [2554, 0]
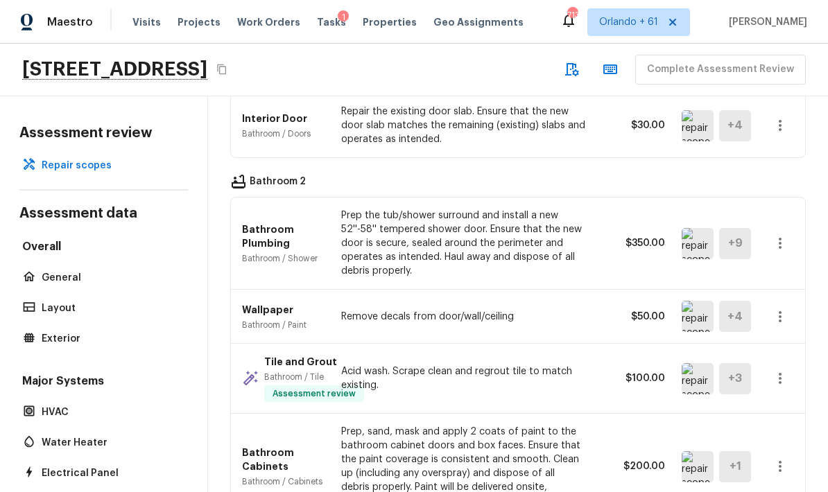
click at [578, 367] on img at bounding box center [698, 378] width 32 height 31
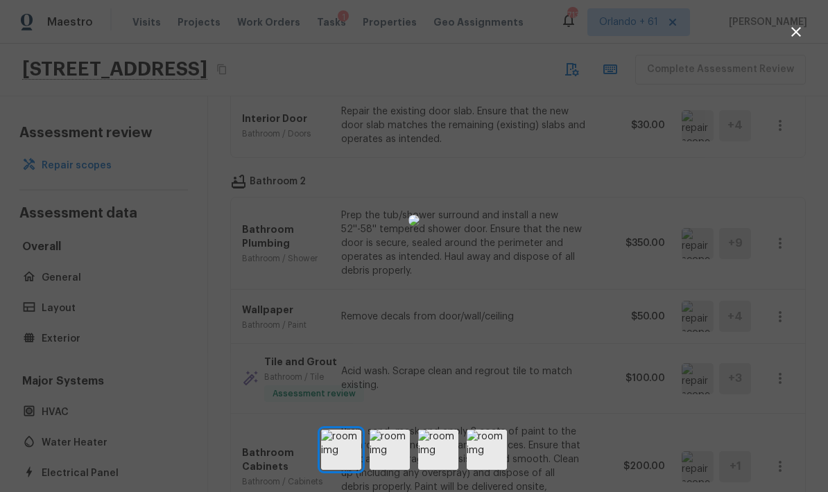
click at [578, 366] on div at bounding box center [414, 220] width 828 height 397
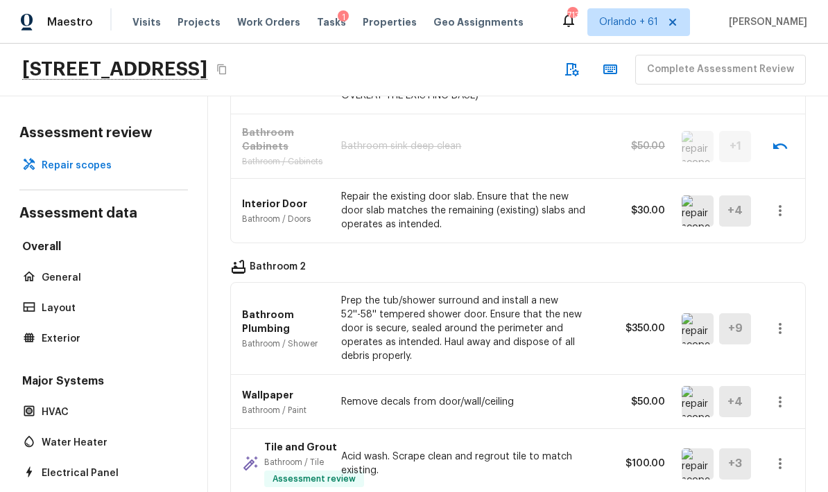
scroll to position [2428, 0]
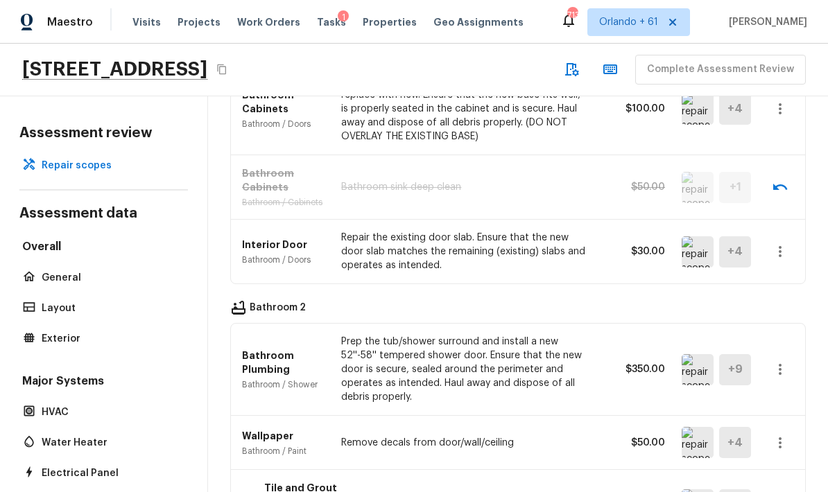
click at [578, 361] on icon "button" at bounding box center [780, 369] width 17 height 17
click at [578, 404] on li "Remove" at bounding box center [775, 414] width 90 height 42
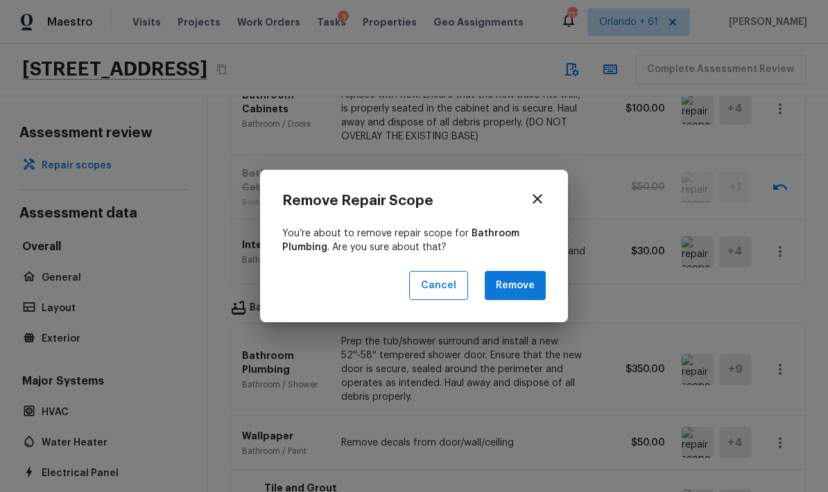
click at [533, 275] on button "Remove" at bounding box center [515, 286] width 61 height 30
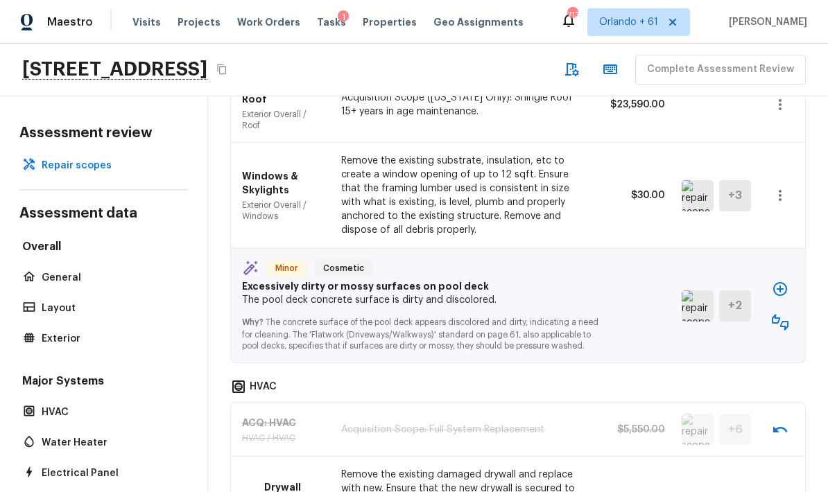
scroll to position [1505, 0]
click at [578, 292] on img at bounding box center [698, 306] width 32 height 31
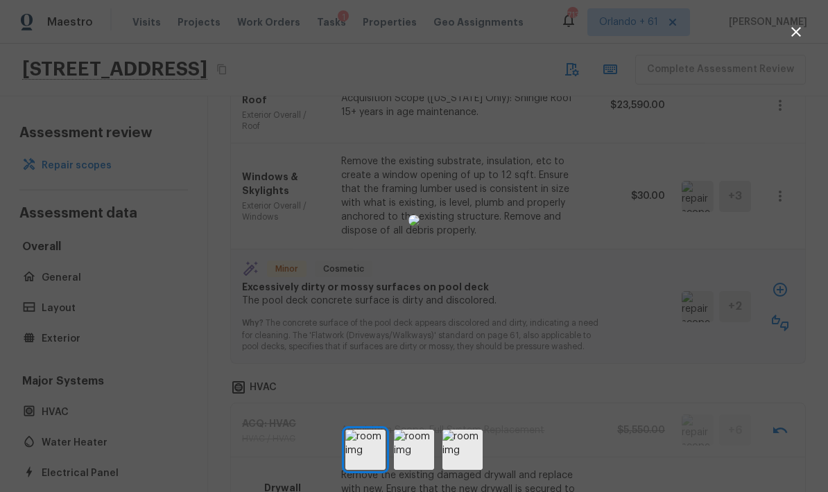
click at [578, 309] on div at bounding box center [414, 220] width 828 height 397
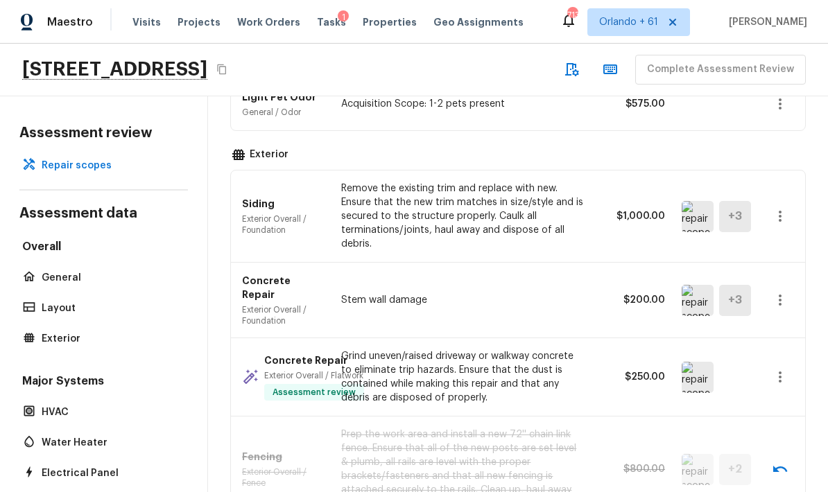
scroll to position [663, 0]
click at [578, 286] on img at bounding box center [698, 301] width 32 height 31
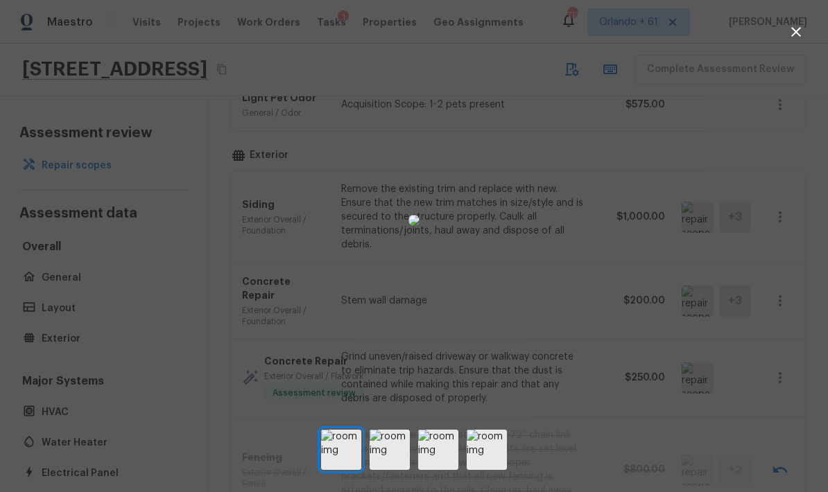
click at [578, 234] on div at bounding box center [414, 220] width 828 height 397
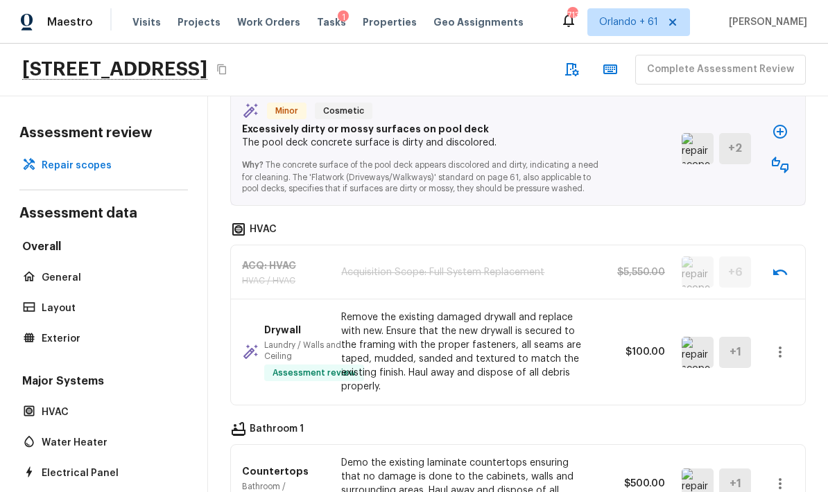
scroll to position [1621, 0]
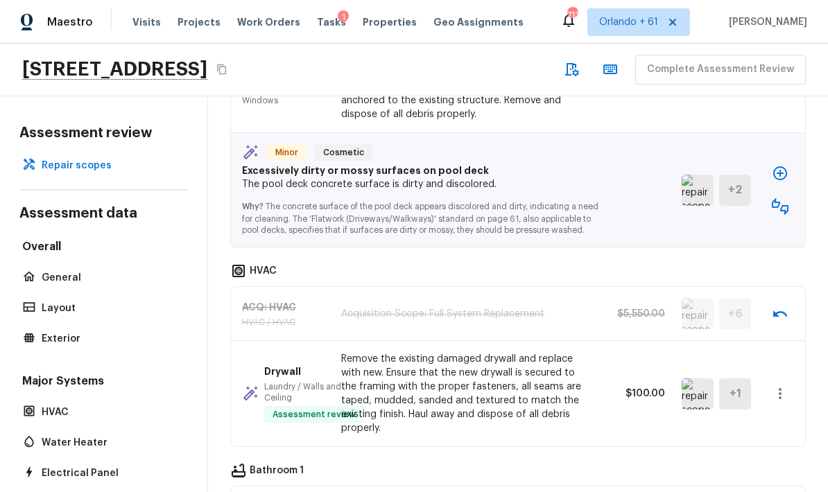
click at [578, 198] on icon "button" at bounding box center [780, 206] width 17 height 17
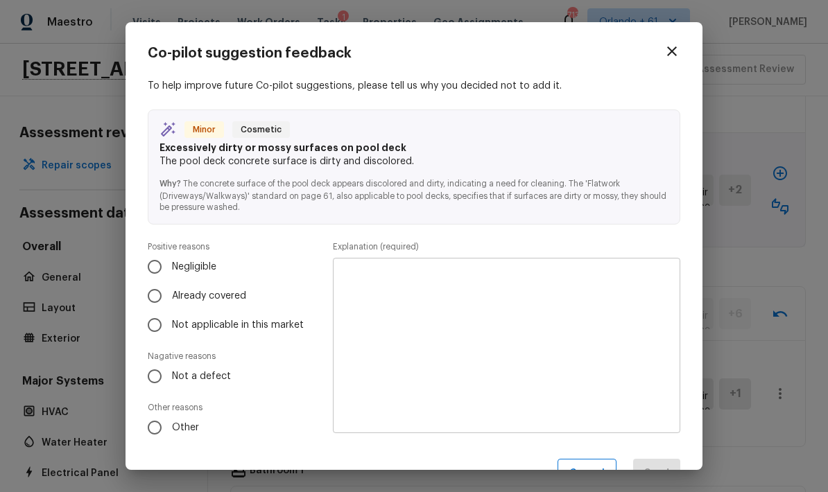
click at [229, 301] on span "Already covered" at bounding box center [209, 296] width 74 height 14
click at [169, 301] on input "Already covered" at bounding box center [154, 296] width 29 height 29
click at [458, 304] on textarea at bounding box center [507, 346] width 328 height 153
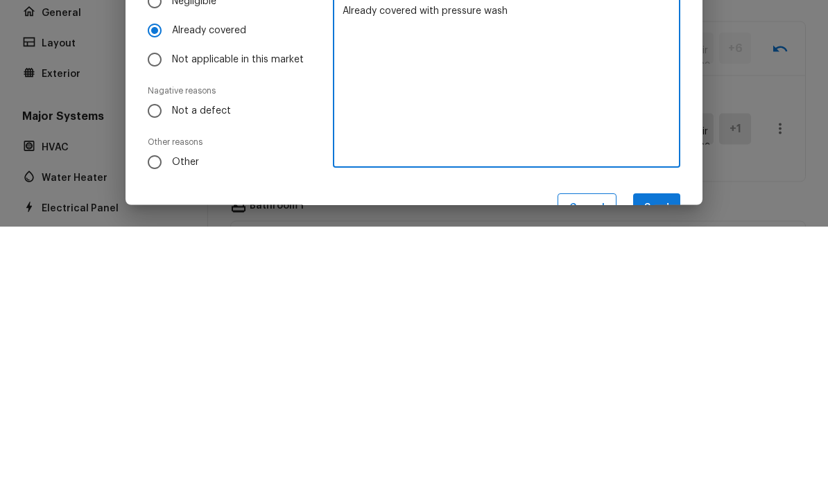
scroll to position [55, 0]
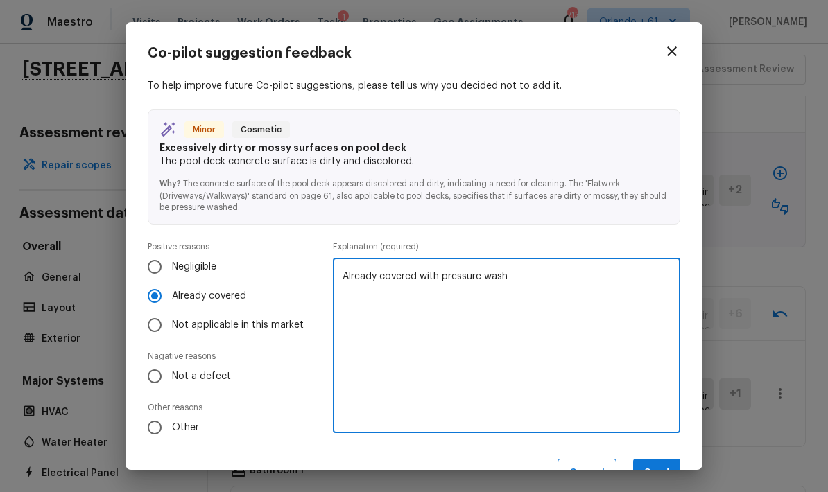
click at [578, 460] on button "Send" at bounding box center [656, 474] width 47 height 30
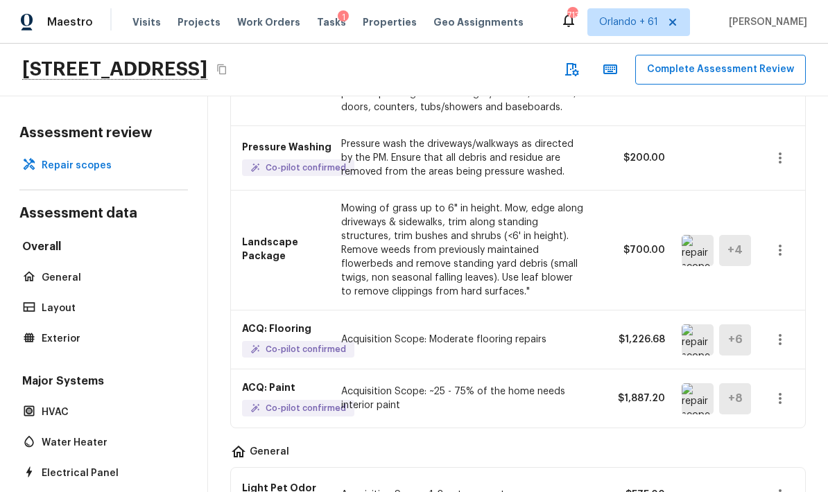
scroll to position [270, 0]
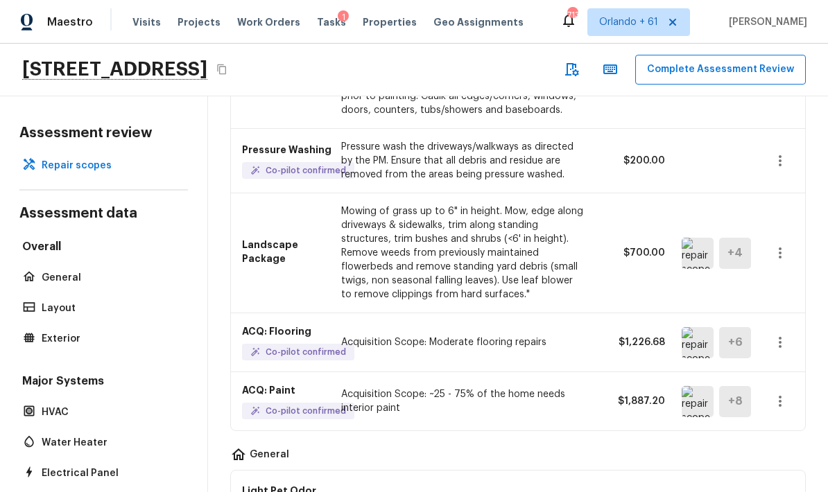
click at [555, 388] on p "Acquisition Scope: ~25 - 75% of the home needs interior paint" at bounding box center [463, 402] width 245 height 28
click at [578, 393] on icon "button" at bounding box center [780, 401] width 17 height 17
click at [578, 379] on li "Edit" at bounding box center [784, 386] width 64 height 42
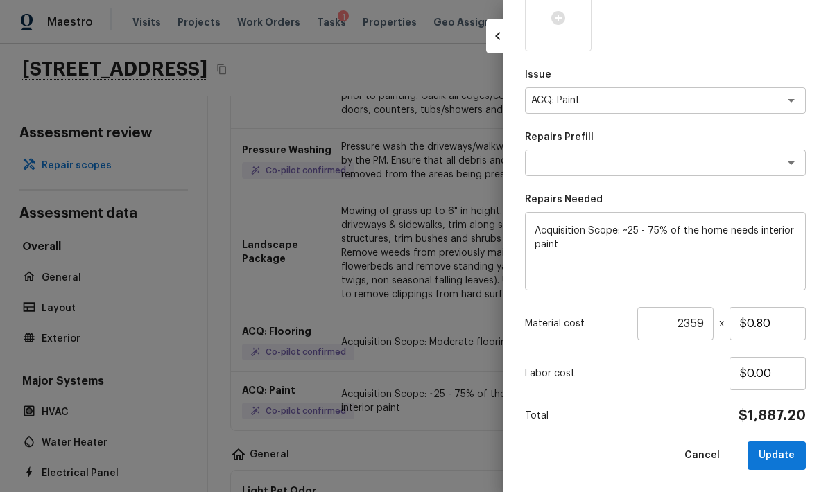
scroll to position [435, 0]
click at [578, 158] on textarea at bounding box center [646, 164] width 230 height 14
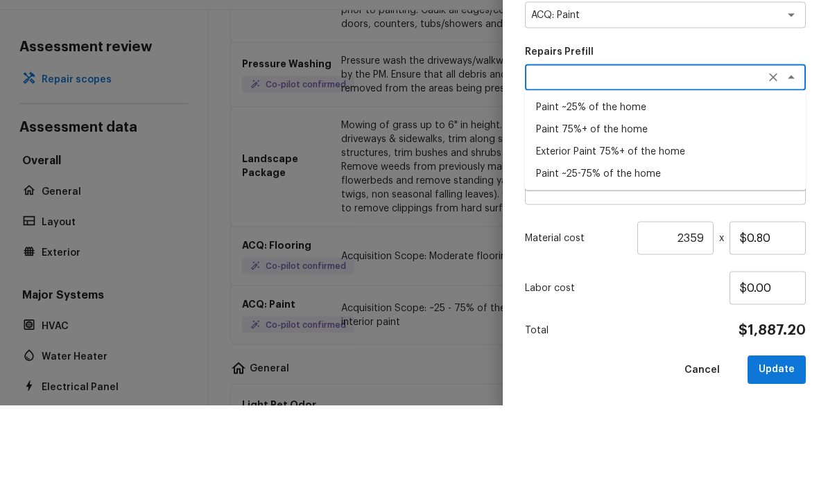
click at [578, 131] on p "Repairs Prefill" at bounding box center [665, 138] width 281 height 14
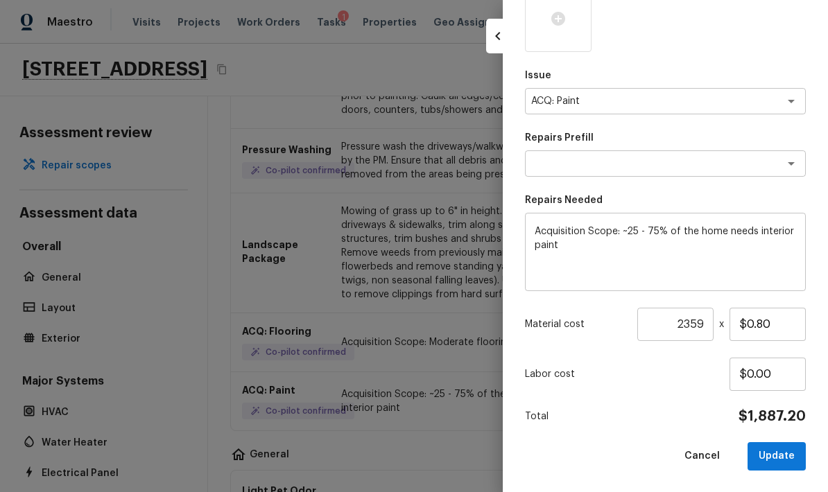
click at [578, 152] on div "x ​" at bounding box center [665, 163] width 281 height 26
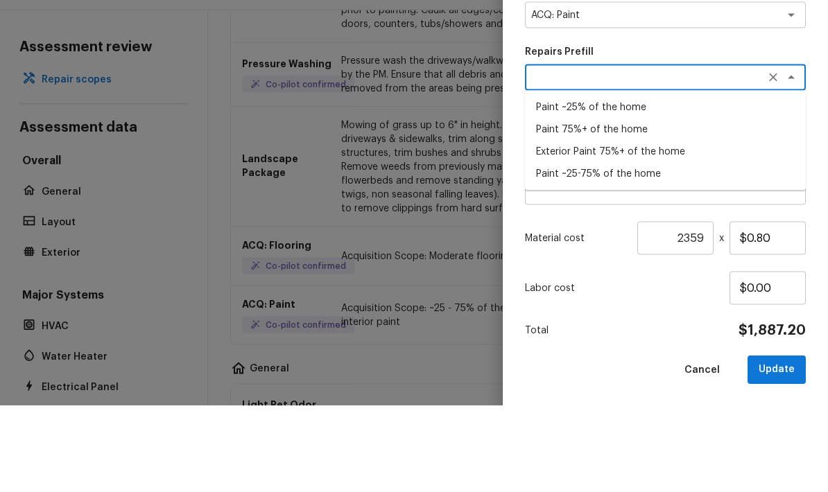
click at [578, 205] on li "Paint 75%+ of the home" at bounding box center [665, 216] width 281 height 22
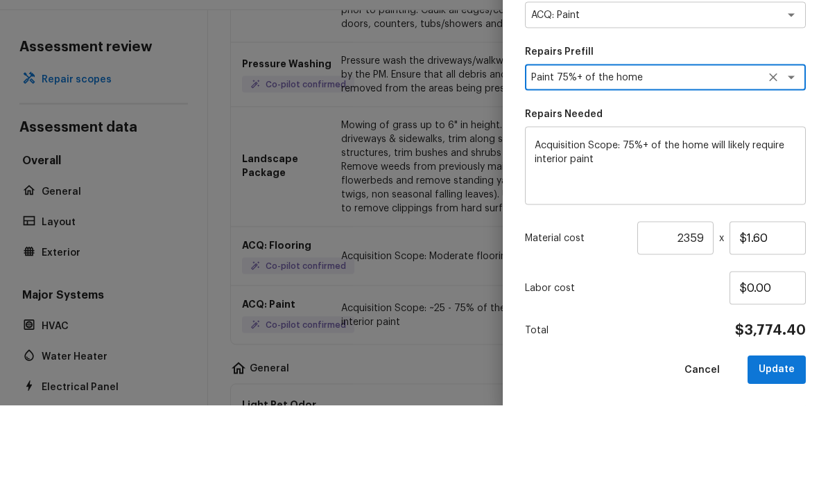
click at [578, 104] on div "Area x ​ Feature x ​ Issue ACQ: Paint x ​ Repairs Prefill Paint 75%+ of the hom…" at bounding box center [665, 49] width 281 height 843
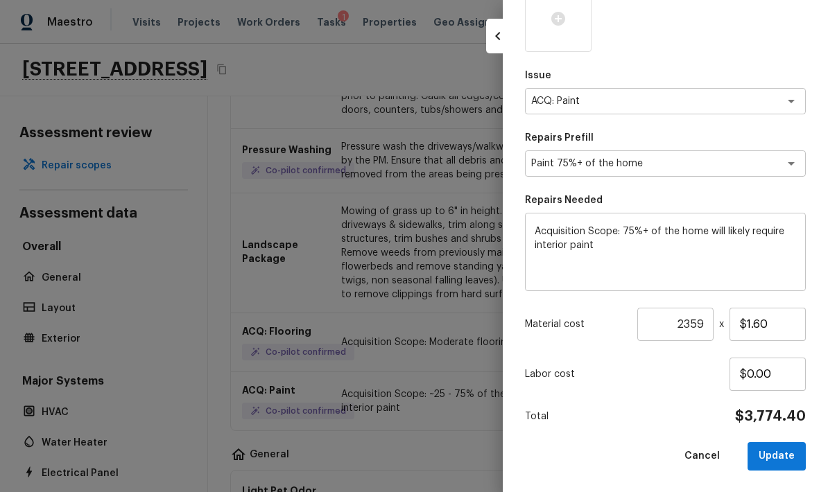
click at [578, 459] on button "Update" at bounding box center [777, 456] width 58 height 28
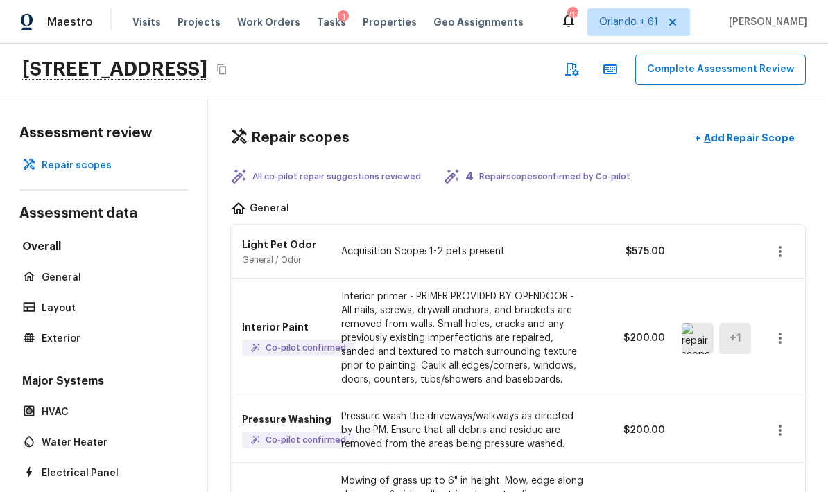
scroll to position [0, 0]
click at [578, 55] on button "Complete Assessment Review" at bounding box center [720, 70] width 171 height 30
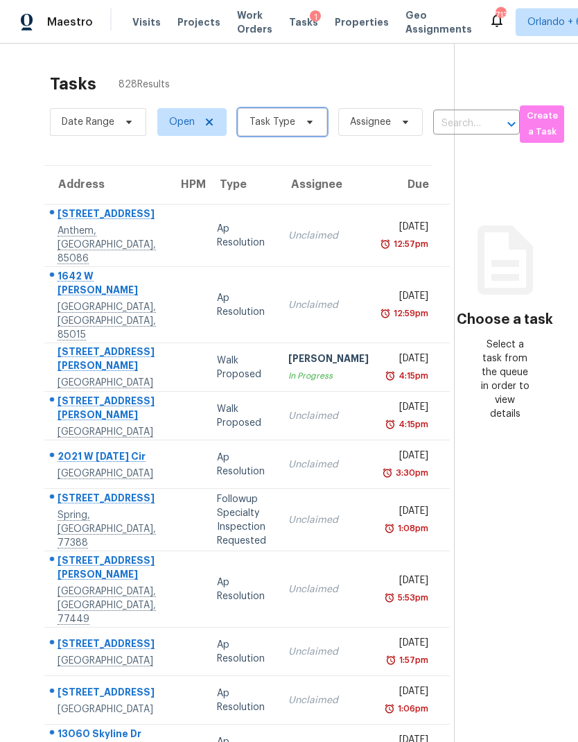
click at [286, 111] on span "Task Type" at bounding box center [282, 122] width 89 height 28
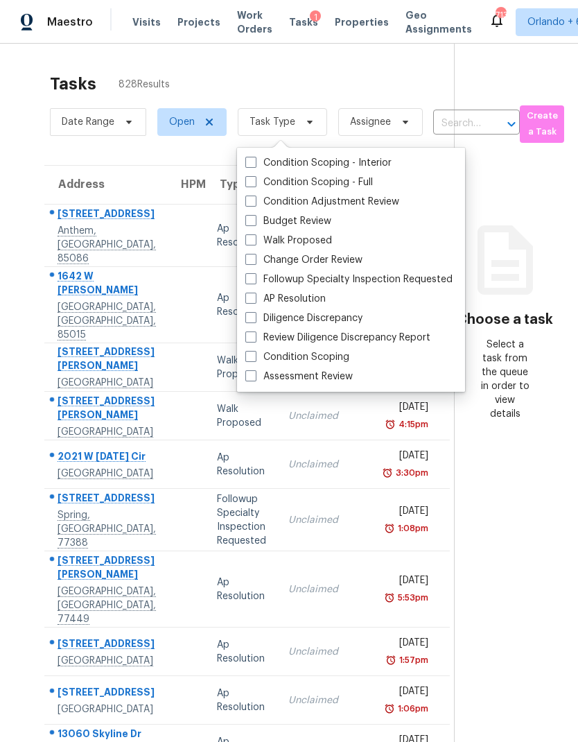
click at [322, 377] on label "Assessment Review" at bounding box center [298, 377] width 107 height 14
click at [255, 377] on input "Assessment Review" at bounding box center [249, 374] width 9 height 9
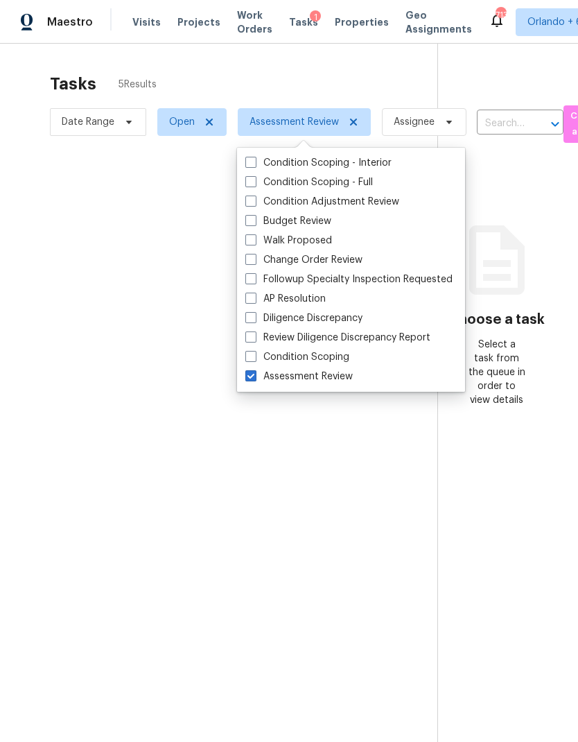
click at [375, 67] on div at bounding box center [289, 371] width 578 height 742
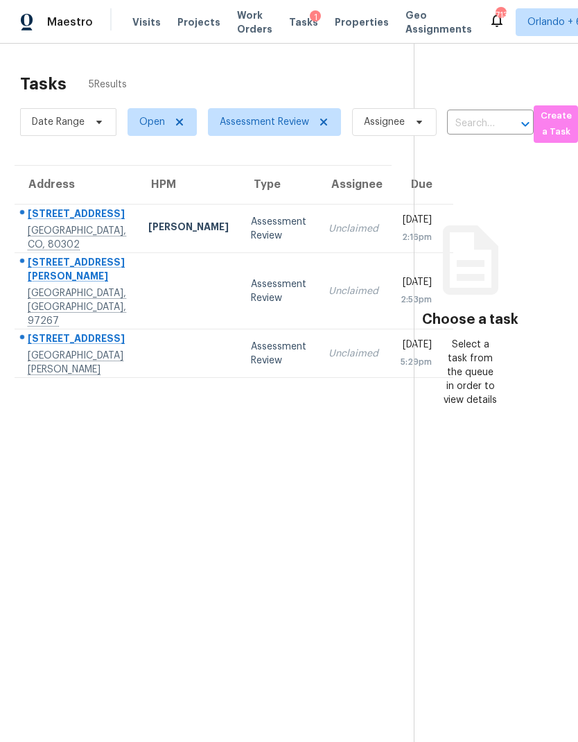
scroll to position [0, 29]
click at [295, 24] on span "Tasks" at bounding box center [303, 22] width 29 height 10
